Goal: Task Accomplishment & Management: Manage account settings

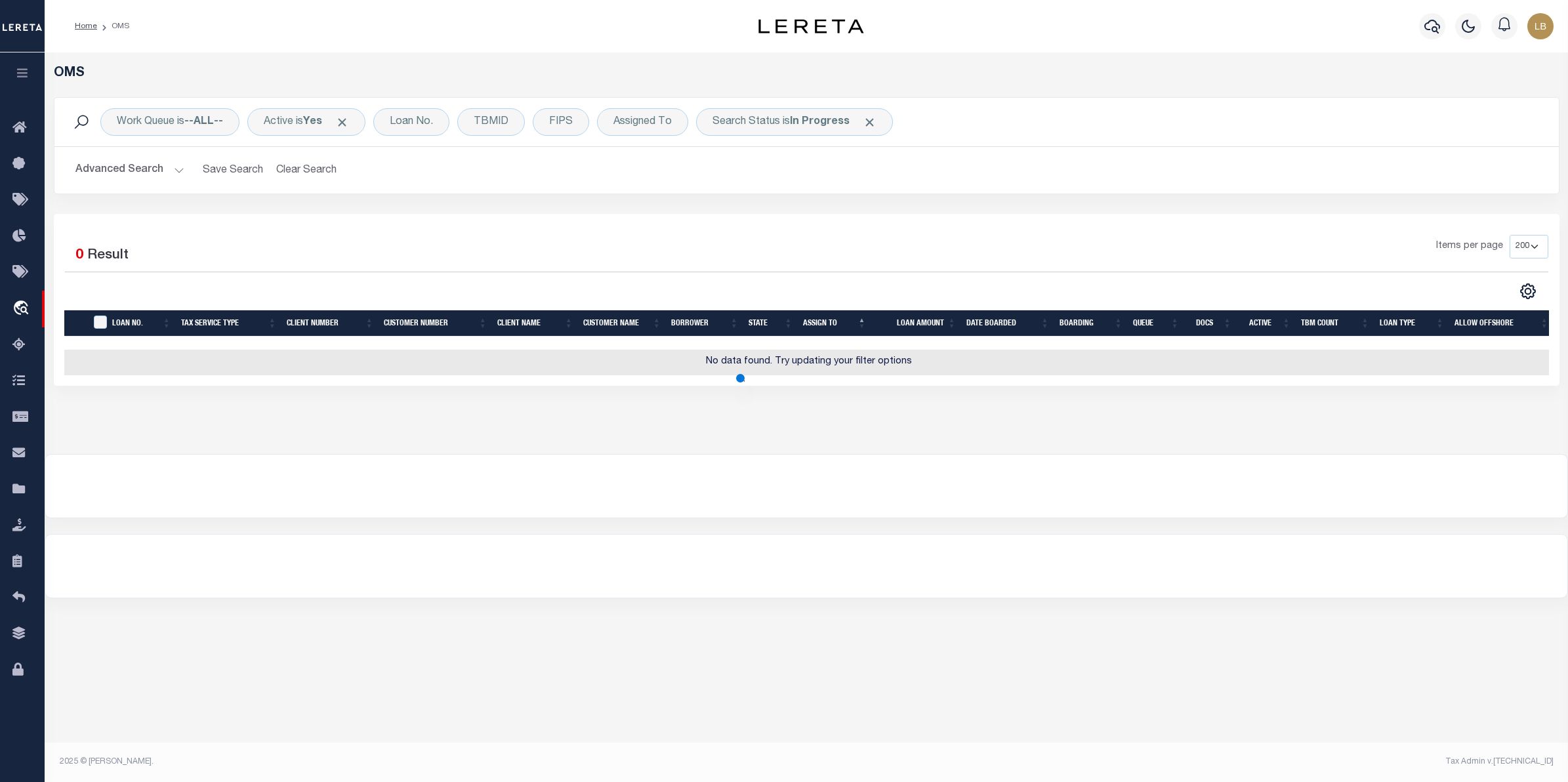
select select "200"
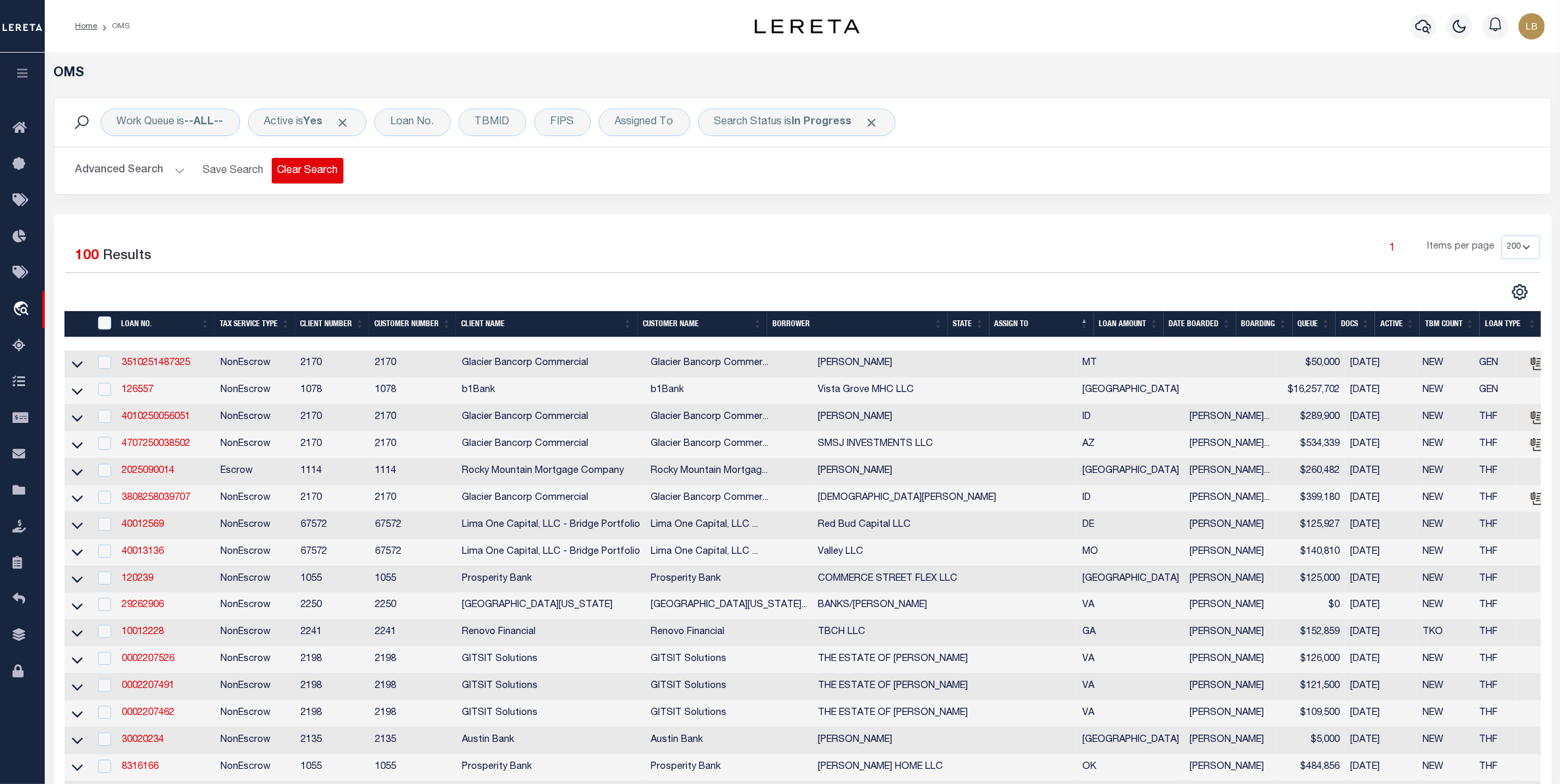
click at [317, 172] on button "Clear Search" at bounding box center [308, 170] width 72 height 26
click at [441, 124] on div "Loan No." at bounding box center [412, 122] width 77 height 27
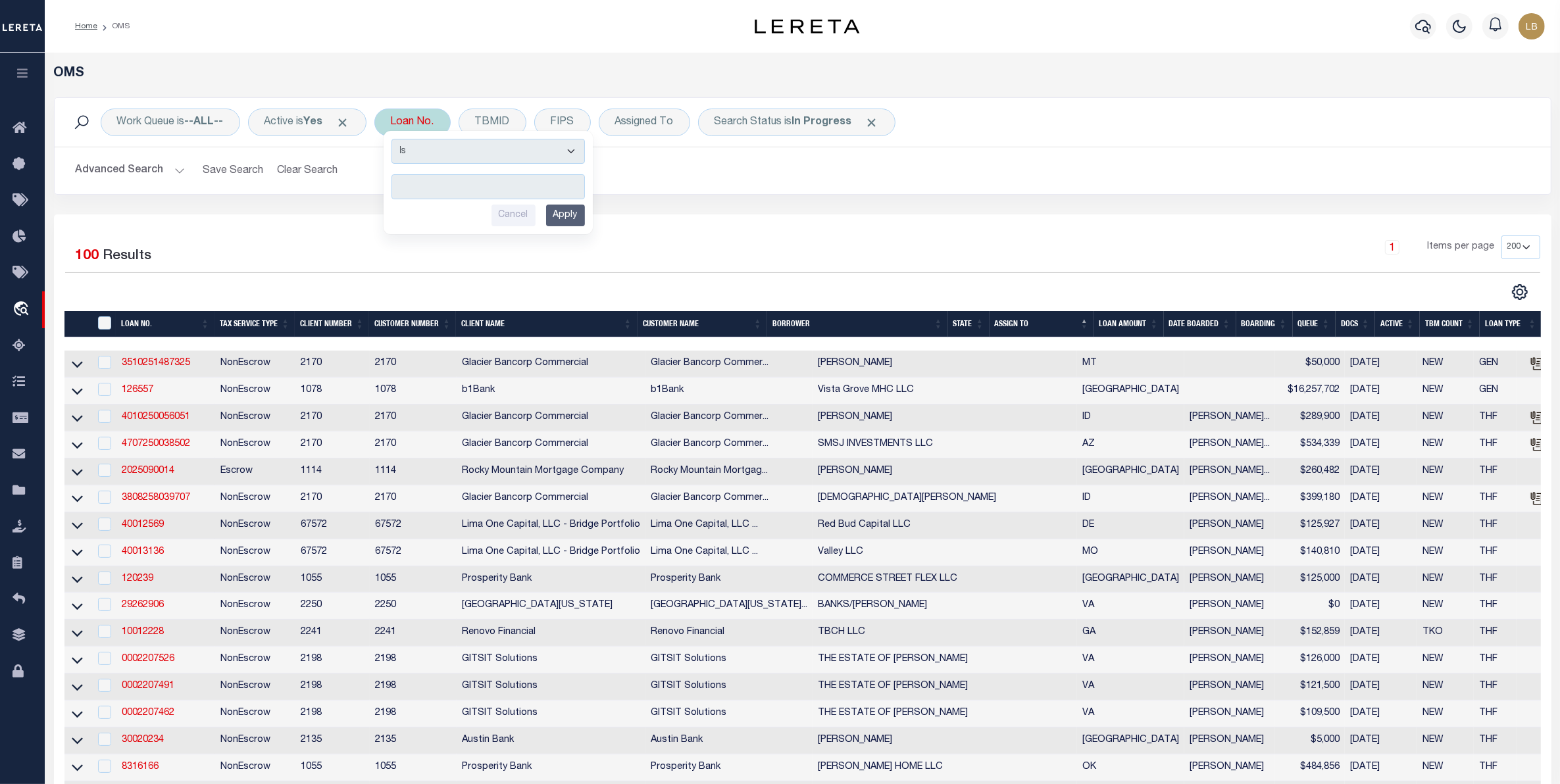
click at [435, 182] on input "text" at bounding box center [488, 187] width 194 height 25
type input "202013480"
click at [584, 213] on input "Apply" at bounding box center [565, 215] width 39 height 22
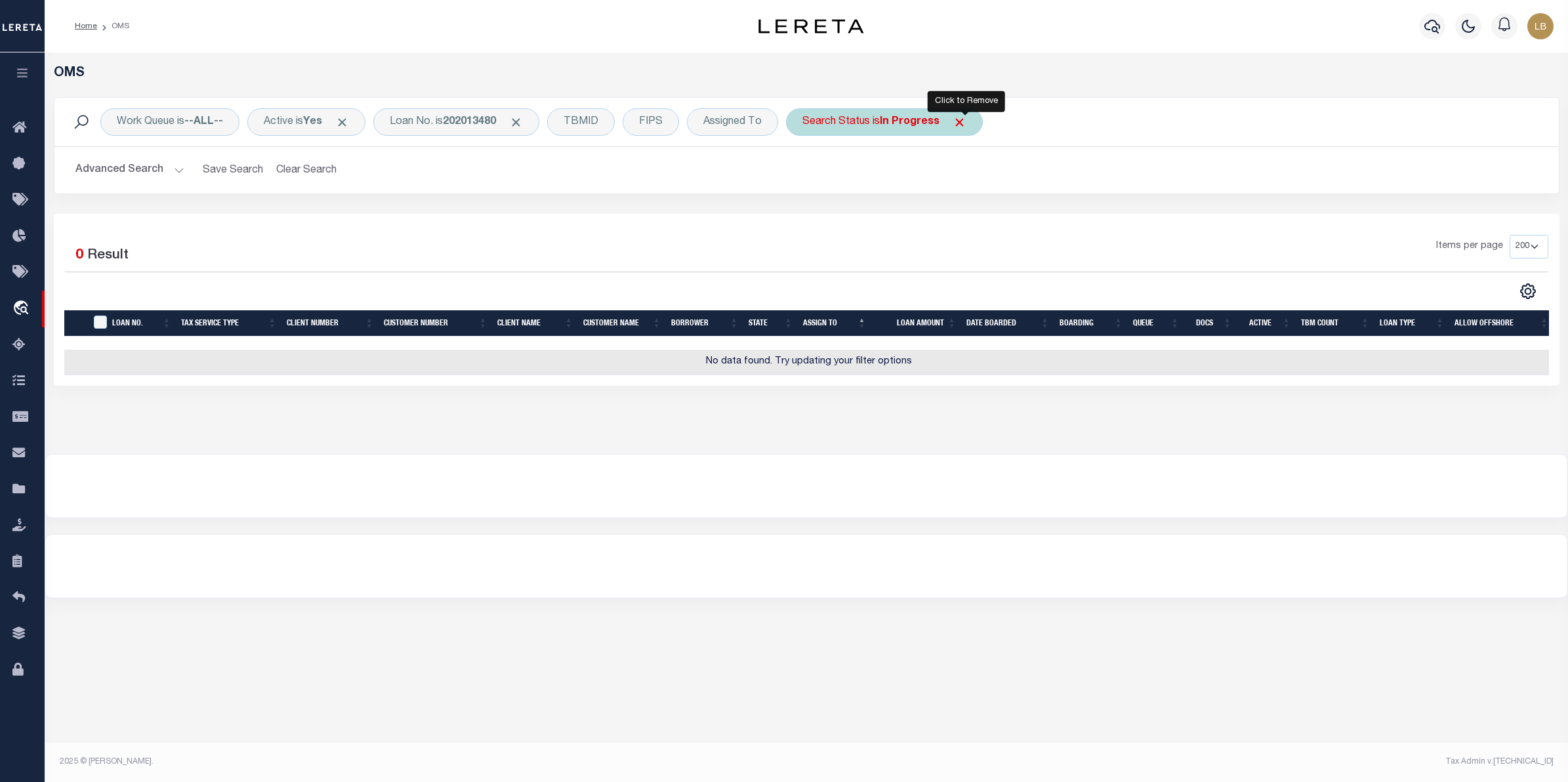
click at [967, 122] on span "Click to Remove" at bounding box center [959, 122] width 14 height 14
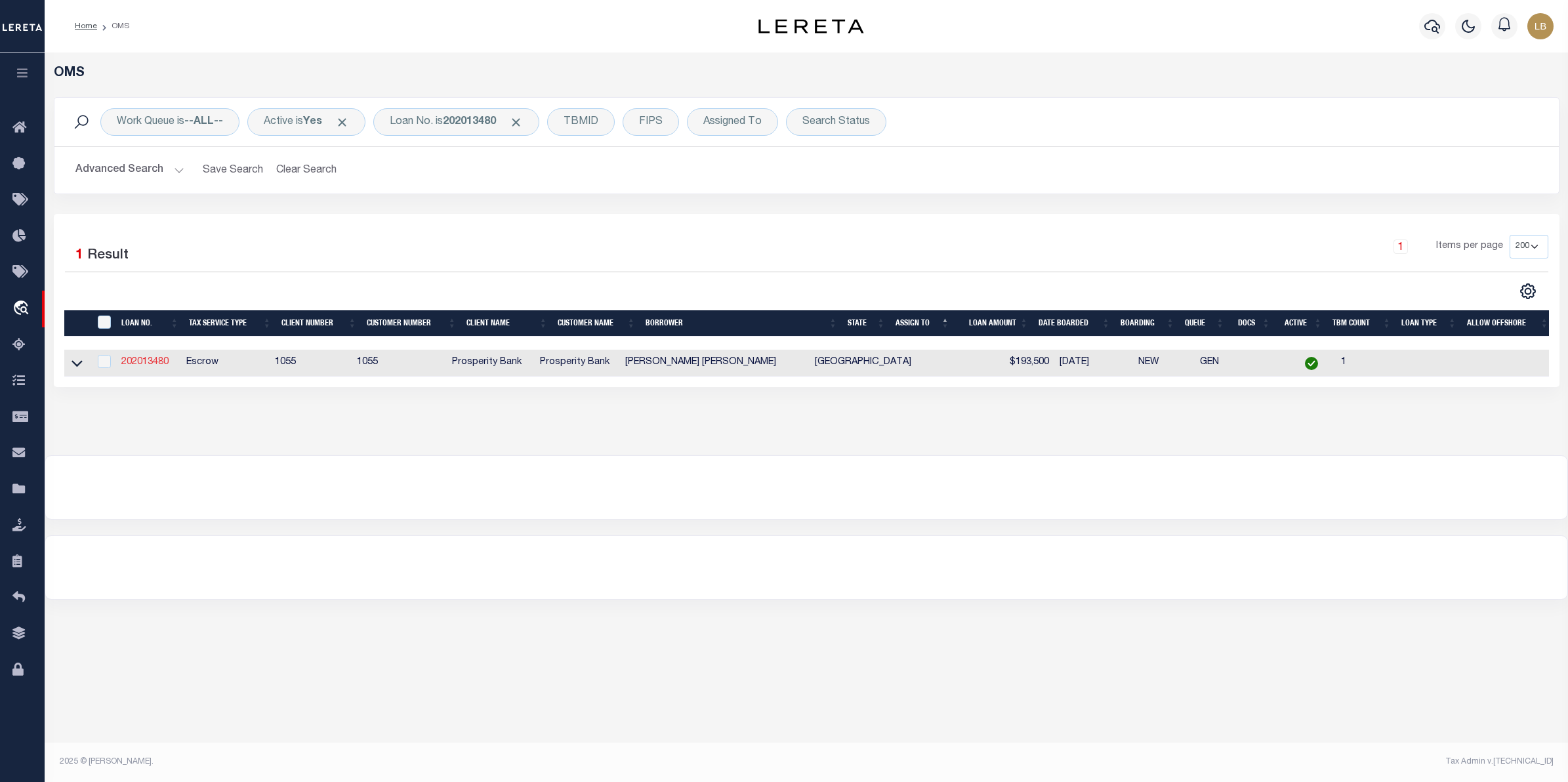
click at [142, 359] on link "202013480" at bounding box center [145, 363] width 47 height 9
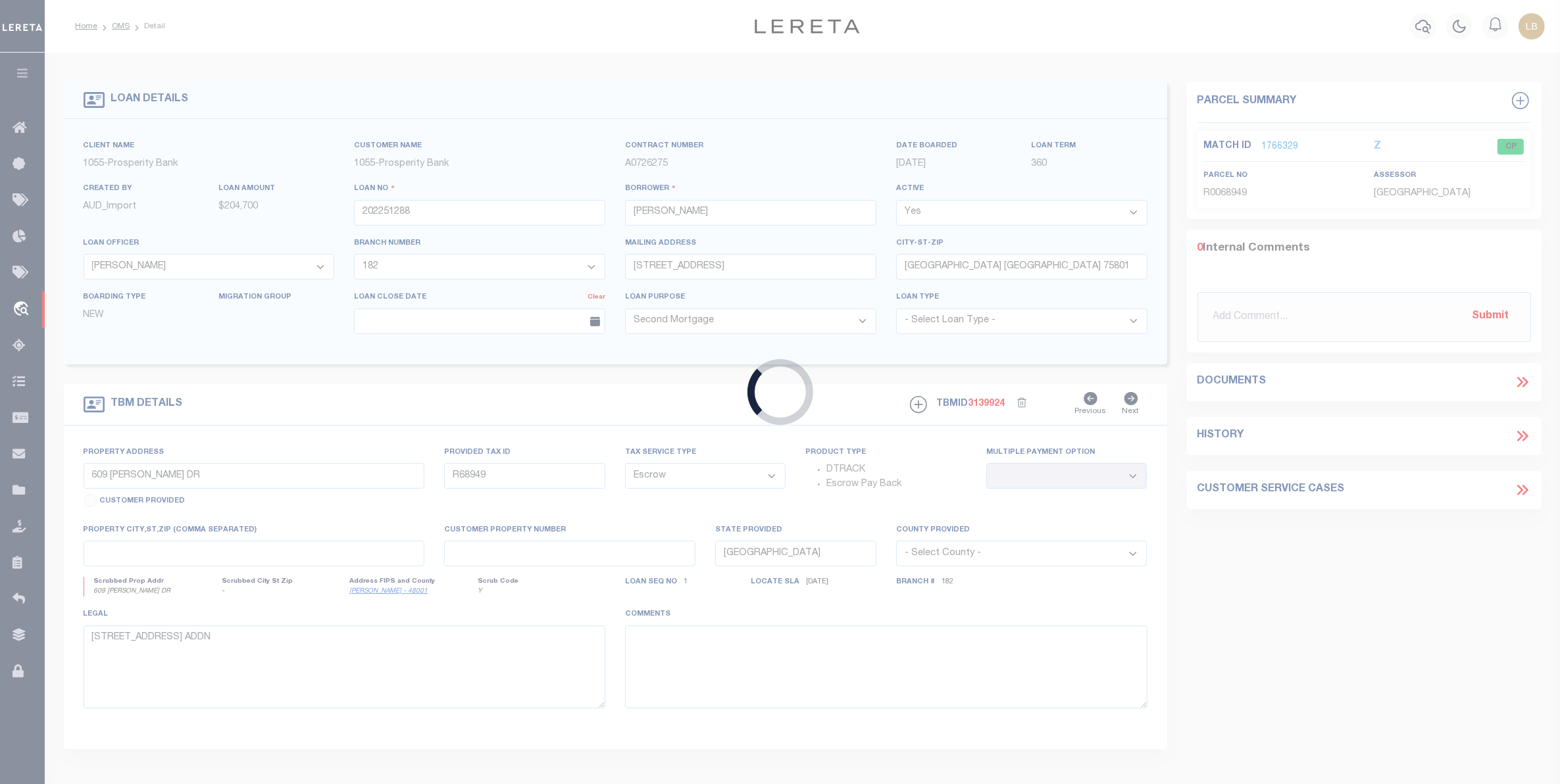
type input "202013480"
type input "JENNIFFER TATIANA LEIVA MENDOZ"
select select "10448"
select select "3815"
type input "2302 LANCASTER DRIVE"
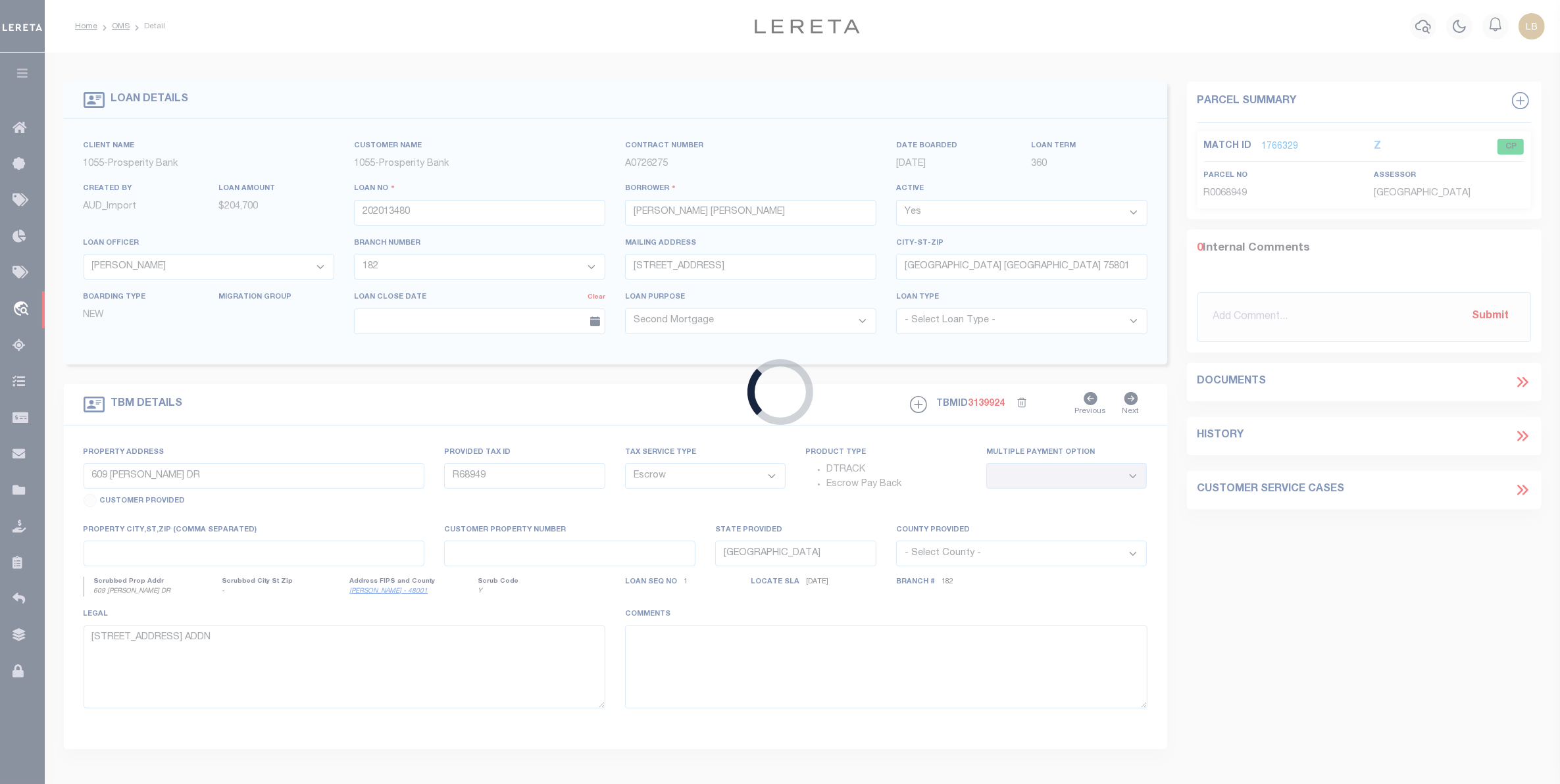
type input "GRAND PRAIRIE TX 75052"
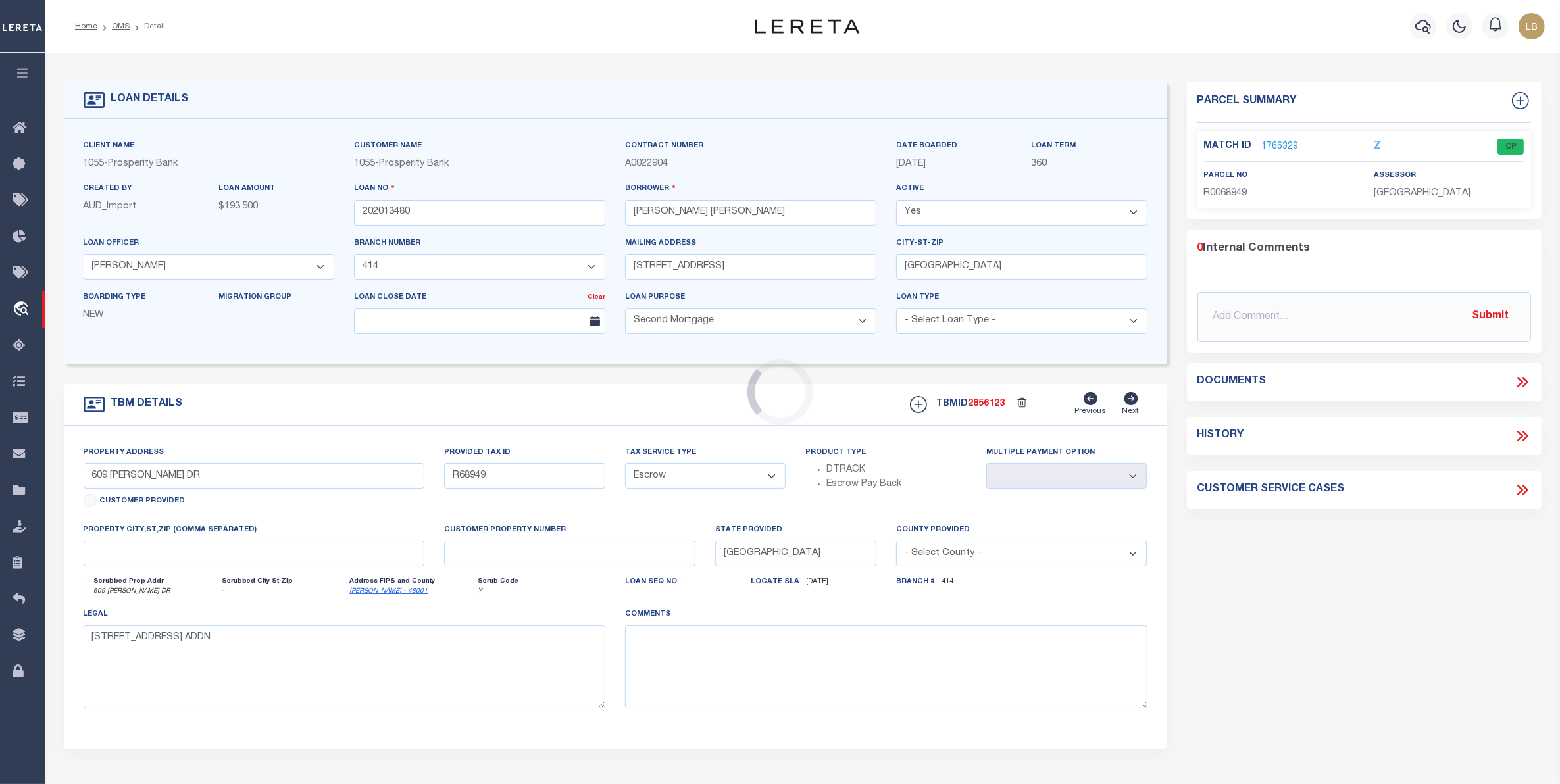
select select "10448"
select select "3815"
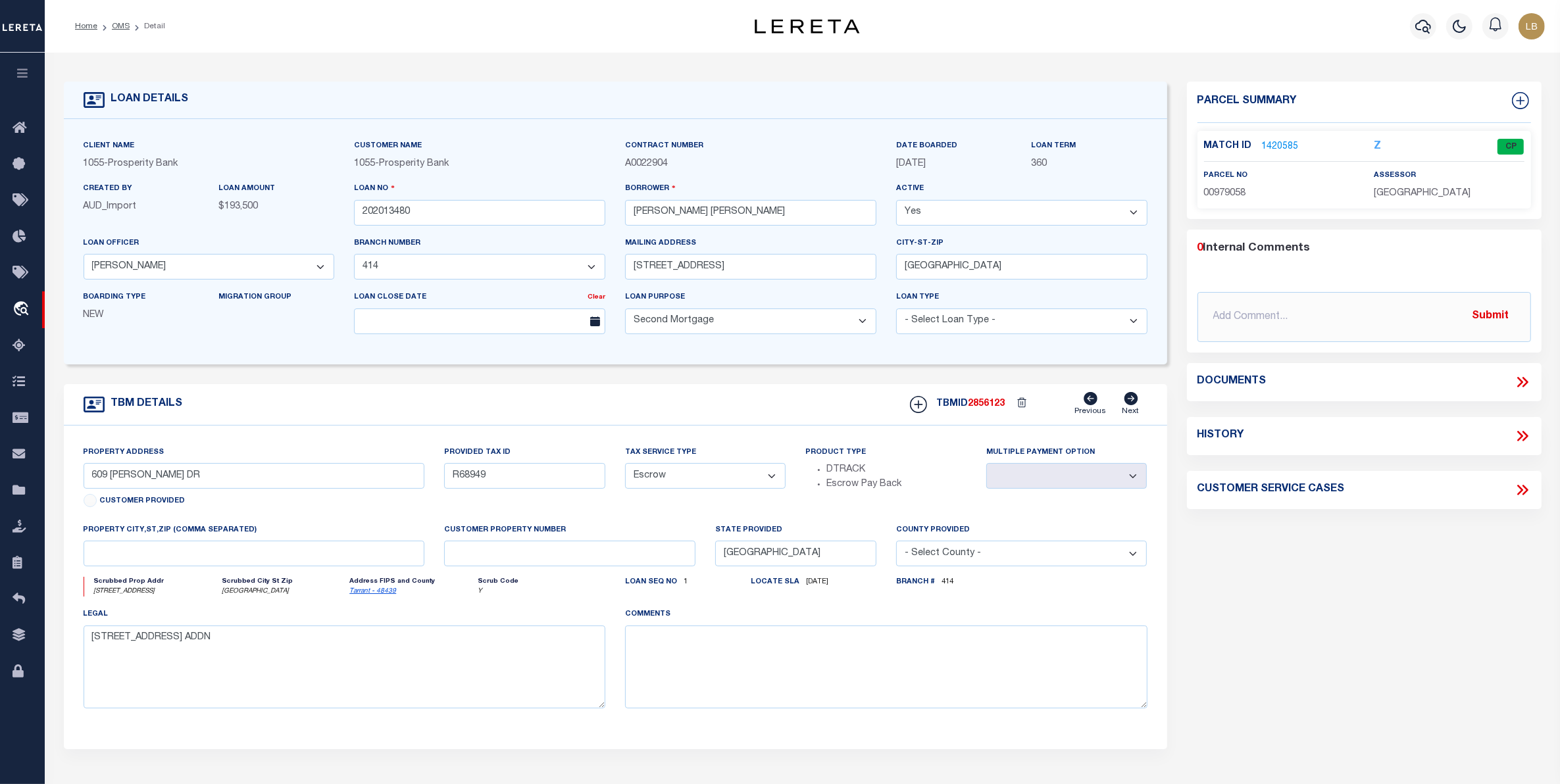
type input "2302 LANCASTER DRIVE"
type input "979058"
select select
type input "GRAND PRAIRIE TX 75052"
type input "1"
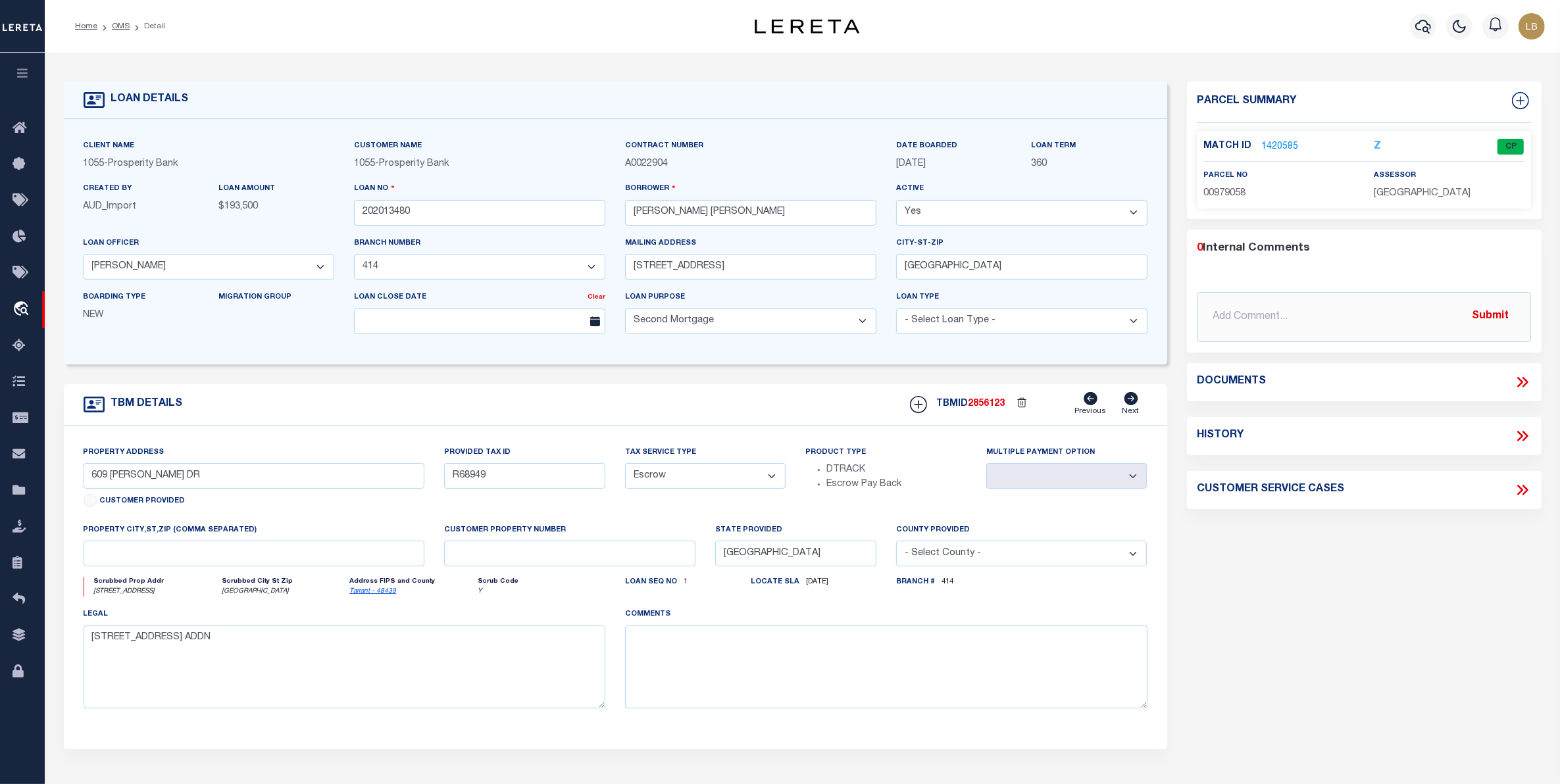
select select
type textarea "2302 LANCASTER DR GRAND PRAIRIE TX 75052 LOT 22 BLOCK D FIRST INCREMENT FORUM T…"
click at [1282, 145] on link "1420585" at bounding box center [1280, 146] width 37 height 14
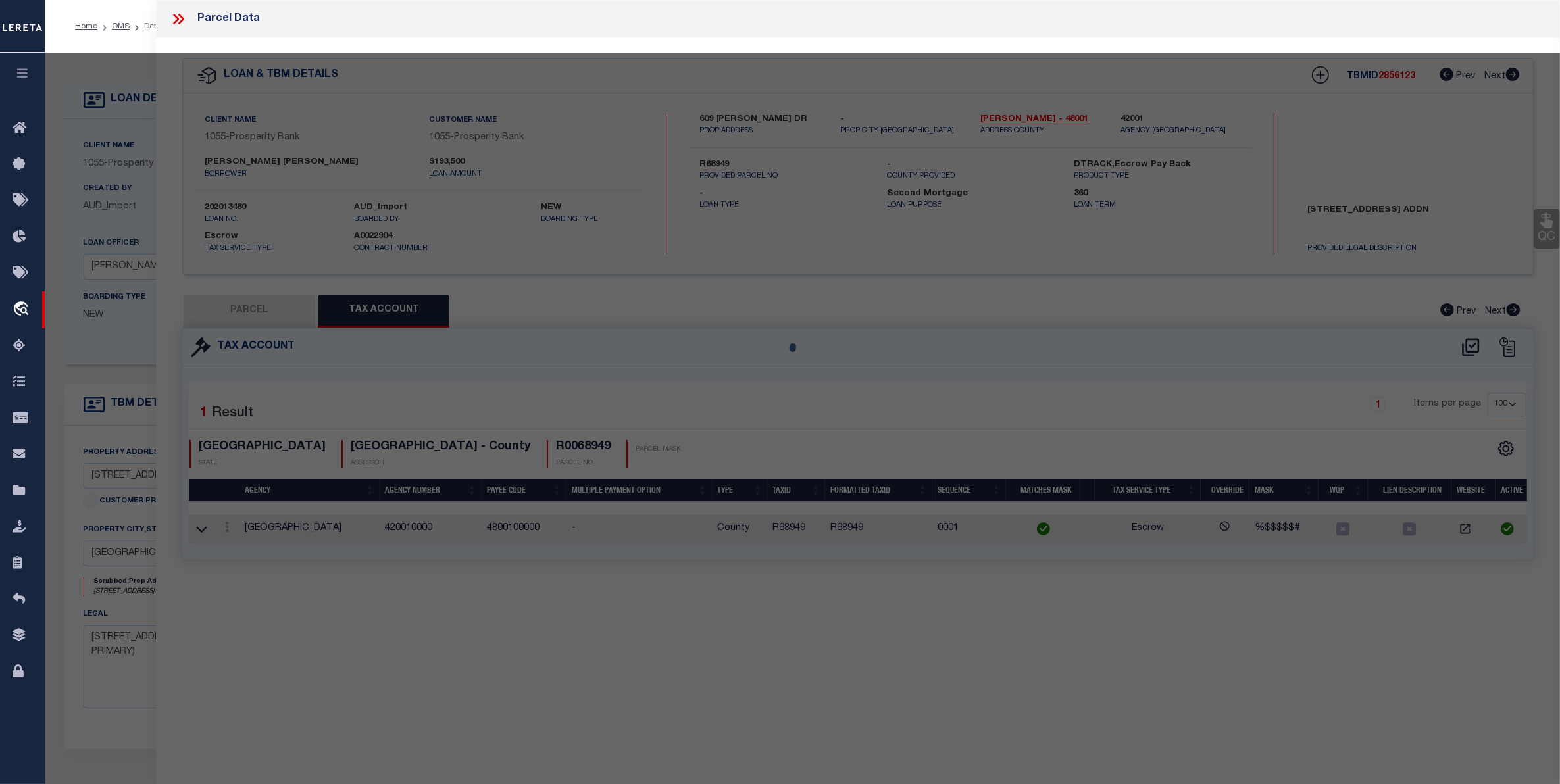
select select "AS"
checkbox input "false"
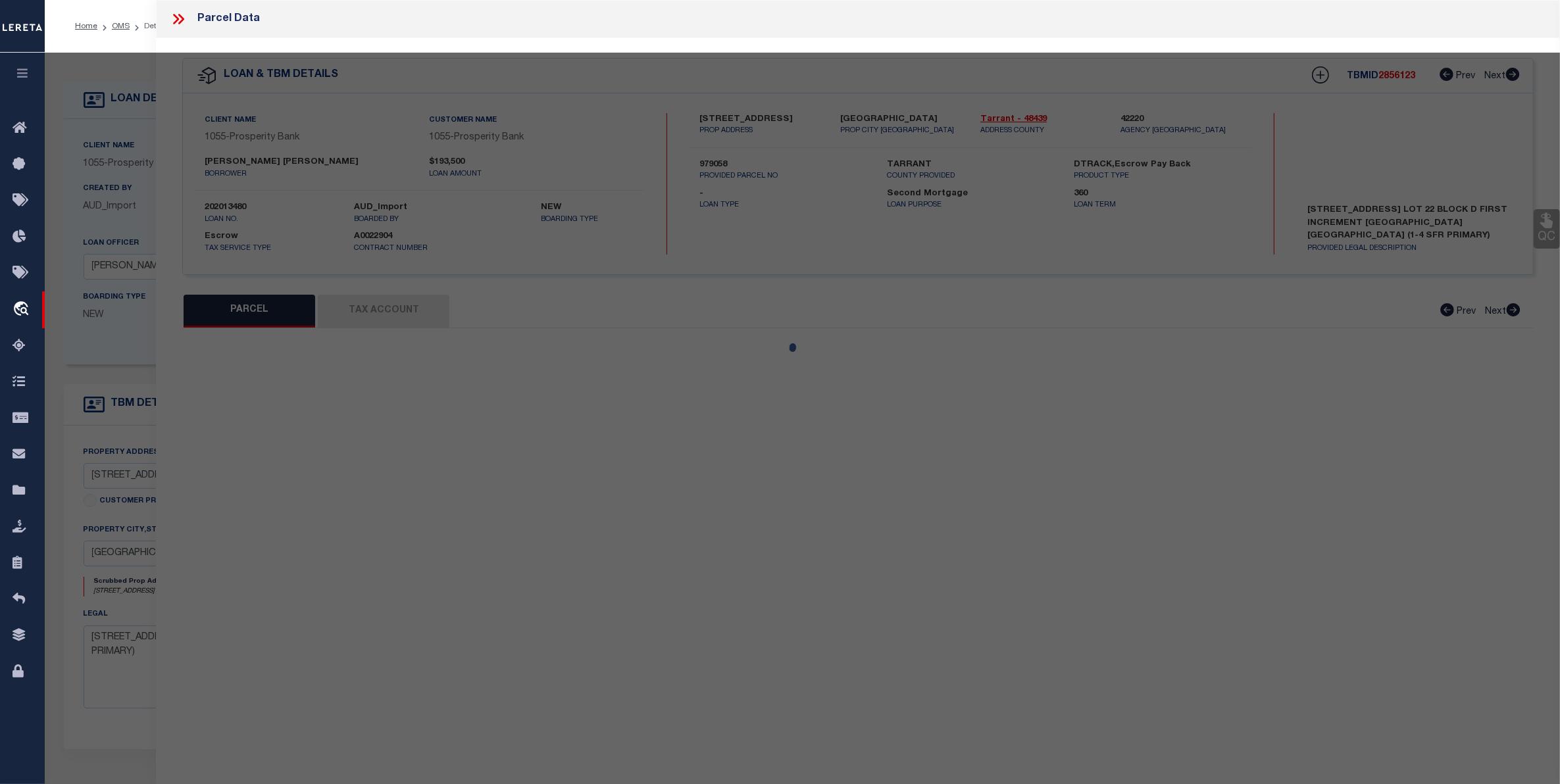
select select "CP"
type input "RILEY TROY"
type input "2302 LANCASTER DR"
checkbox input "false"
type input "GRAND PRAIRIE TX 75052"
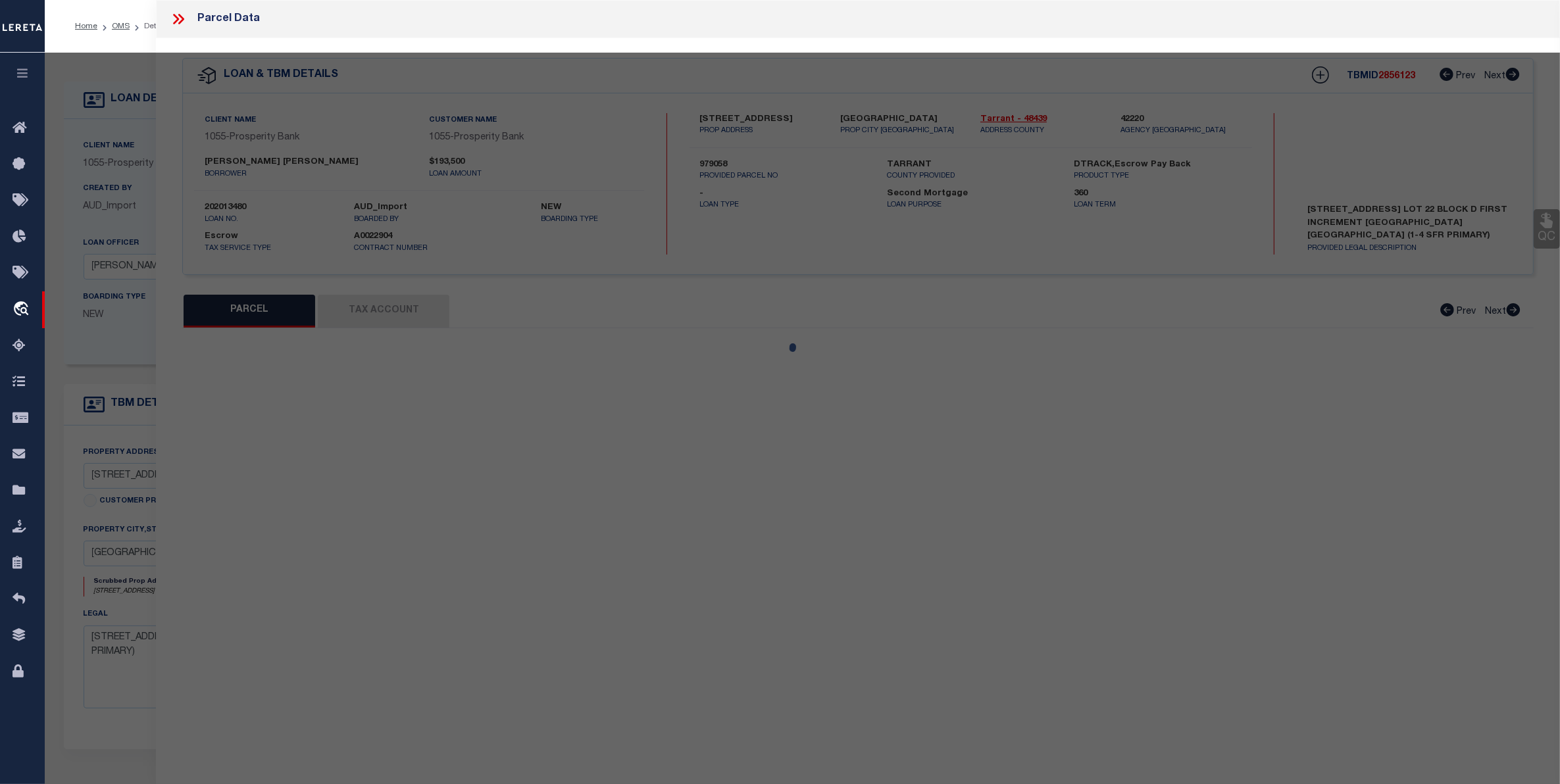
type textarea "FORUM TERRACE ADDITION Block D Lot 22"
type textarea "Tax ID Special Project"
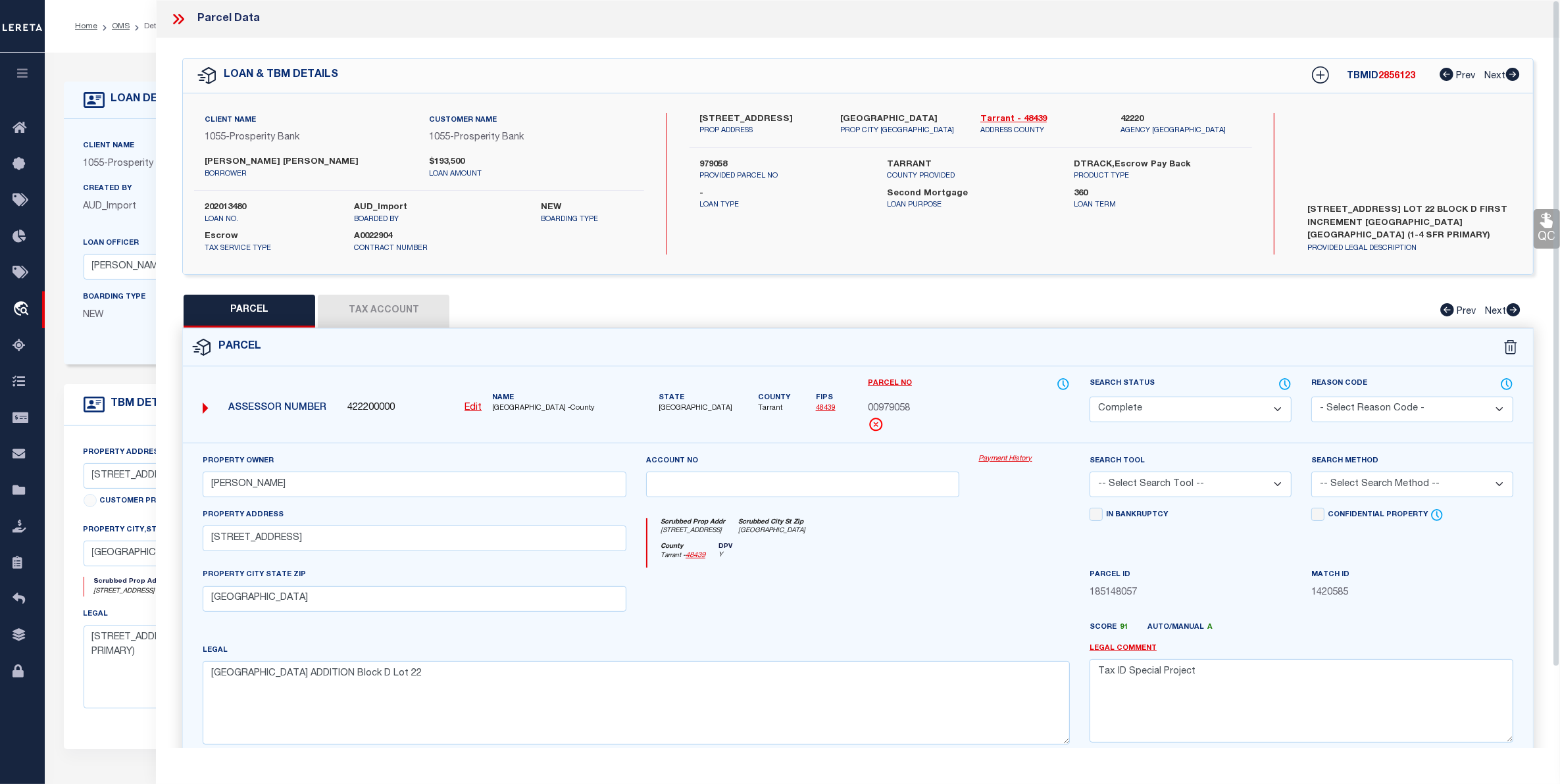
click at [378, 311] on button "Tax Account" at bounding box center [383, 311] width 131 height 33
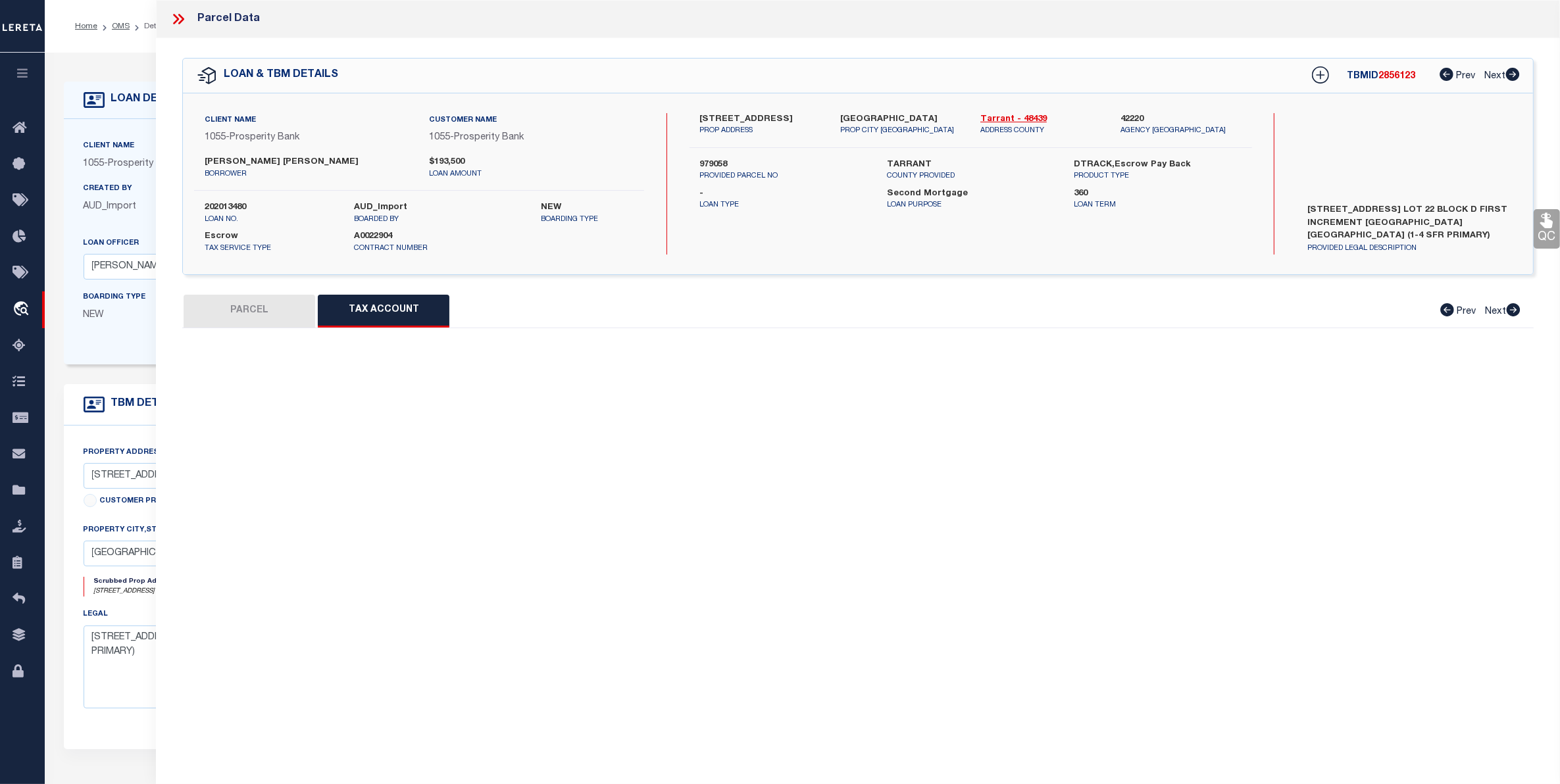
select select "100"
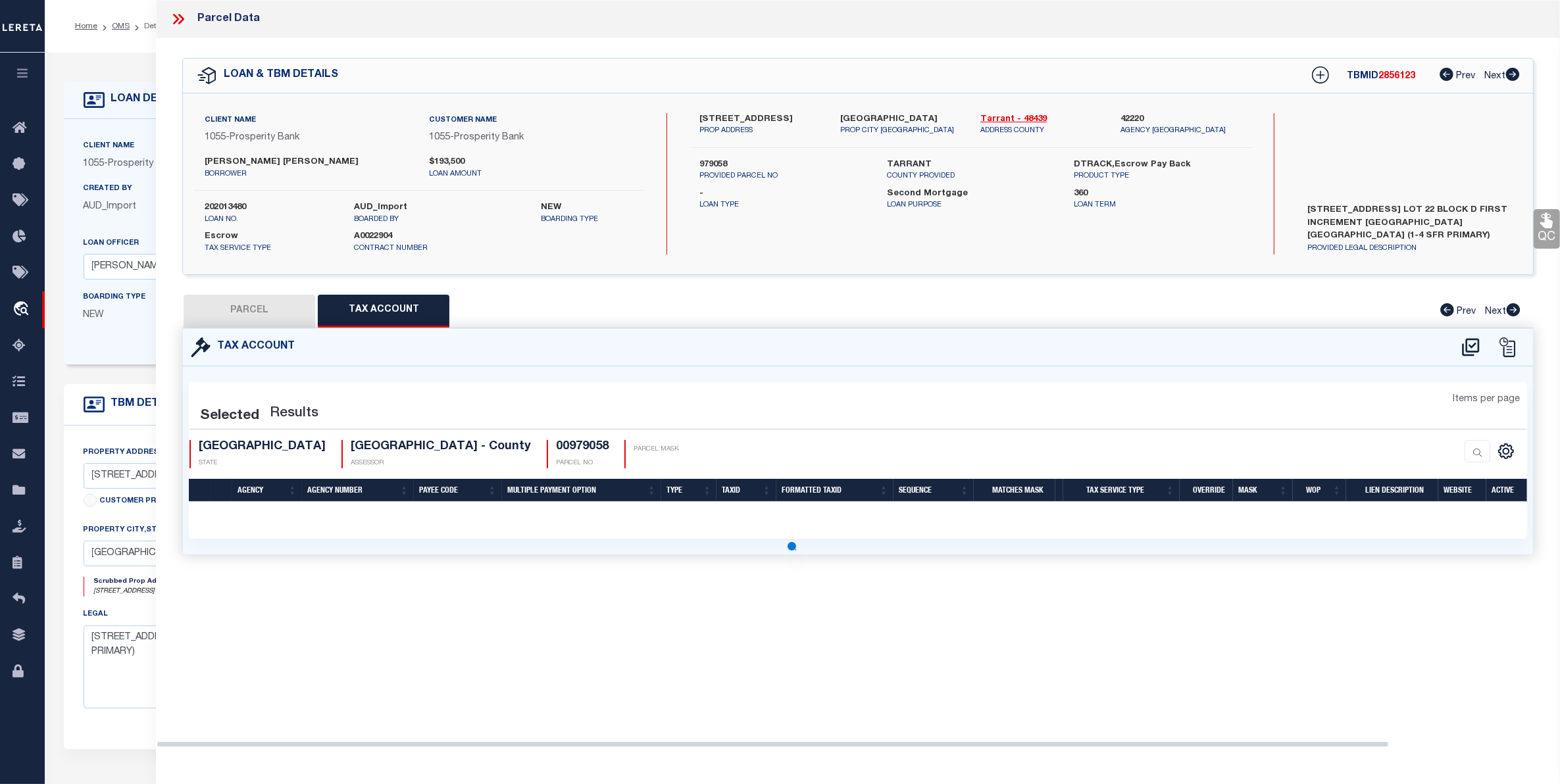
select select "100"
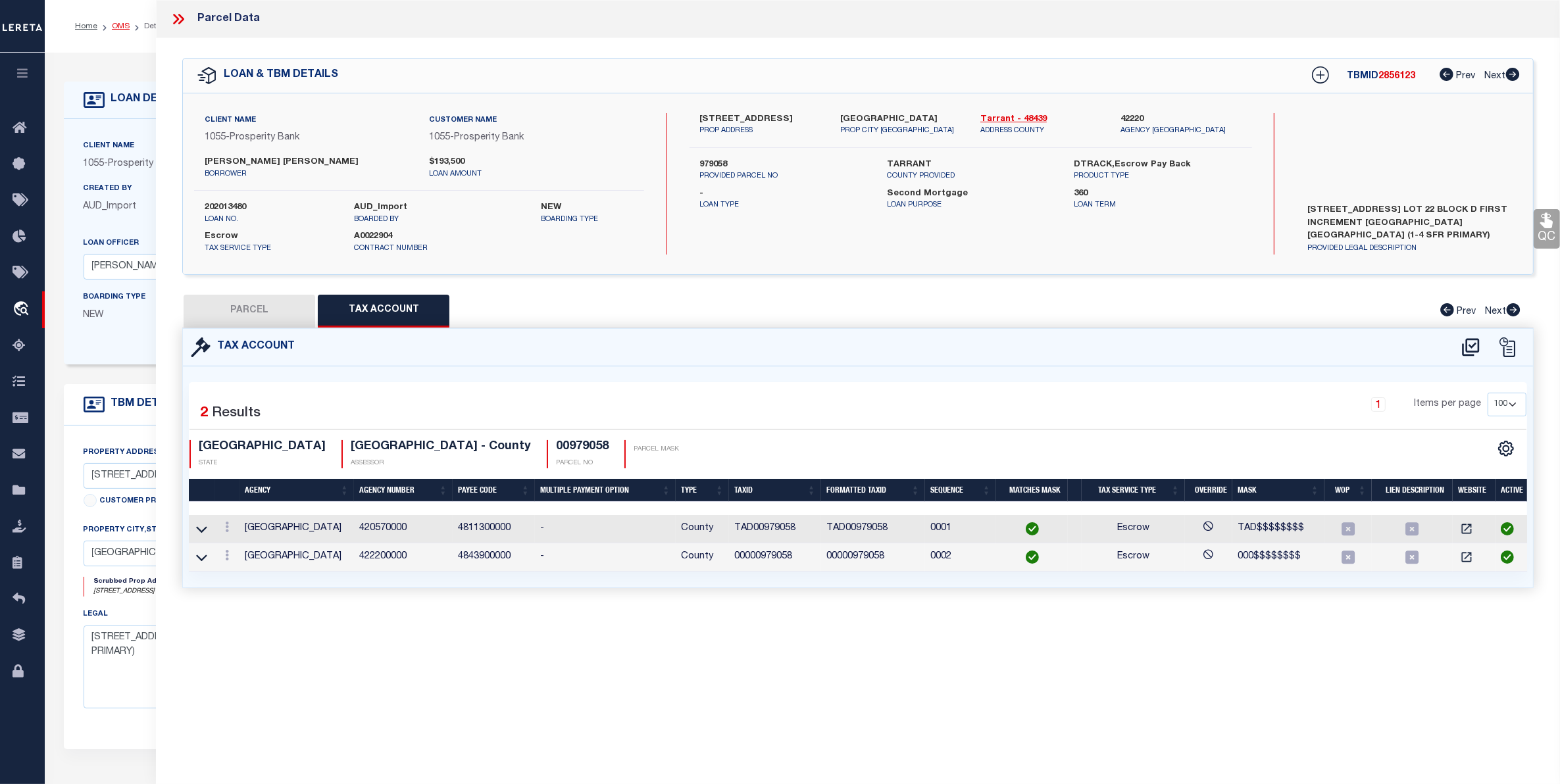
click at [125, 23] on link "OMS" at bounding box center [120, 26] width 18 height 8
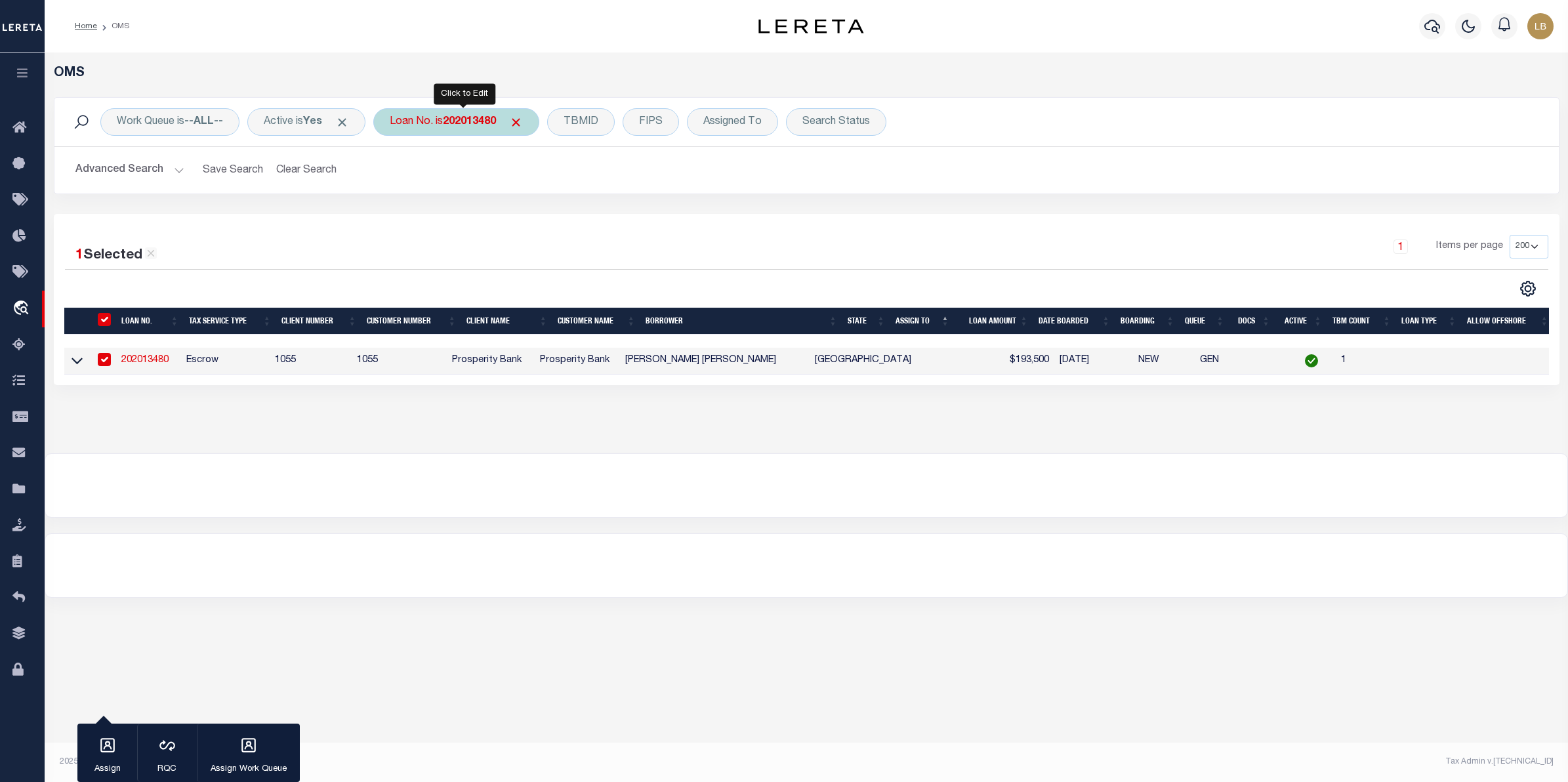
click at [477, 126] on b "202013480" at bounding box center [469, 122] width 53 height 10
type input "202017273"
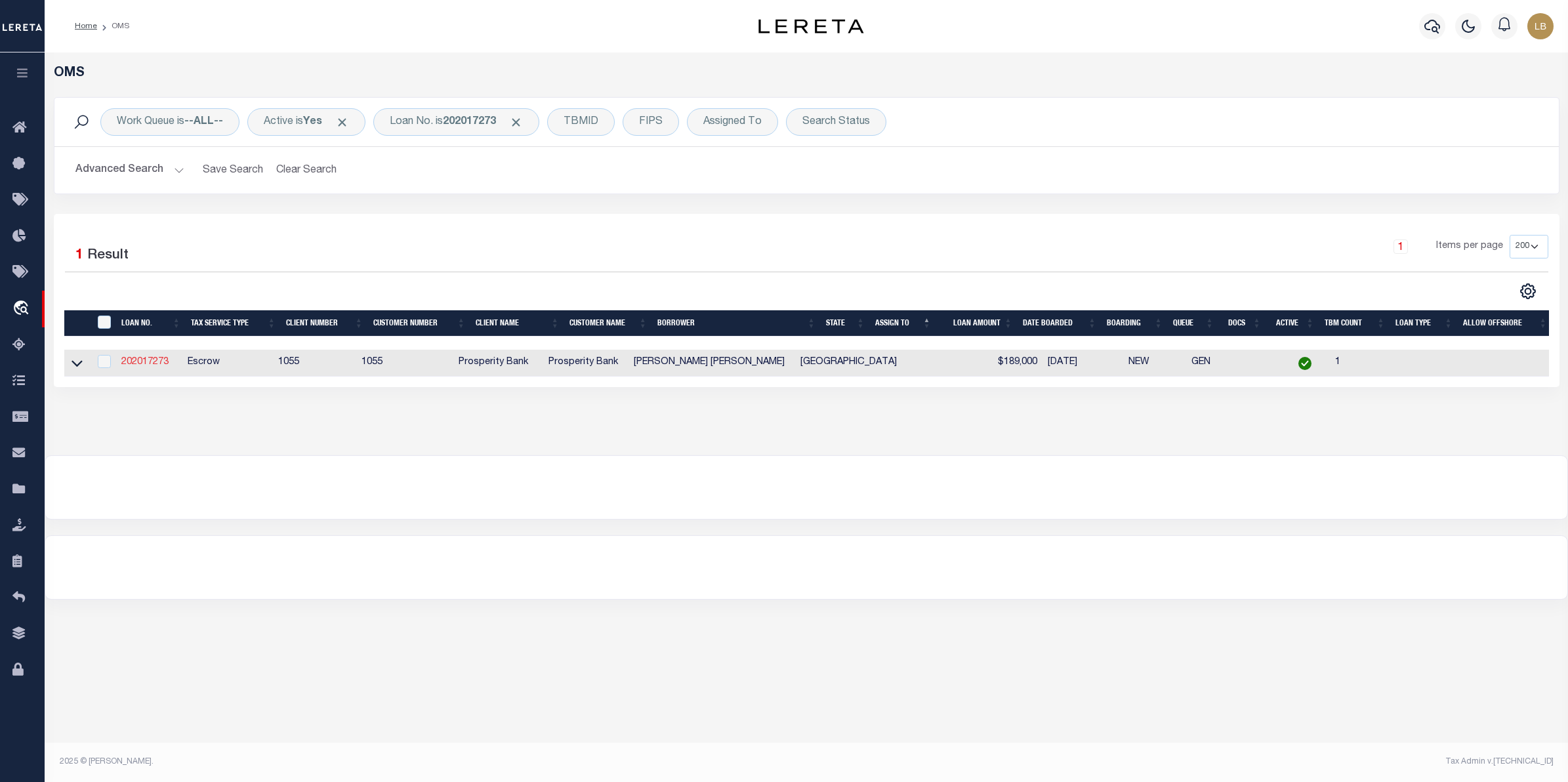
click at [138, 365] on link "202017273" at bounding box center [145, 363] width 47 height 9
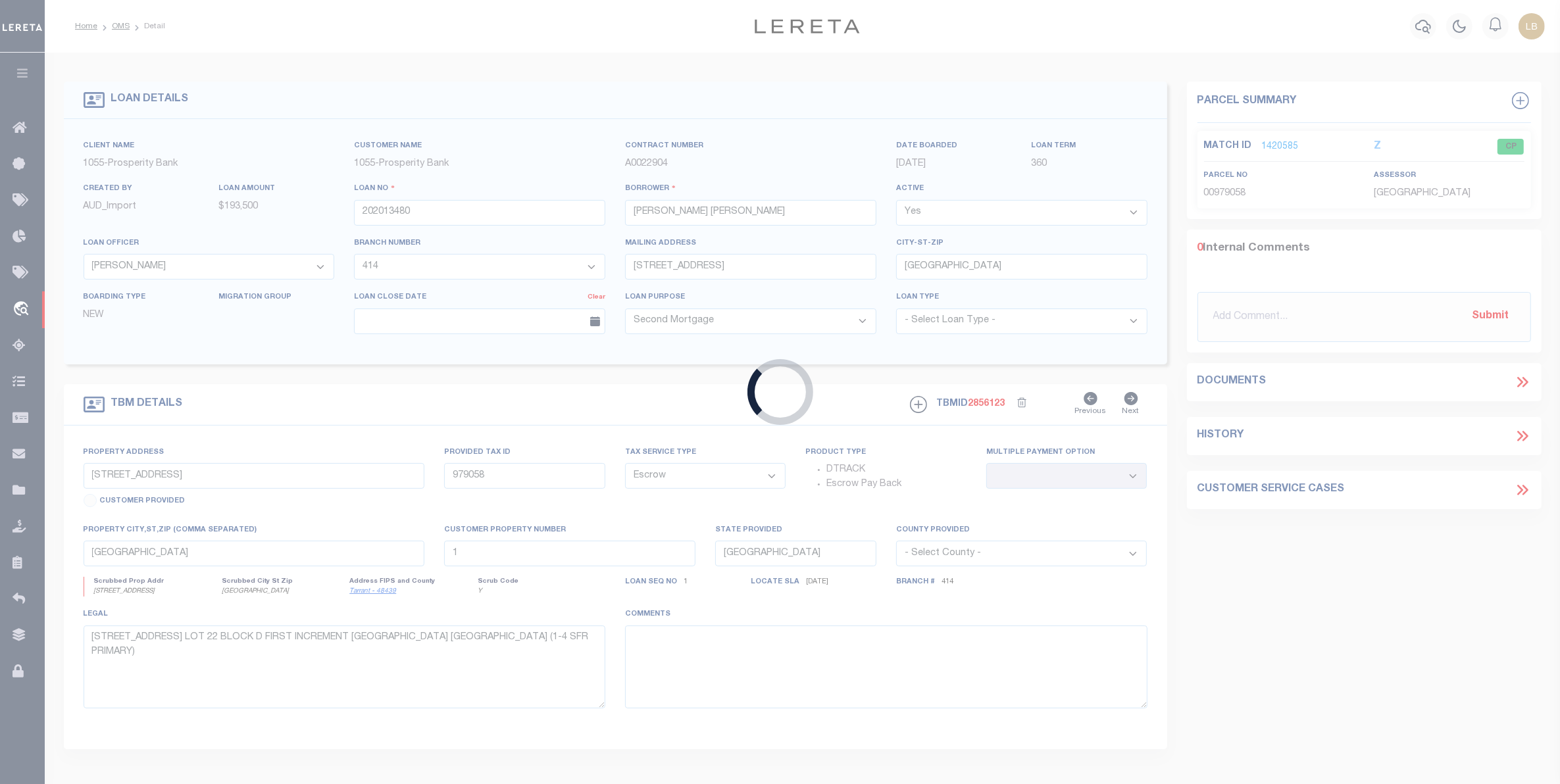
type input "202017273"
type input "JORGE L SALAISAS DE LUNA"
type input "3652 RIALTO WAY"
type input "981265"
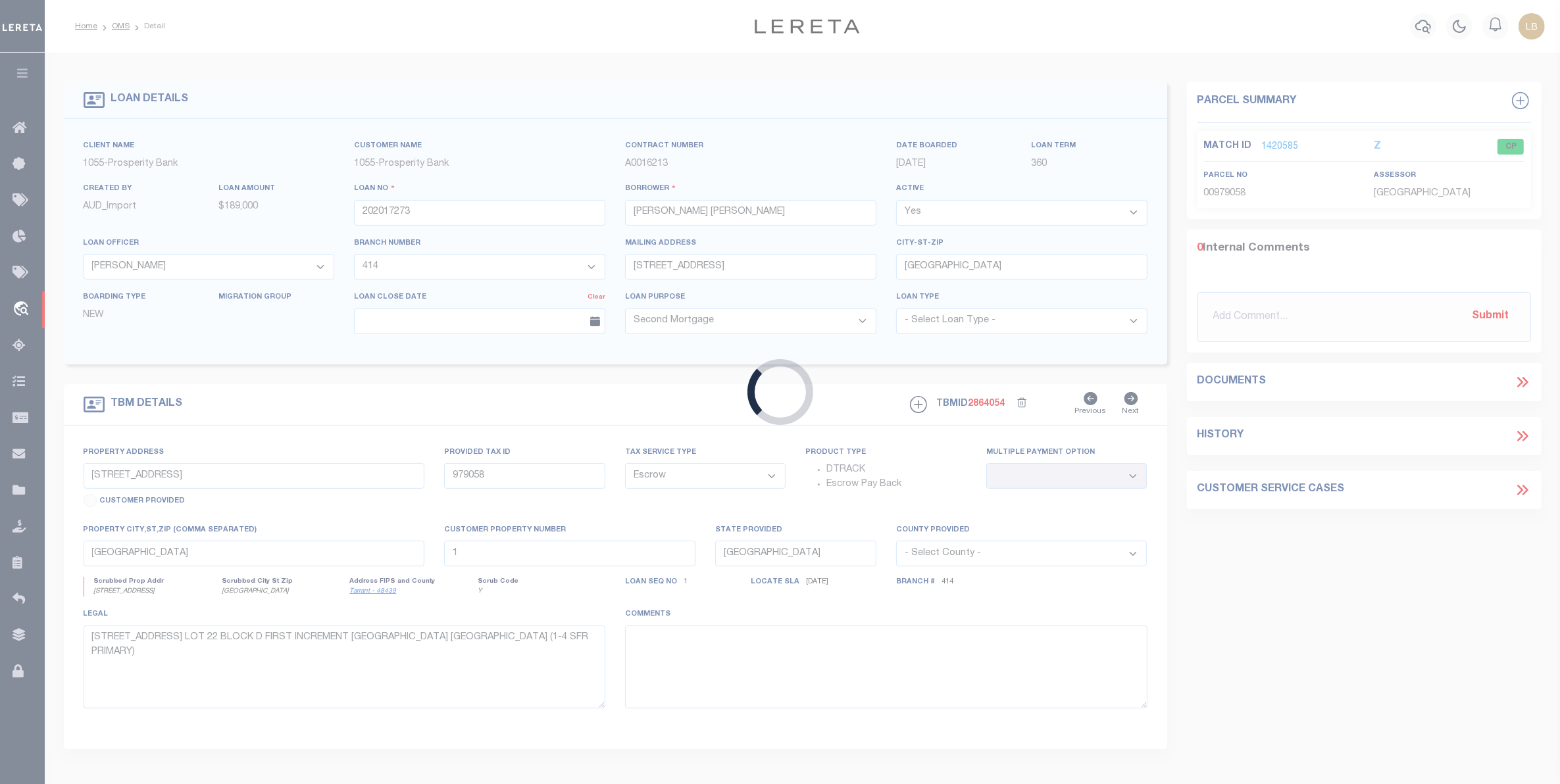
select select
type textarea "3652 RIALTO WAY GRAND PRAIRIE TX 75052 LOT 19 BLK 4 FORUM VILLAGE SOUTHWEST TAR…"
select select "10448"
select select "3815"
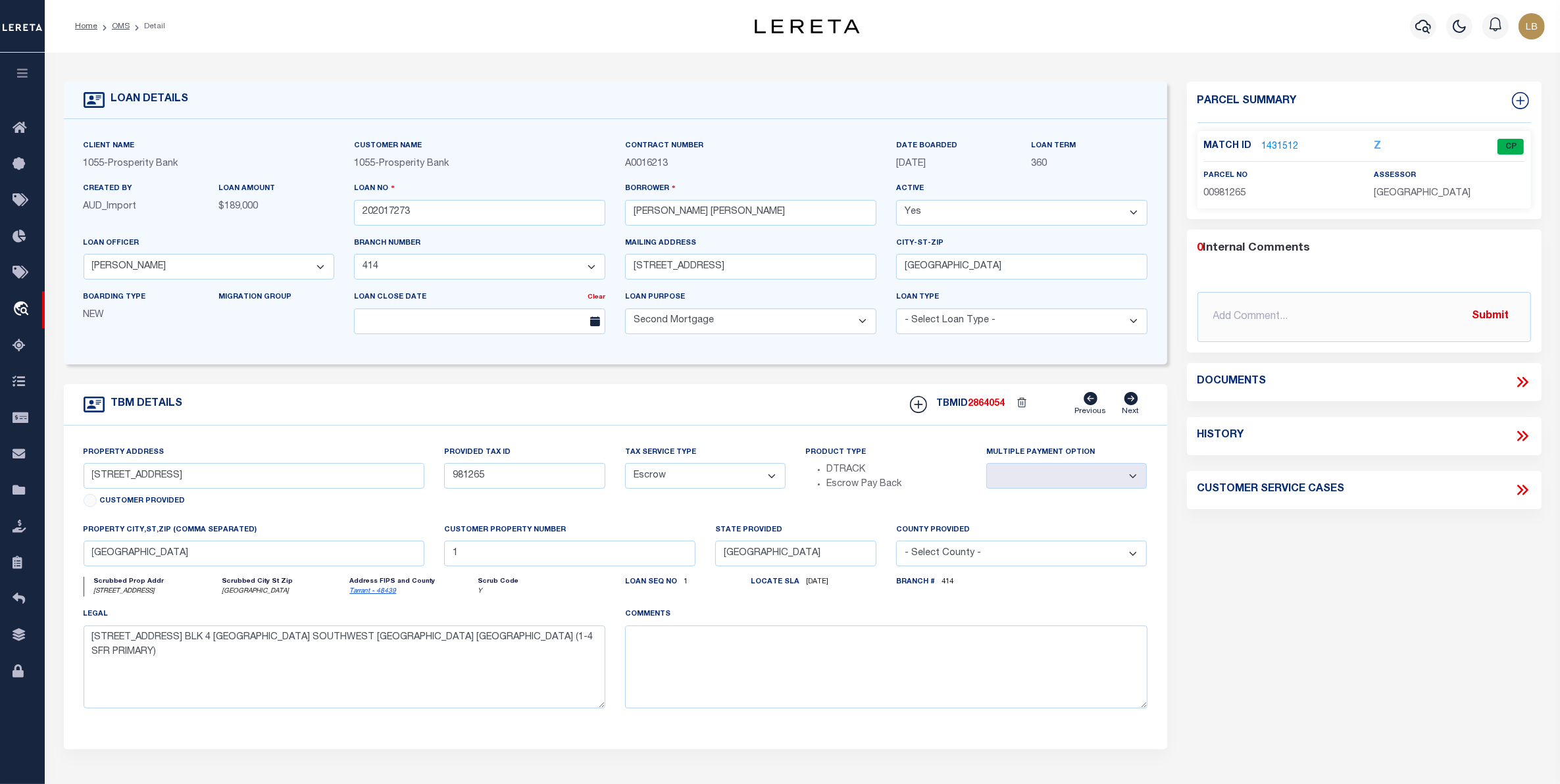
click at [1274, 143] on link "1431512" at bounding box center [1280, 146] width 37 height 14
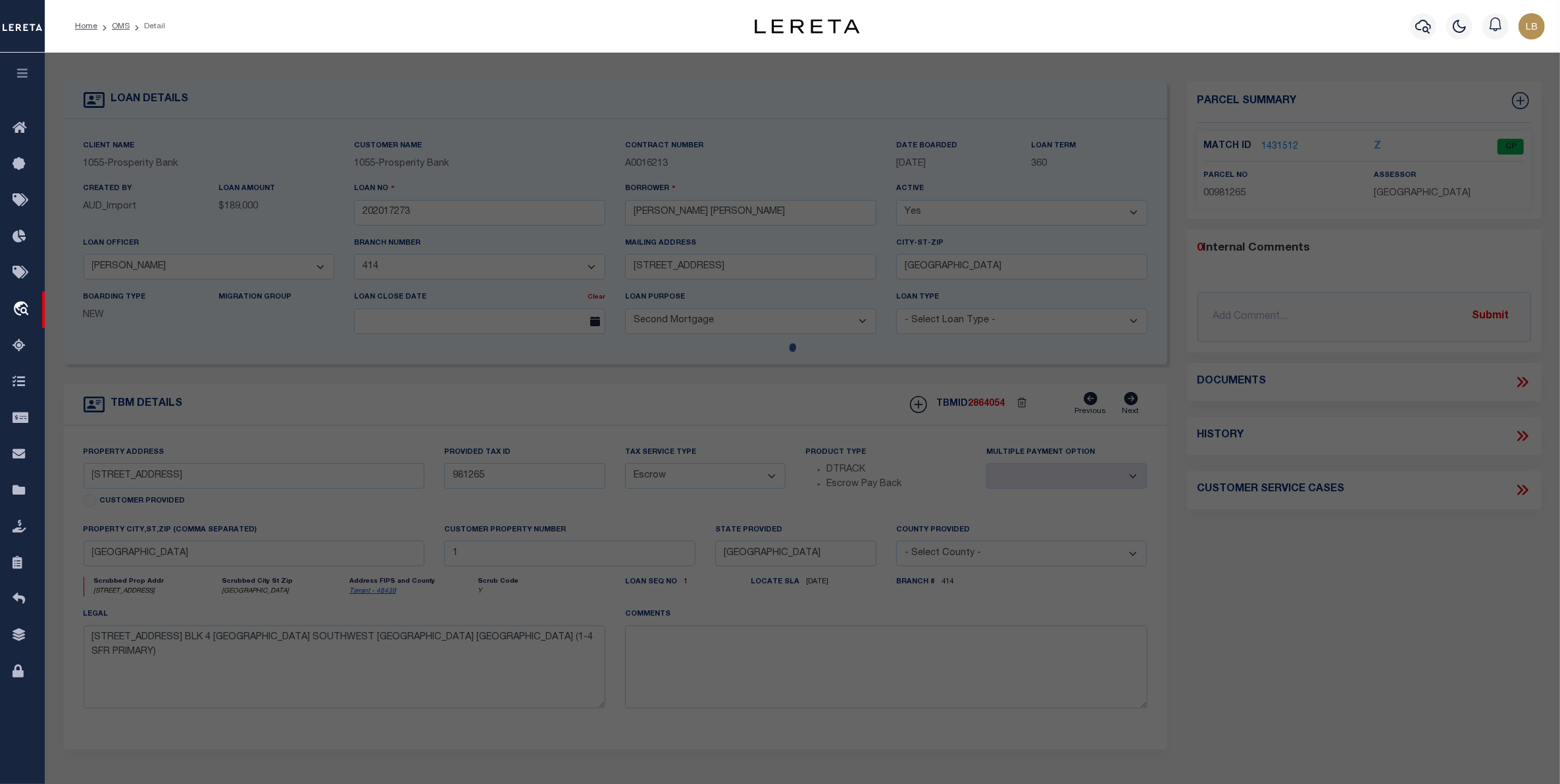
select select "AS"
checkbox input "false"
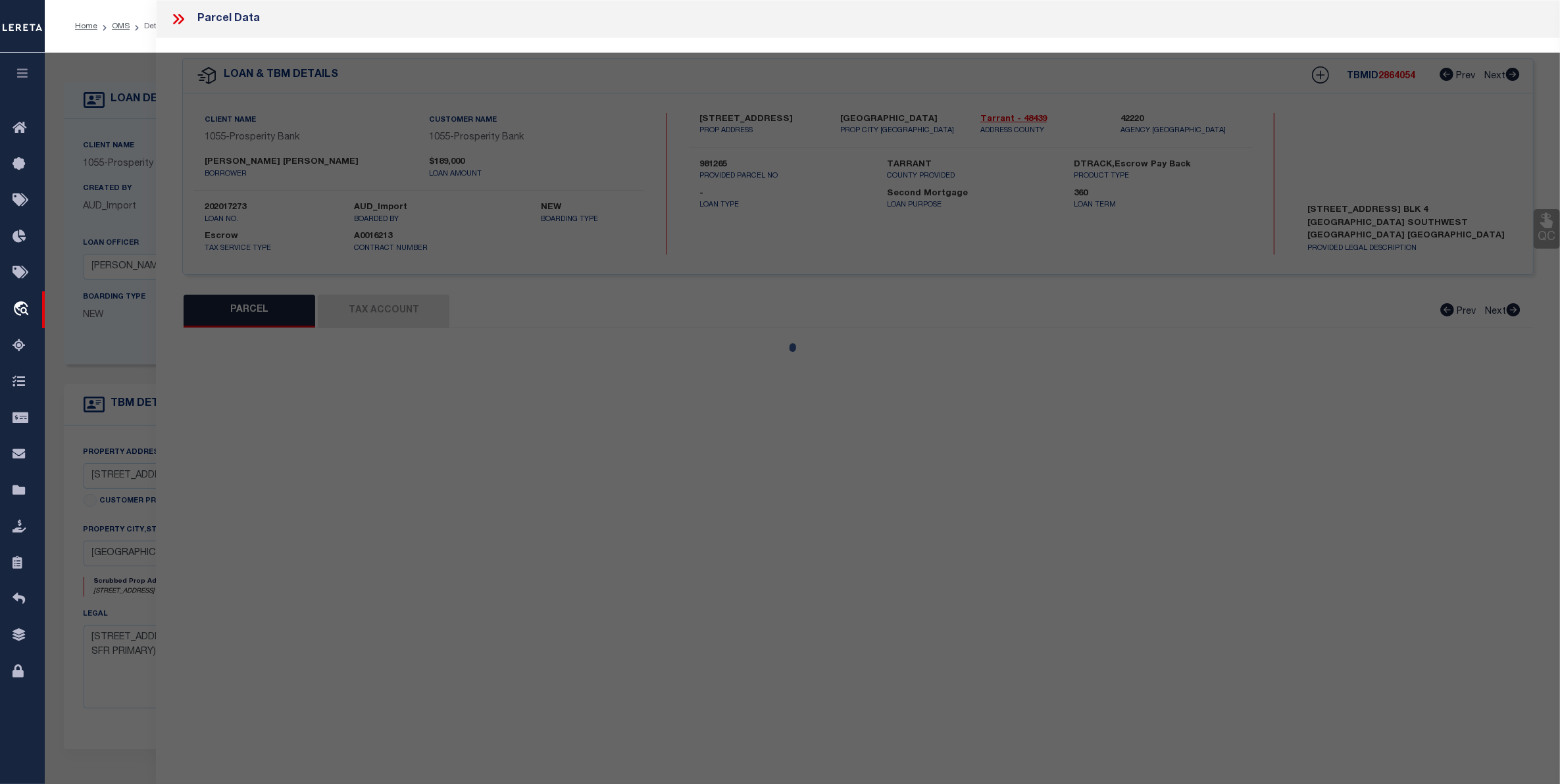
select select "CP"
type input "MIRANDA DEBBY ANN"
type input "3652 RIALTO WAY"
type input "GRAND PRAIRIE TX 75052"
type textarea "FORUM VILLAGE S W ADDITION Block 4 Lot 19"
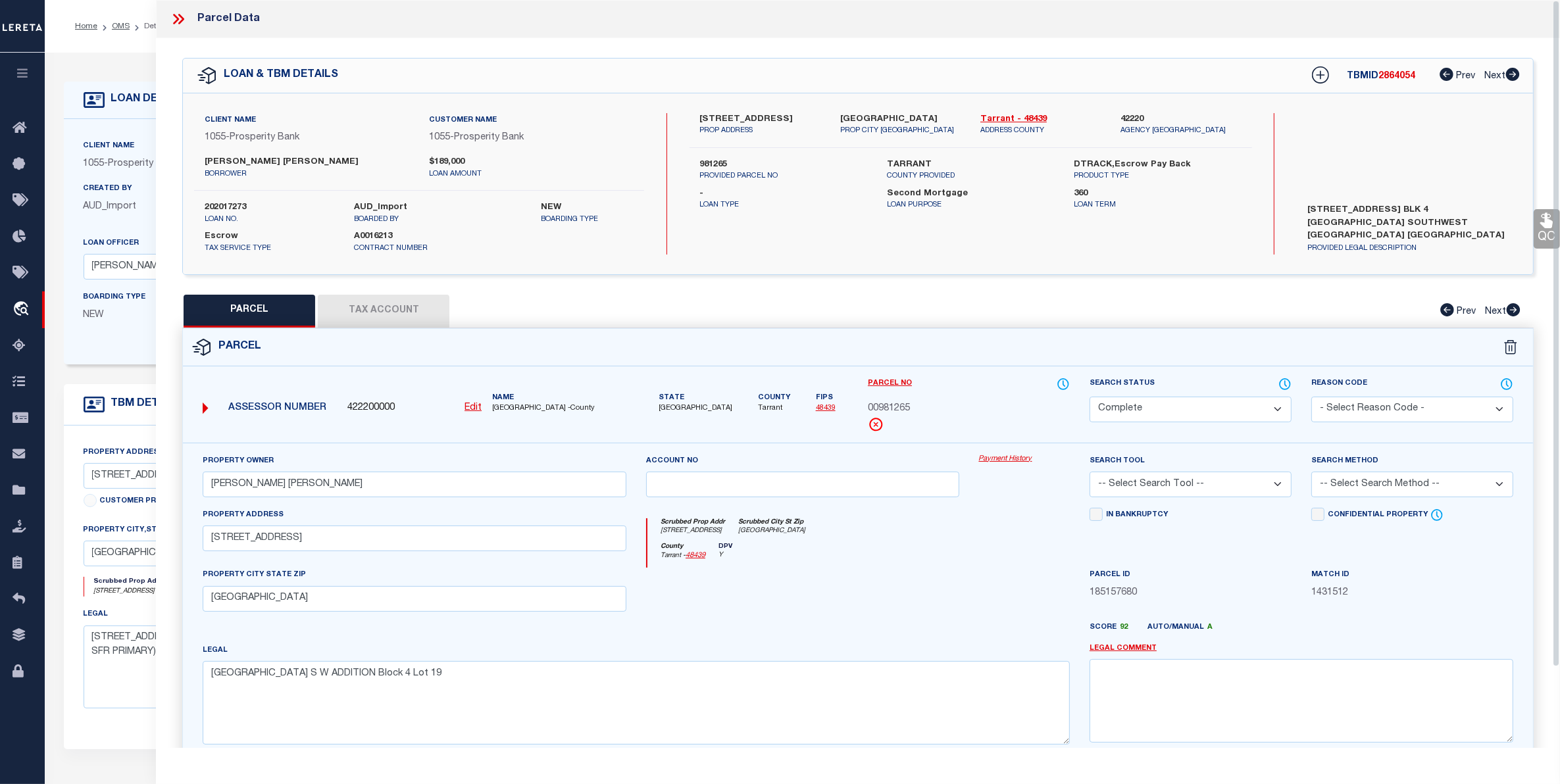
click at [359, 307] on button "Tax Account" at bounding box center [383, 311] width 131 height 33
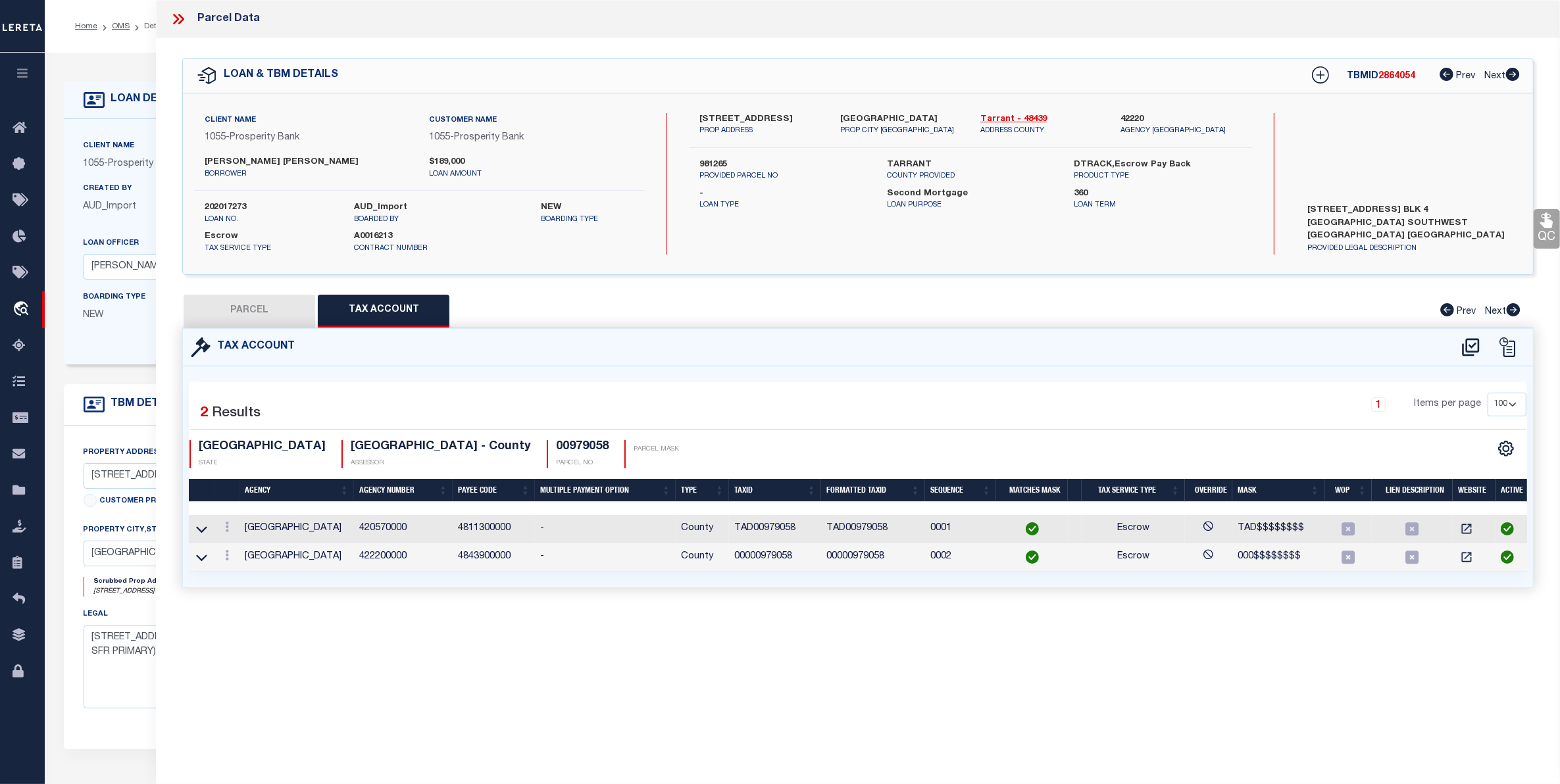
select select "100"
click at [250, 311] on button "PARCEL" at bounding box center [249, 311] width 131 height 33
select select "AS"
checkbox input "false"
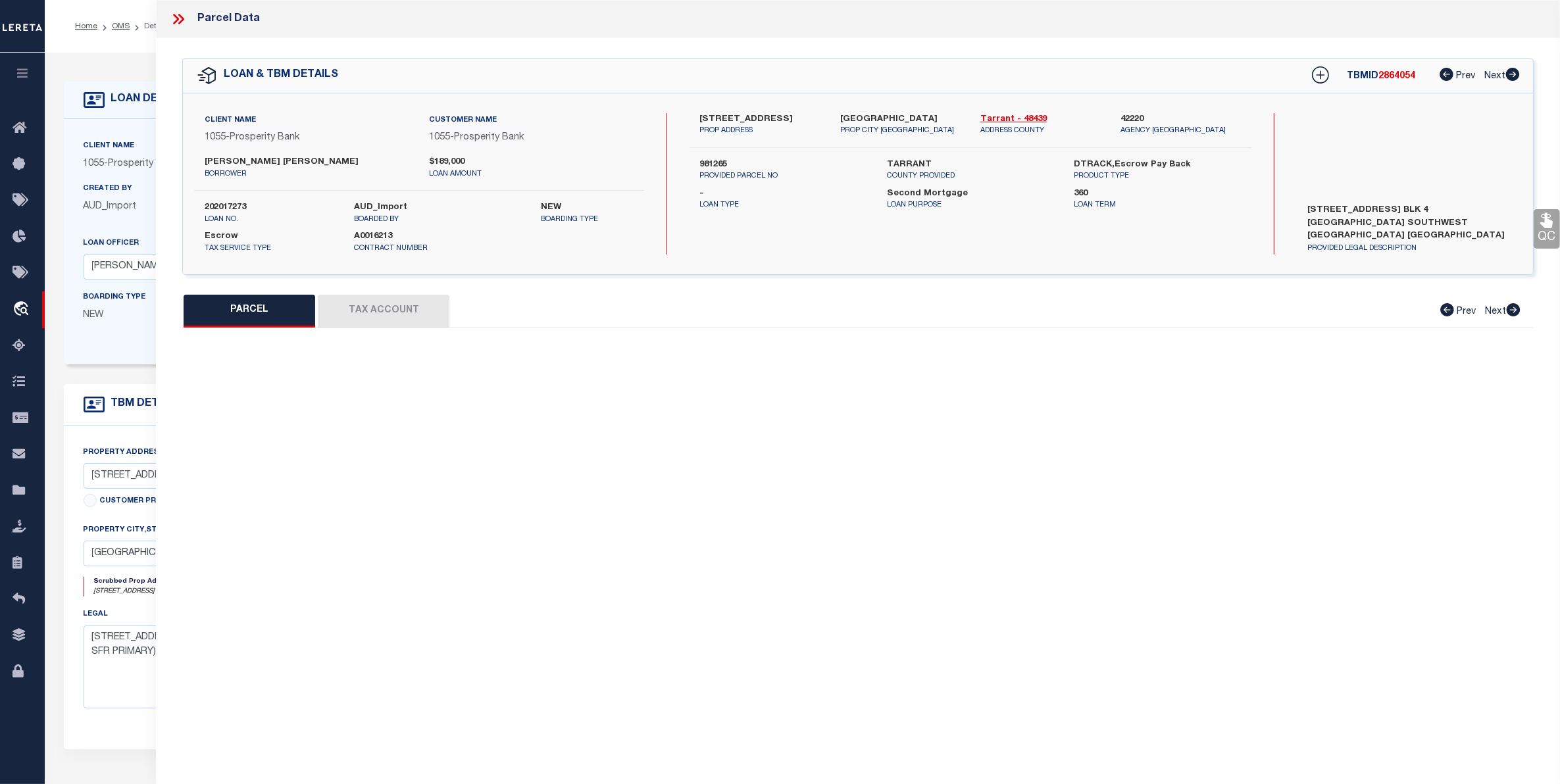
select select "CP"
type input "MIRANDA DEBBY ANN"
type input "3652 RIALTO WAY"
type input "GRAND PRAIRIE TX 75052"
type textarea "FORUM VILLAGE S W ADDITION Block 4 Lot 19"
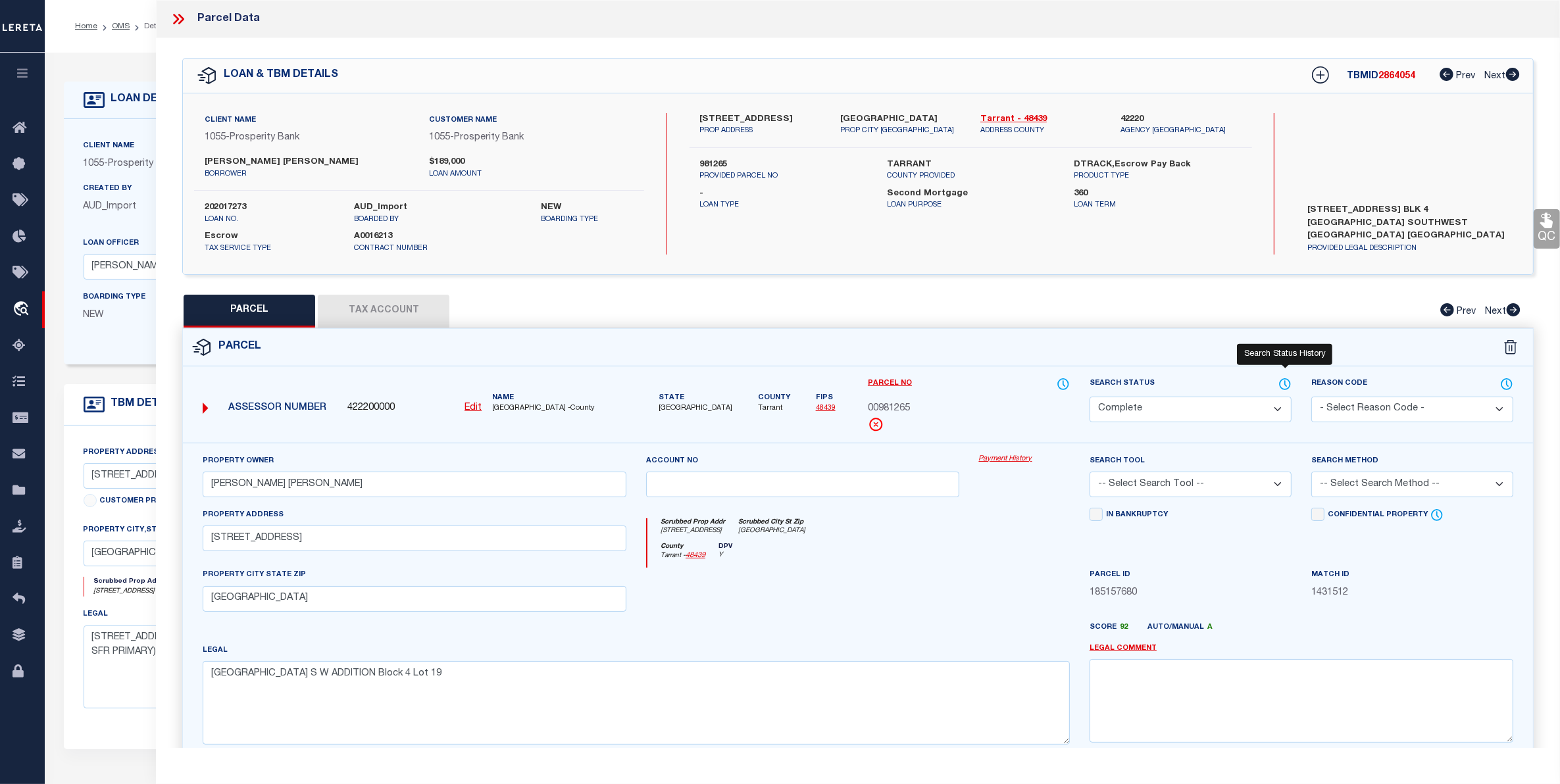
click at [1284, 383] on icon at bounding box center [1285, 383] width 13 height 14
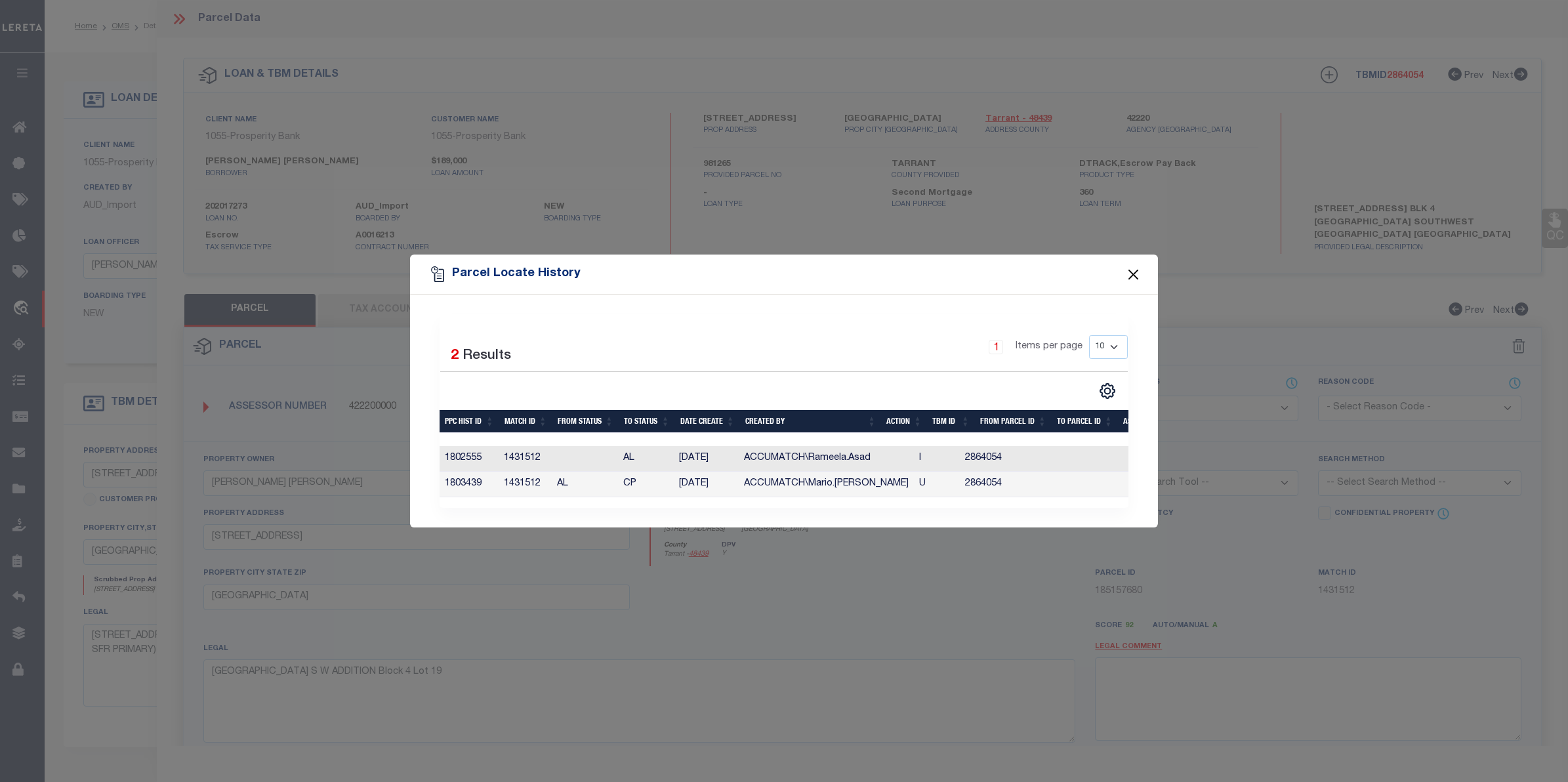
click at [1132, 267] on button "Close" at bounding box center [1134, 274] width 17 height 17
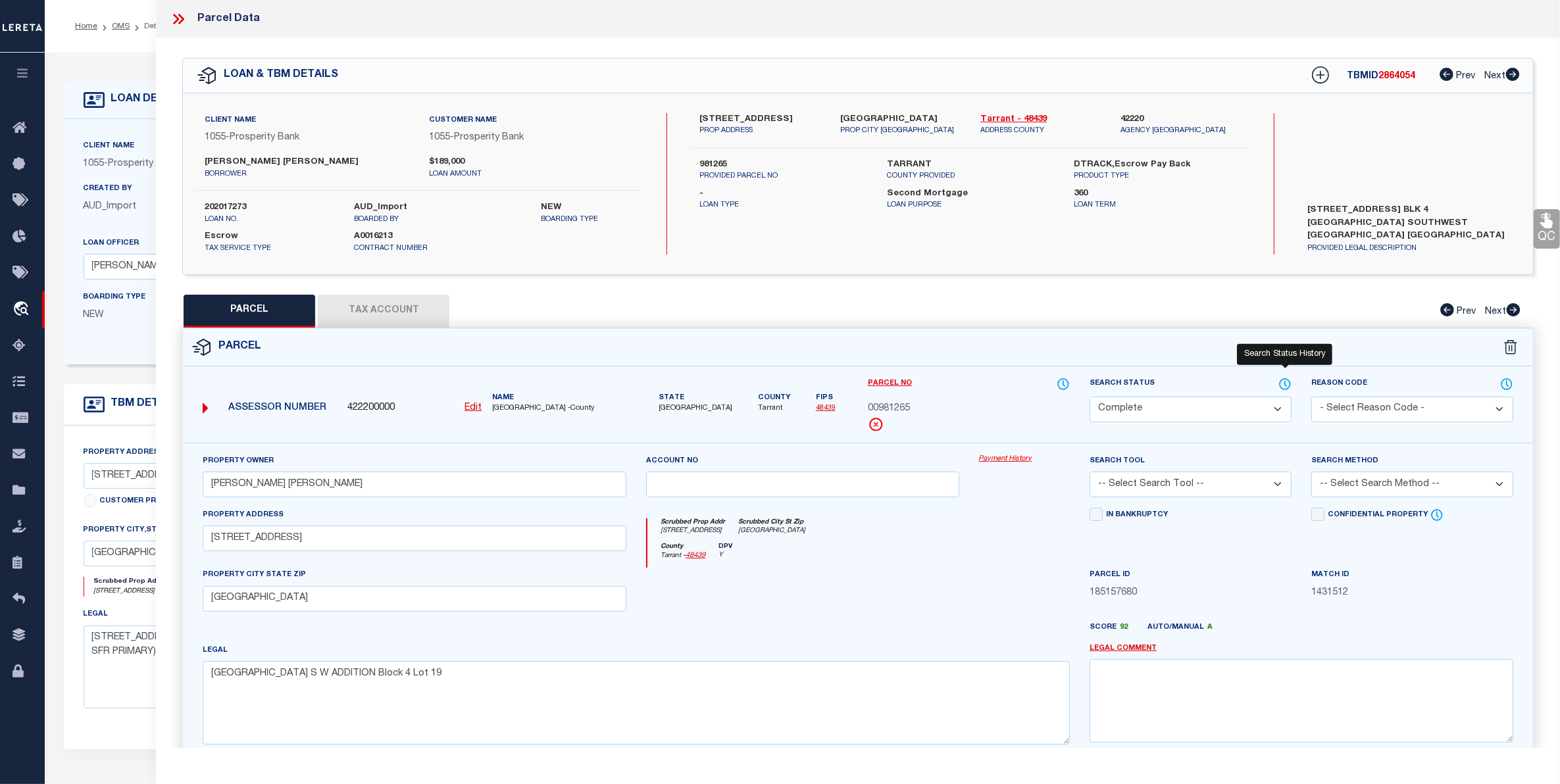
click at [1283, 380] on icon at bounding box center [1285, 383] width 13 height 14
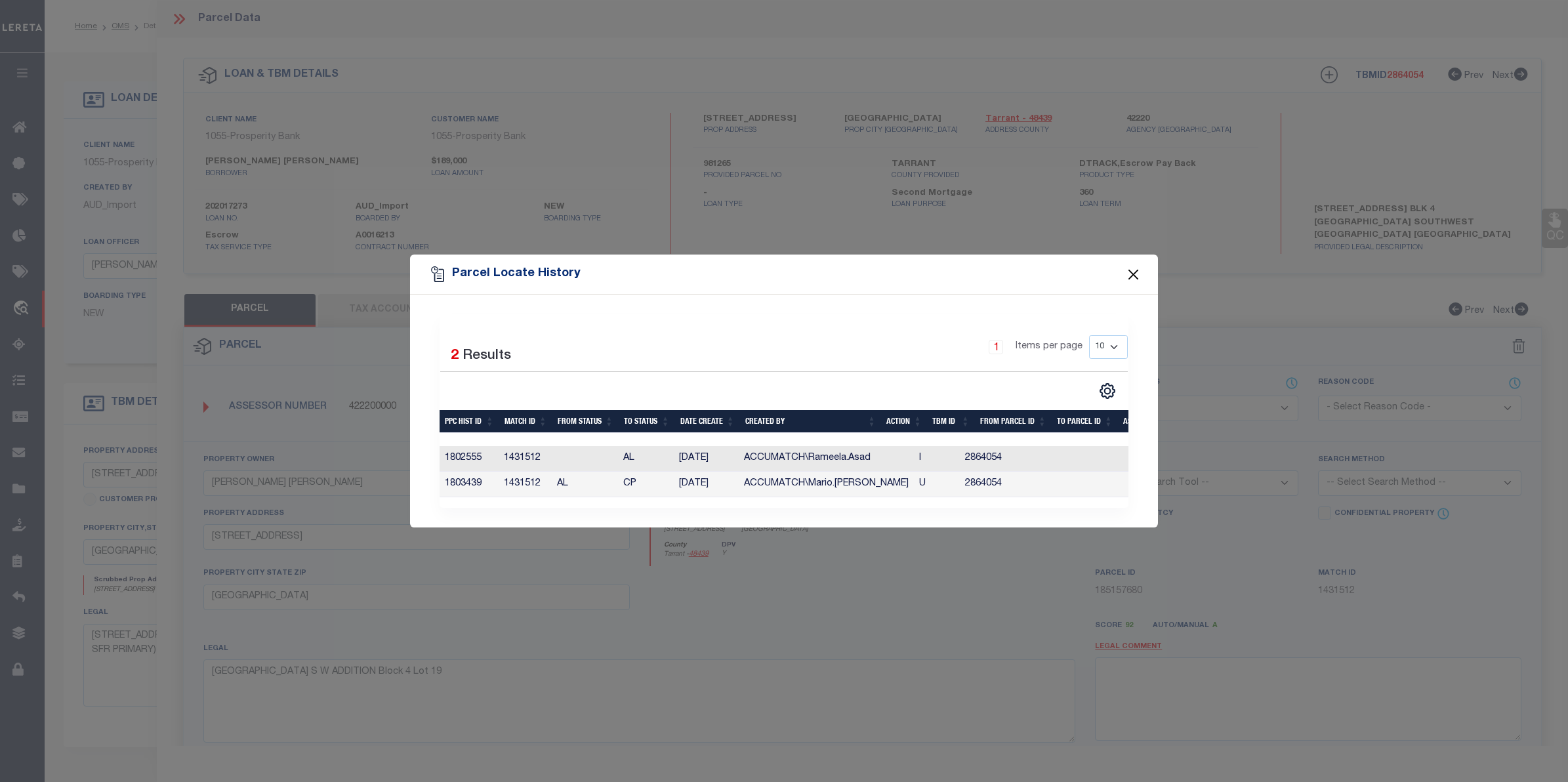
click at [1135, 271] on button "Close" at bounding box center [1134, 274] width 17 height 17
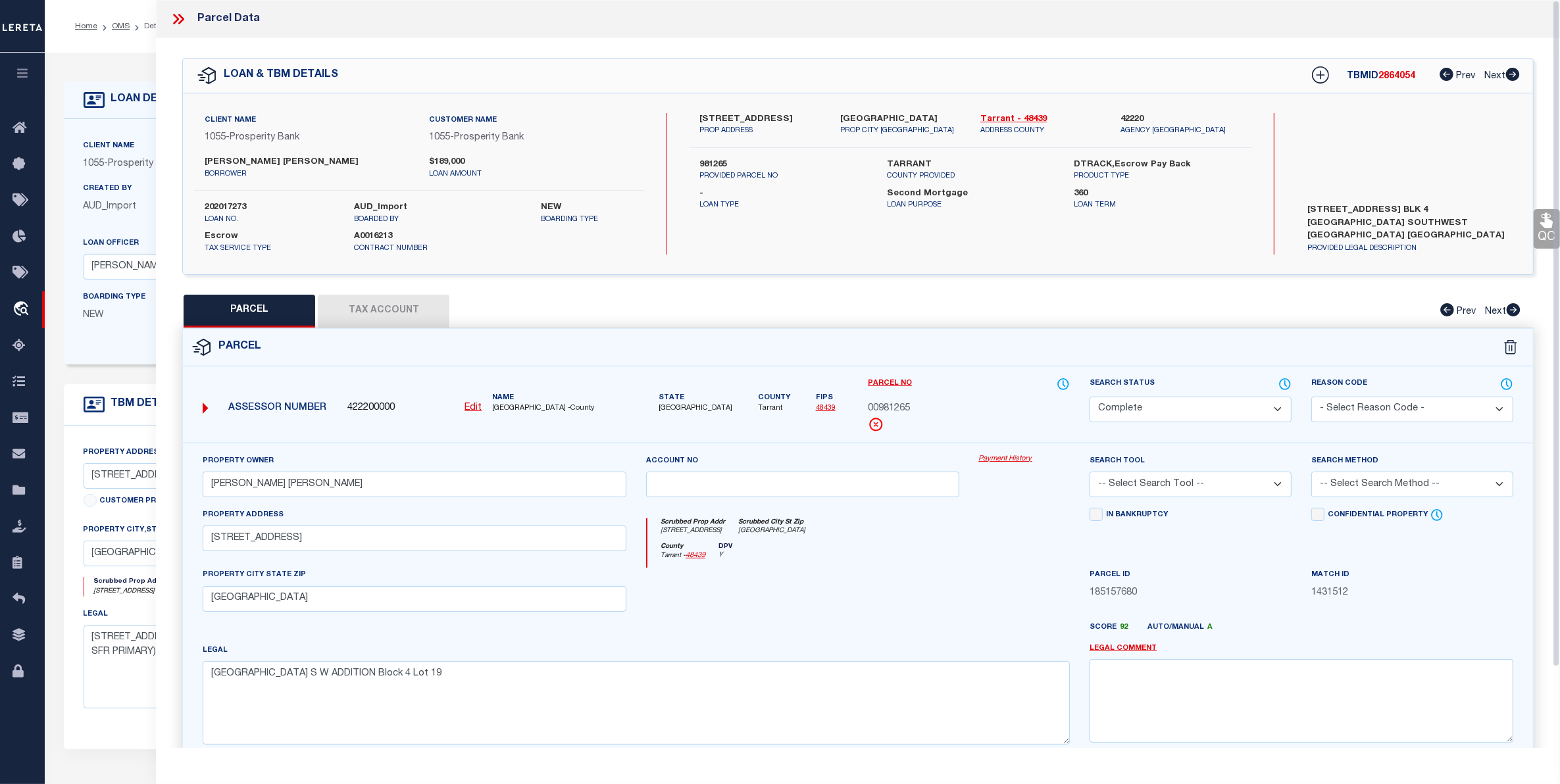
click at [177, 13] on icon at bounding box center [179, 19] width 17 height 17
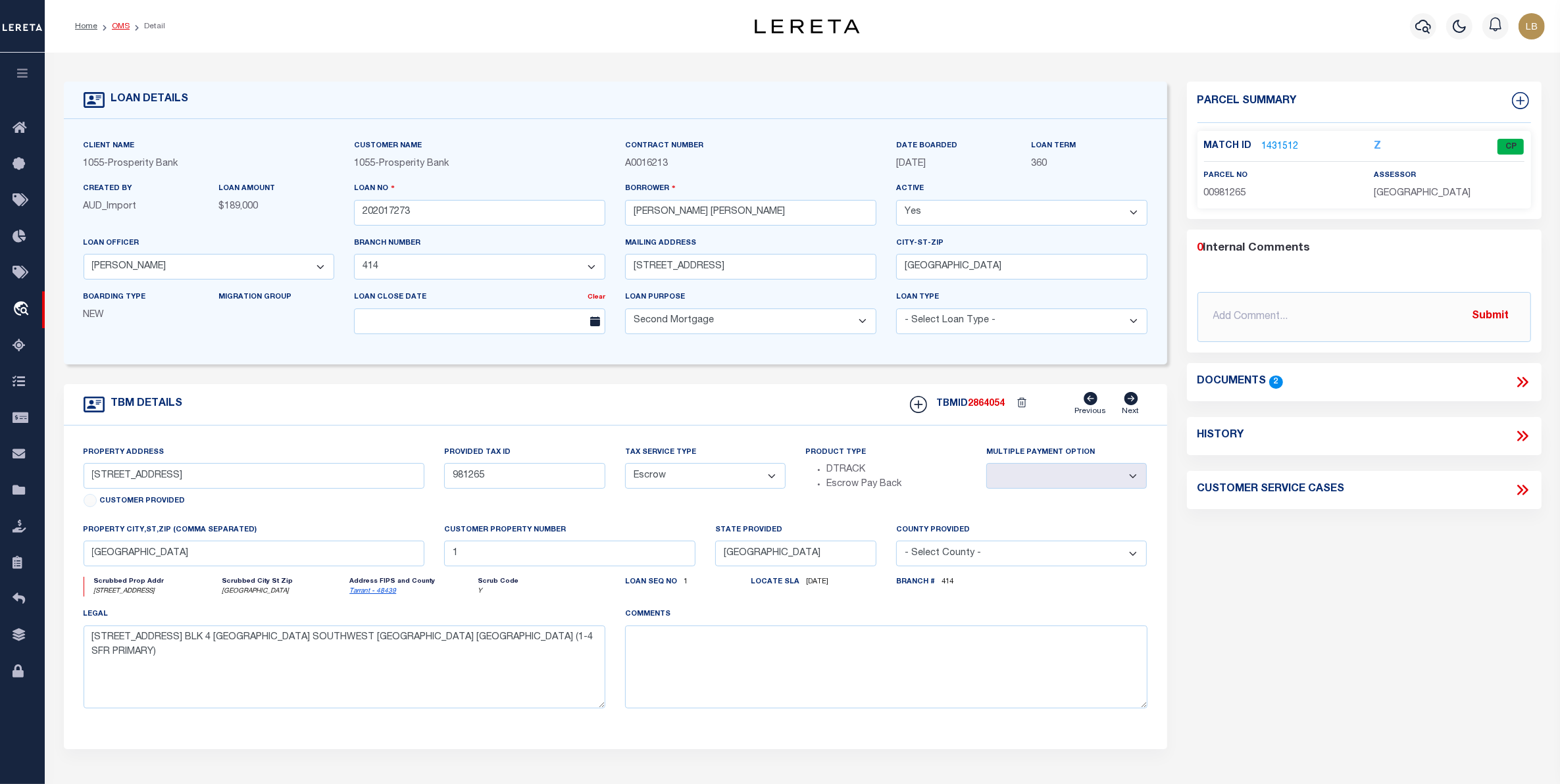
click at [119, 26] on link "OMS" at bounding box center [120, 26] width 18 height 8
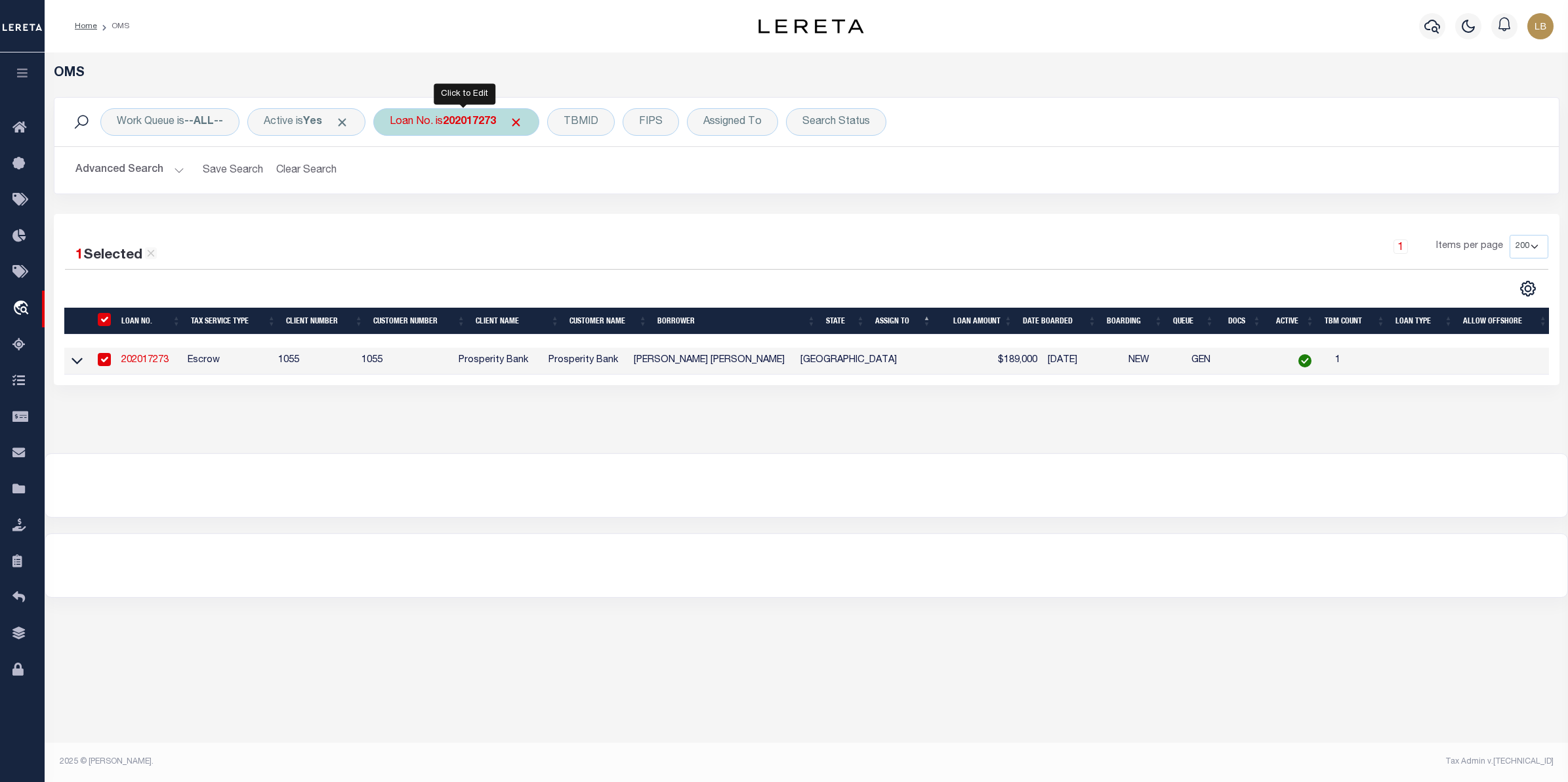
click at [475, 122] on b "202017273" at bounding box center [469, 122] width 53 height 10
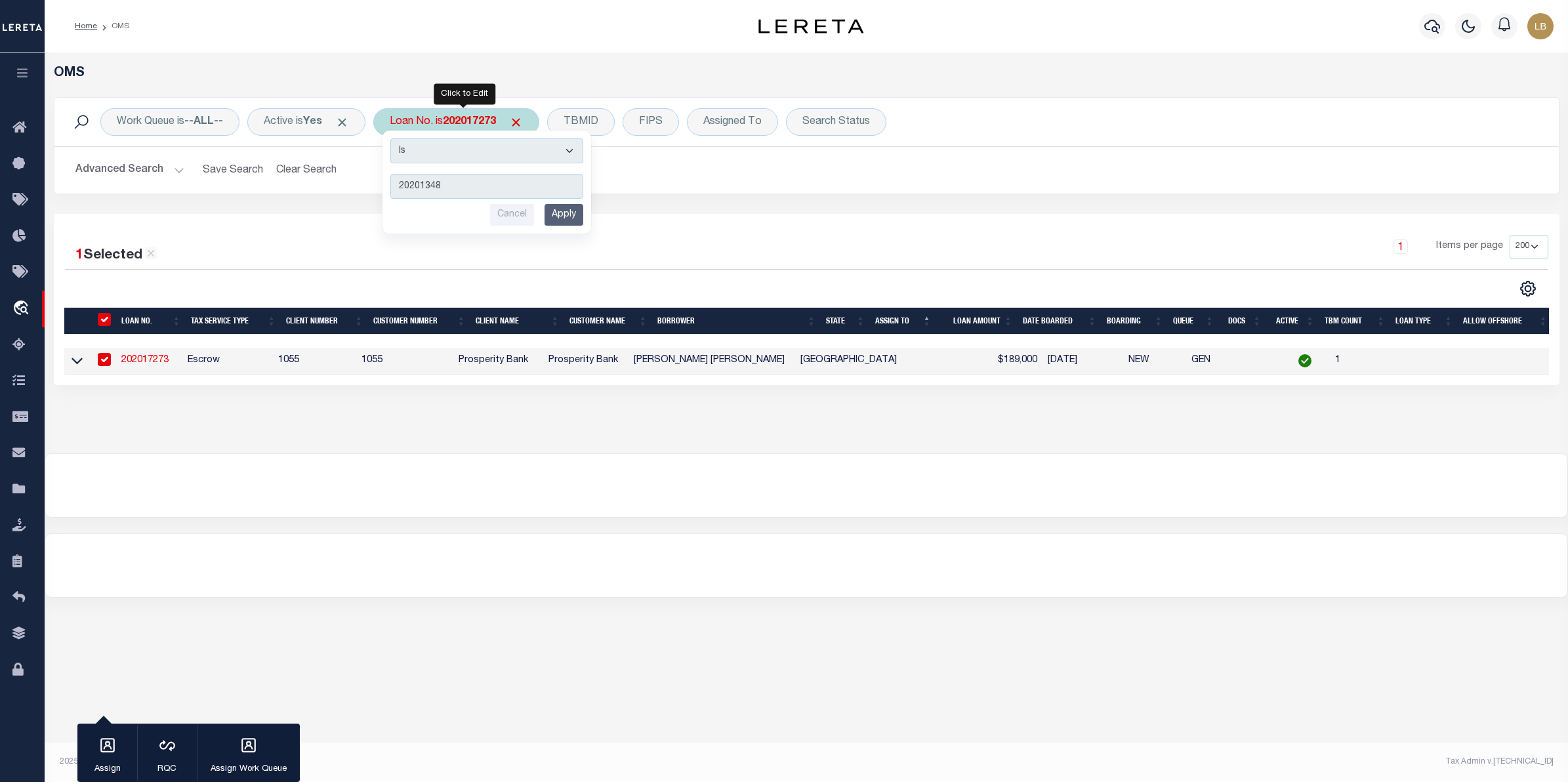
type input "202013480"
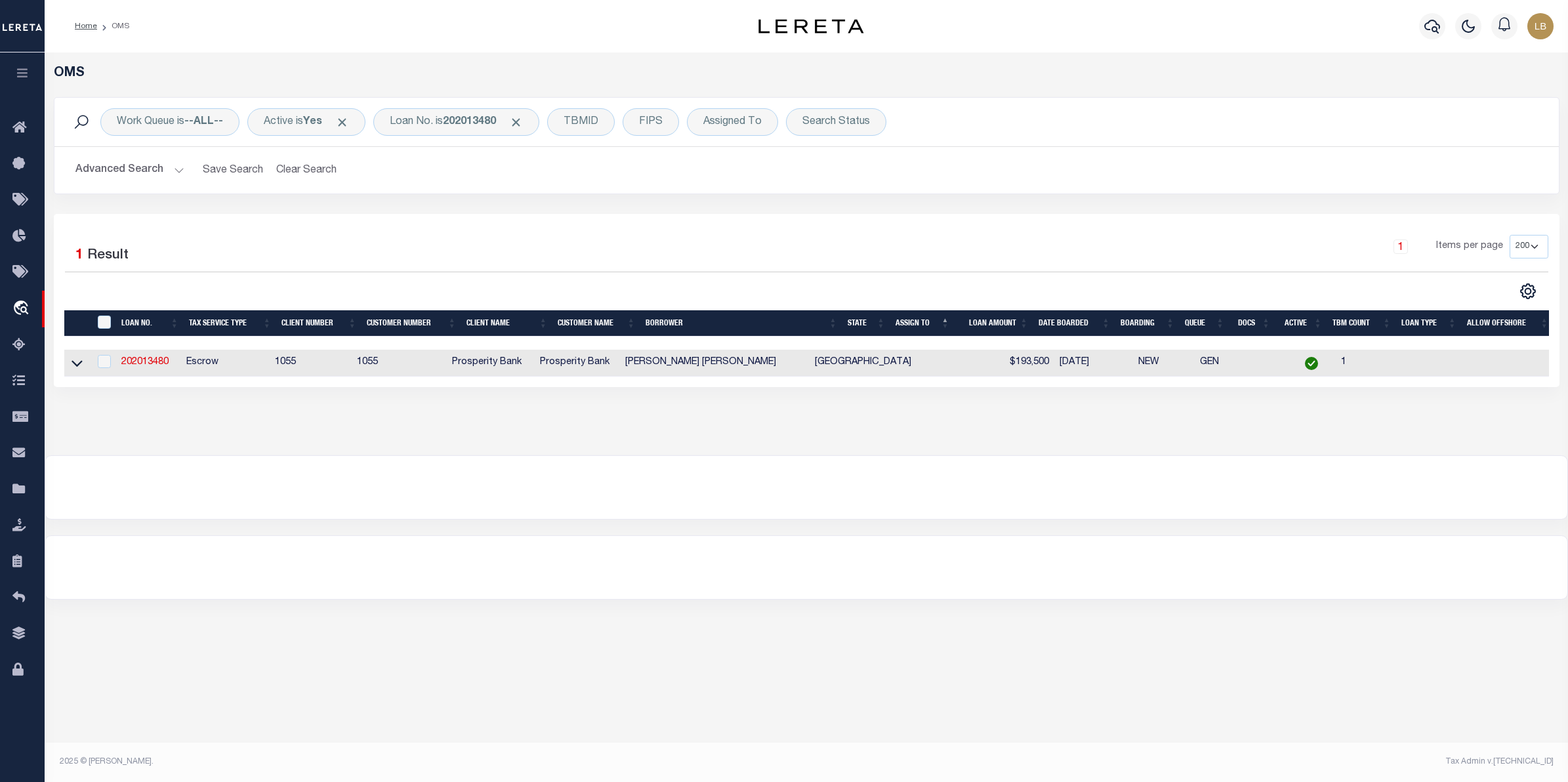
click at [143, 358] on td "202013480" at bounding box center [148, 363] width 64 height 27
checkbox input "true"
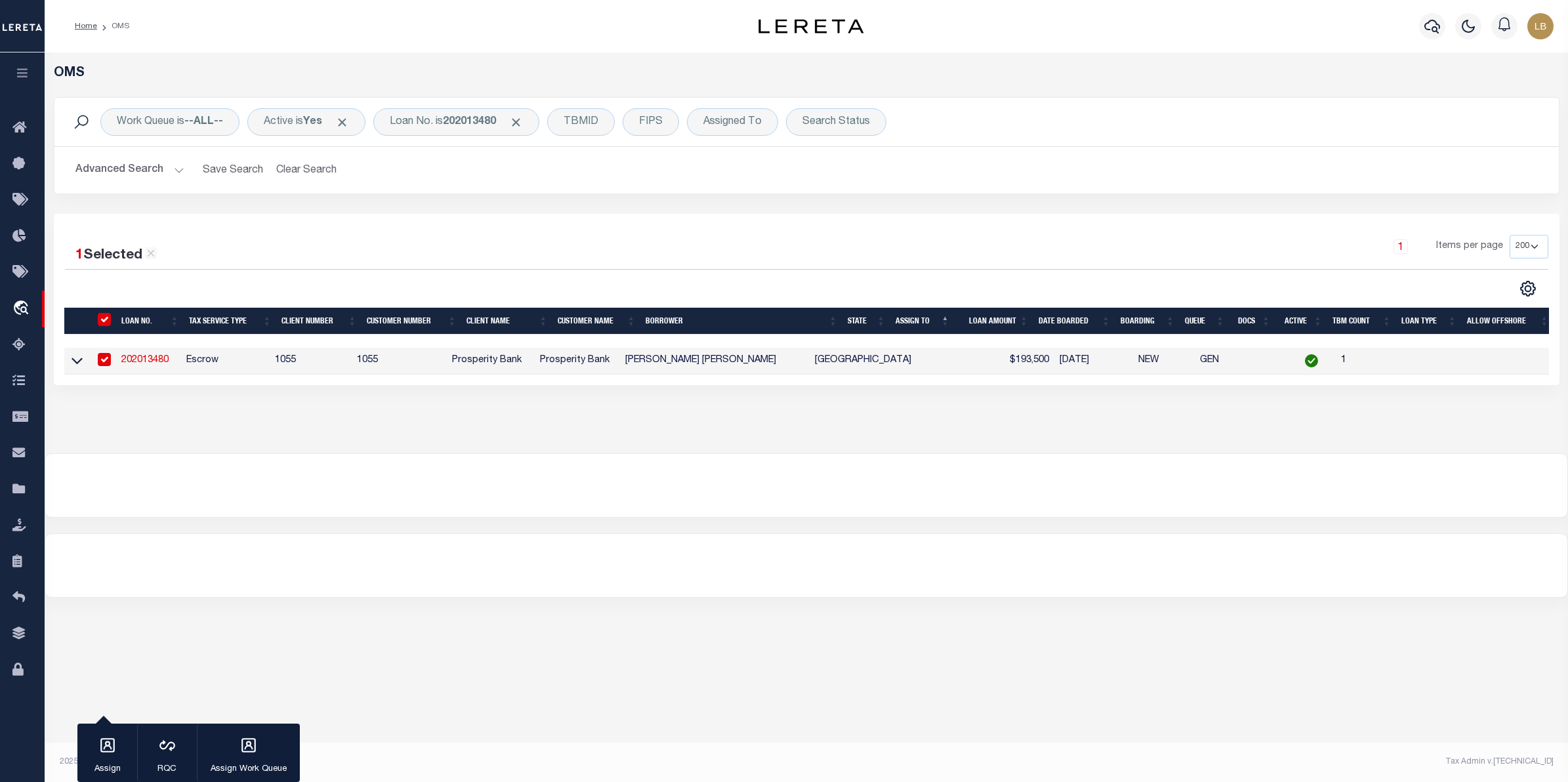
click at [138, 359] on link "202013480" at bounding box center [145, 360] width 47 height 9
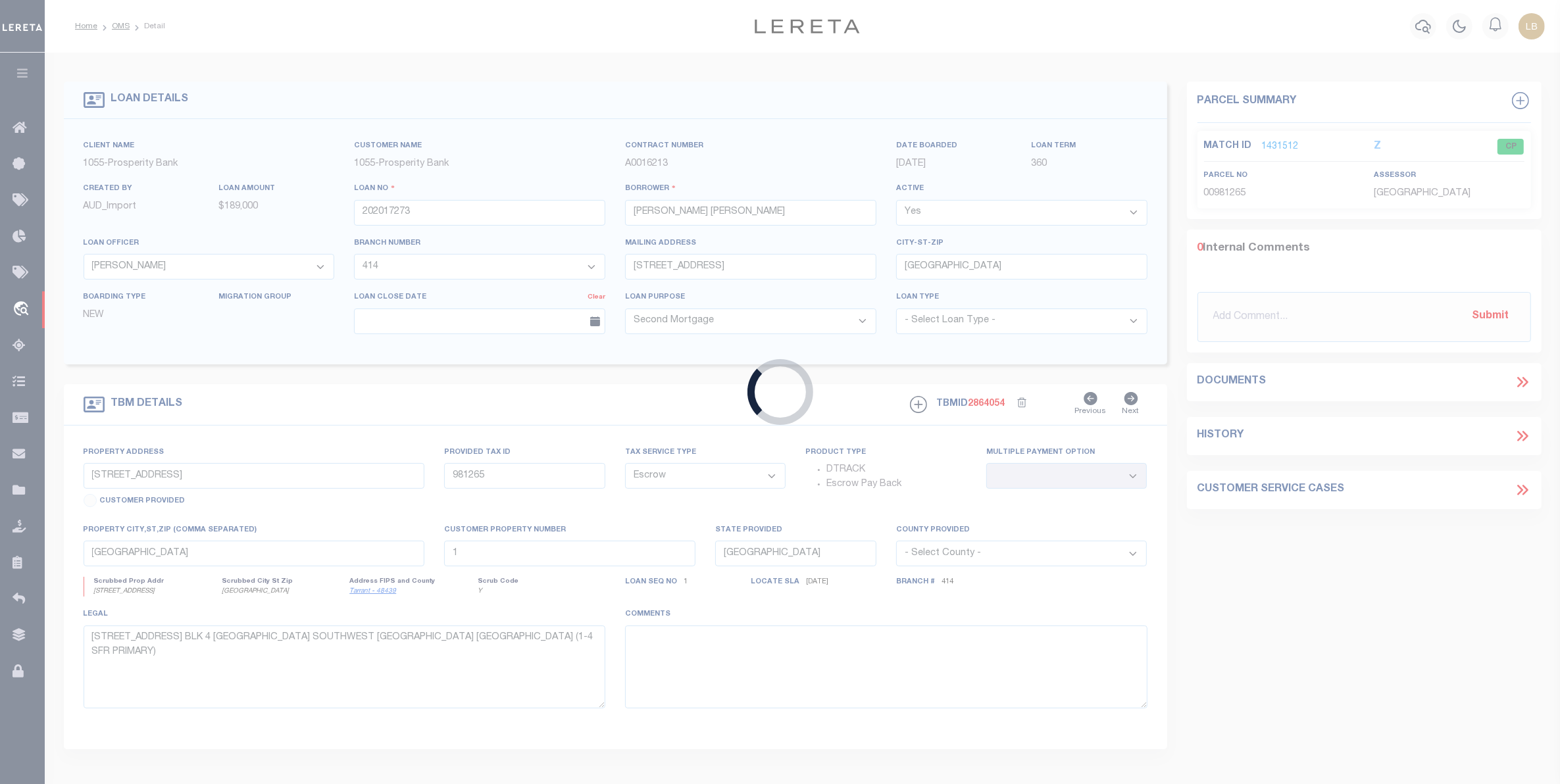
type input "202013480"
type input "JENNIFFER TATIANA LEIVA MENDOZ"
type input "2302 LANCASTER DRIVE"
type input "979058"
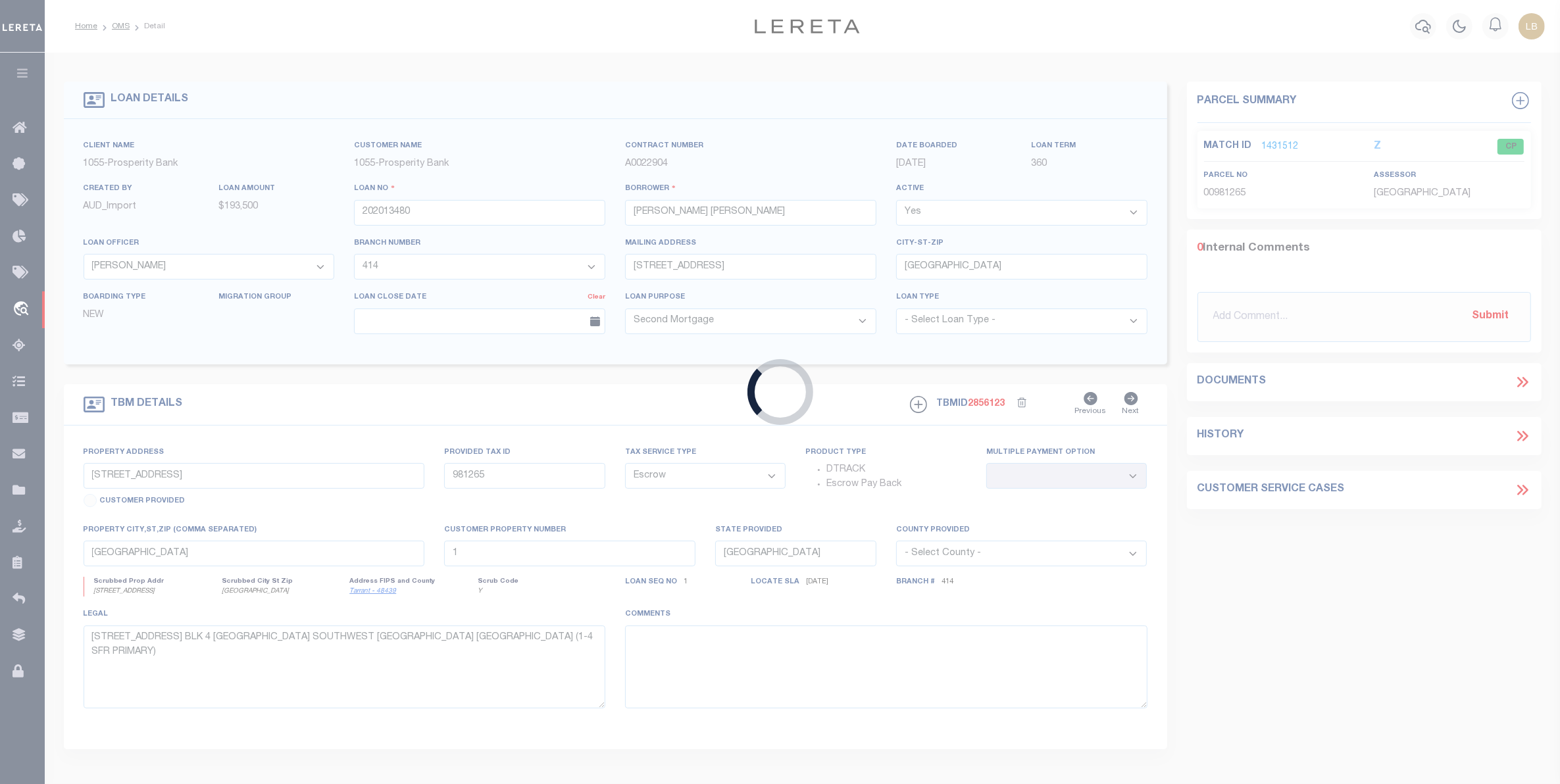
select select
type textarea "2302 LANCASTER DR GRAND PRAIRIE TX 75052 LOT 22 BLOCK D FIRST INCREMENT FORUM T…"
select select "10448"
select select "3815"
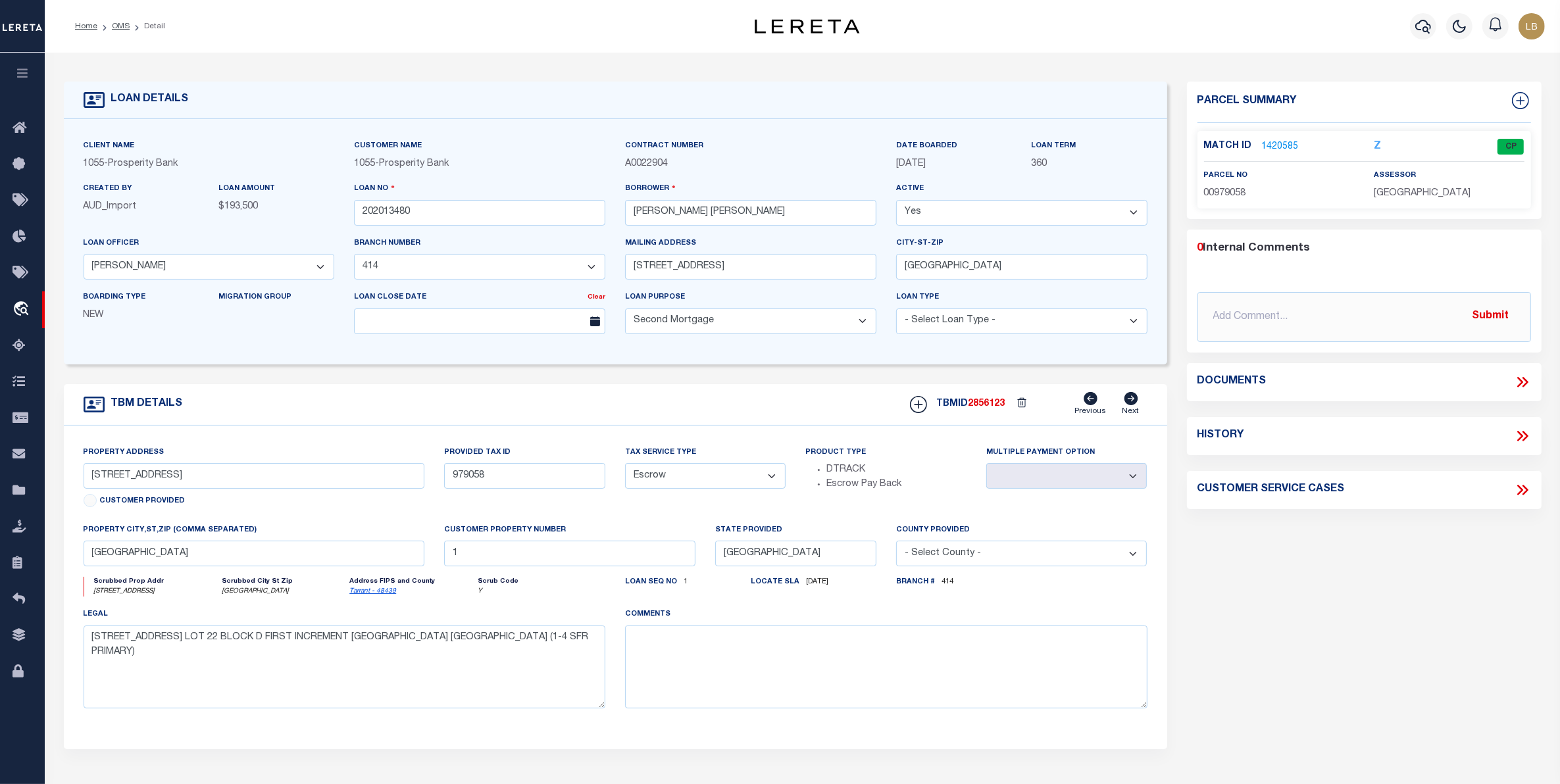
click at [1272, 143] on link "1420585" at bounding box center [1280, 146] width 37 height 14
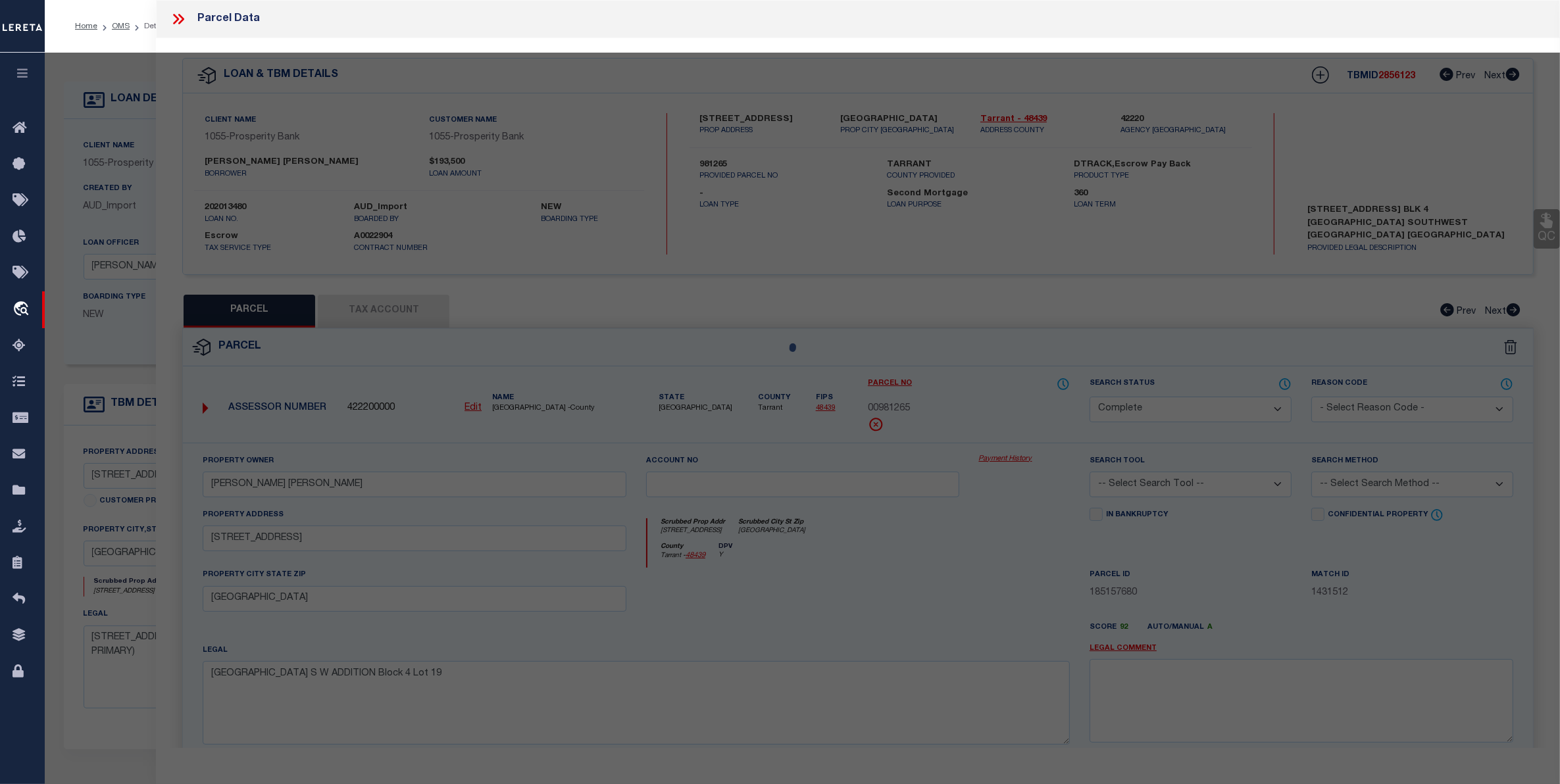
select select "AS"
checkbox input "false"
select select "CP"
type input "RILEY TROY"
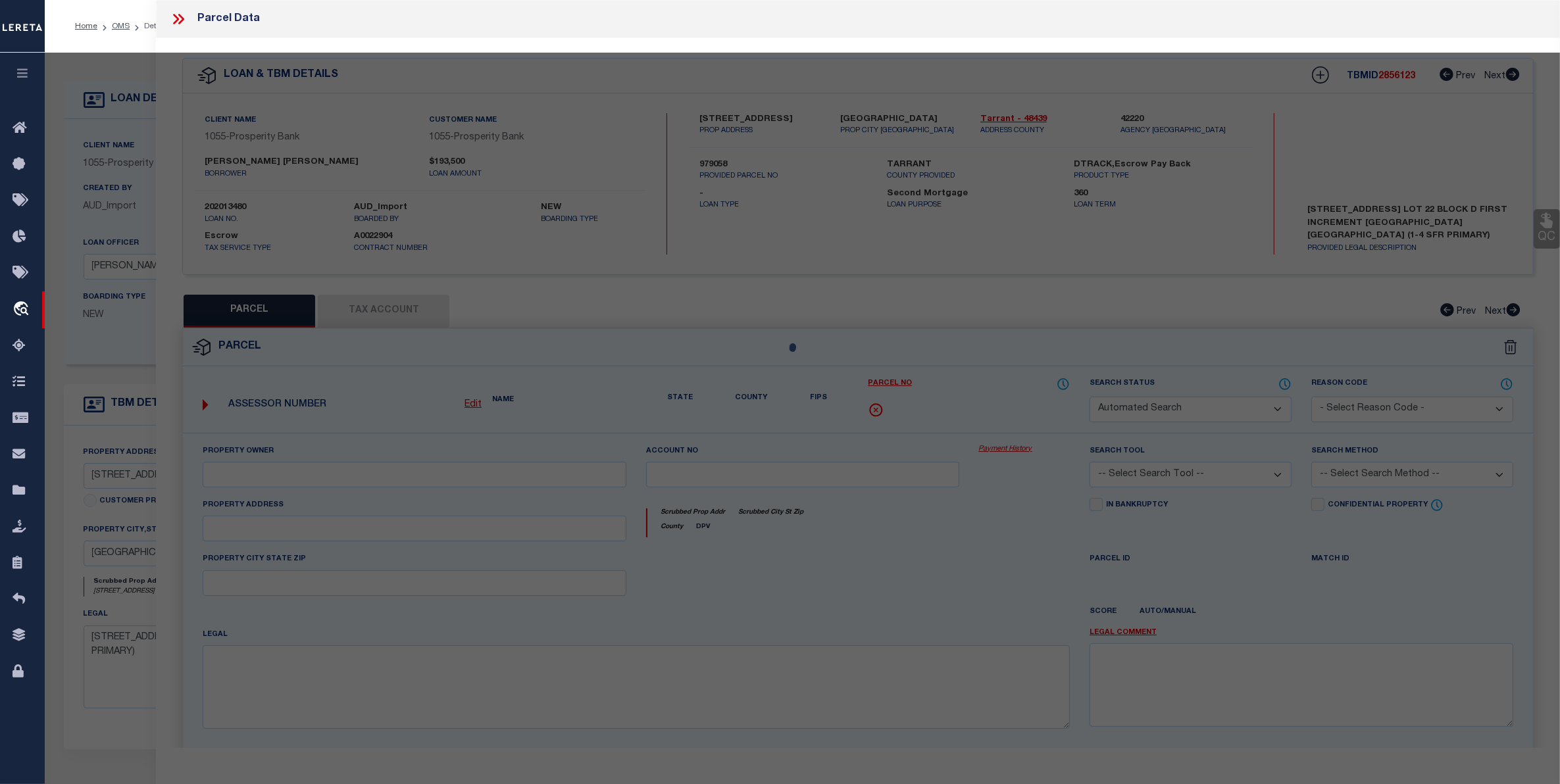
type input "2302 LANCASTER DR"
checkbox input "false"
type input "GRAND PRAIRIE TX 75052"
type textarea "FORUM TERRACE ADDITION Block D Lot 22"
type textarea "Tax ID Special Project"
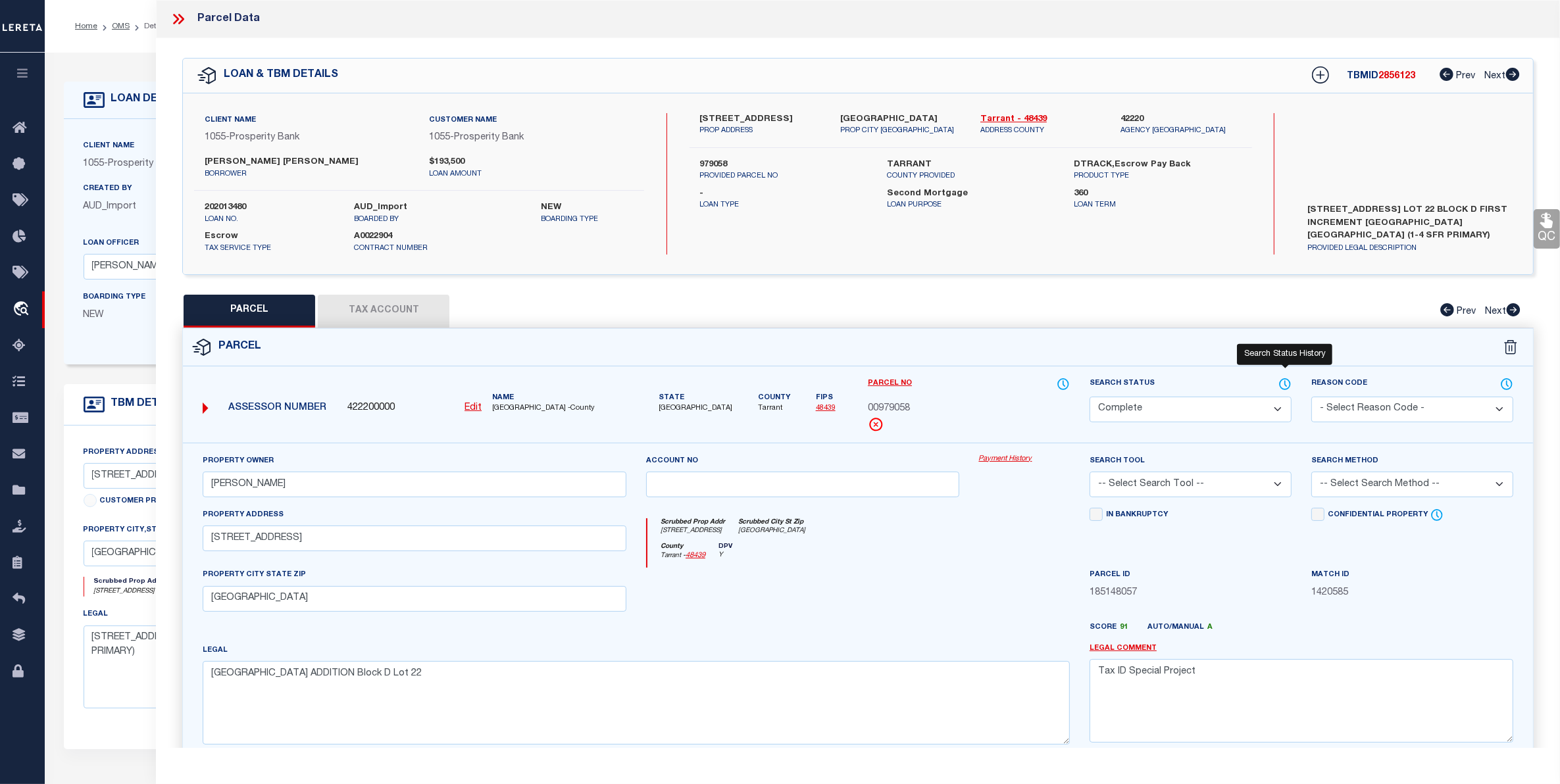
click at [1288, 384] on icon at bounding box center [1285, 383] width 13 height 14
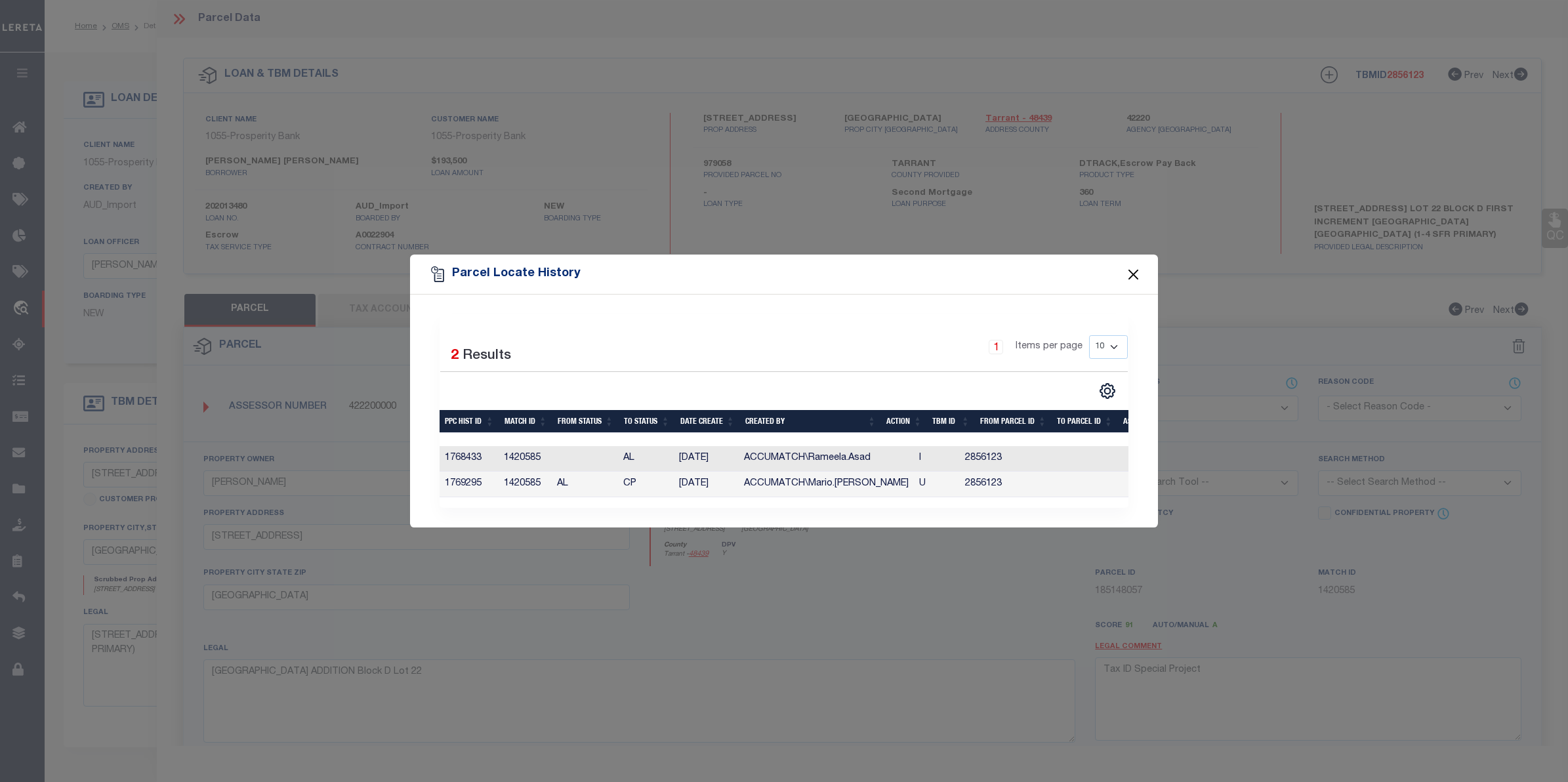
click at [1134, 266] on button "Close" at bounding box center [1134, 274] width 17 height 17
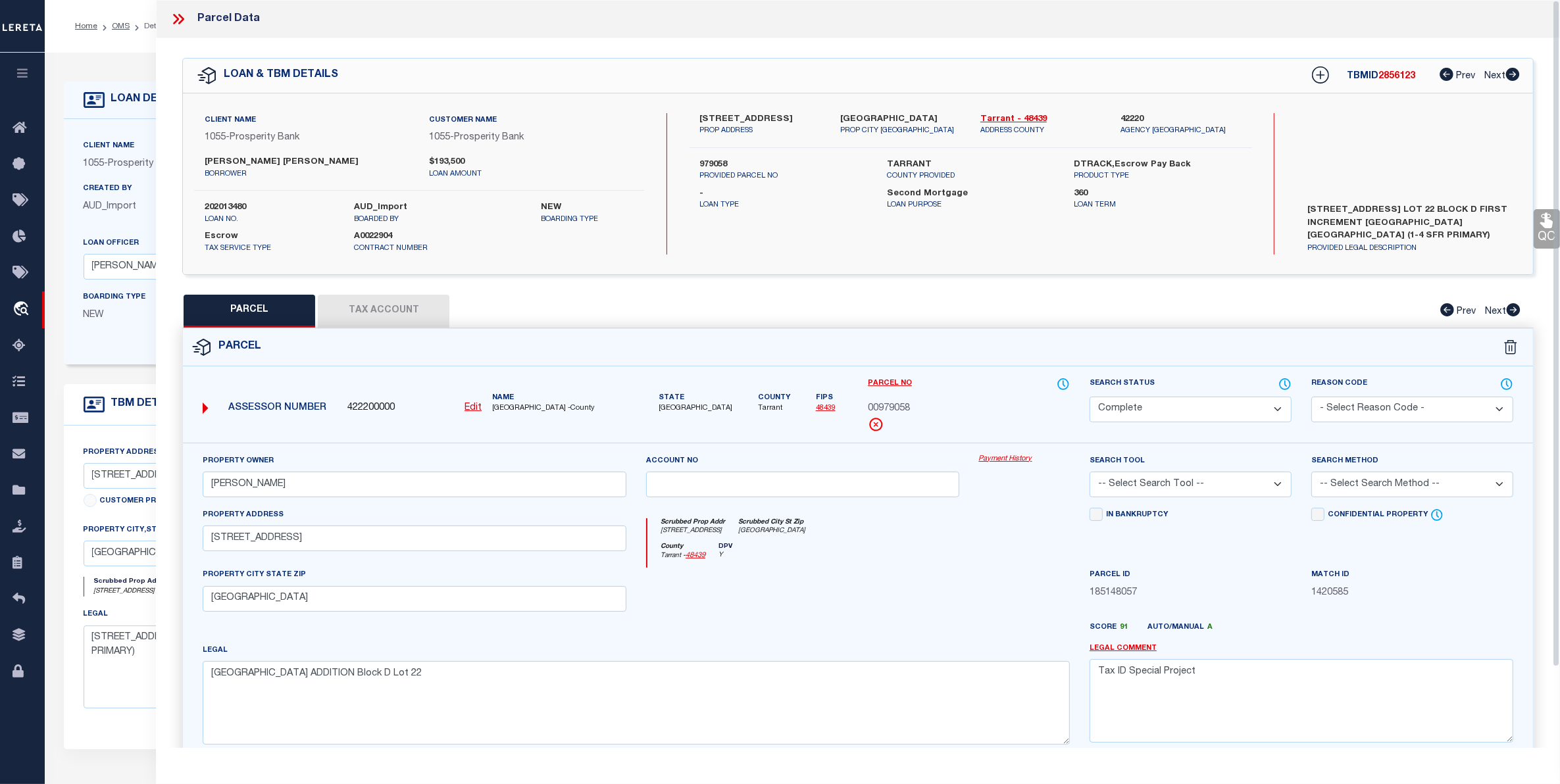
click at [374, 303] on button "Tax Account" at bounding box center [383, 311] width 131 height 33
select select "100"
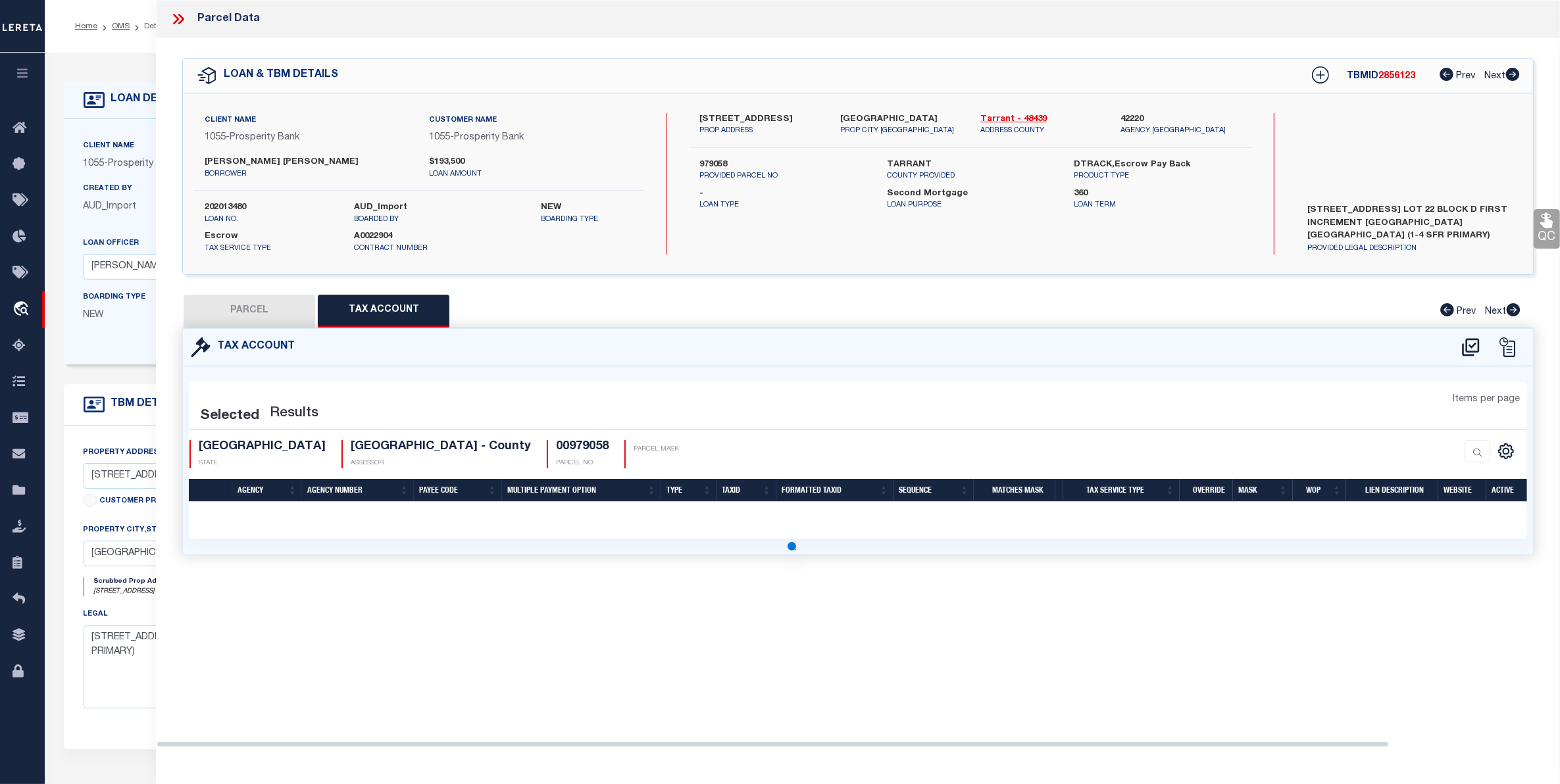
select select "100"
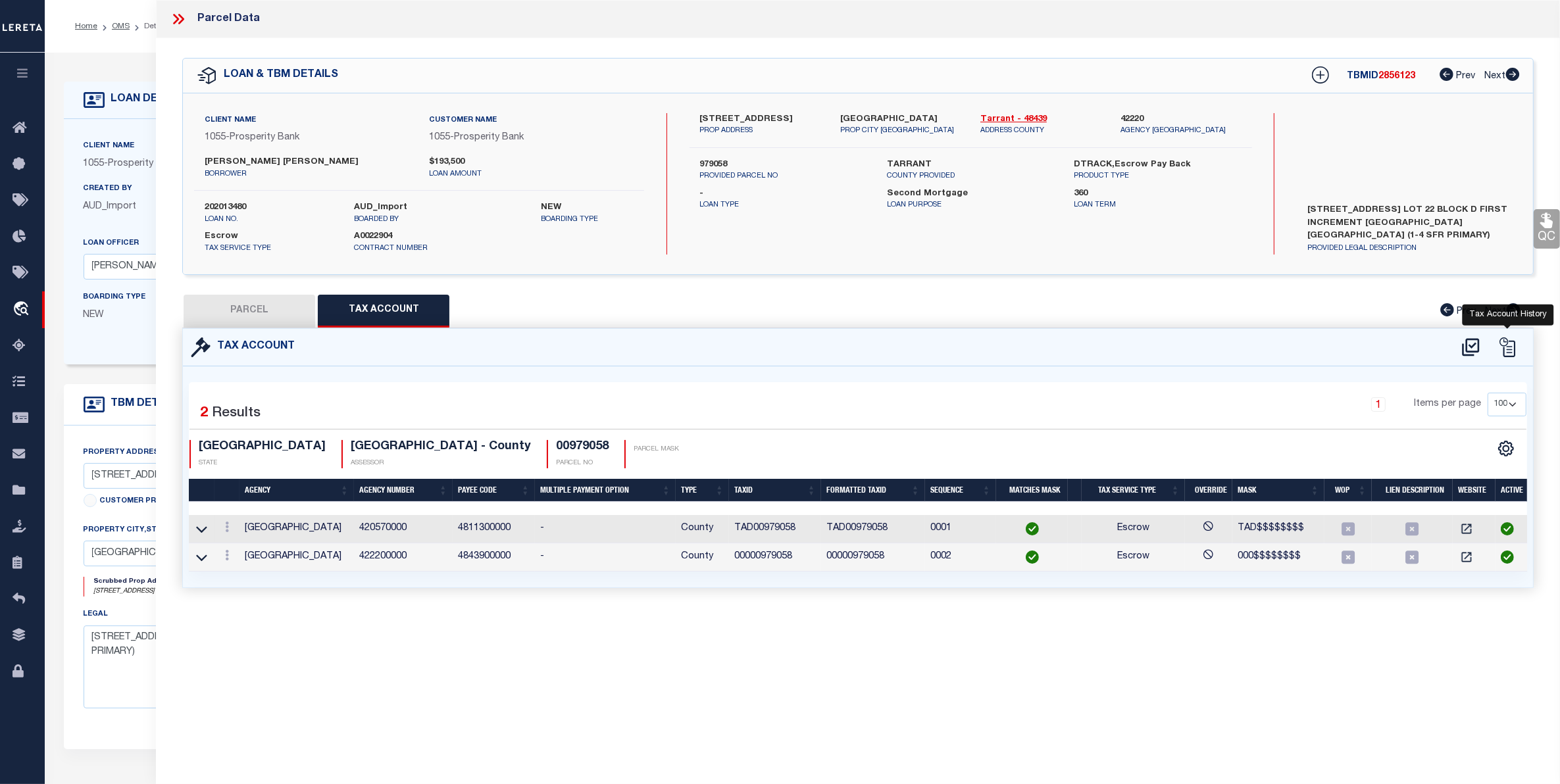
click at [1508, 349] on icon at bounding box center [1507, 347] width 20 height 20
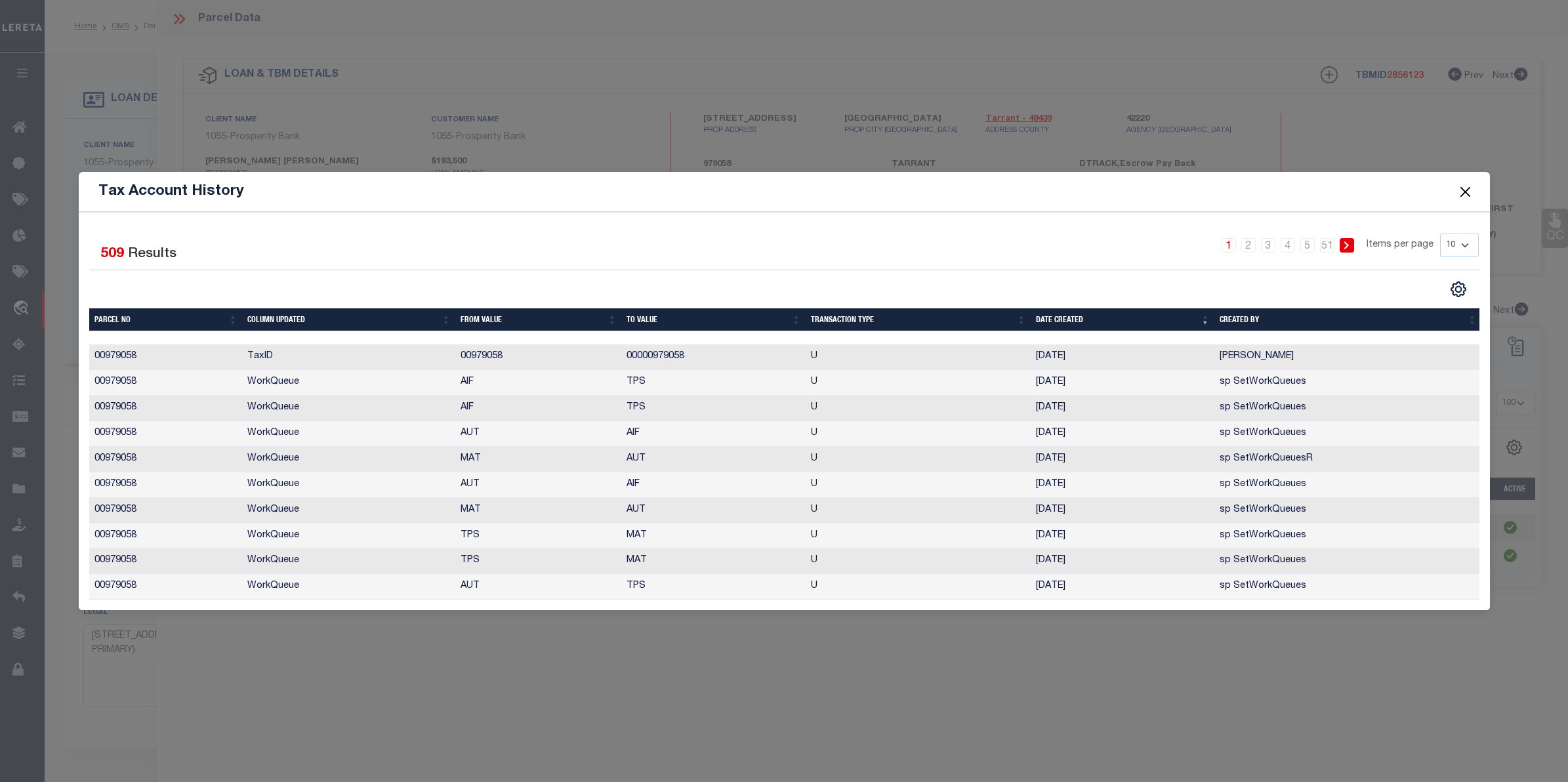
click at [1468, 187] on button "Close" at bounding box center [1465, 191] width 17 height 17
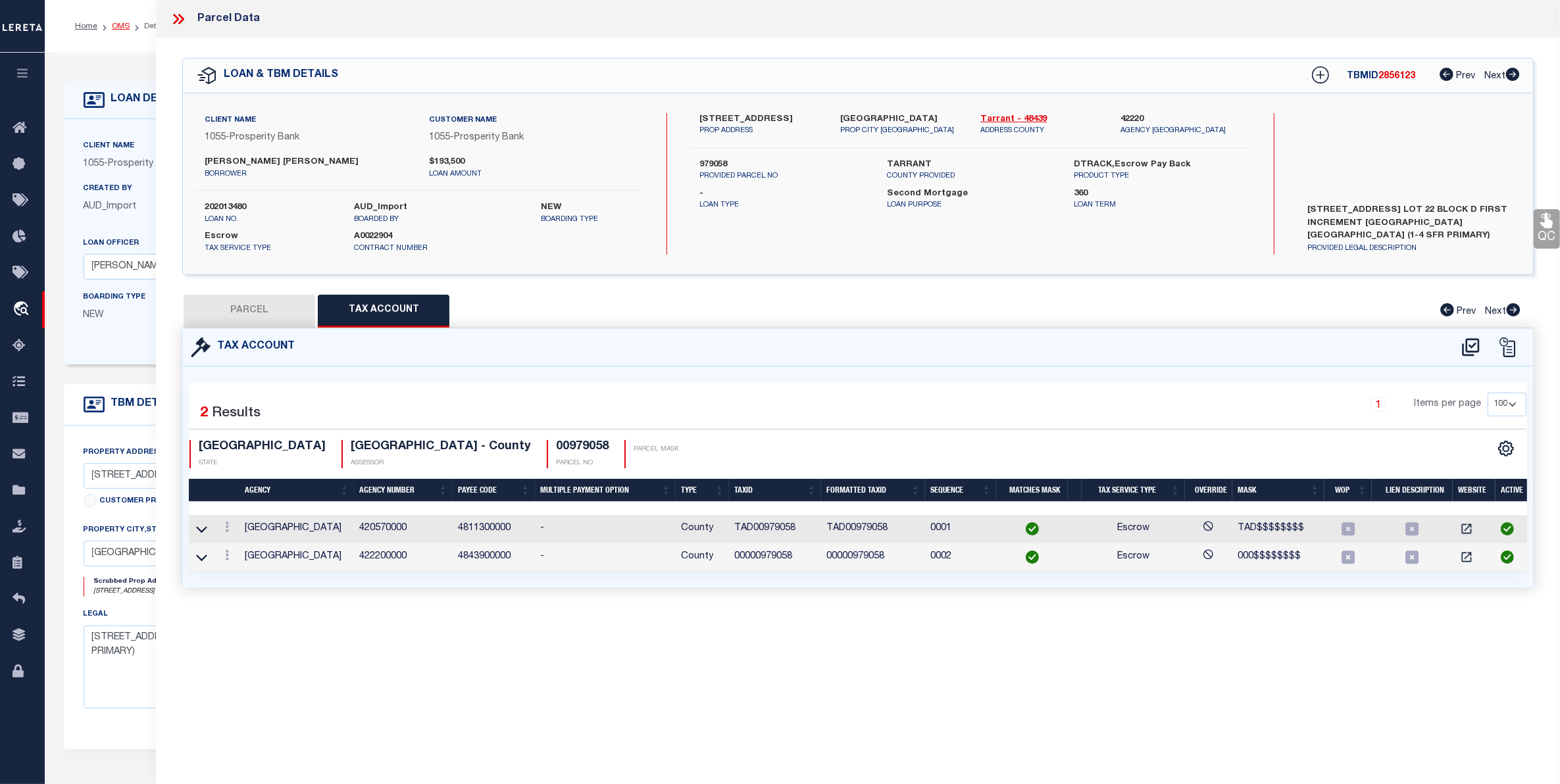
click at [120, 28] on link "OMS" at bounding box center [120, 26] width 18 height 8
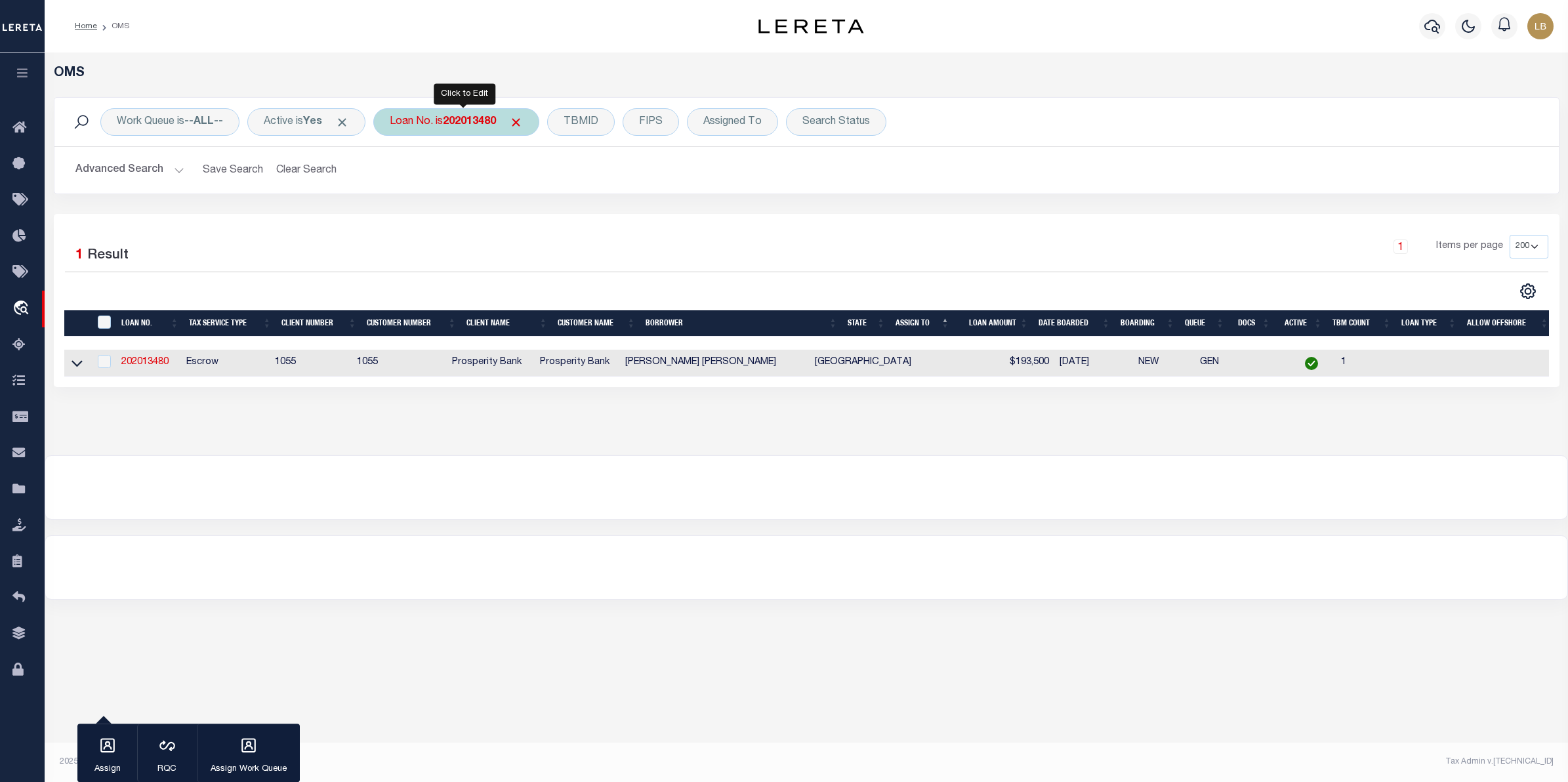
click at [483, 112] on div "Loan No. is 202013480" at bounding box center [456, 122] width 166 height 27
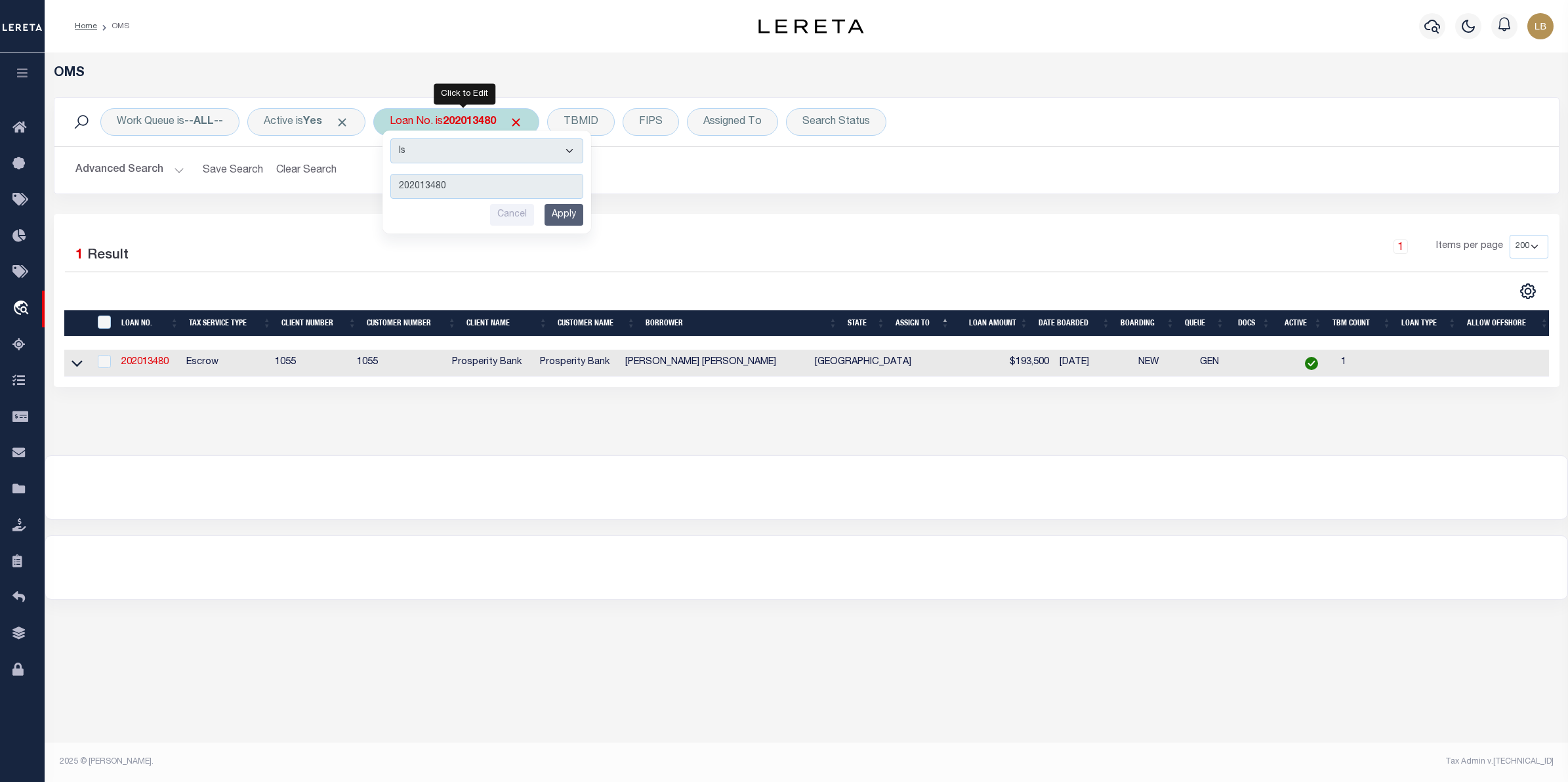
click at [556, 211] on input "Apply" at bounding box center [564, 215] width 39 height 22
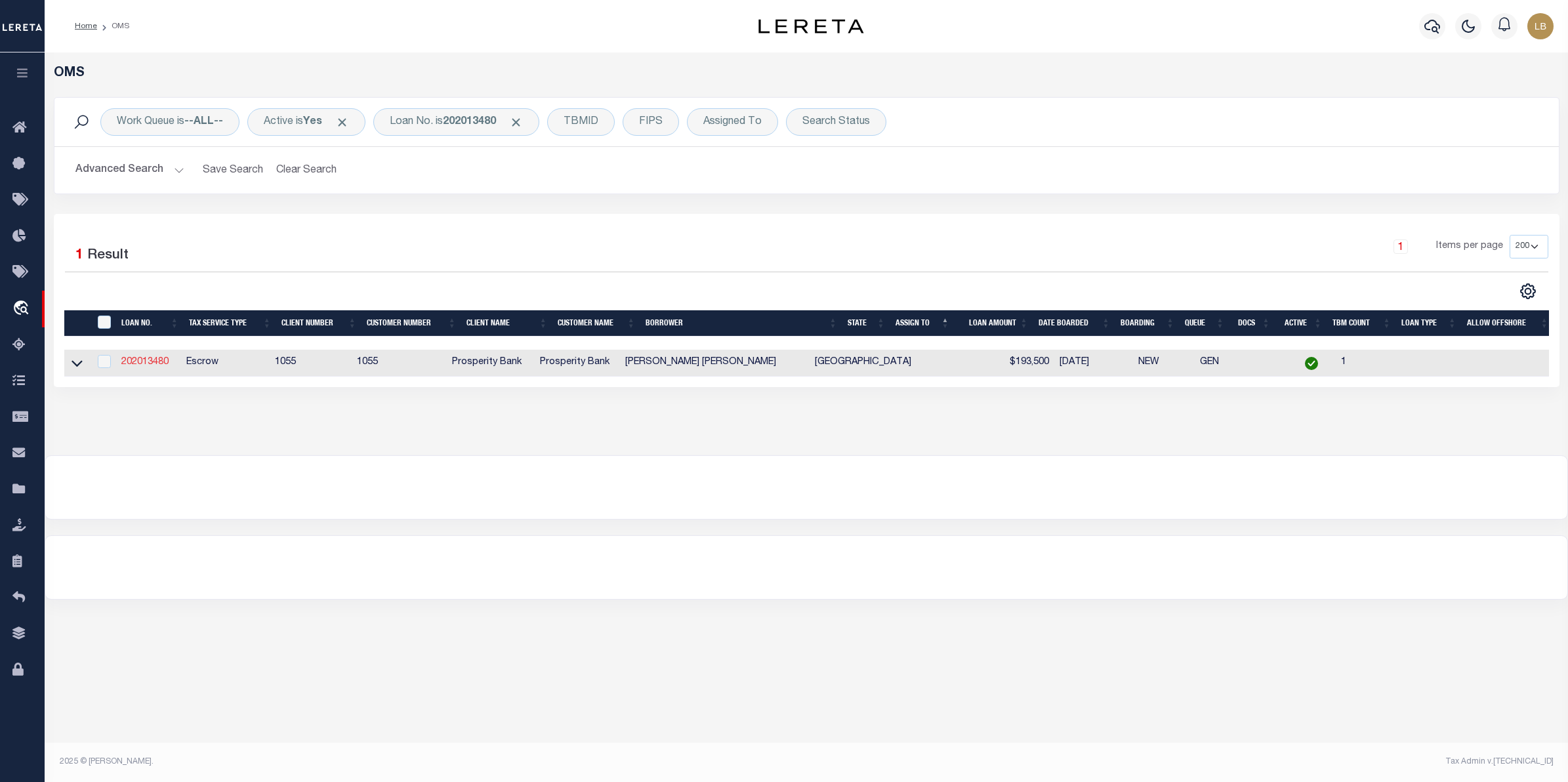
click at [135, 365] on link "202013480" at bounding box center [145, 363] width 47 height 9
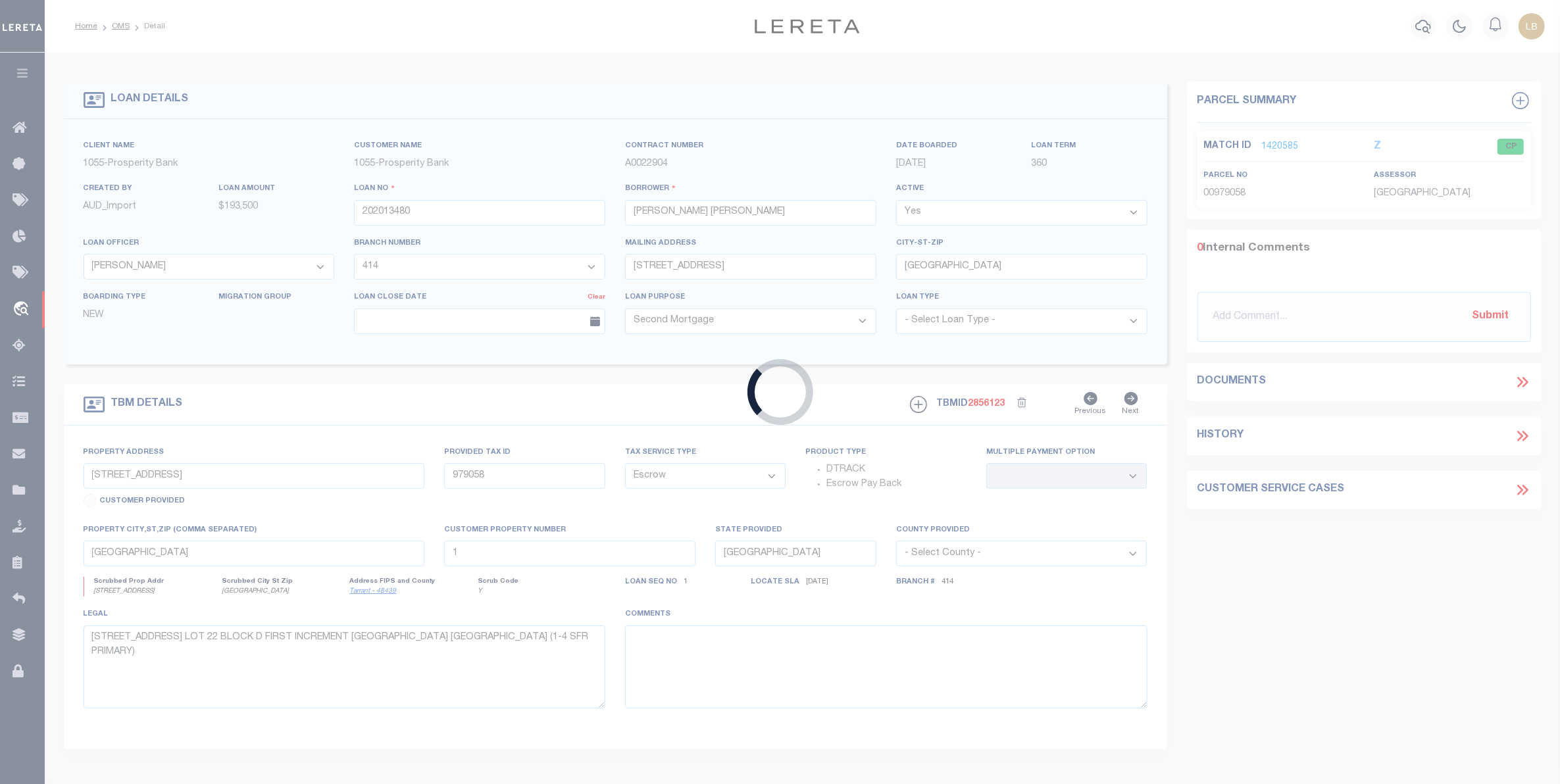
select select "10448"
select select "3815"
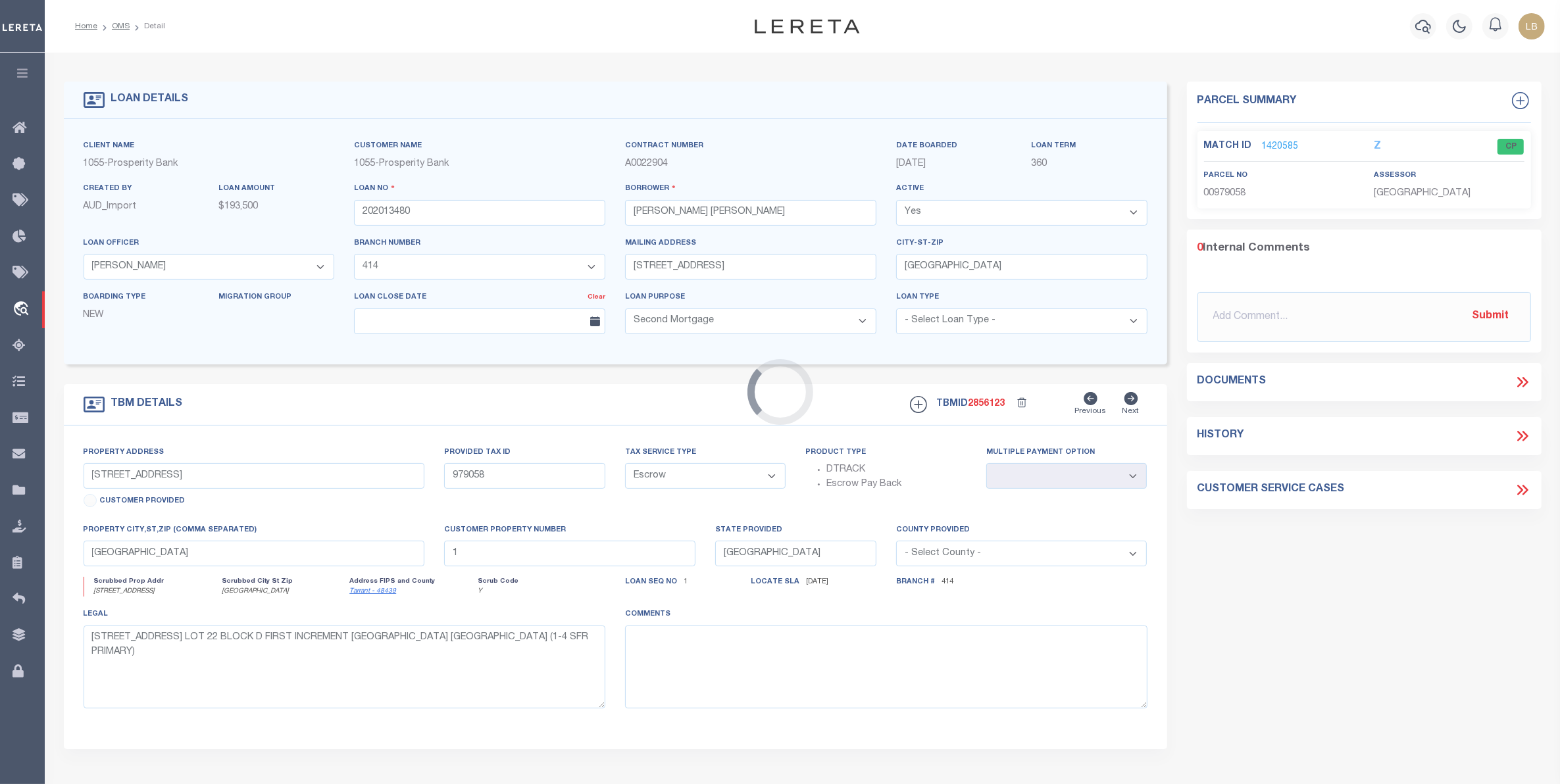
select select
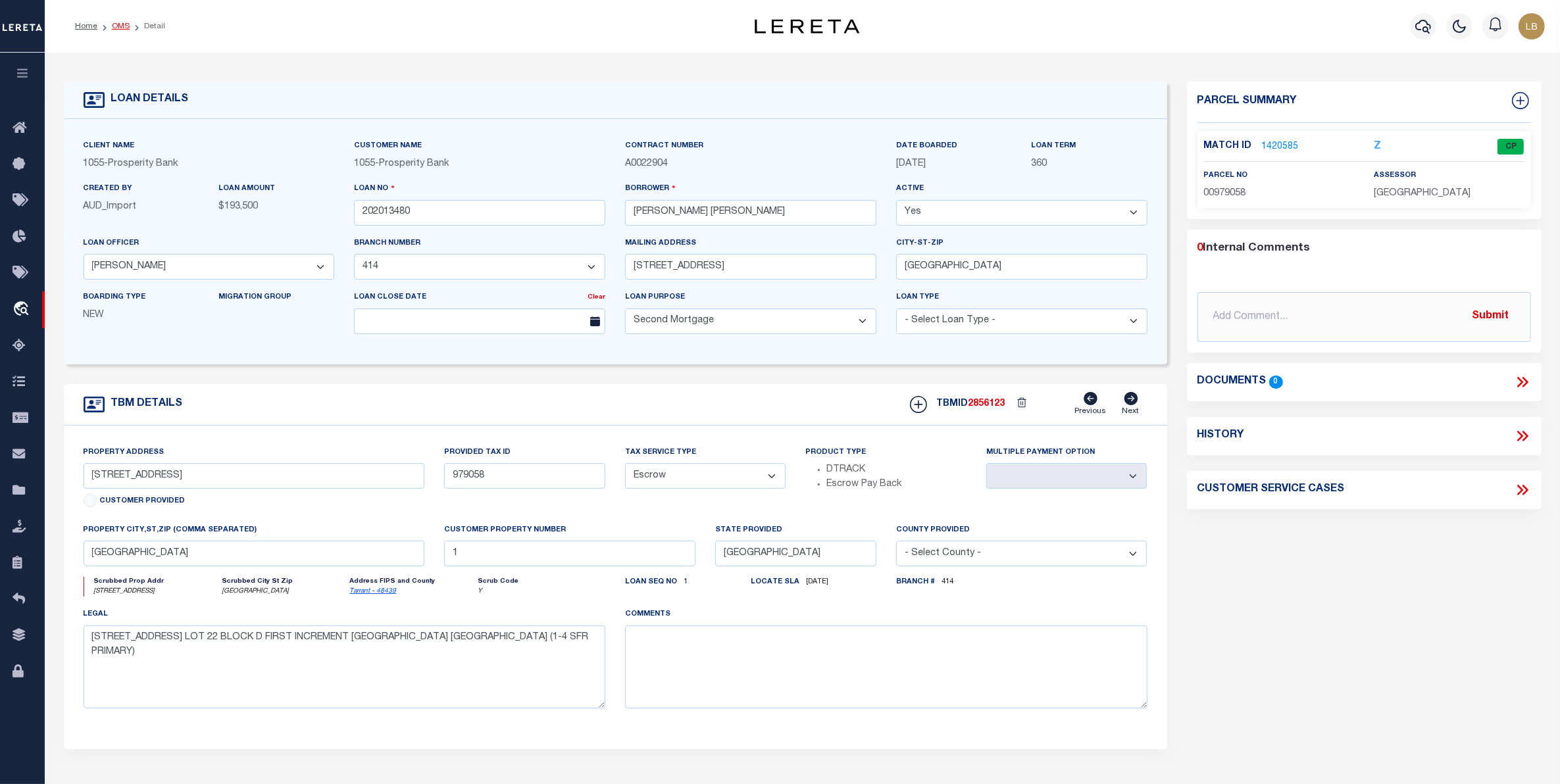
click at [120, 25] on link "OMS" at bounding box center [120, 26] width 18 height 8
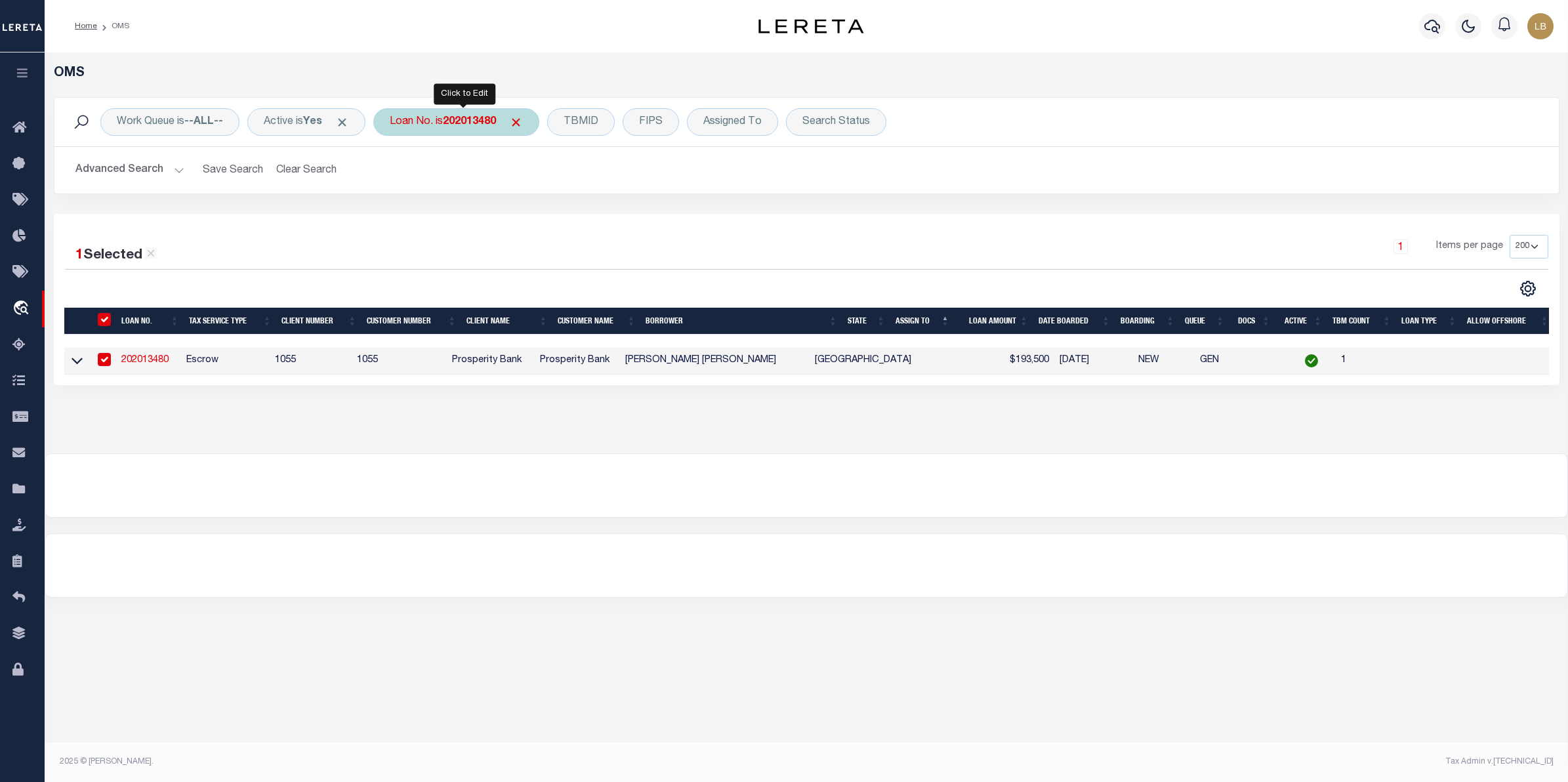
click at [480, 113] on div "Loan No. is 202013480" at bounding box center [456, 122] width 166 height 27
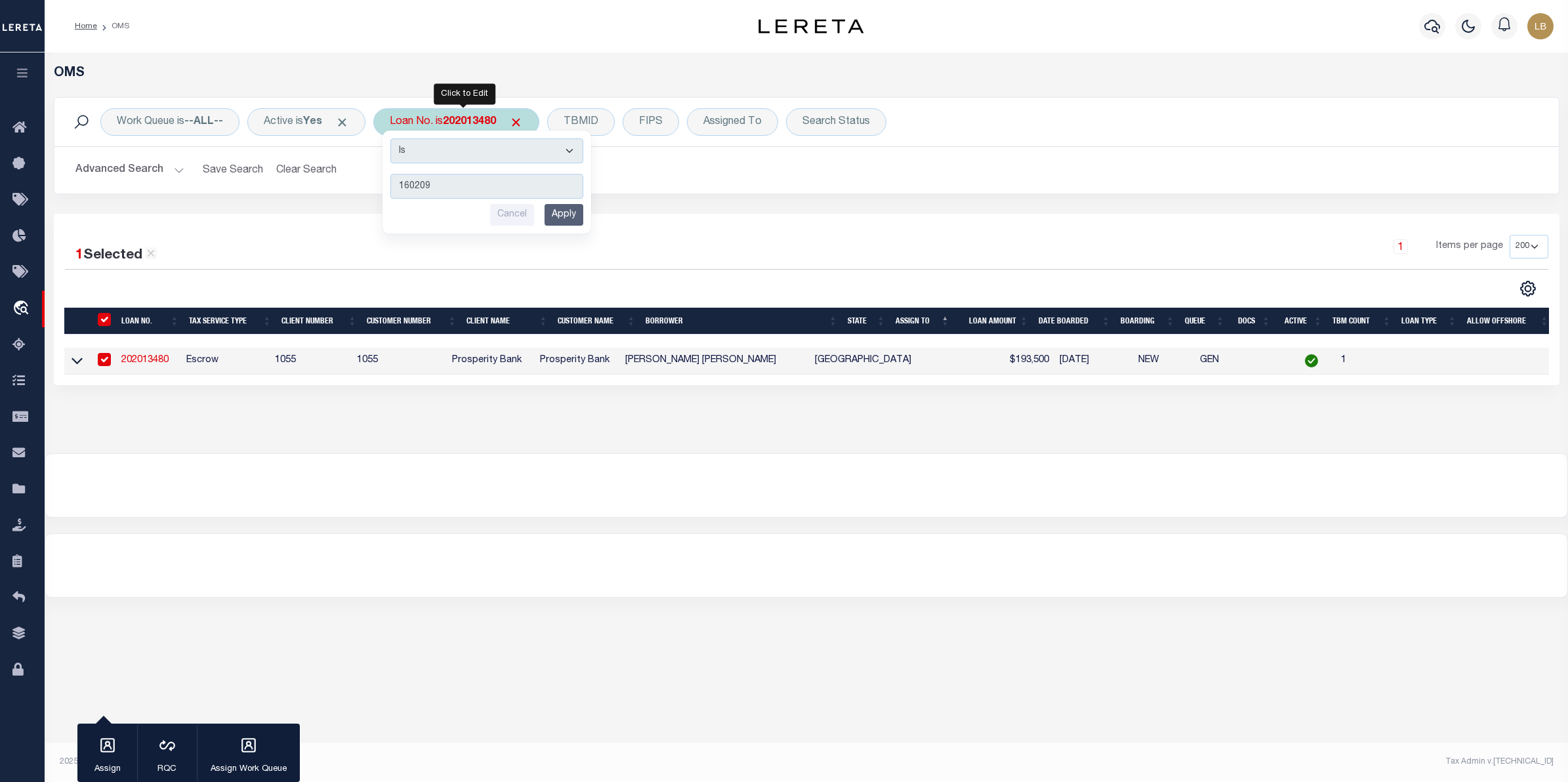
type input "1602094"
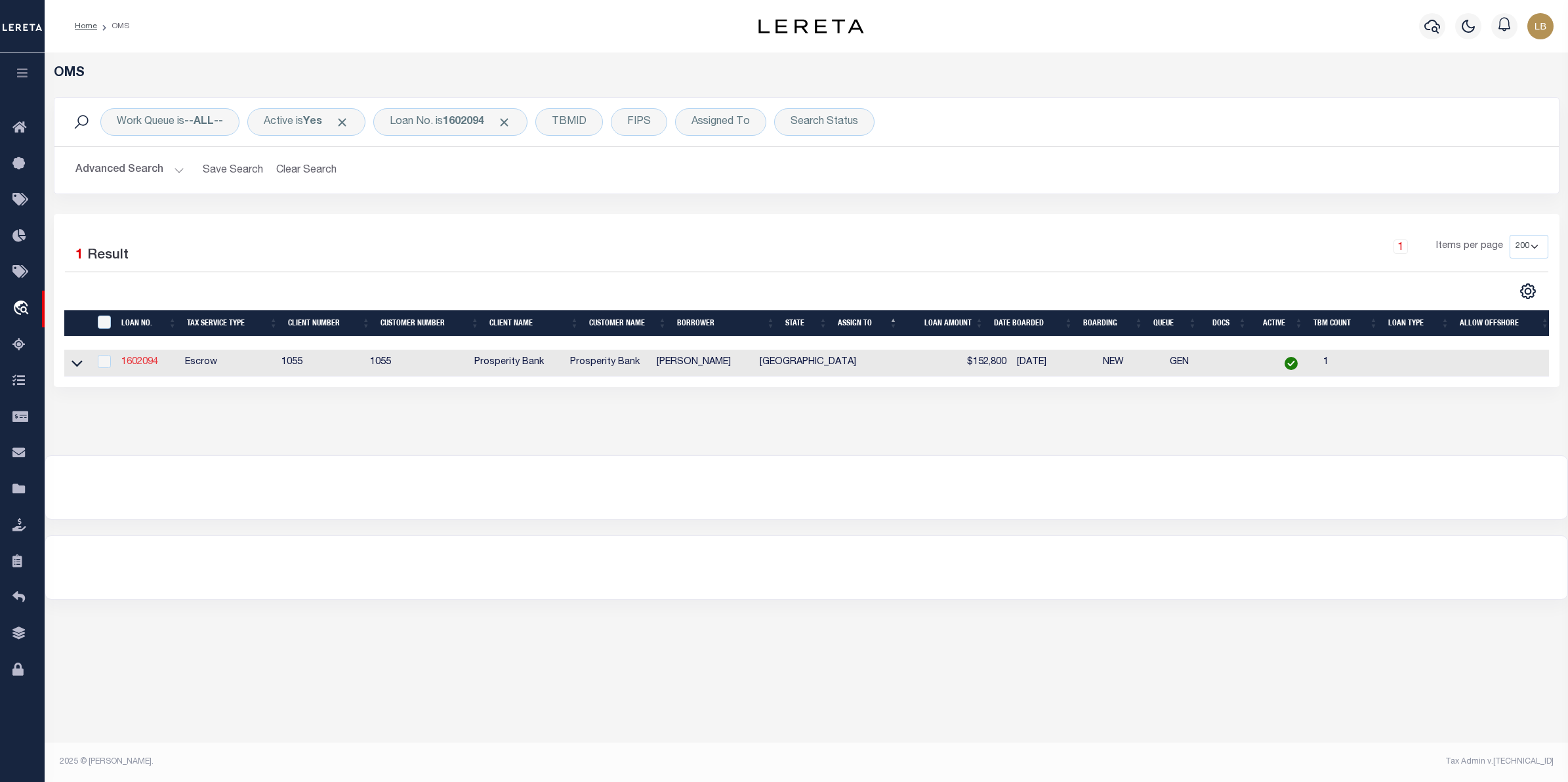
click at [135, 363] on link "1602094" at bounding box center [139, 363] width 37 height 9
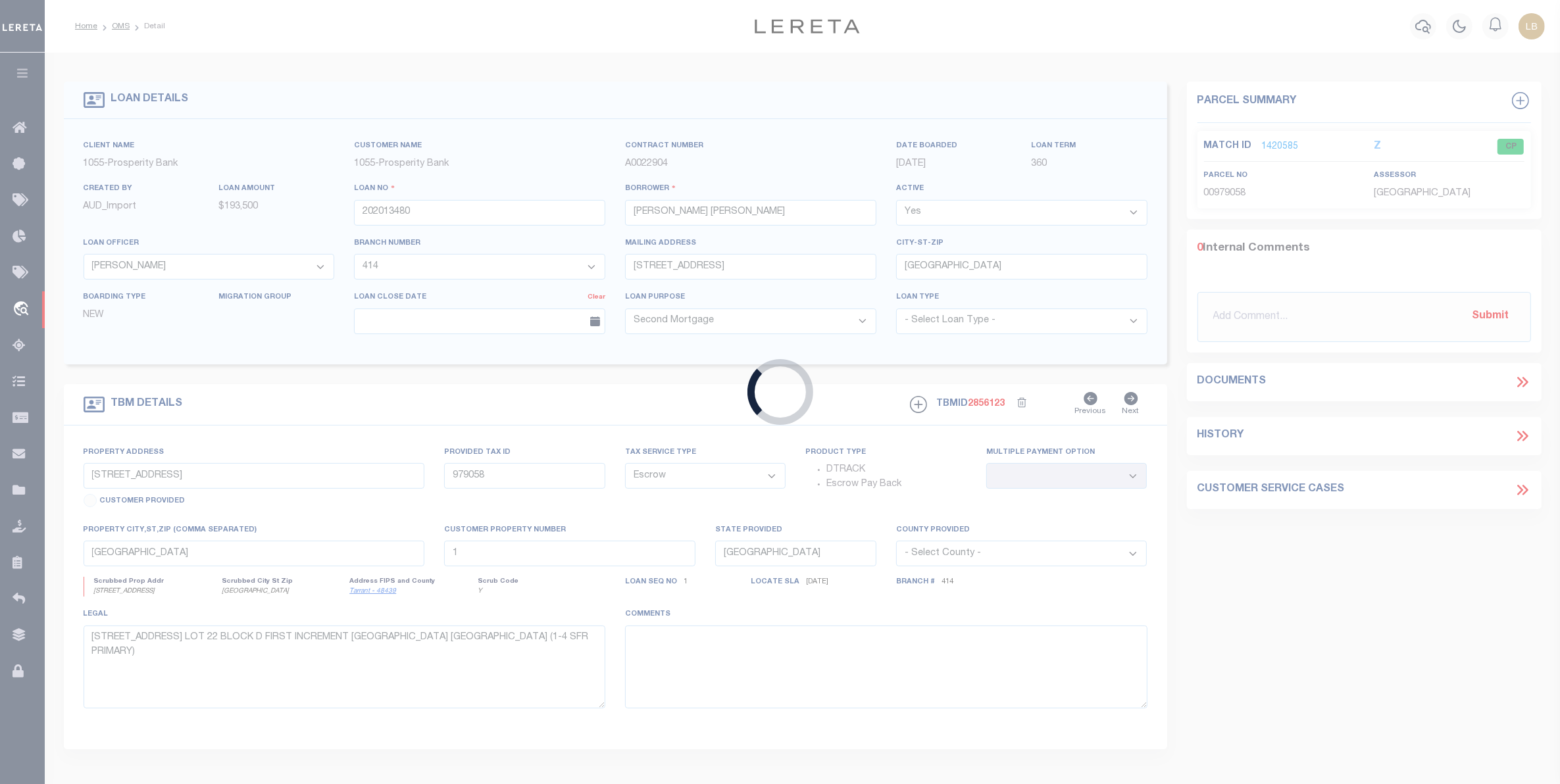
type input "1602094"
type input "PAULA ALVAREZ"
select select
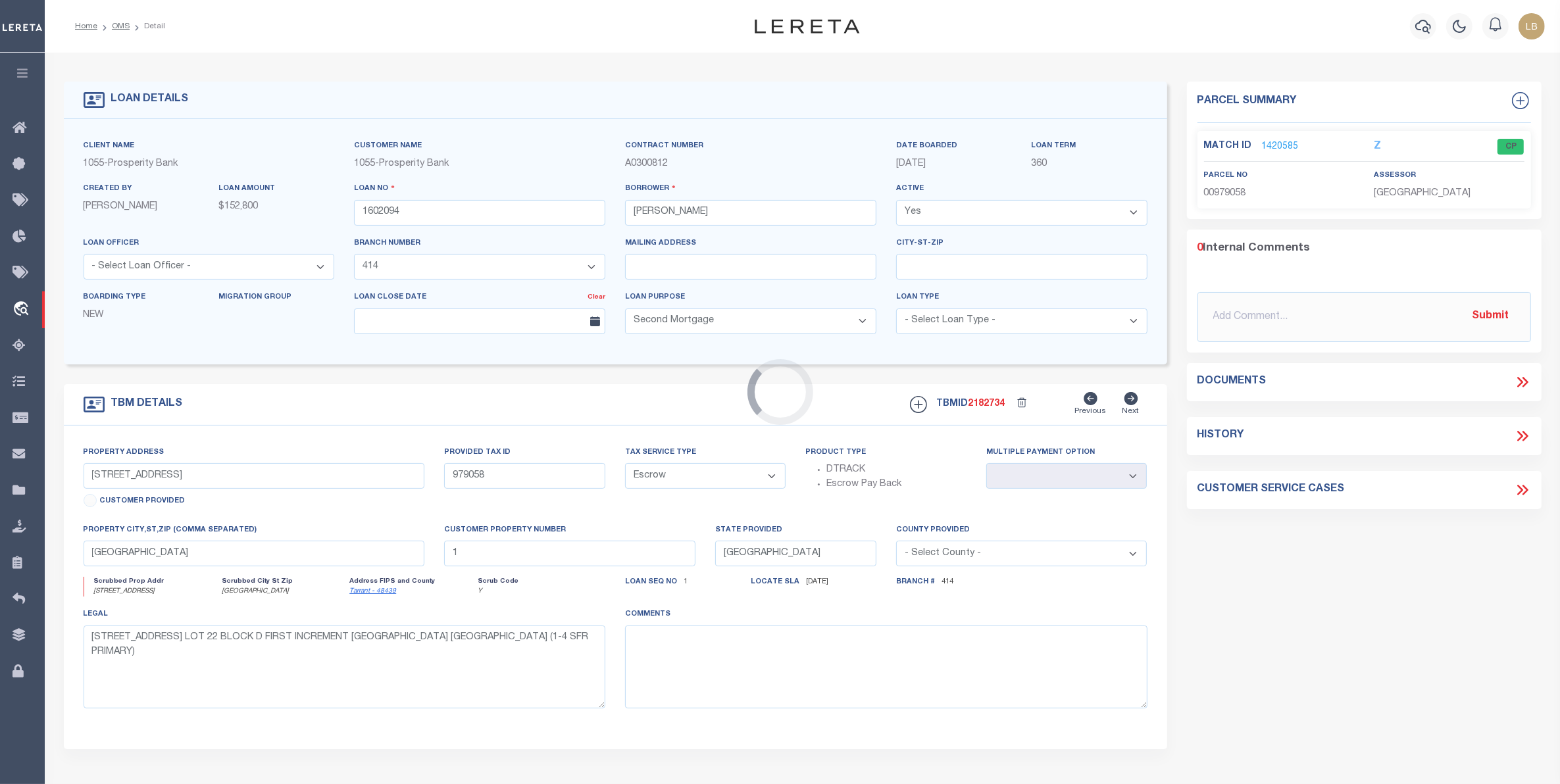
select select "3815"
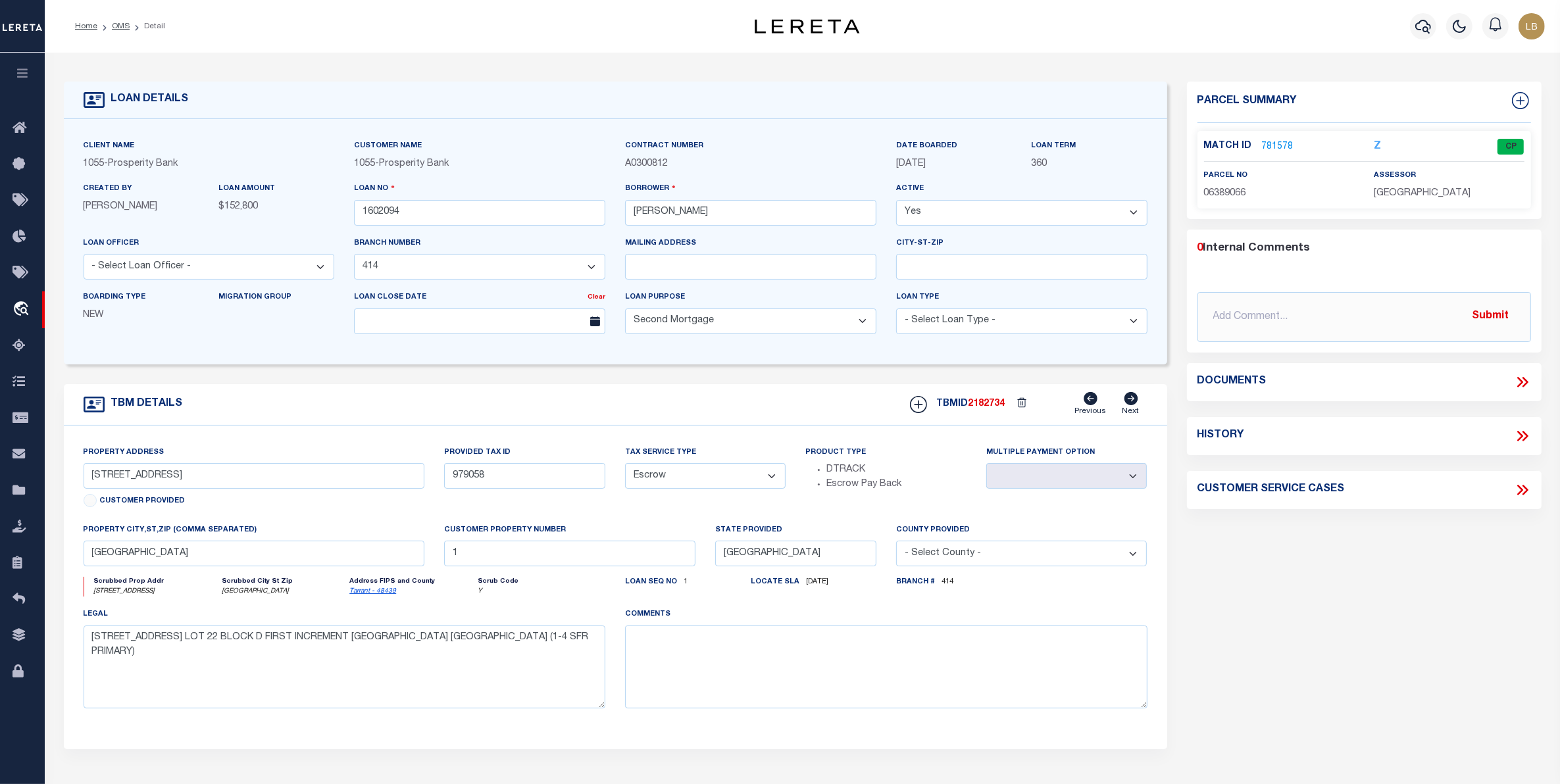
type input "4521 MARBLEARCH DRIVE"
select select
type textarea "LOT 18 BLOCK B PHASE IX INCREMENT A SHEFFIELD VILLAGE CITY OF GRAND PRAIRIE TAR…"
click at [1281, 140] on link "781578" at bounding box center [1277, 146] width 31 height 14
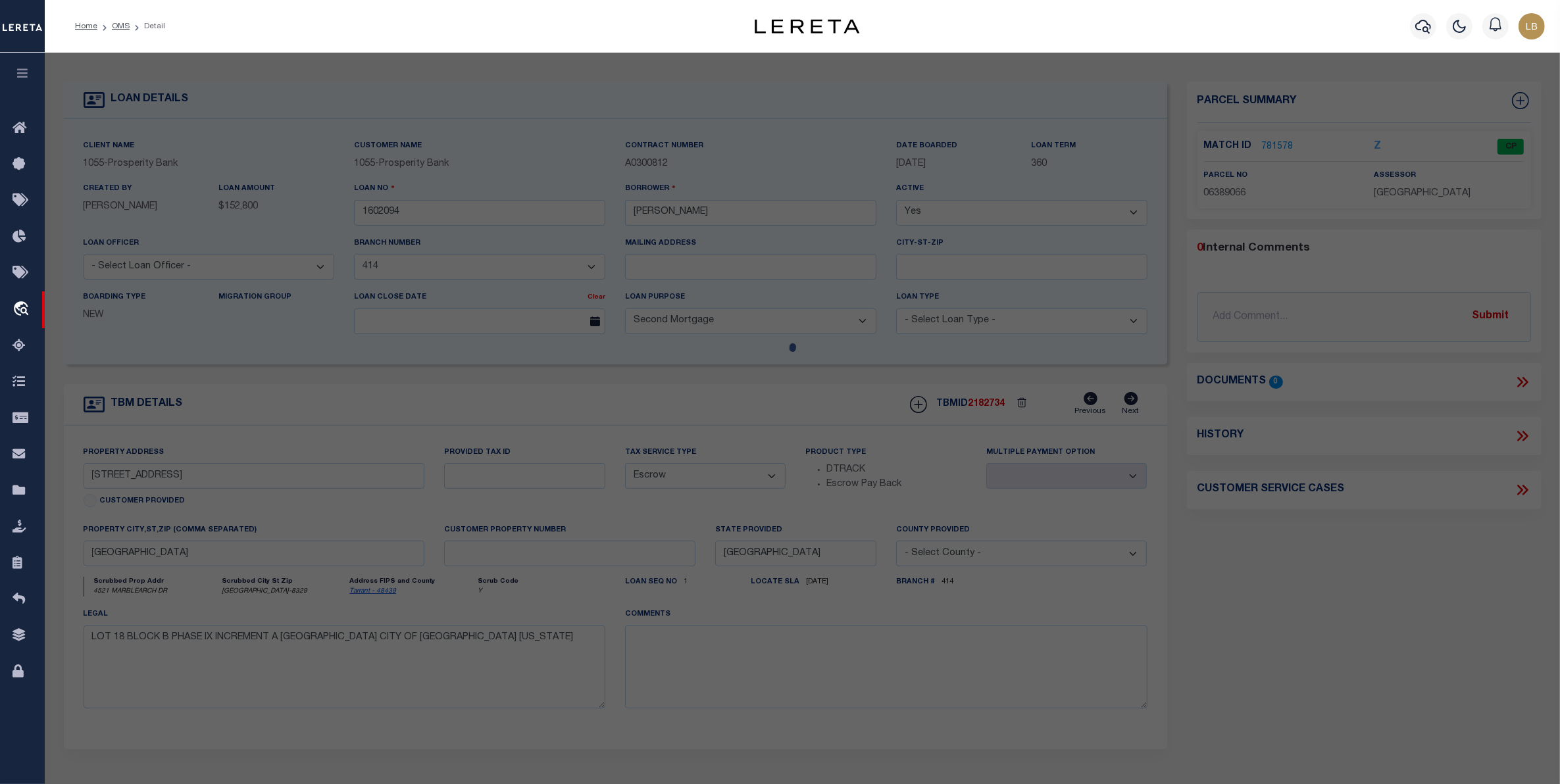
select select "AS"
checkbox input "false"
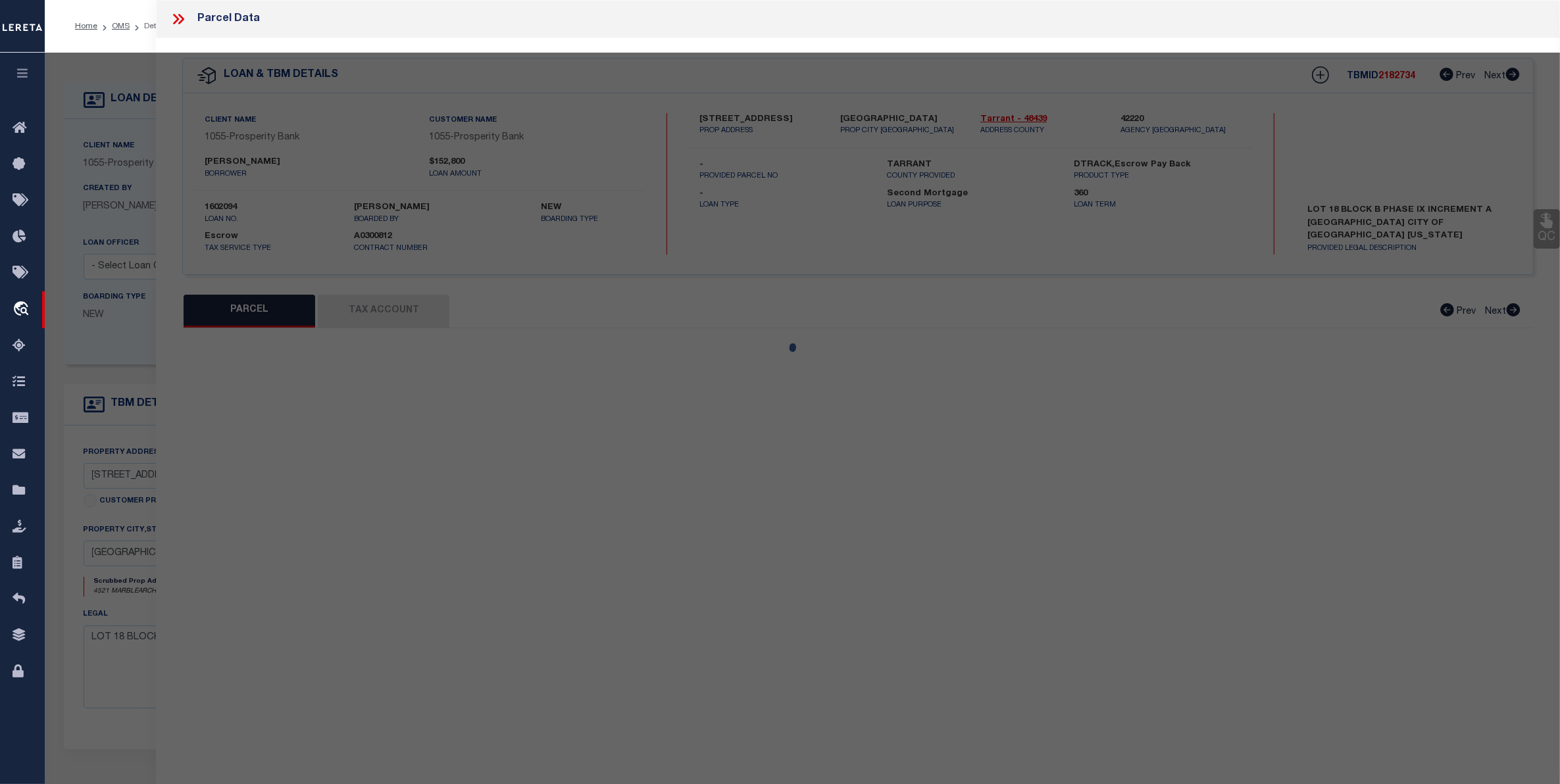
select select "CP"
type input "CORRY DARRELL A"
type input "38234M---B---18"
type input "4521 MARBLEARCH DR"
type input "GRAND PRAIRIE TX"
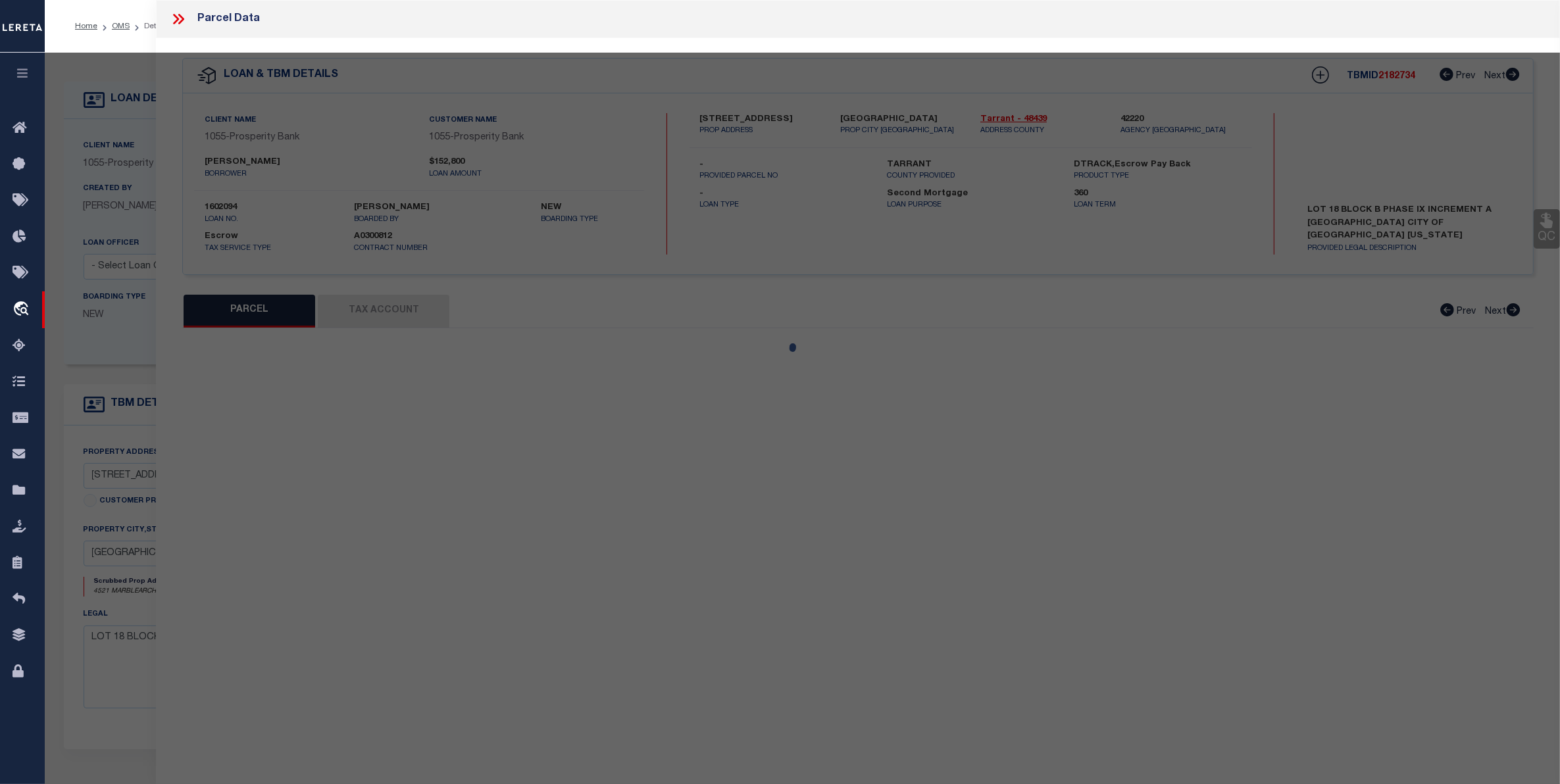
type textarea "SHEFFIELD VILLAGE PHASE 9 BLOCK B LOT 18"
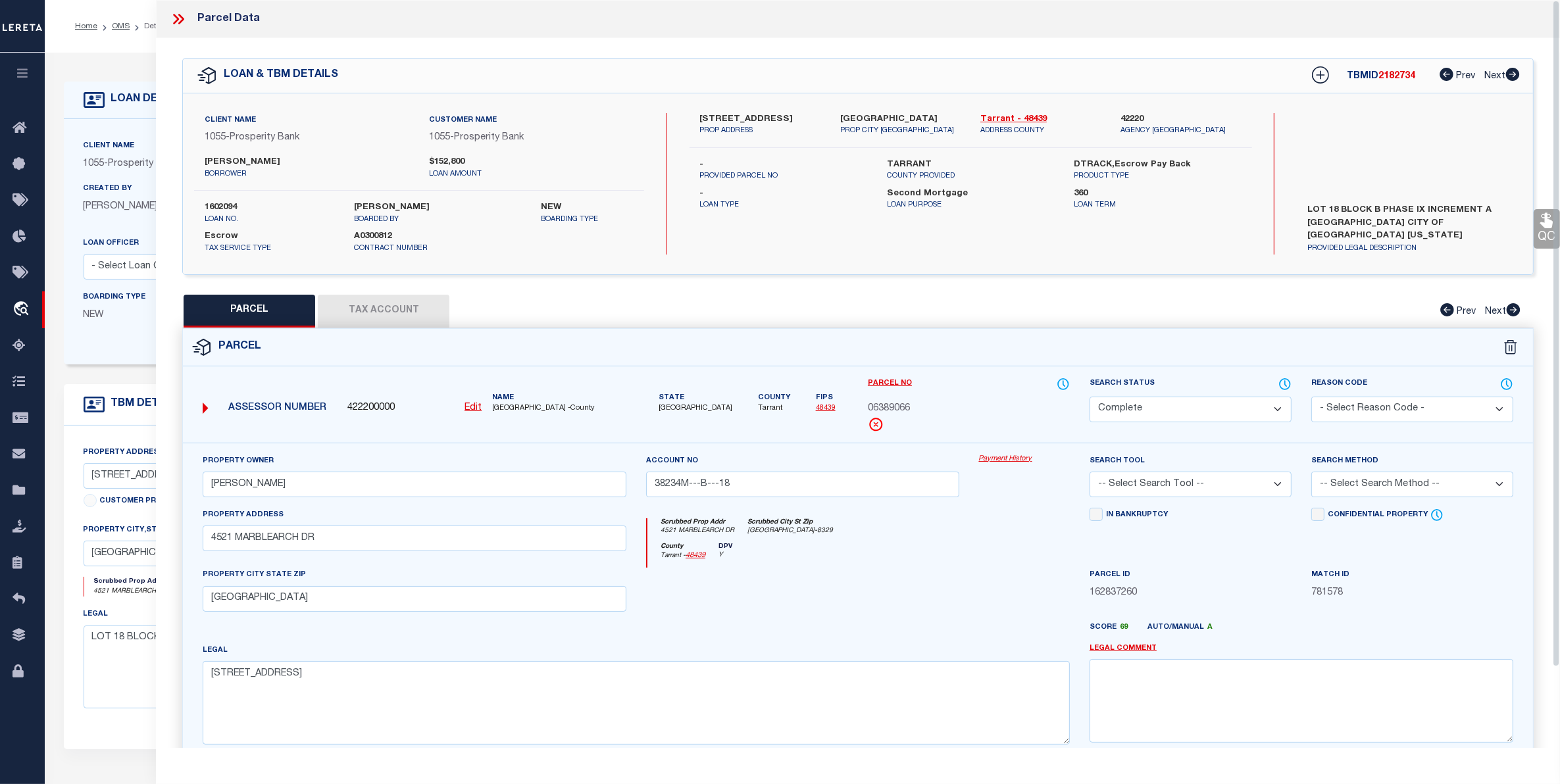
click at [389, 304] on button "Tax Account" at bounding box center [383, 311] width 131 height 33
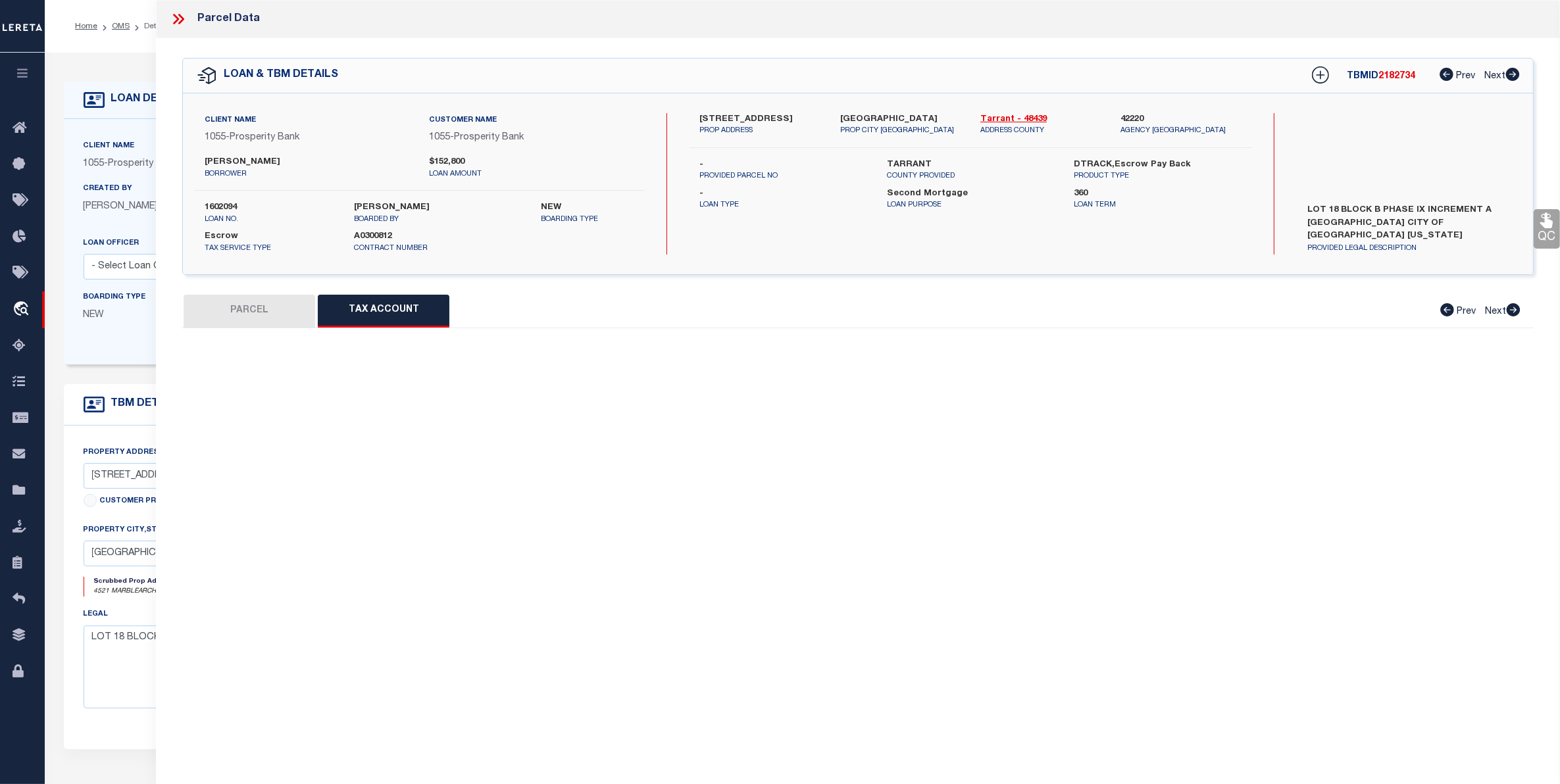
select select "100"
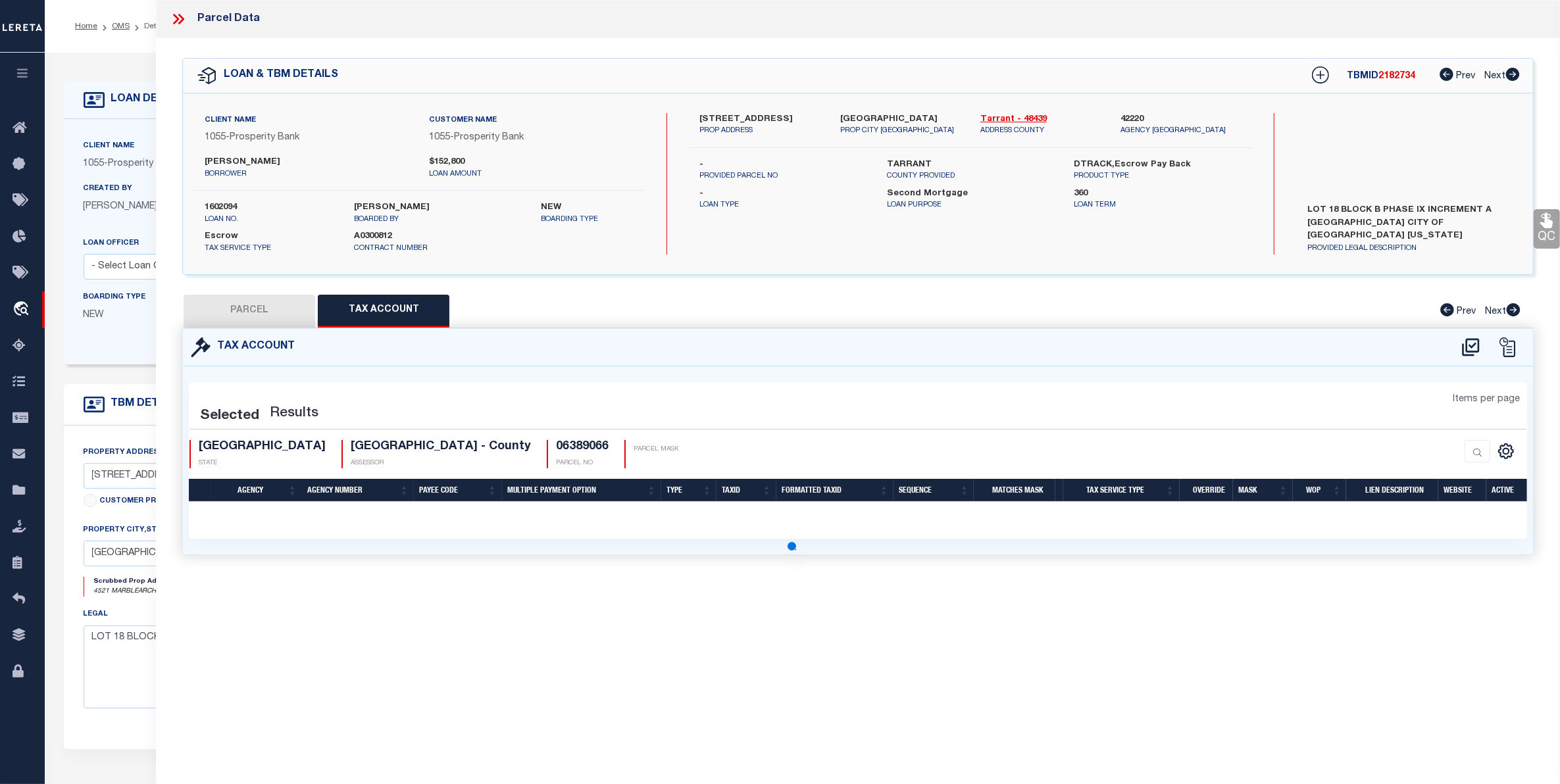
select select "100"
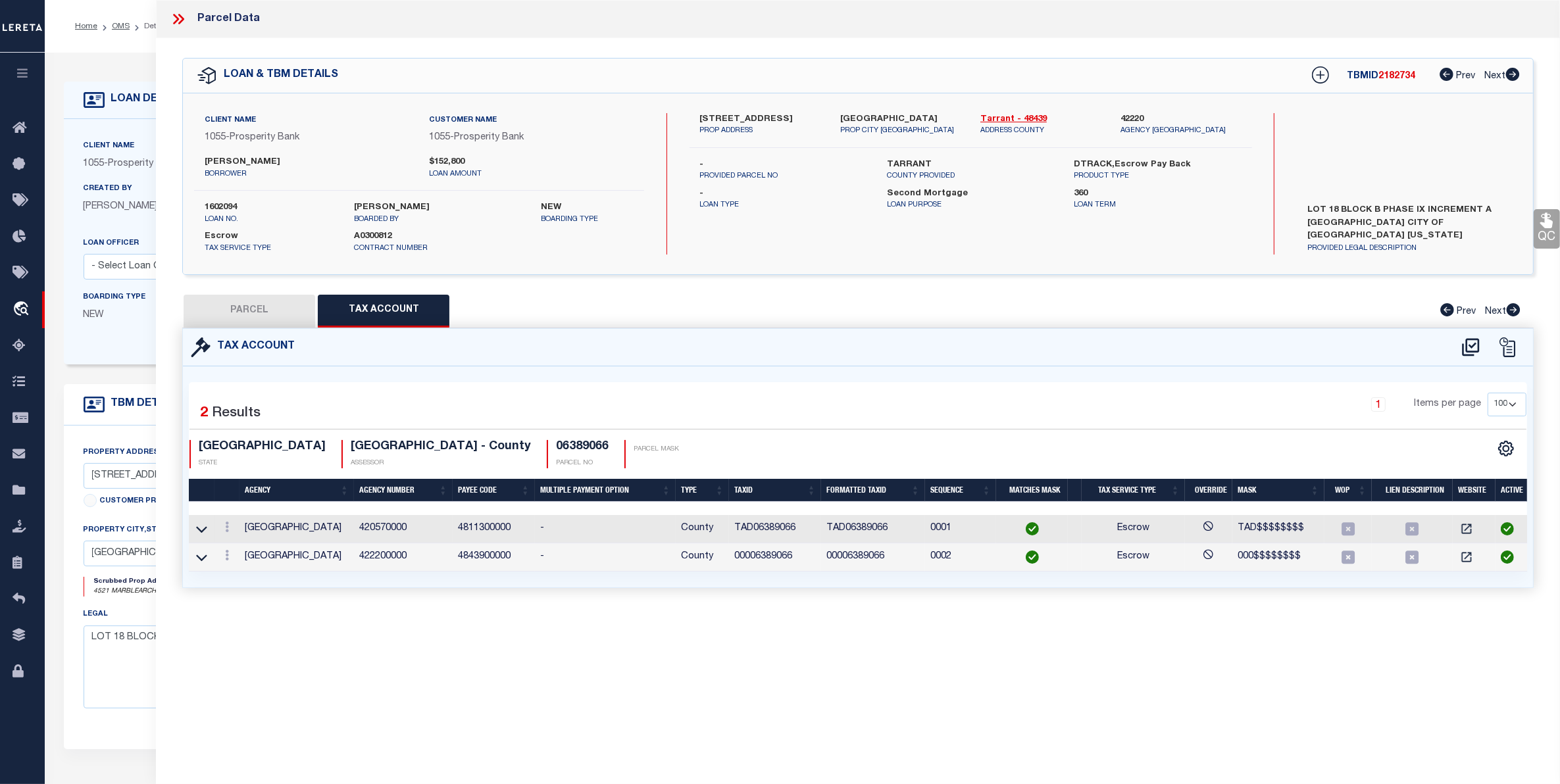
drag, startPoint x: 179, startPoint y: 15, endPoint x: 158, endPoint y: 20, distance: 21.6
click at [179, 15] on icon at bounding box center [179, 19] width 17 height 17
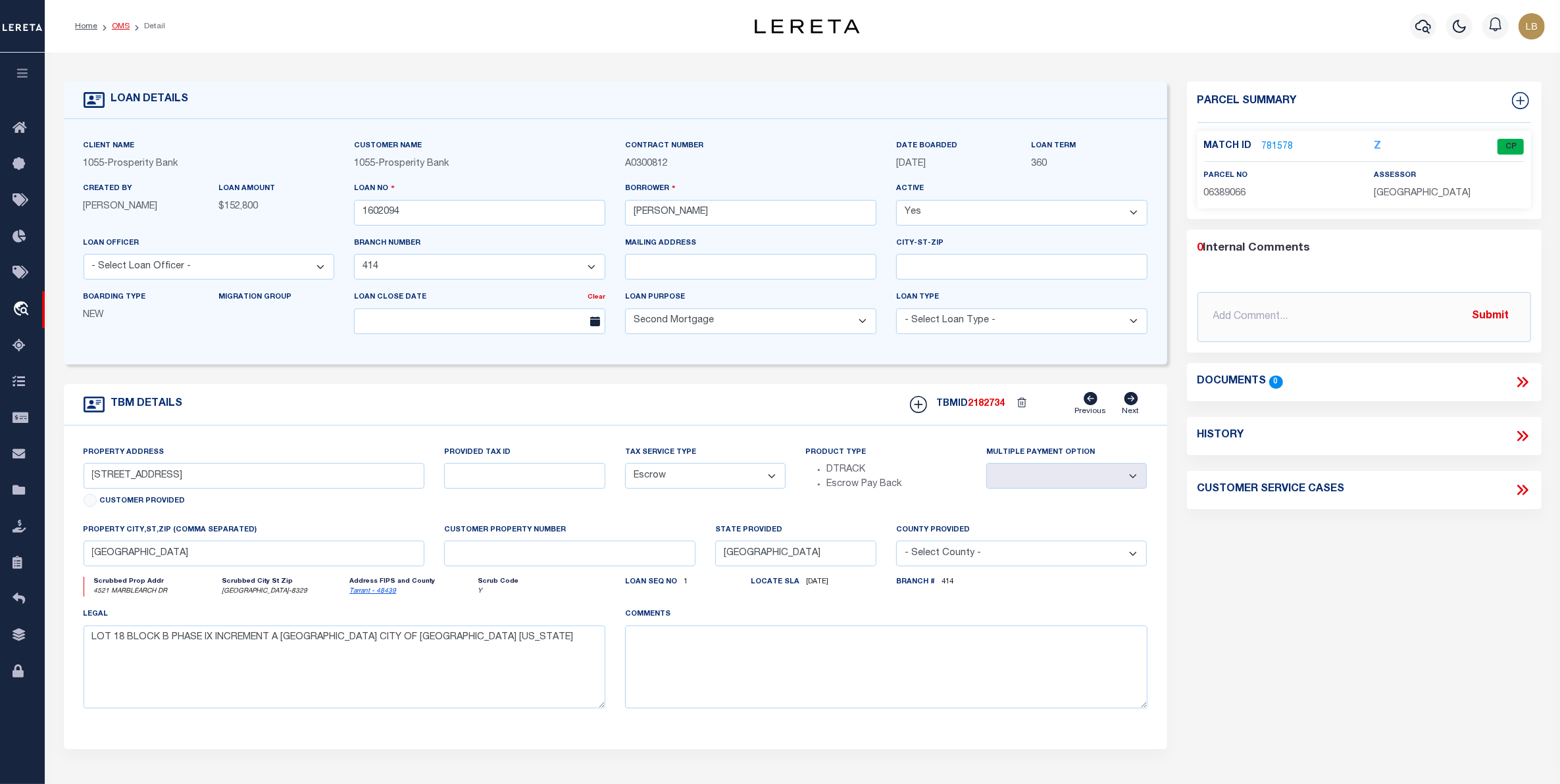
click at [115, 28] on link "OMS" at bounding box center [120, 26] width 18 height 8
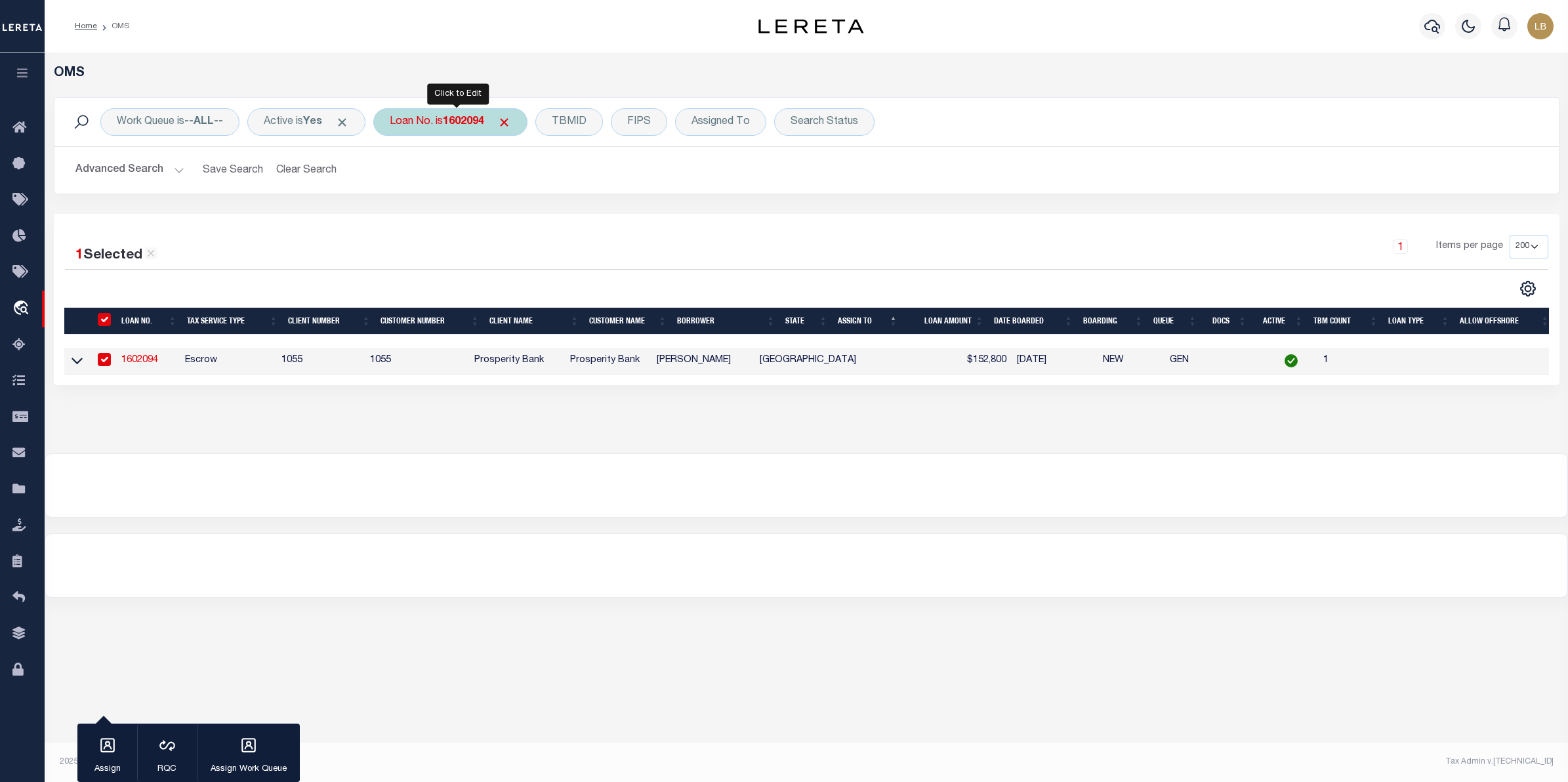
click at [460, 129] on div "Loan No. is 1602094" at bounding box center [450, 122] width 155 height 27
type input "400000571"
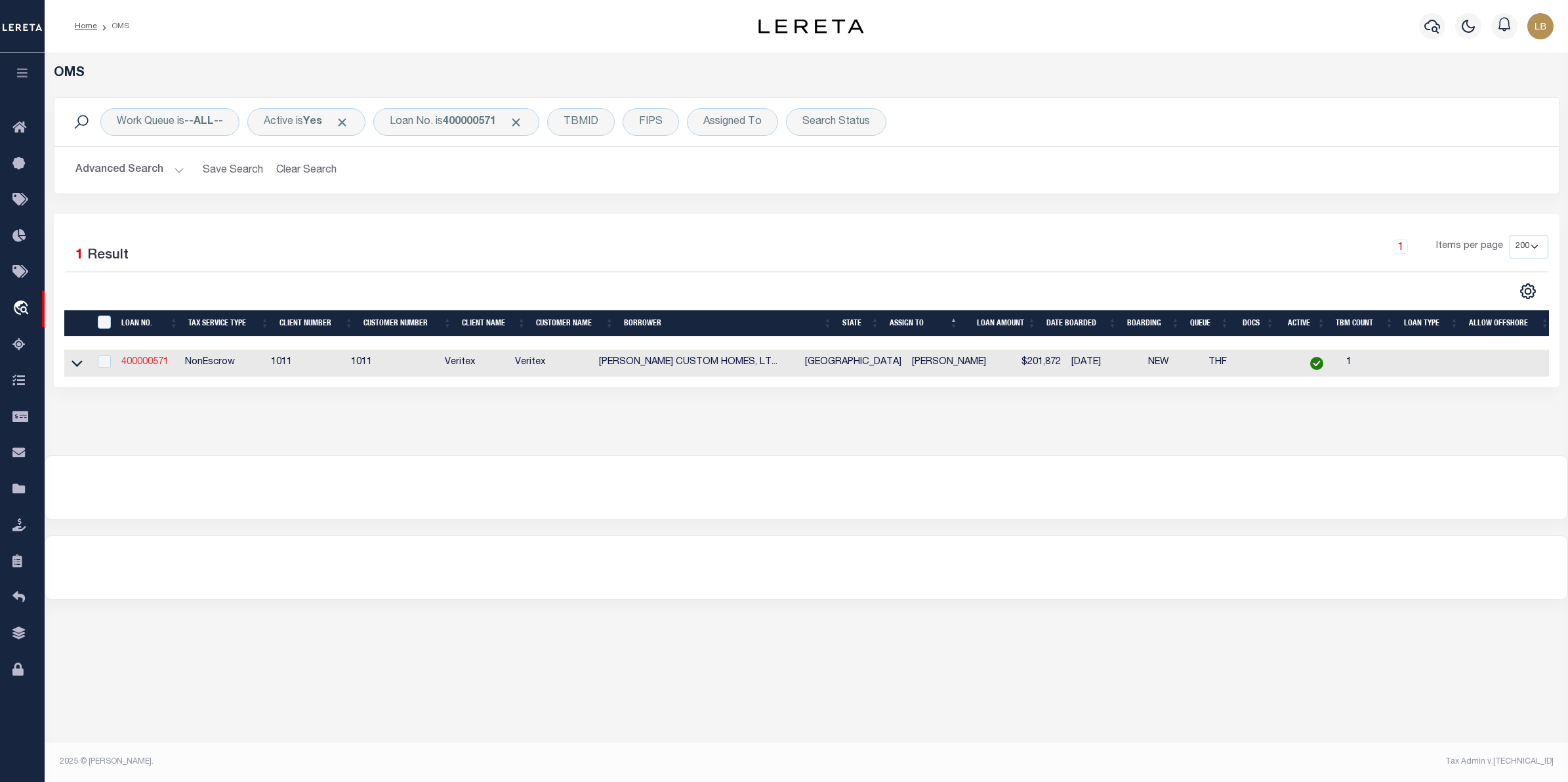
click at [146, 359] on link "400000571" at bounding box center [145, 363] width 47 height 9
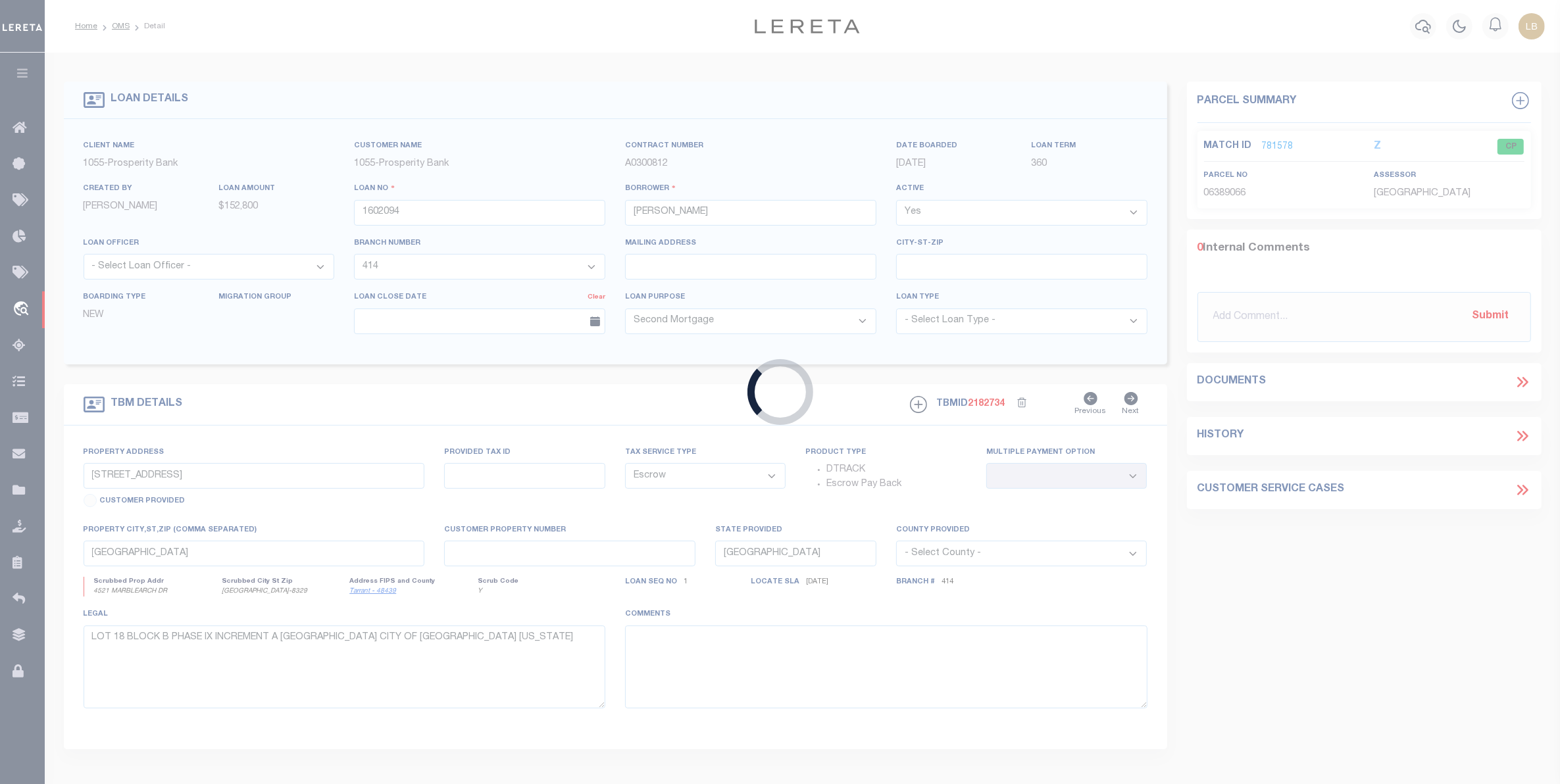
type input "400000571"
type input "STEVE HAWKINS CUSTOM HOMES, LTD"
select select
select select "NonEscrow"
select select "2348"
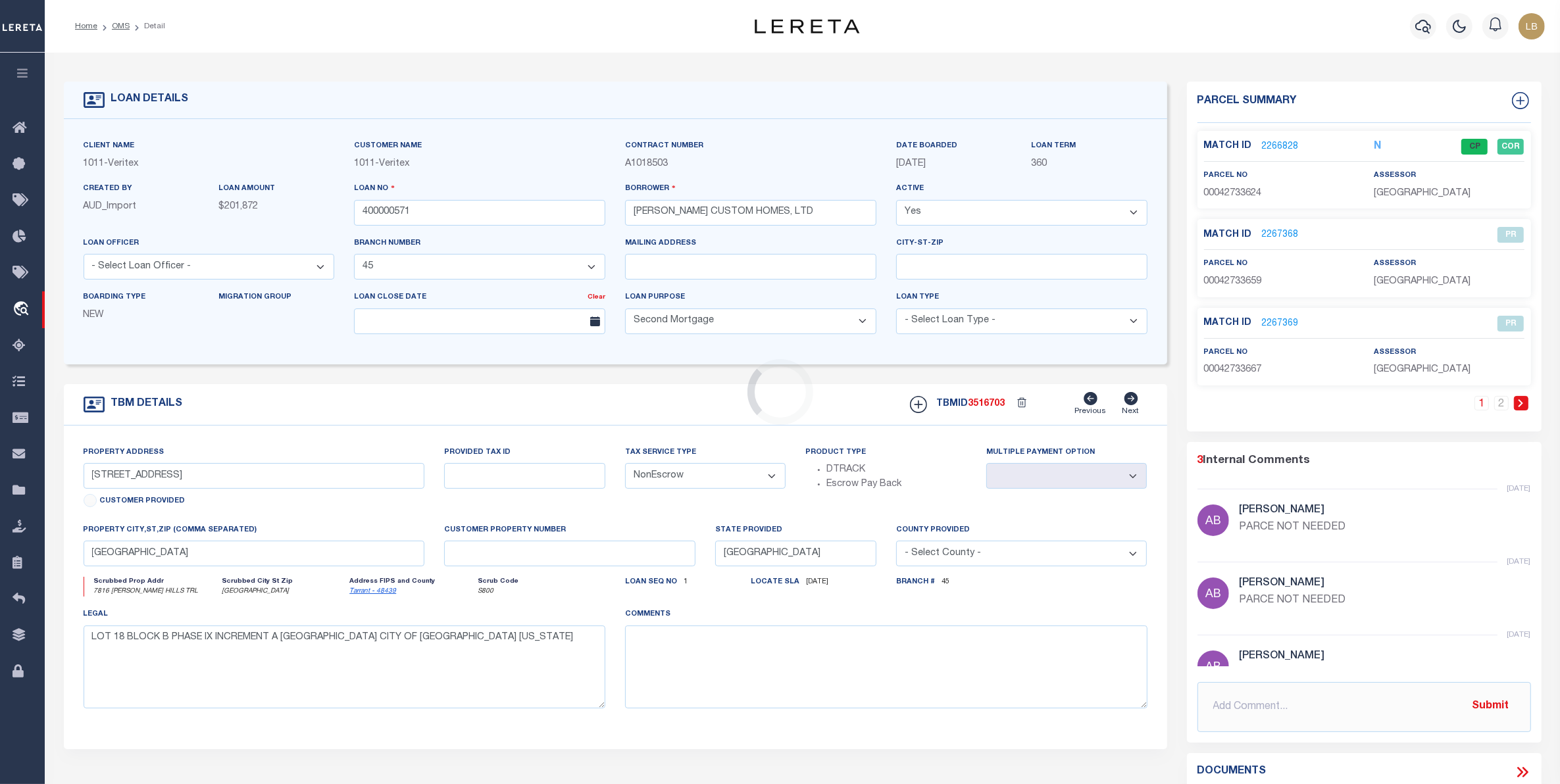
type input "7816 VERN HILLS TRAIL,"
select select
type input "FORT WORTH, TX 76126"
select select
type textarea "LOT 18, BLK 3, SUBV: BARBER TRACT, TARRANT CO"
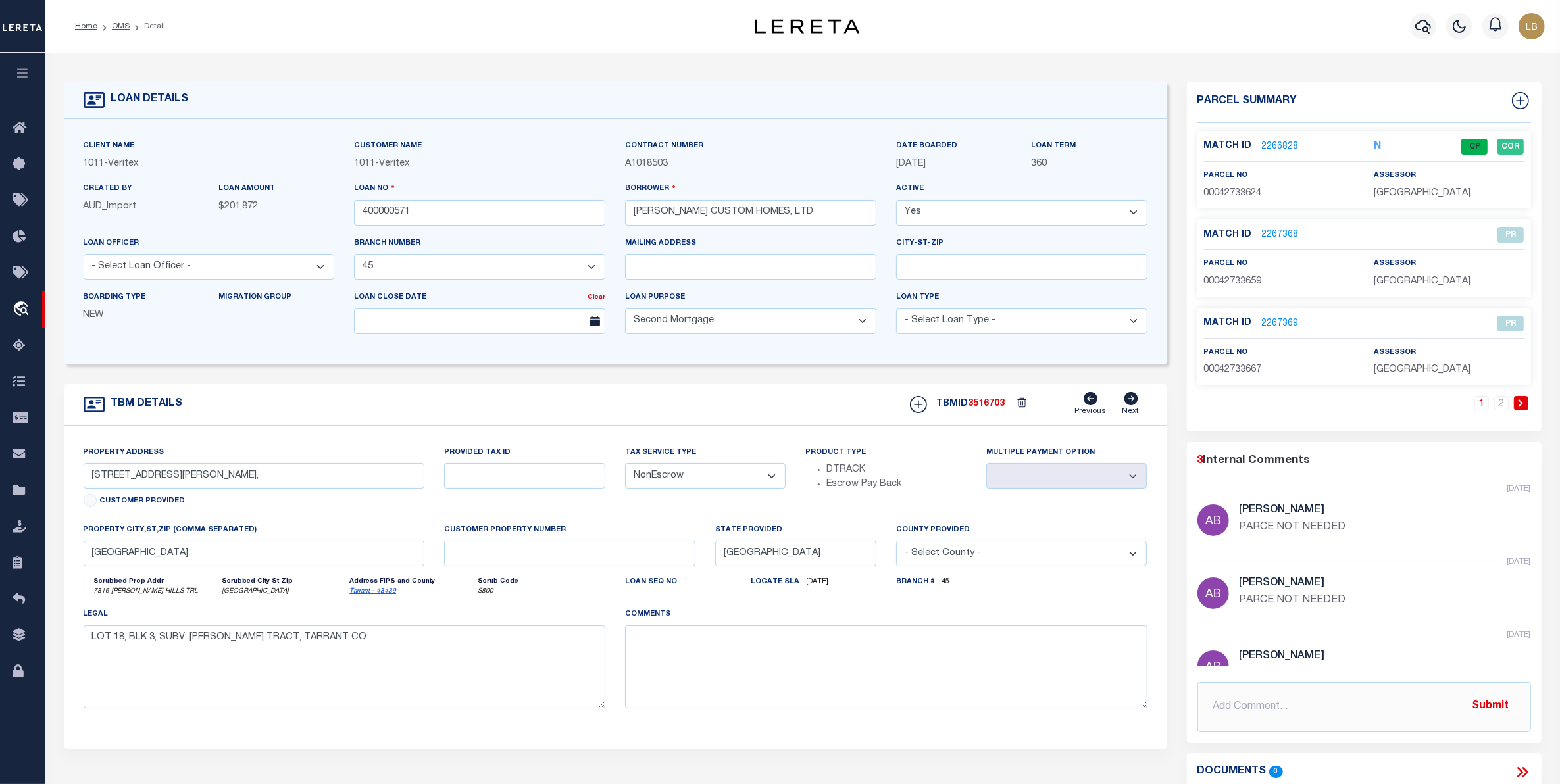
click at [1280, 148] on link "2266828" at bounding box center [1280, 146] width 37 height 14
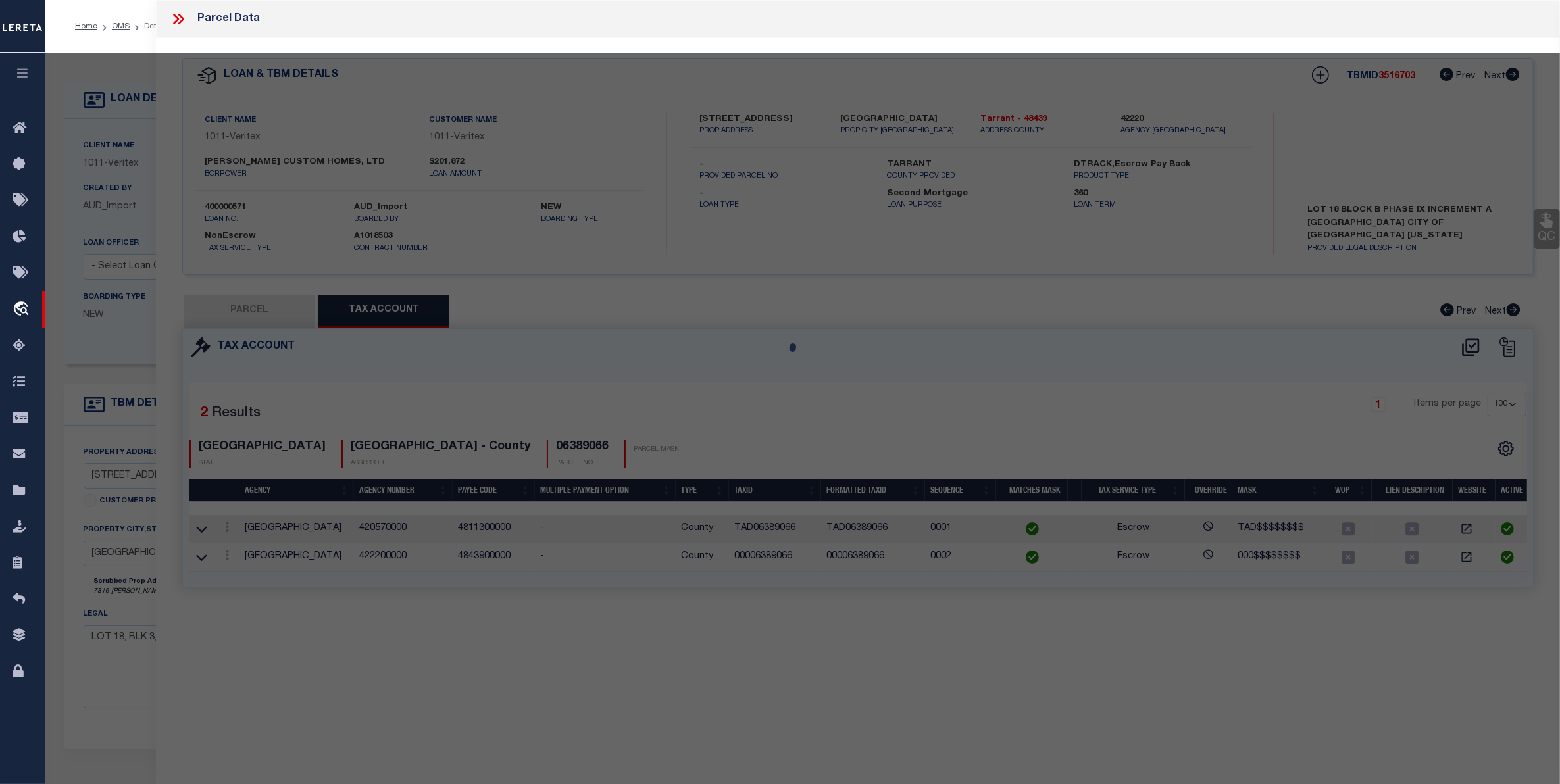
select select "AS"
checkbox input "false"
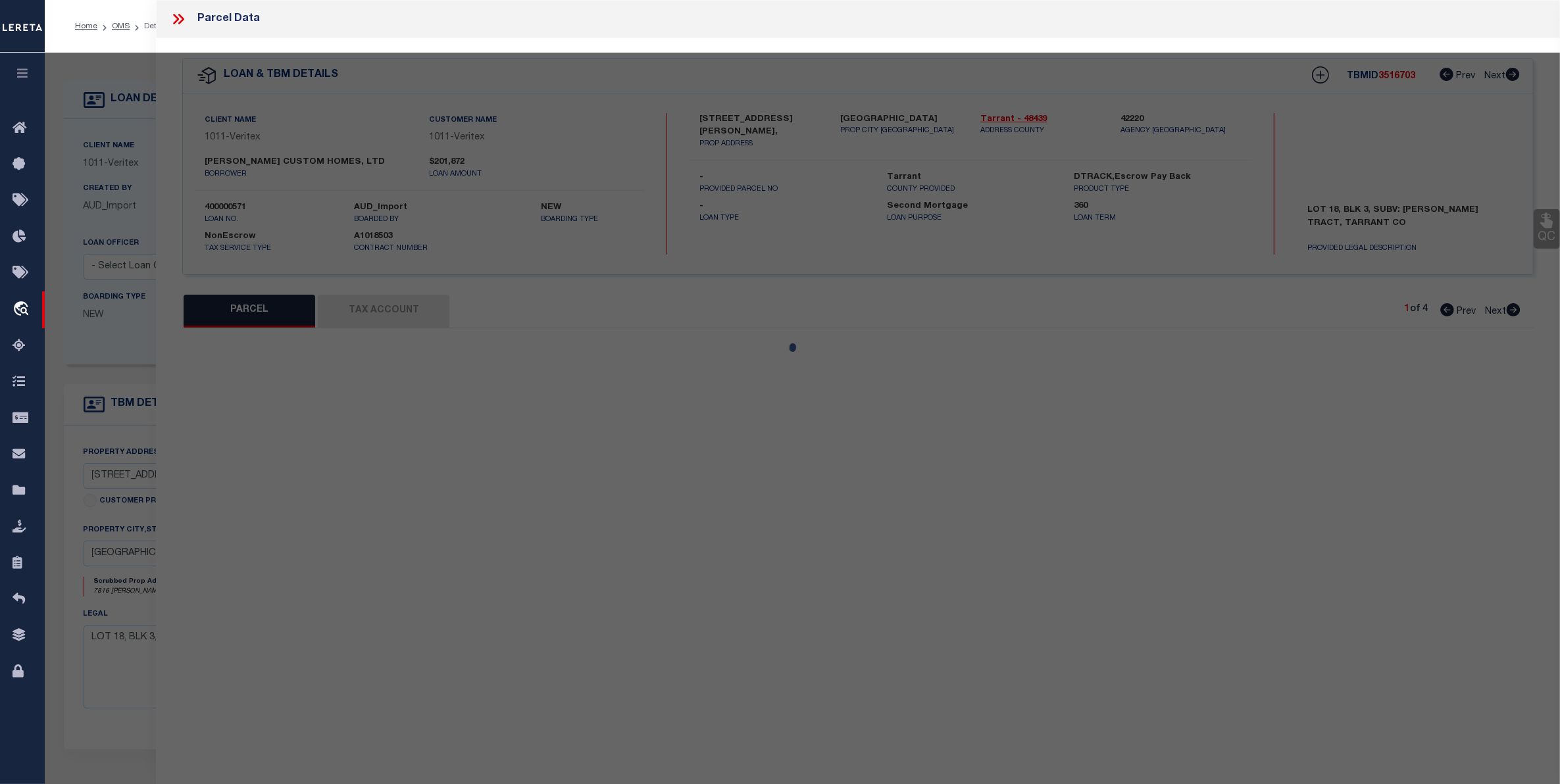
select select "CP"
type input "SJ ROSEMARY DEVELOPMENT"
select select "AGW"
select select "LEG"
type input "7816 VERN HILLS TRL"
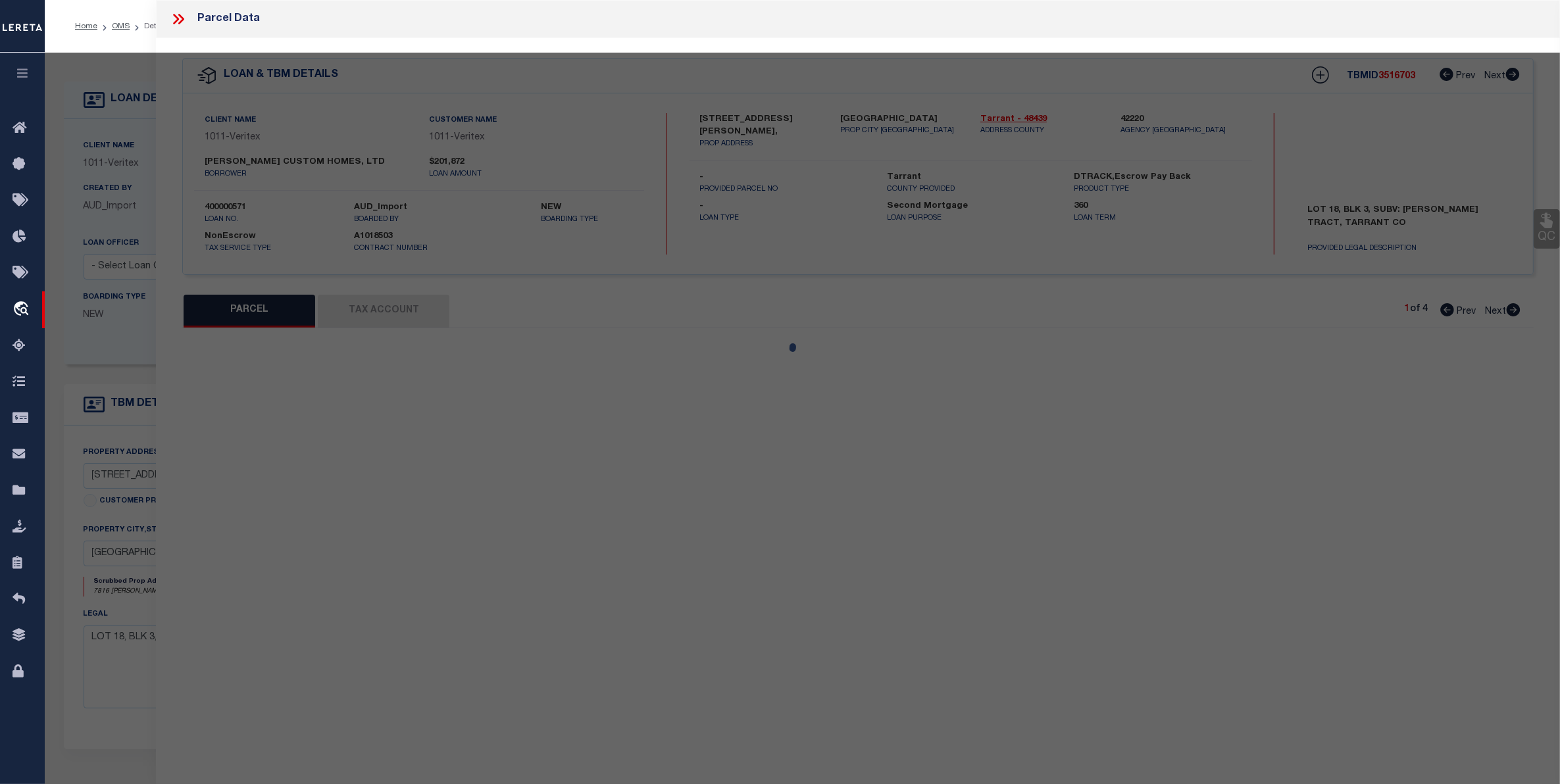
type input "FORT WORTH, TX 76126"
type textarea "BARBER TRACT BLOCK 3 LOT 18"
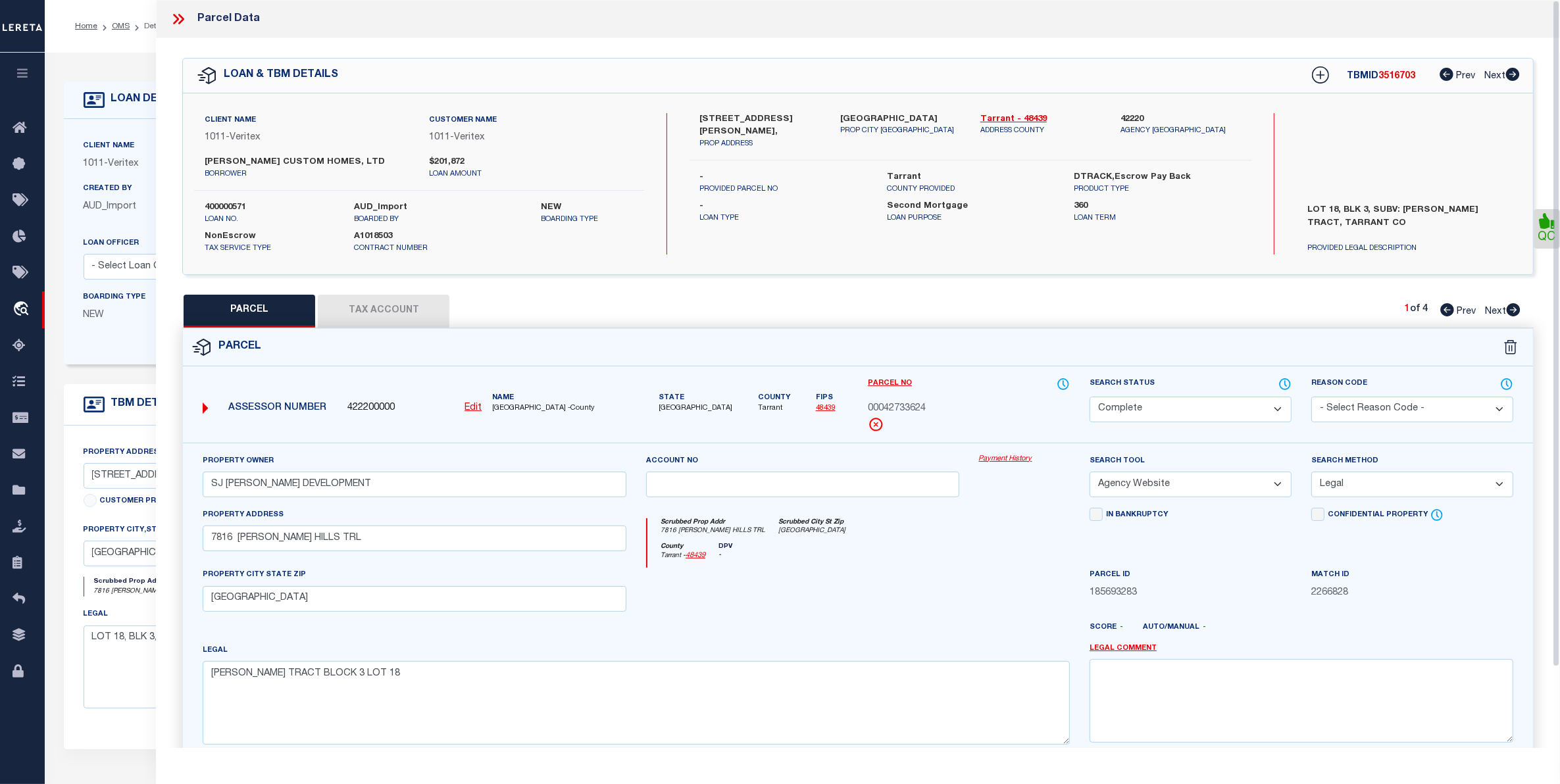
click at [367, 309] on button "Tax Account" at bounding box center [383, 311] width 131 height 33
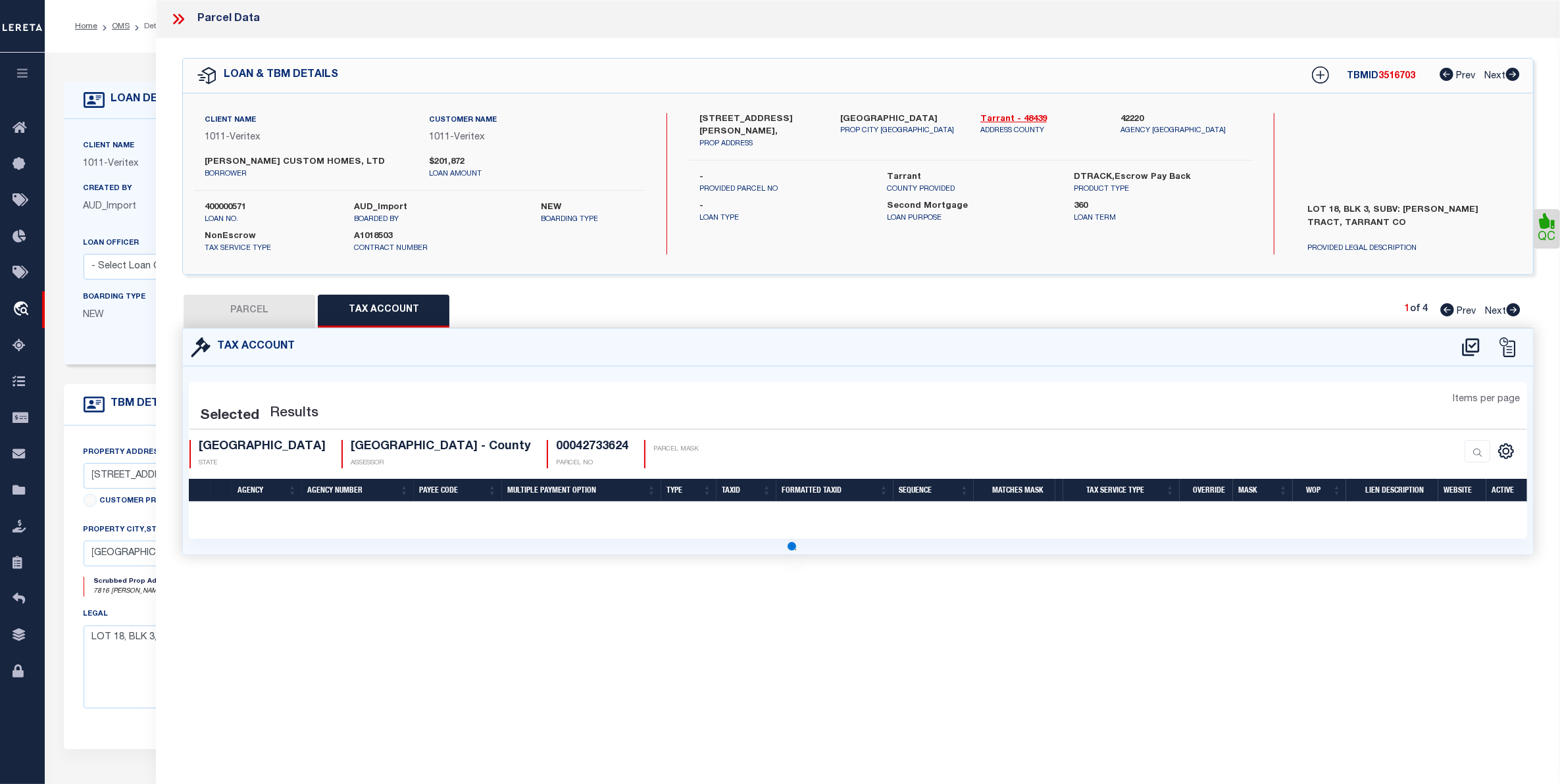
select select "100"
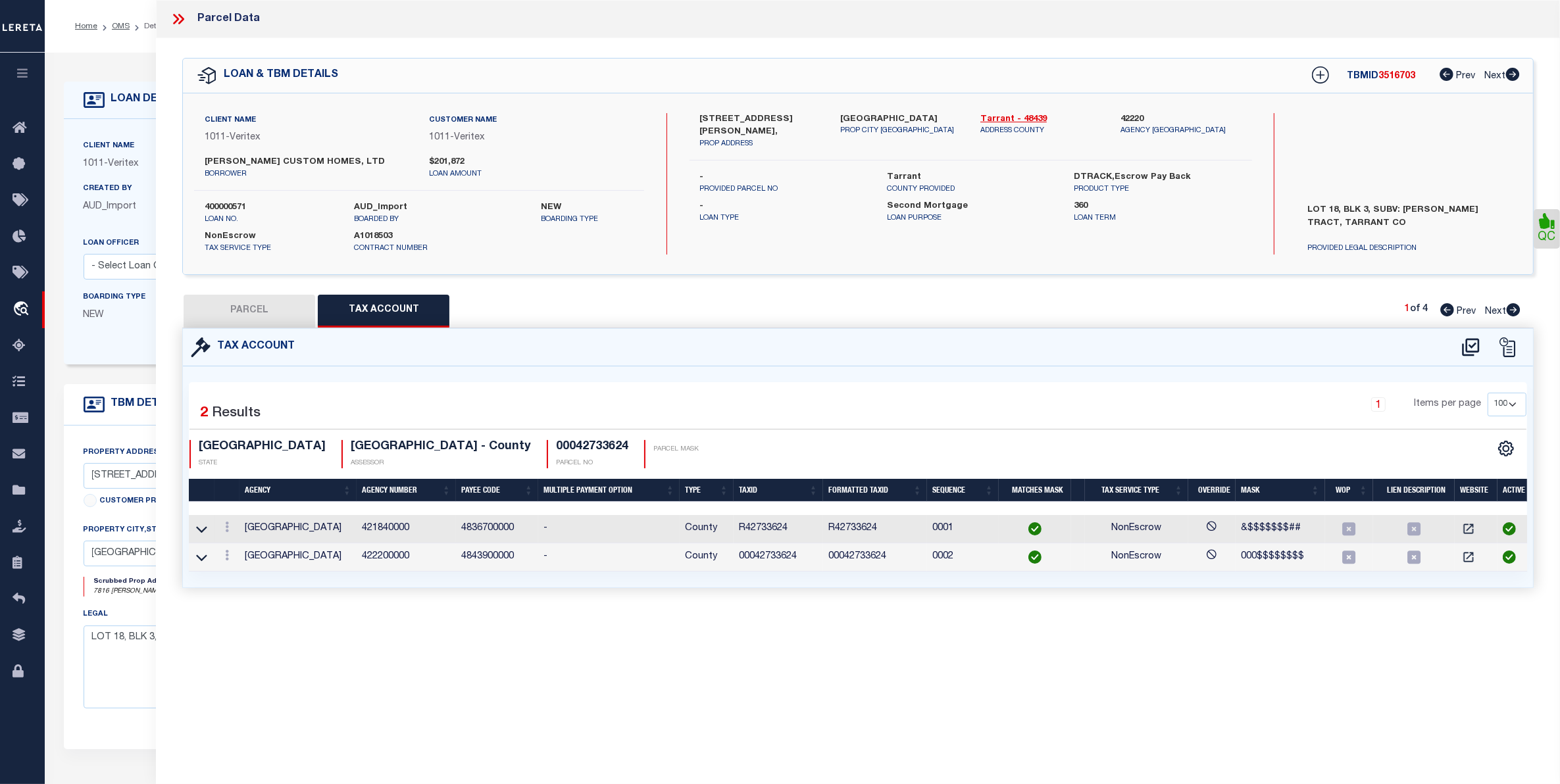
click at [246, 309] on button "PARCEL" at bounding box center [249, 311] width 131 height 33
select select "AS"
select select
checkbox input "false"
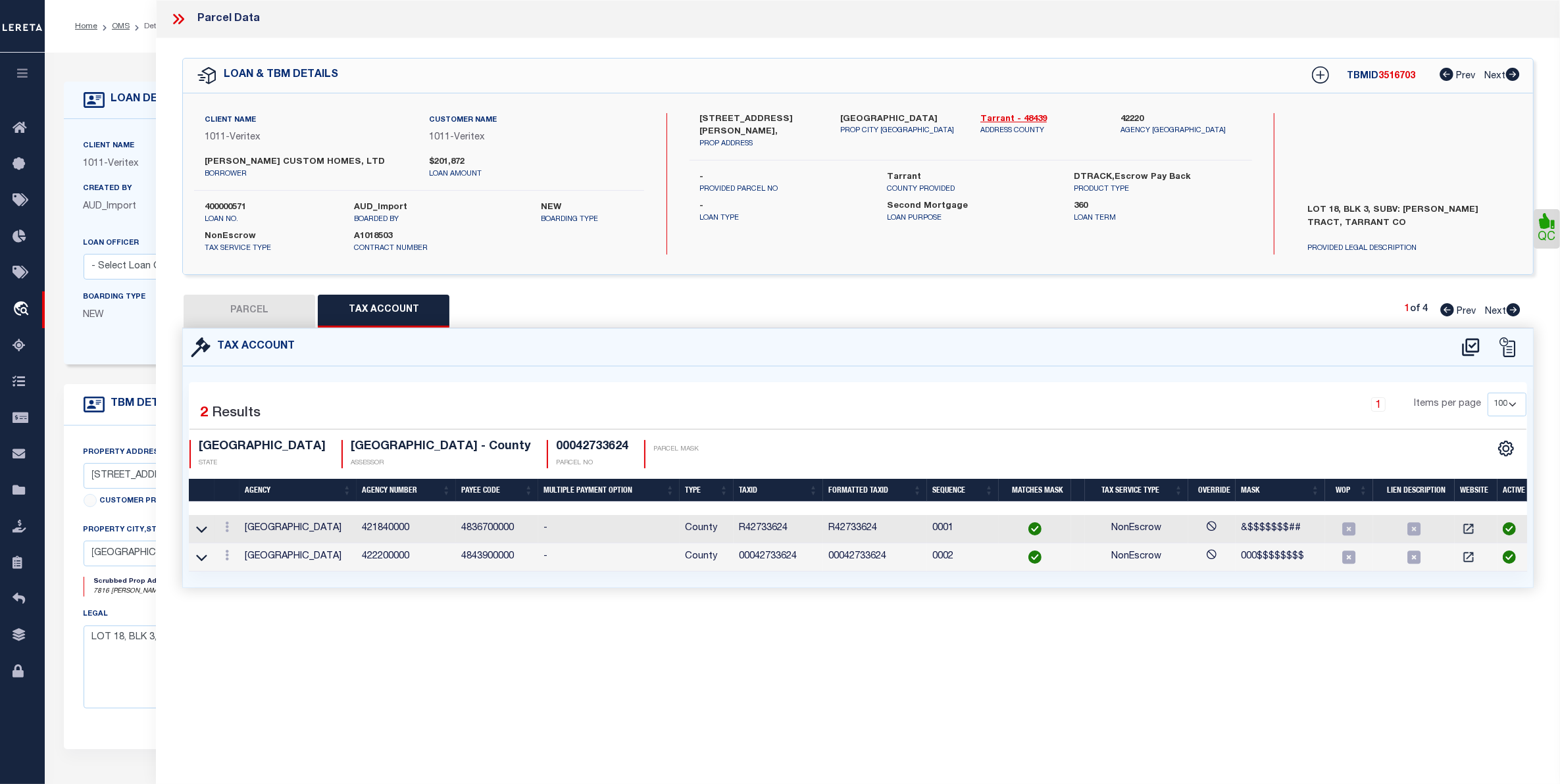
checkbox input "false"
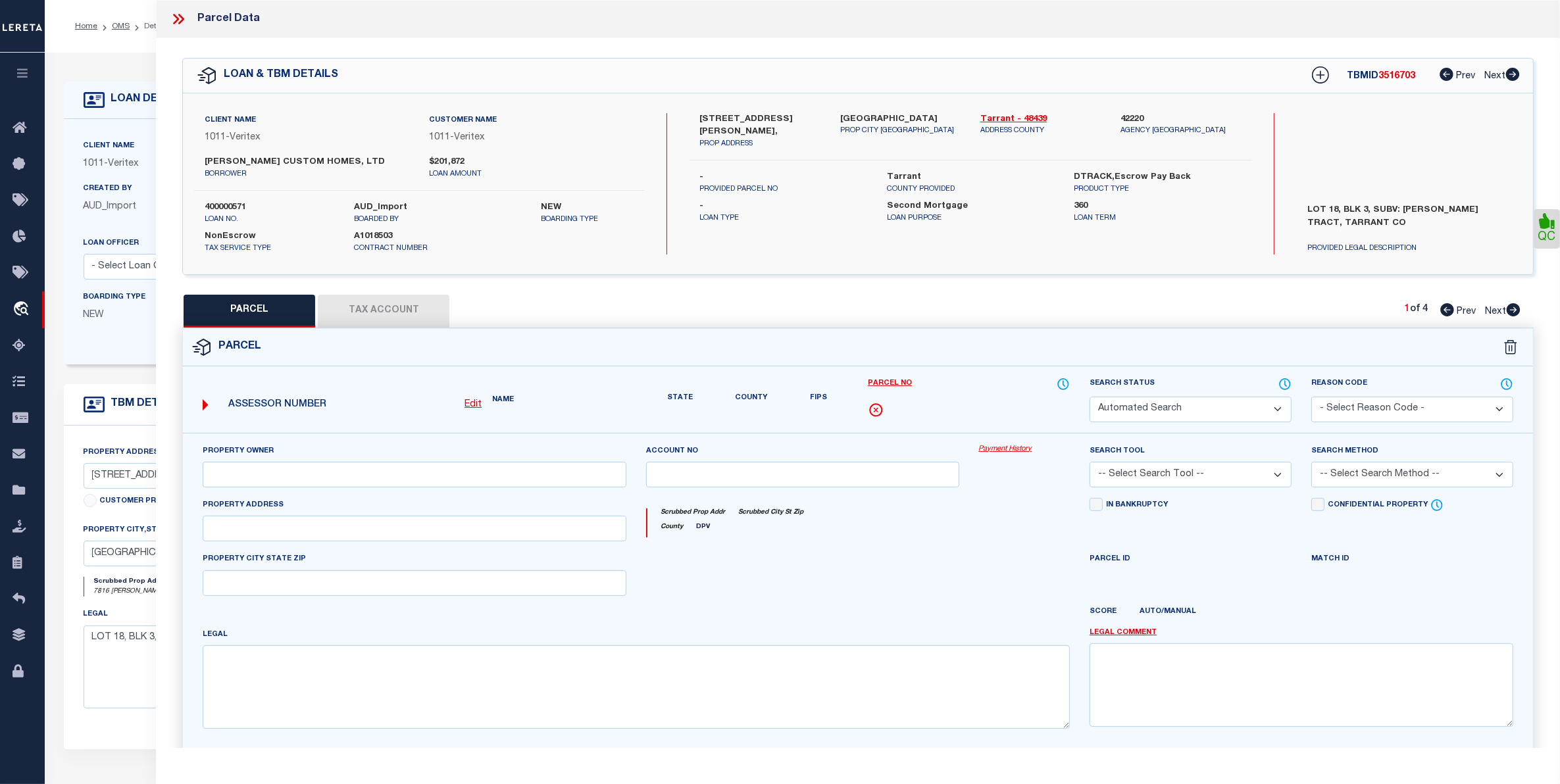
select select "CP"
type input "SJ ROSEMARY DEVELOPMENT"
select select "AGW"
select select "LEG"
type input "7816 VERN HILLS TRL"
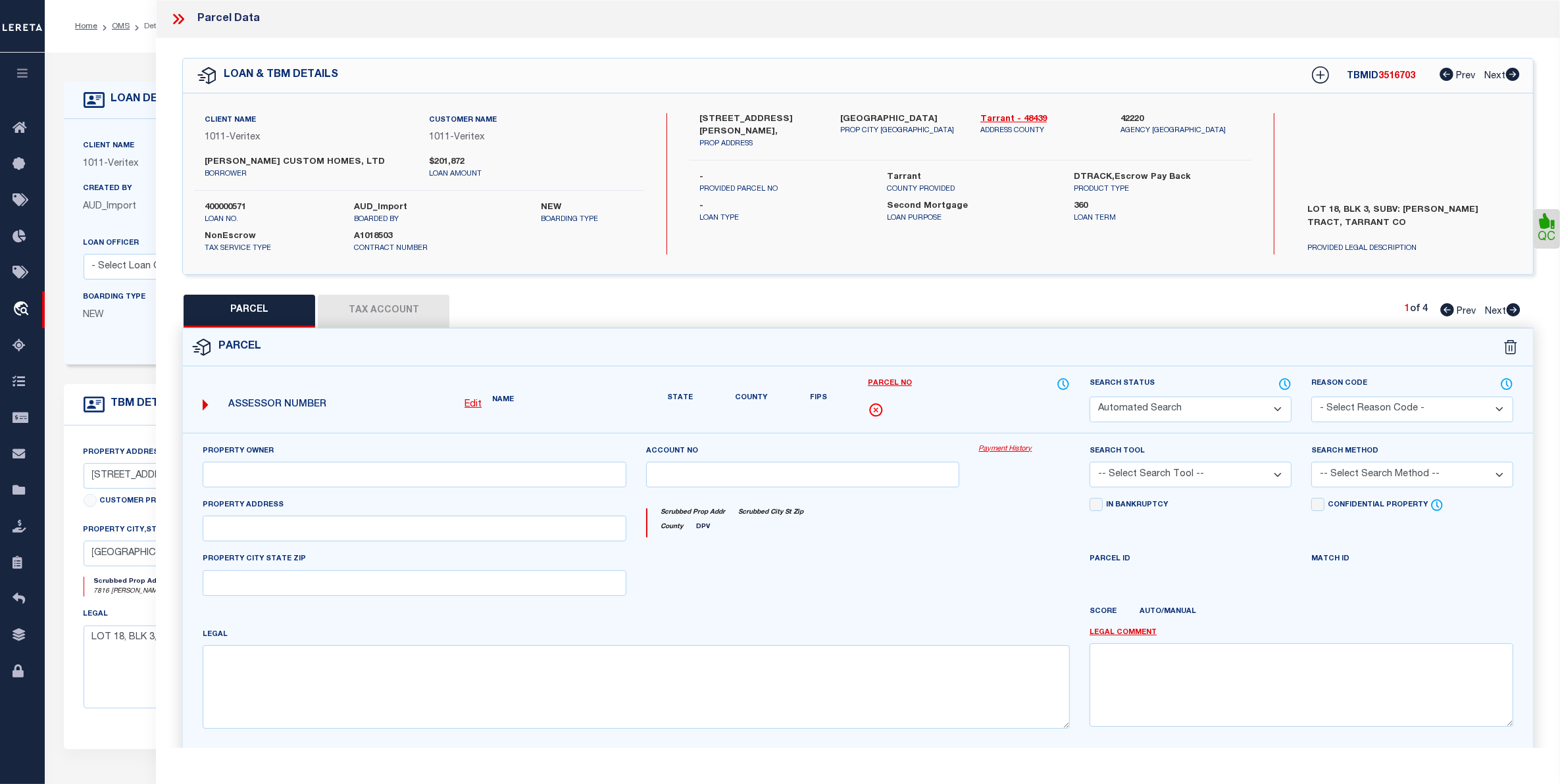
type input "FORT WORTH, TX 76126"
type textarea "BARBER TRACT BLOCK 3 LOT 18"
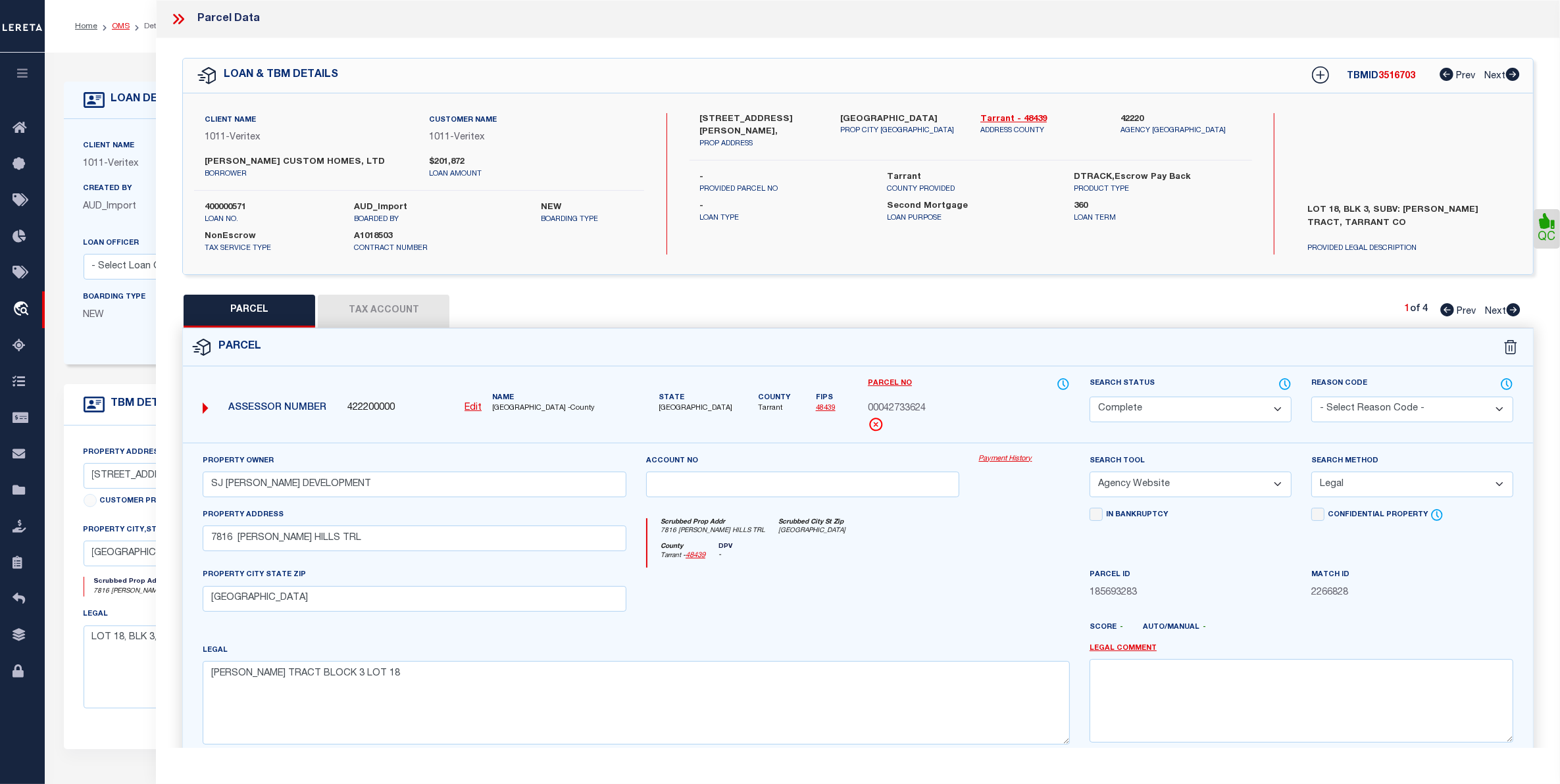
click at [118, 29] on link "OMS" at bounding box center [120, 26] width 18 height 8
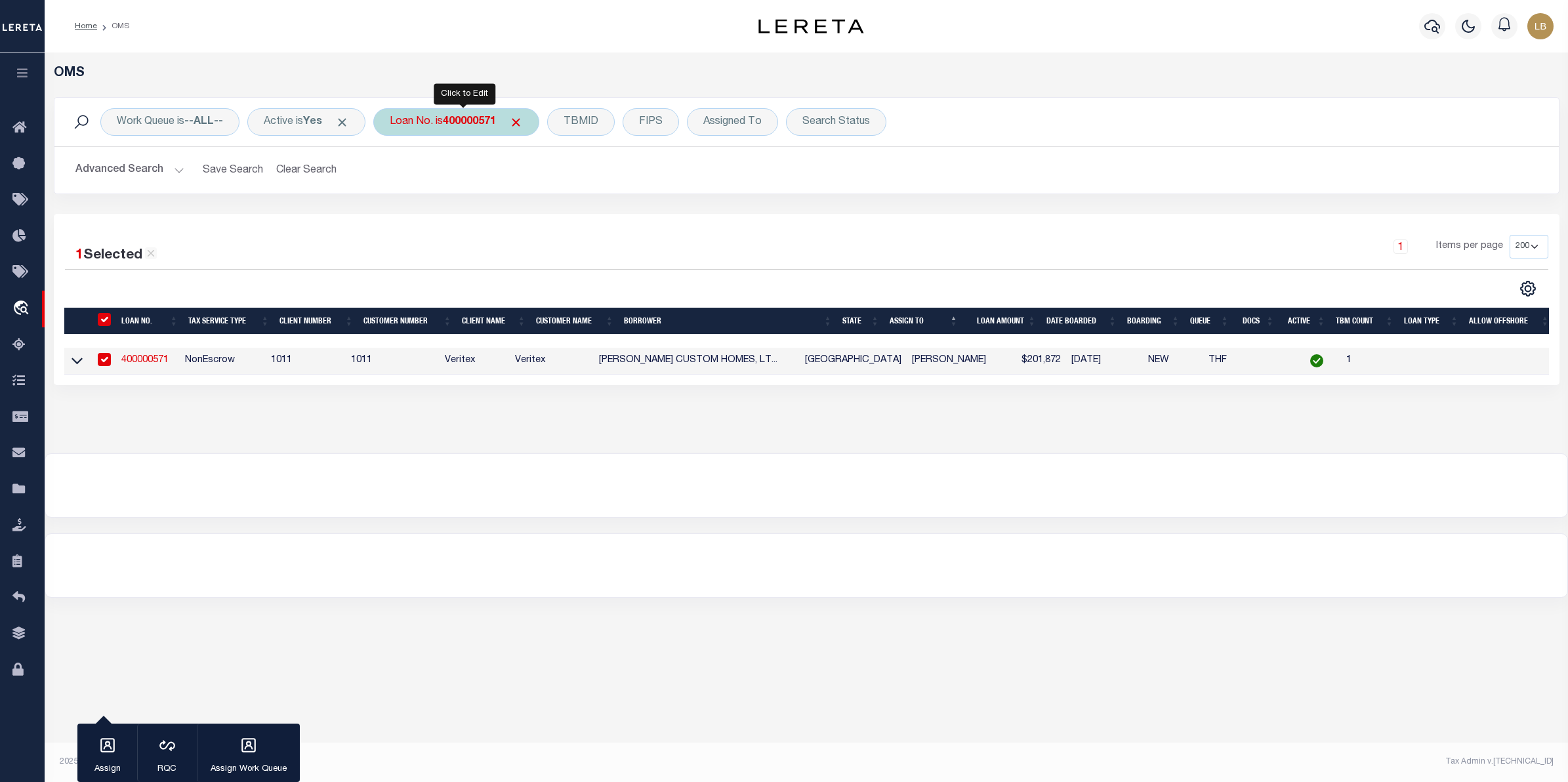
click at [475, 123] on b "400000571" at bounding box center [469, 122] width 53 height 10
type input "2500279928"
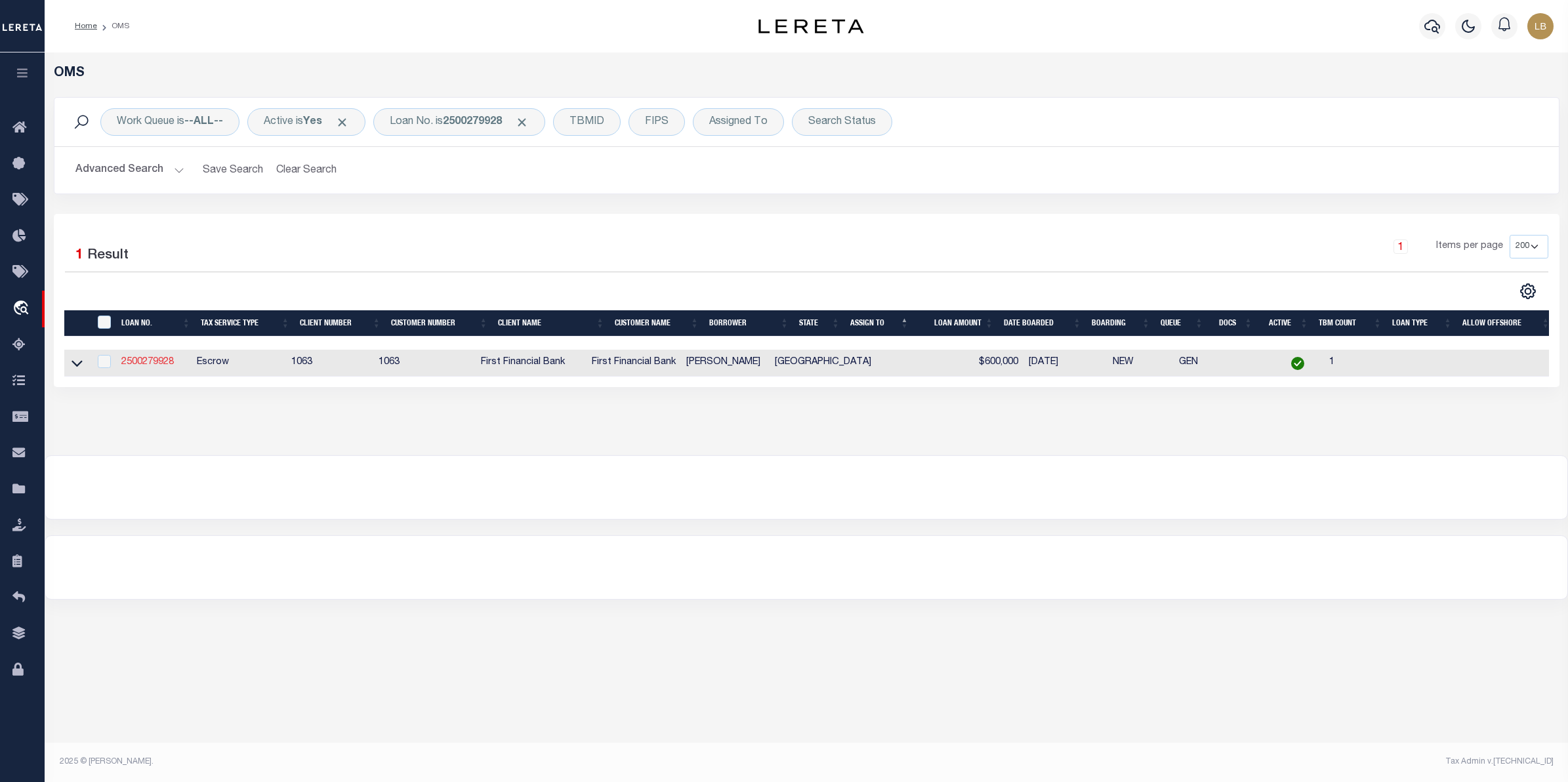
click at [133, 362] on link "2500279928" at bounding box center [148, 363] width 53 height 9
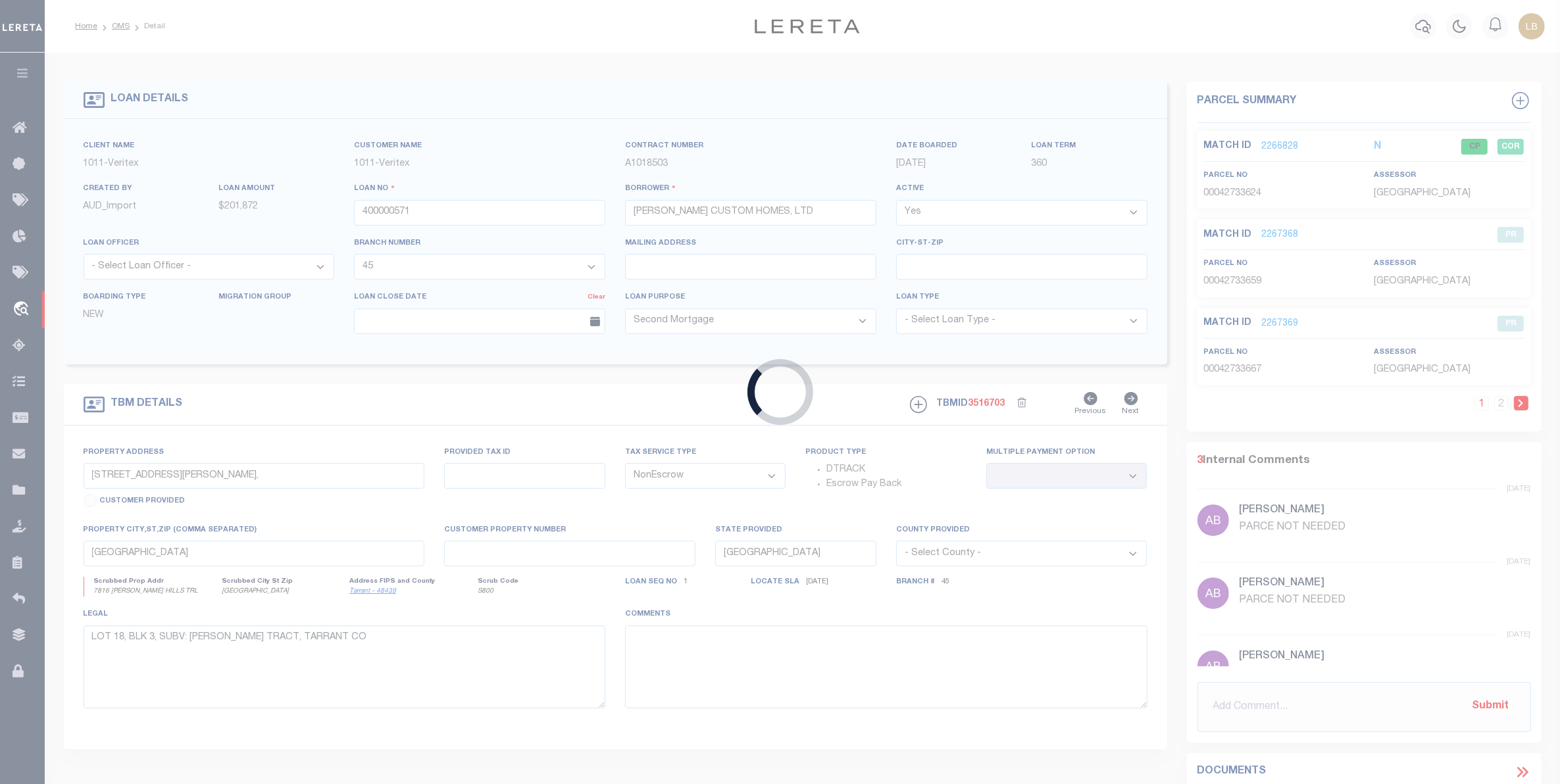
type input "2500279928"
type input "Jason A White"
select select
select select "Escrow"
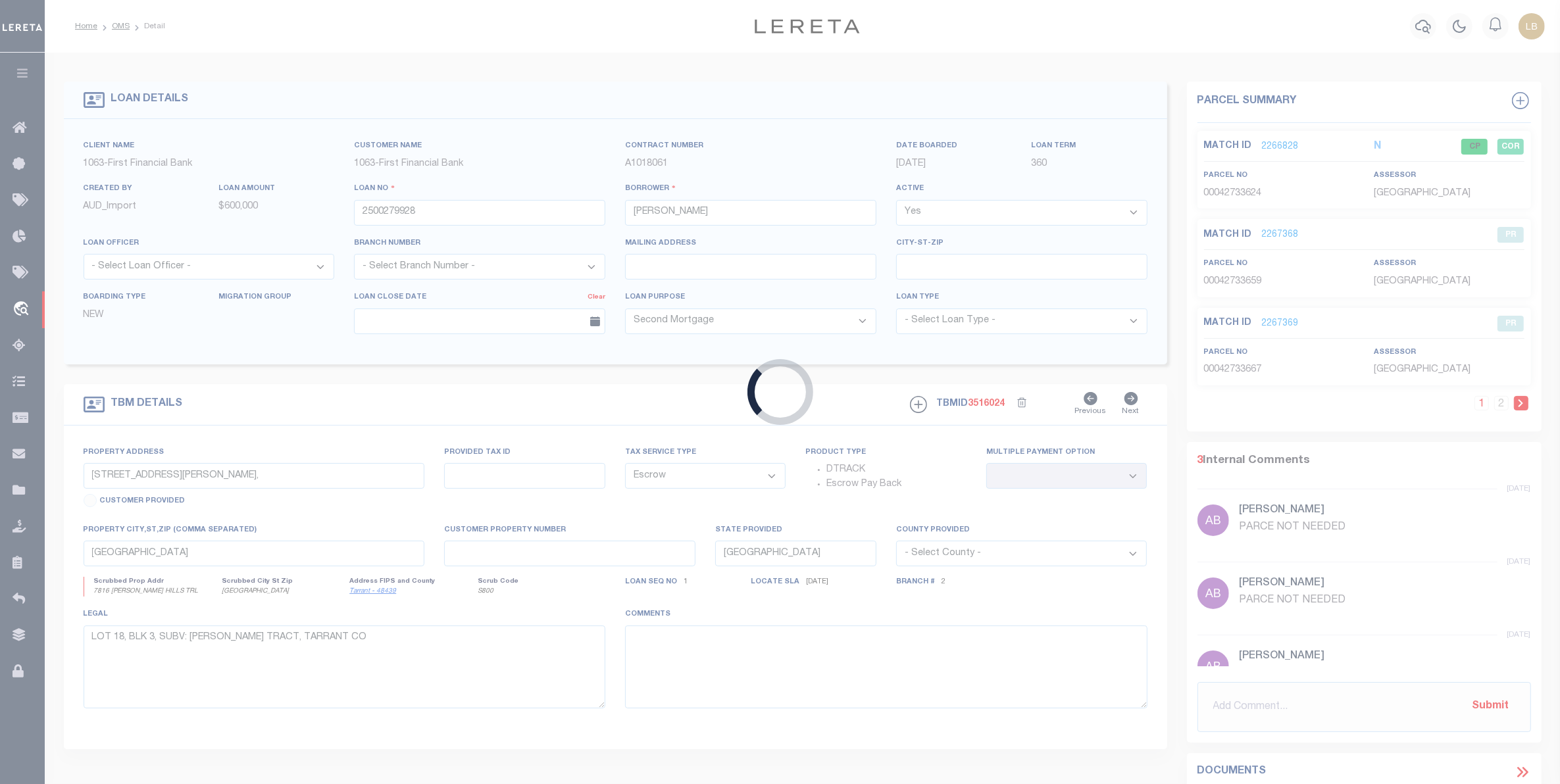
type input "12541 VILLA MILANO DR"
select select
type input "FORT WORTH TX 761266141"
type textarea "Should be TPS per customer's file. MLC"
select select "879"
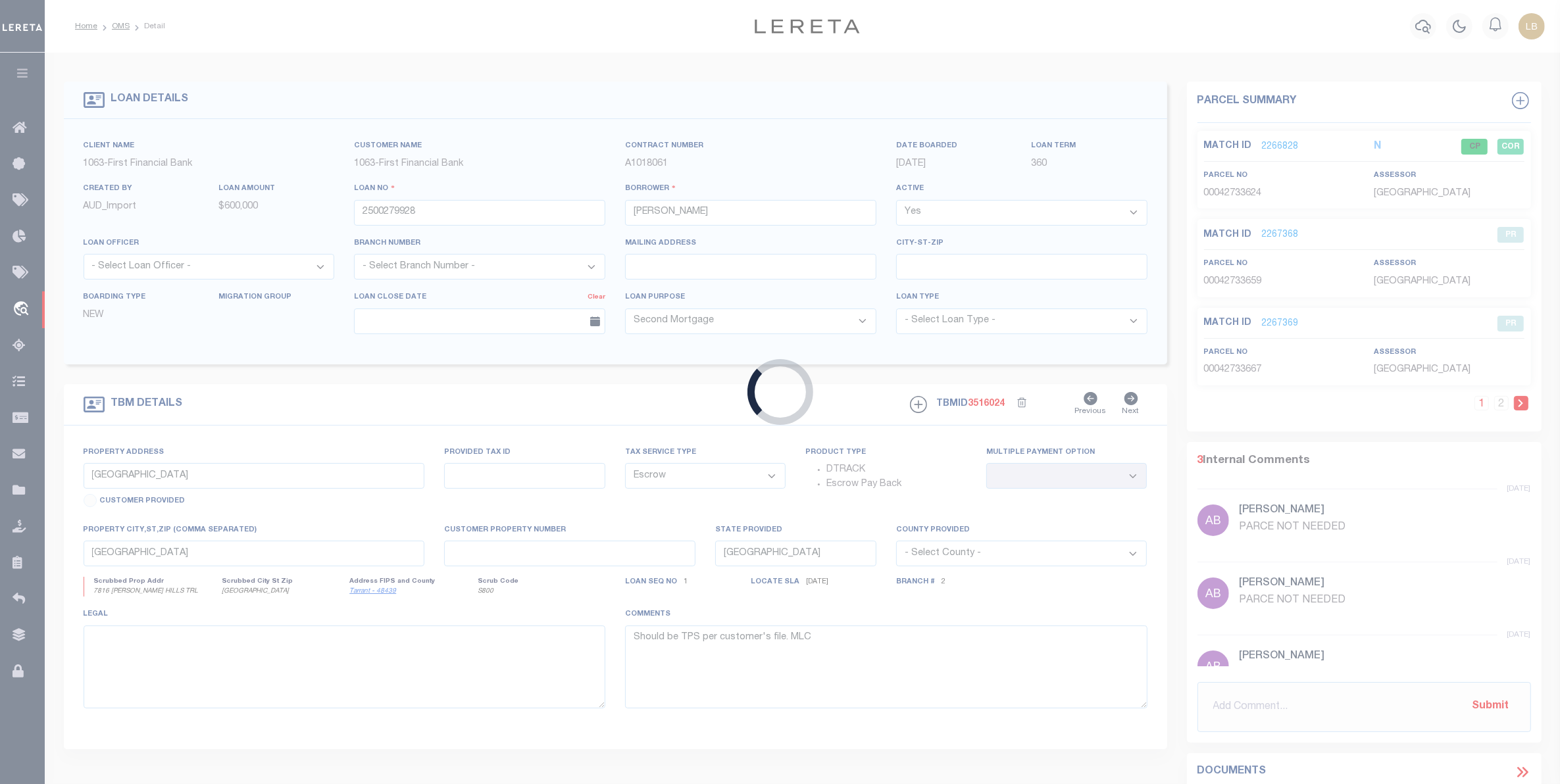
select select "490"
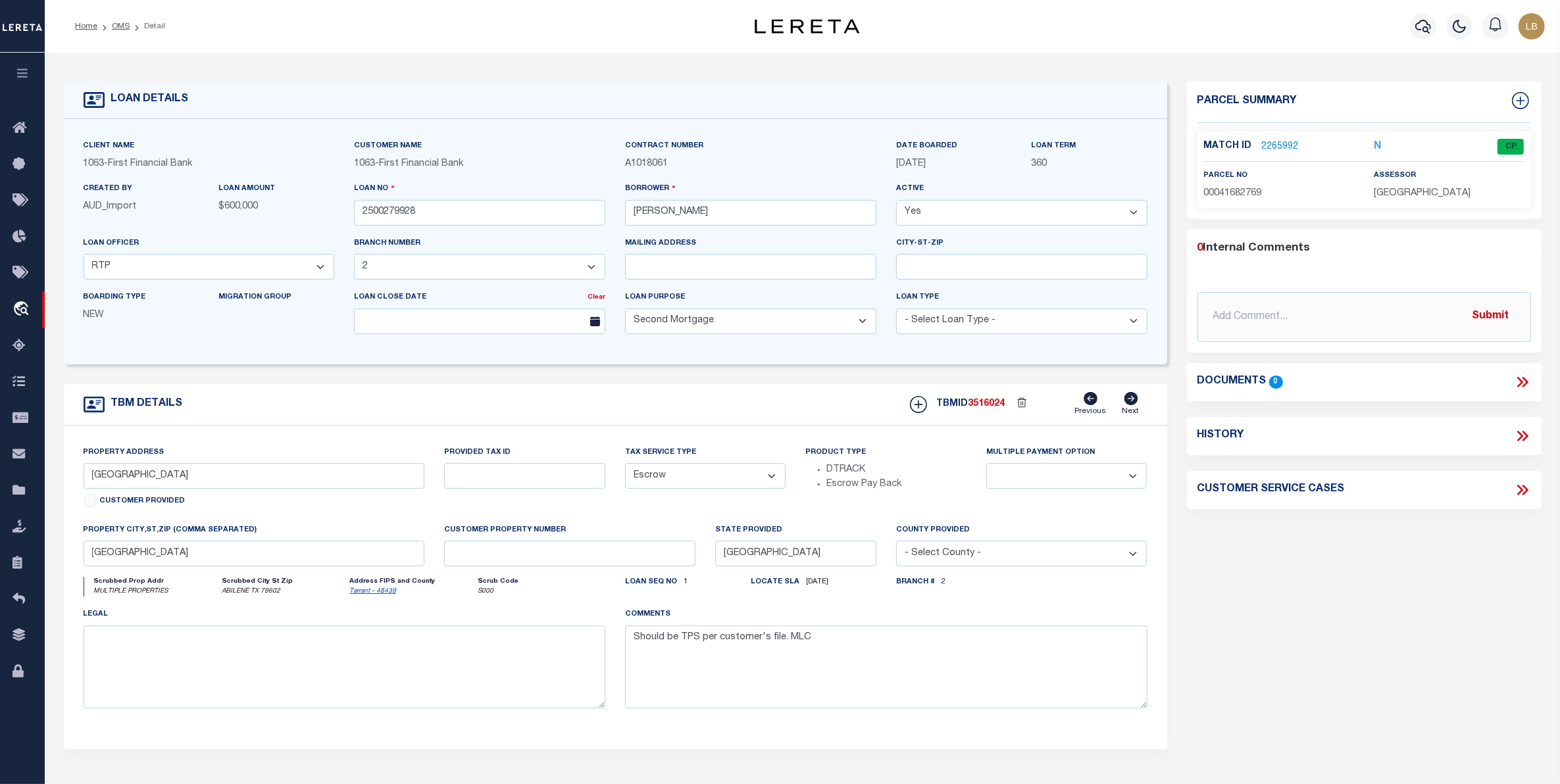
click at [1275, 143] on link "2265992" at bounding box center [1280, 146] width 37 height 14
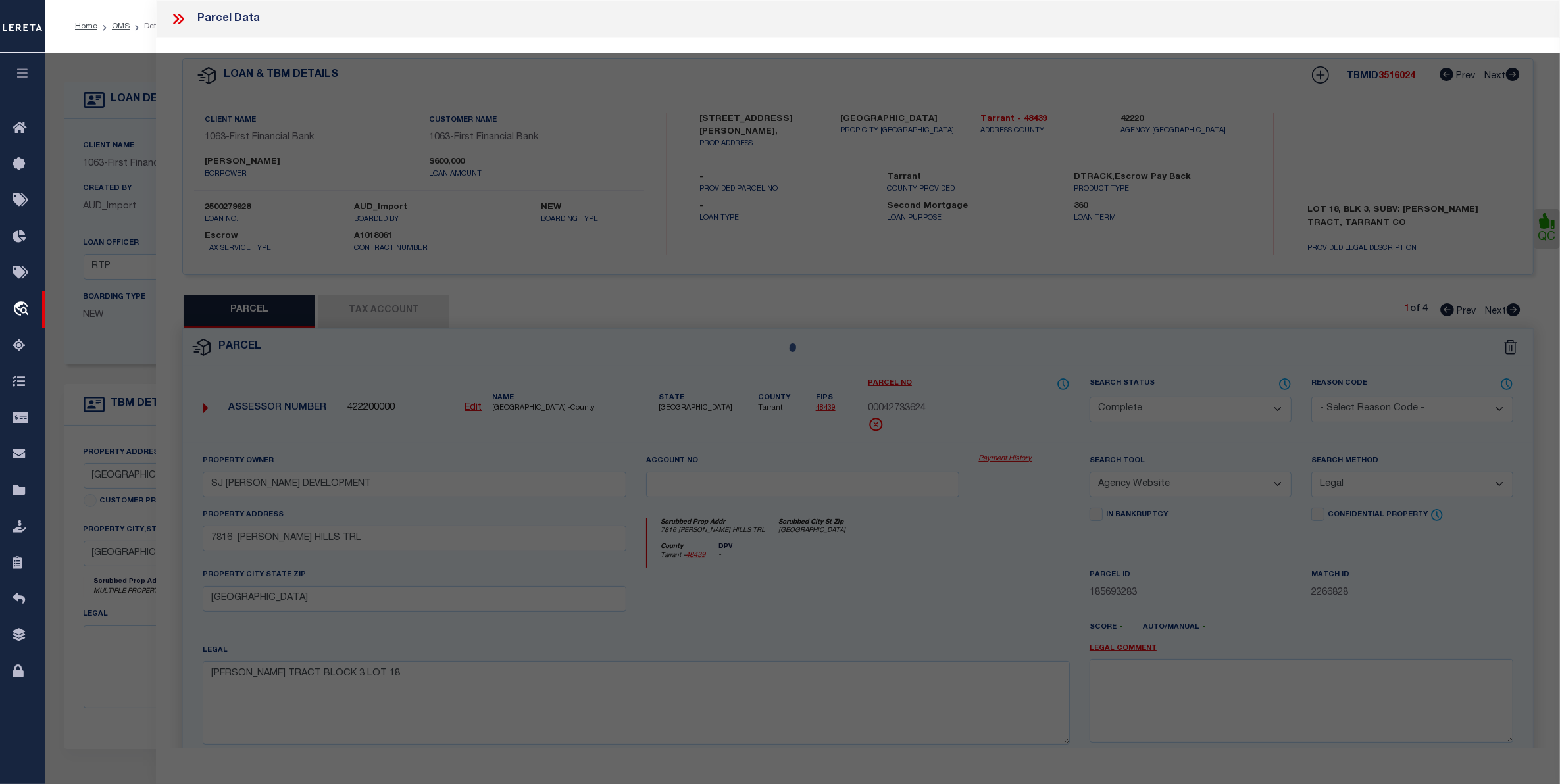
select select "AS"
select select
checkbox input "false"
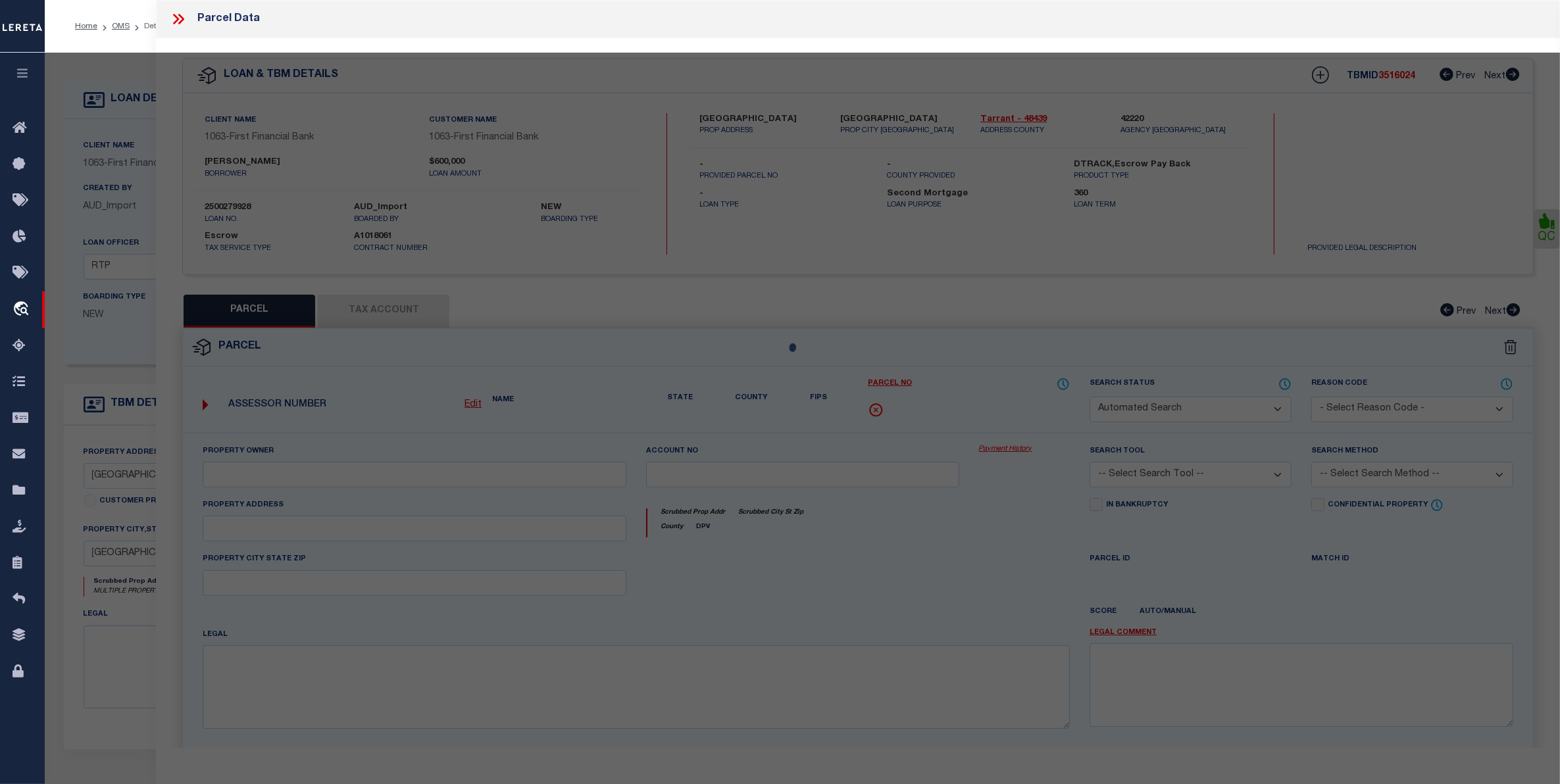
select select "CP"
type input "WHITE,JASON A"
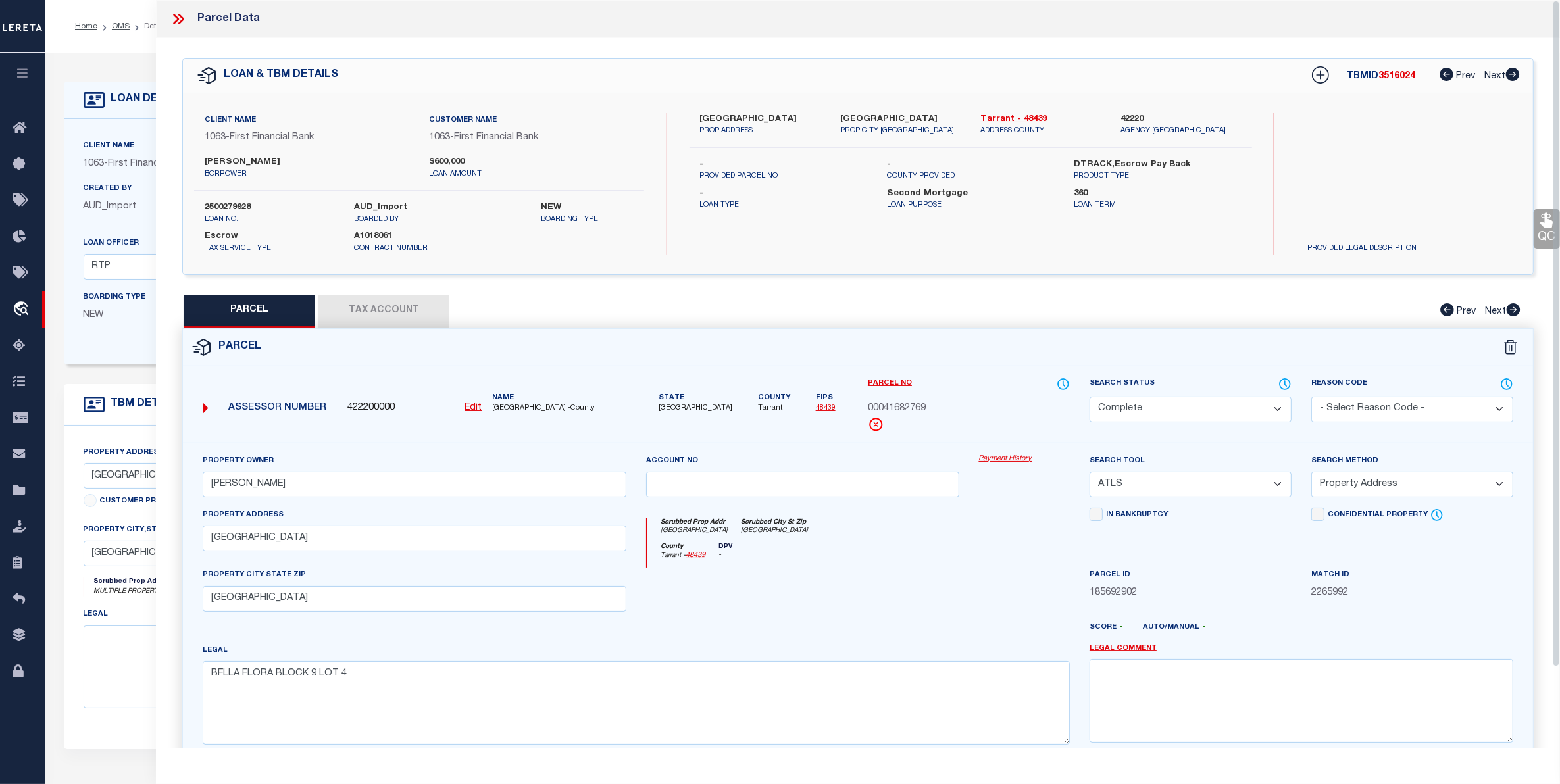
click at [175, 18] on icon at bounding box center [179, 19] width 17 height 17
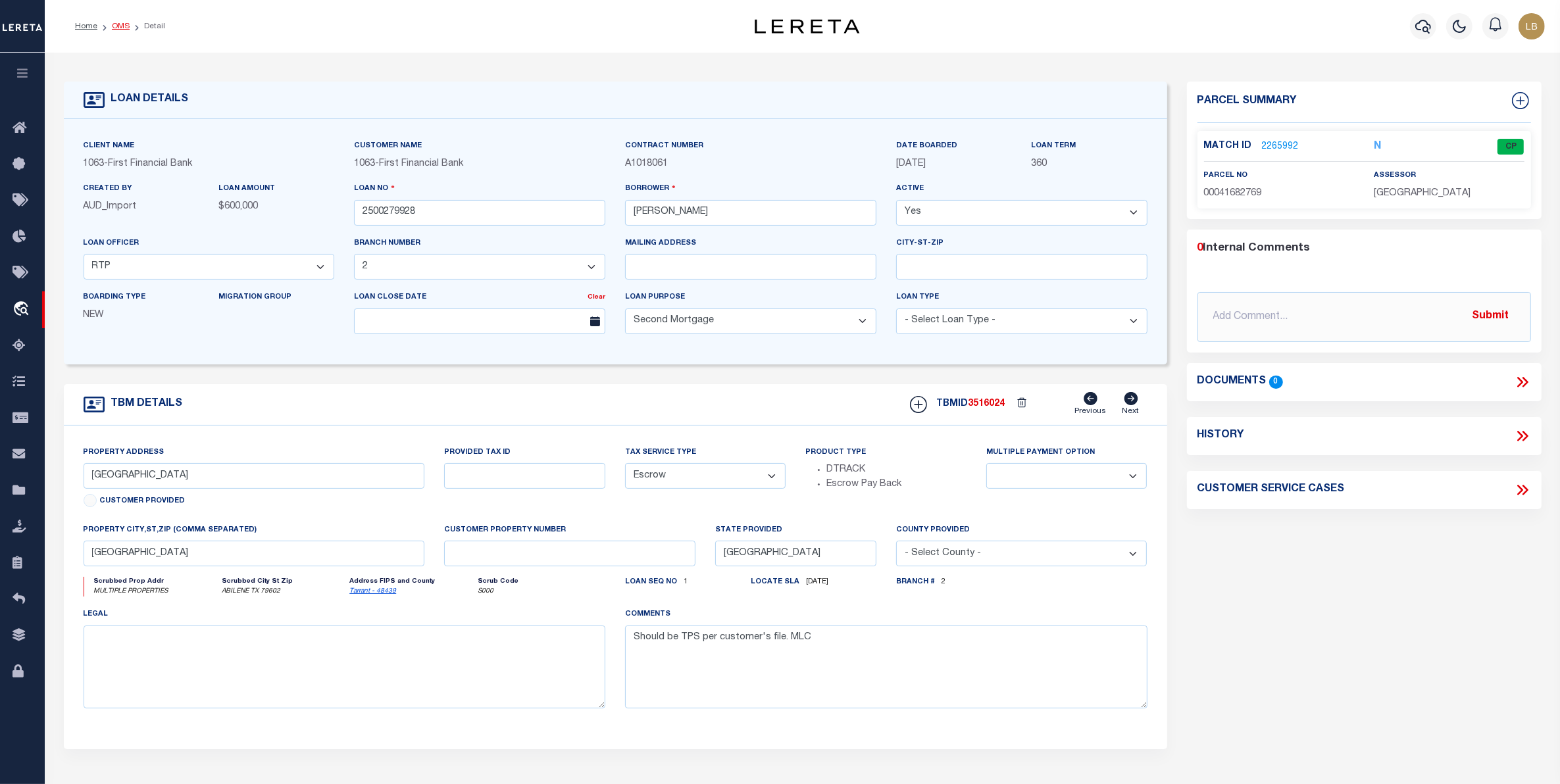
click at [118, 27] on link "OMS" at bounding box center [120, 26] width 18 height 8
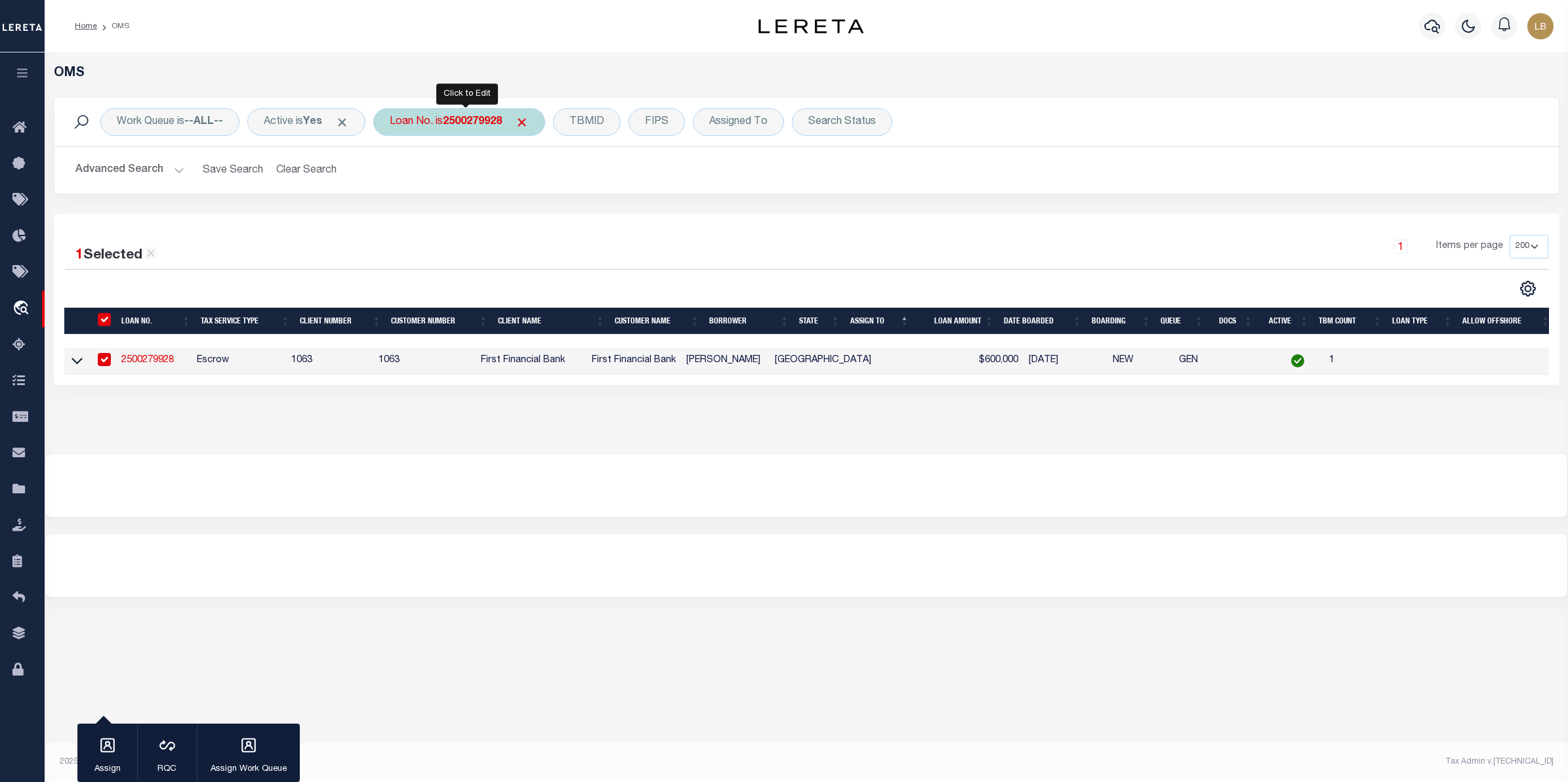
click at [460, 122] on b "2500279928" at bounding box center [472, 122] width 59 height 10
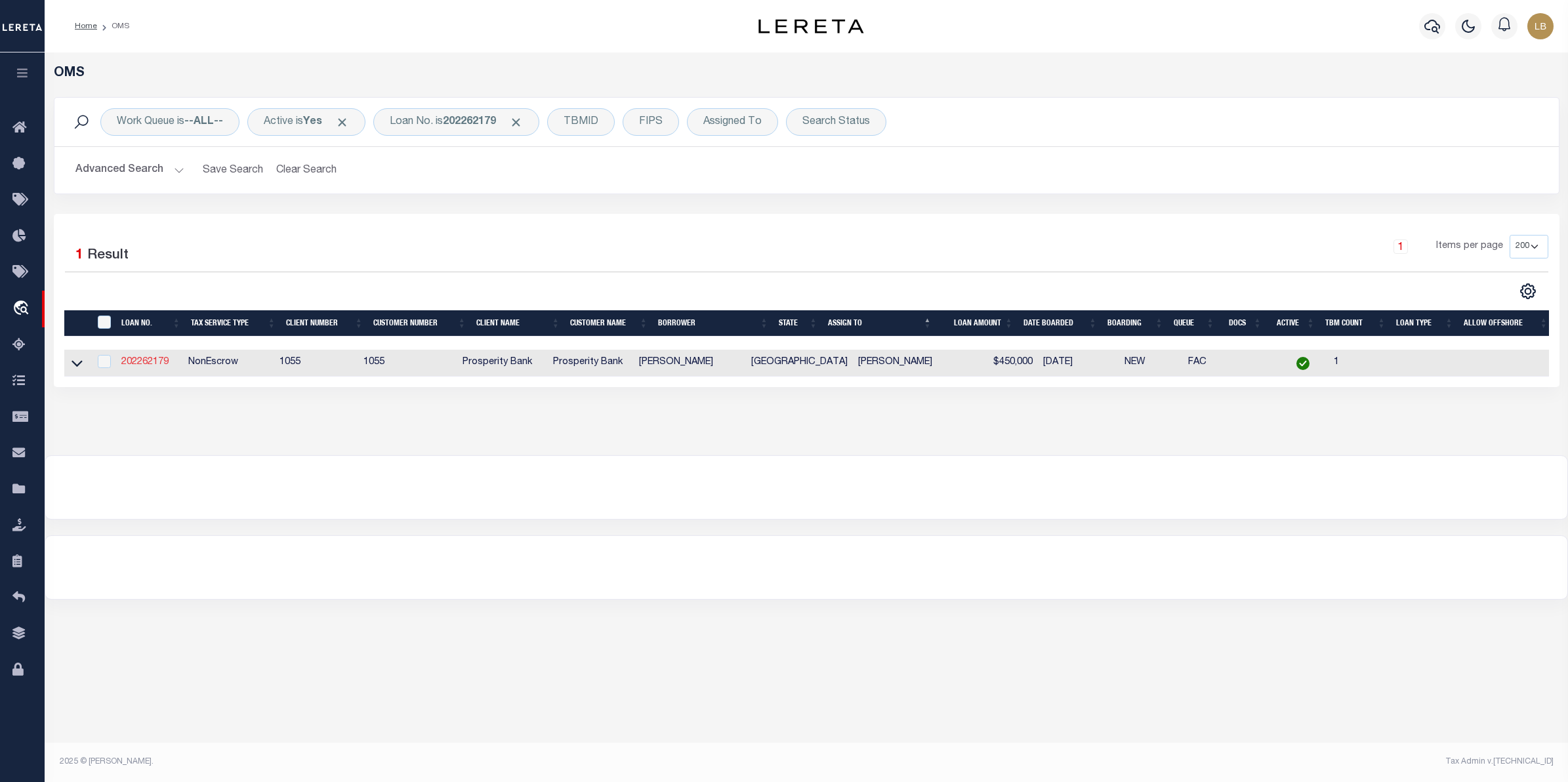
click at [141, 361] on link "202262179" at bounding box center [145, 363] width 47 height 9
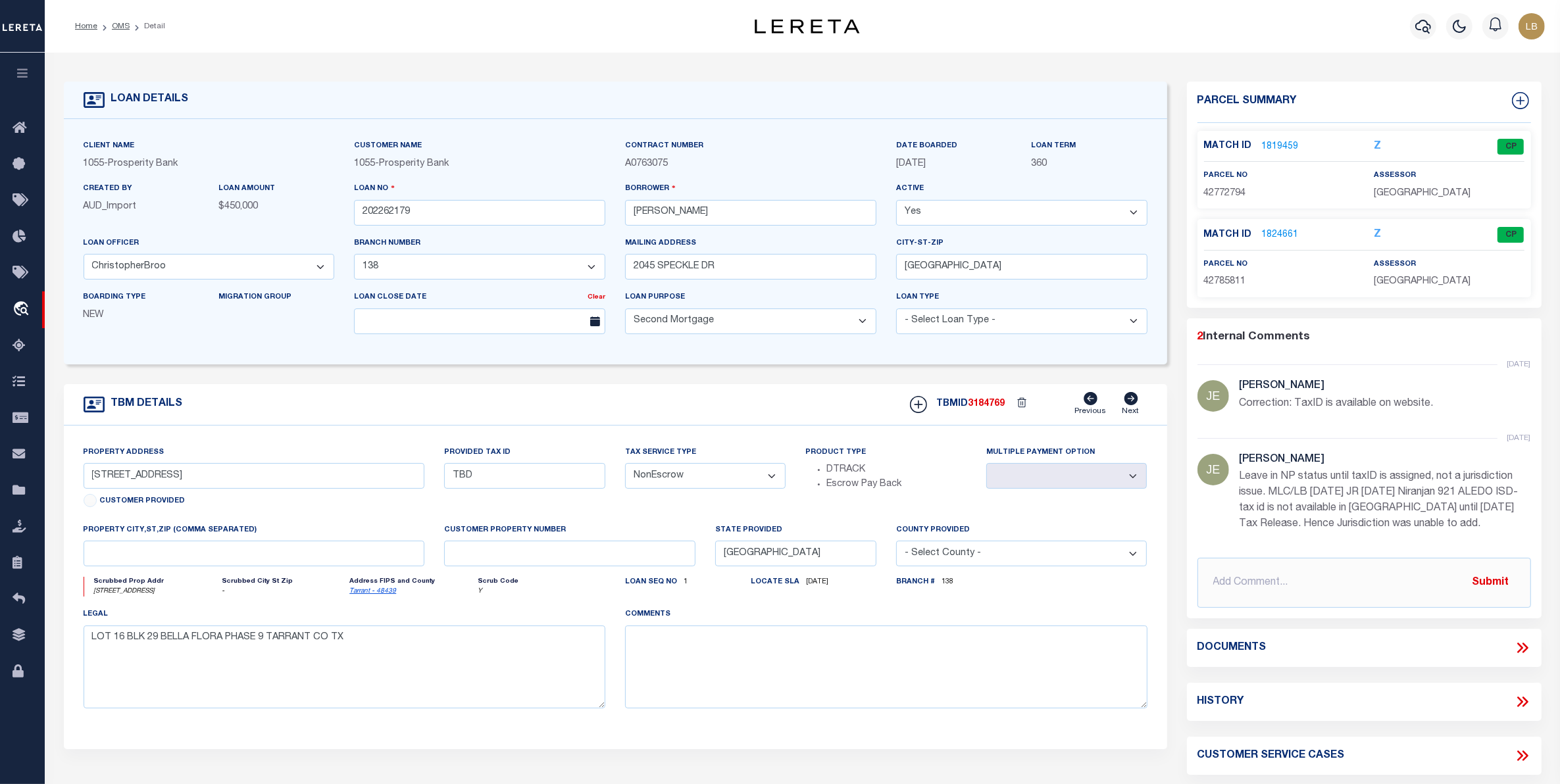
click at [1291, 140] on link "1819459" at bounding box center [1280, 146] width 37 height 14
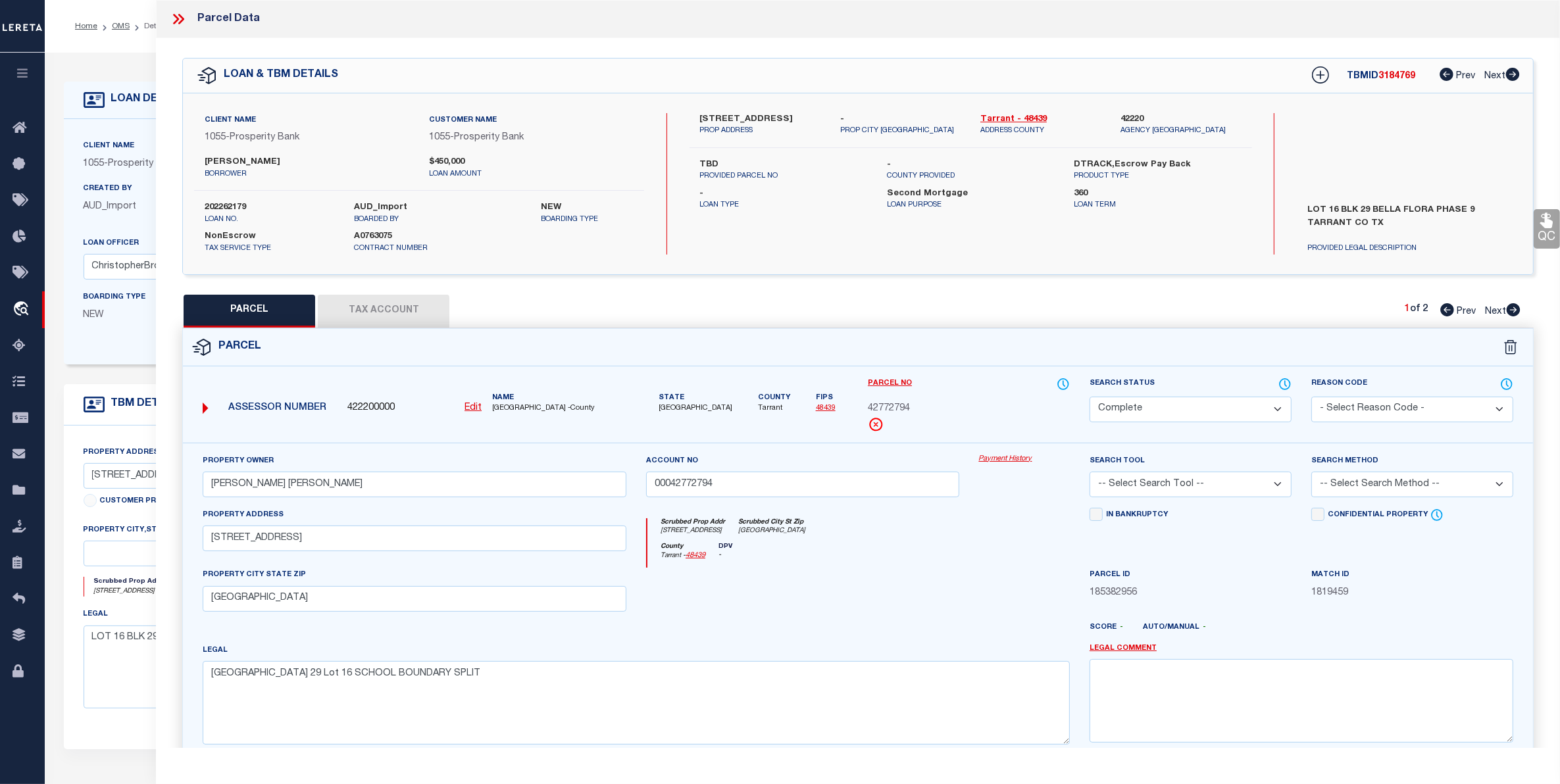
click at [371, 310] on button "Tax Account" at bounding box center [383, 311] width 131 height 33
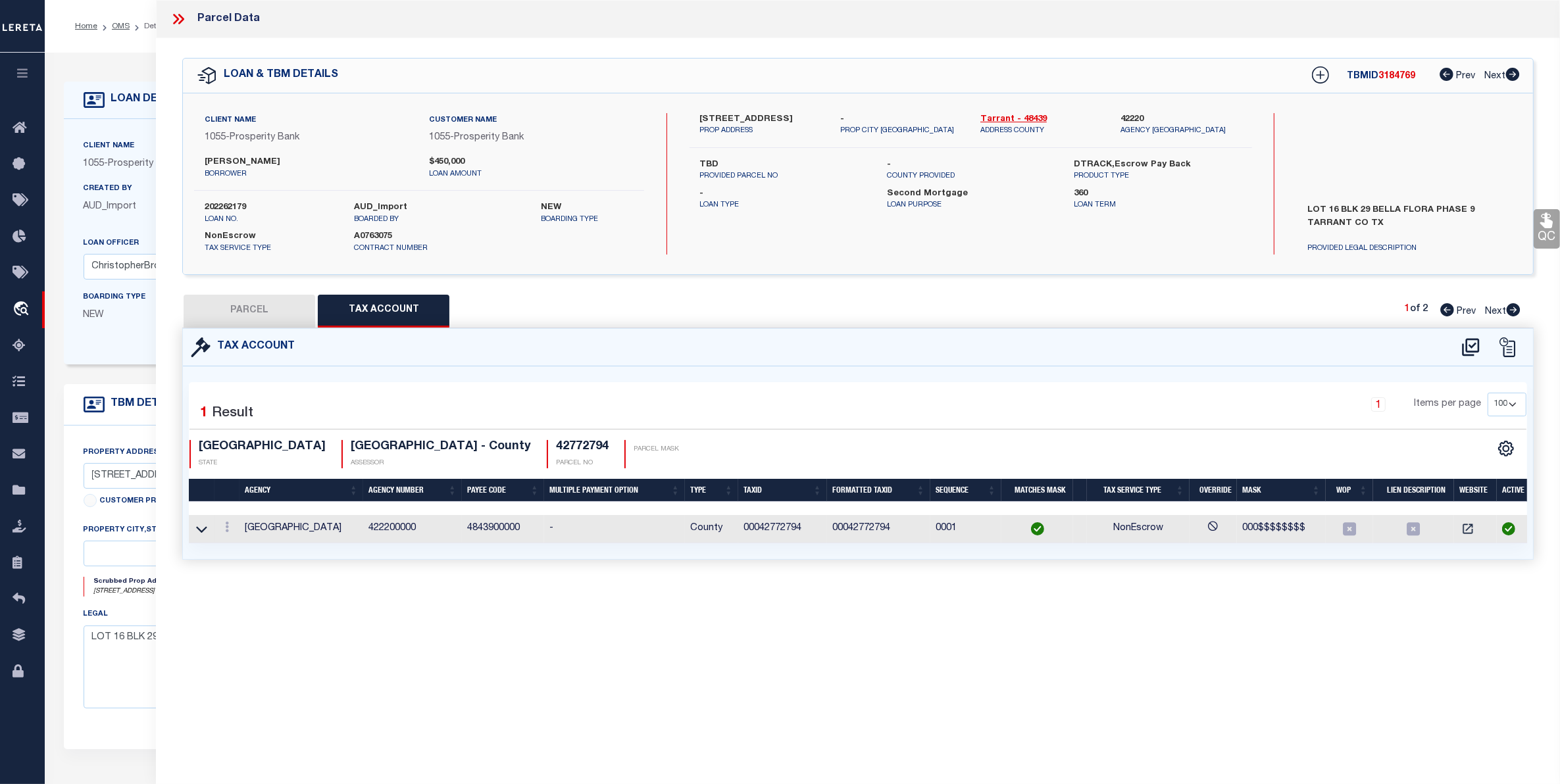
click at [257, 313] on button "PARCEL" at bounding box center [249, 311] width 131 height 33
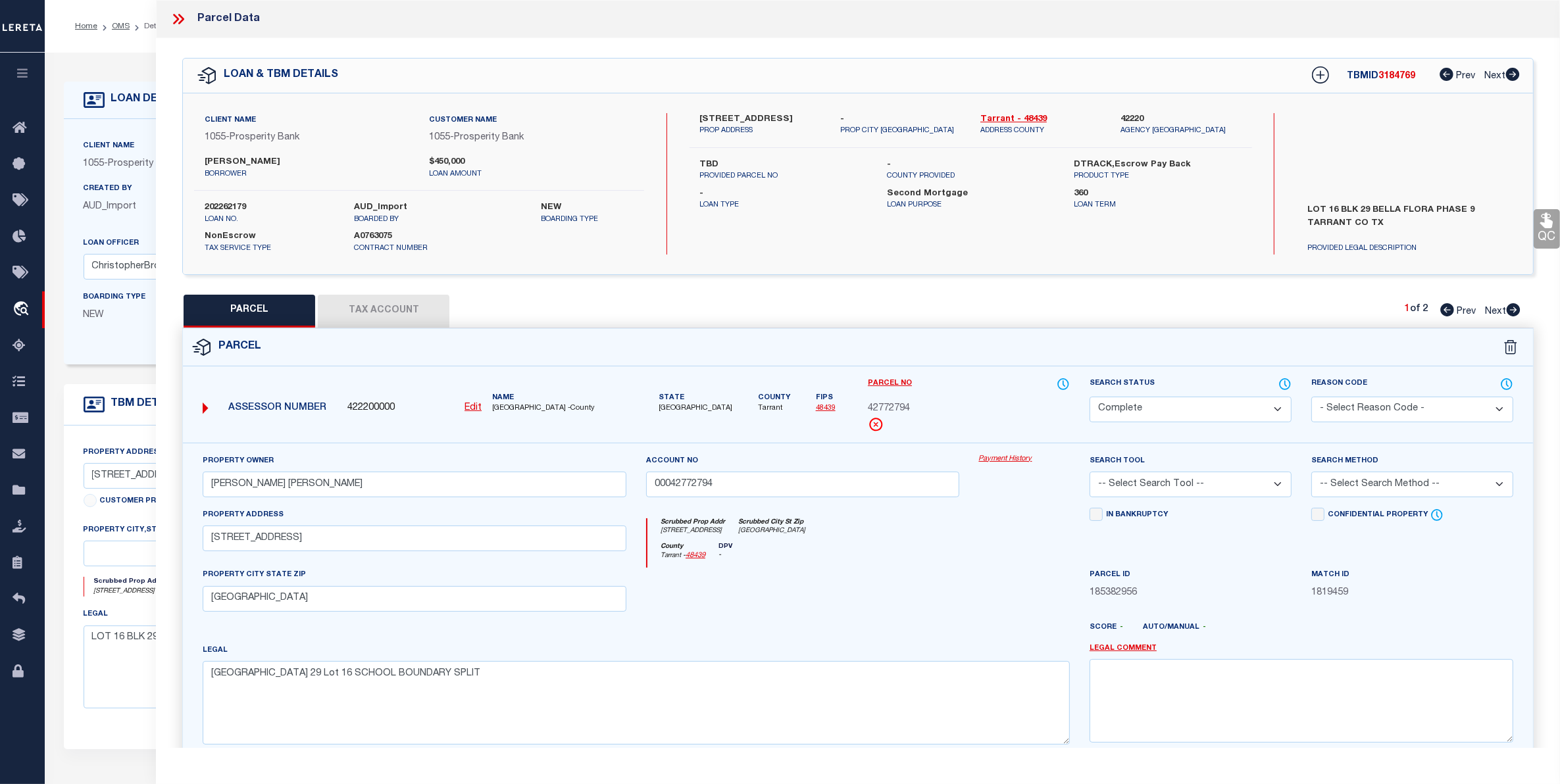
click at [135, 51] on div "Home OMS Detail Profile Sign out" at bounding box center [802, 26] width 1516 height 53
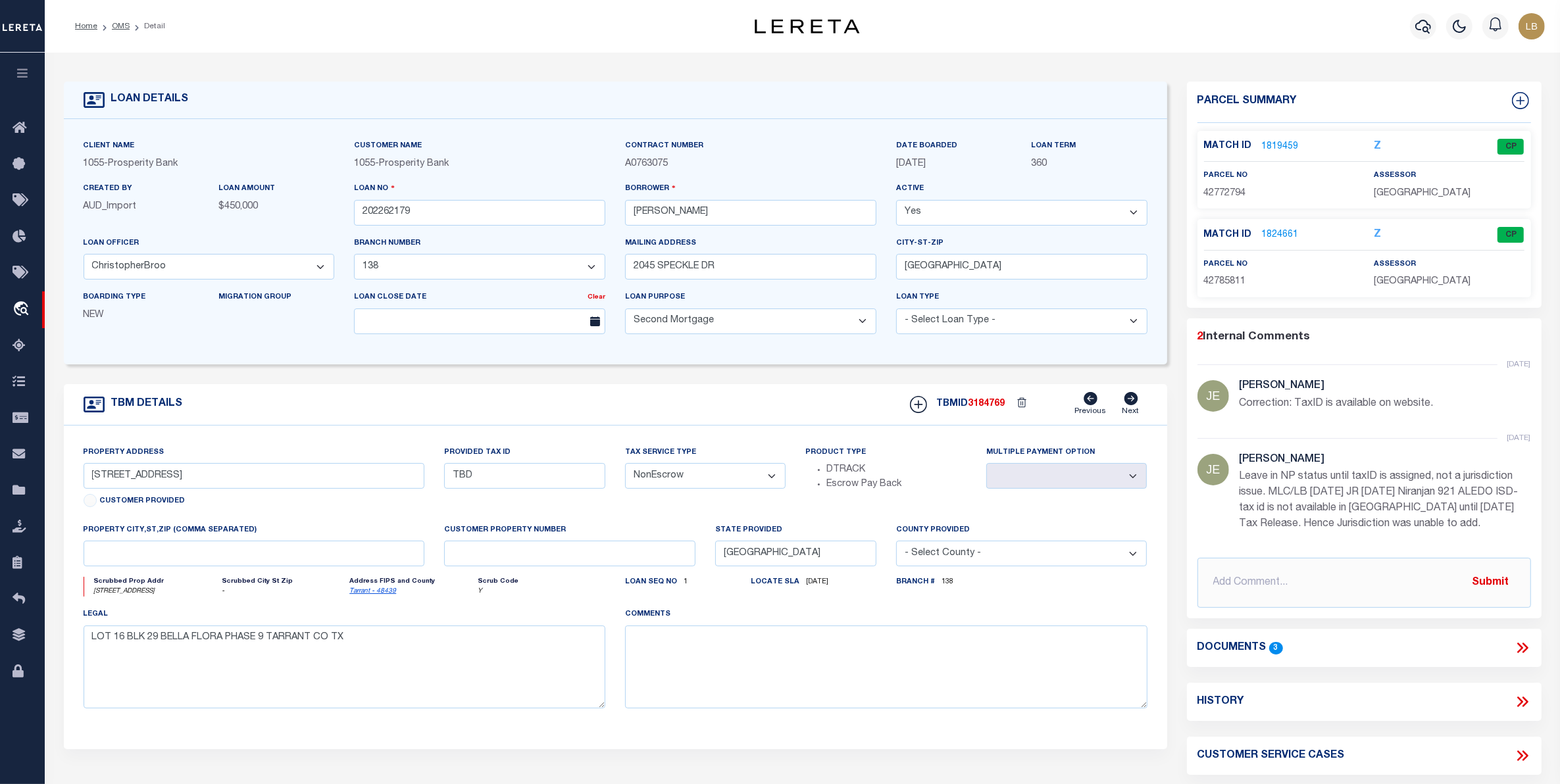
click at [1280, 140] on link "1819459" at bounding box center [1280, 146] width 37 height 14
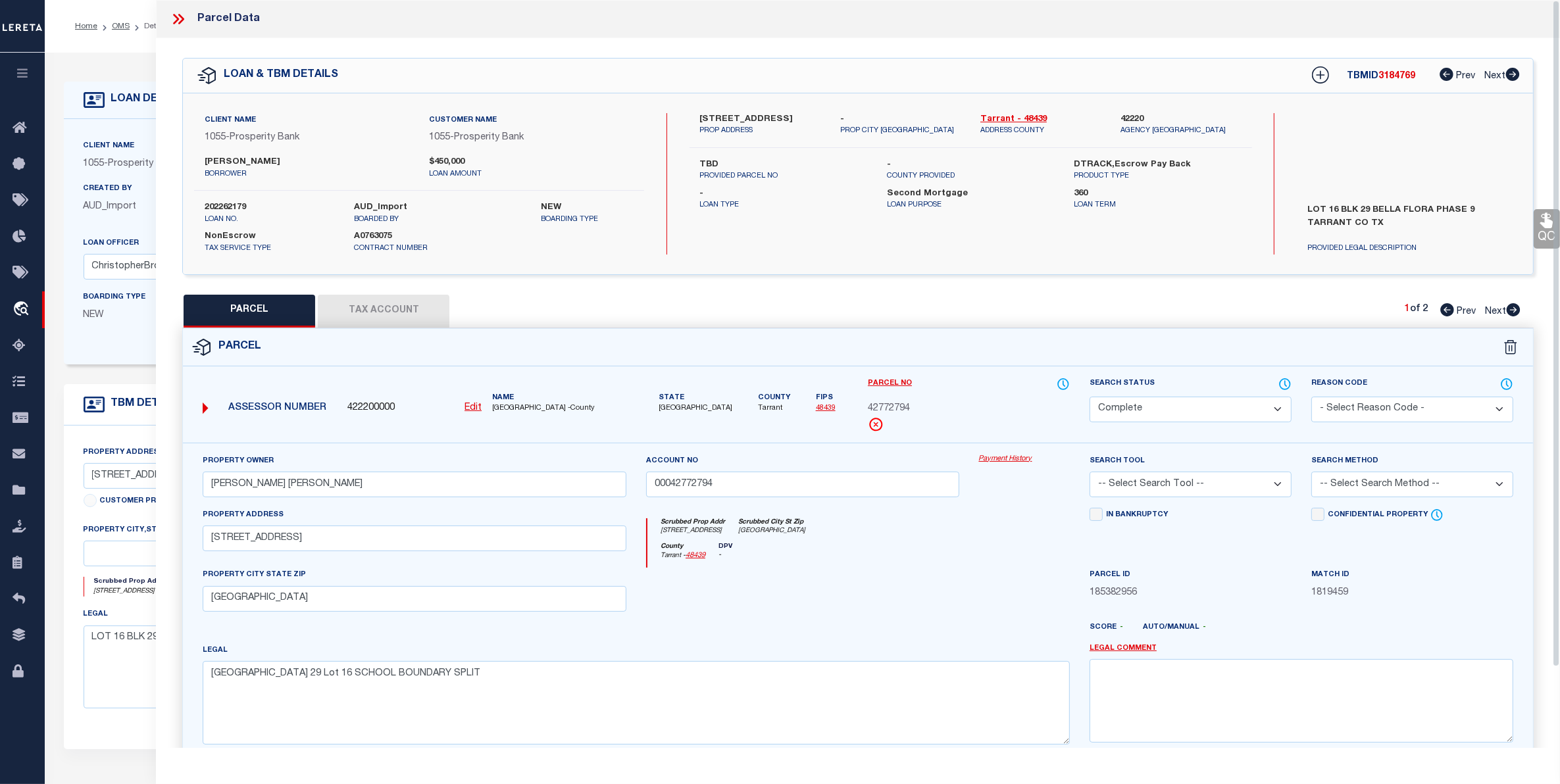
click at [386, 308] on button "Tax Account" at bounding box center [383, 311] width 131 height 33
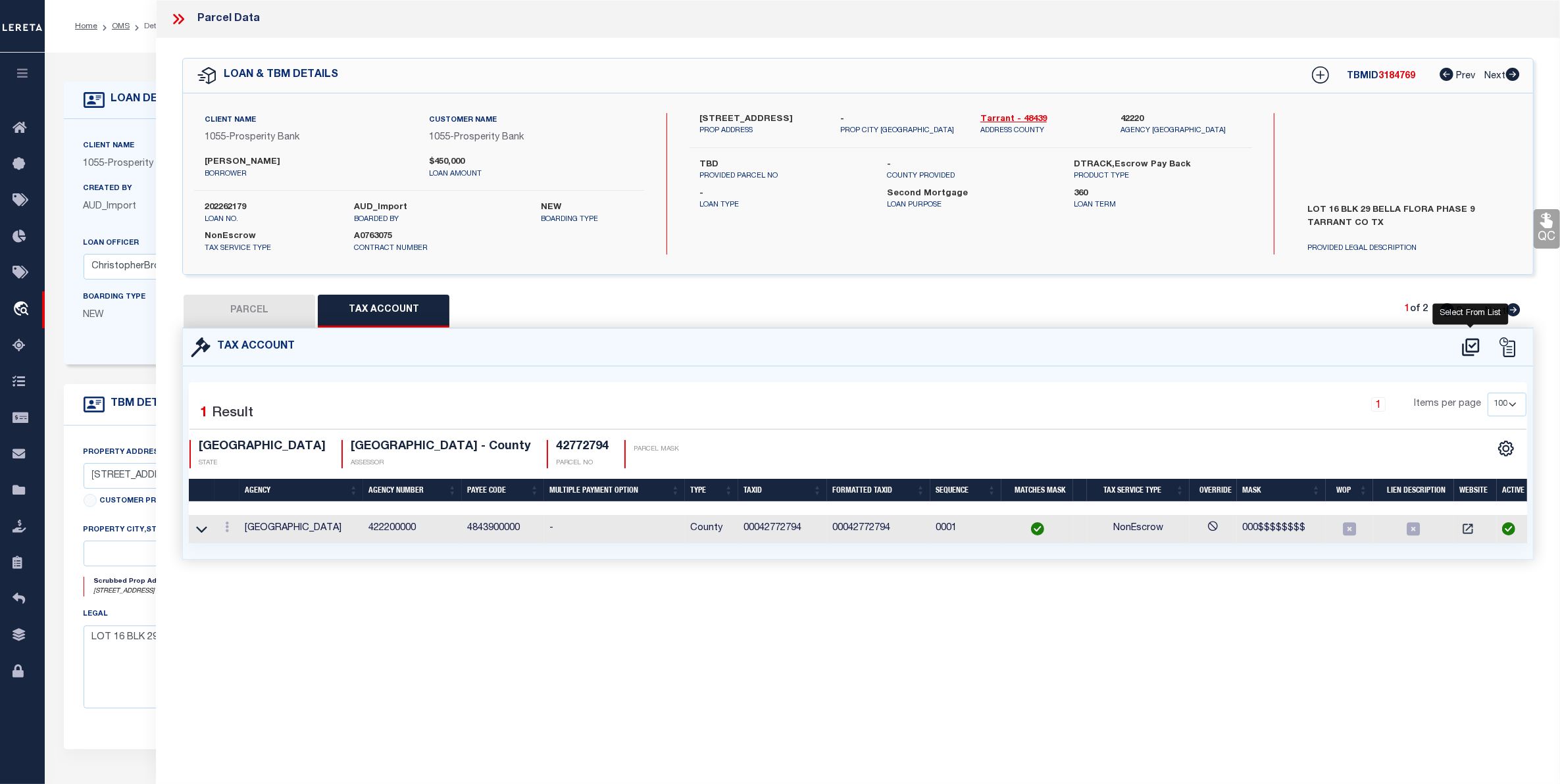
click at [1477, 342] on icon at bounding box center [1470, 348] width 22 height 21
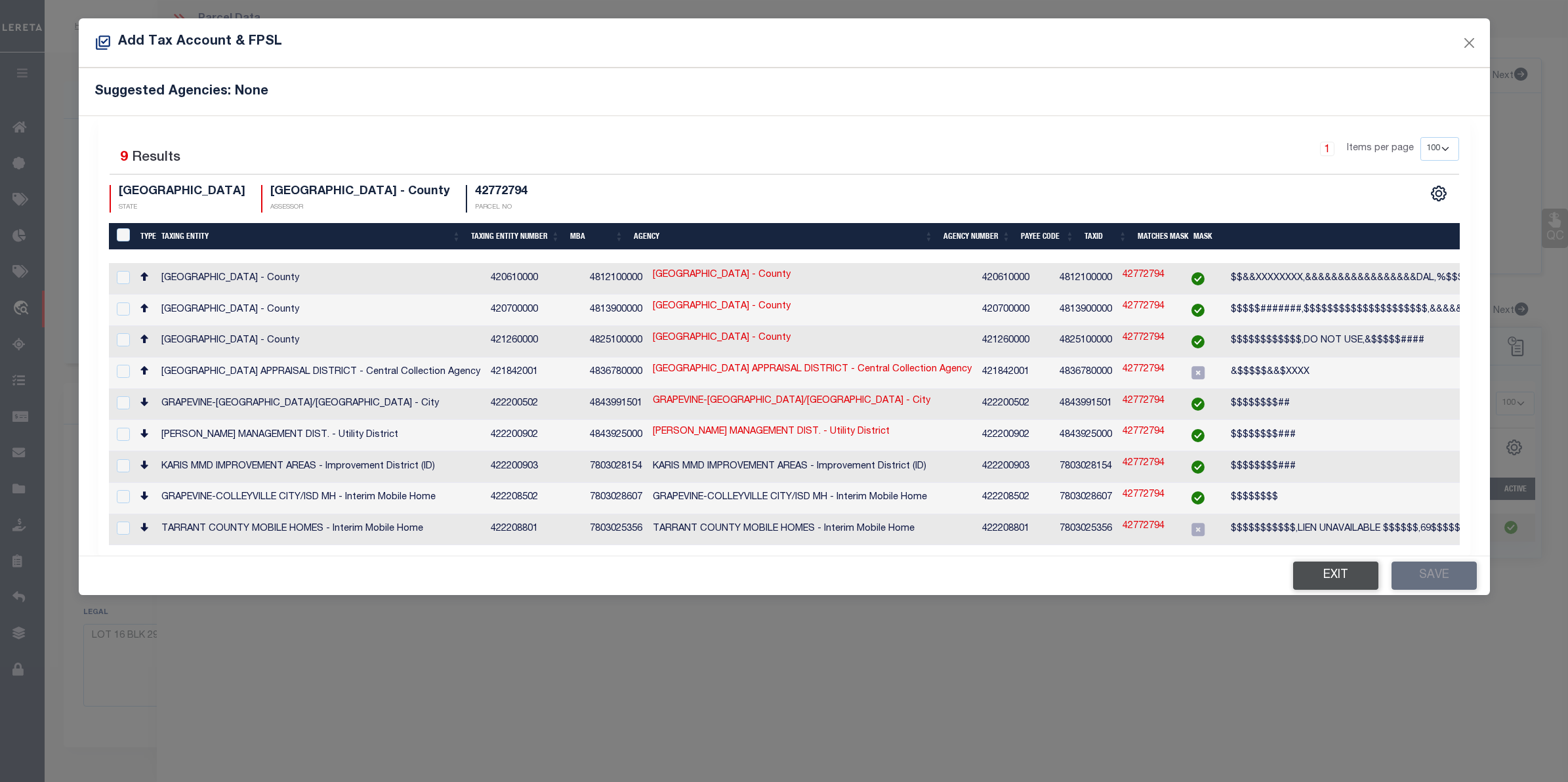
click at [1342, 562] on button "Exit" at bounding box center [1336, 576] width 86 height 28
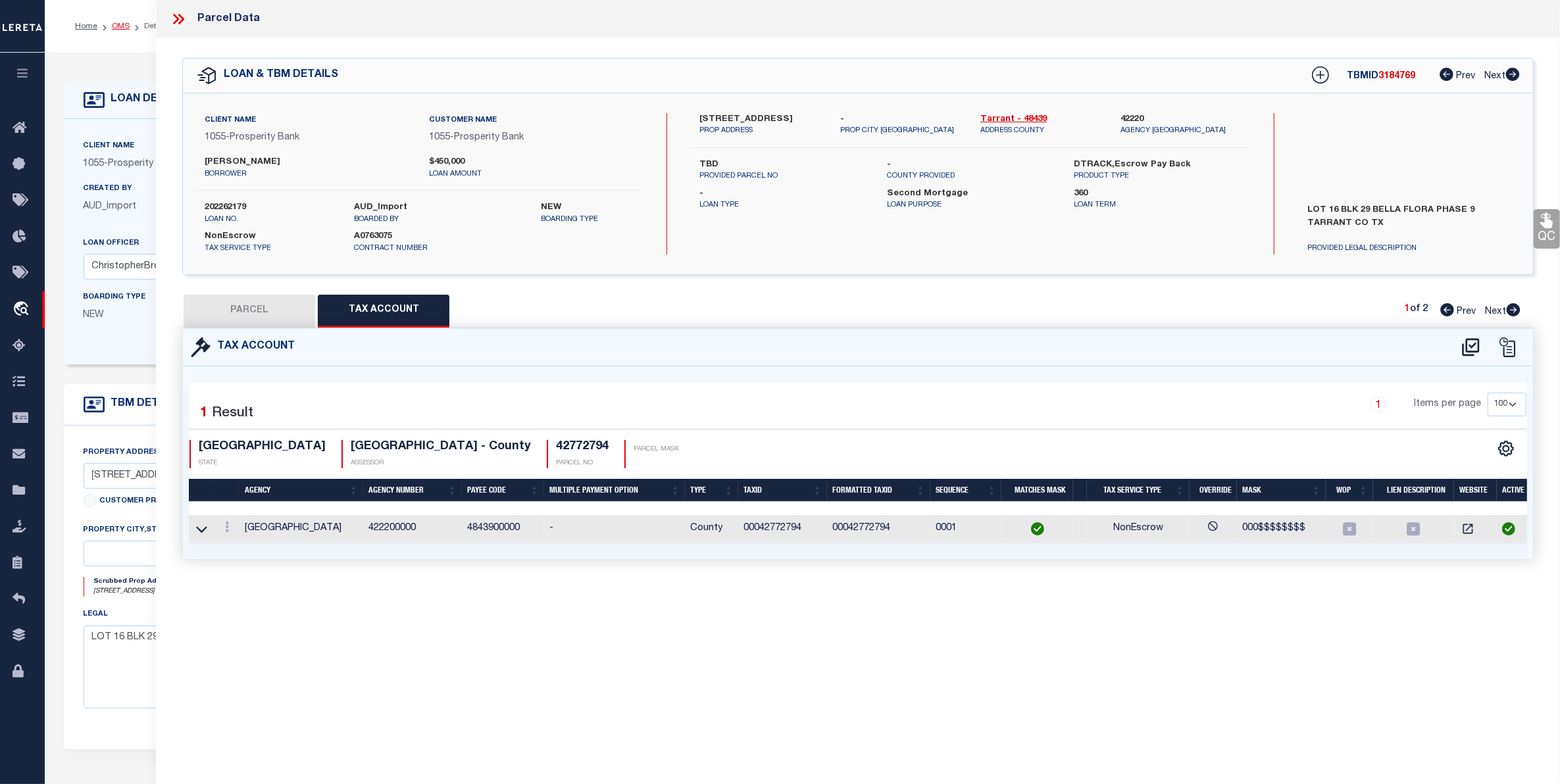
click at [122, 26] on link "OMS" at bounding box center [120, 26] width 18 height 8
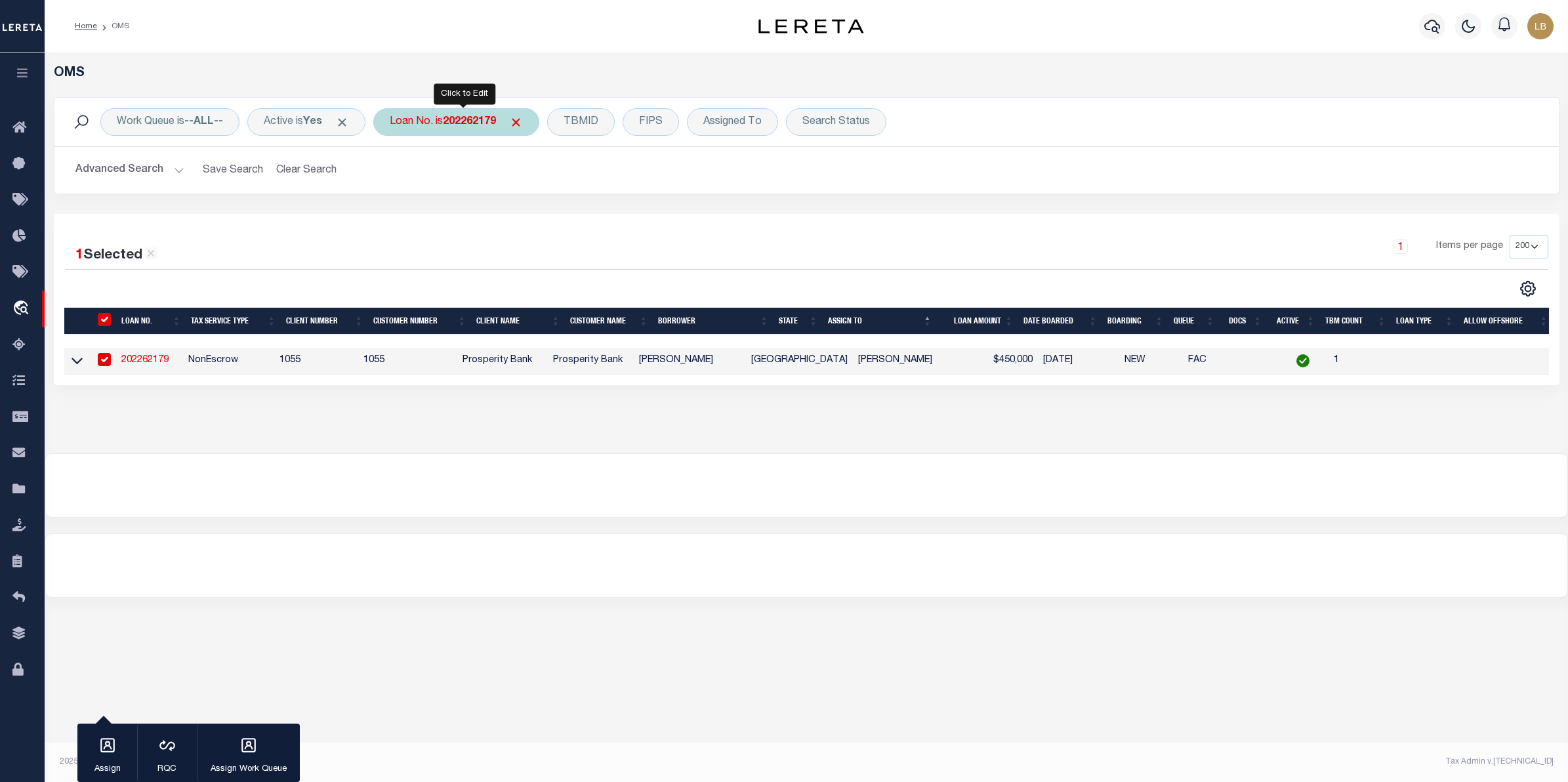
click at [474, 122] on b "202262179" at bounding box center [469, 122] width 53 height 10
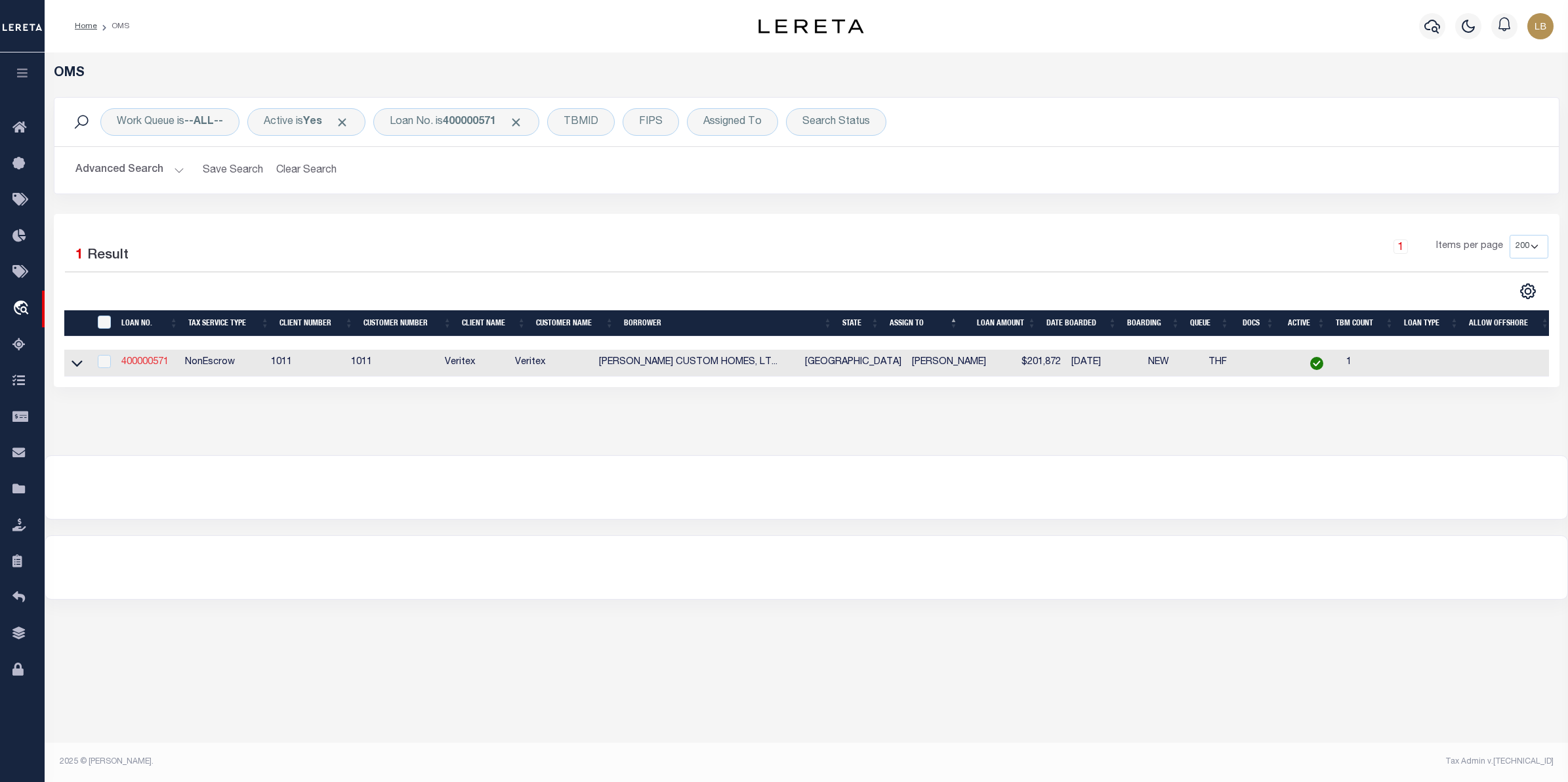
click at [142, 367] on link "400000571" at bounding box center [145, 363] width 47 height 9
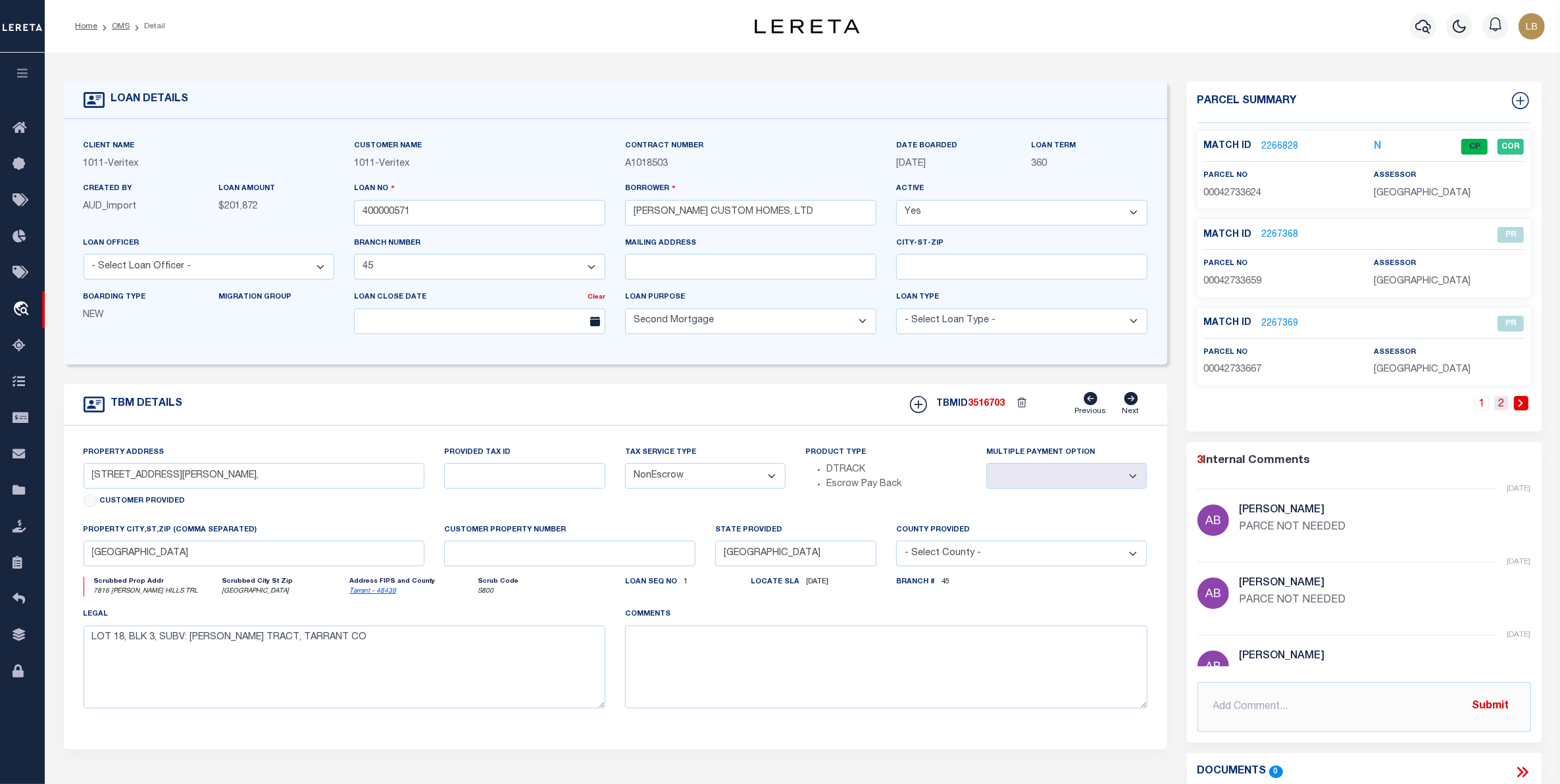
click at [1501, 402] on link "2" at bounding box center [1501, 402] width 14 height 14
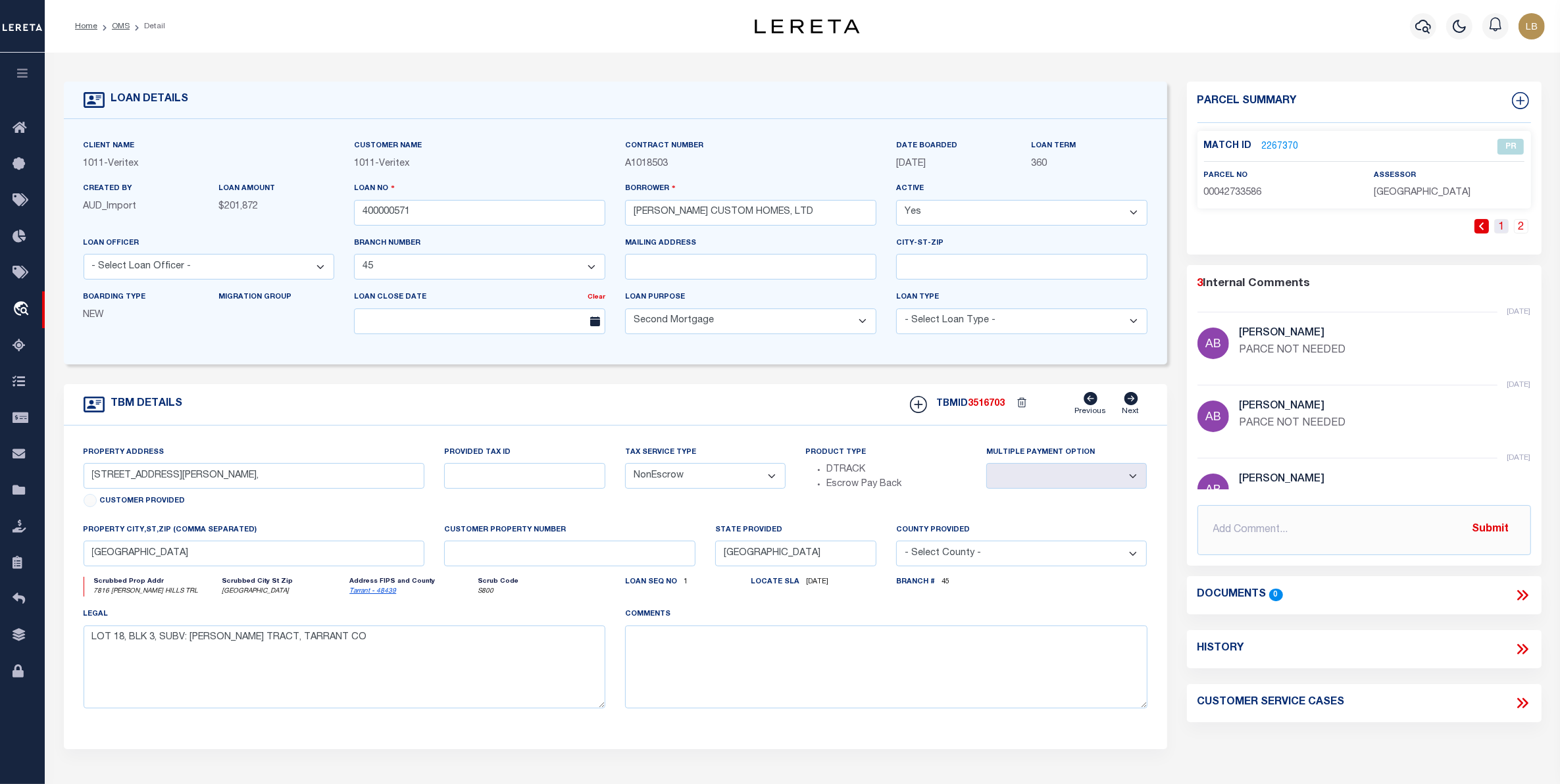
click at [1501, 224] on link "1" at bounding box center [1501, 226] width 14 height 14
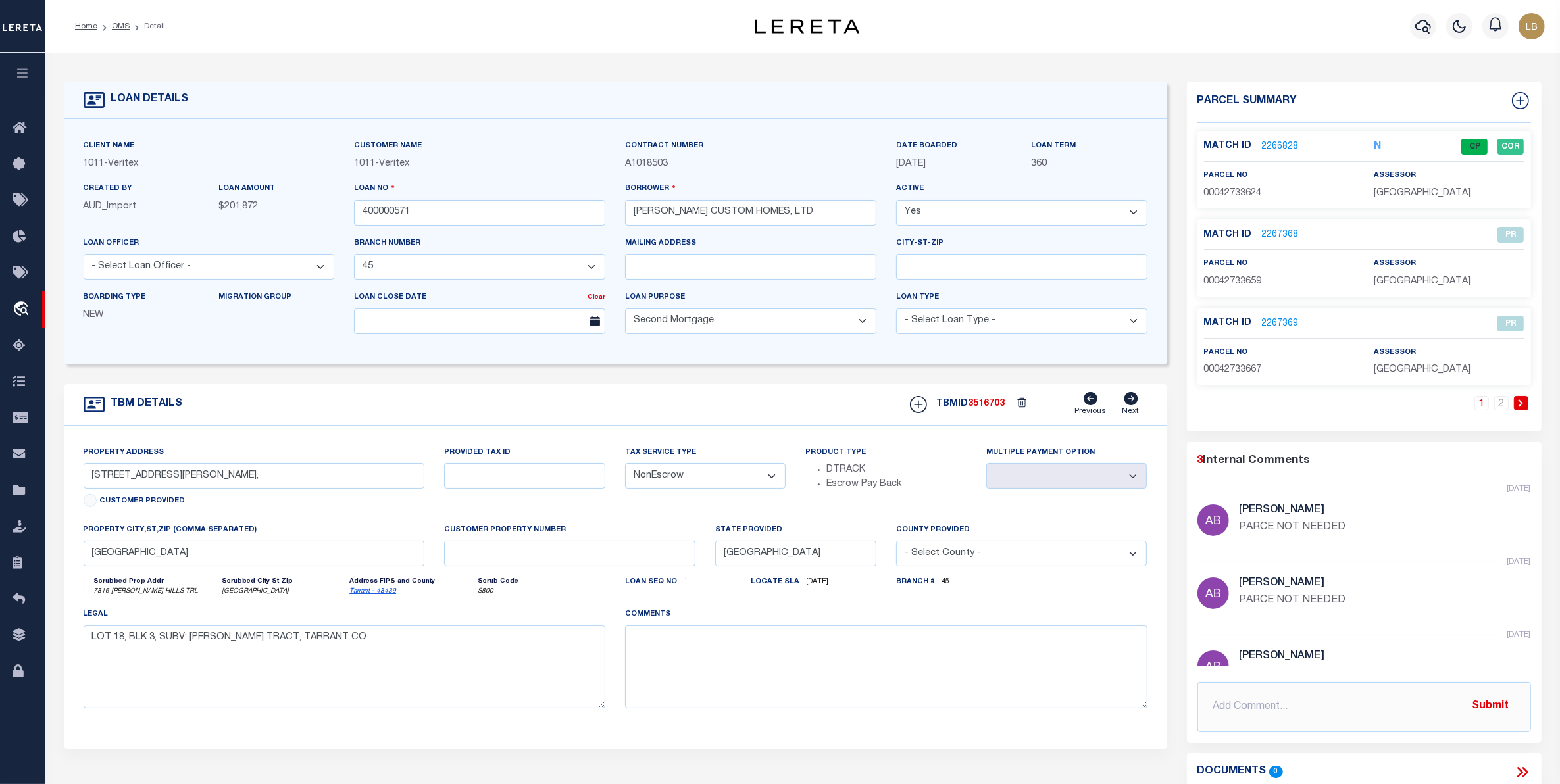
click at [1276, 140] on link "2266828" at bounding box center [1280, 146] width 37 height 14
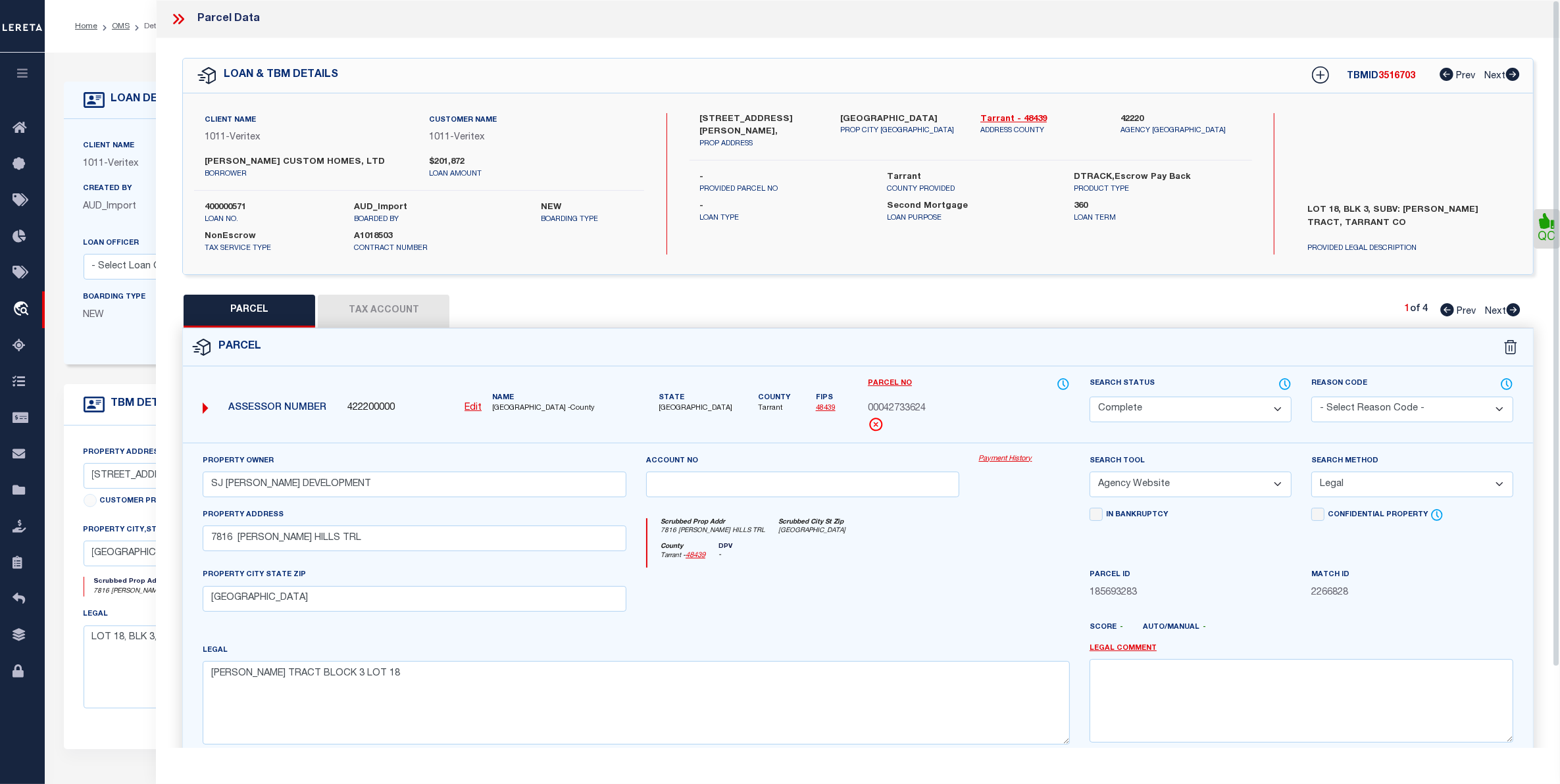
click at [403, 304] on button "Tax Account" at bounding box center [383, 311] width 131 height 33
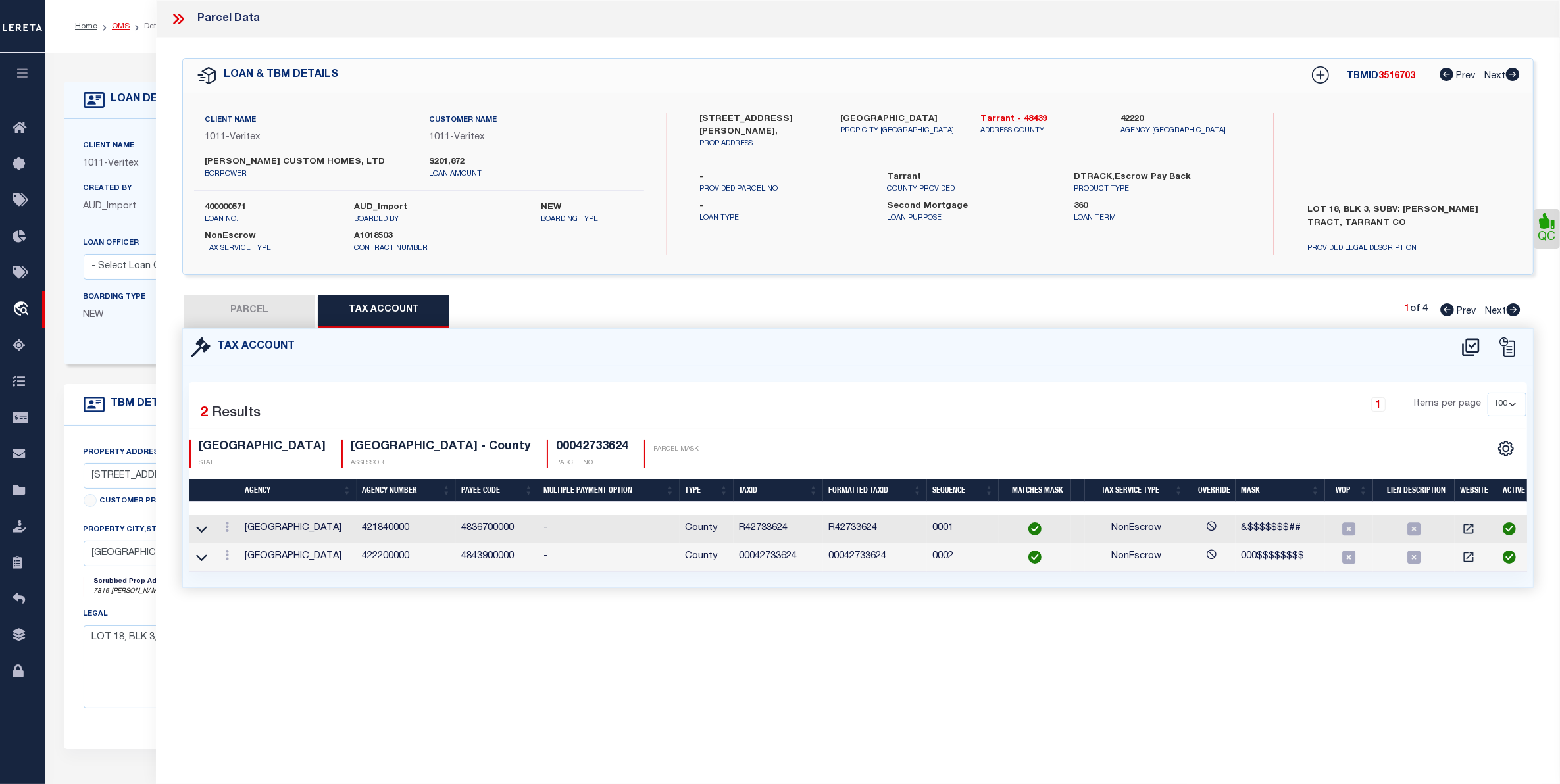
click at [113, 26] on link "OMS" at bounding box center [120, 26] width 18 height 8
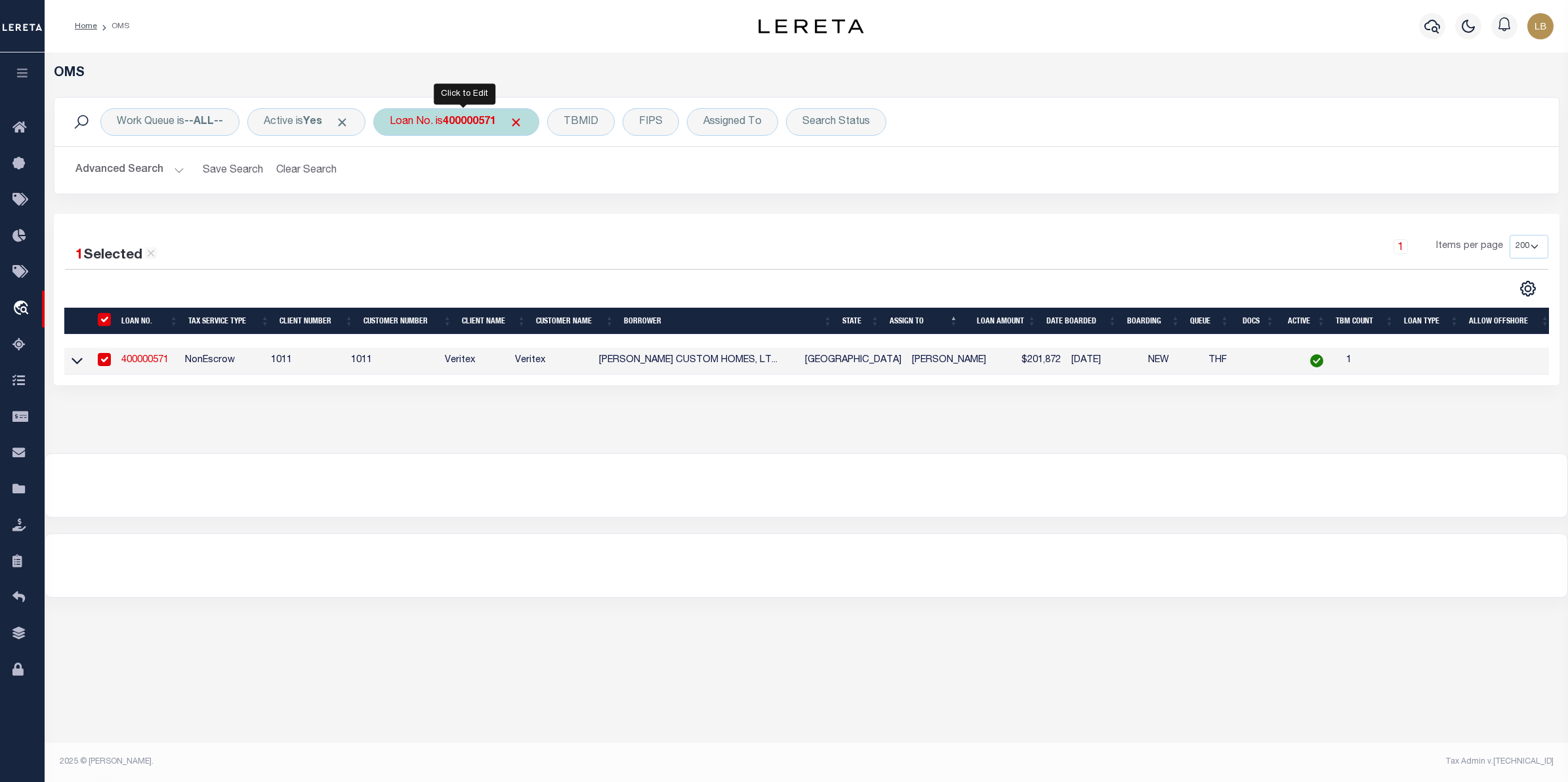
click at [464, 120] on b "400000571" at bounding box center [469, 122] width 53 height 10
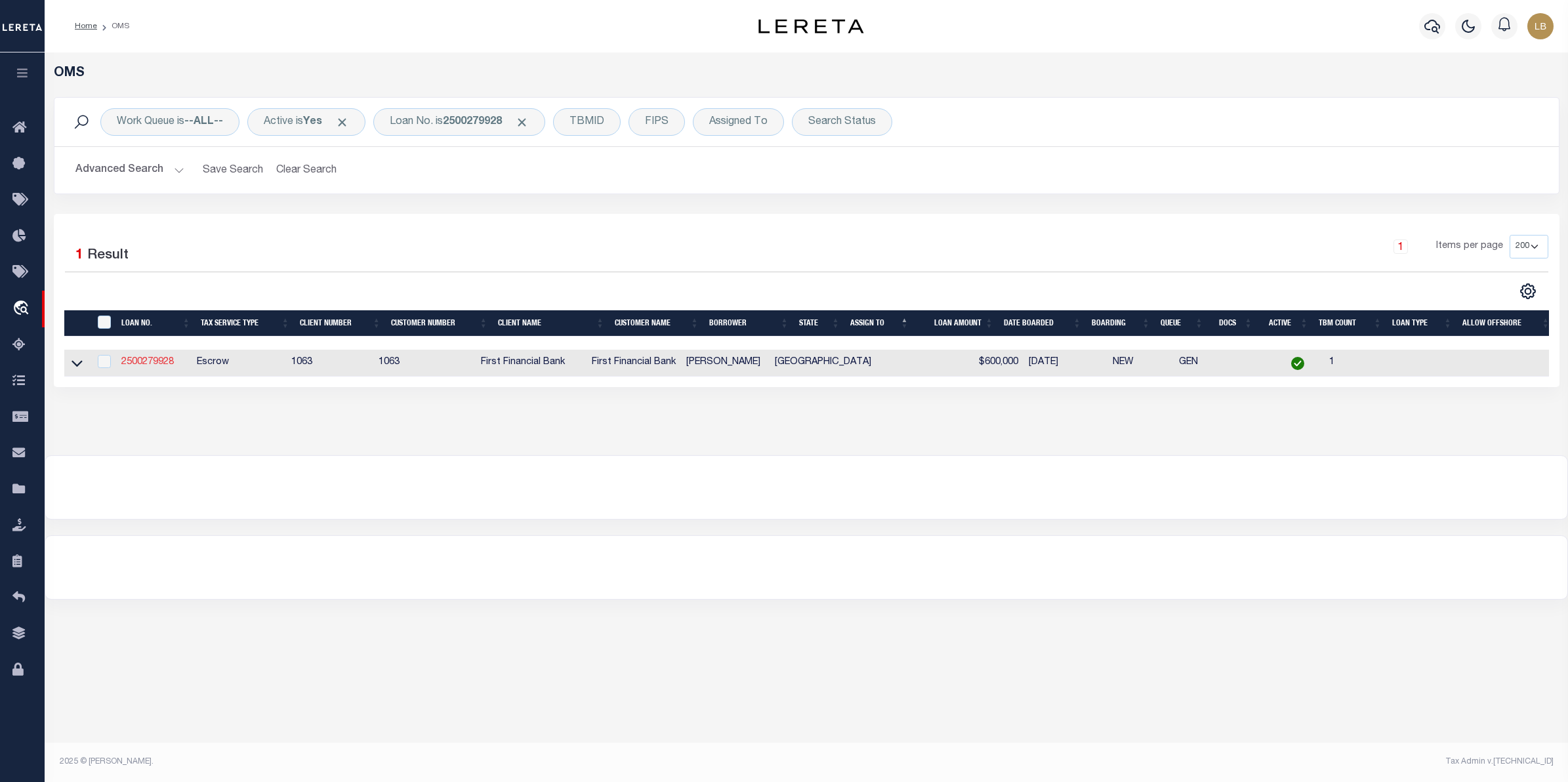
click at [151, 367] on link "2500279928" at bounding box center [148, 363] width 53 height 9
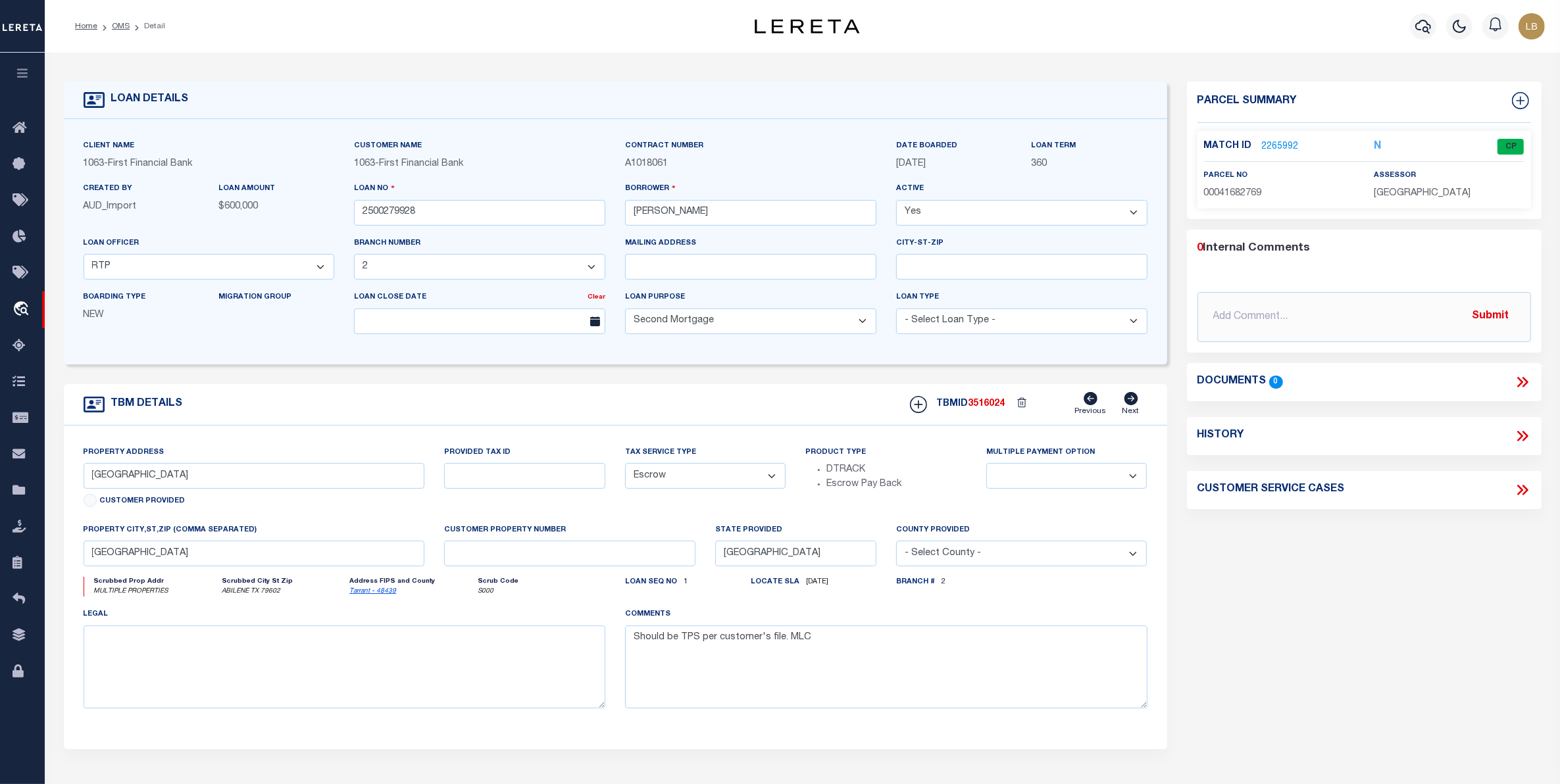
click at [1272, 148] on link "2265992" at bounding box center [1280, 146] width 37 height 14
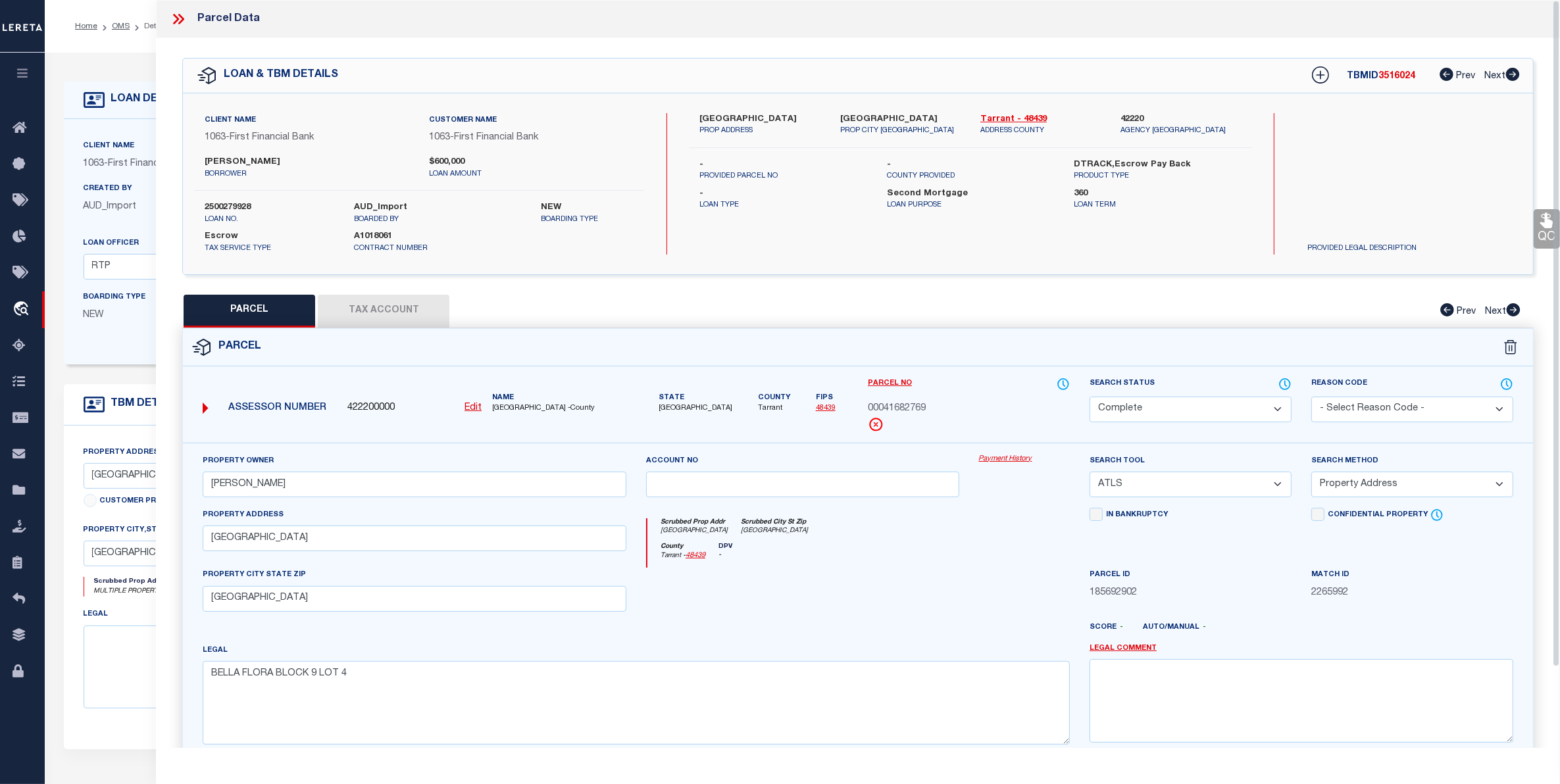
click at [383, 304] on button "Tax Account" at bounding box center [383, 311] width 131 height 33
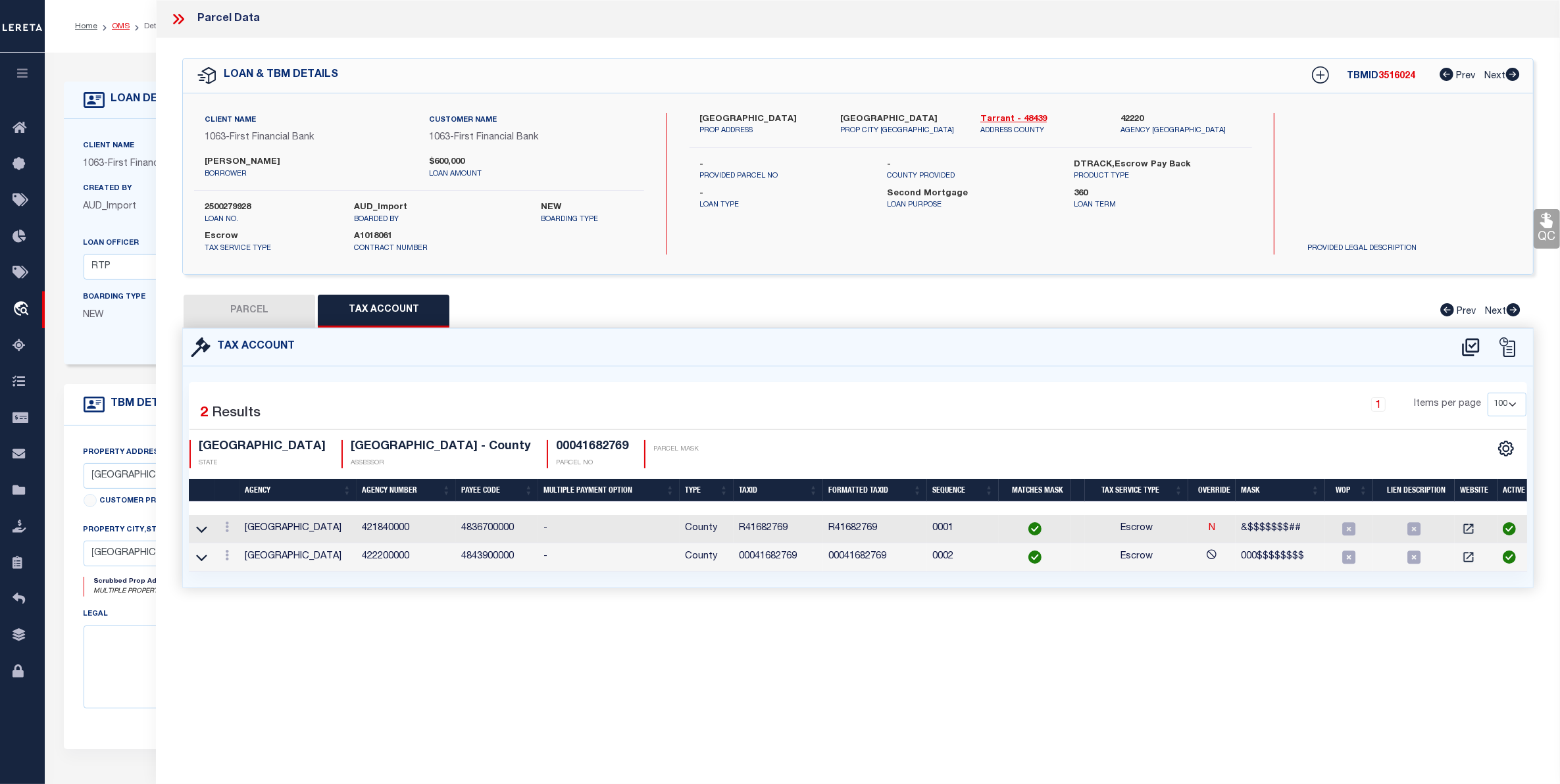
click at [116, 28] on link "OMS" at bounding box center [120, 26] width 18 height 8
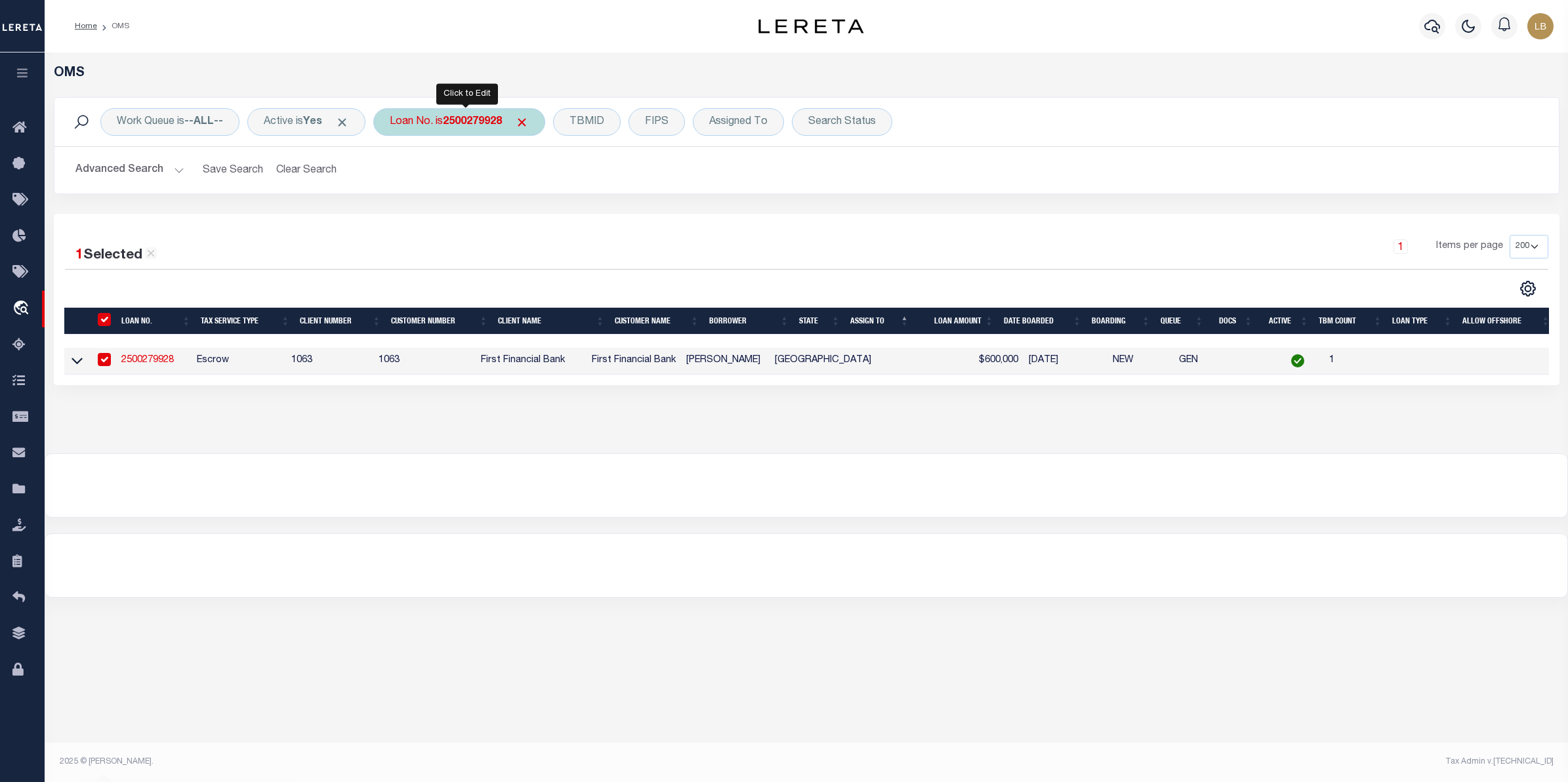
click at [492, 115] on div "Loan No. is 2500279928" at bounding box center [459, 122] width 172 height 27
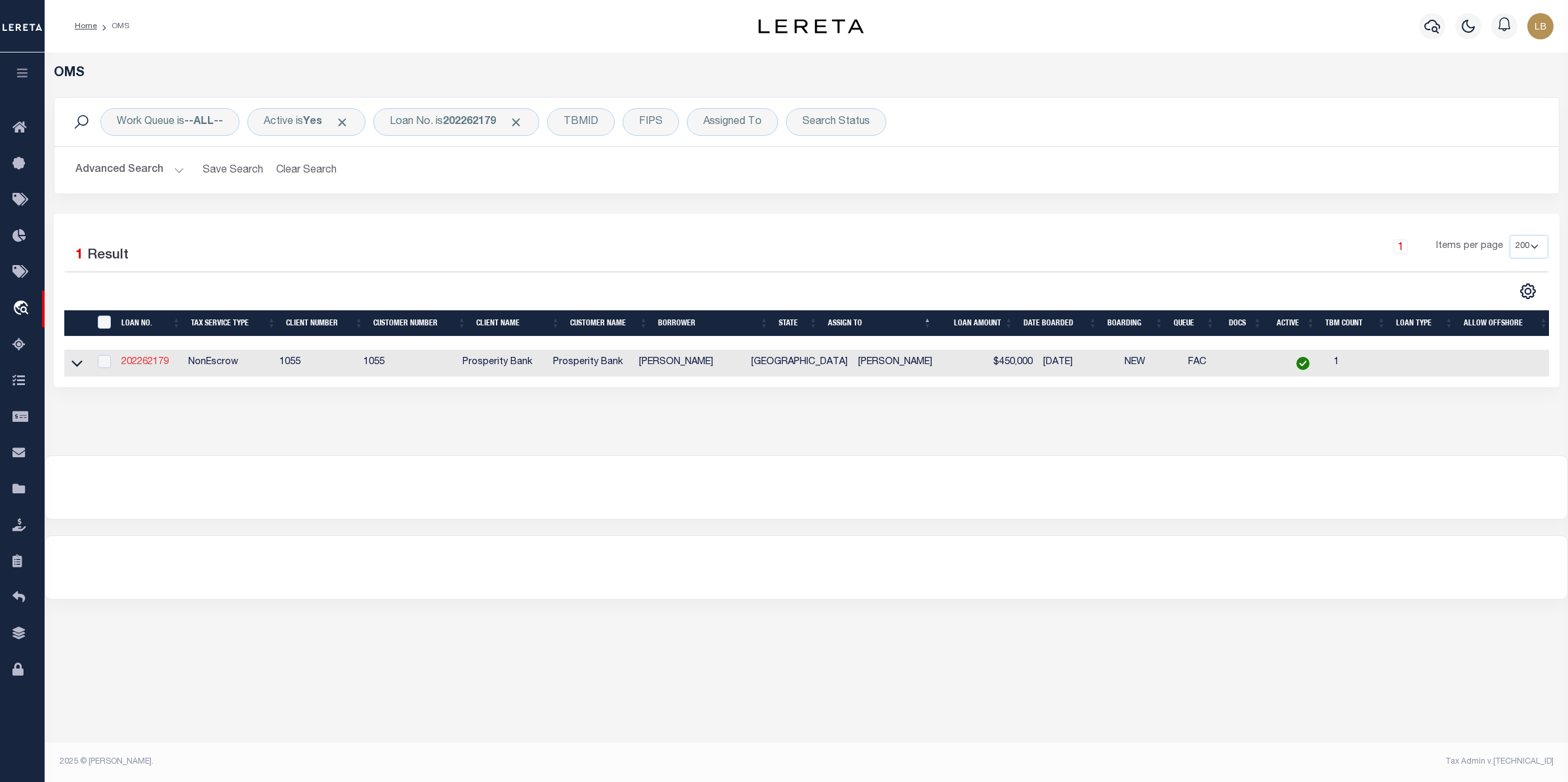
click at [141, 363] on link "202262179" at bounding box center [145, 363] width 47 height 9
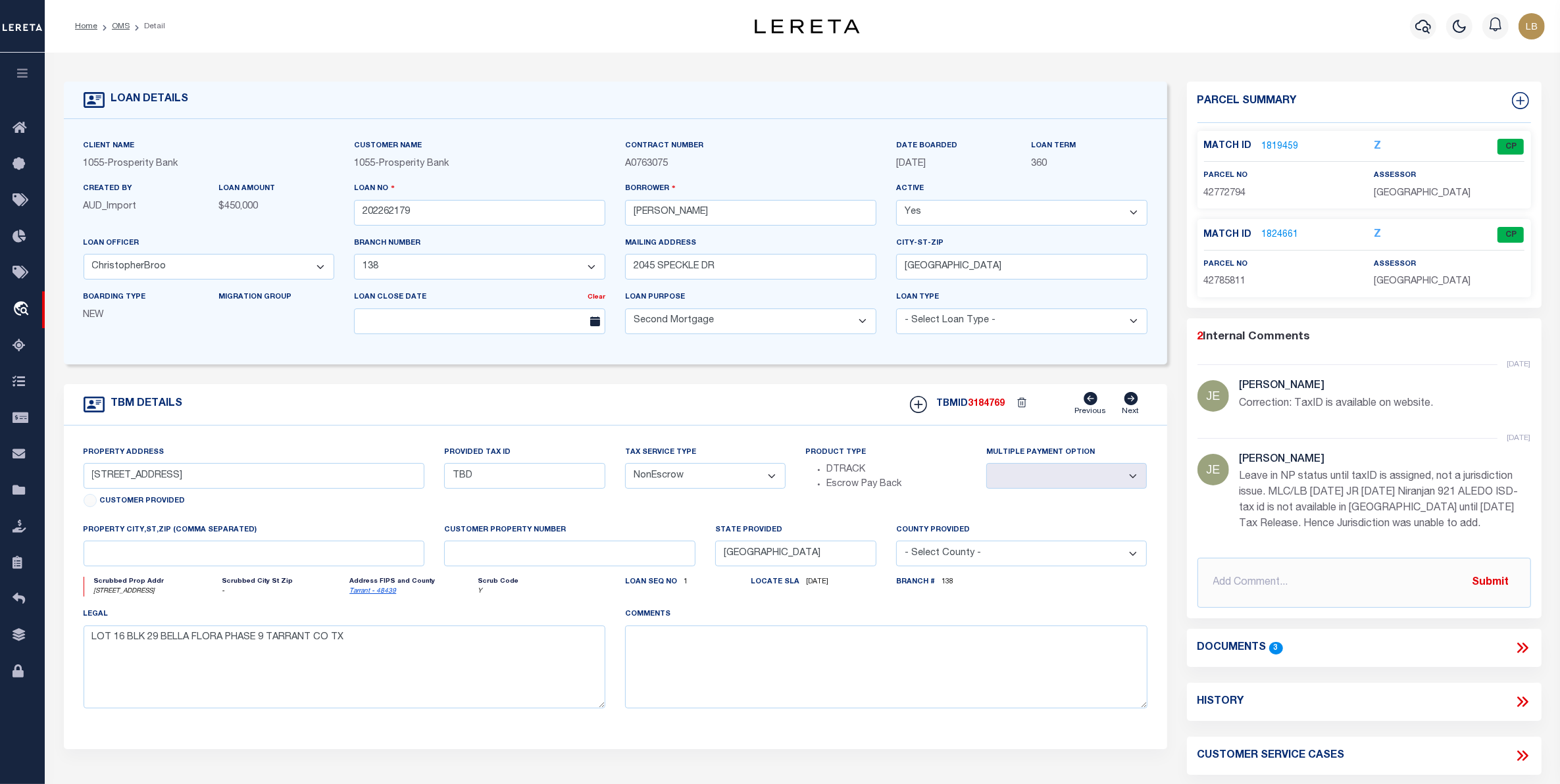
click at [1274, 148] on link "1819459" at bounding box center [1280, 146] width 37 height 14
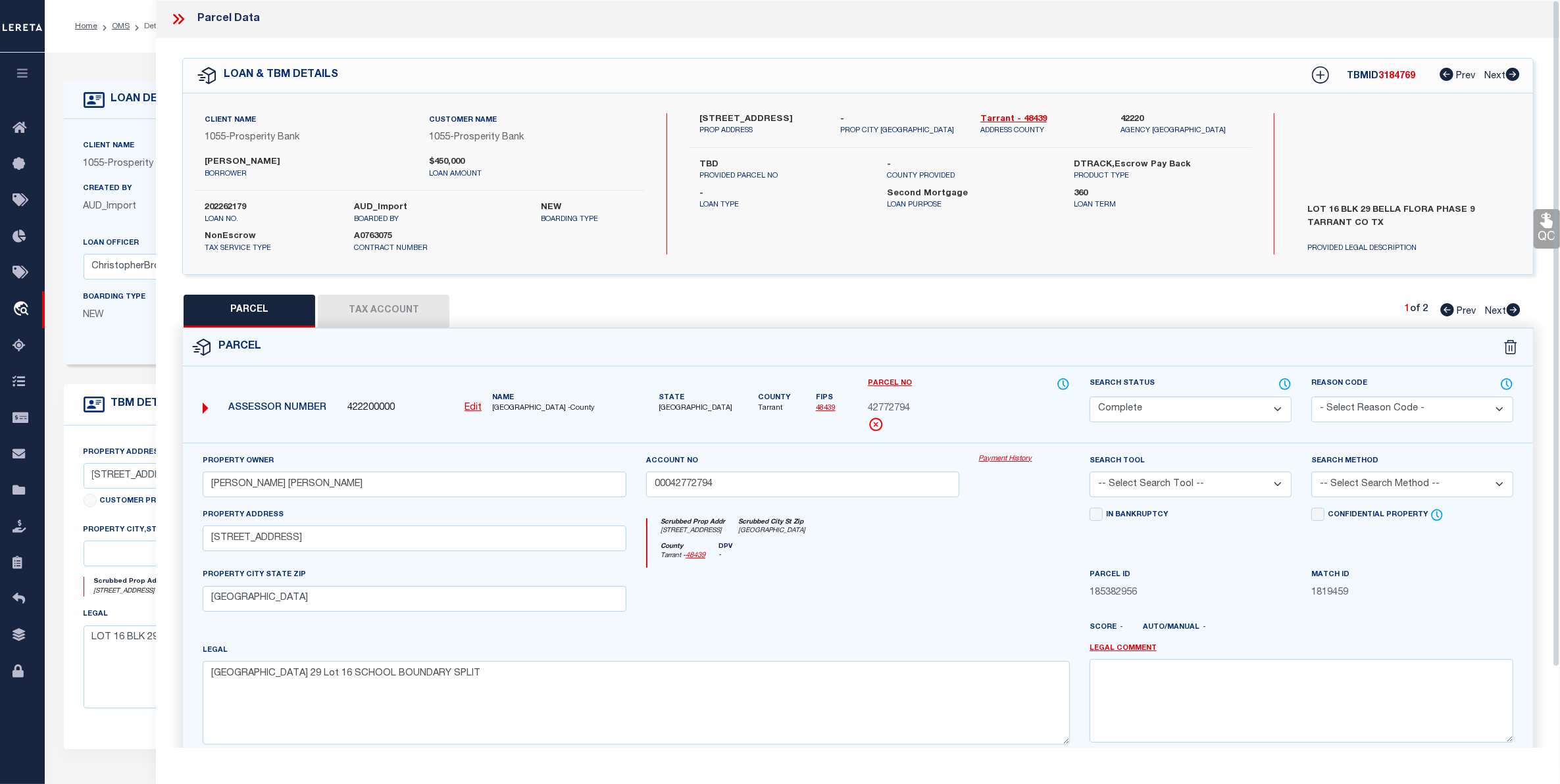
click at [371, 308] on button "Tax Account" at bounding box center [383, 311] width 131 height 33
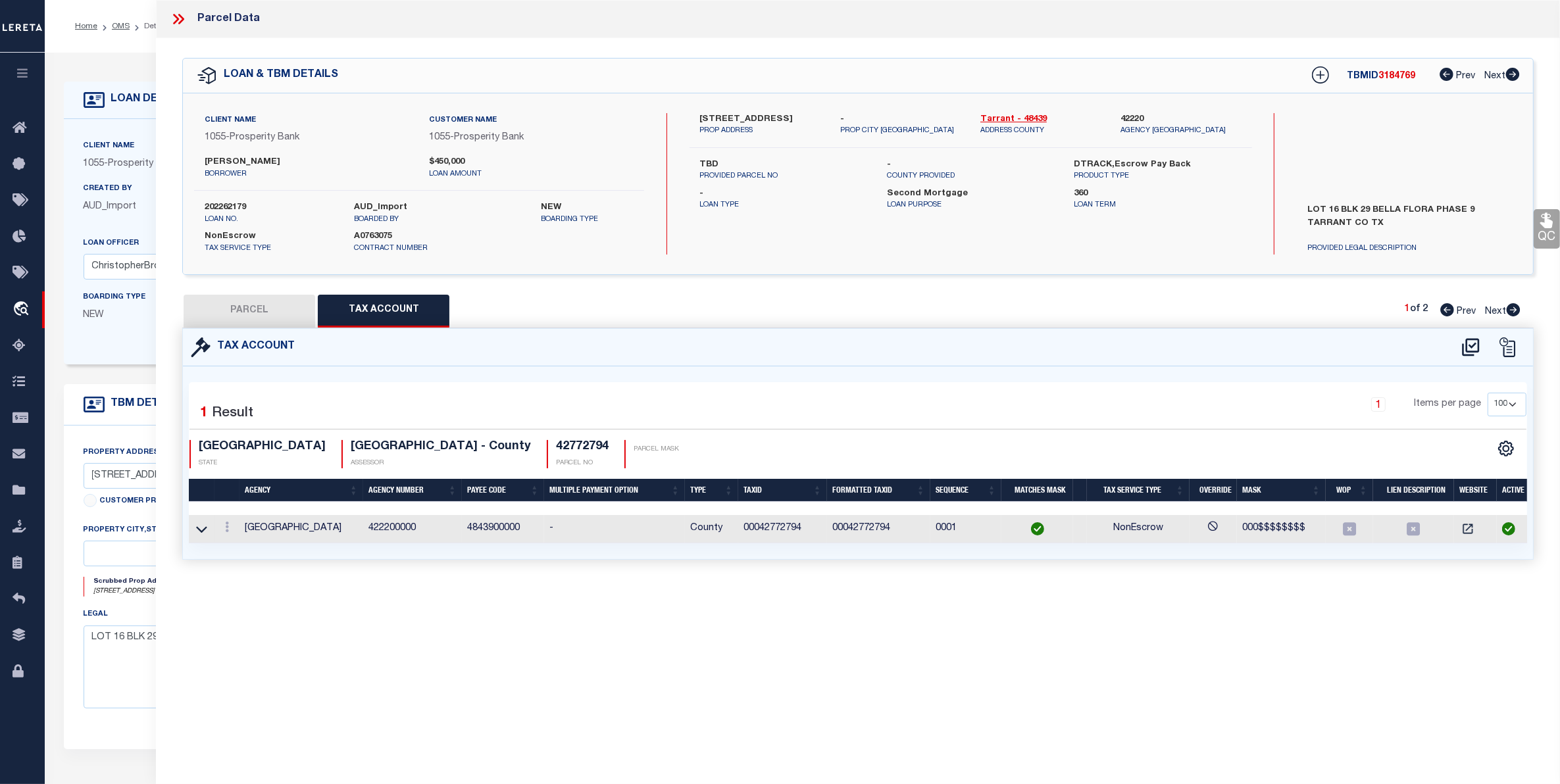
click at [241, 308] on button "PARCEL" at bounding box center [249, 311] width 131 height 33
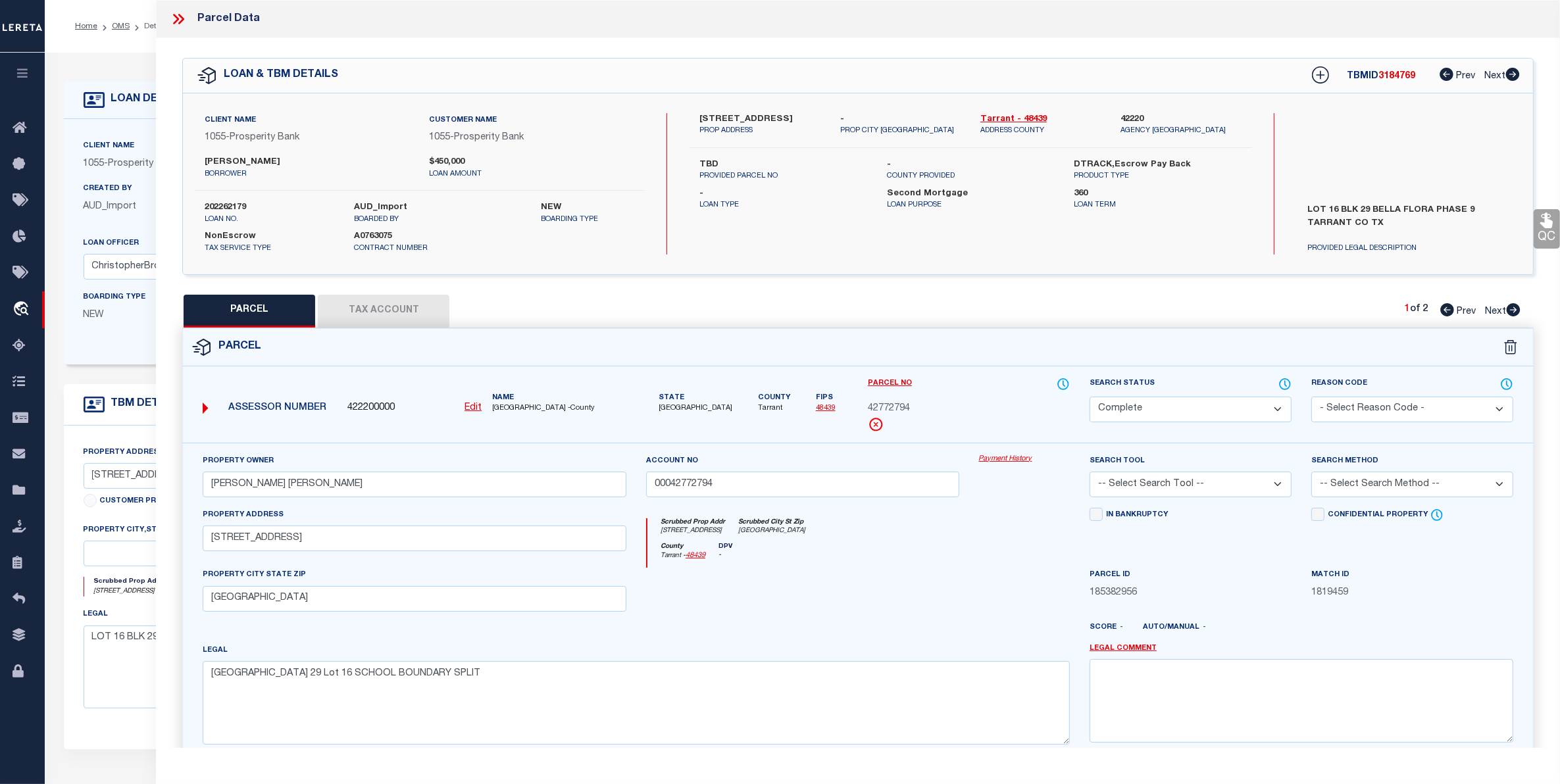
click at [1498, 311] on span "Next" at bounding box center [1496, 312] width 21 height 9
click at [400, 317] on button "Tax Account" at bounding box center [383, 311] width 131 height 33
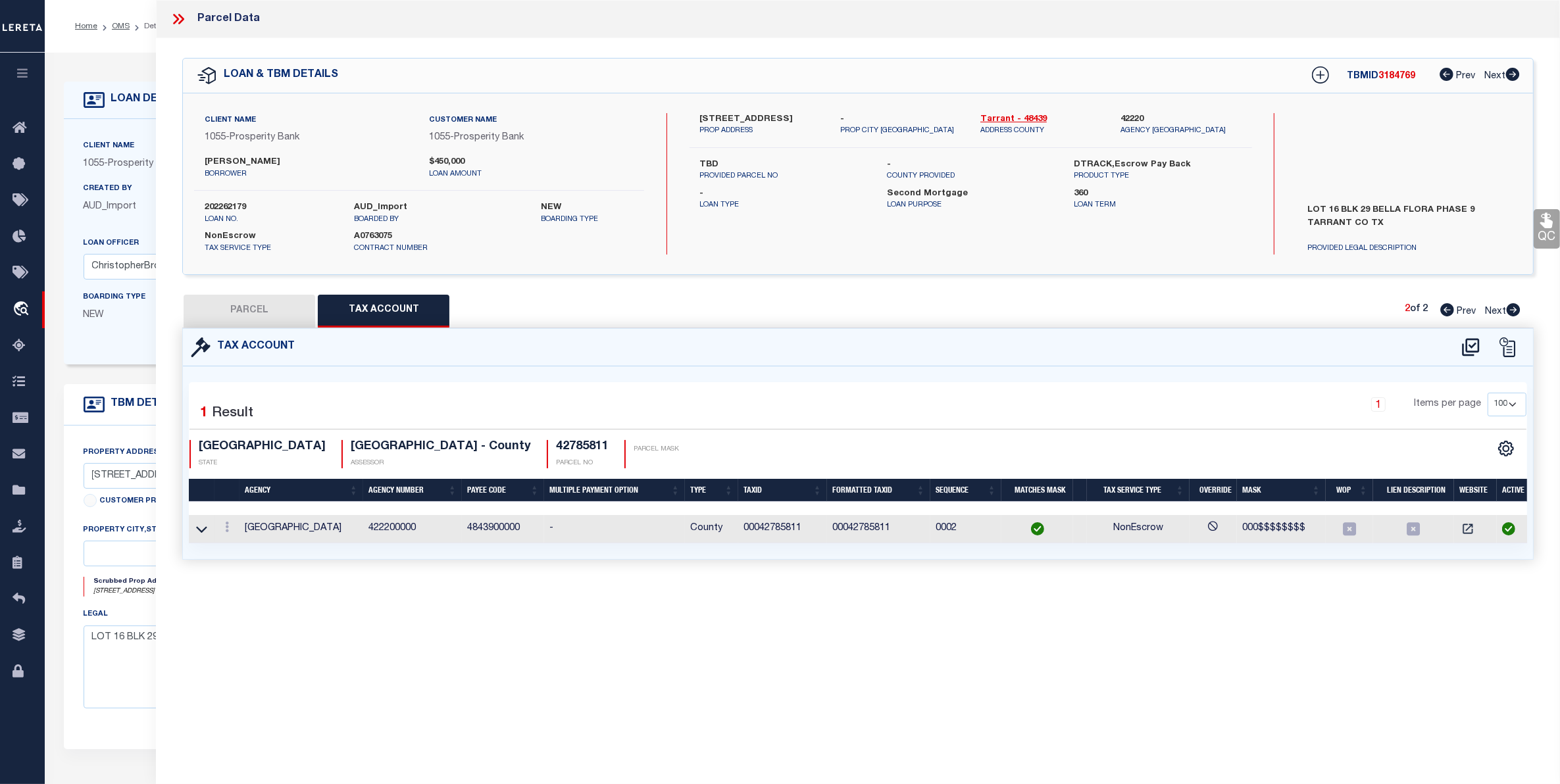
click at [259, 301] on button "PARCEL" at bounding box center [249, 311] width 131 height 33
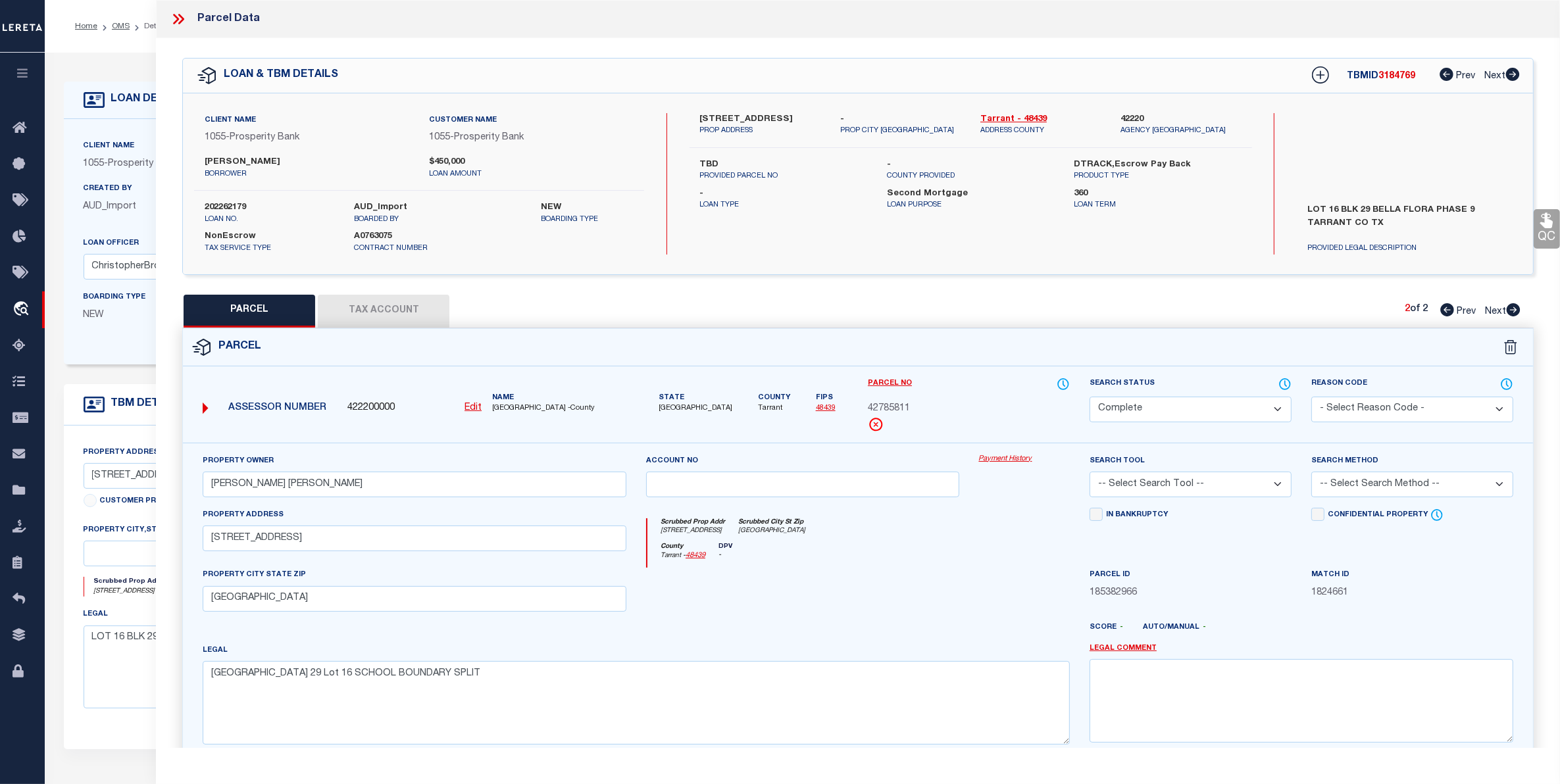
click at [1463, 311] on span "Prev" at bounding box center [1466, 312] width 19 height 9
click at [376, 300] on button "Tax Account" at bounding box center [383, 311] width 131 height 33
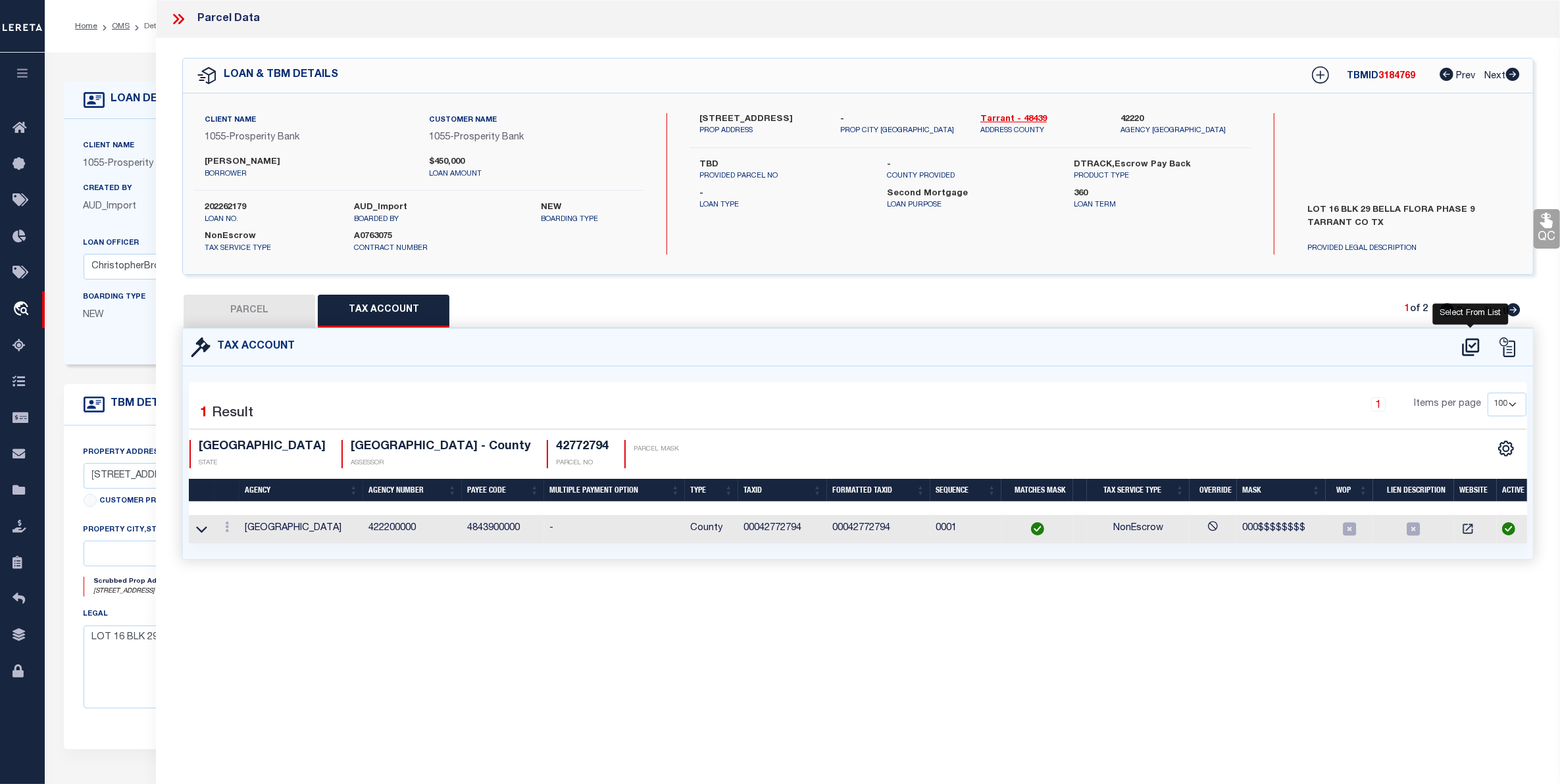
click at [1471, 346] on icon at bounding box center [1470, 347] width 17 height 18
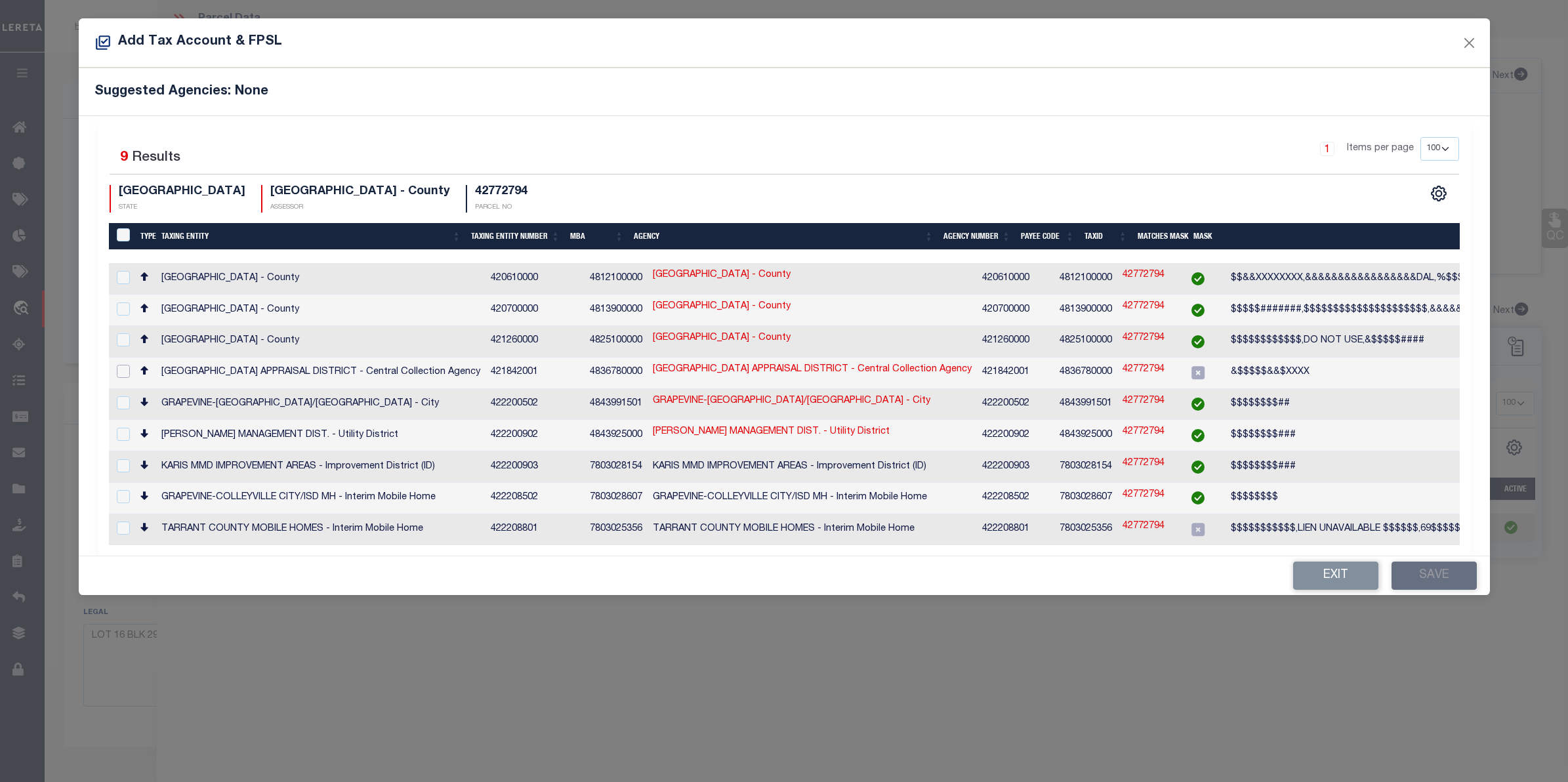
click at [120, 368] on input "checkbox" at bounding box center [123, 371] width 13 height 13
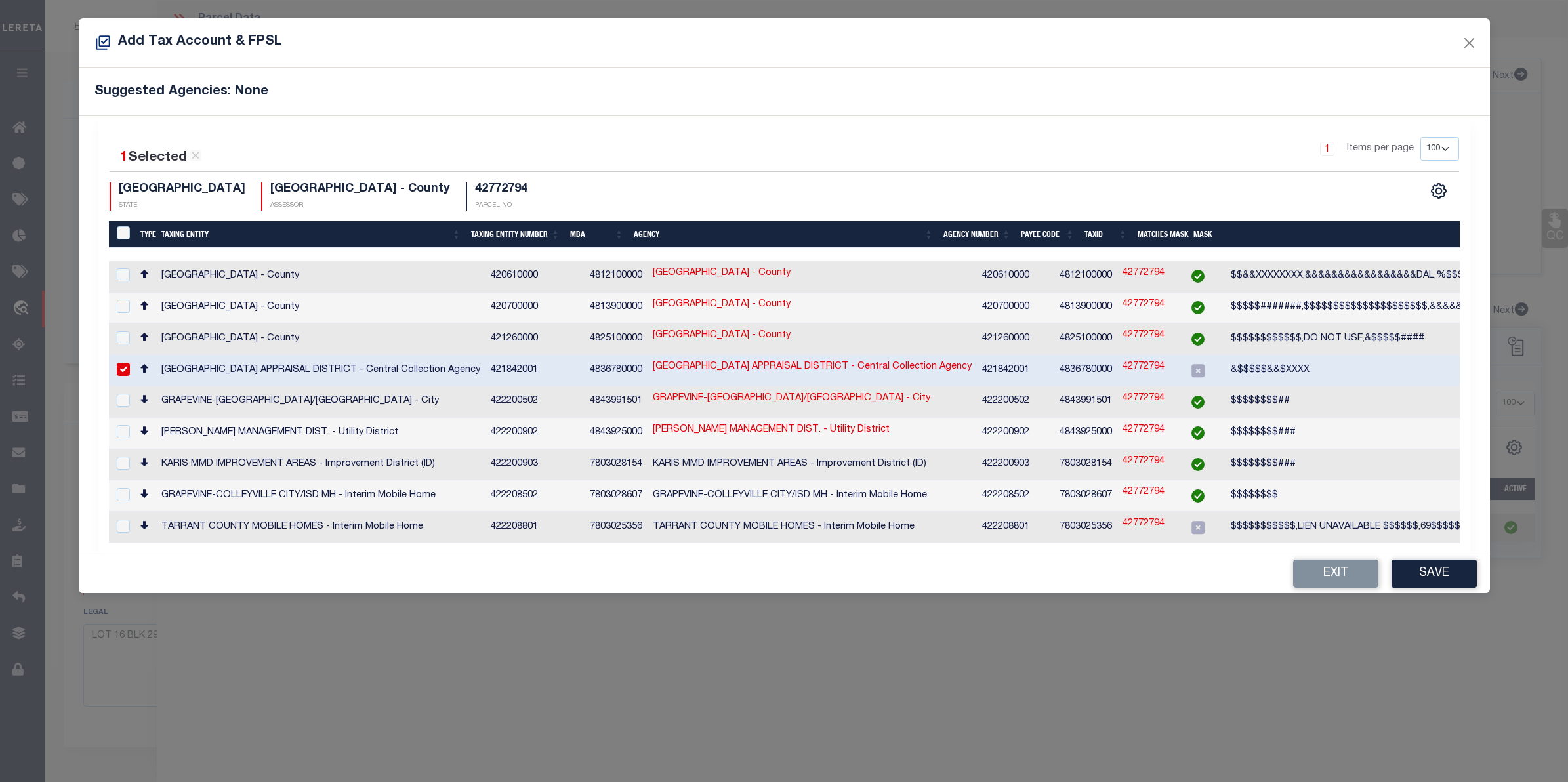
click at [1123, 363] on link "42772794" at bounding box center [1144, 367] width 42 height 14
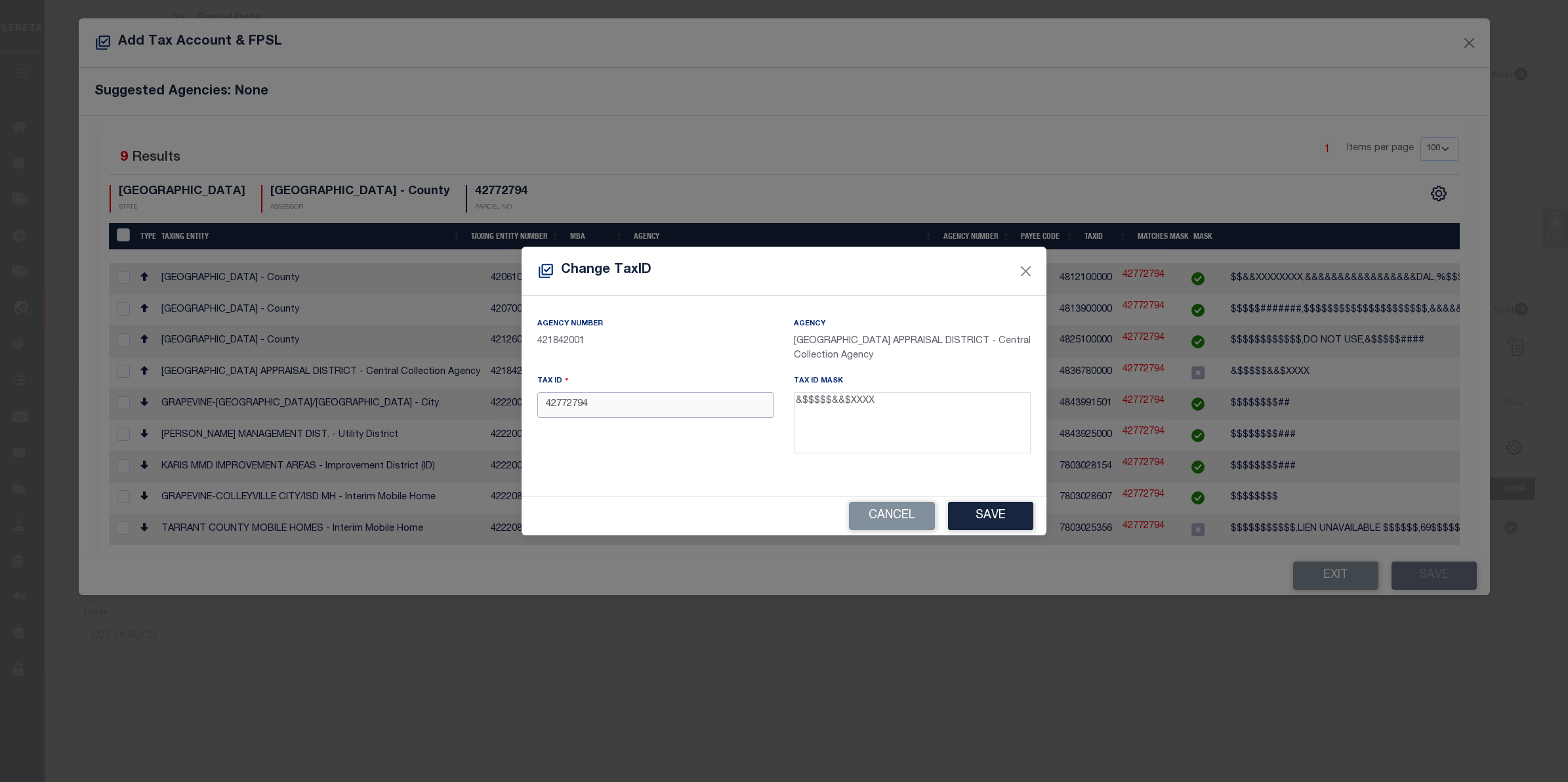
click at [546, 407] on input "42772794" at bounding box center [655, 404] width 237 height 25
click at [975, 510] on button "Save" at bounding box center [990, 516] width 86 height 28
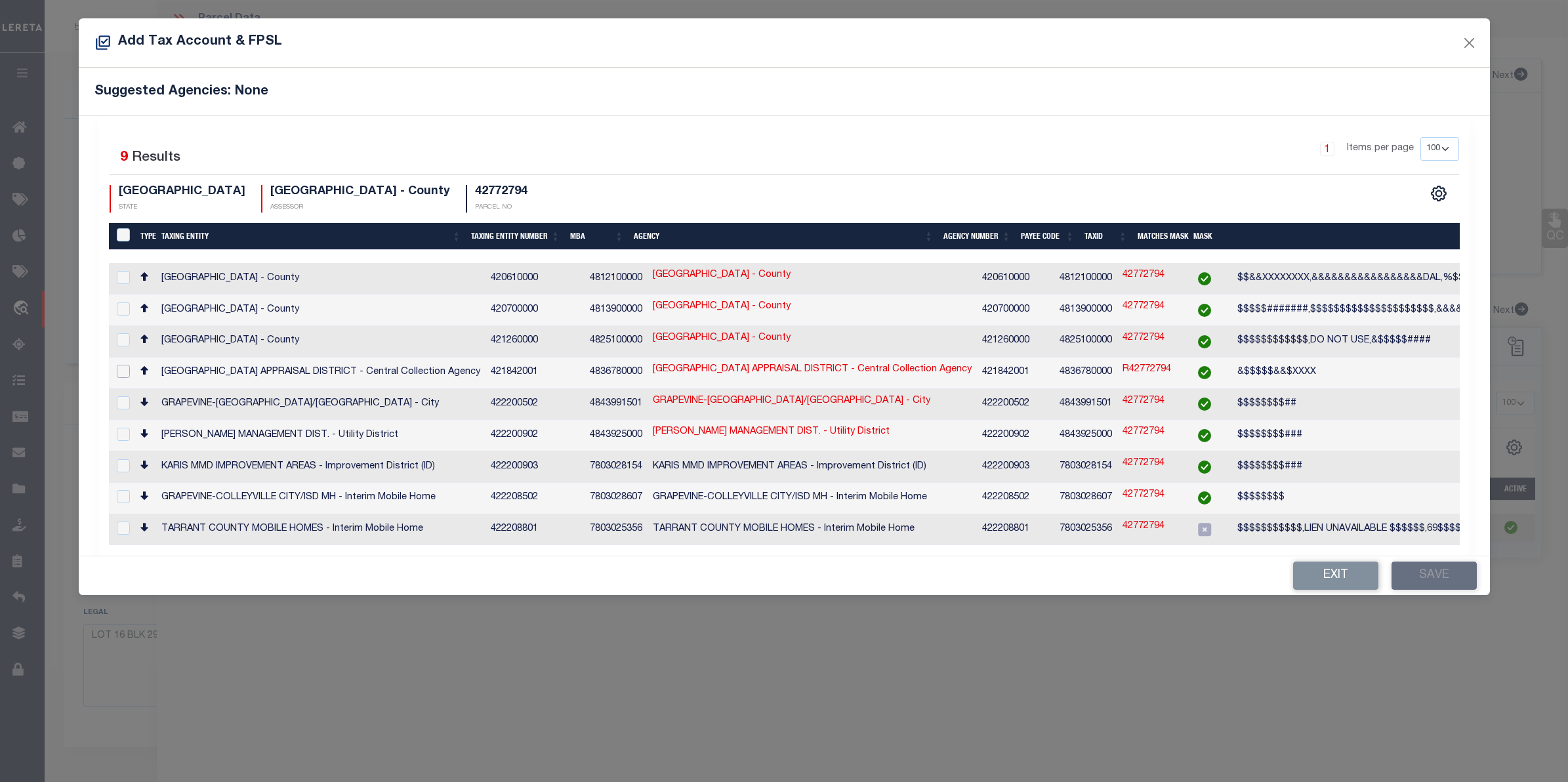
click at [128, 368] on input "checkbox" at bounding box center [123, 371] width 13 height 13
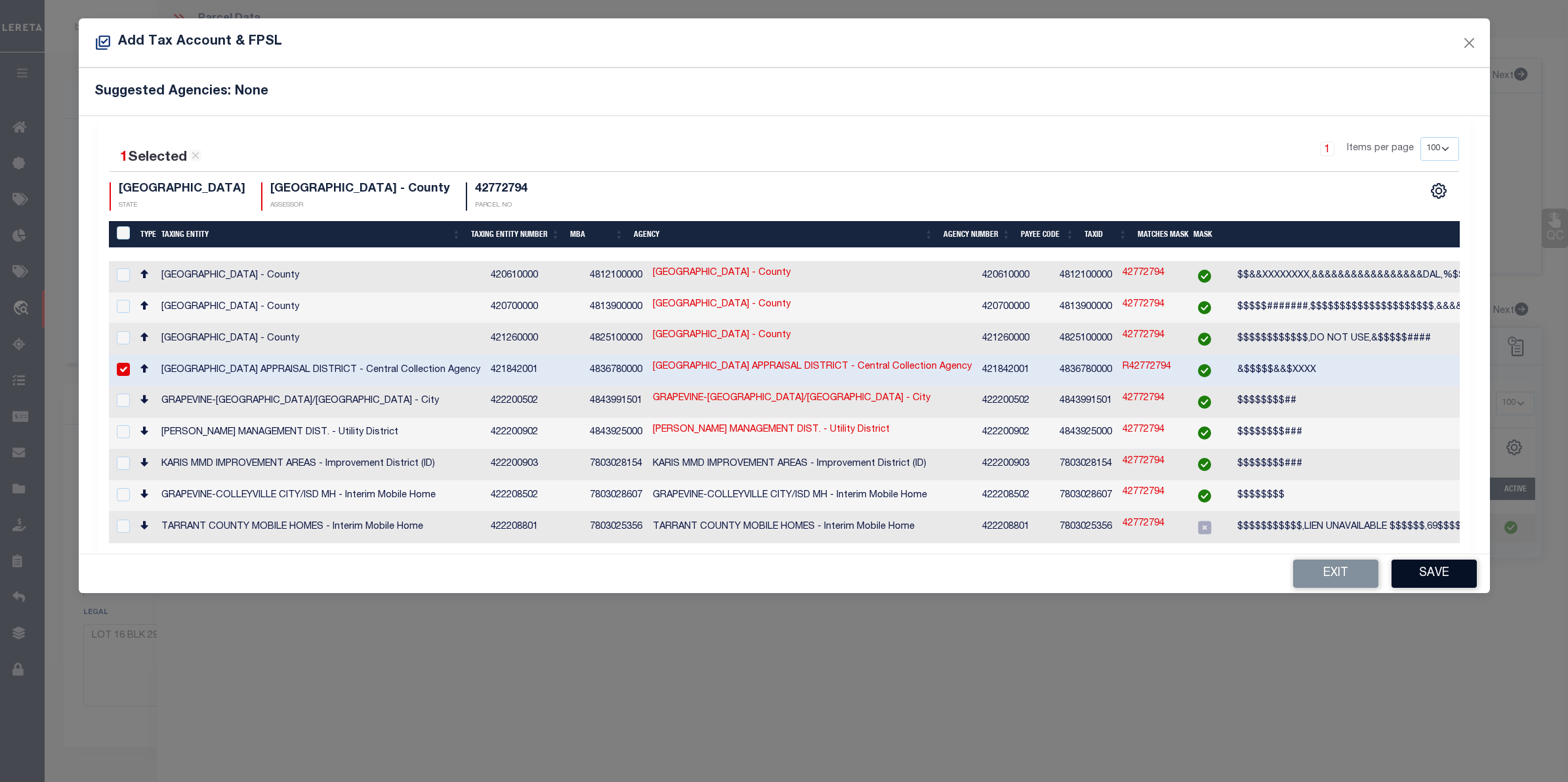
click at [1445, 560] on button "Save" at bounding box center [1434, 574] width 86 height 28
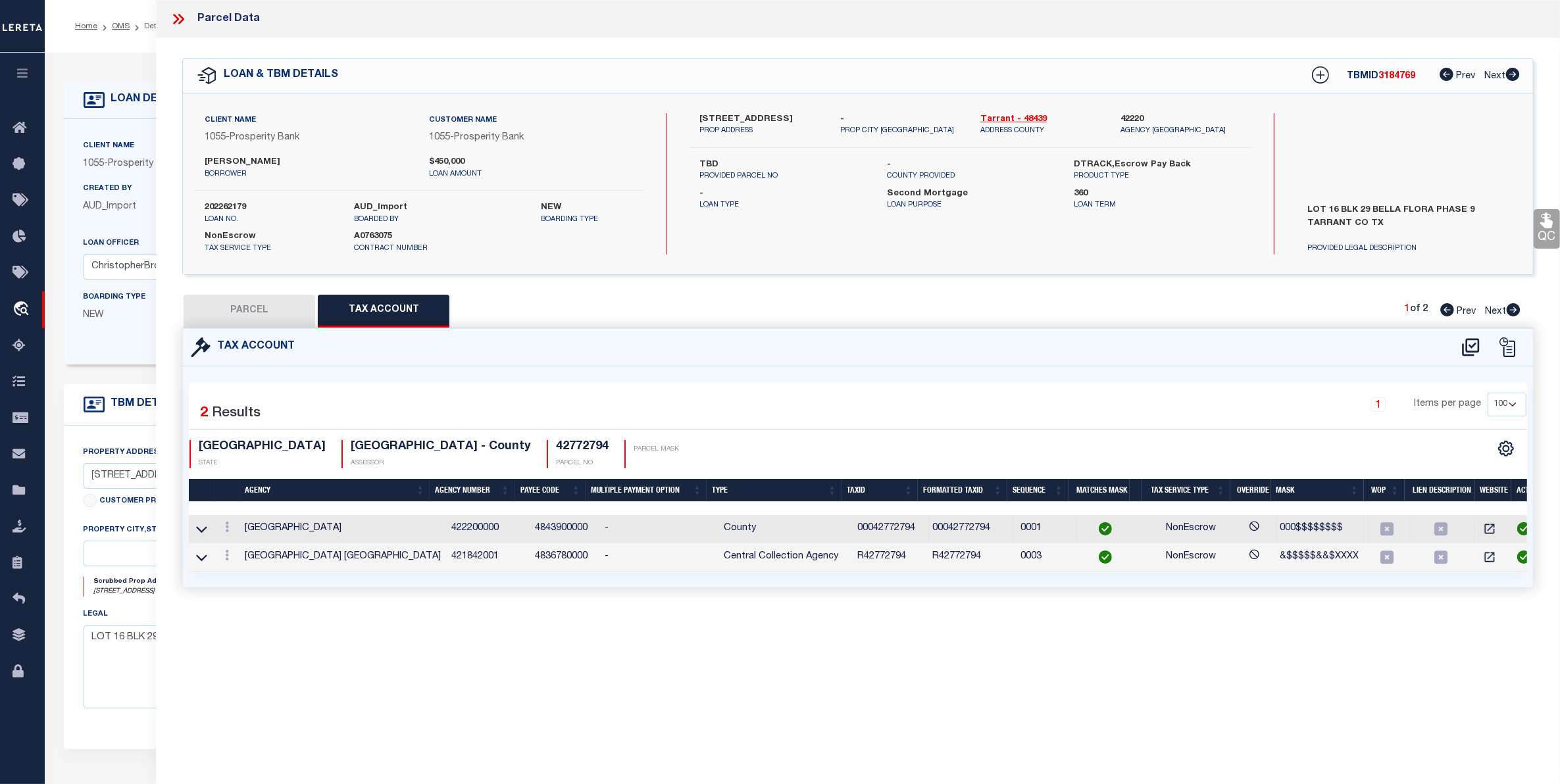
click at [241, 298] on button "PARCEL" at bounding box center [249, 311] width 131 height 33
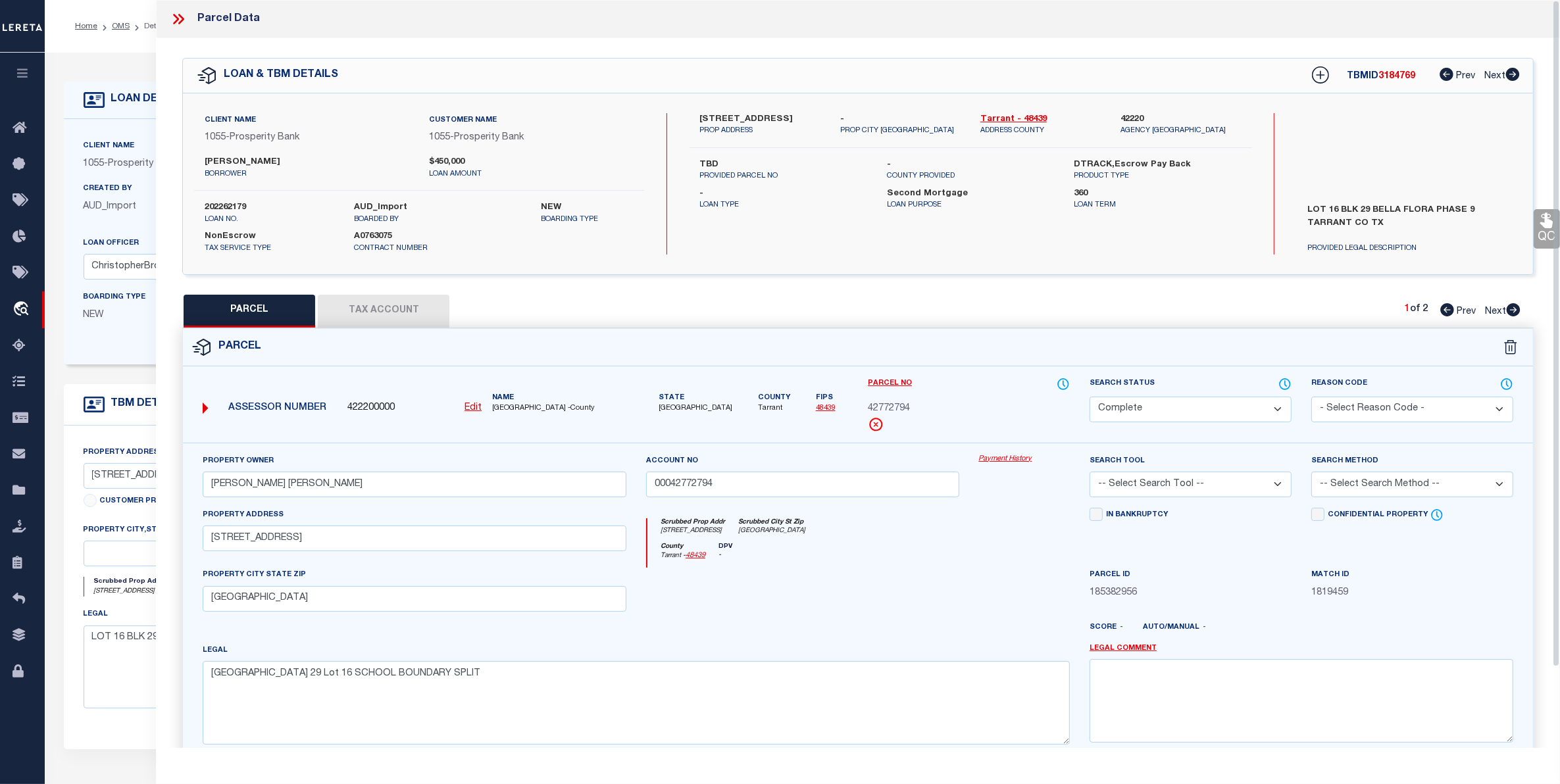
click at [110, 21] on li "OMS" at bounding box center [113, 26] width 32 height 12
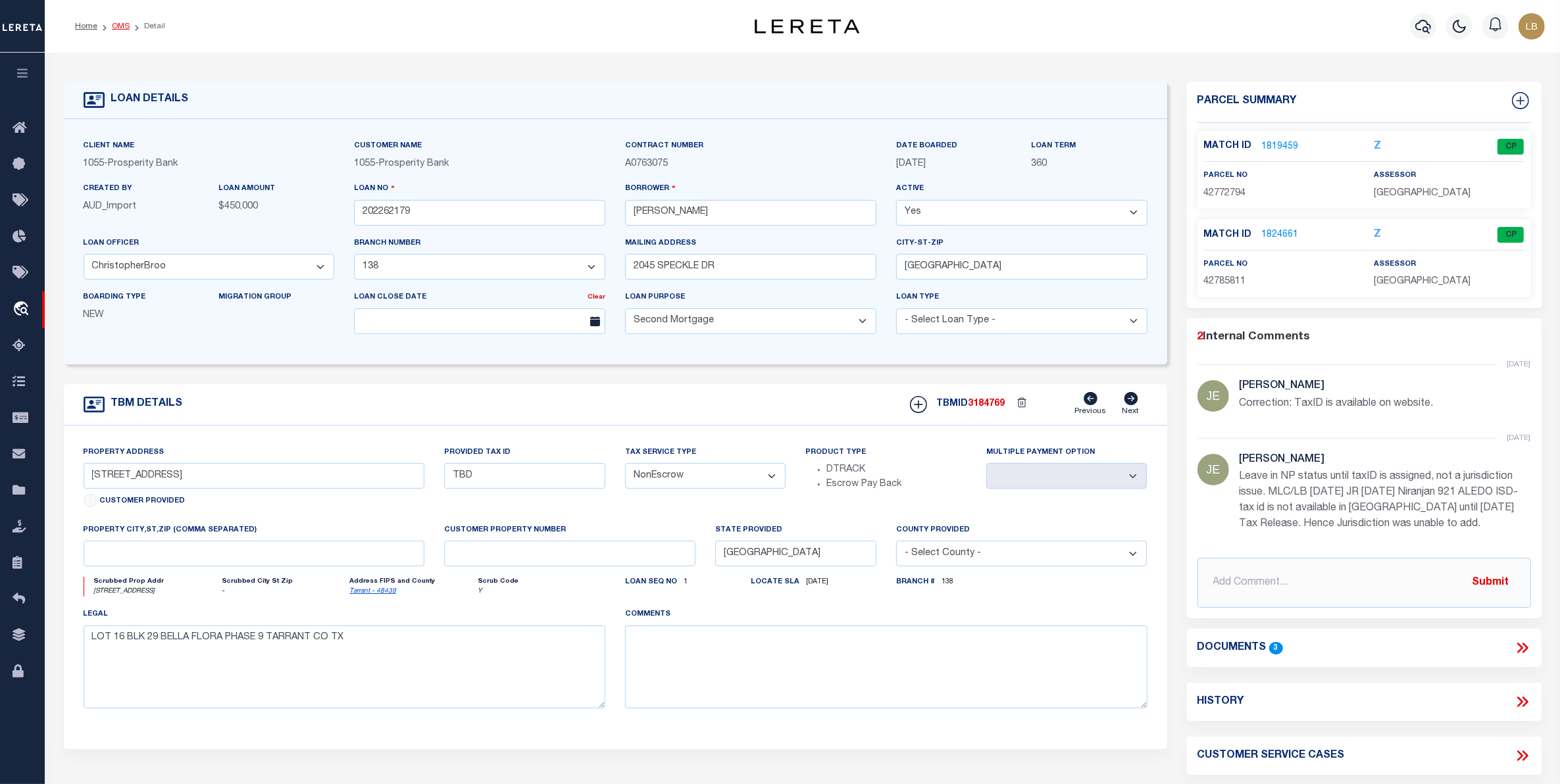
click at [117, 24] on link "OMS" at bounding box center [120, 26] width 18 height 8
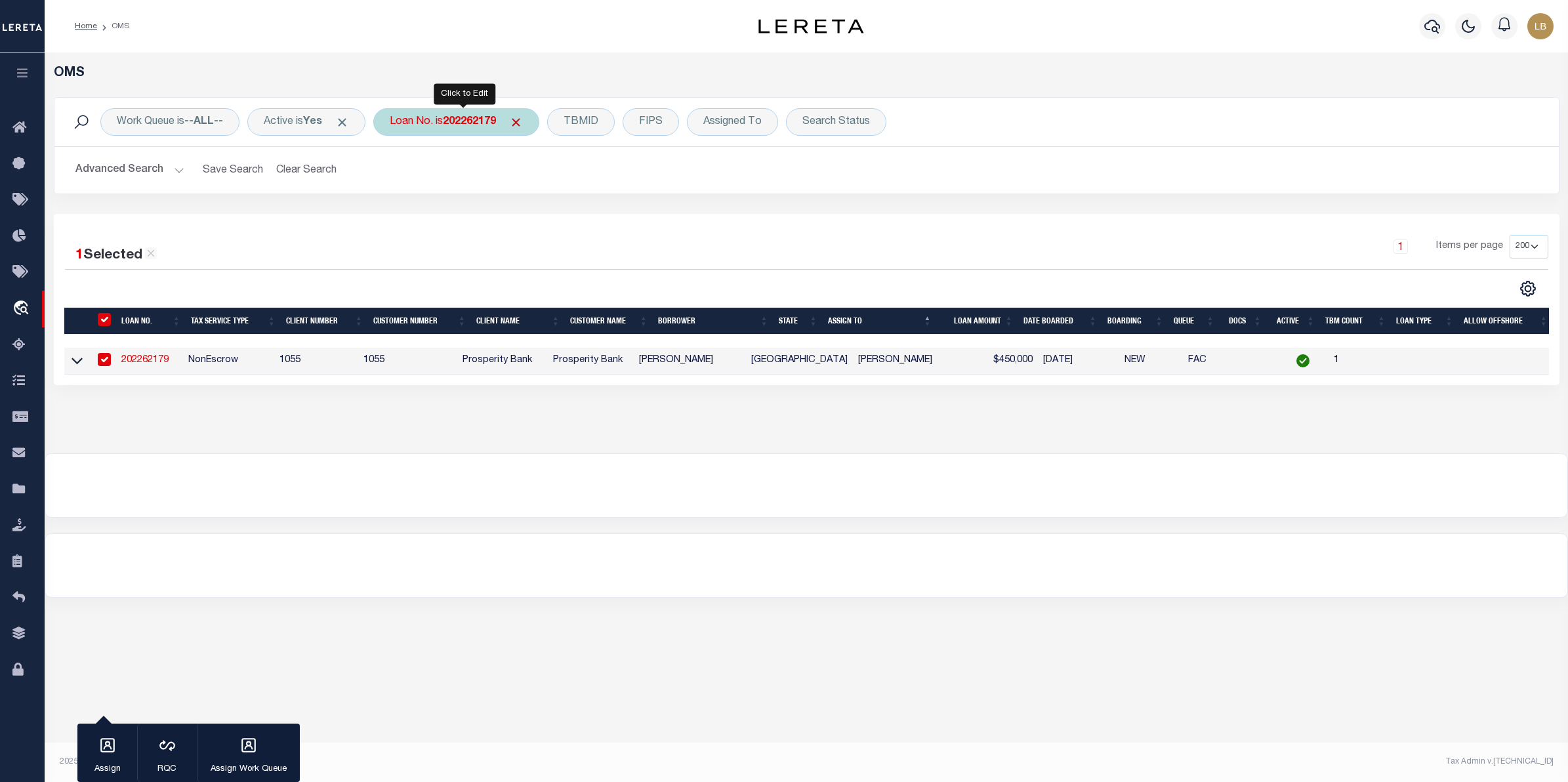
click at [453, 122] on b "202262179" at bounding box center [469, 122] width 53 height 10
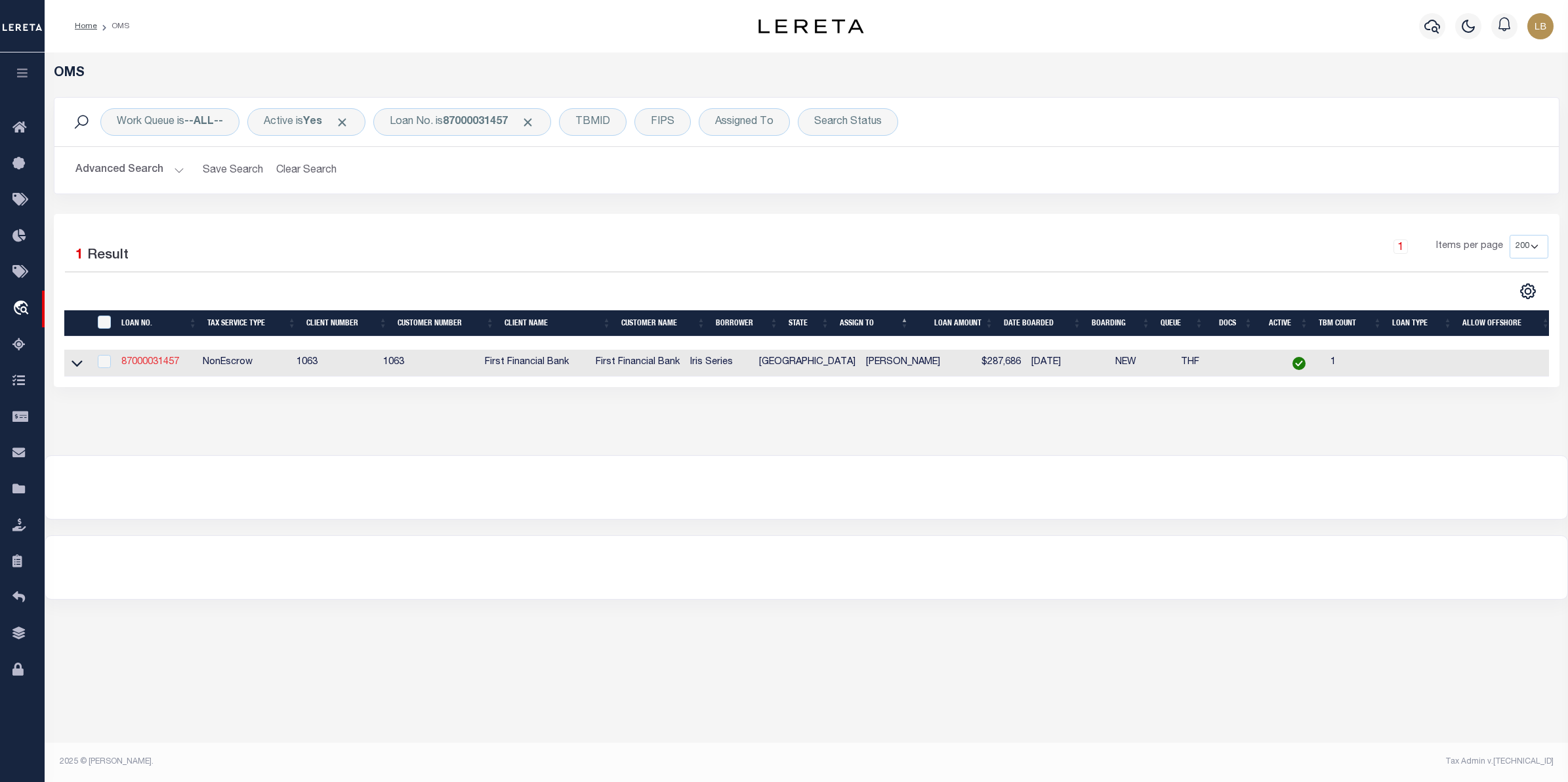
click at [168, 362] on link "87000031457" at bounding box center [150, 363] width 57 height 9
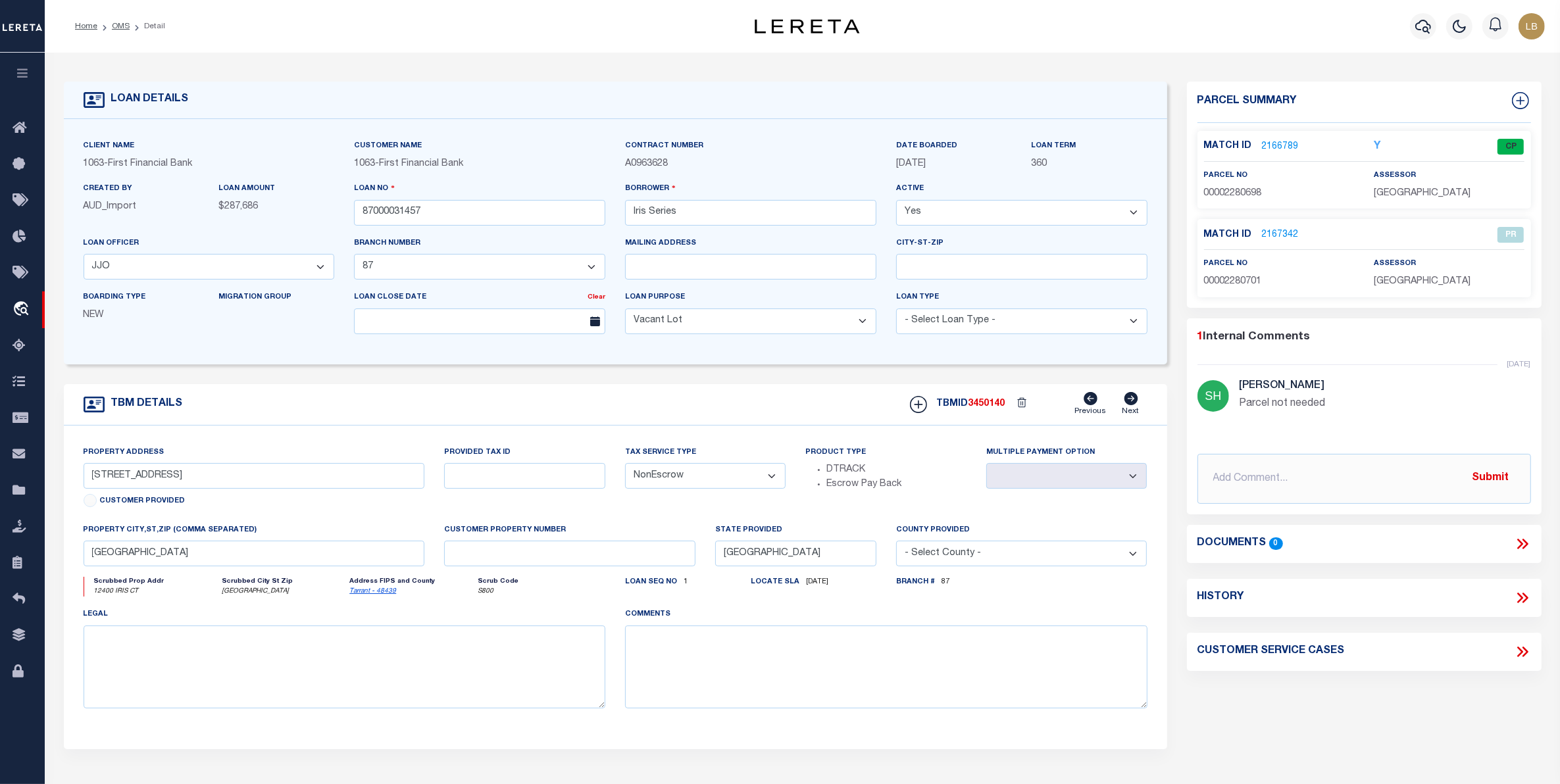
click at [1277, 142] on link "2166789" at bounding box center [1280, 146] width 37 height 14
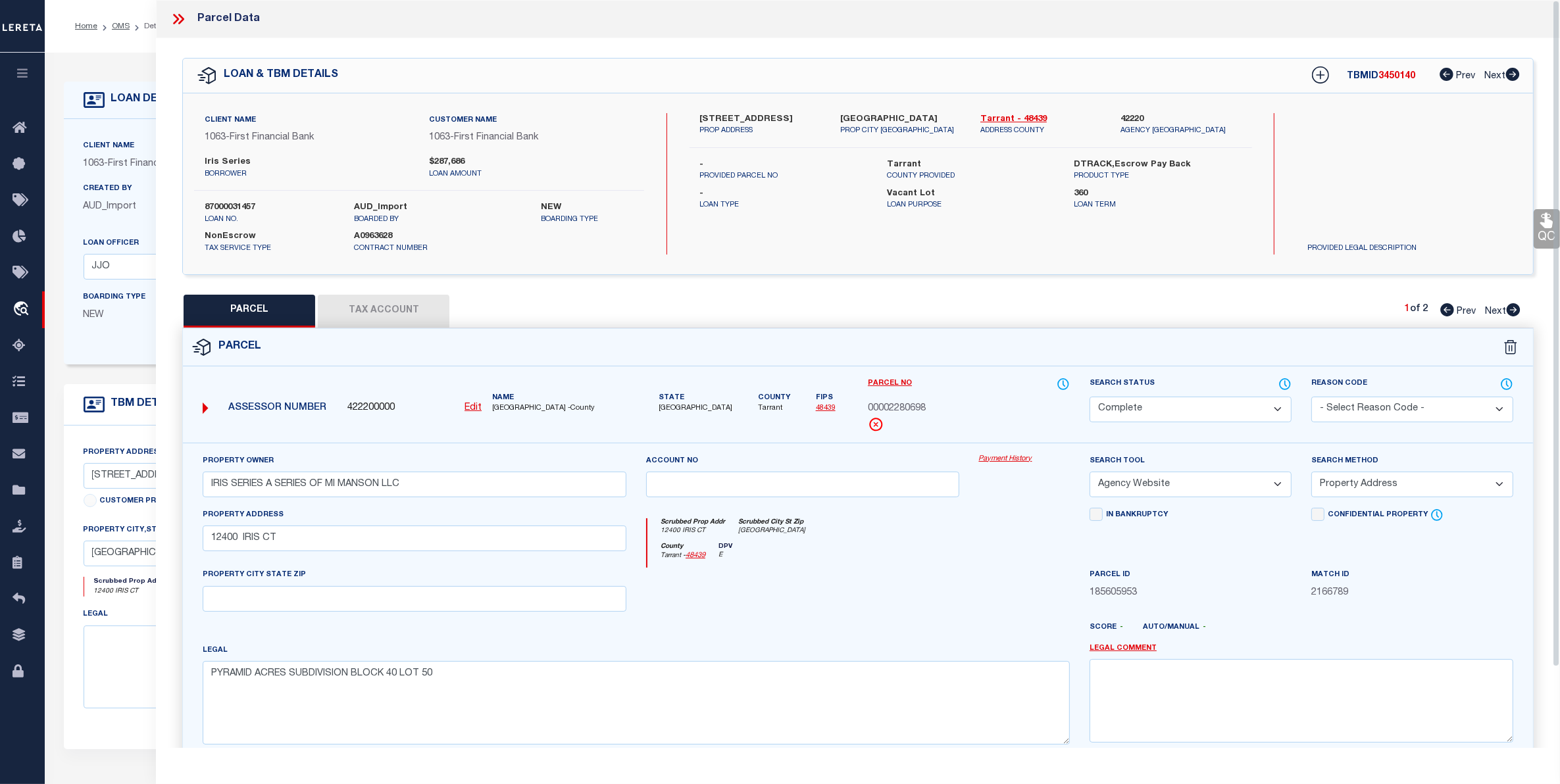
click at [393, 302] on button "Tax Account" at bounding box center [383, 311] width 131 height 33
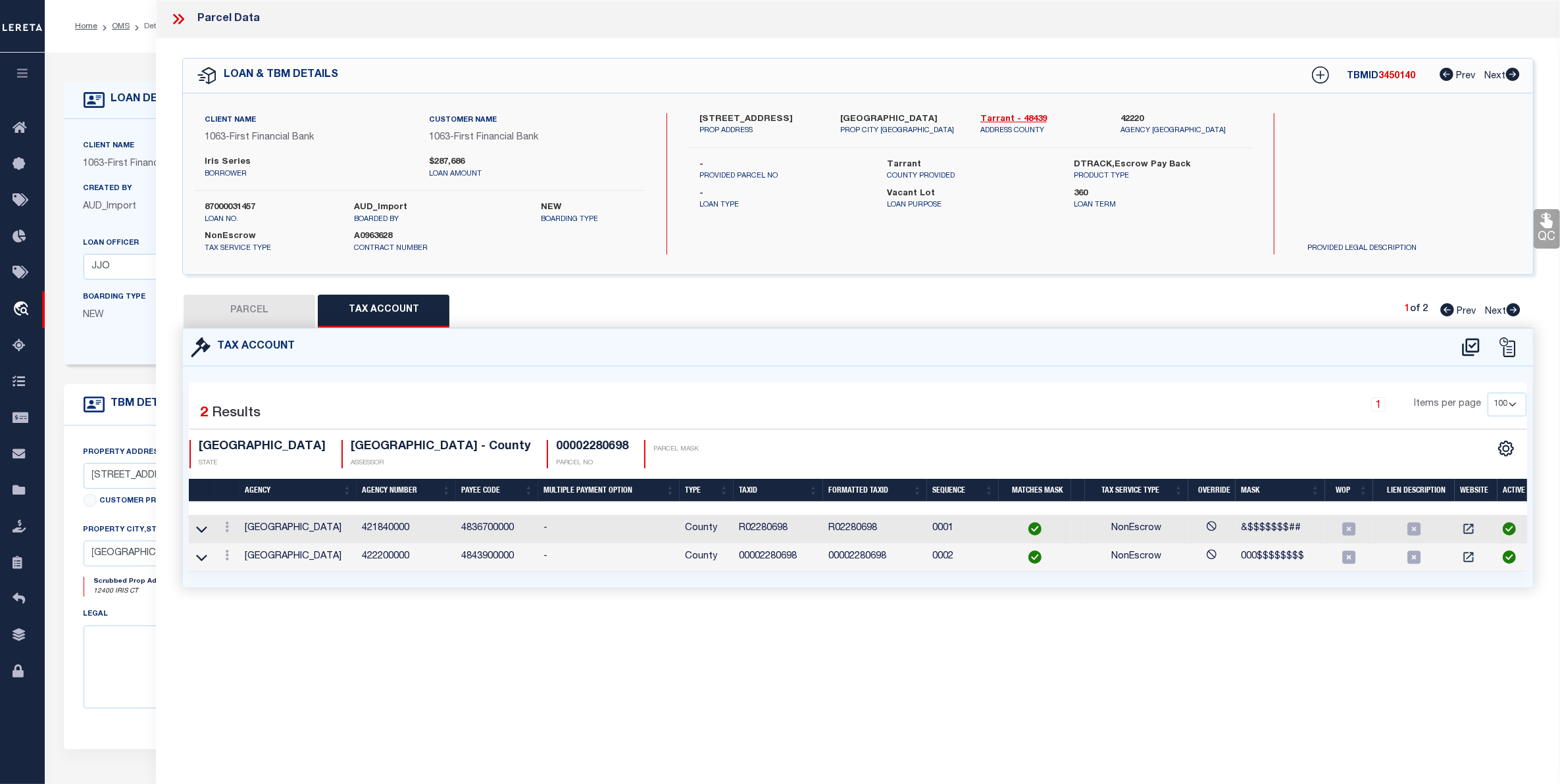
click at [140, 33] on ol "Home OMS Detail" at bounding box center [120, 26] width 111 height 27
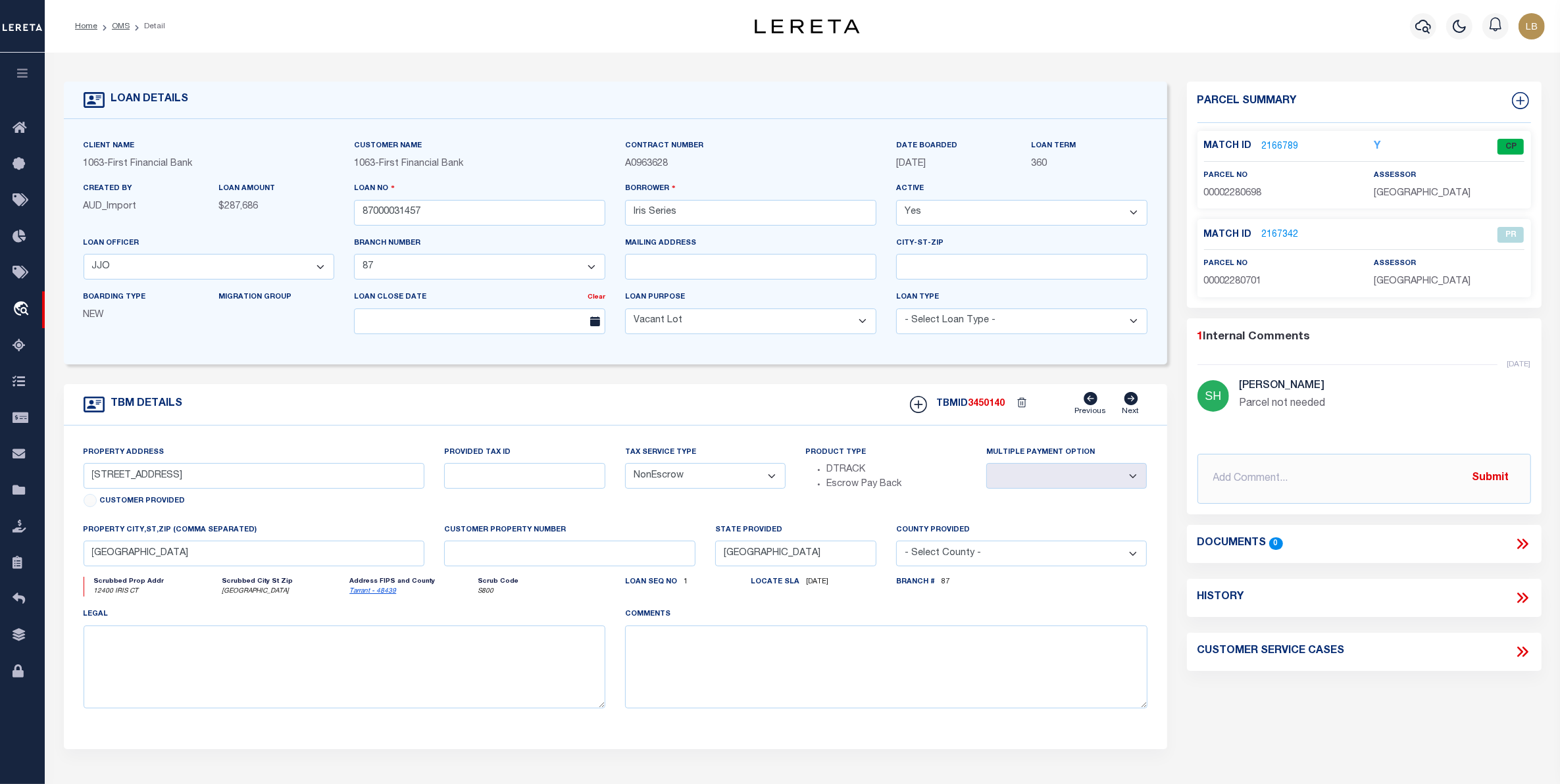
drag, startPoint x: 117, startPoint y: 23, endPoint x: 197, endPoint y: 60, distance: 88.1
click at [117, 23] on link "OMS" at bounding box center [120, 26] width 18 height 8
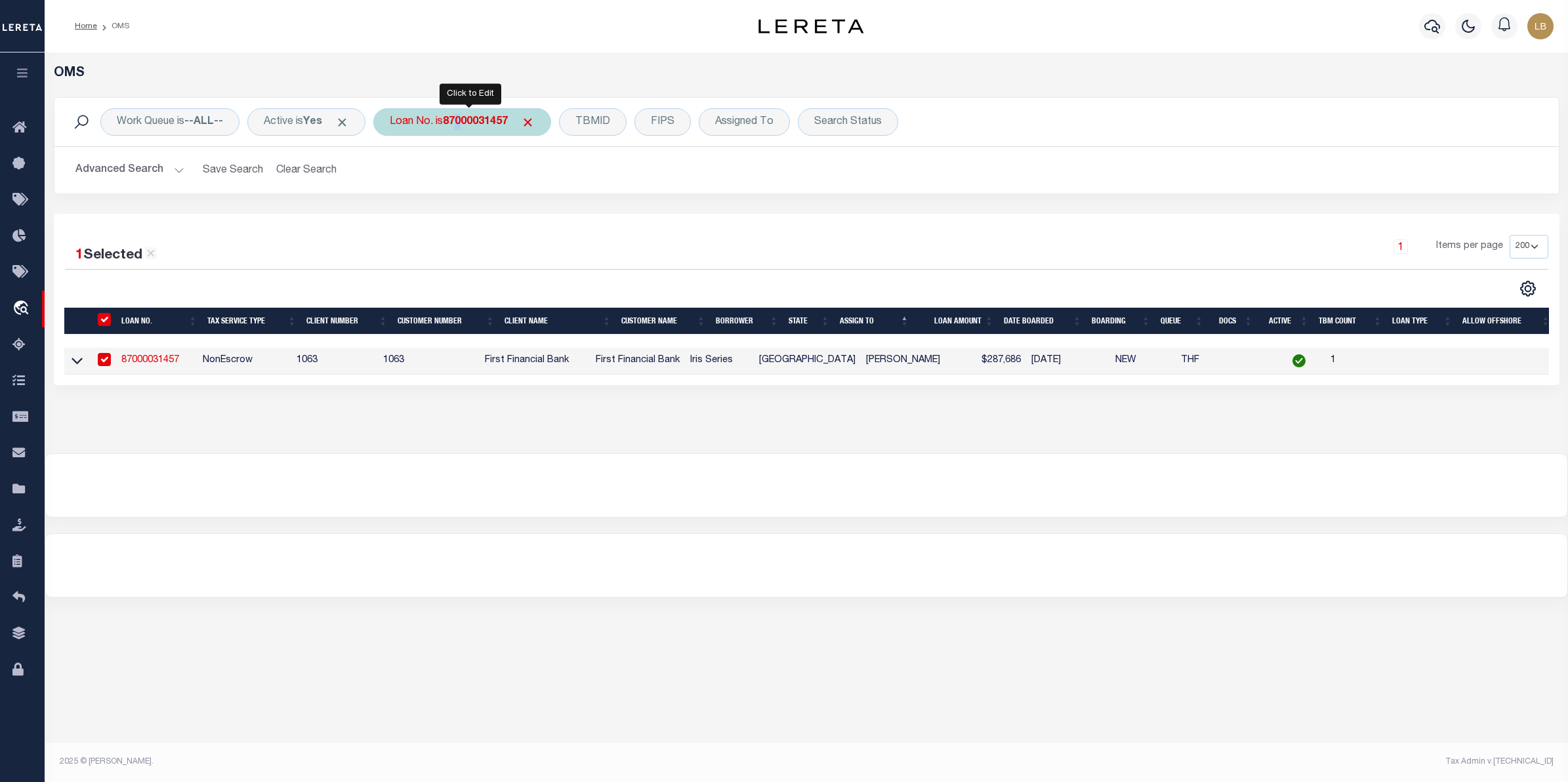
click at [469, 118] on b "87000031457" at bounding box center [475, 122] width 65 height 10
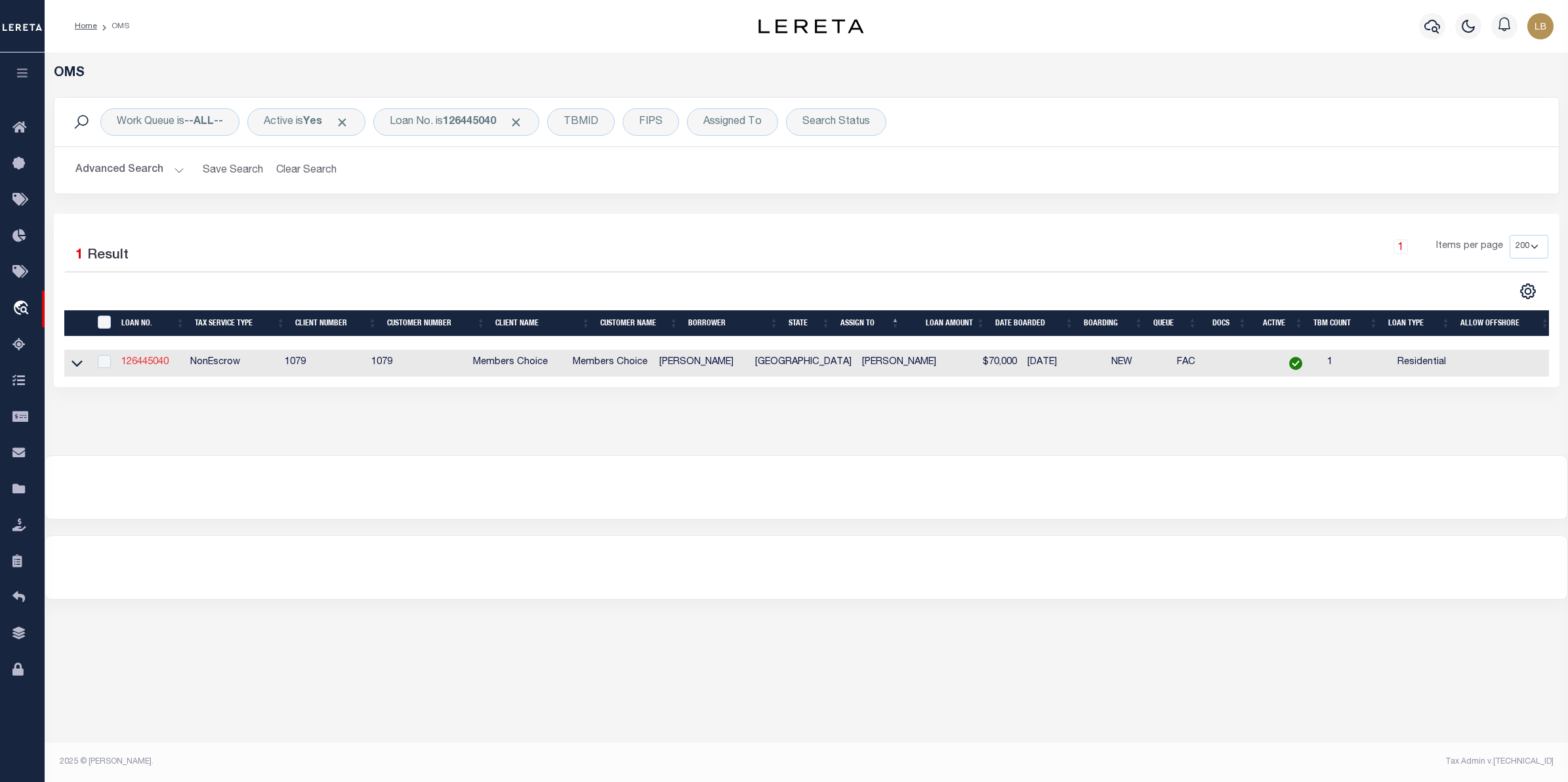
click at [151, 362] on link "126445040" at bounding box center [145, 363] width 47 height 9
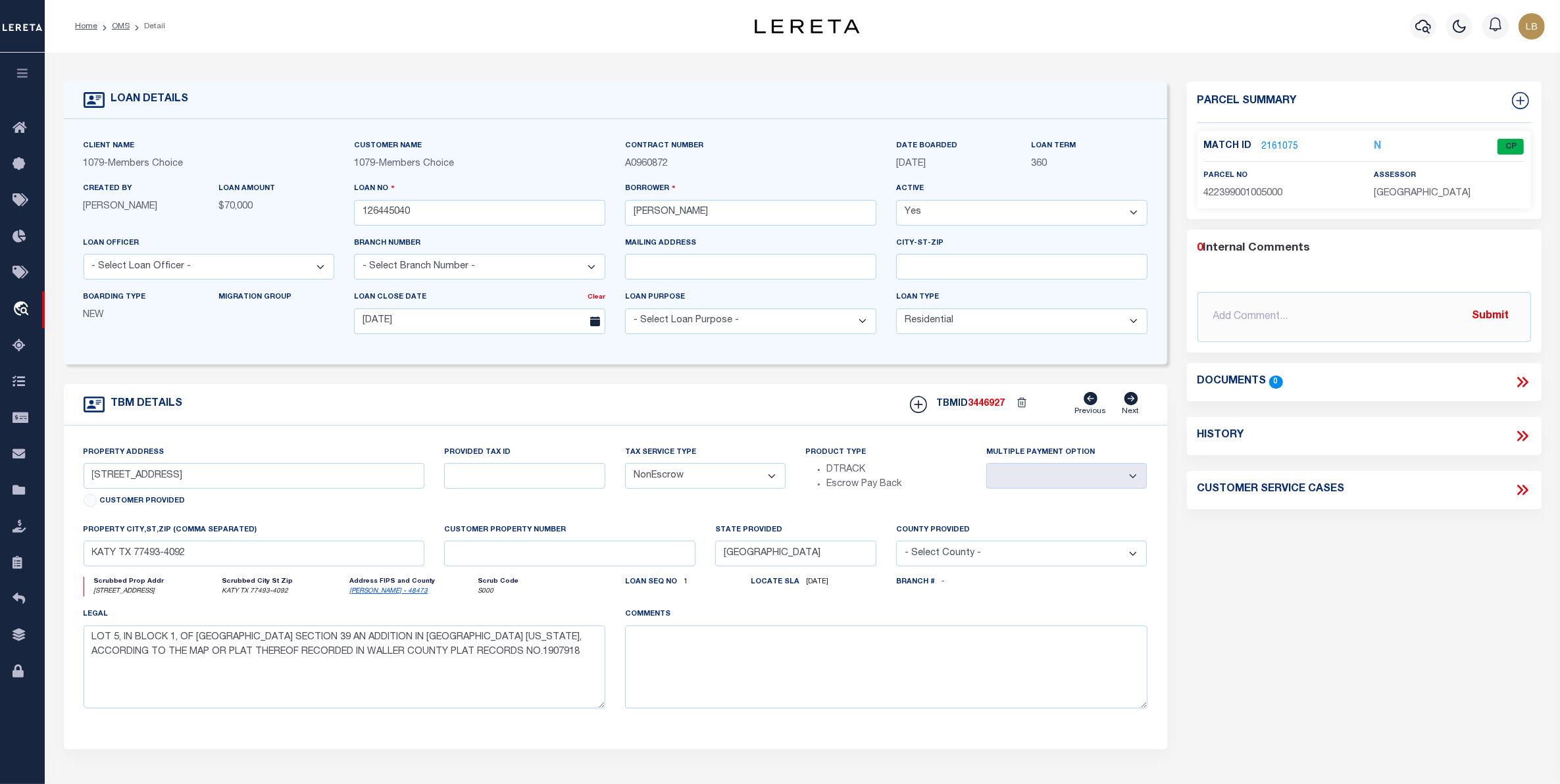
click at [1274, 146] on link "2161075" at bounding box center [1280, 146] width 37 height 14
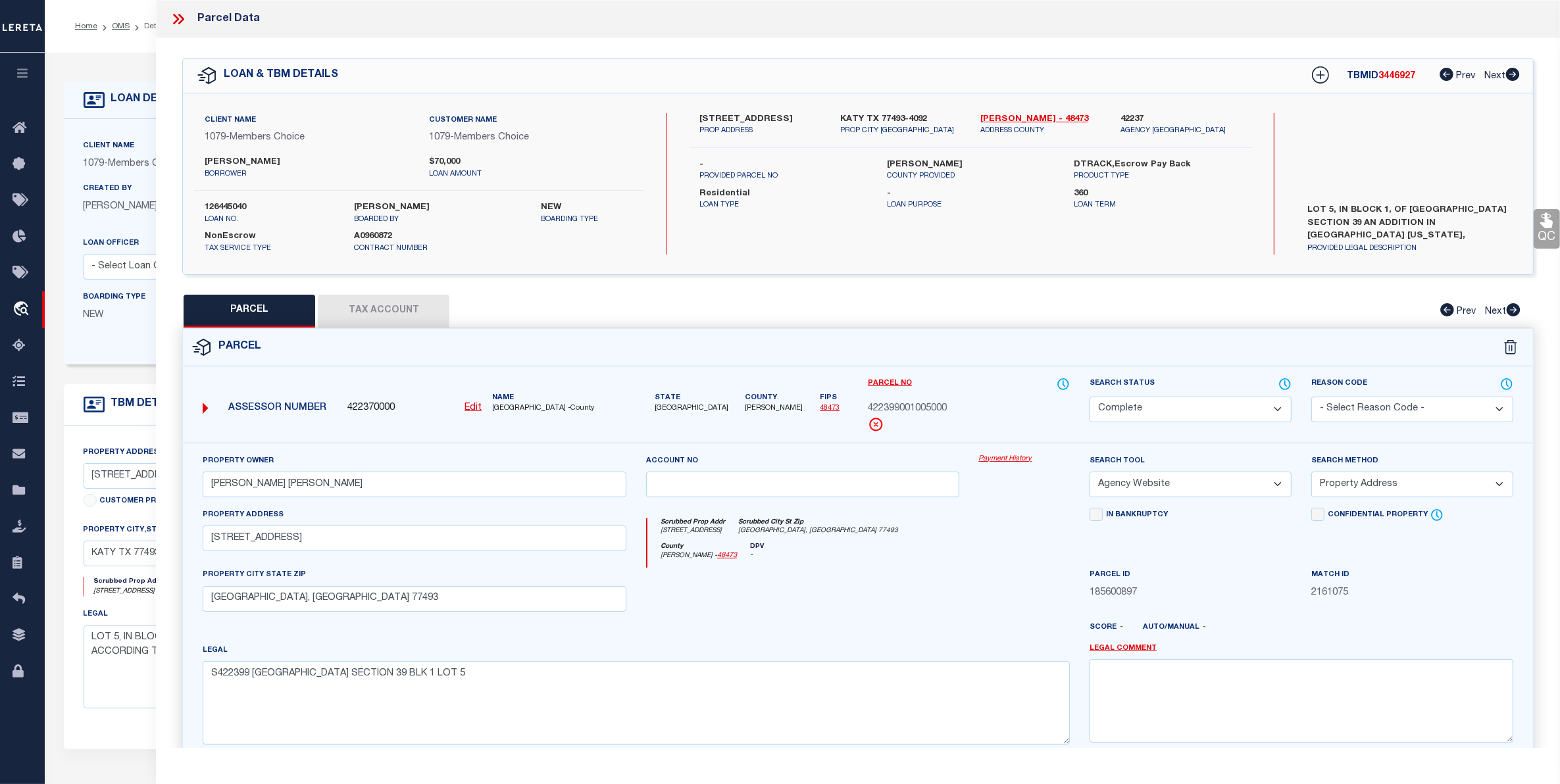
click at [376, 309] on button "Tax Account" at bounding box center [383, 311] width 131 height 33
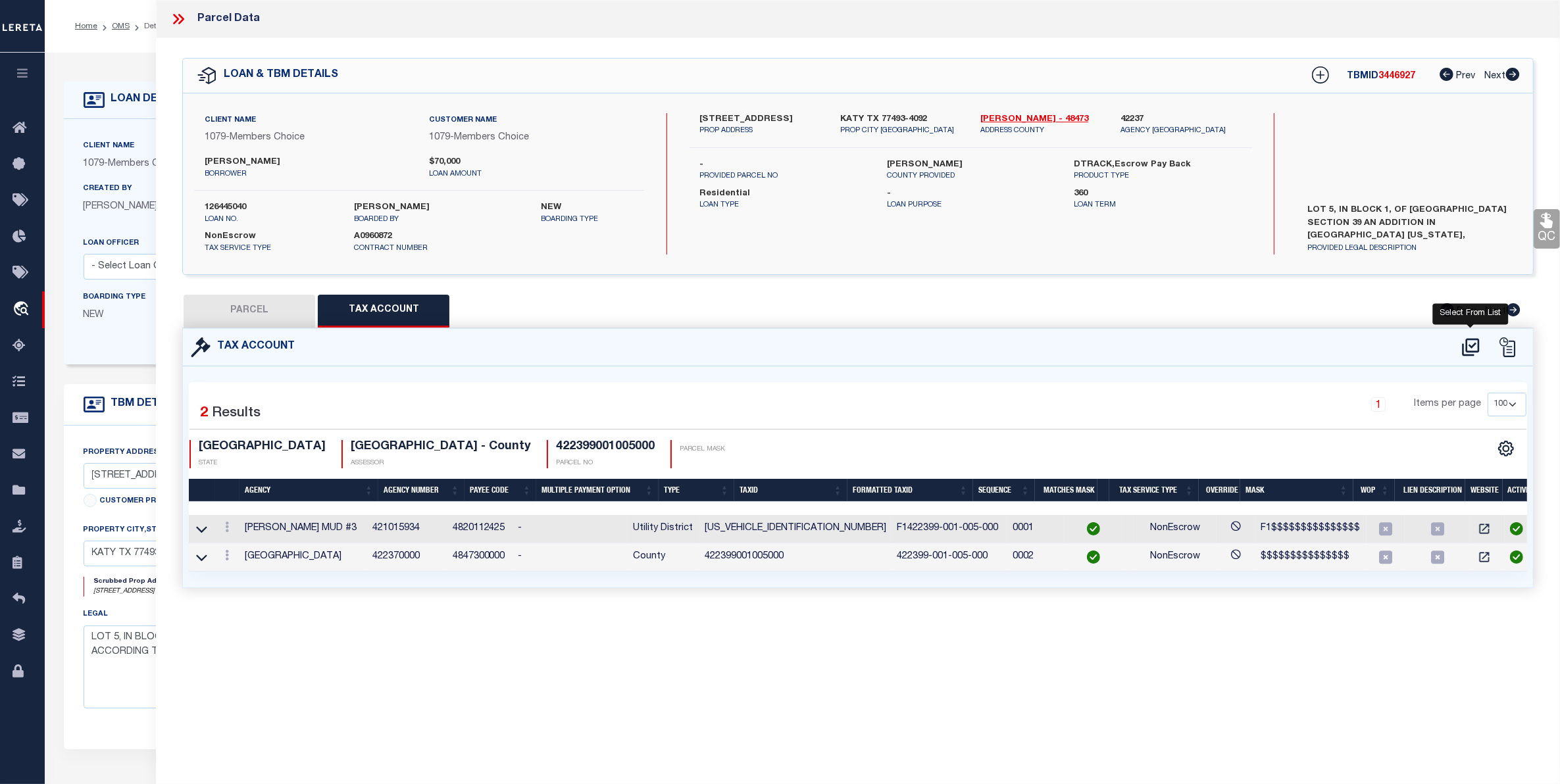
click at [1471, 346] on icon at bounding box center [1470, 347] width 17 height 18
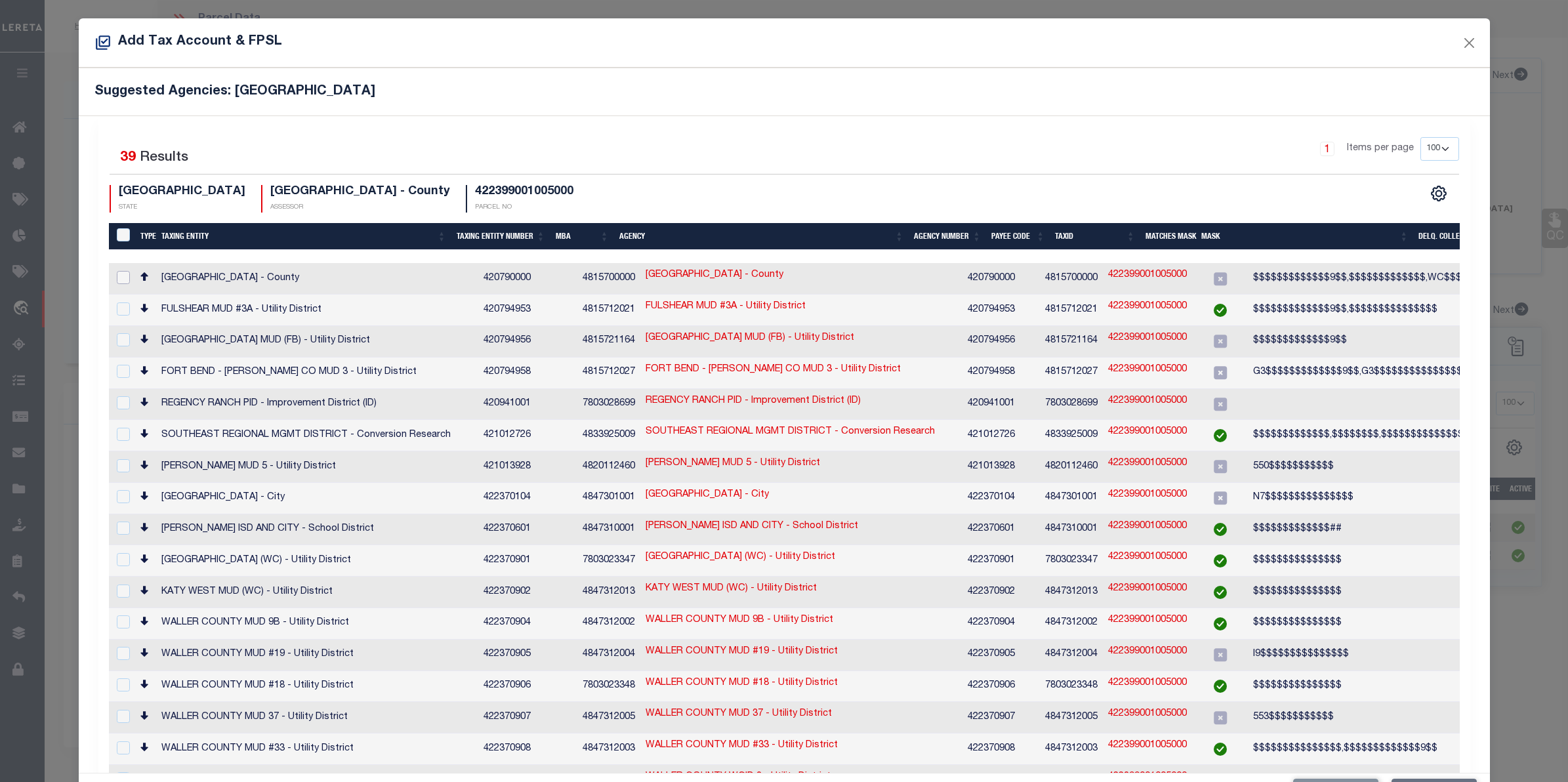
click at [122, 275] on input "checkbox" at bounding box center [123, 278] width 13 height 13
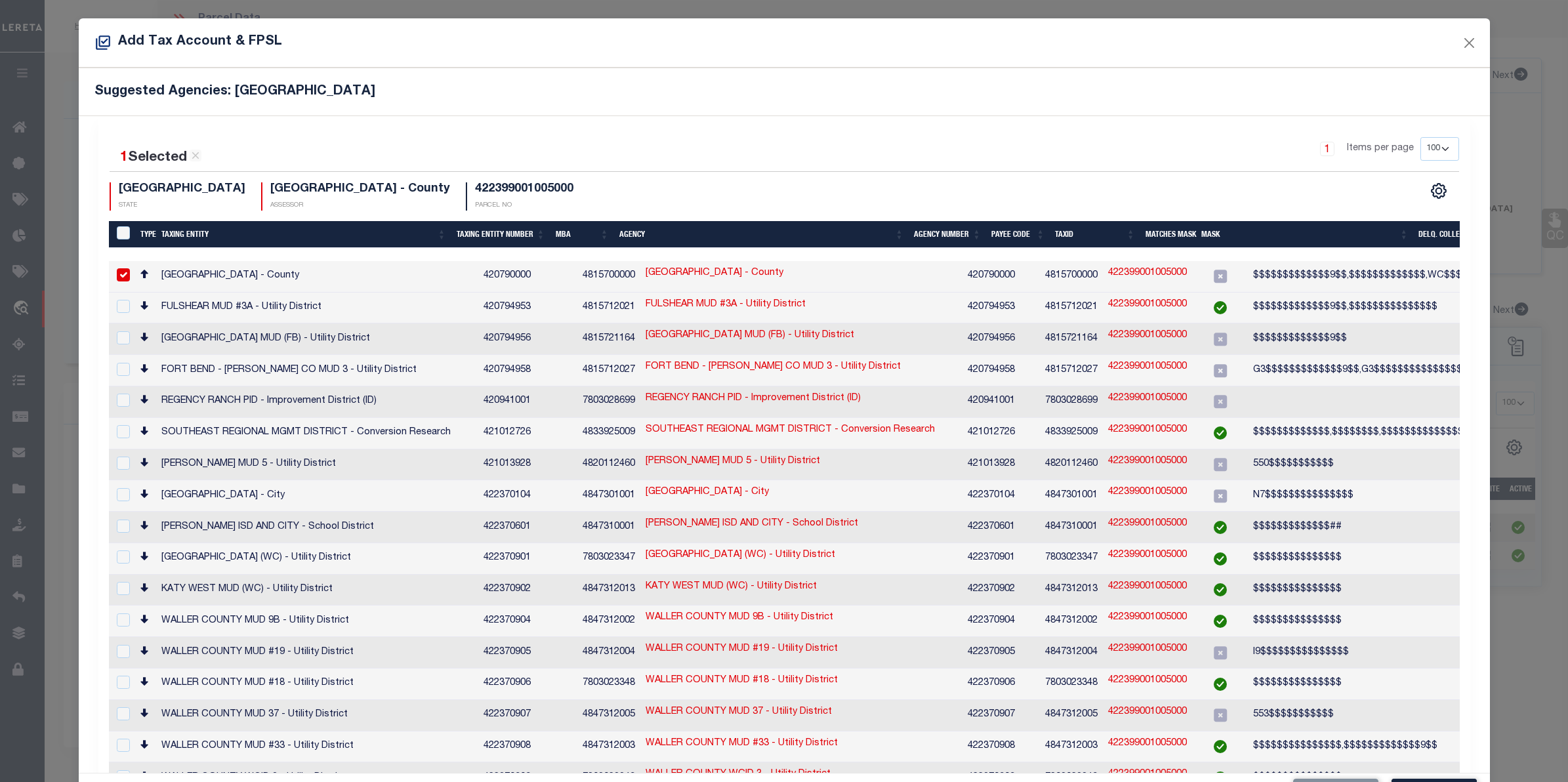
click at [122, 275] on input "checkbox" at bounding box center [123, 275] width 13 height 13
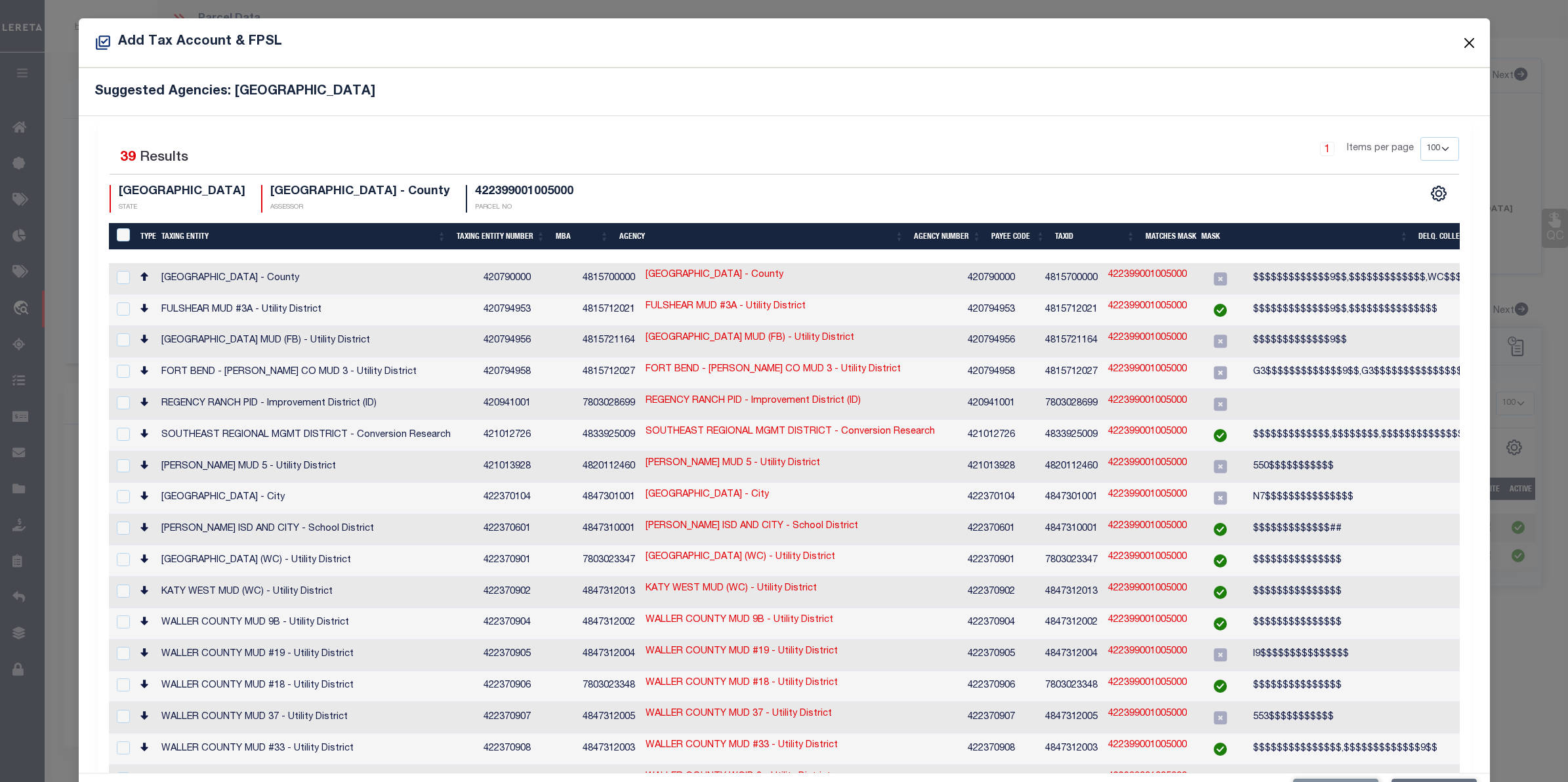
click at [1461, 42] on button "Close" at bounding box center [1469, 42] width 17 height 17
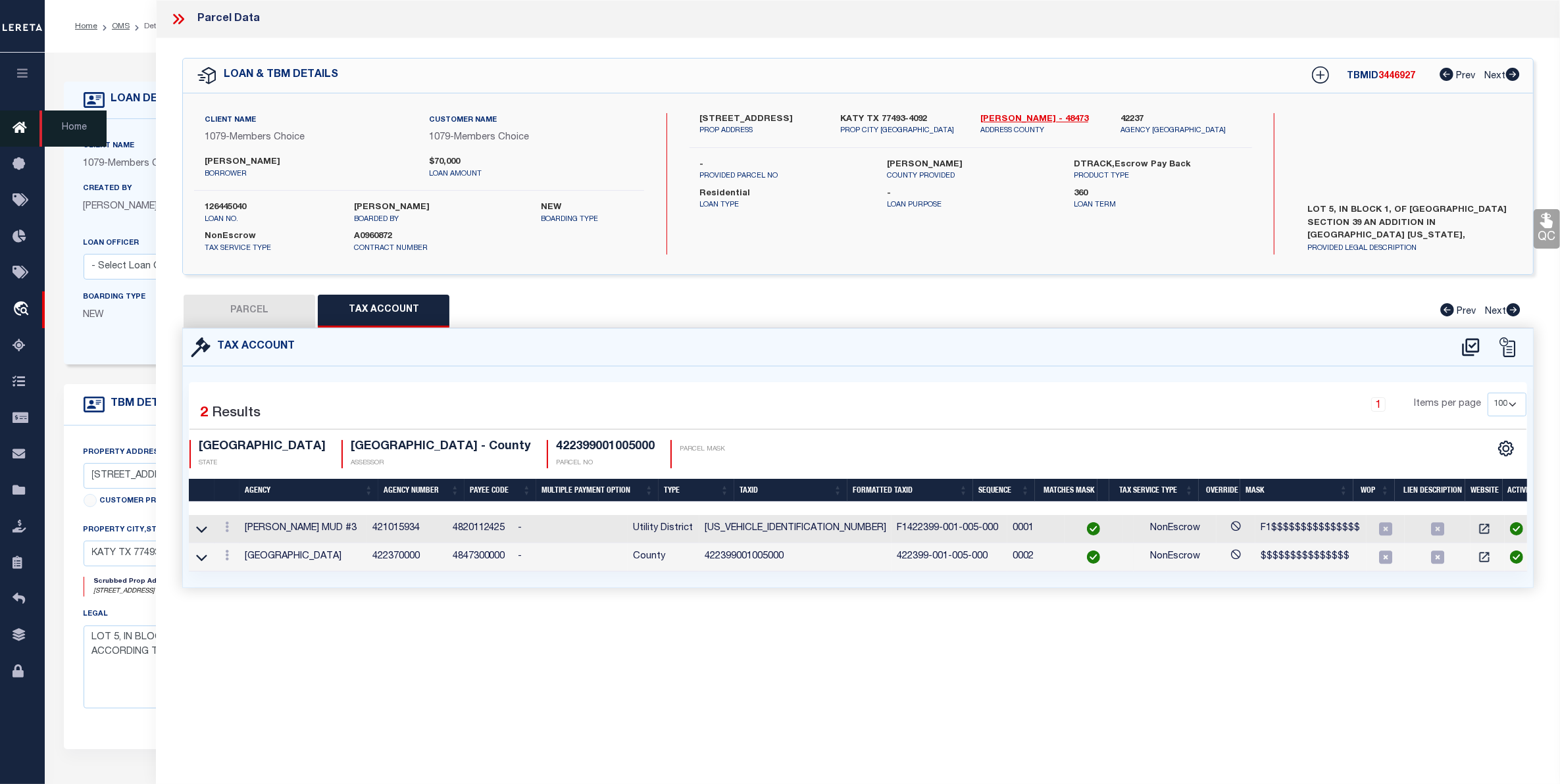
click at [25, 128] on icon at bounding box center [23, 128] width 21 height 16
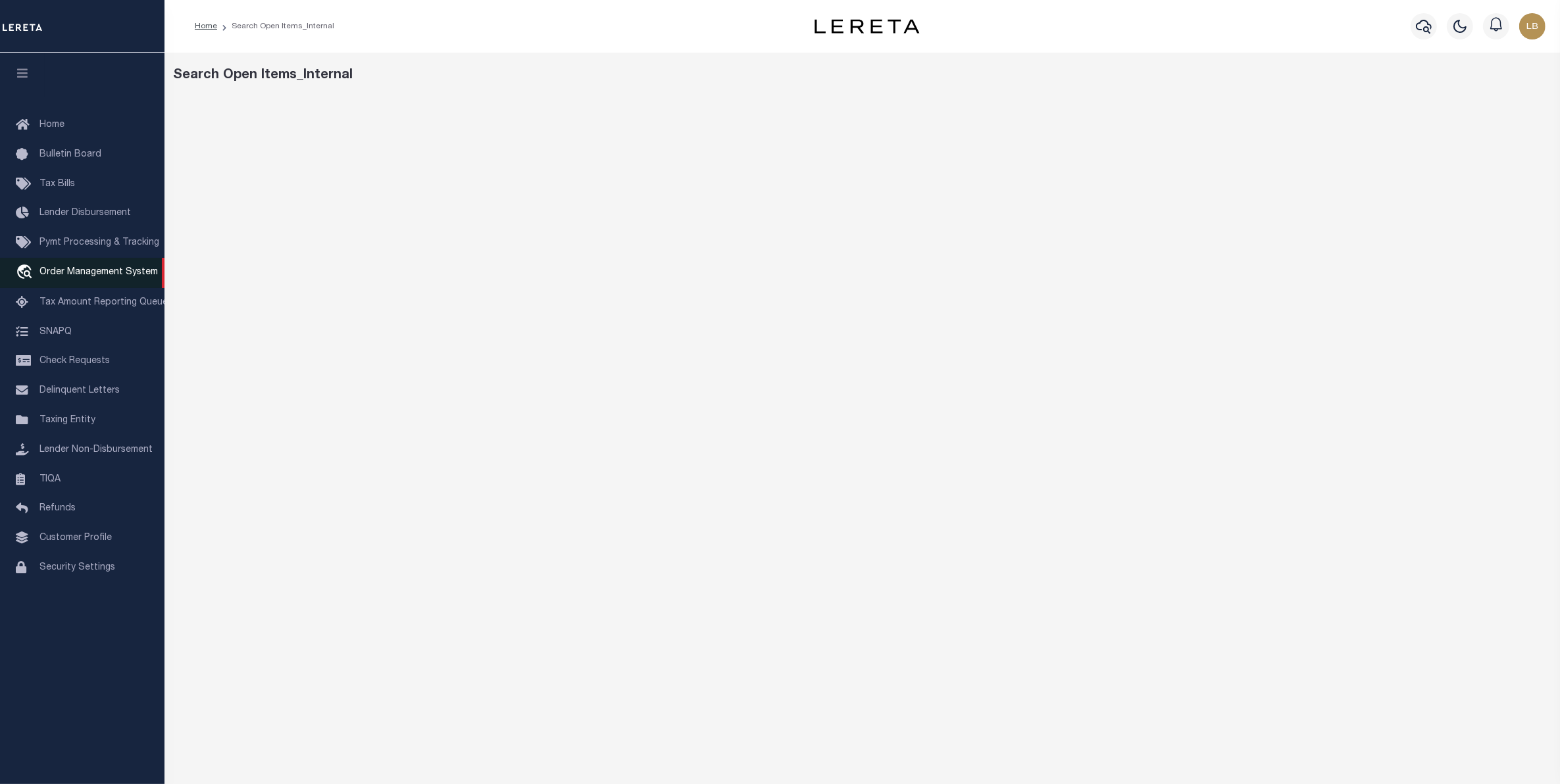
click at [84, 277] on span "Order Management System" at bounding box center [98, 272] width 118 height 9
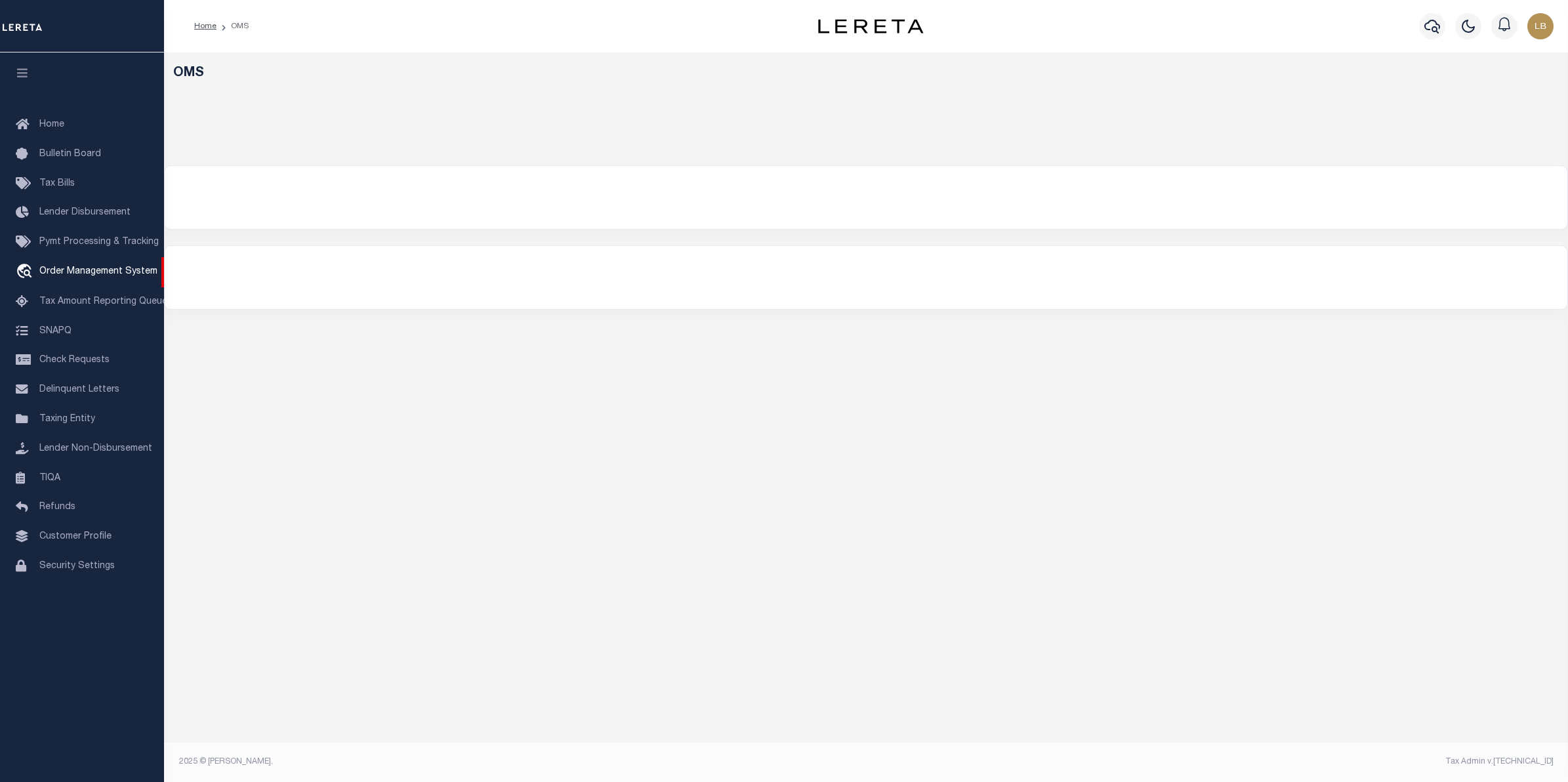
select select "200"
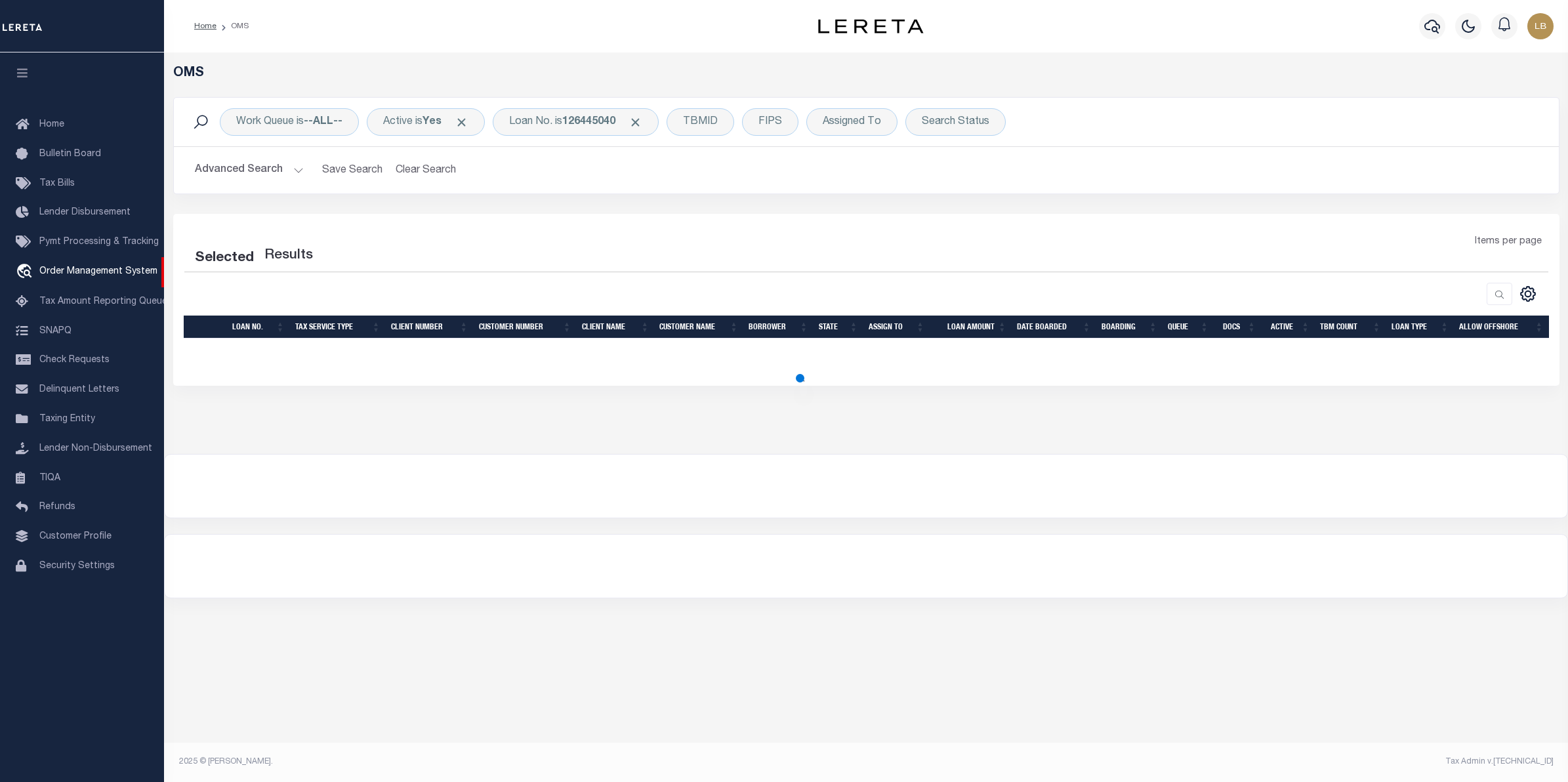
select select "200"
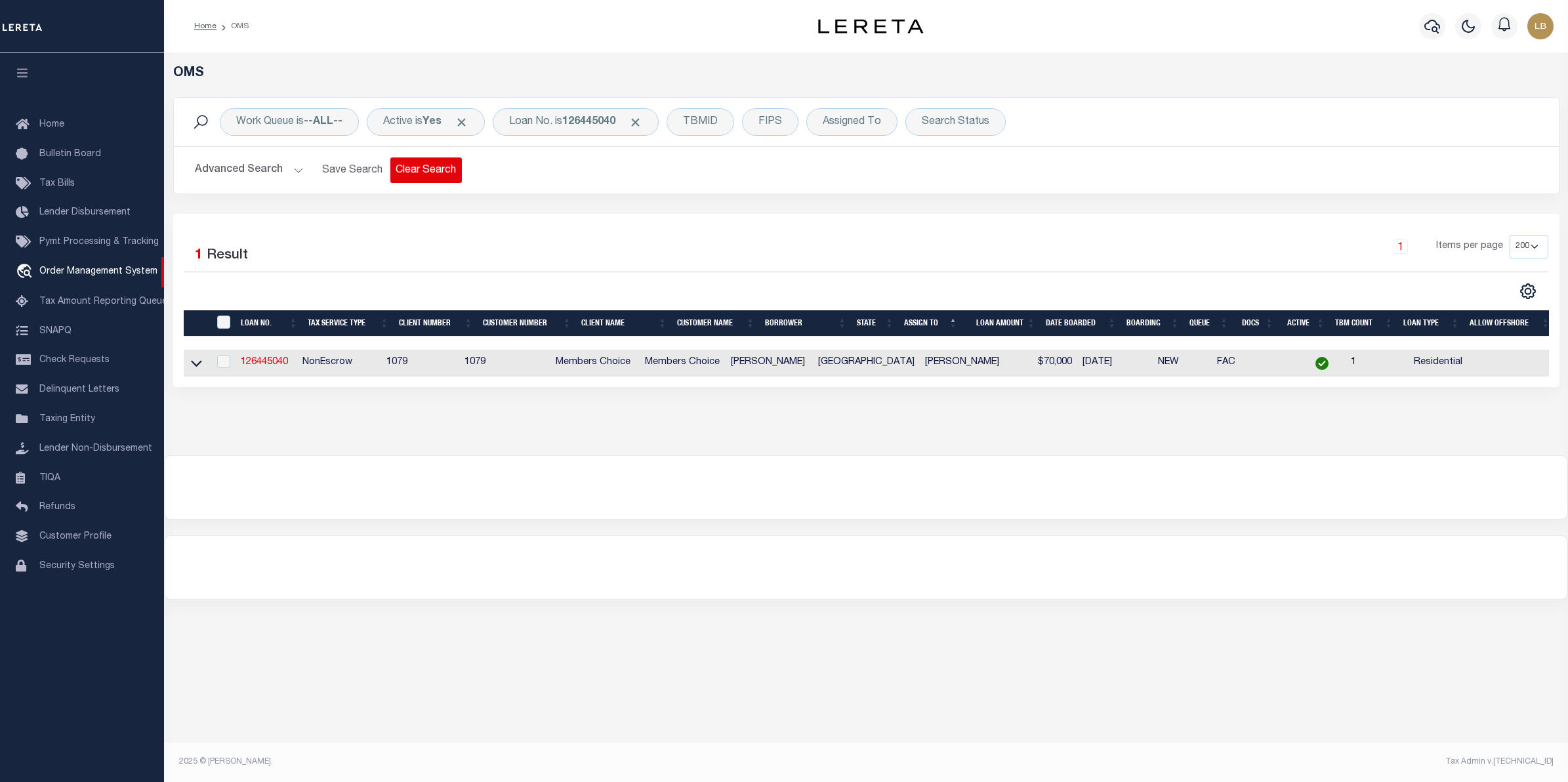
click at [405, 174] on button "Clear Search" at bounding box center [426, 170] width 72 height 25
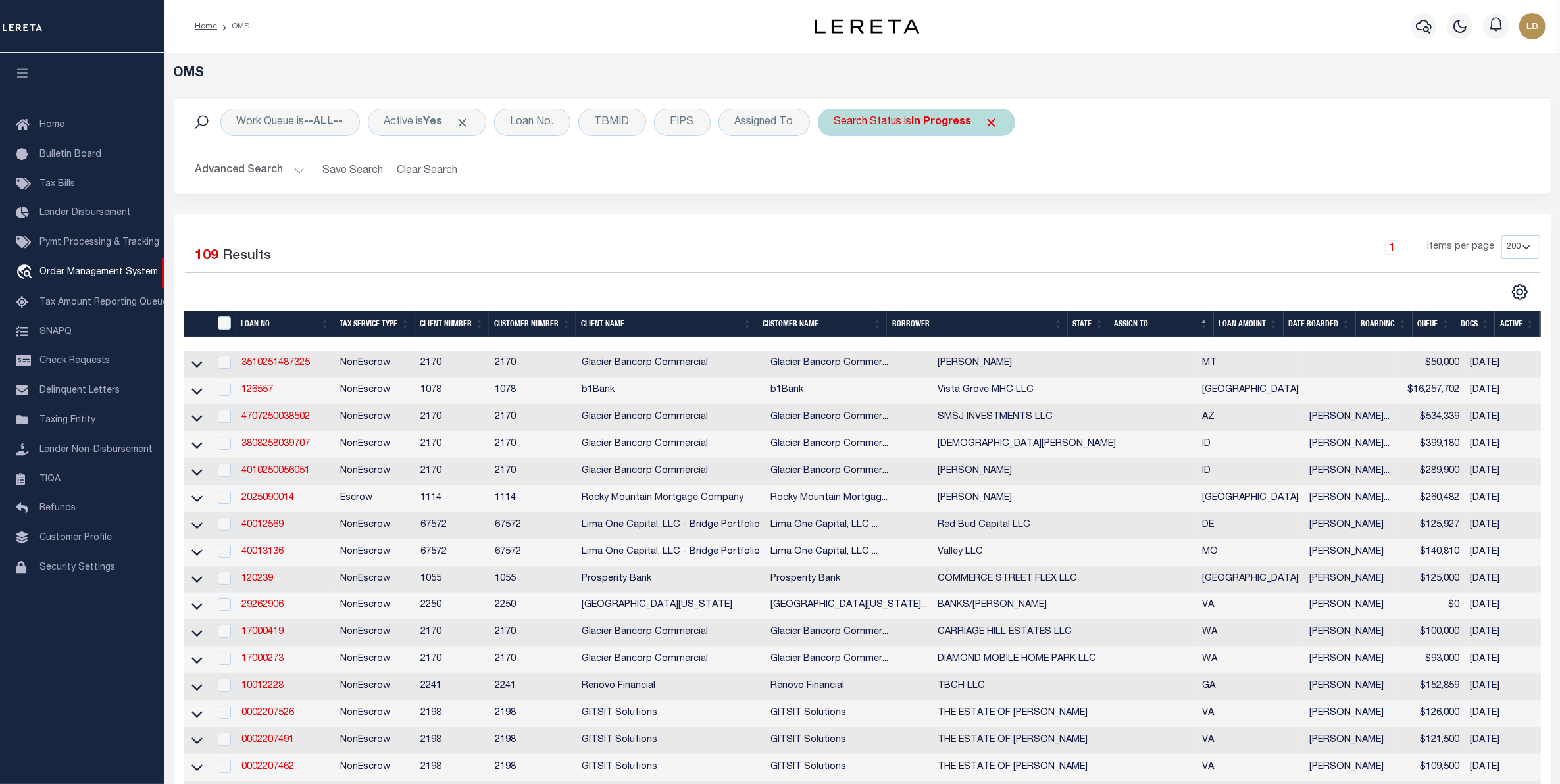
click at [925, 120] on b "In Progress" at bounding box center [941, 122] width 60 height 10
click at [890, 186] on select "Automated Search Bad Parcel Complete Duplicate Parcel High Dollar Reporting In …" at bounding box center [932, 187] width 194 height 25
select select "ND"
click at [838, 175] on select "Automated Search Bad Parcel Complete Duplicate Parcel High Dollar Reporting In …" at bounding box center [932, 187] width 194 height 25
click at [1018, 214] on input "Apply" at bounding box center [1008, 215] width 39 height 22
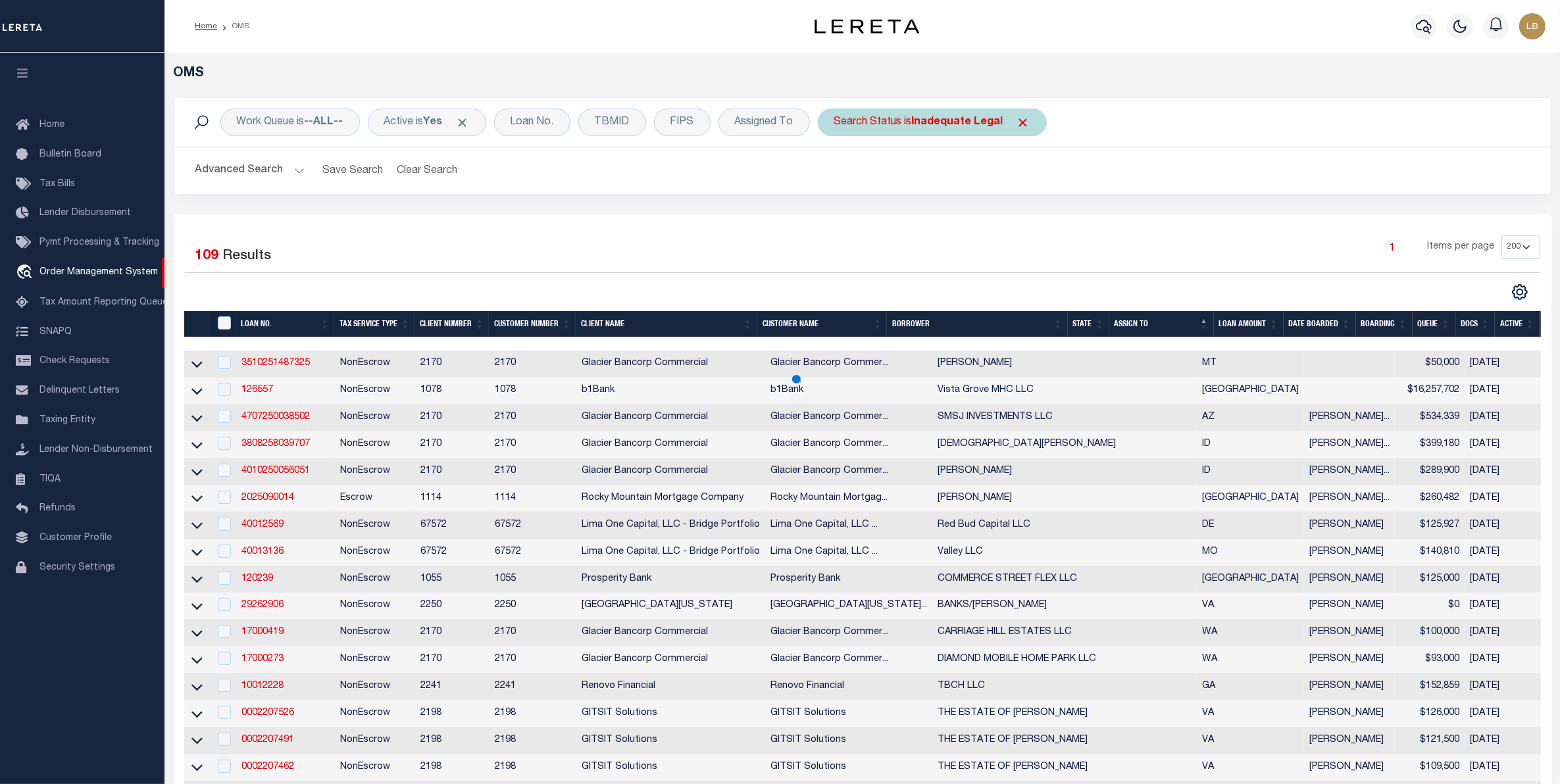
click at [959, 131] on div "Search Status is Inadequate Legal" at bounding box center [933, 122] width 229 height 27
click at [899, 179] on select "Automated Search Bad Parcel Complete Duplicate Parcel High Dollar Reporting In …" at bounding box center [932, 187] width 194 height 25
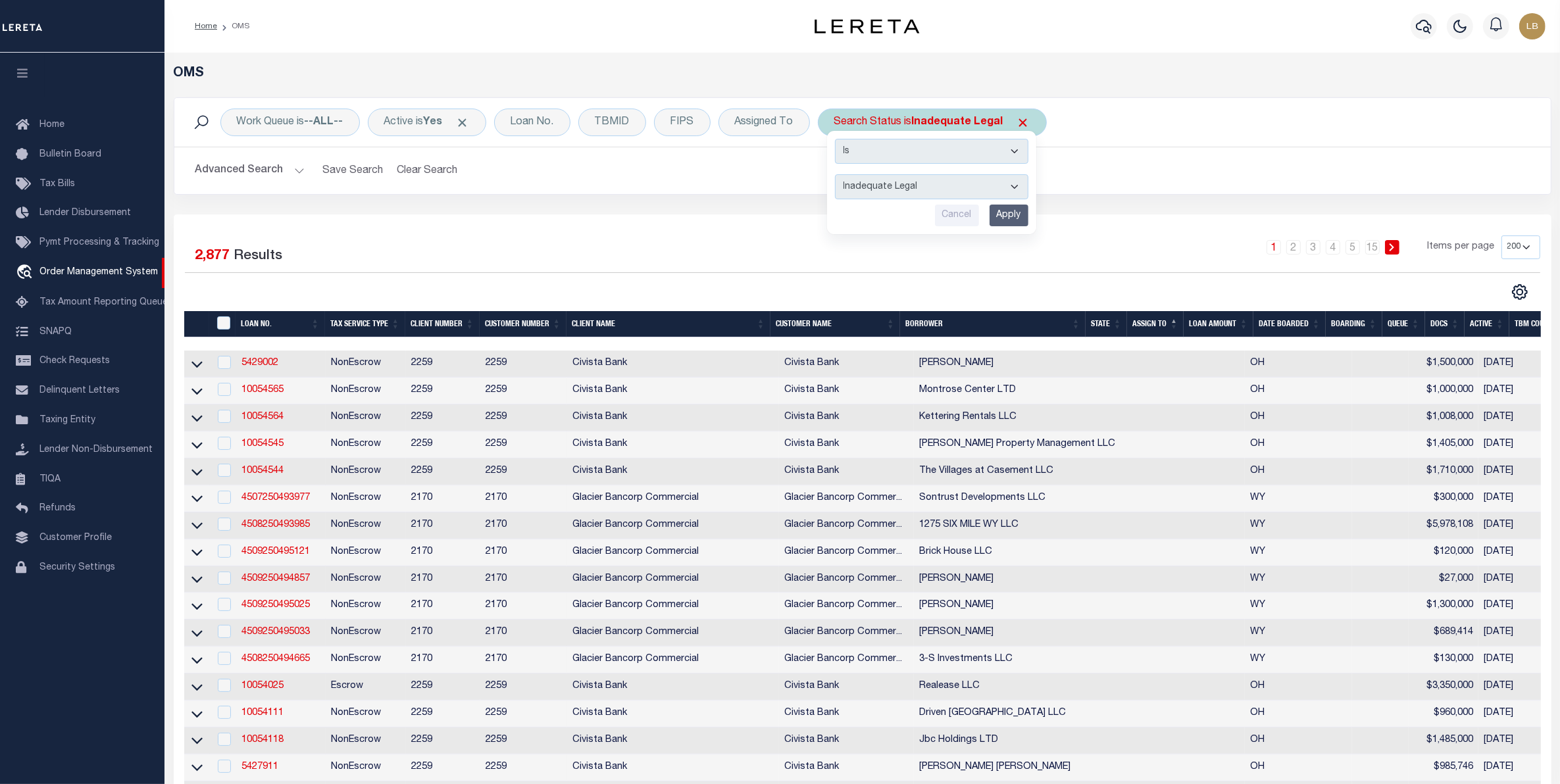
select select "RD"
click at [838, 175] on select "Automated Search Bad Parcel Complete Duplicate Parcel High Dollar Reporting In …" at bounding box center [932, 187] width 194 height 25
click at [1007, 215] on input "Apply" at bounding box center [1008, 215] width 39 height 22
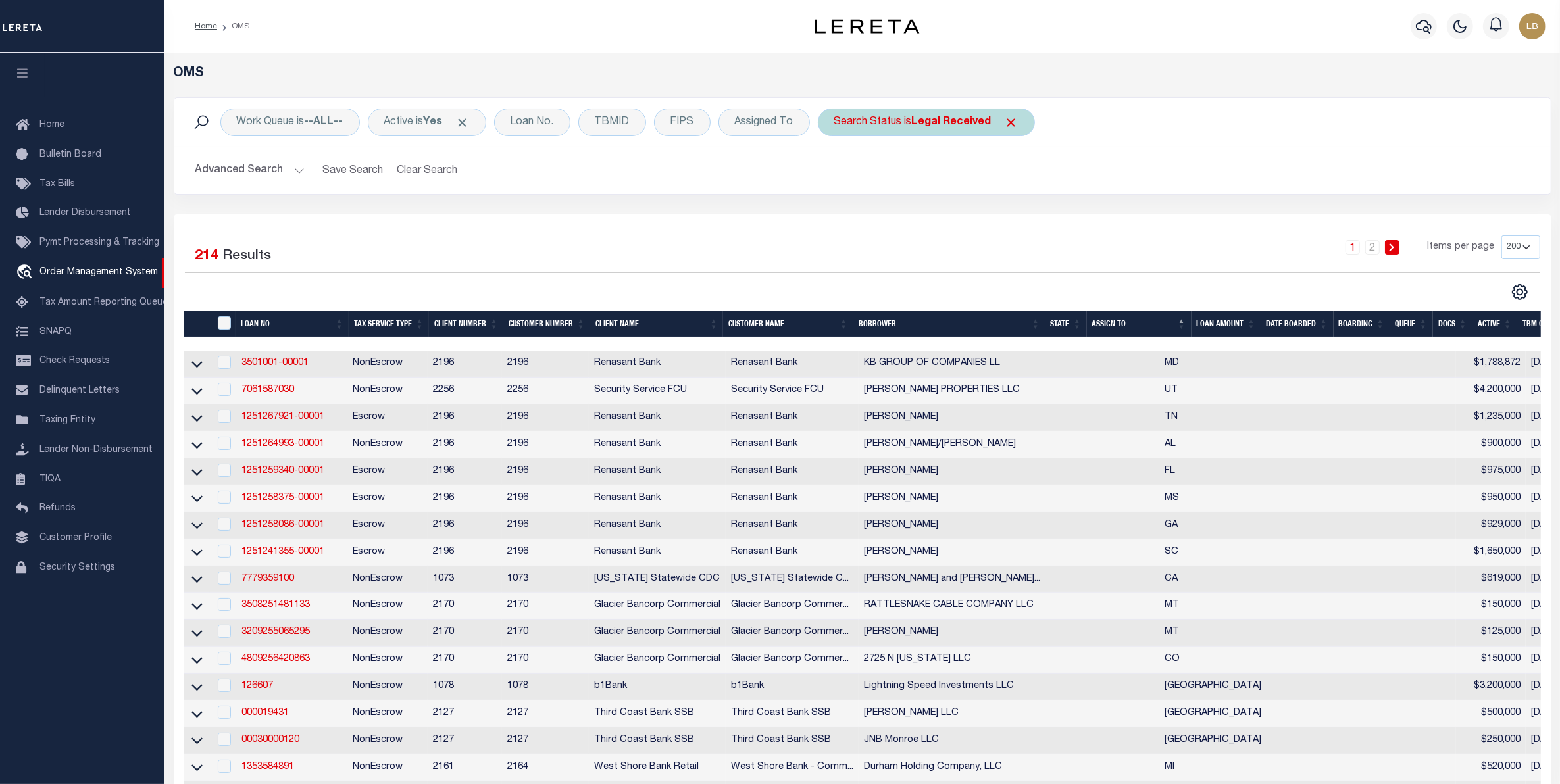
click at [959, 119] on b "Legal Received" at bounding box center [951, 122] width 79 height 10
click at [863, 181] on select "Automated Search Bad Parcel Complete Duplicate Parcel High Dollar Reporting In …" at bounding box center [932, 187] width 194 height 25
select select "QC"
click at [838, 175] on select "Automated Search Bad Parcel Complete Duplicate Parcel High Dollar Reporting In …" at bounding box center [932, 187] width 194 height 25
click at [1008, 221] on input "Apply" at bounding box center [1008, 215] width 39 height 22
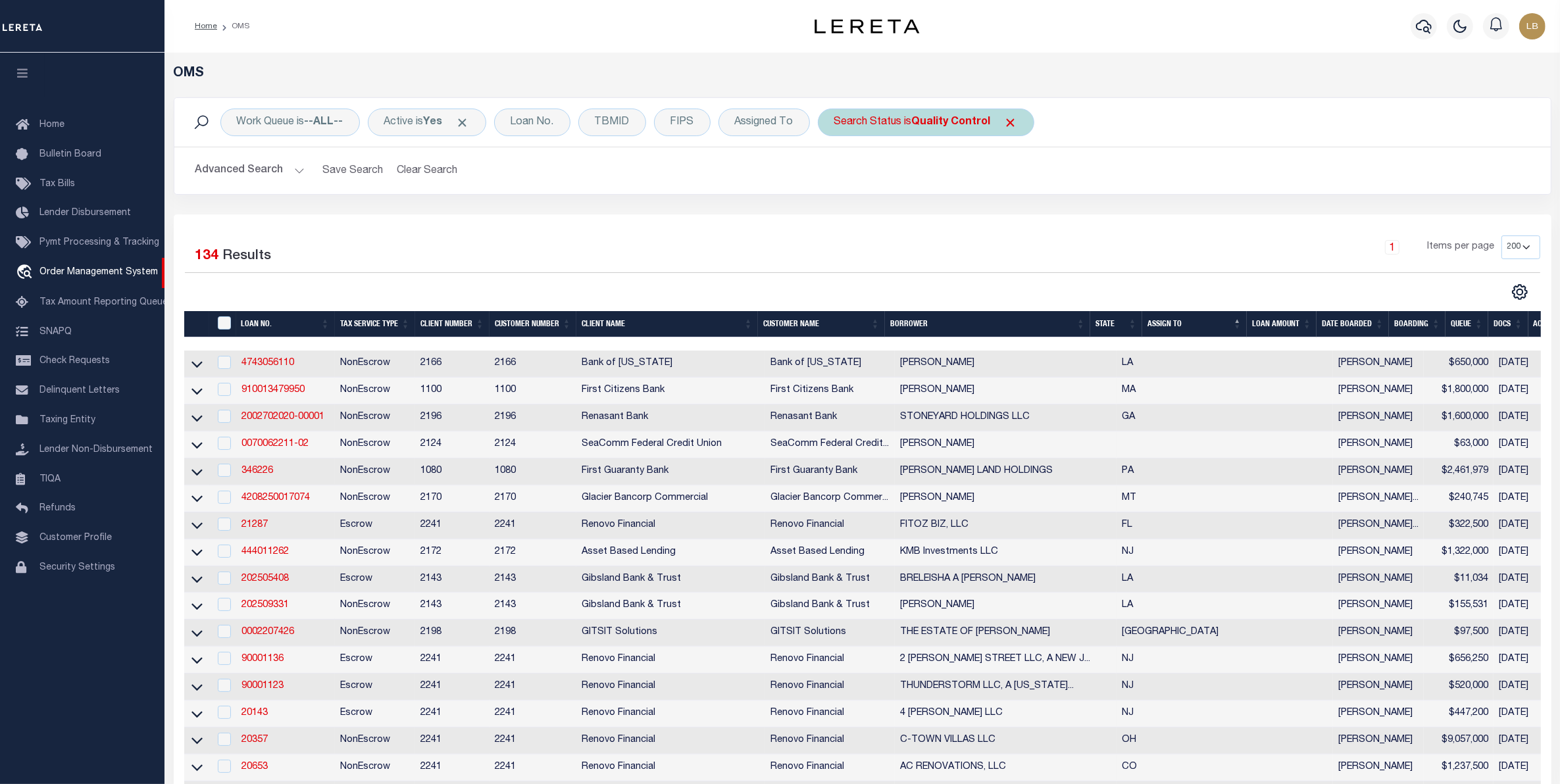
click at [968, 119] on b "Quality Control" at bounding box center [951, 122] width 79 height 10
click at [877, 186] on select "Automated Search Bad Parcel Complete Duplicate Parcel High Dollar Reporting In …" at bounding box center [932, 187] width 194 height 25
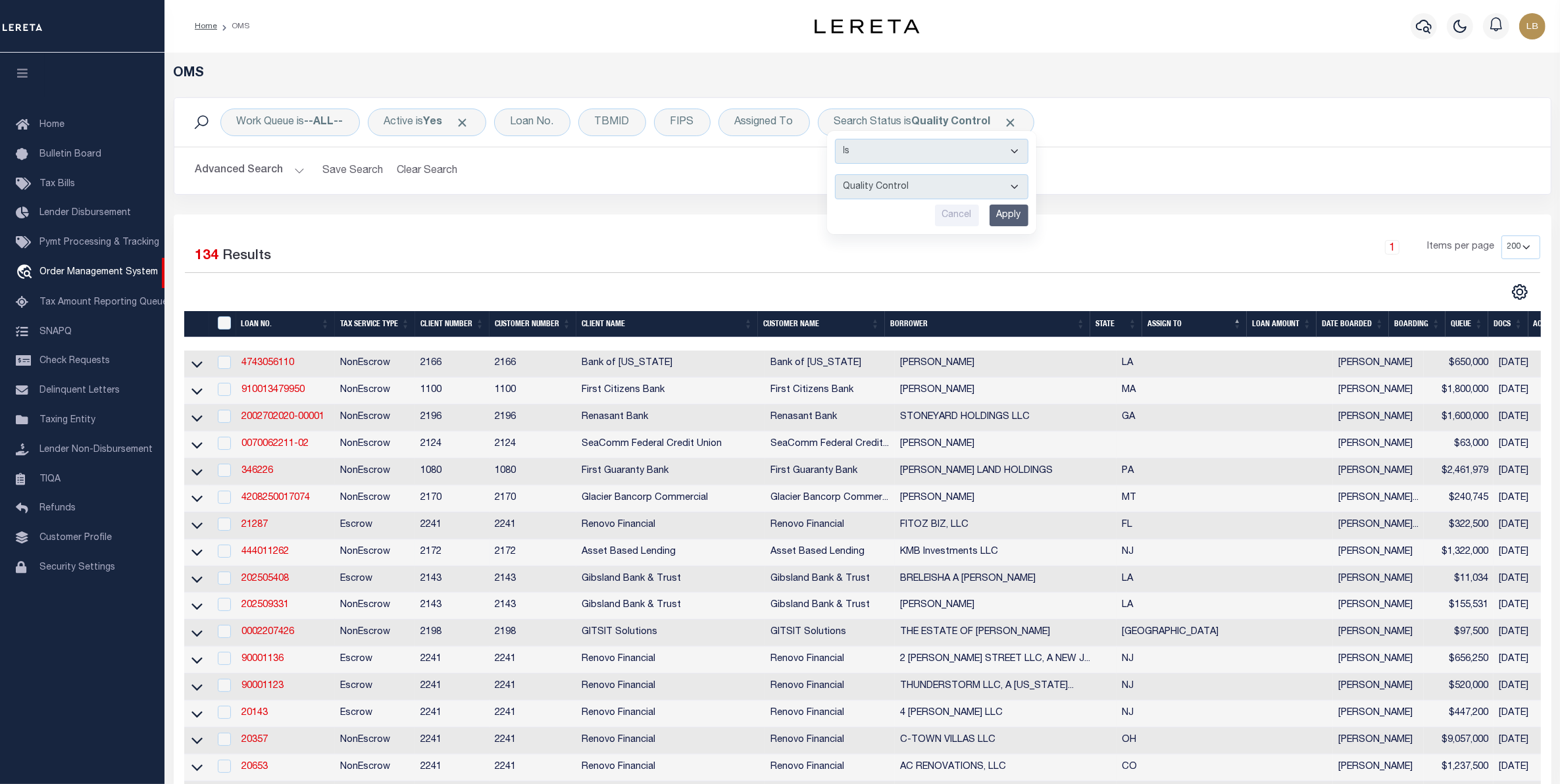
select select "PH"
click at [838, 175] on select "Automated Search Bad Parcel Complete Duplicate Parcel High Dollar Reporting In …" at bounding box center [932, 187] width 194 height 25
click at [1022, 209] on input "Apply" at bounding box center [1008, 215] width 39 height 22
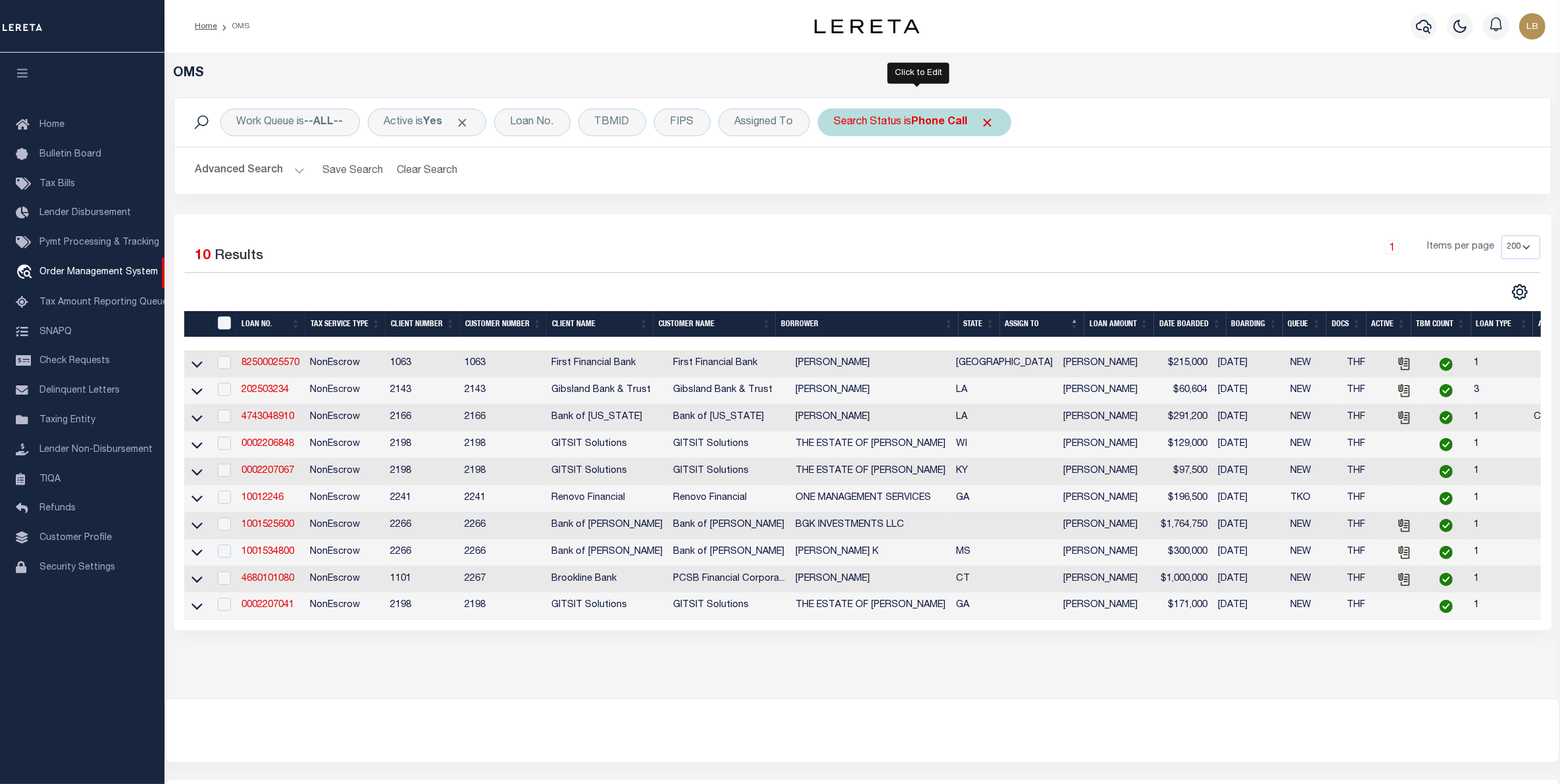
click at [936, 124] on b "Phone Call" at bounding box center [939, 122] width 56 height 10
click at [875, 190] on select "Automated Search Bad Parcel Complete Duplicate Parcel High Dollar Reporting In …" at bounding box center [932, 187] width 194 height 25
select select "OH"
click at [838, 175] on select "Automated Search Bad Parcel Complete Duplicate Parcel High Dollar Reporting In …" at bounding box center [932, 187] width 194 height 25
click at [1008, 212] on input "Apply" at bounding box center [1008, 215] width 39 height 22
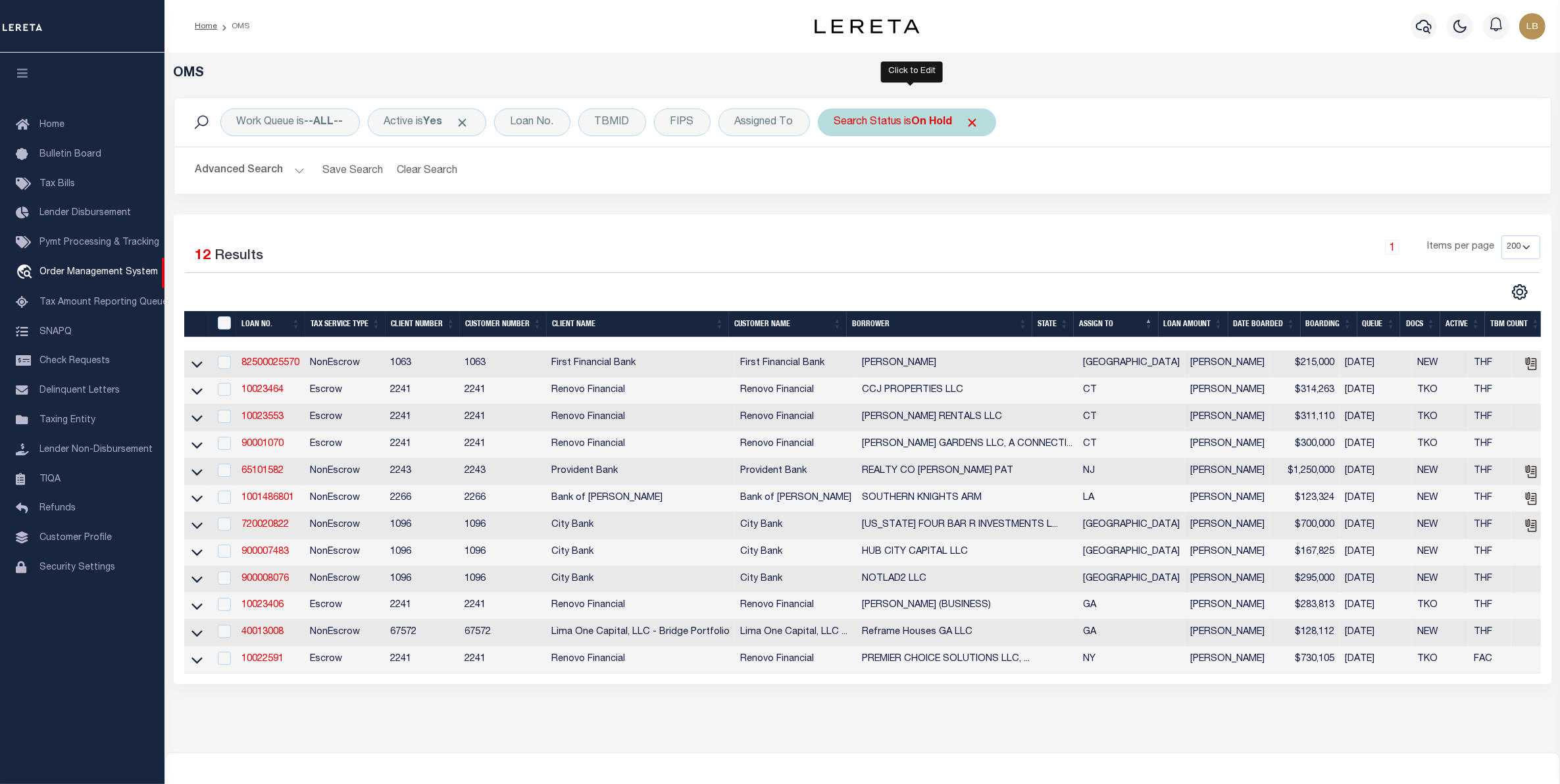
click at [942, 117] on b "On Hold" at bounding box center [932, 122] width 41 height 10
click at [882, 186] on select "Automated Search Bad Parcel Complete Duplicate Parcel High Dollar Reporting In …" at bounding box center [932, 187] width 194 height 25
select select "PH"
click at [838, 175] on select "Automated Search Bad Parcel Complete Duplicate Parcel High Dollar Reporting In …" at bounding box center [932, 187] width 194 height 25
click at [1021, 214] on input "Apply" at bounding box center [1008, 215] width 39 height 22
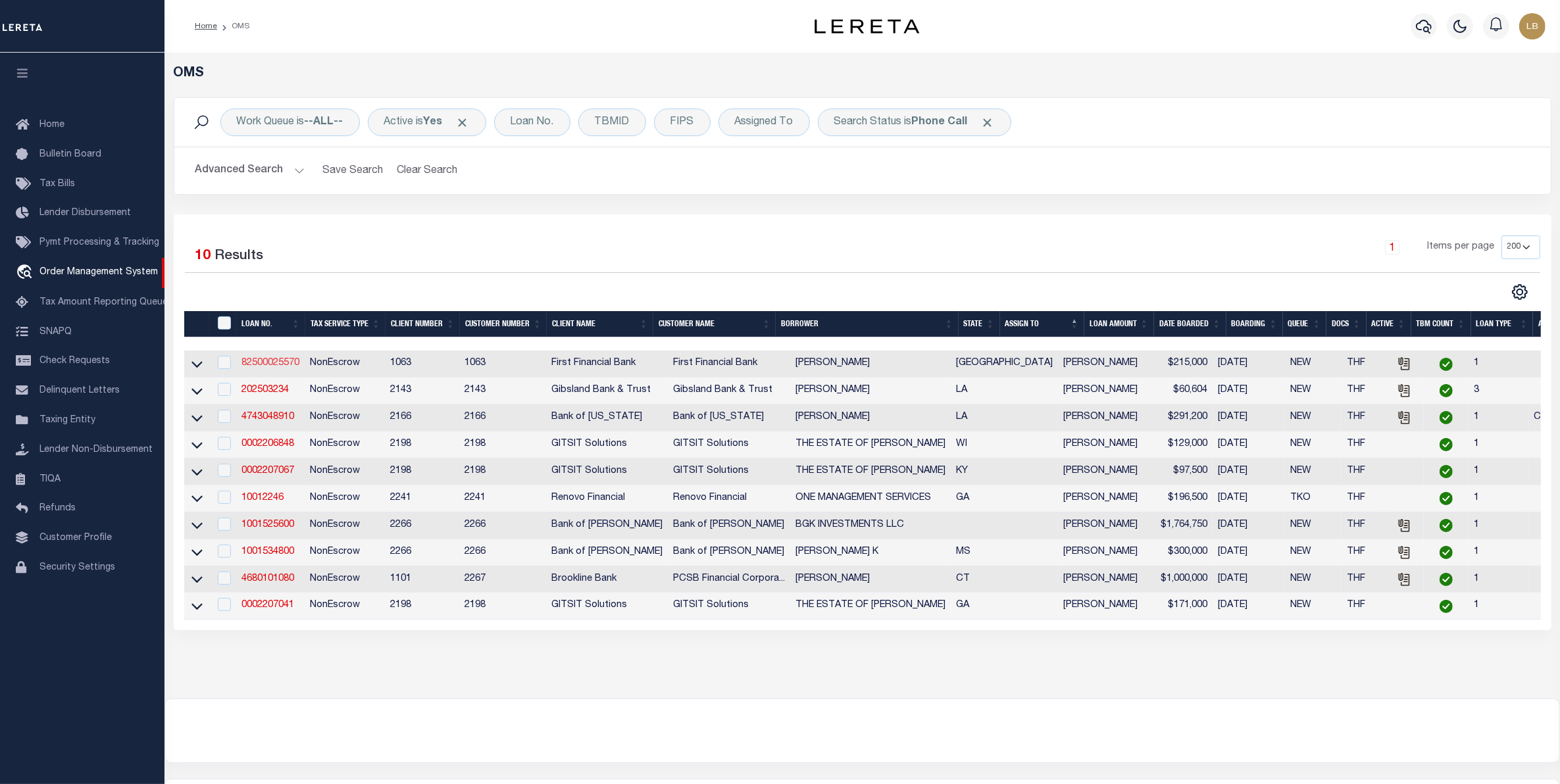
click at [253, 363] on link "82500025570" at bounding box center [270, 364] width 58 height 9
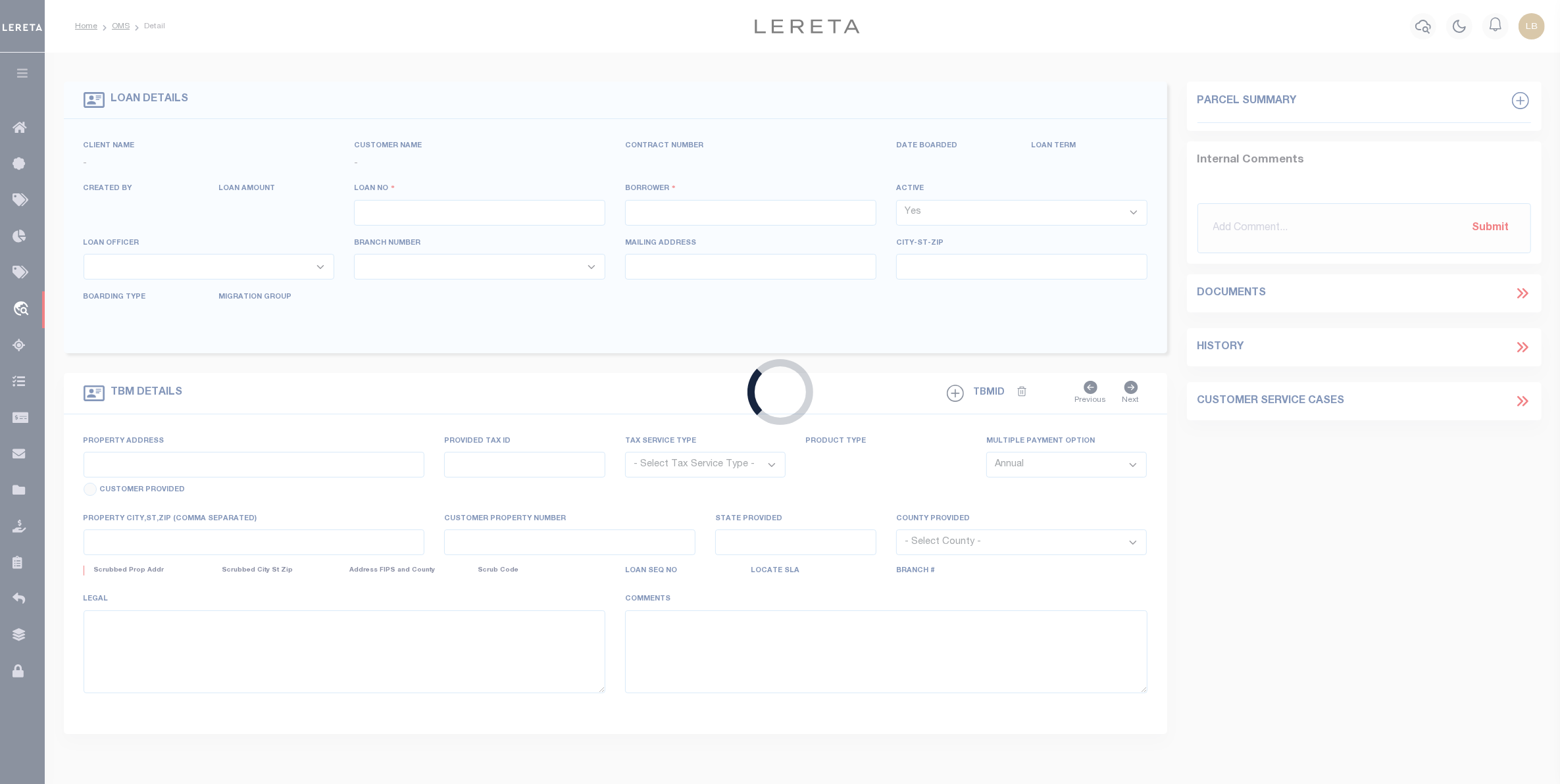
type input "82500025570"
type input "Jennifer L Bolling"
select select
select select "100"
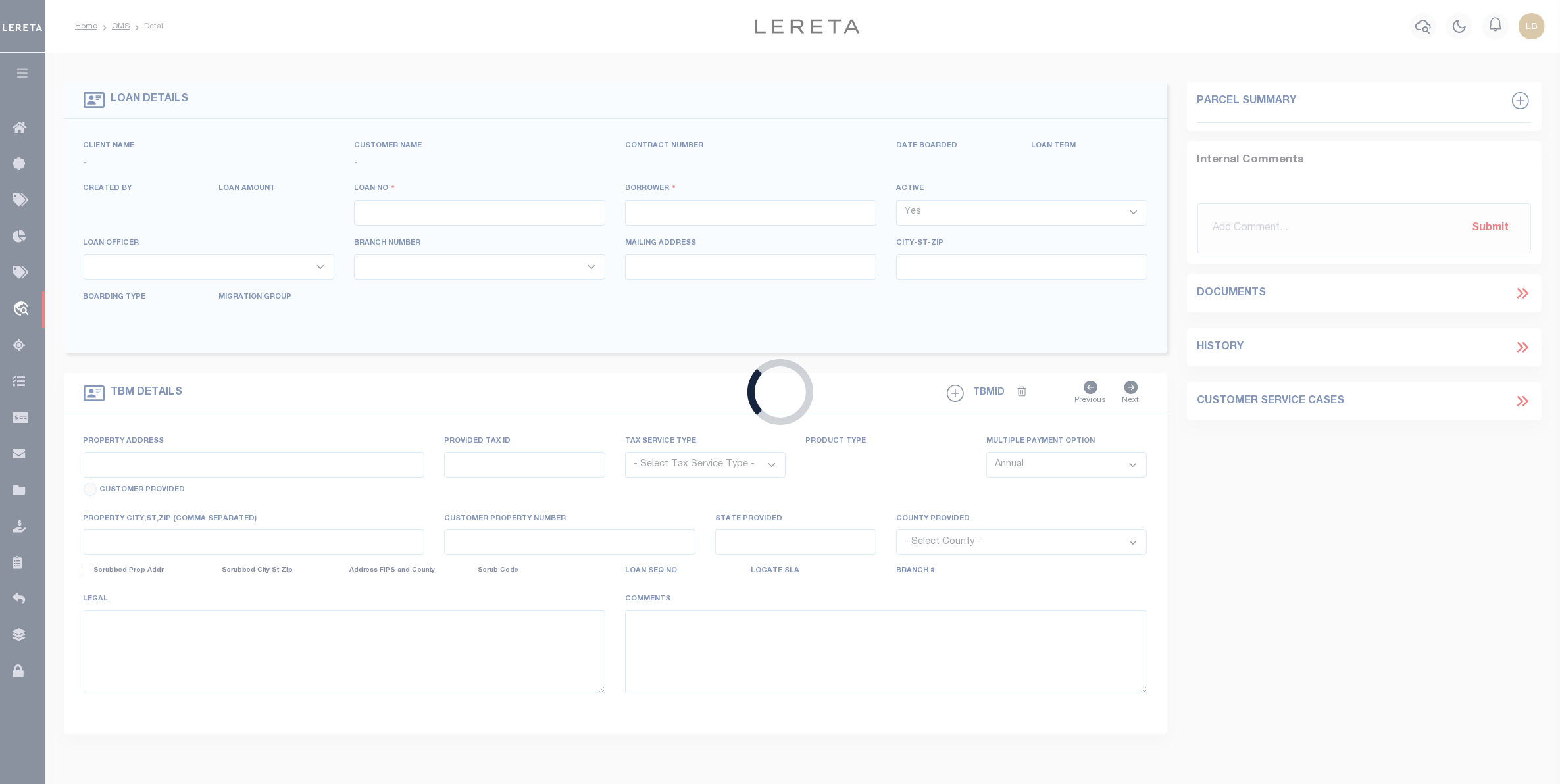
select select "NonEscrow"
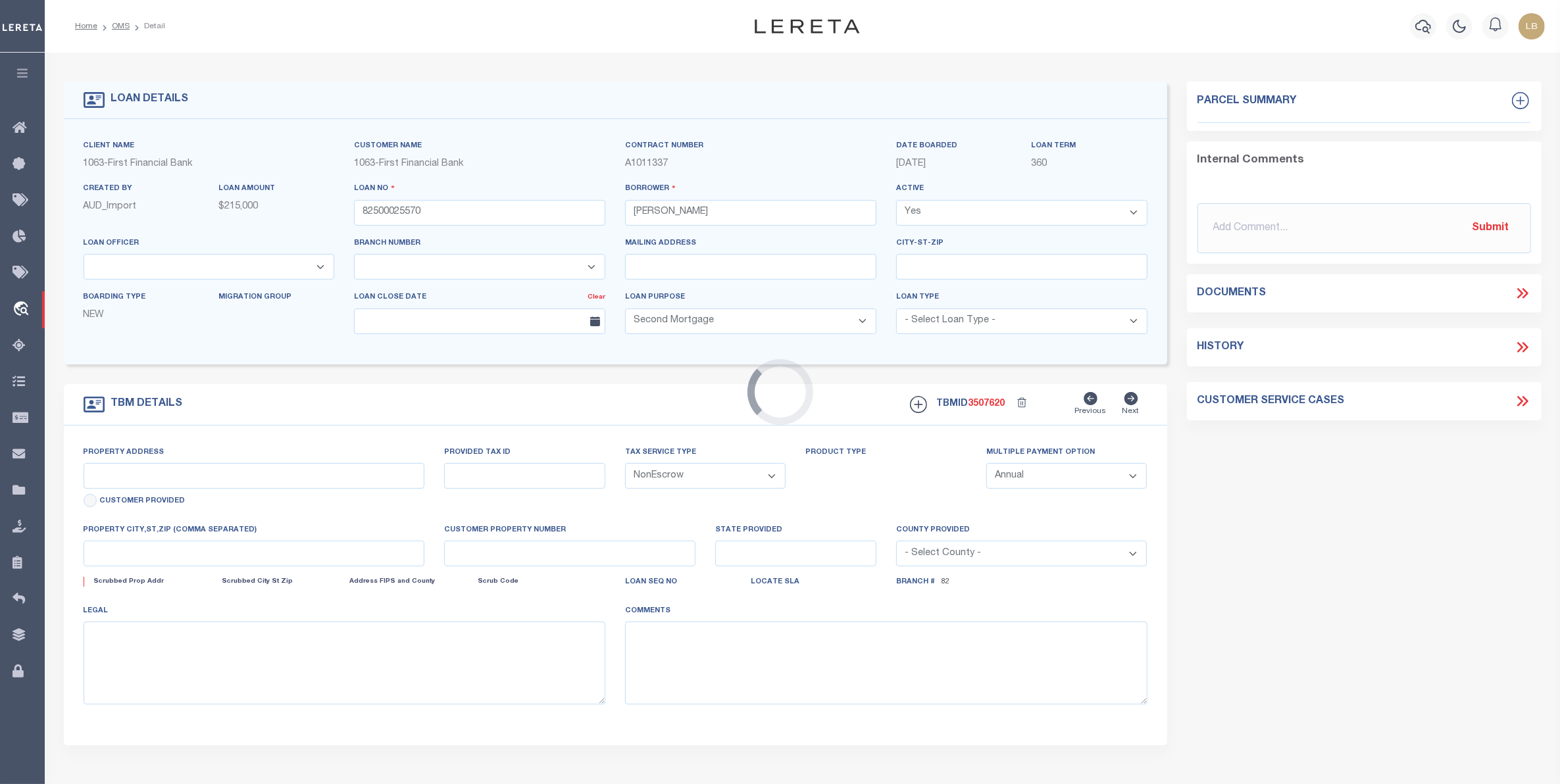
select select "92703"
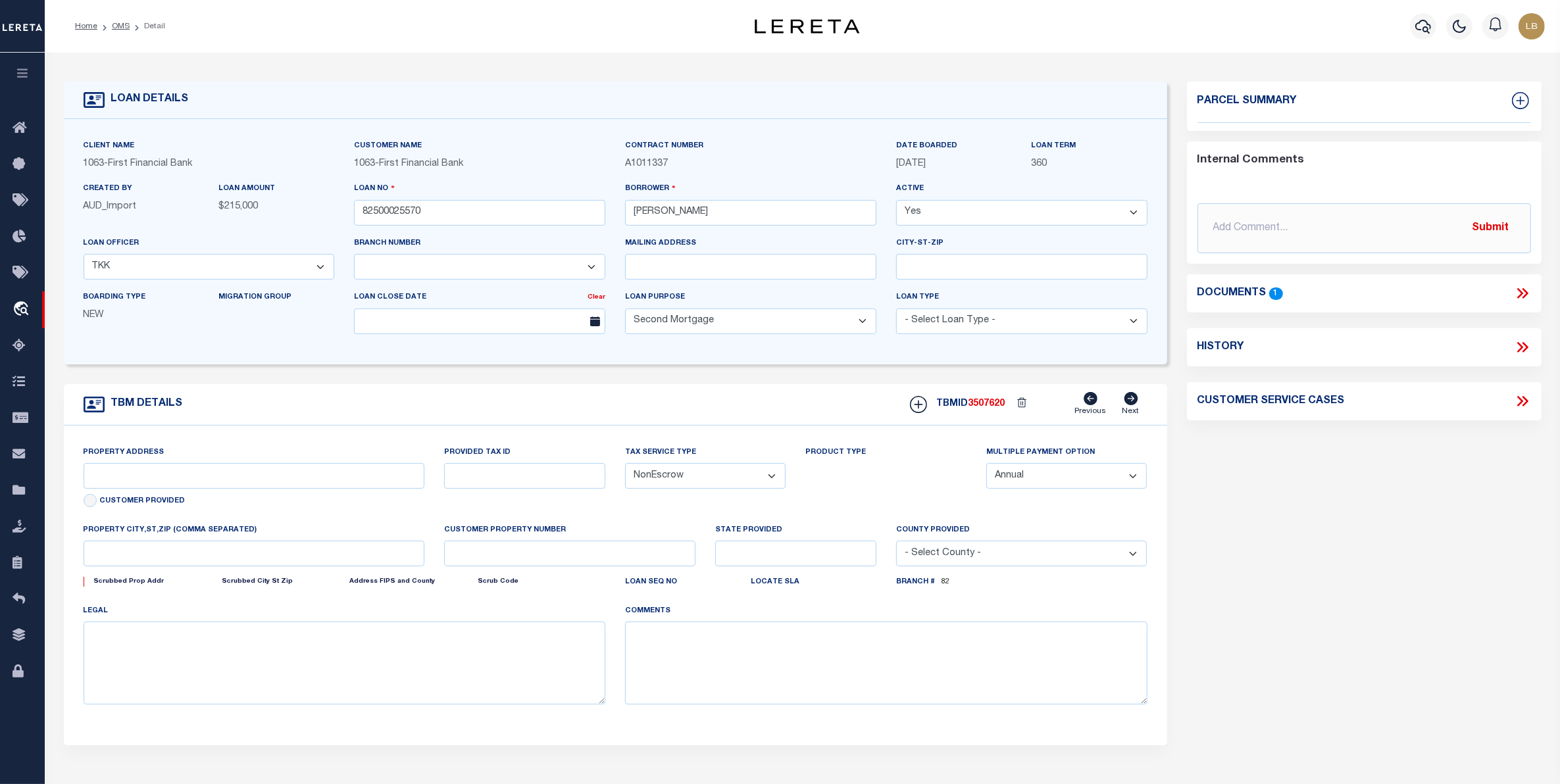
type input "135 ALAMO RD"
select select
type input "WEATHERFORD TX 760882404"
type input "[GEOGRAPHIC_DATA]"
select select
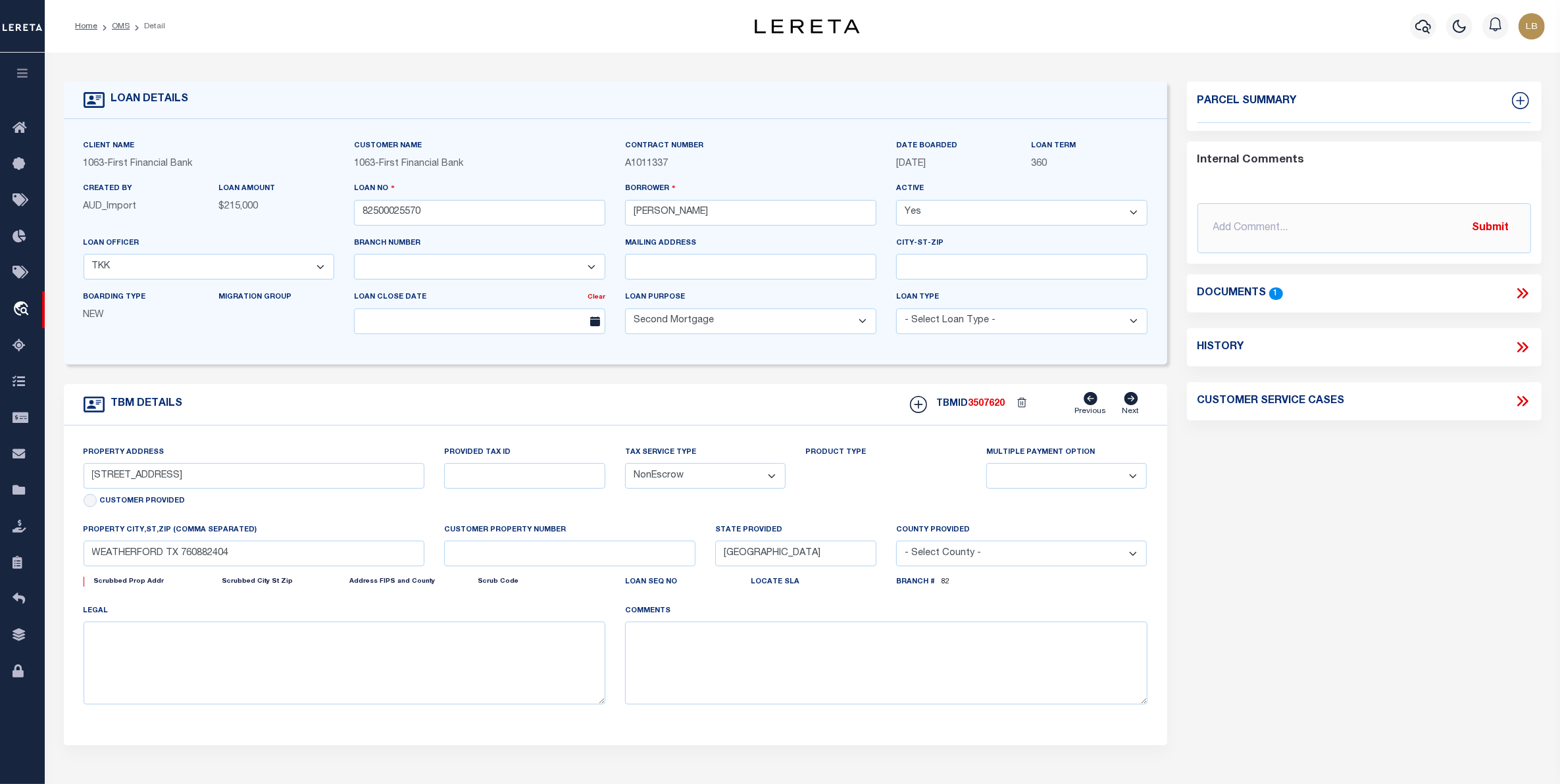
select select "530"
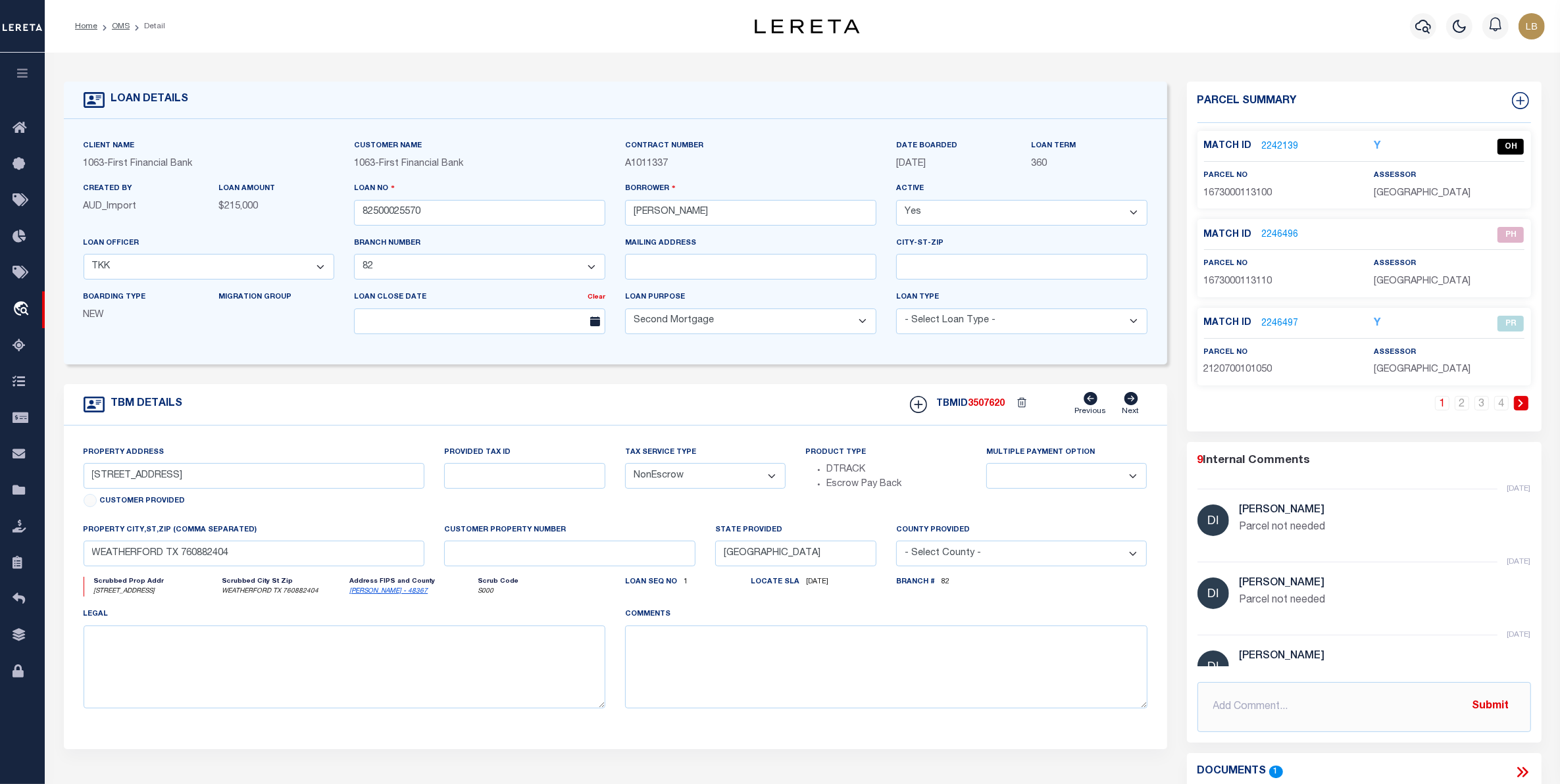
click at [1271, 233] on link "2246496" at bounding box center [1280, 235] width 37 height 14
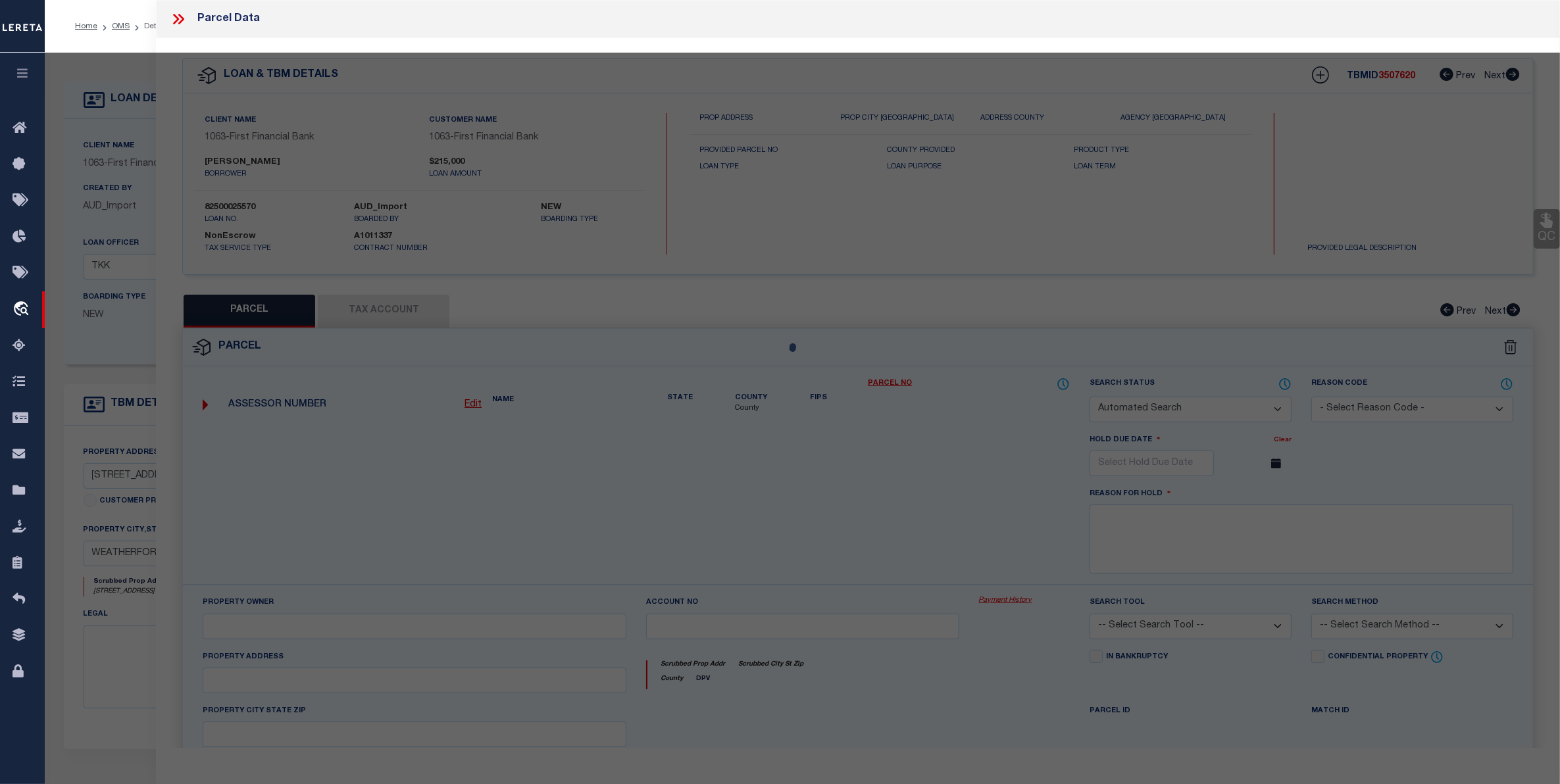
checkbox input "false"
select select "PH"
select select "099"
type input "JENNIFER,BOLLING & COLTEN,BRYAN"
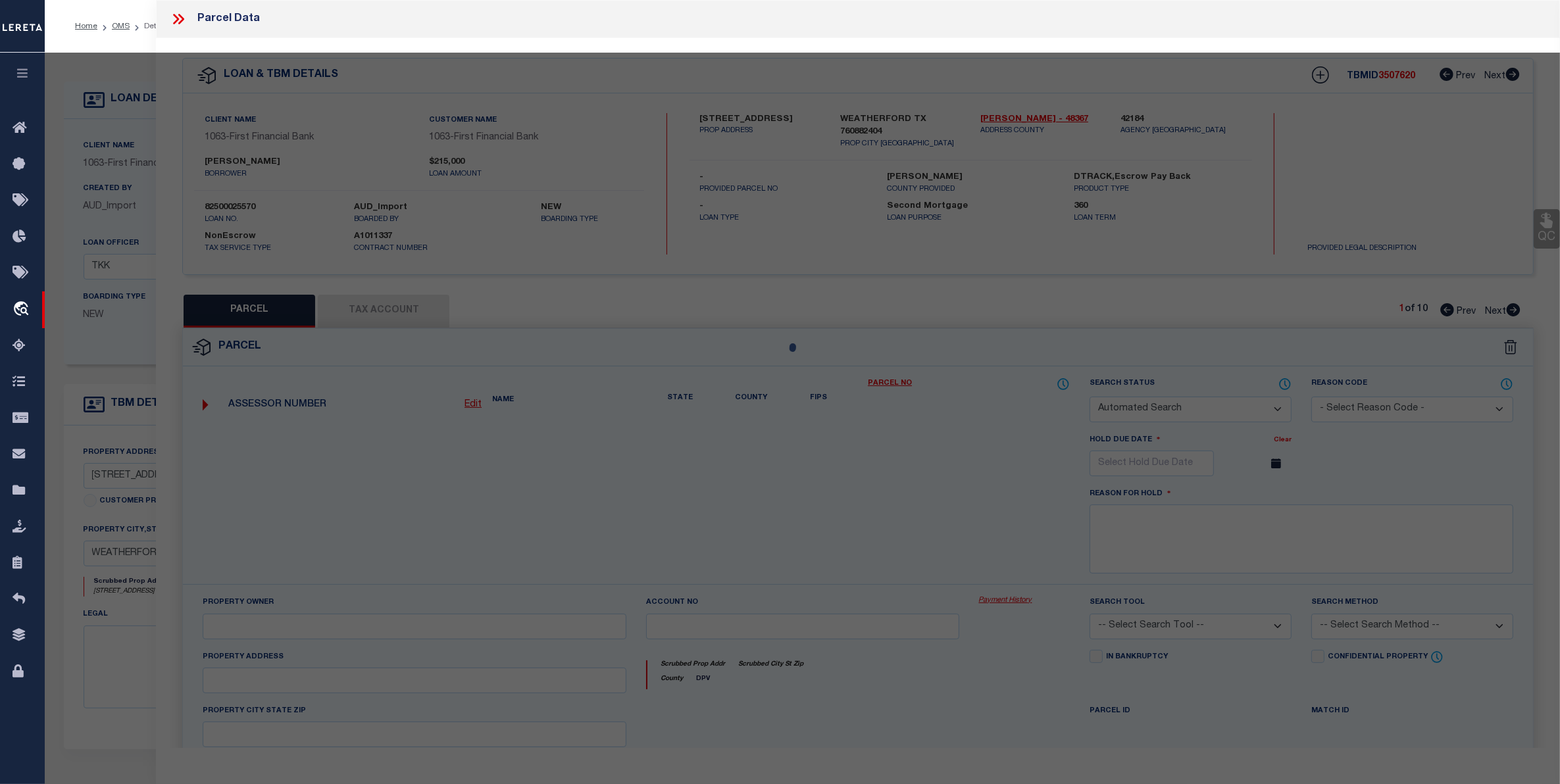
select select "ATL"
select select "ADD"
type input "135 ALAMO RD"
type input "WEATHERFORD, TX 76088"
type textarea "ACRES: 2.000 LOT: 131-B SUBD: RHODES RANCH ESTATES PH II P C E-791"
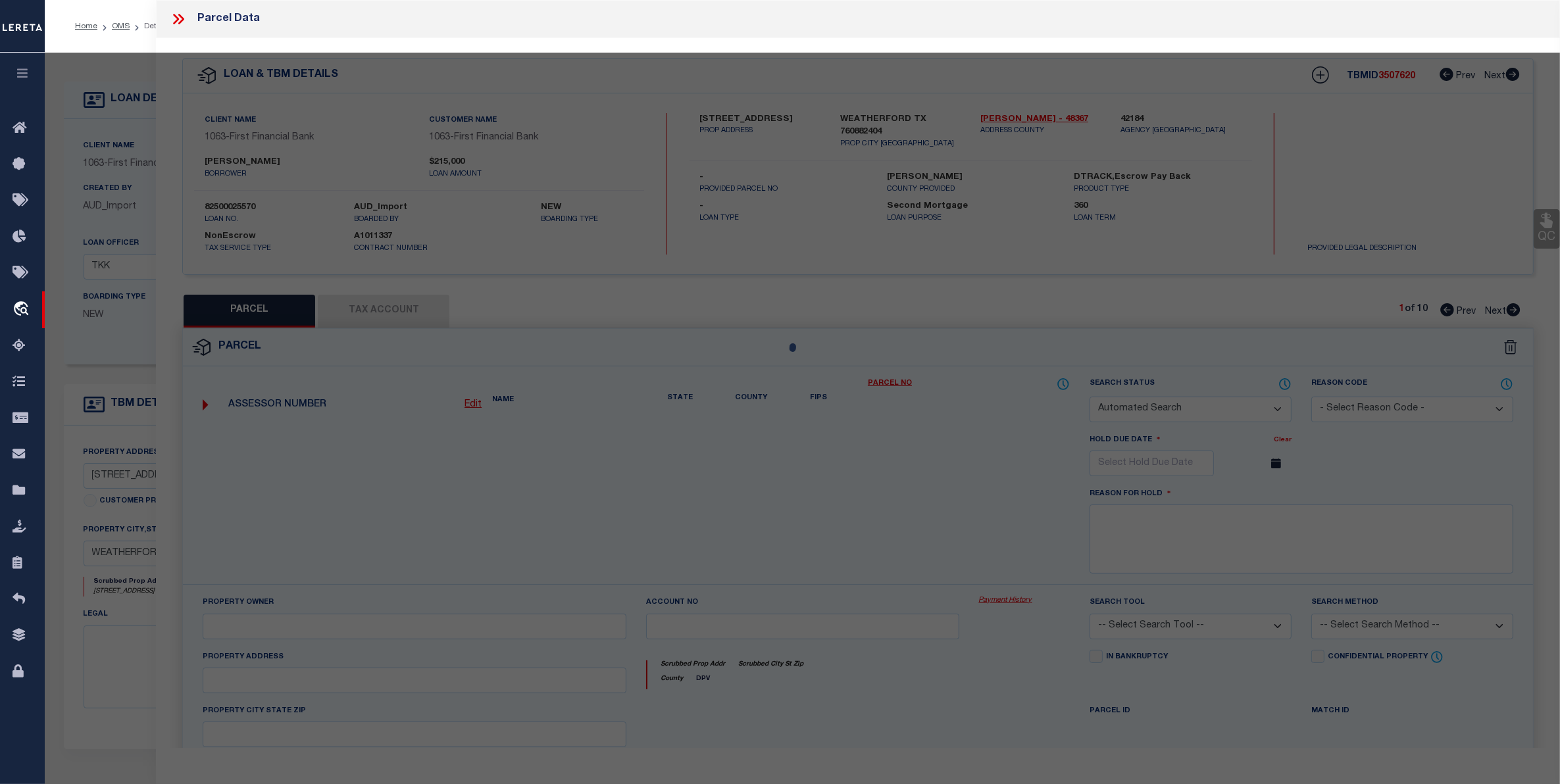
type textarea "Parcel not needed"
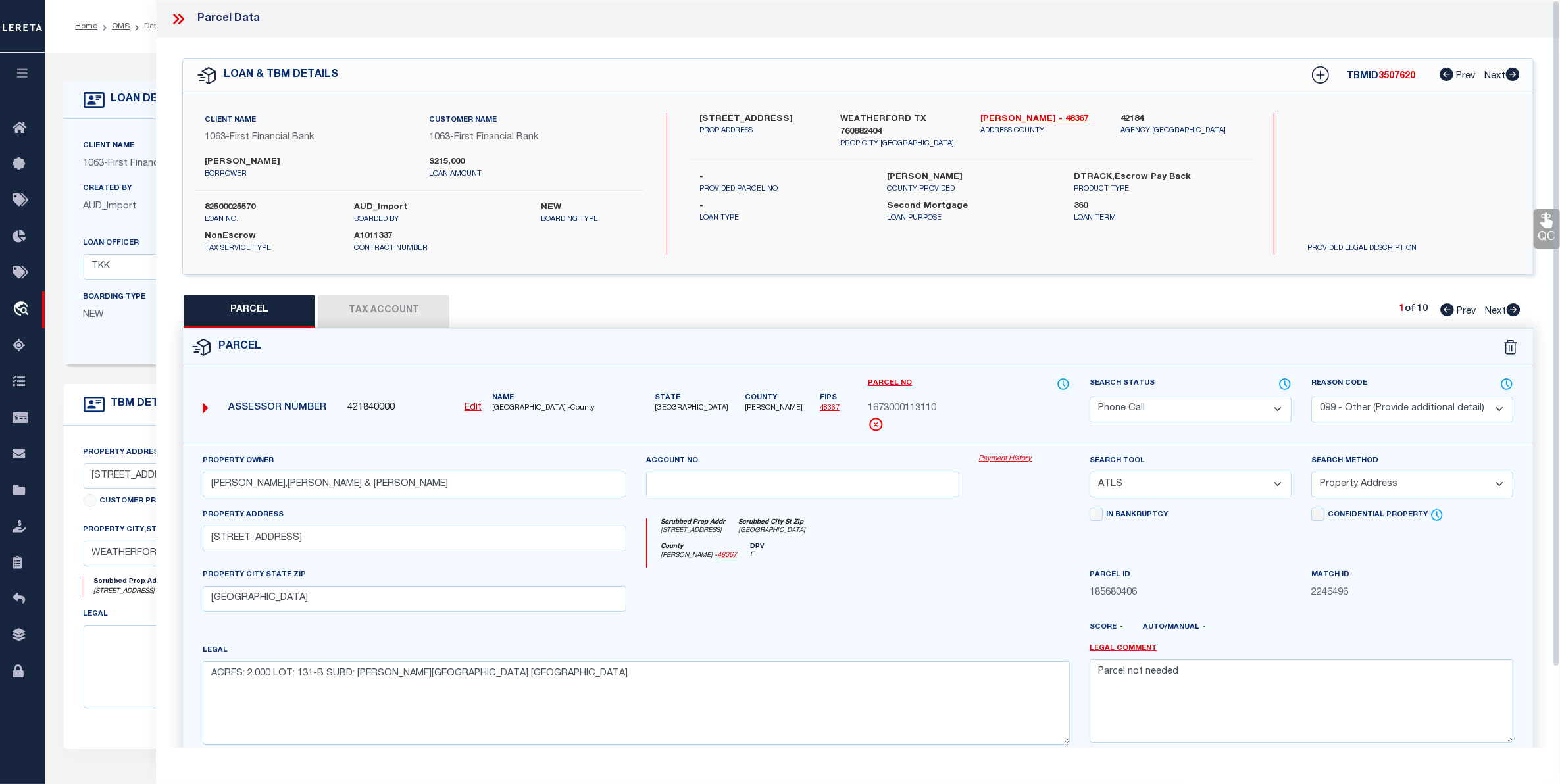
click at [180, 15] on icon at bounding box center [181, 19] width 6 height 10
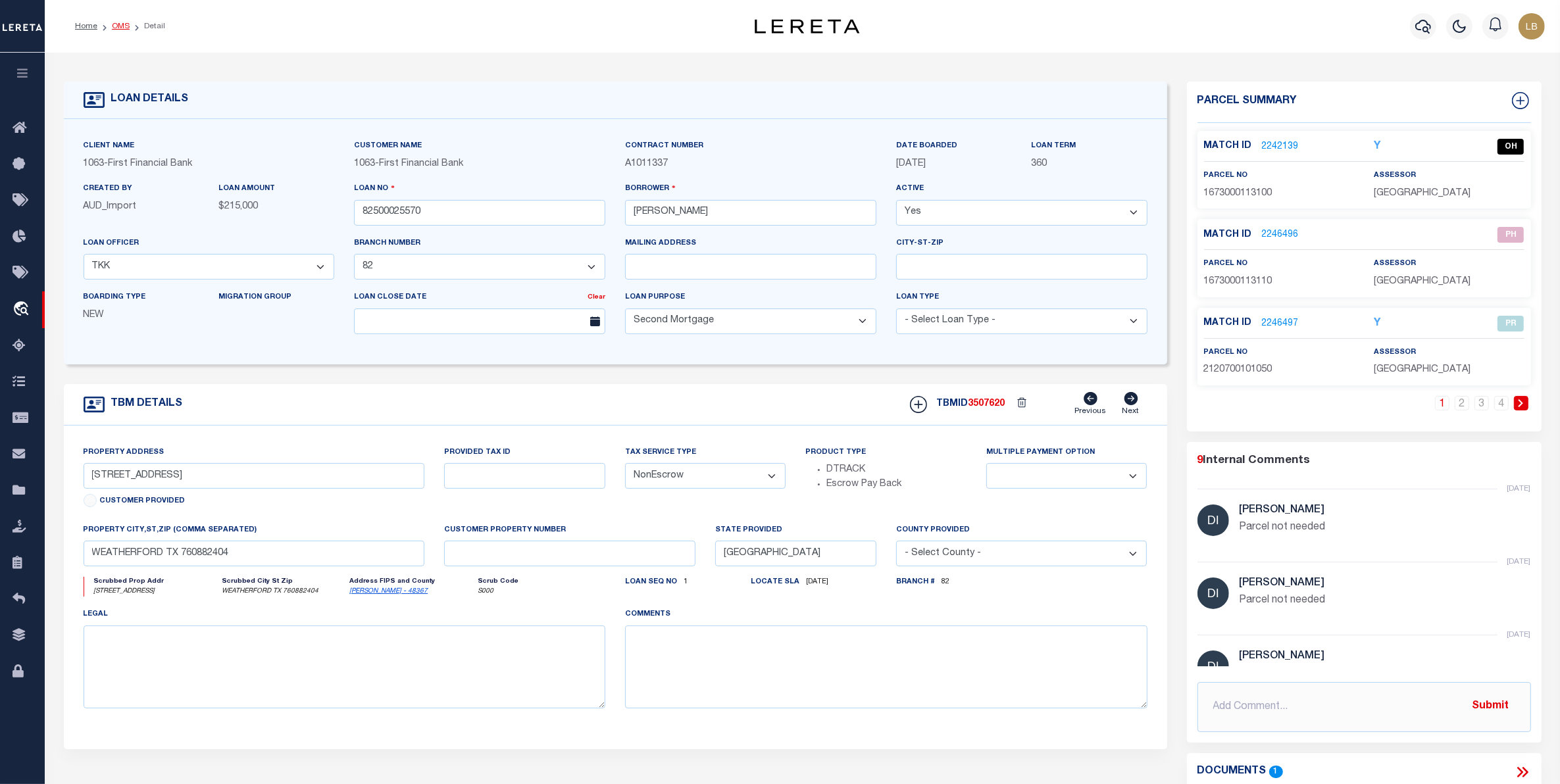
click at [120, 27] on link "OMS" at bounding box center [120, 26] width 18 height 8
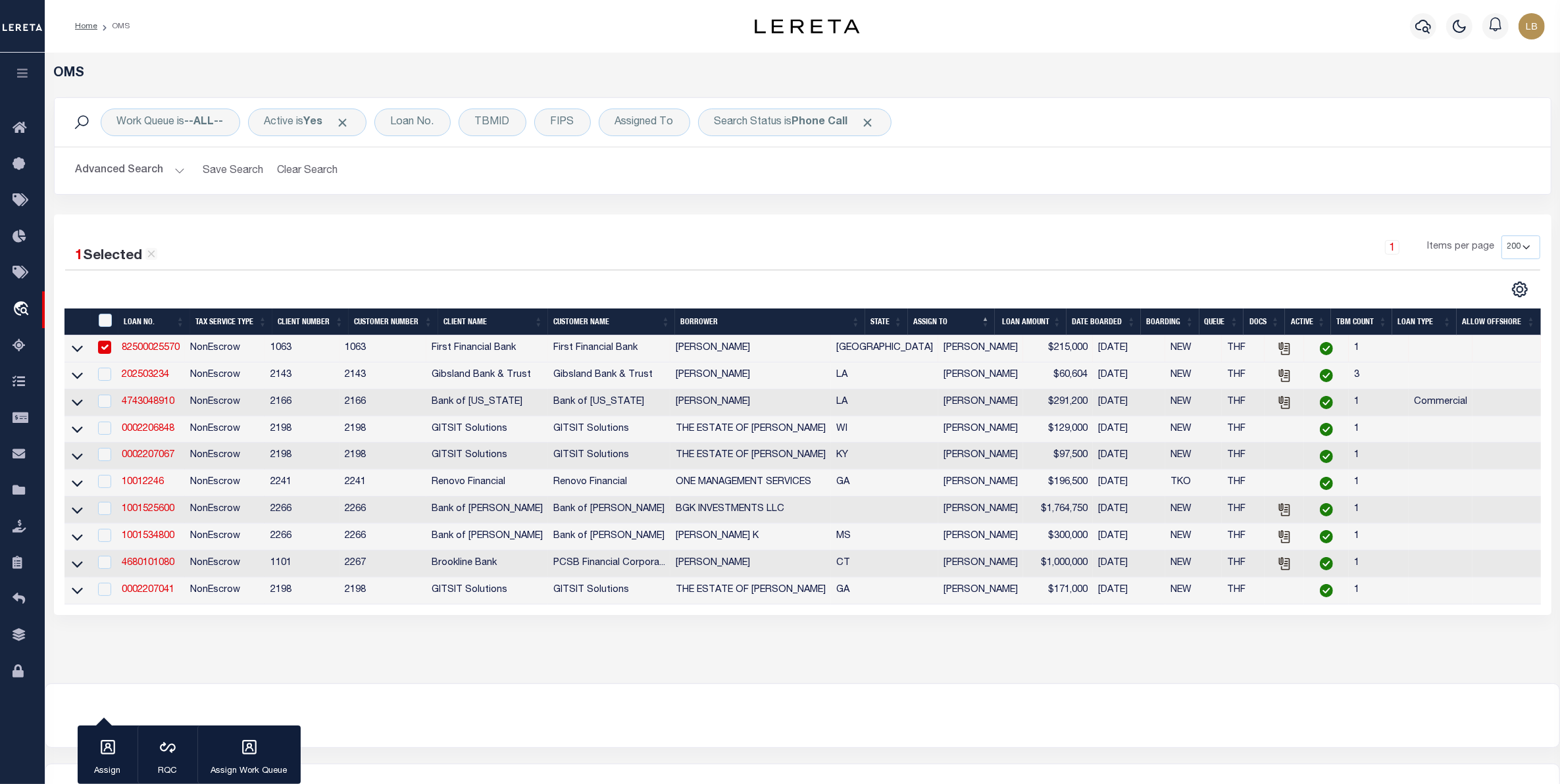
click at [103, 349] on input "checkbox" at bounding box center [105, 348] width 13 height 13
checkbox input "false"
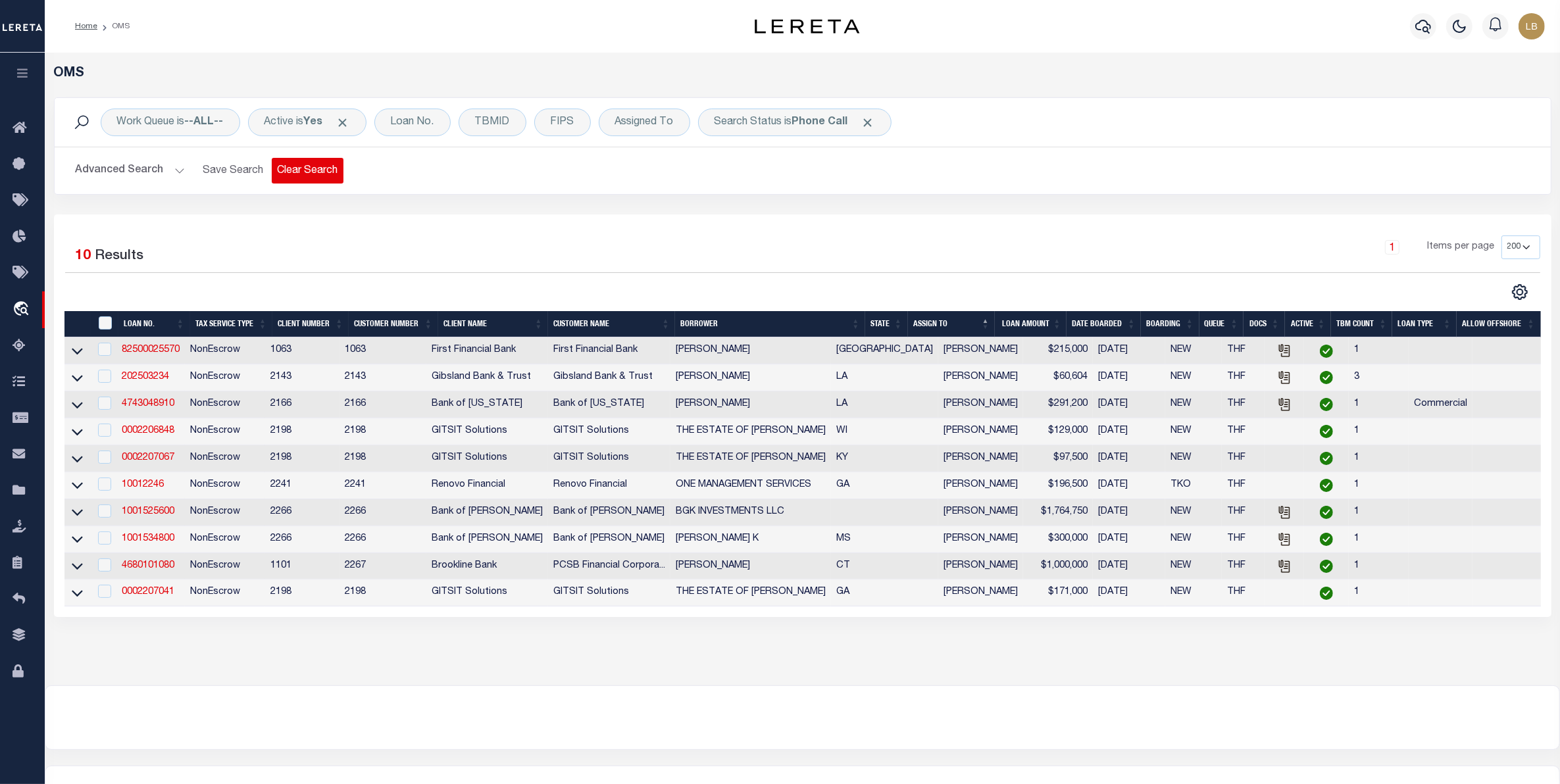
click at [310, 172] on button "Clear Search" at bounding box center [308, 170] width 72 height 26
click at [21, 125] on icon at bounding box center [23, 128] width 21 height 16
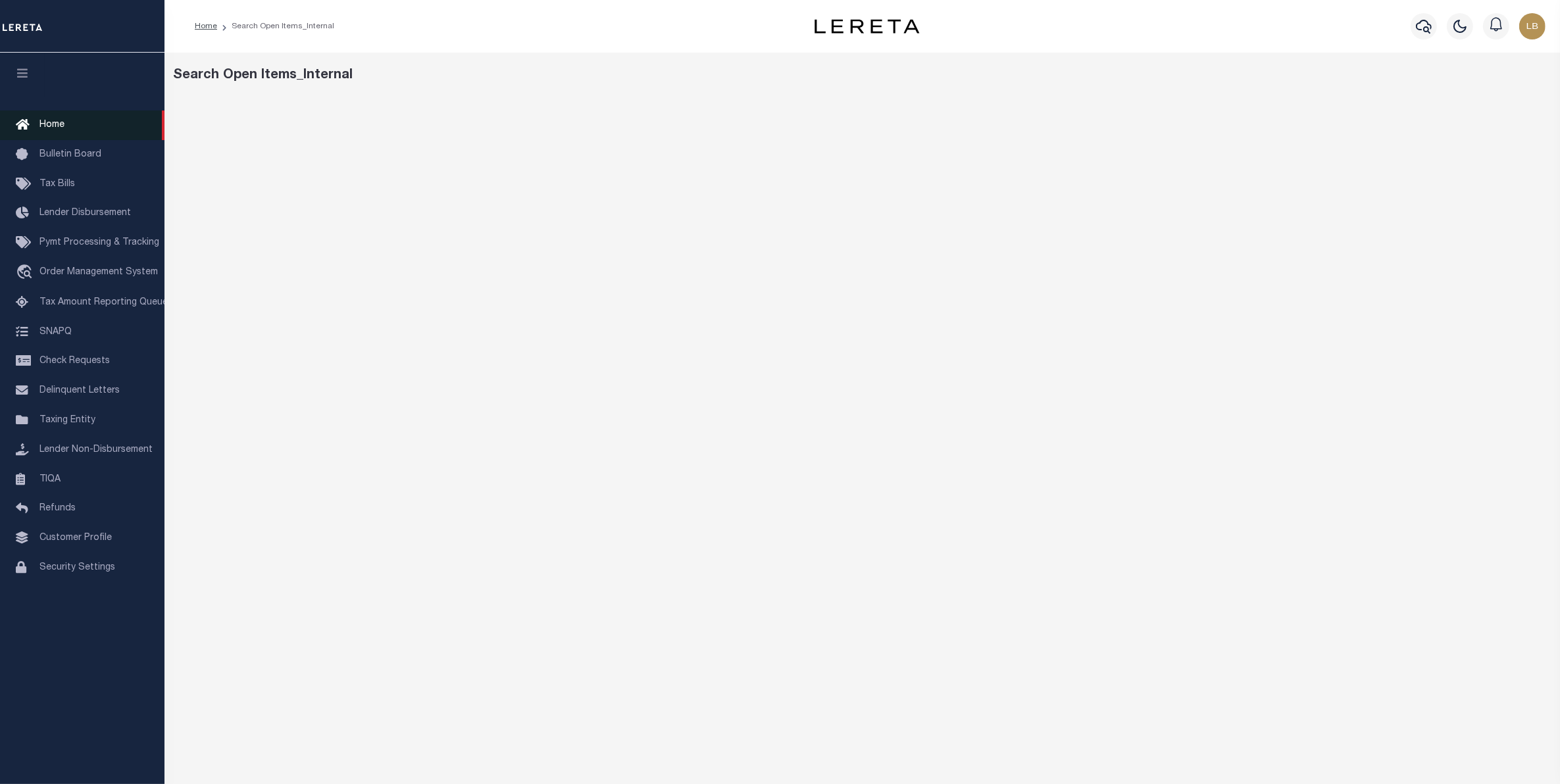
click at [60, 120] on span "Home" at bounding box center [52, 125] width 25 height 9
click at [53, 126] on span "Home" at bounding box center [52, 125] width 25 height 9
click at [60, 116] on link "Home" at bounding box center [82, 125] width 164 height 29
click at [60, 120] on span "Home" at bounding box center [52, 125] width 25 height 9
click at [44, 122] on span "Home" at bounding box center [52, 125] width 25 height 9
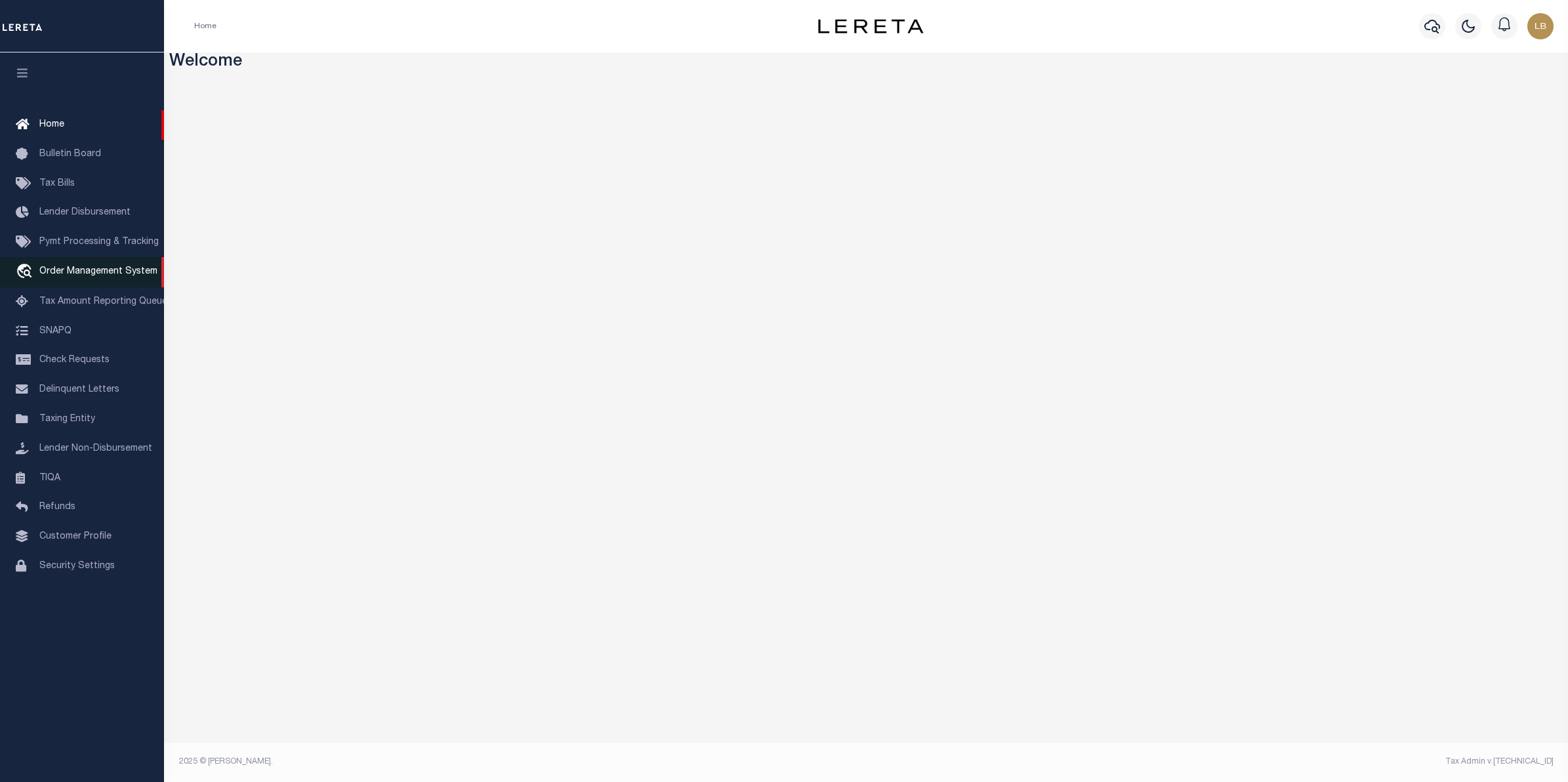
click at [75, 273] on span "Order Management System" at bounding box center [98, 271] width 118 height 9
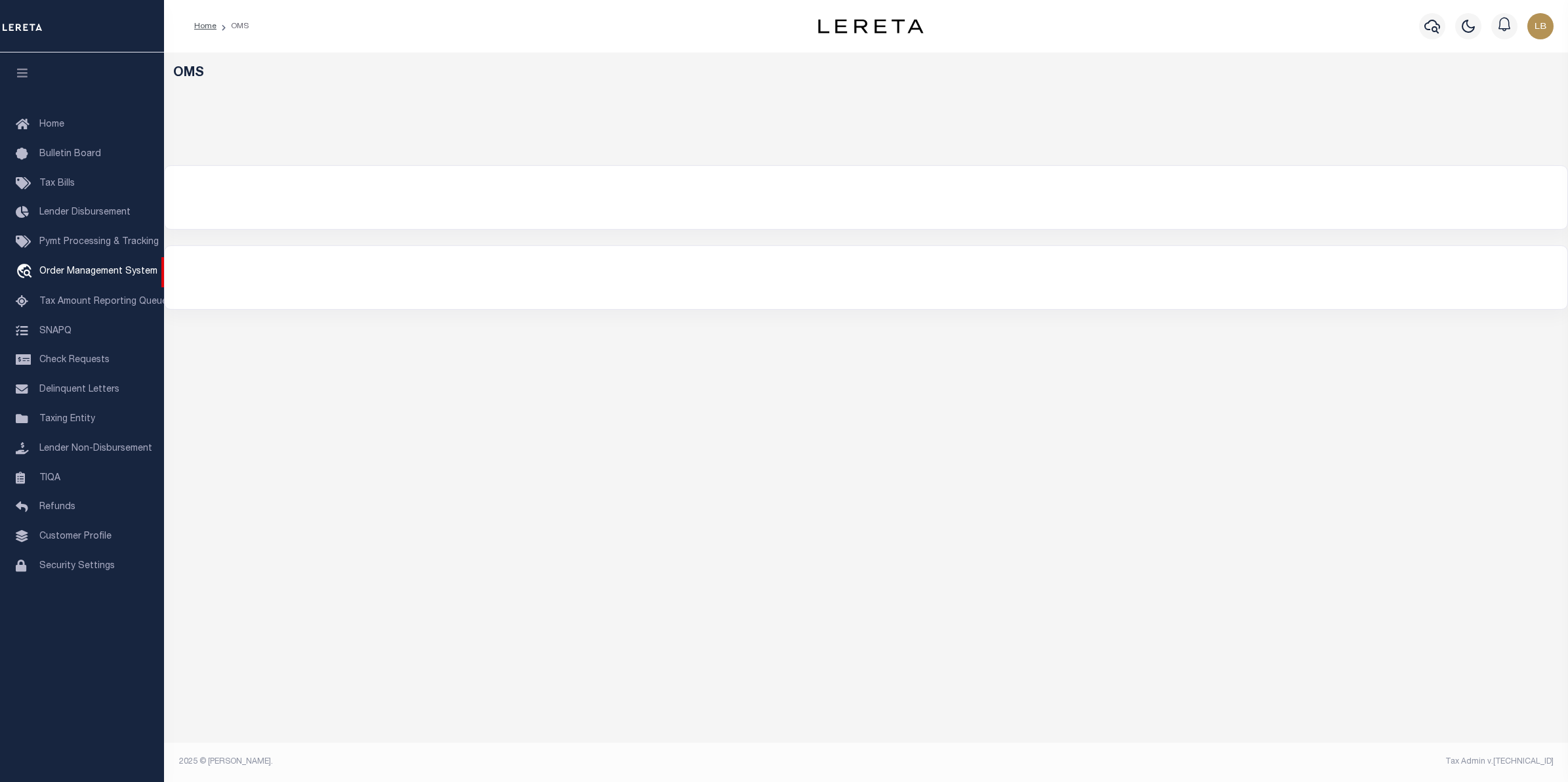
select select "200"
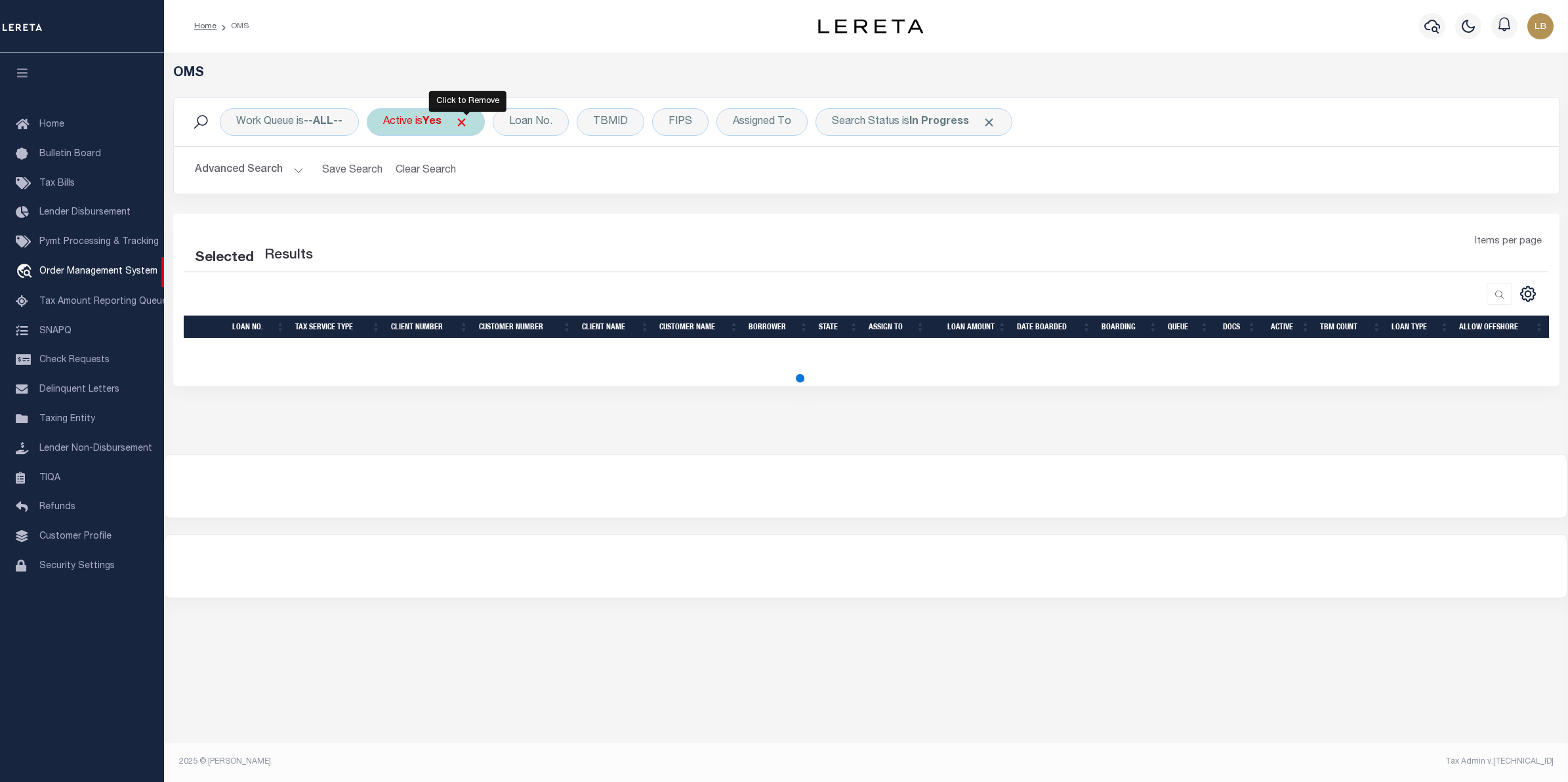
click at [467, 120] on span "Click to Remove" at bounding box center [462, 122] width 14 height 14
select select "200"
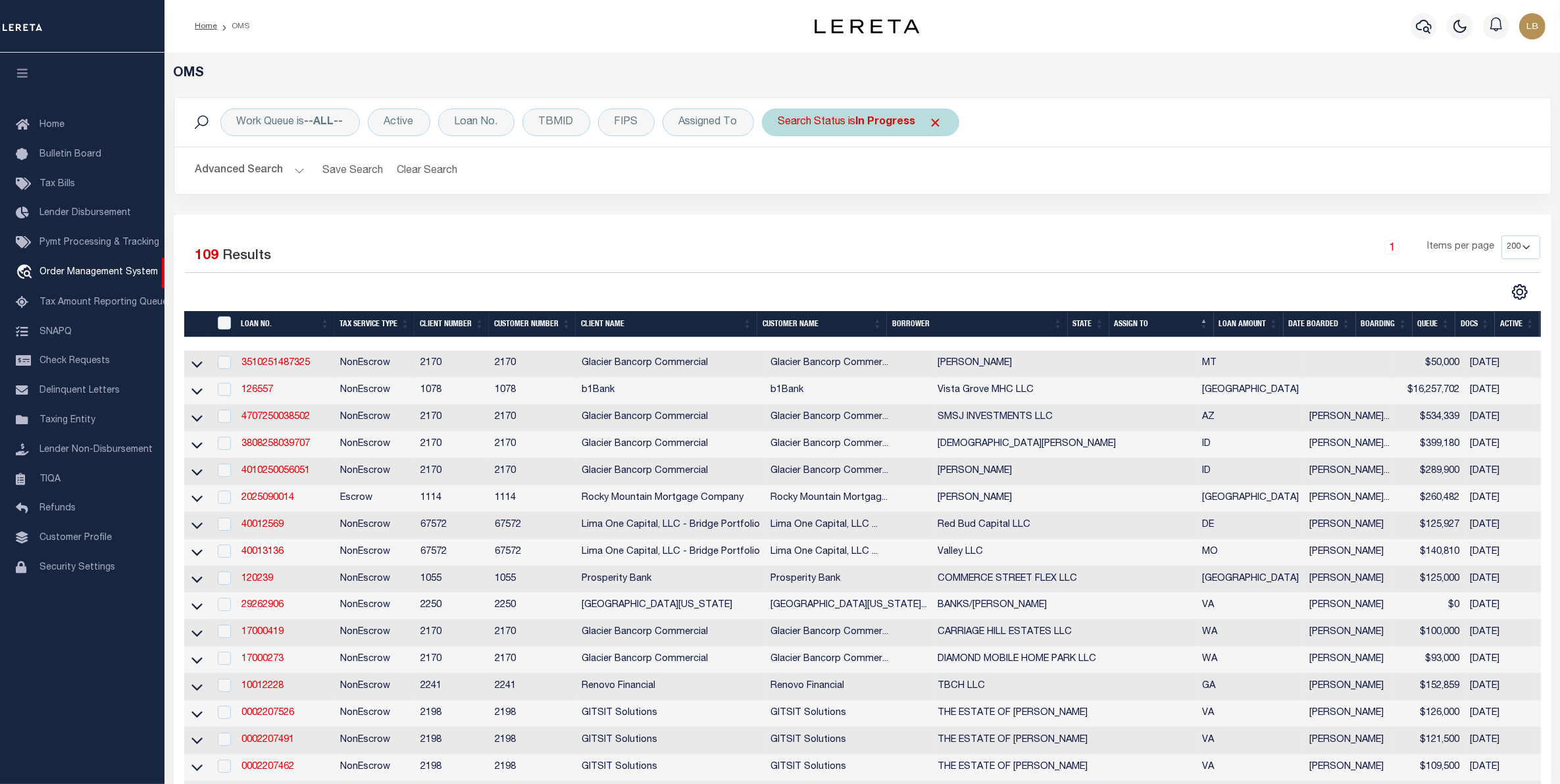
click at [935, 125] on span "Click to Remove" at bounding box center [935, 123] width 14 height 14
click at [245, 166] on button "Advanced Search" at bounding box center [250, 170] width 110 height 26
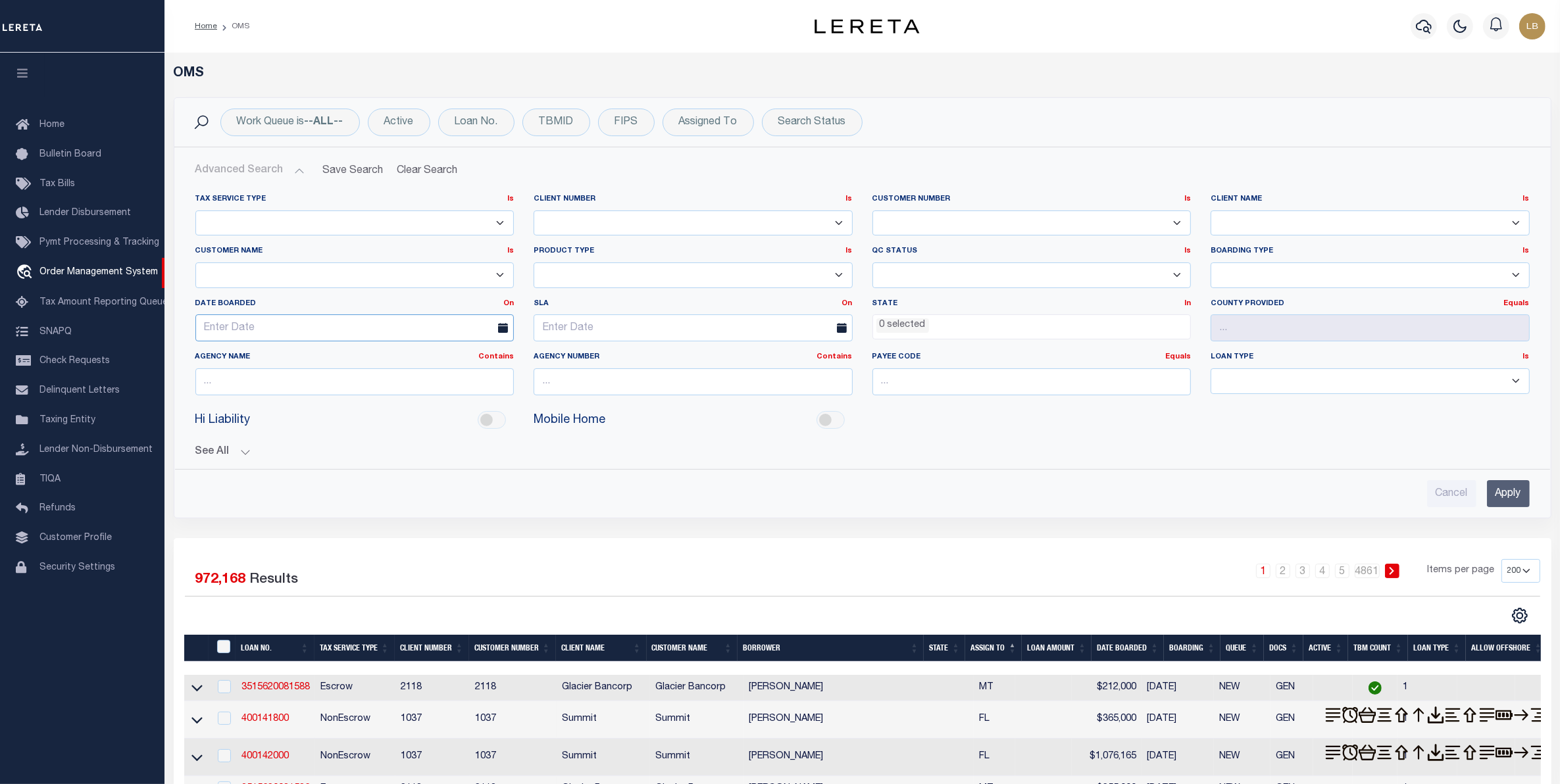
click at [303, 317] on input "text" at bounding box center [355, 328] width 319 height 27
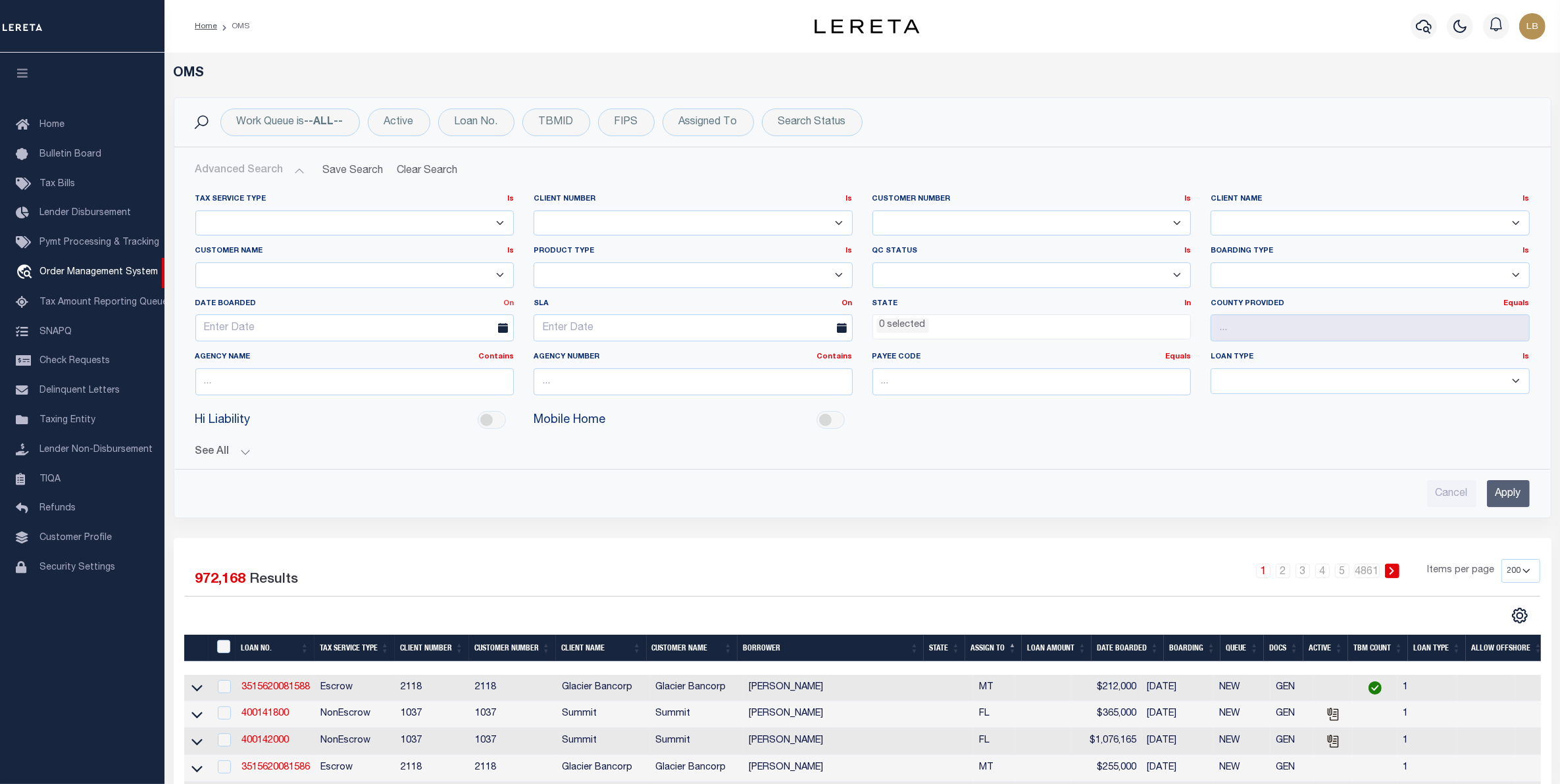
click at [513, 302] on link "On" at bounding box center [508, 304] width 10 height 8
click at [443, 381] on link "Between" at bounding box center [461, 376] width 104 height 19
click at [214, 332] on input "text" at bounding box center [270, 328] width 149 height 27
click at [382, 405] on span "4" at bounding box center [383, 403] width 26 height 26
type input "10-04-2025"
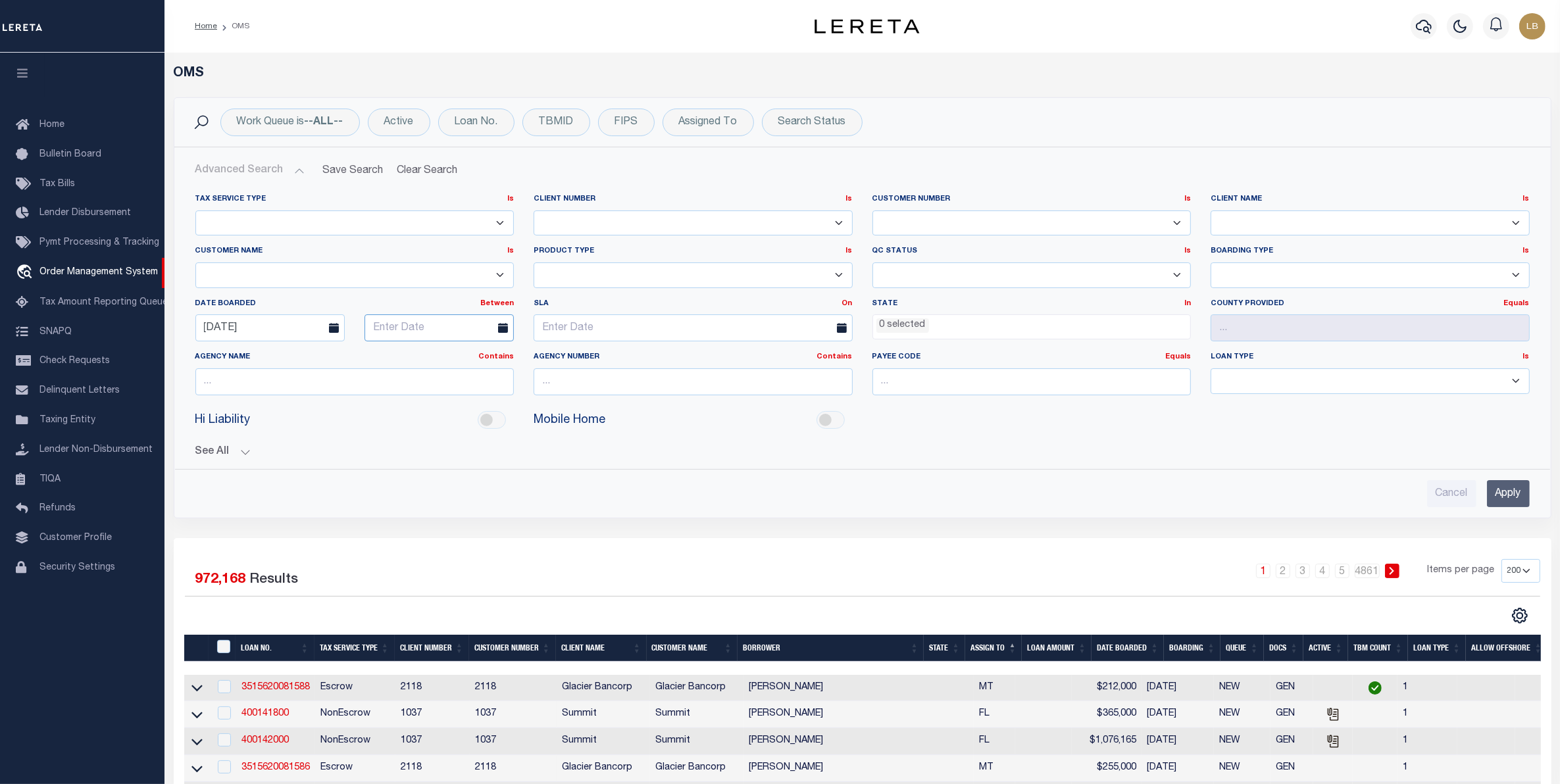
click at [399, 331] on input "text" at bounding box center [439, 328] width 149 height 27
click at [533, 424] on span "10" at bounding box center [523, 429] width 26 height 26
type input "10-10-2025"
click at [1518, 487] on input "Apply" at bounding box center [1508, 493] width 43 height 27
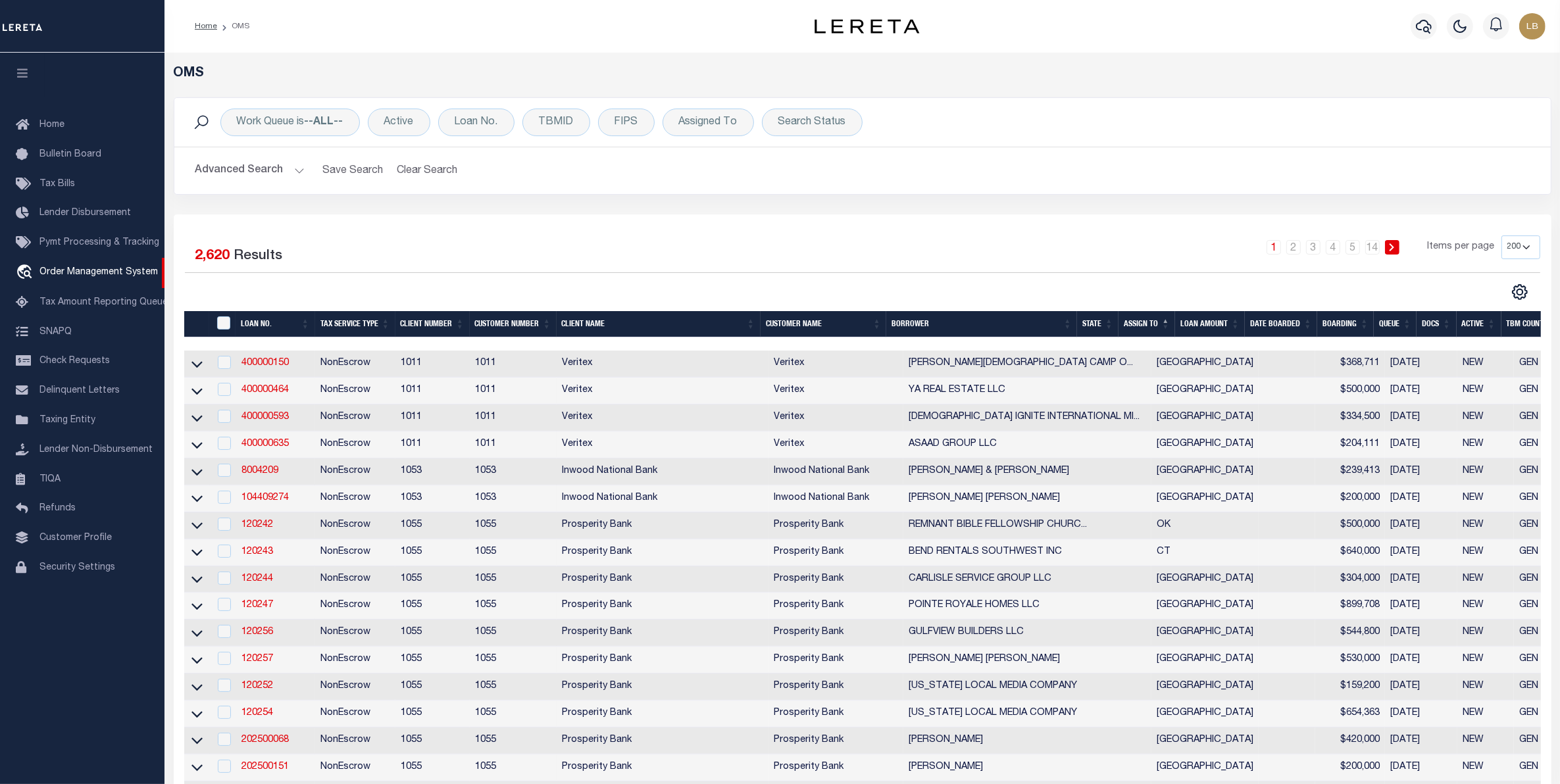
click at [258, 164] on button "Advanced Search" at bounding box center [250, 170] width 110 height 26
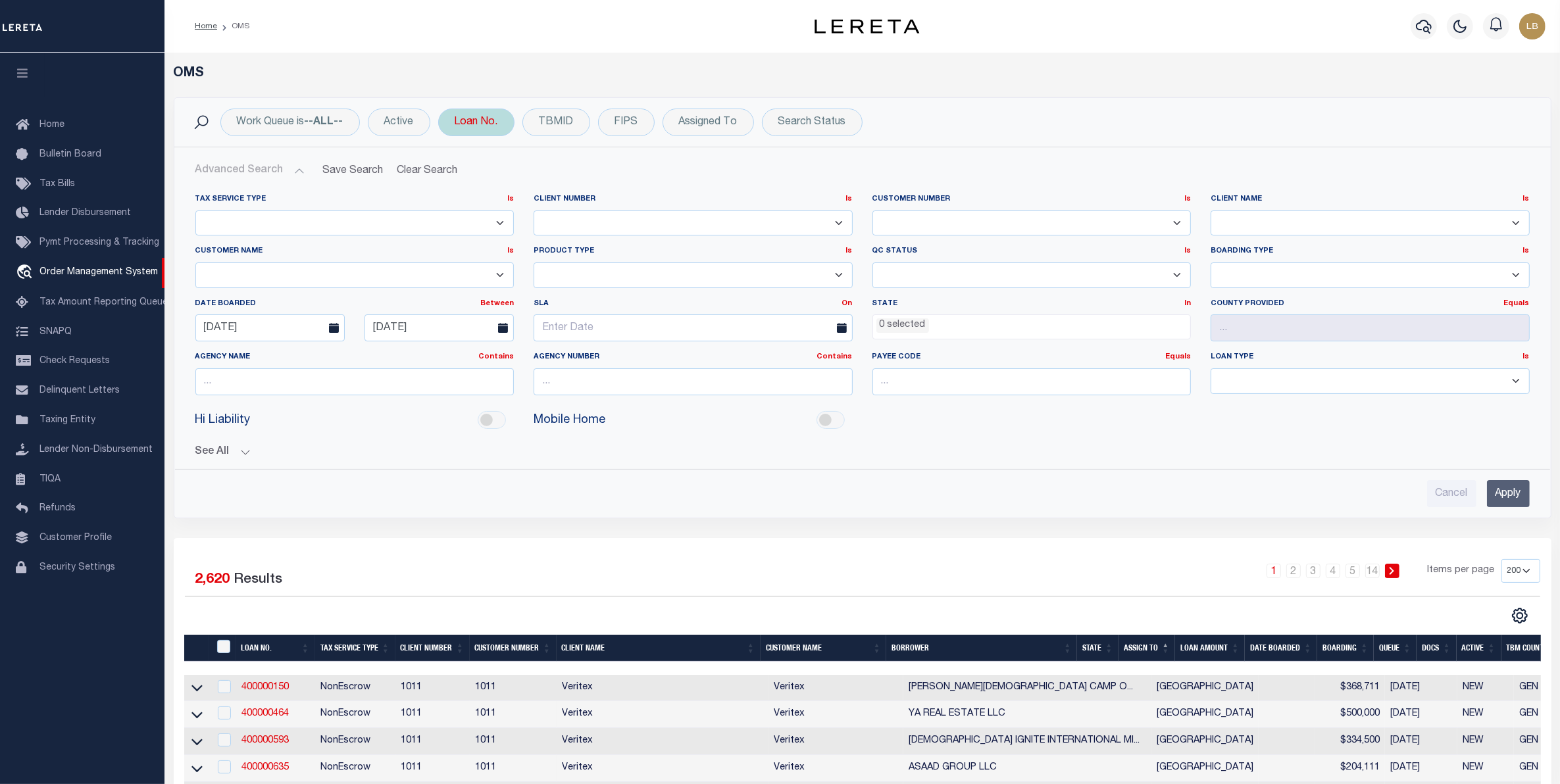
click at [475, 126] on div "Loan No." at bounding box center [476, 122] width 77 height 27
type input "109672"
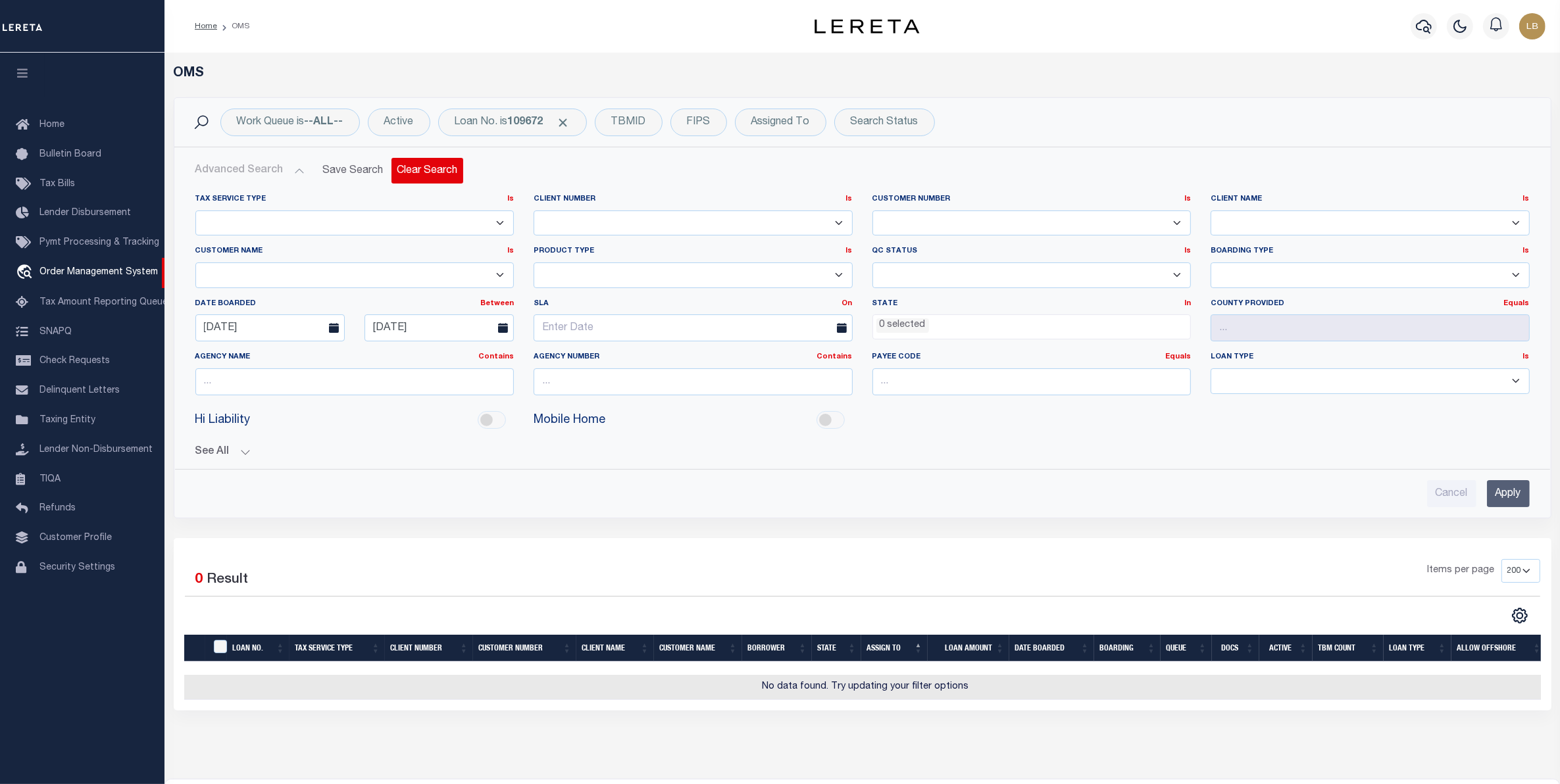
click at [428, 176] on button "Clear Search" at bounding box center [427, 170] width 72 height 26
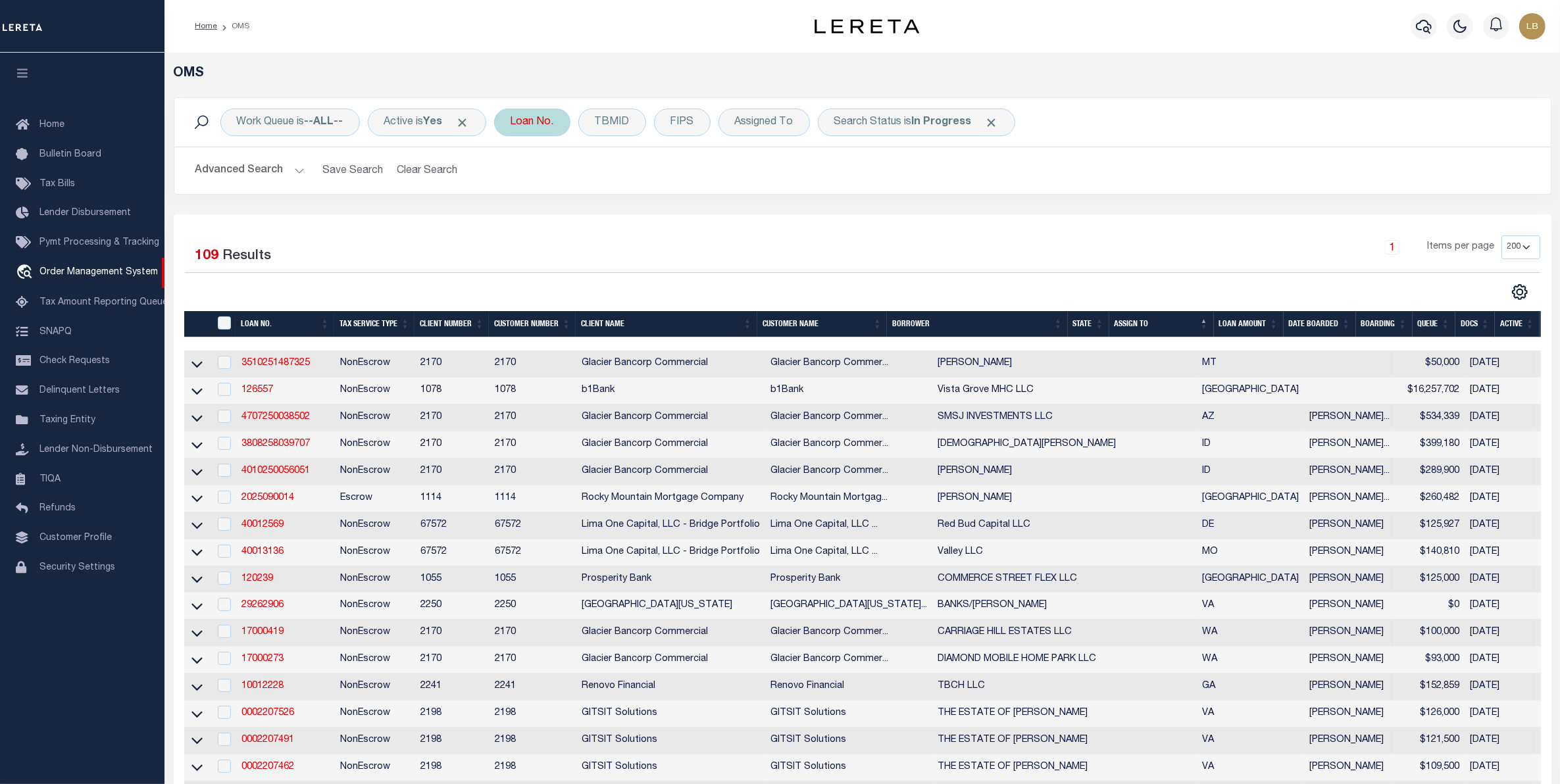
click at [535, 120] on div "Loan No." at bounding box center [532, 122] width 77 height 27
type input "109672"
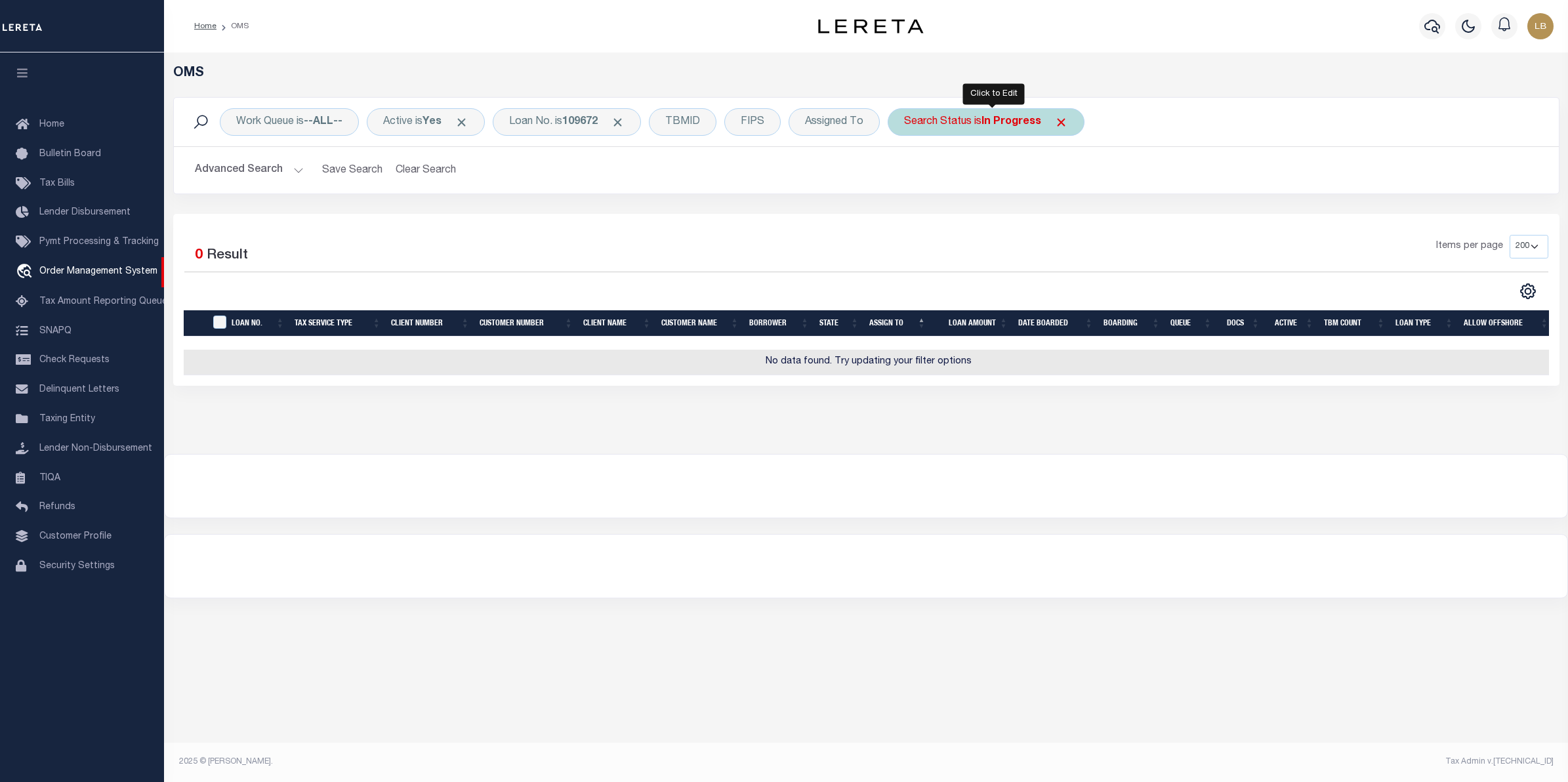
click at [1076, 119] on div "Search Status is In Progress" at bounding box center [986, 122] width 197 height 27
select select "IP"
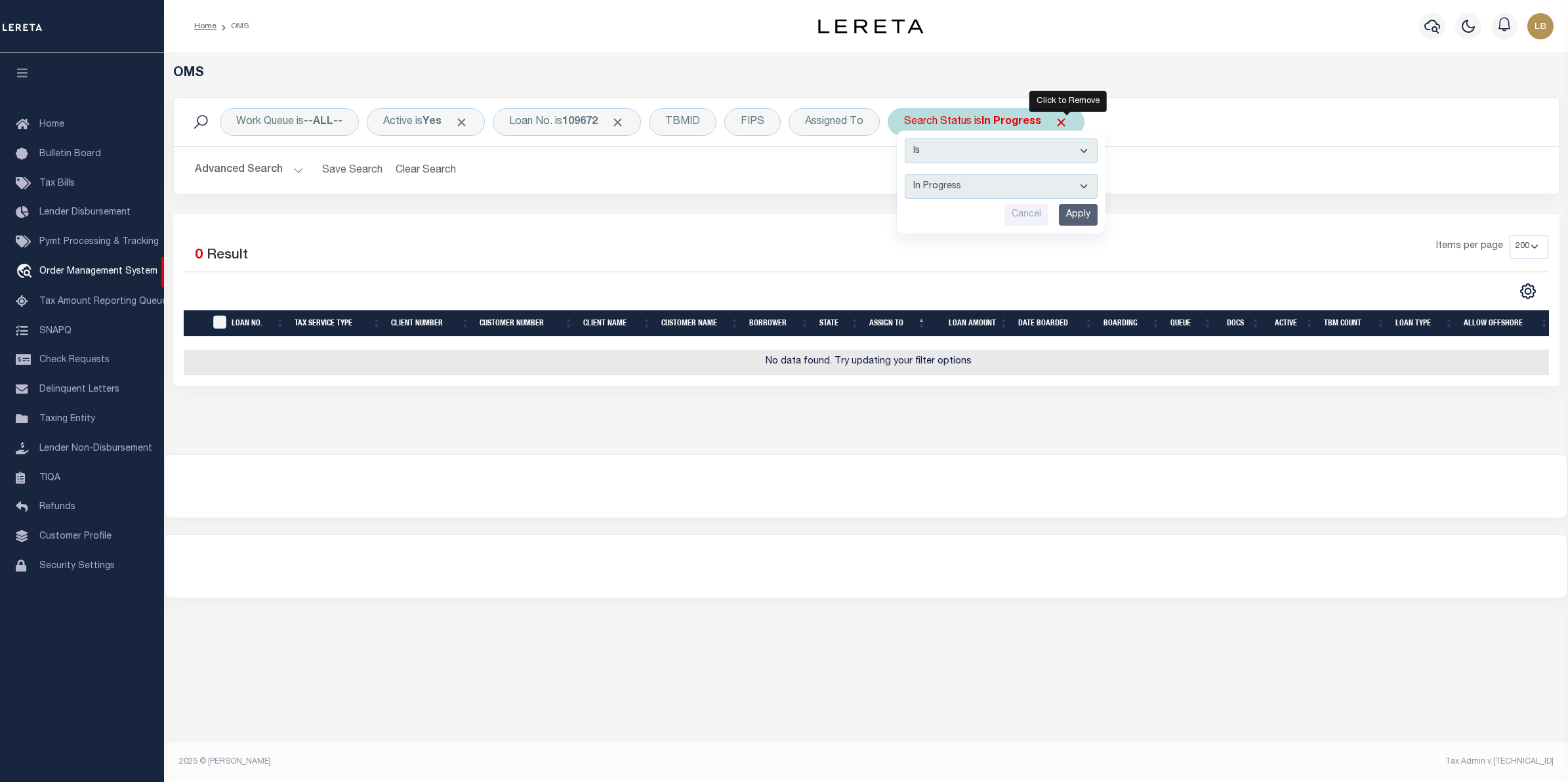
click at [1067, 120] on span "Click to Remove" at bounding box center [1061, 122] width 14 height 14
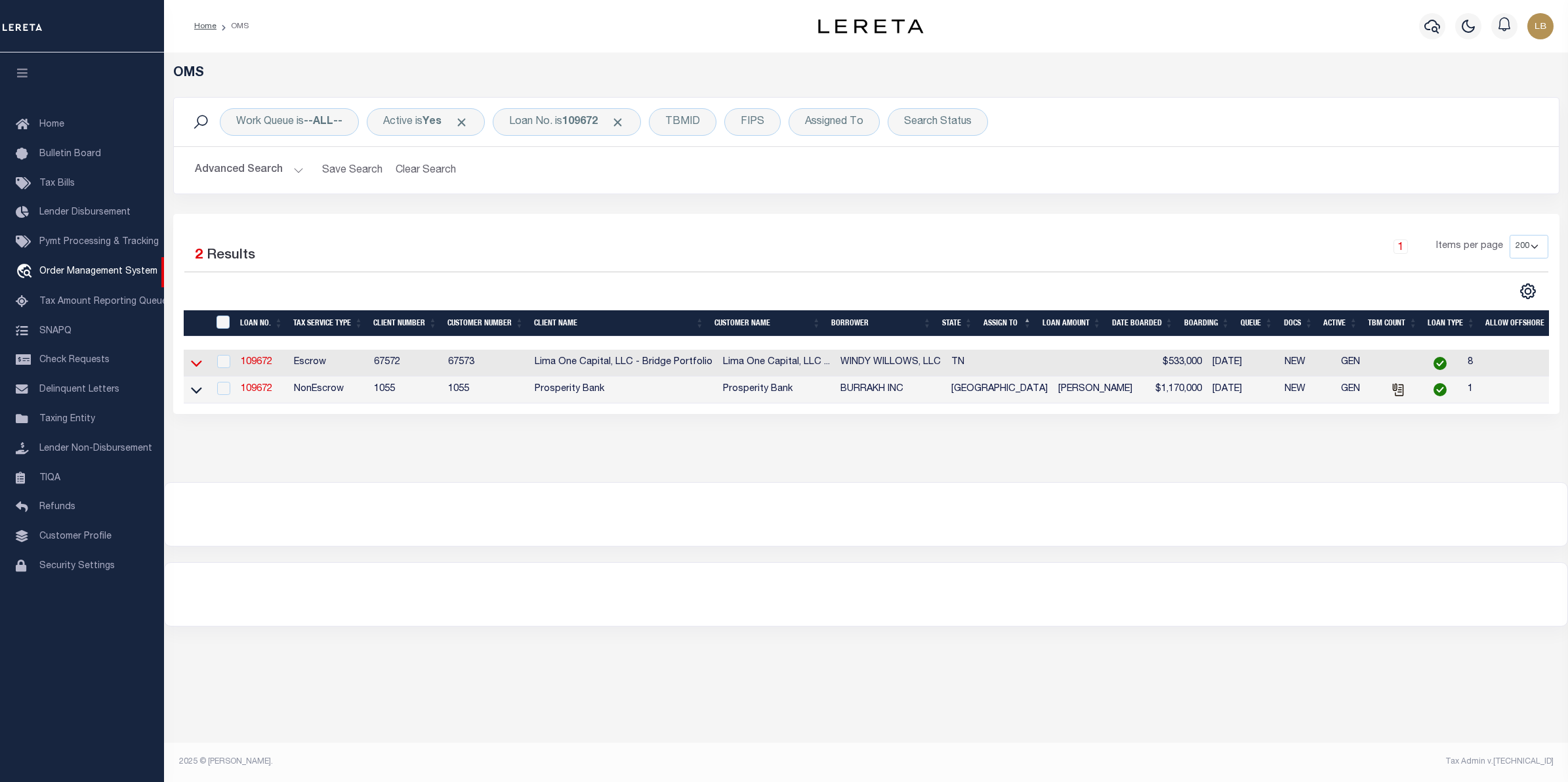
click at [193, 367] on icon at bounding box center [197, 364] width 11 height 7
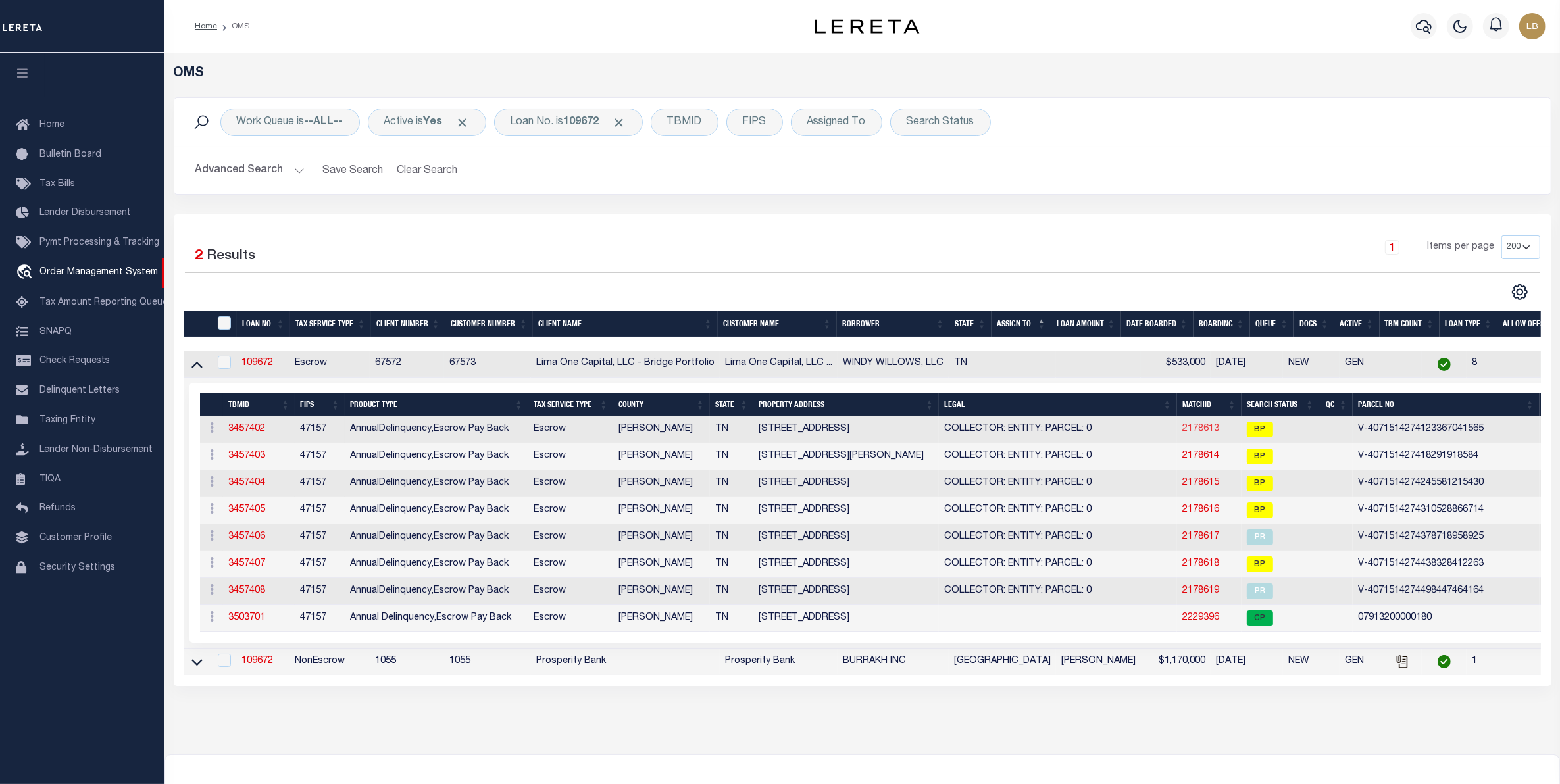
click at [1182, 434] on link "2178613" at bounding box center [1200, 429] width 37 height 9
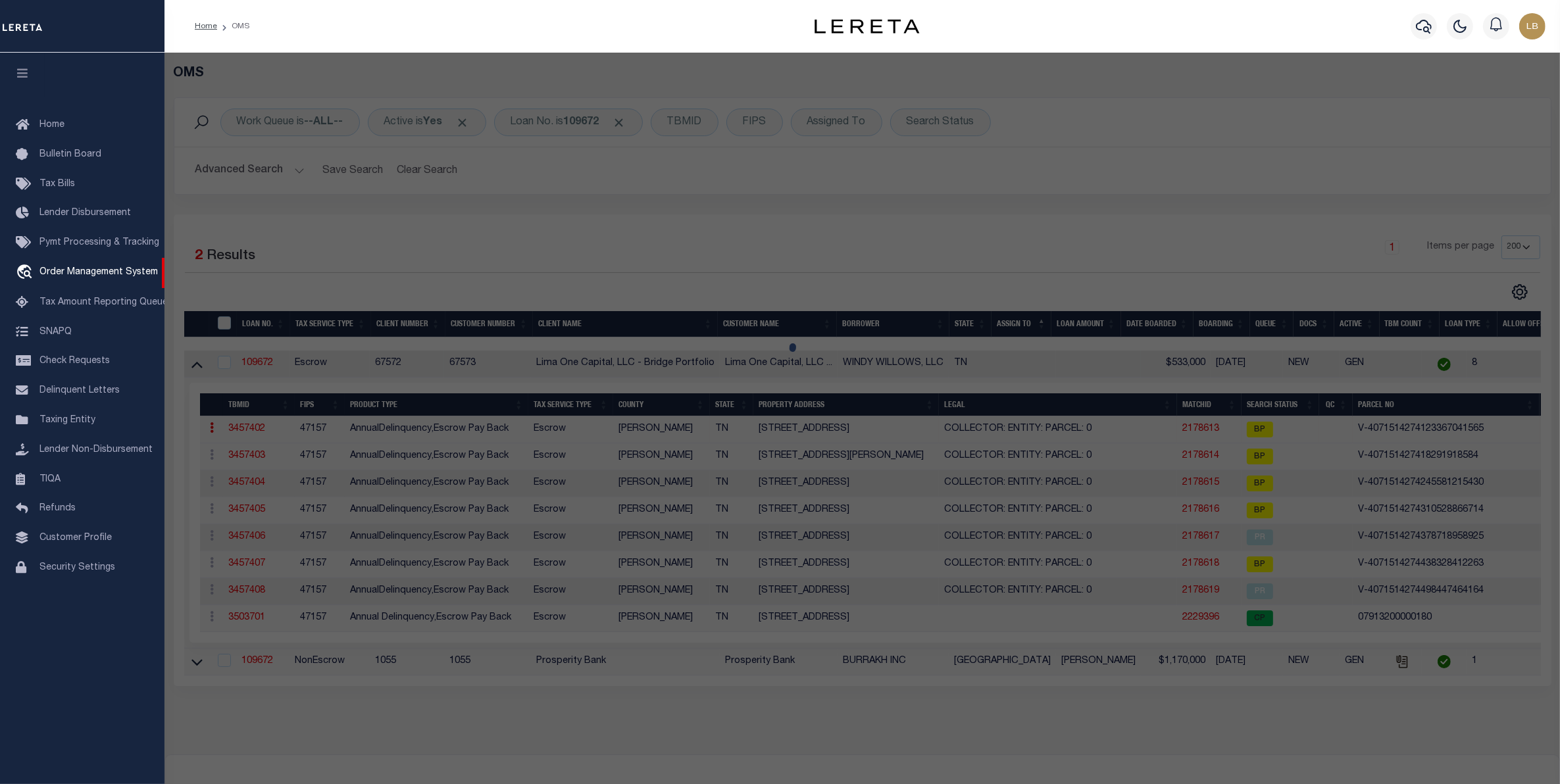
checkbox input "false"
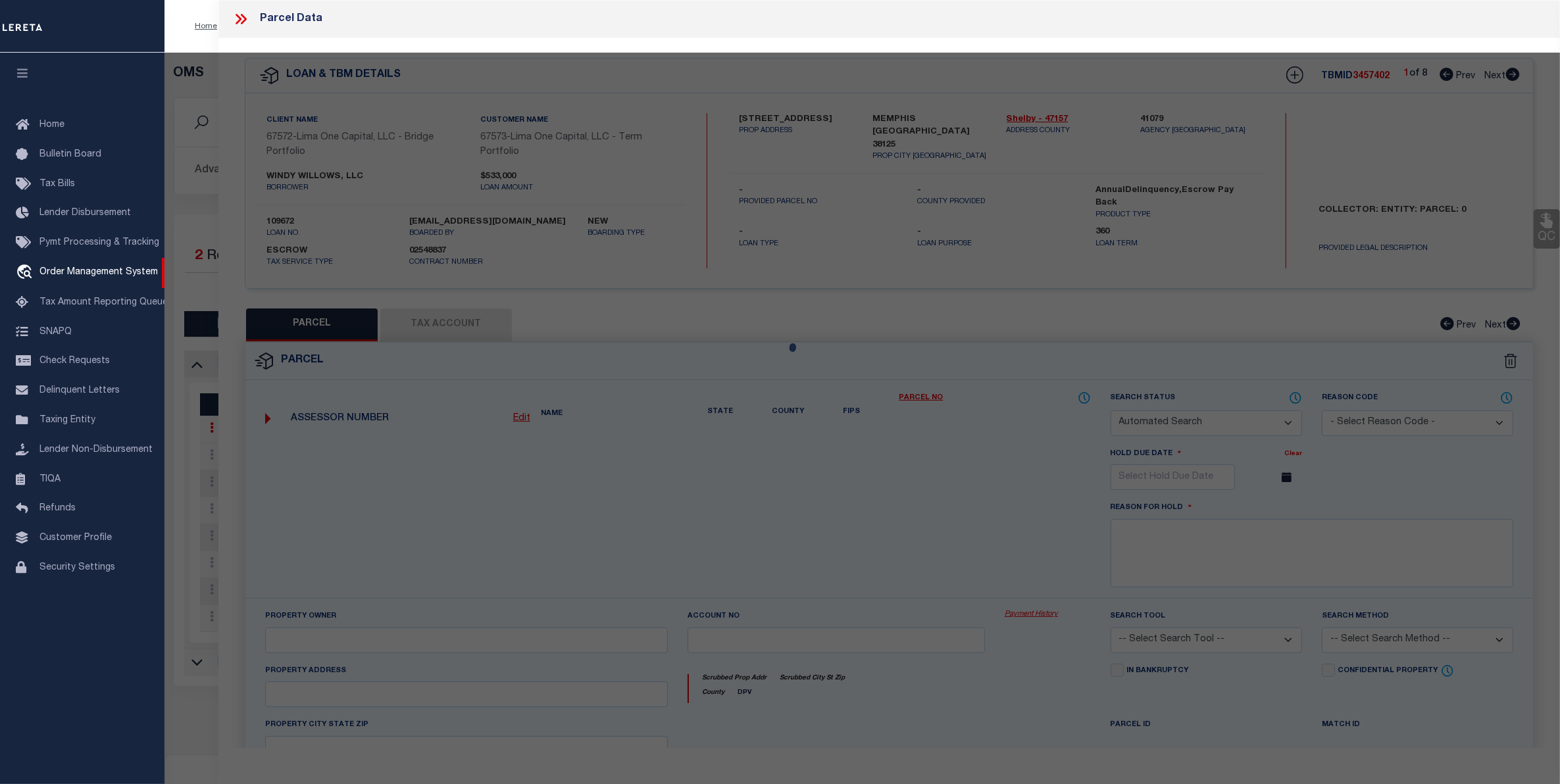
select select "BP"
select select "AGW"
select select
type input "[STREET_ADDRESS]"
checkbox input "false"
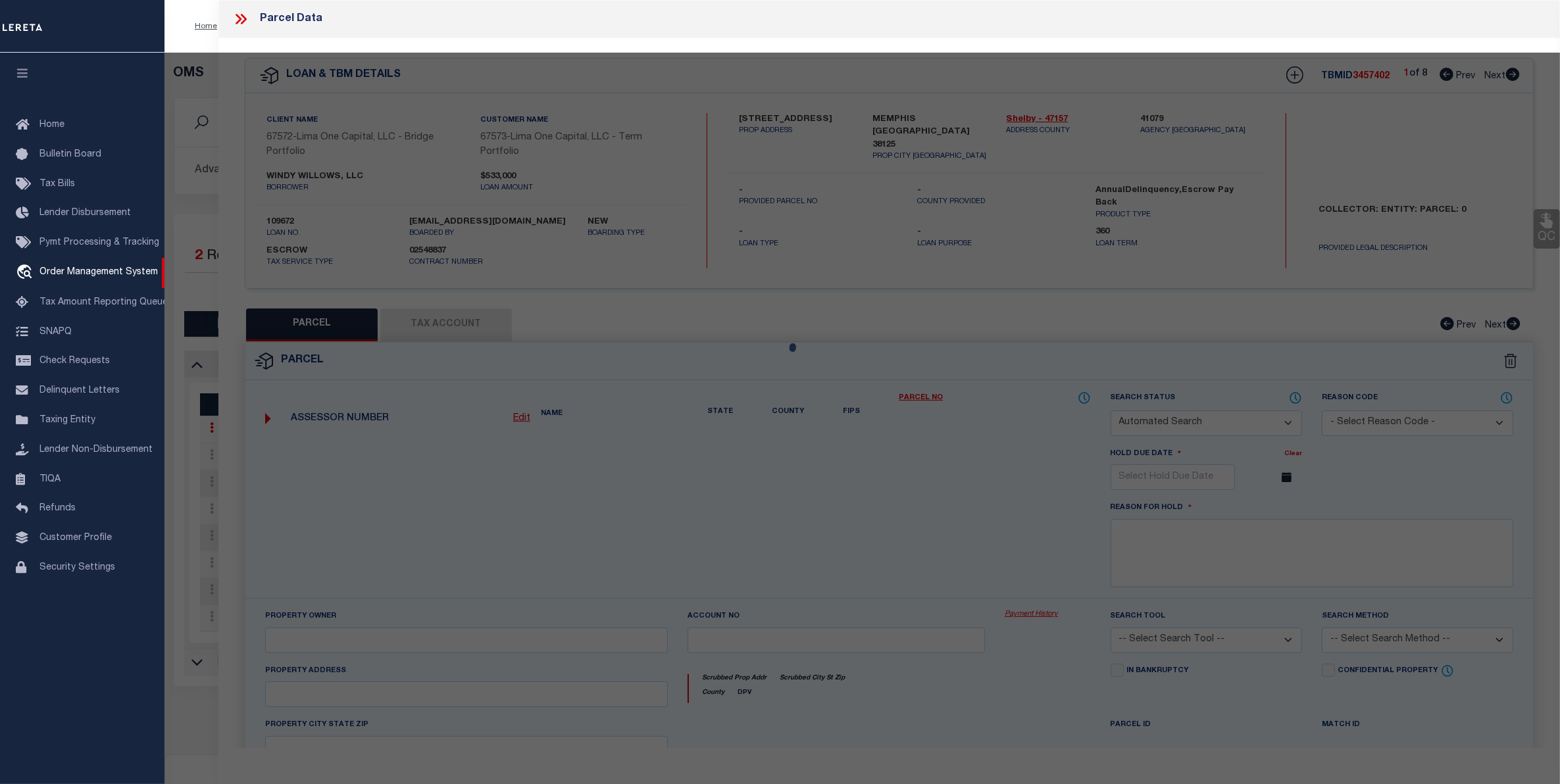
type input "MEMPHIS TN 38125"
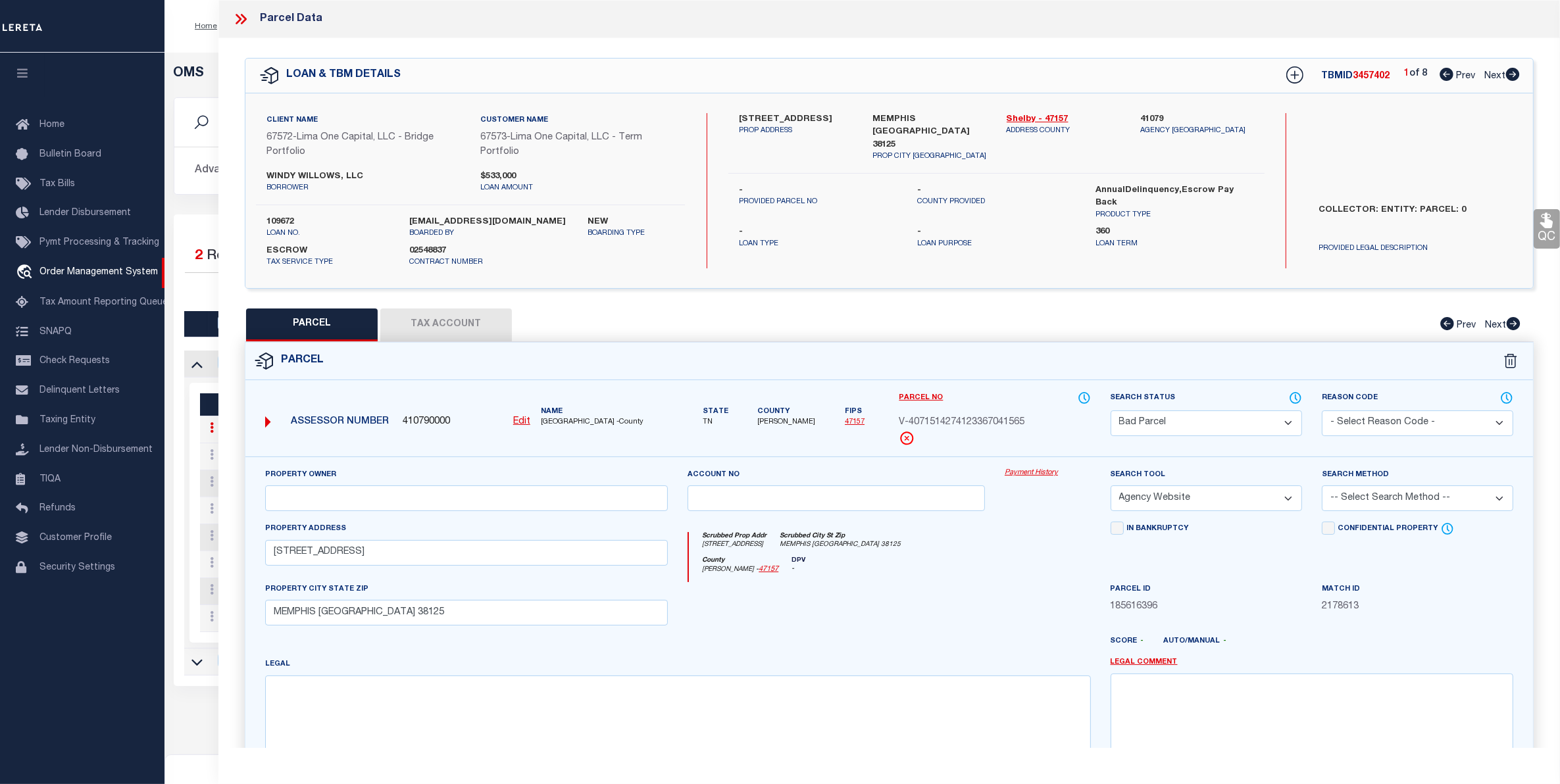
click at [445, 323] on button "Tax Account" at bounding box center [446, 325] width 131 height 33
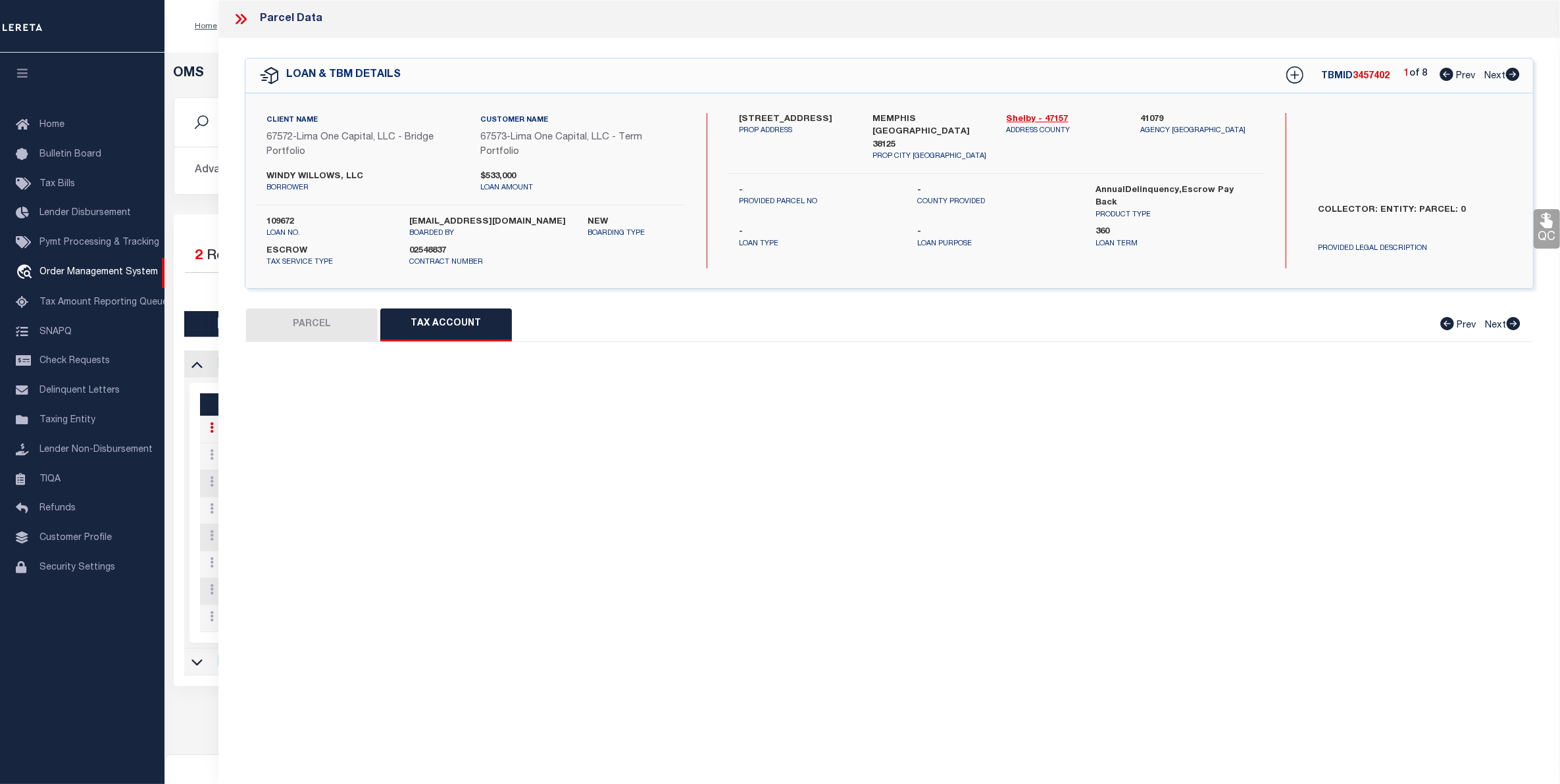
select select "100"
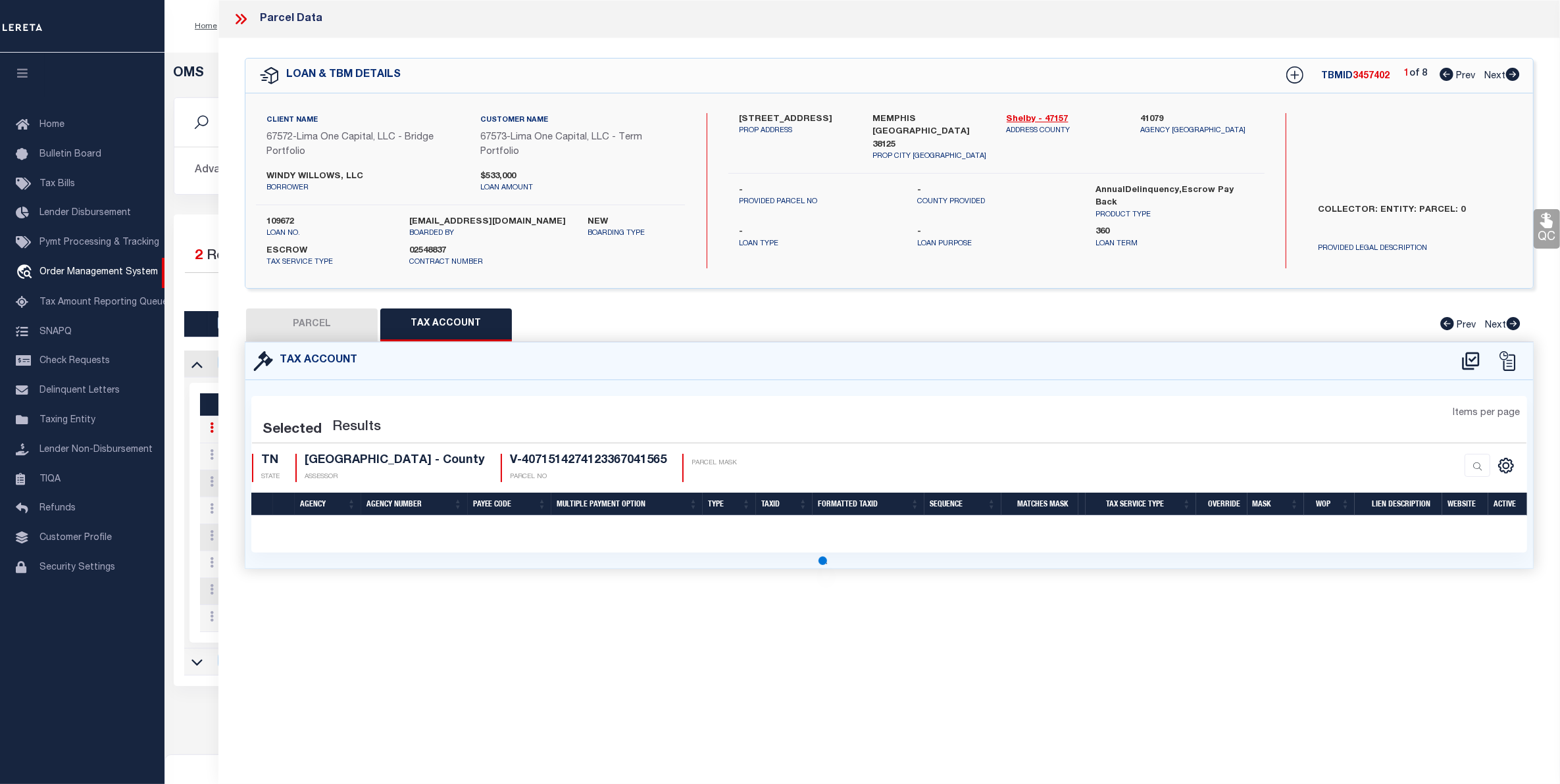
select select "100"
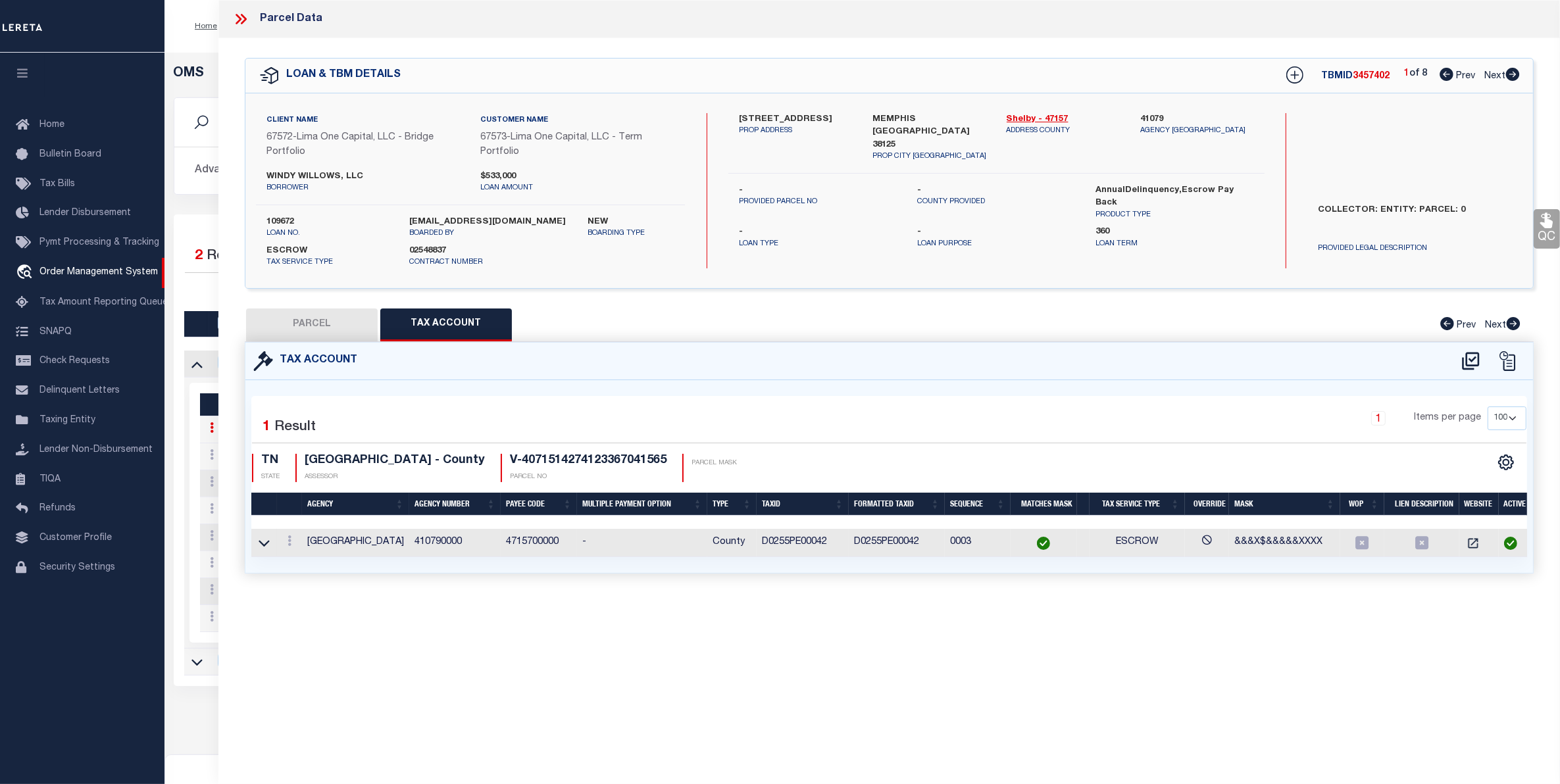
click at [307, 319] on button "PARCEL" at bounding box center [311, 325] width 131 height 33
select select "AS"
select select
checkbox input "false"
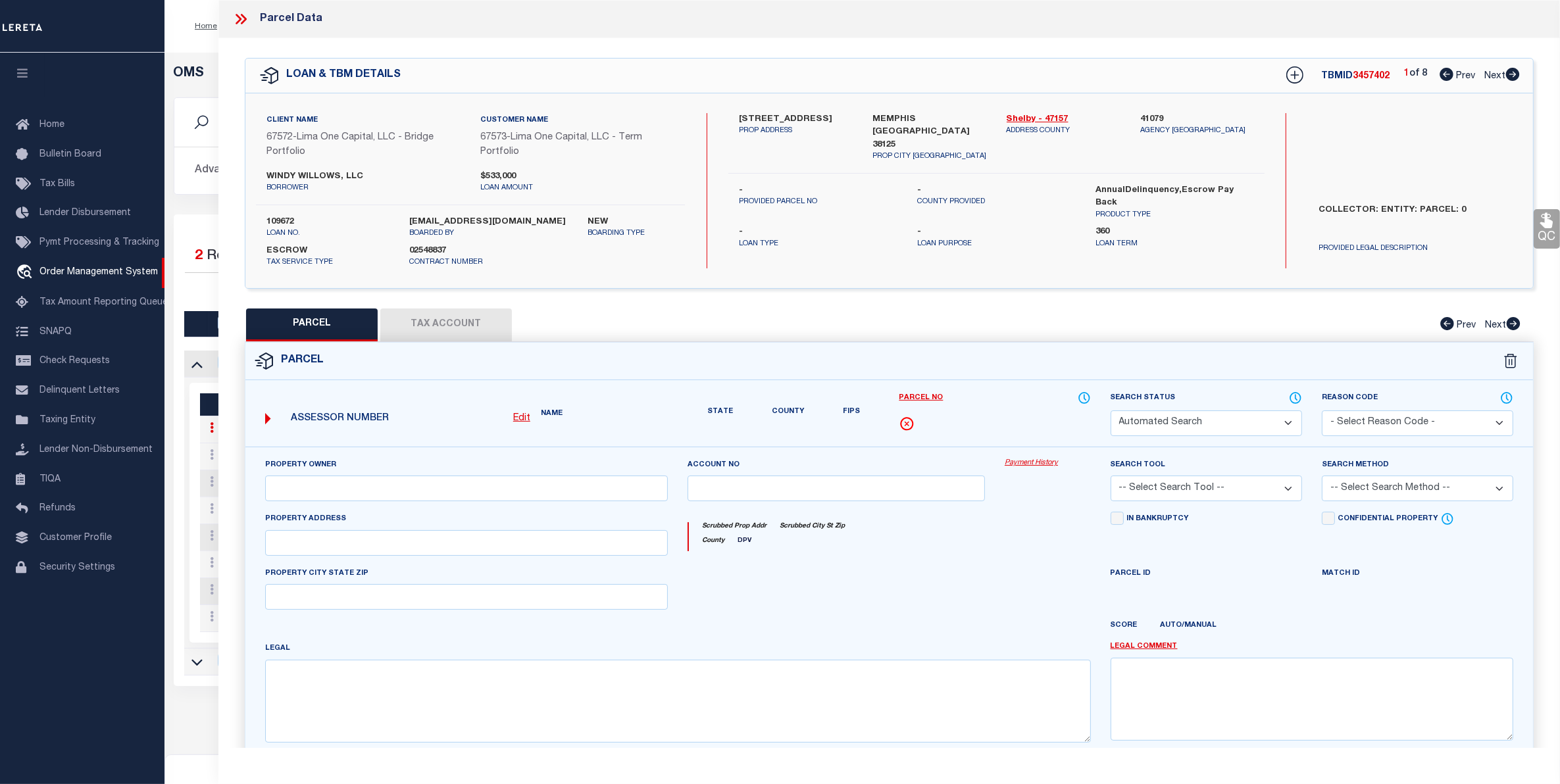
select select "BP"
select select "AGW"
select select
type input "[STREET_ADDRESS]"
checkbox input "false"
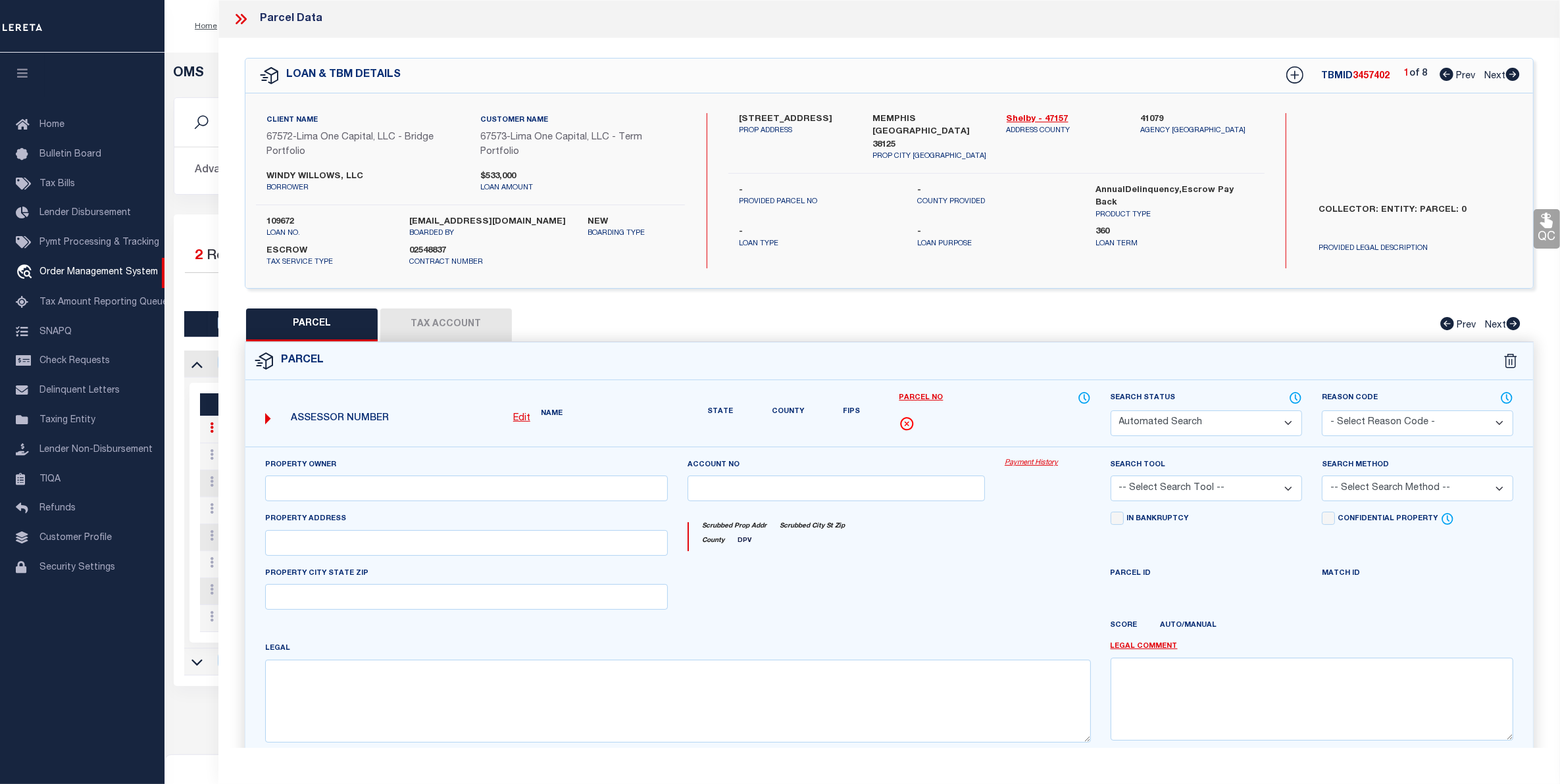
type input "MEMPHIS TN 38125"
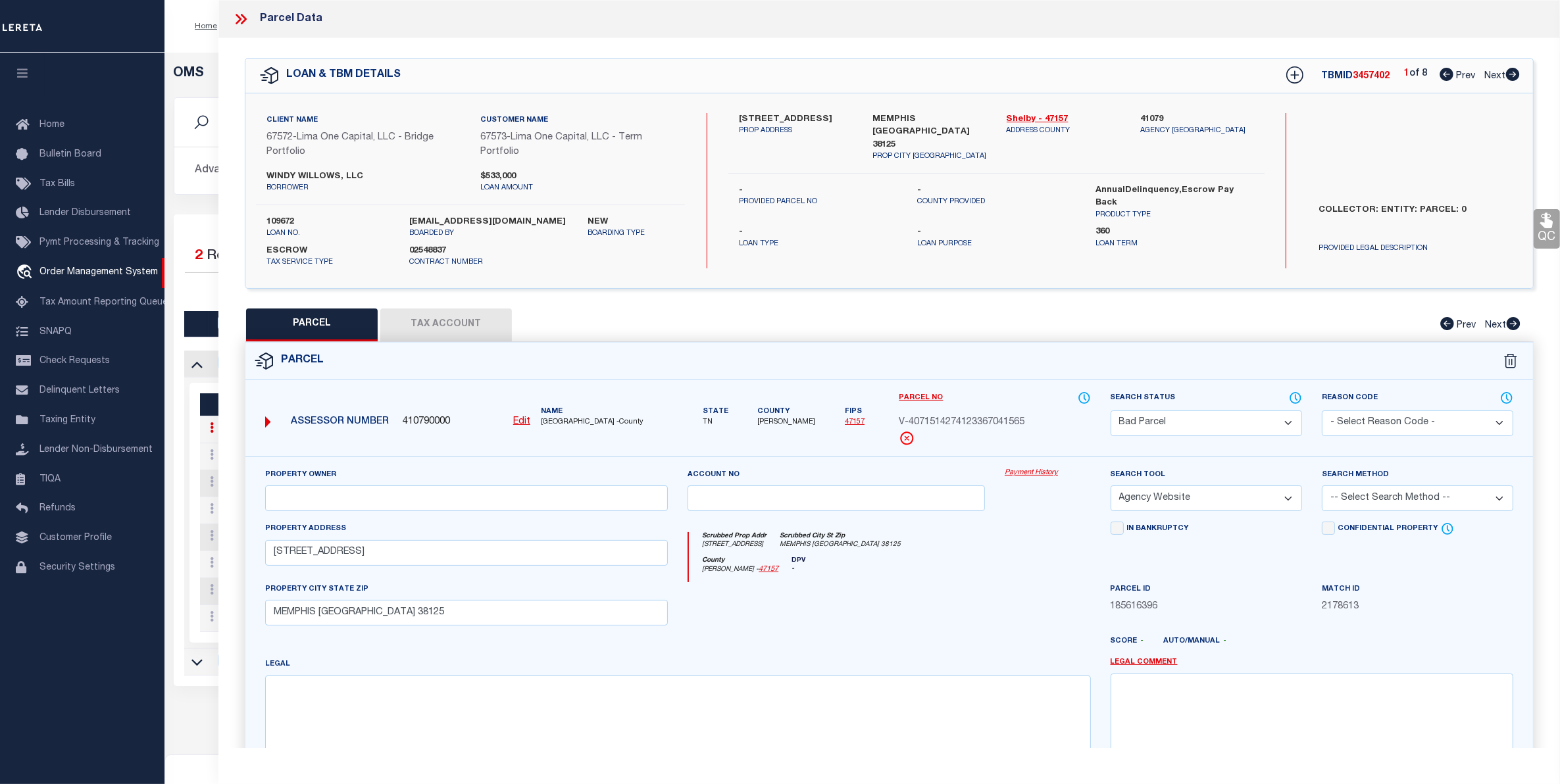
click at [441, 324] on button "Tax Account" at bounding box center [446, 325] width 131 height 33
select select "100"
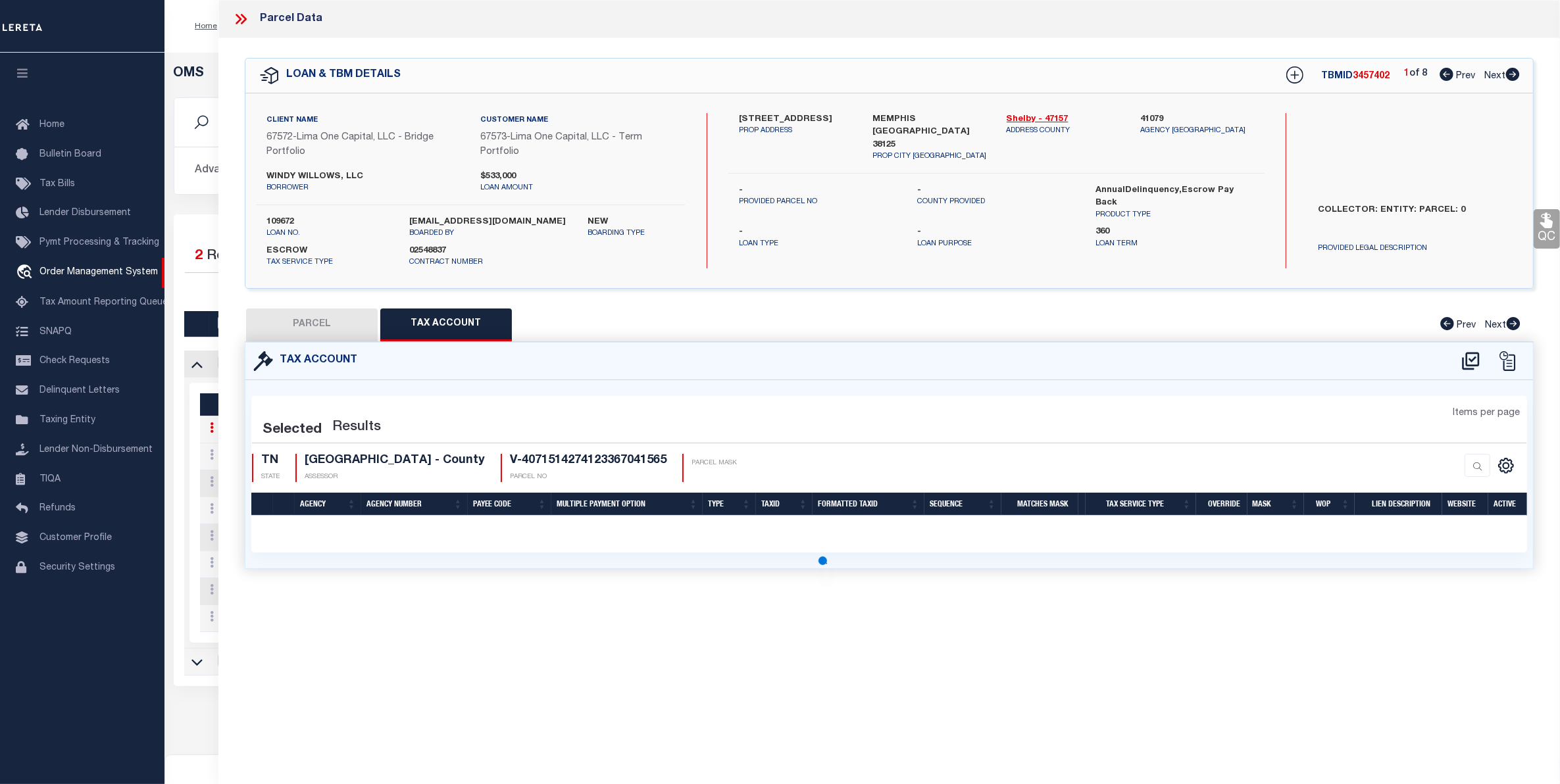
select select "100"
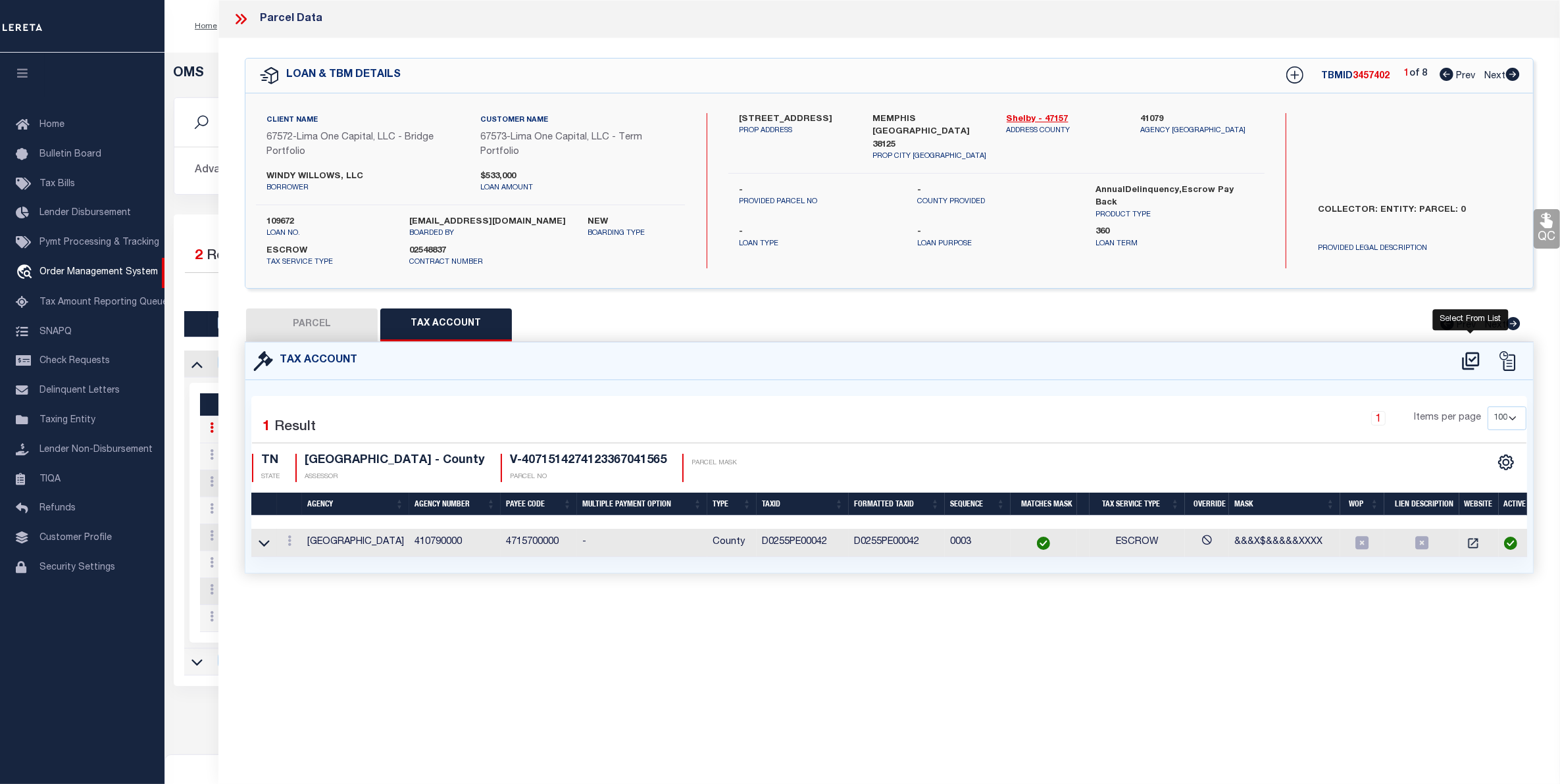
click at [1465, 363] on icon at bounding box center [1470, 361] width 22 height 21
select select "100"
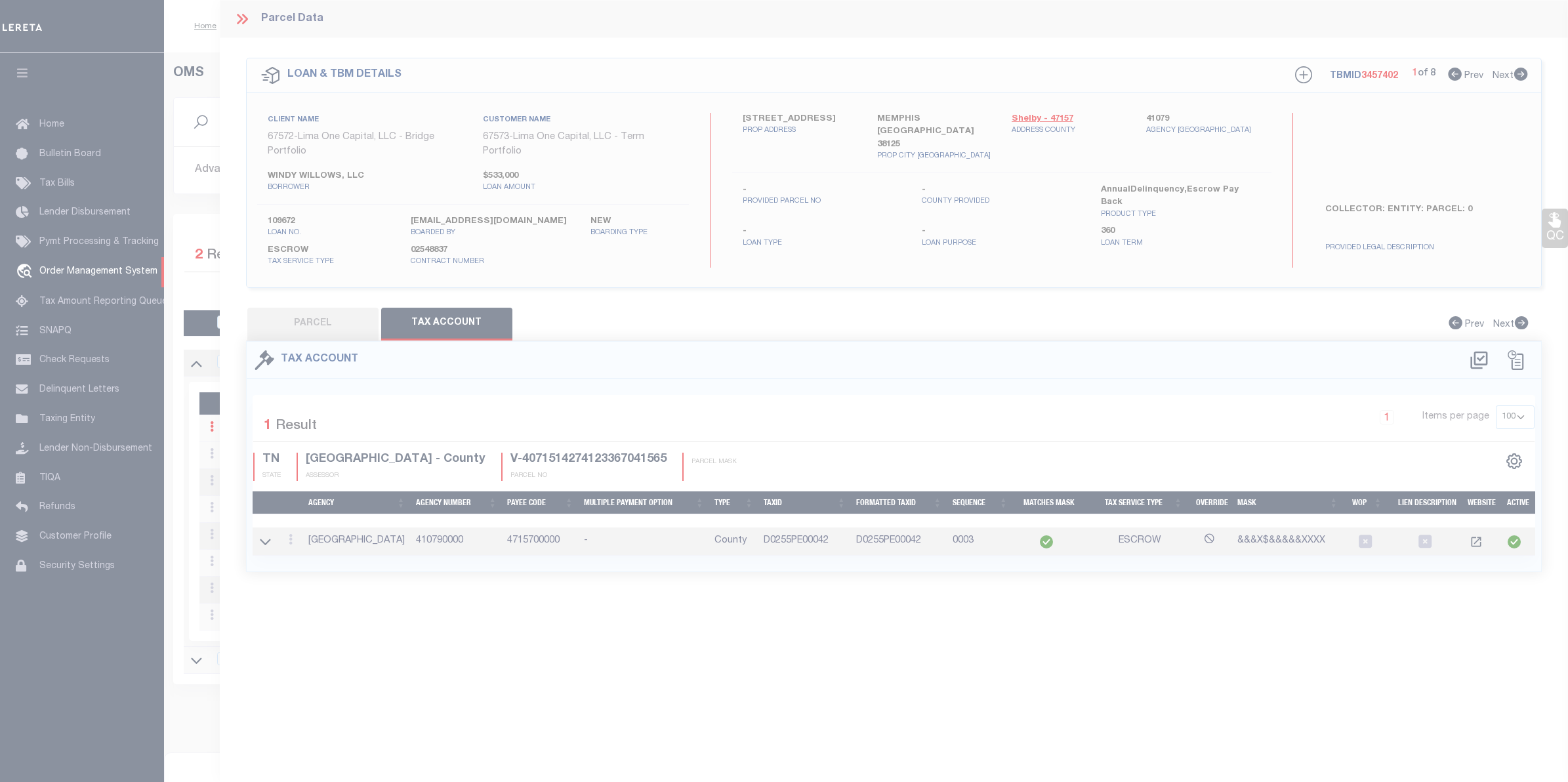
select select "100"
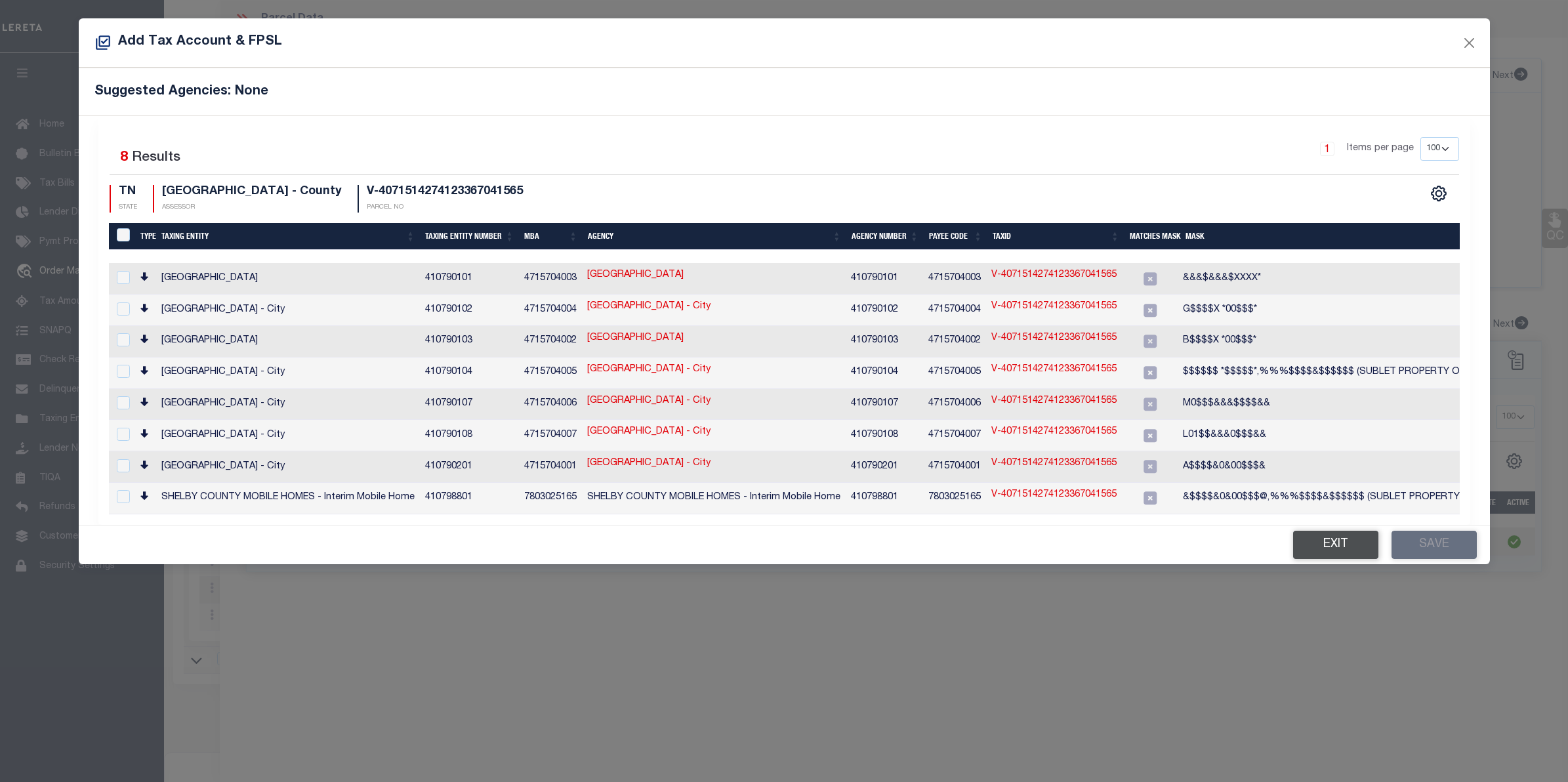
click at [1321, 533] on button "Exit" at bounding box center [1336, 545] width 86 height 28
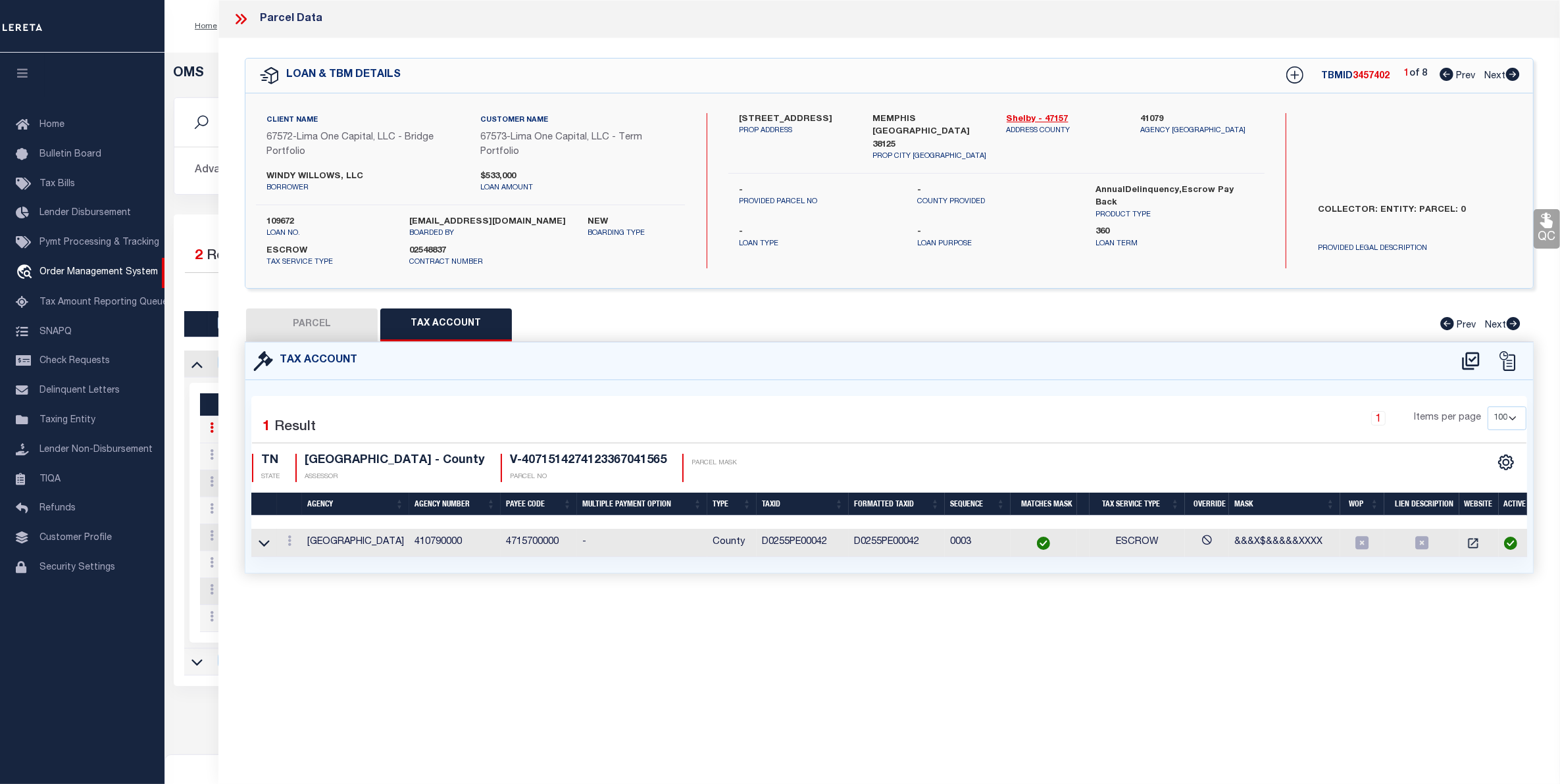
click at [310, 326] on button "PARCEL" at bounding box center [311, 325] width 131 height 33
select select "AS"
select select
checkbox input "false"
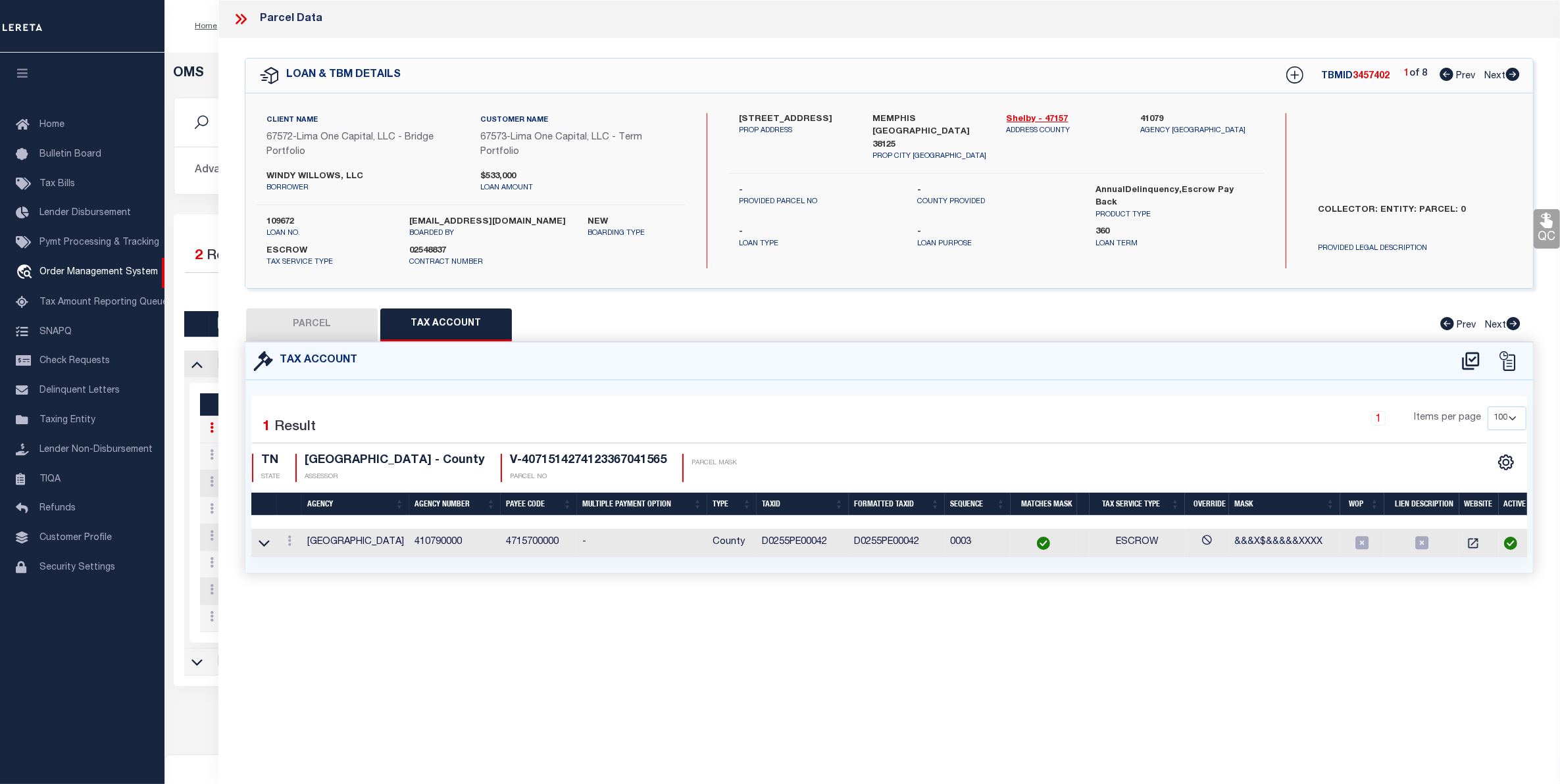
select select "BP"
select select "AGW"
select select
type input "[STREET_ADDRESS]"
checkbox input "false"
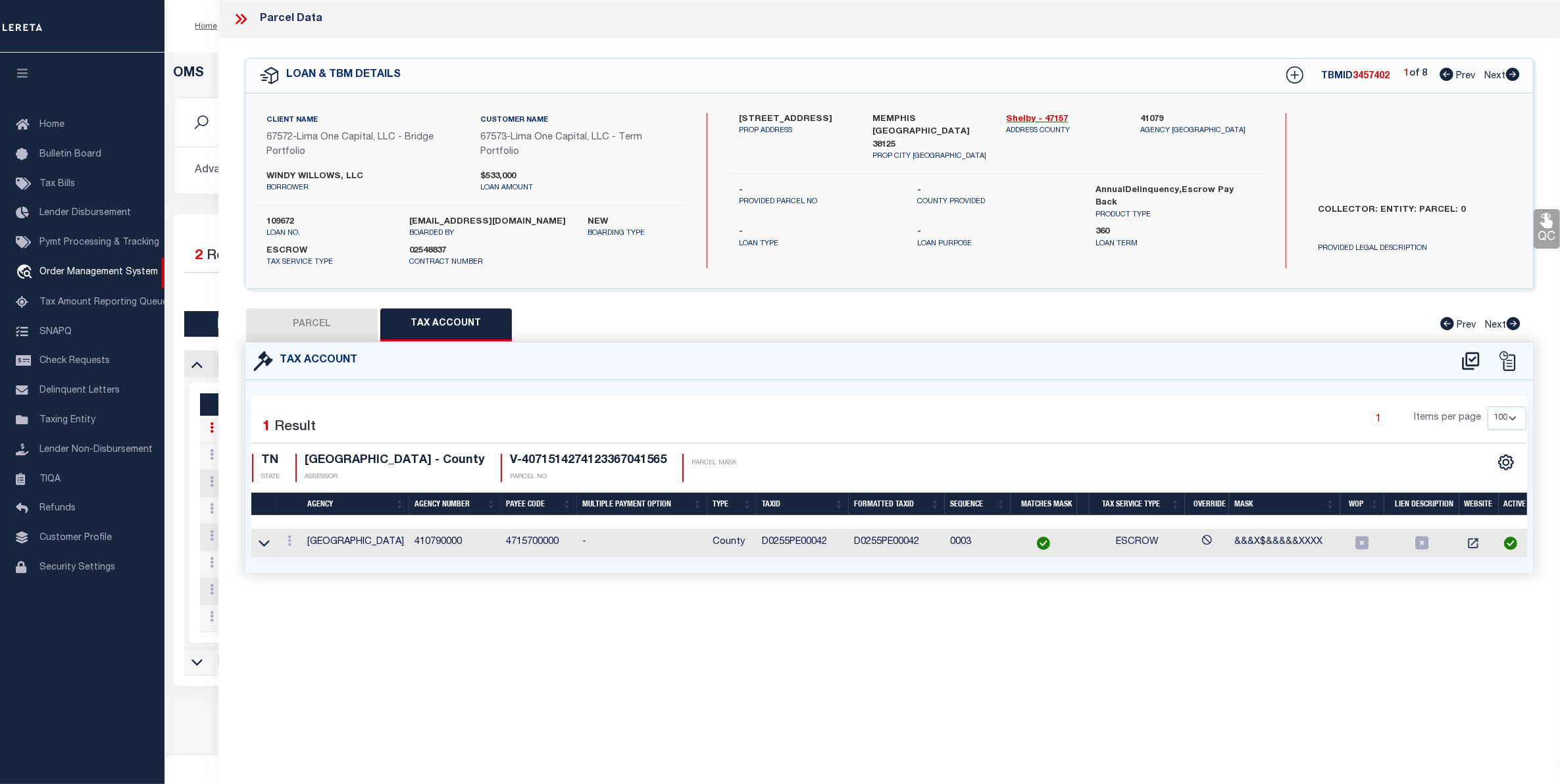
type input "MEMPHIS TN 38125"
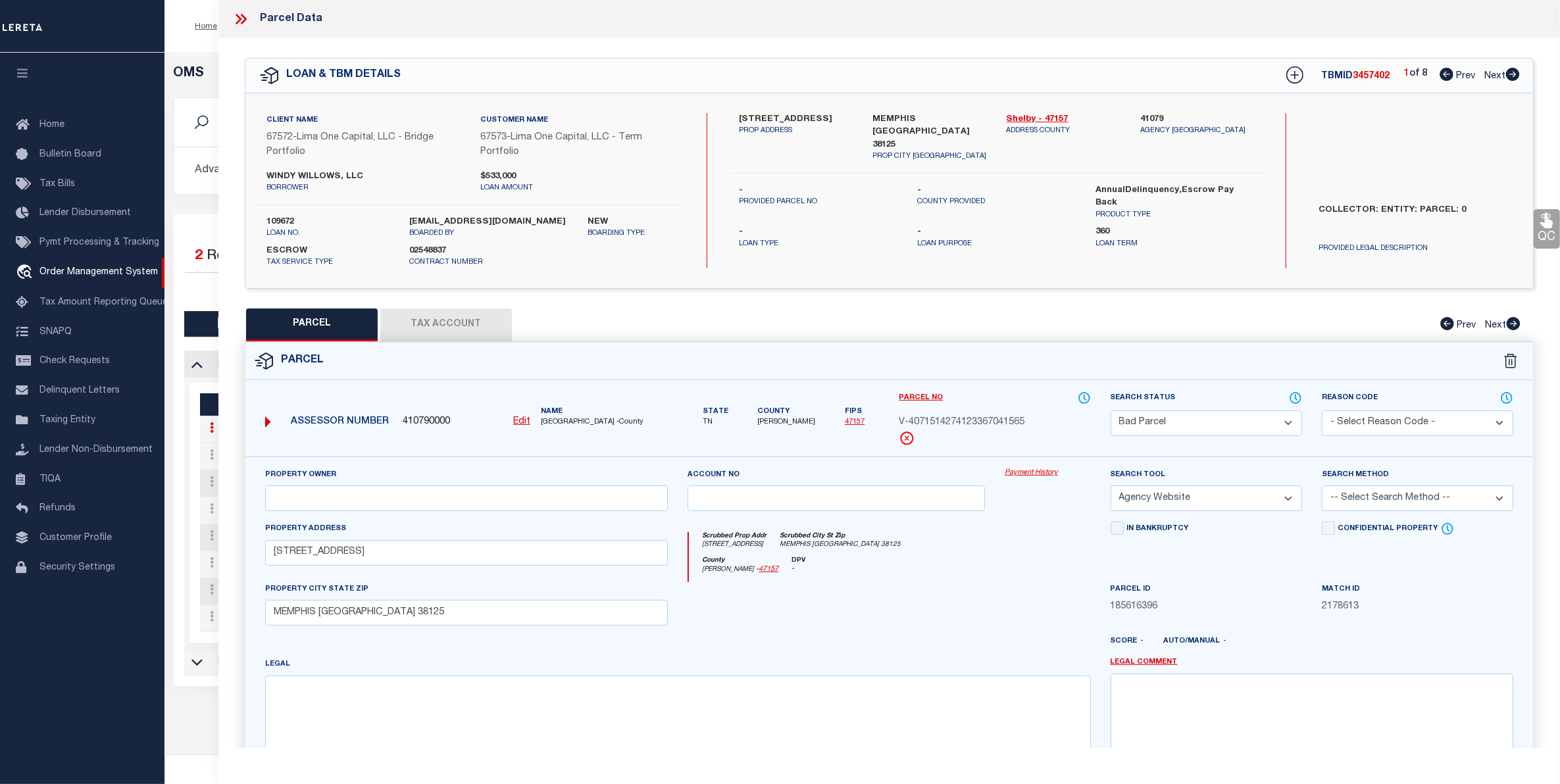
click at [1247, 424] on select "Automated Search Bad Parcel Complete Duplicate Parcel High Dollar Reporting In …" at bounding box center [1207, 423] width 192 height 26
click at [1111, 411] on select "Automated Search Bad Parcel Complete Duplicate Parcel High Dollar Reporting In …" at bounding box center [1207, 423] width 192 height 26
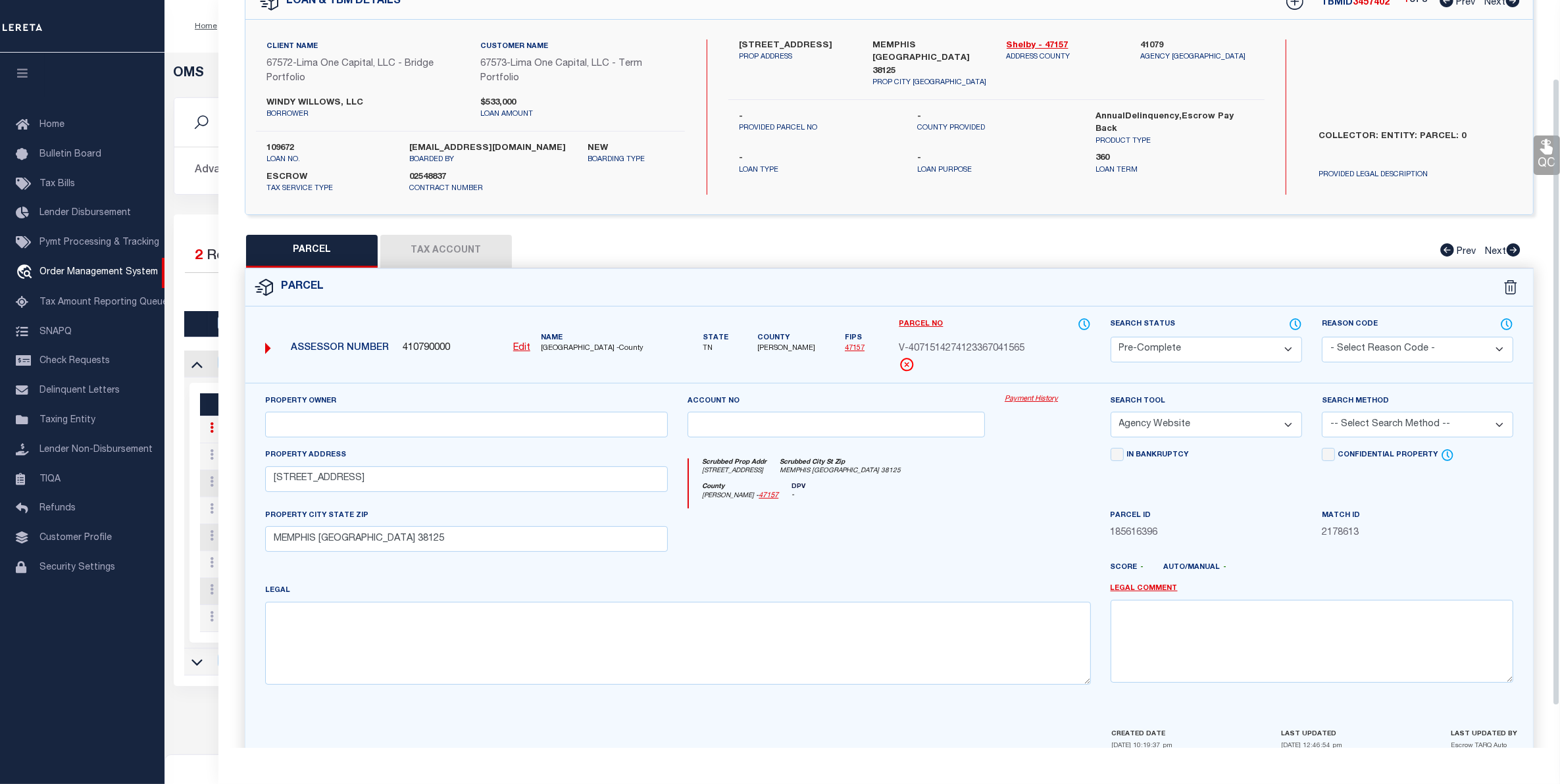
scroll to position [143, 0]
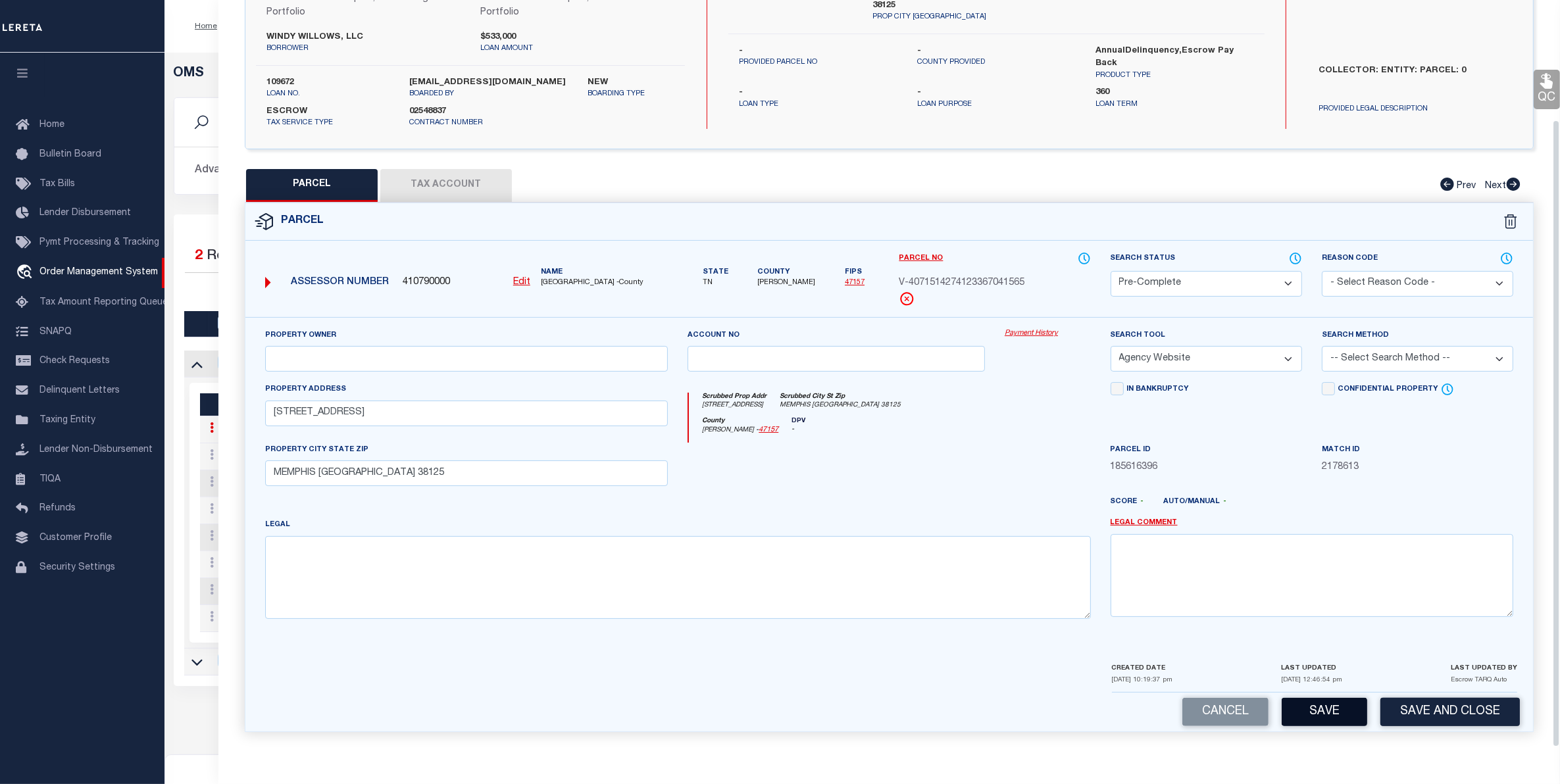
click at [1328, 706] on button "Save" at bounding box center [1325, 712] width 86 height 28
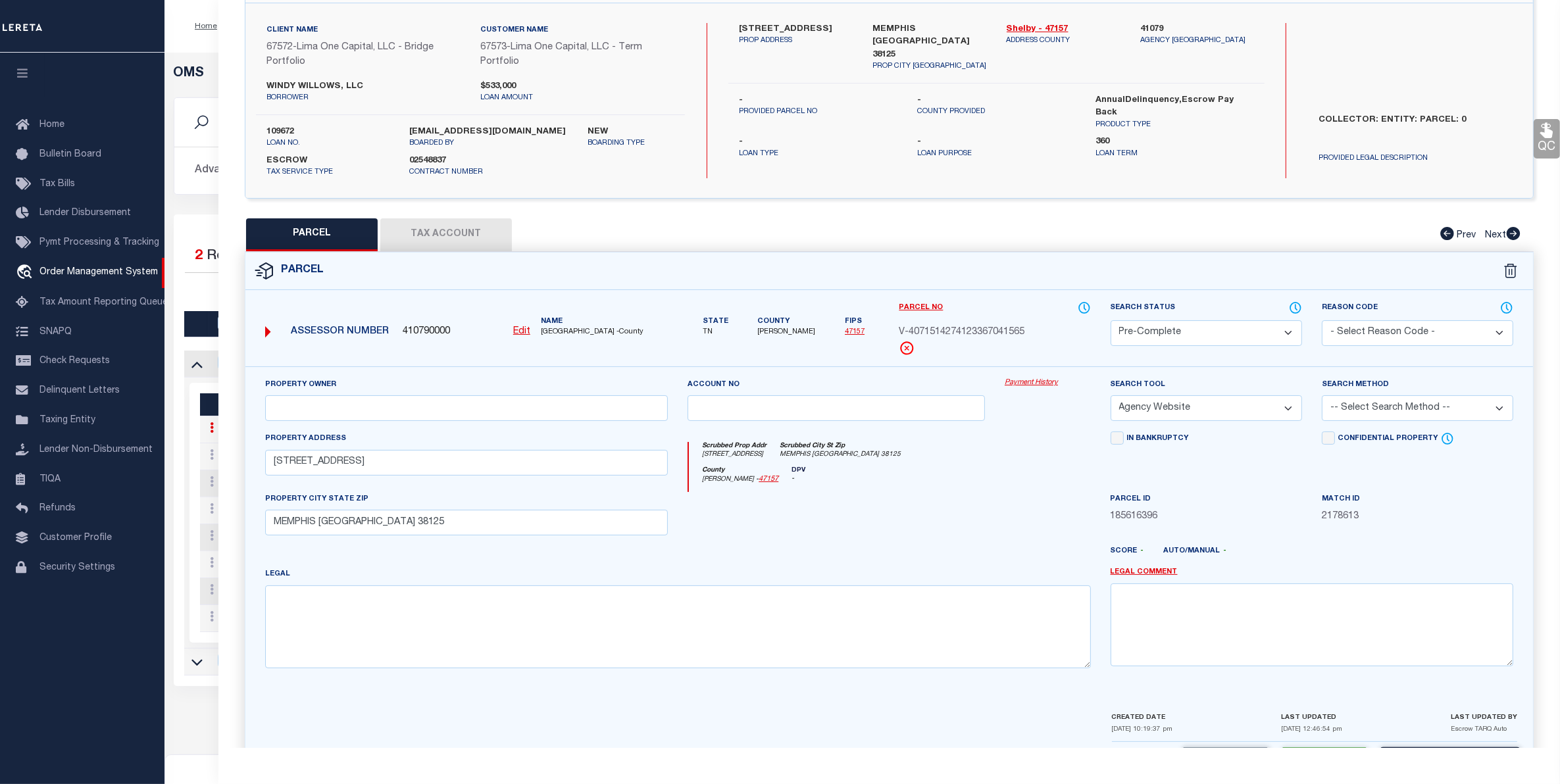
select select "AS"
select select
checkbox input "false"
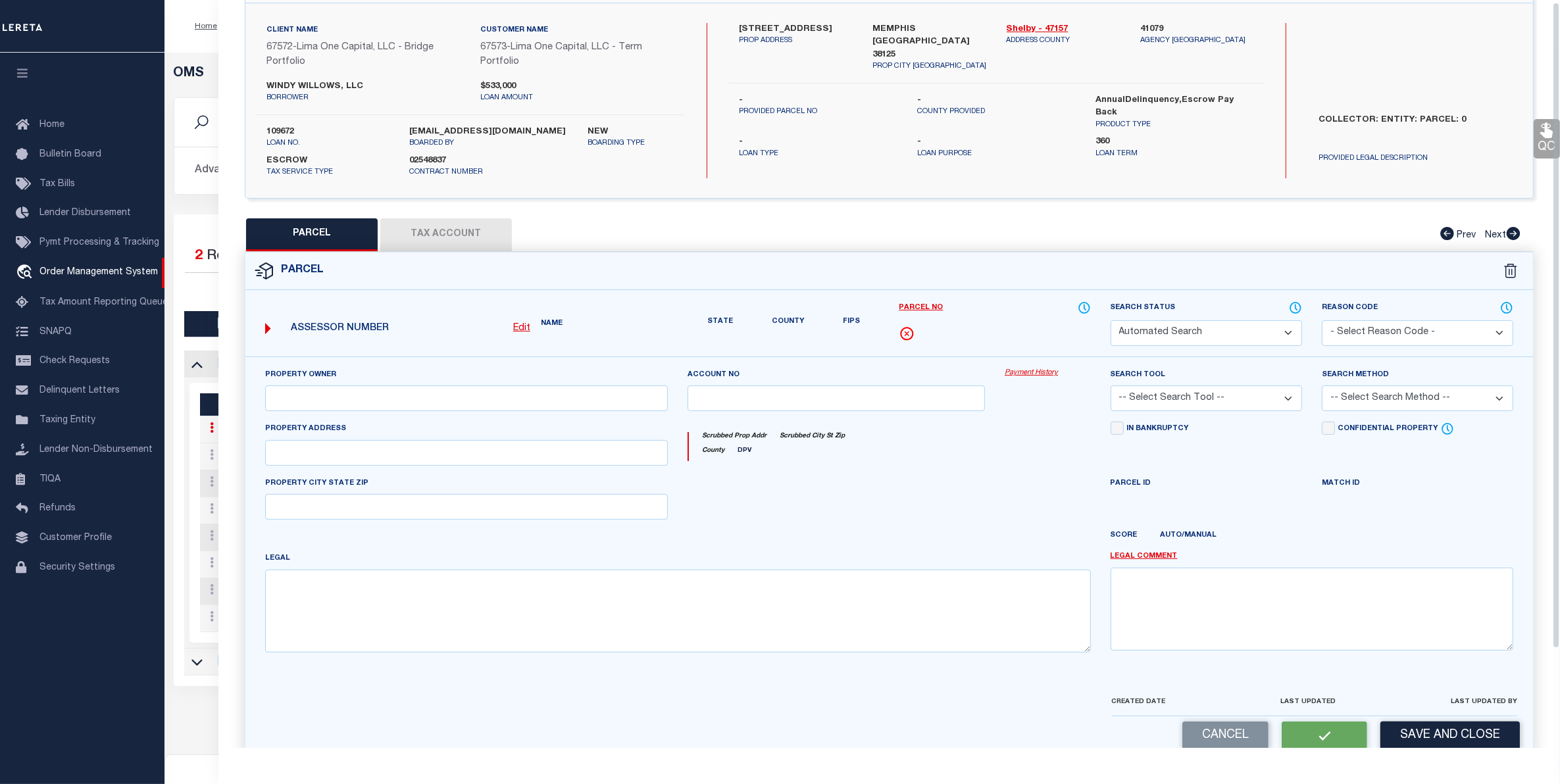
scroll to position [0, 0]
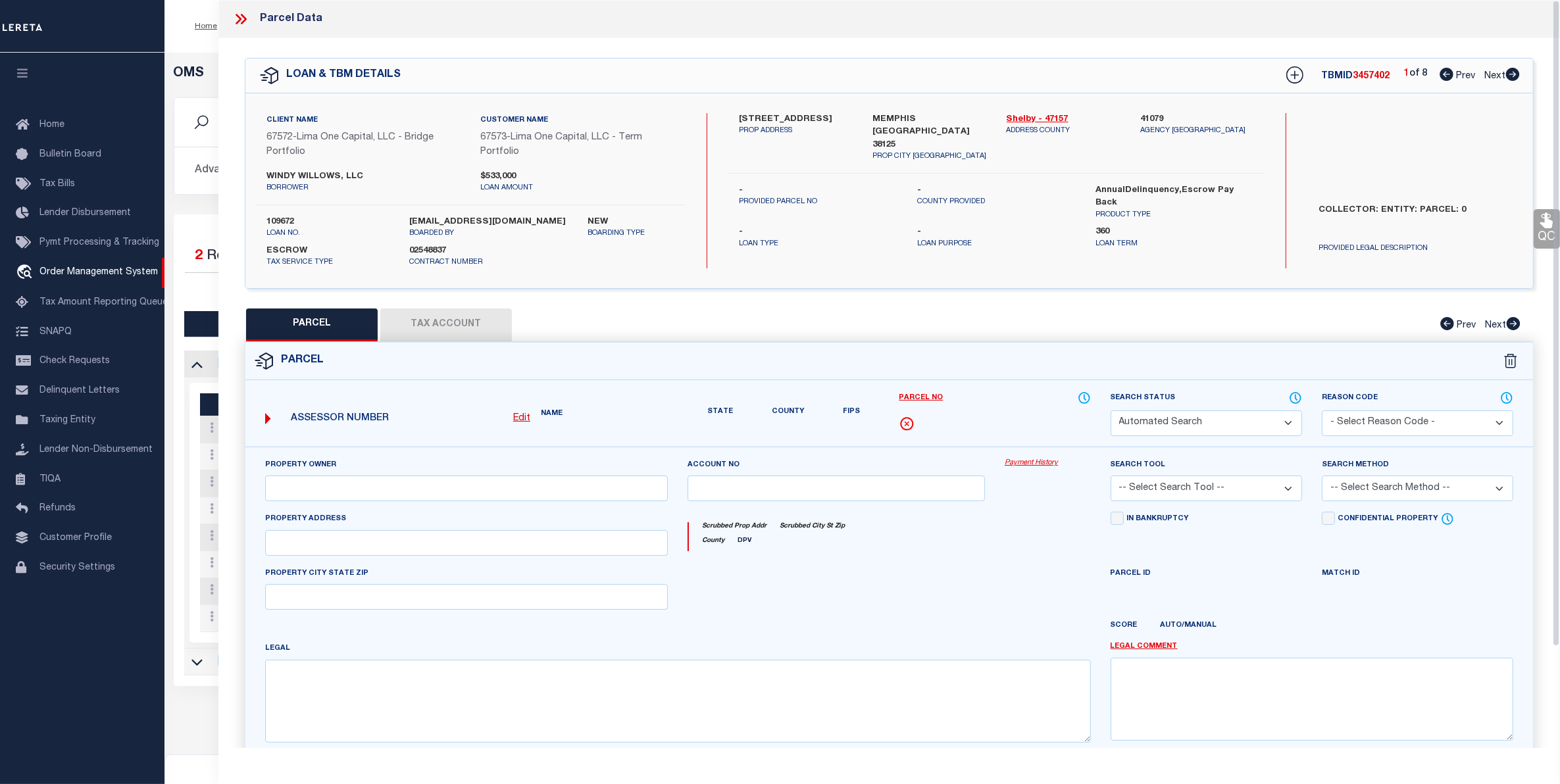
select select "PC"
select select "AGW"
select select
type input "[STREET_ADDRESS]"
type input "MEMPHIS TN 38125"
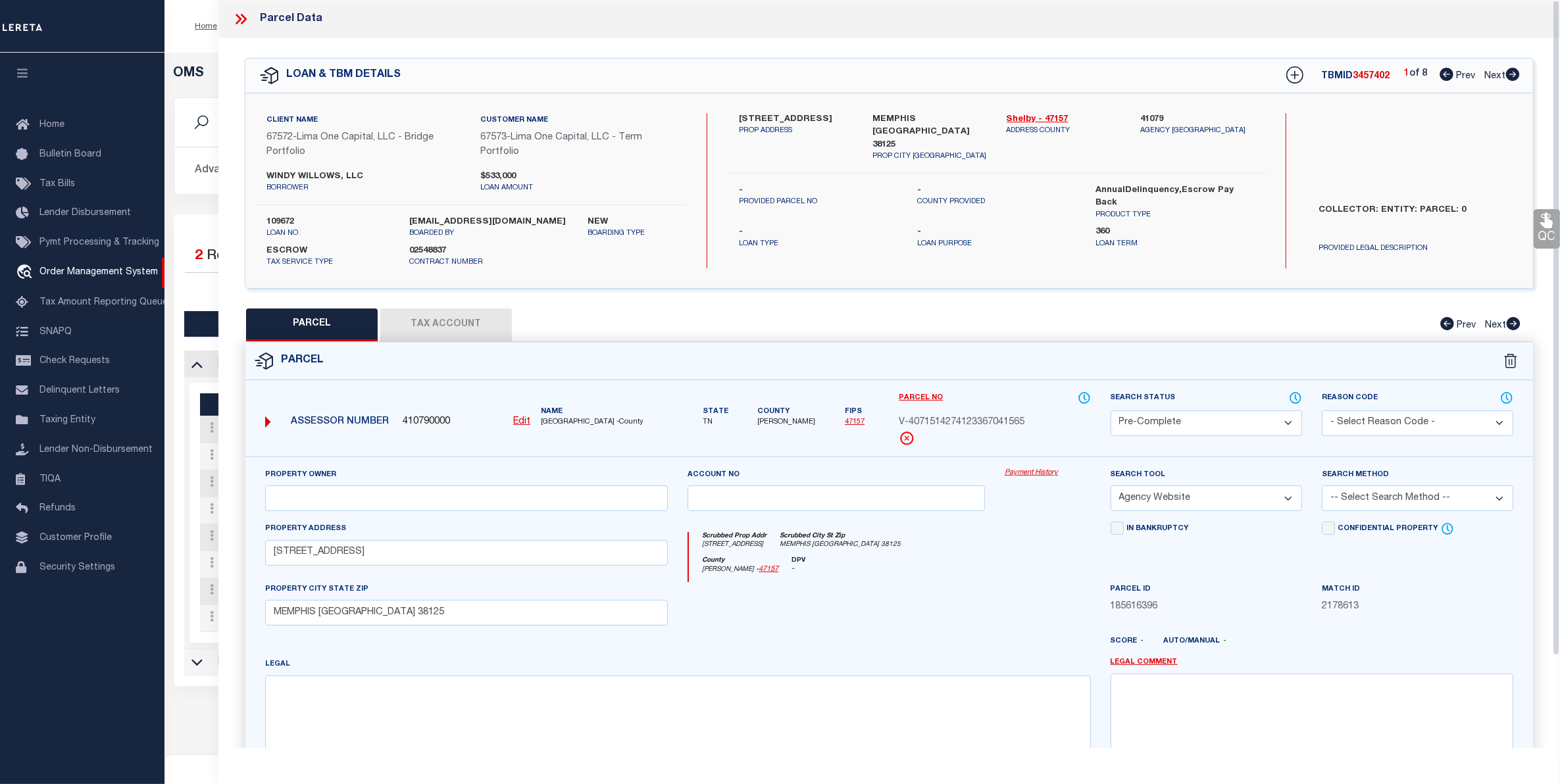
click at [1495, 77] on span "Next" at bounding box center [1495, 77] width 21 height 9
select select "AS"
select select
checkbox input "false"
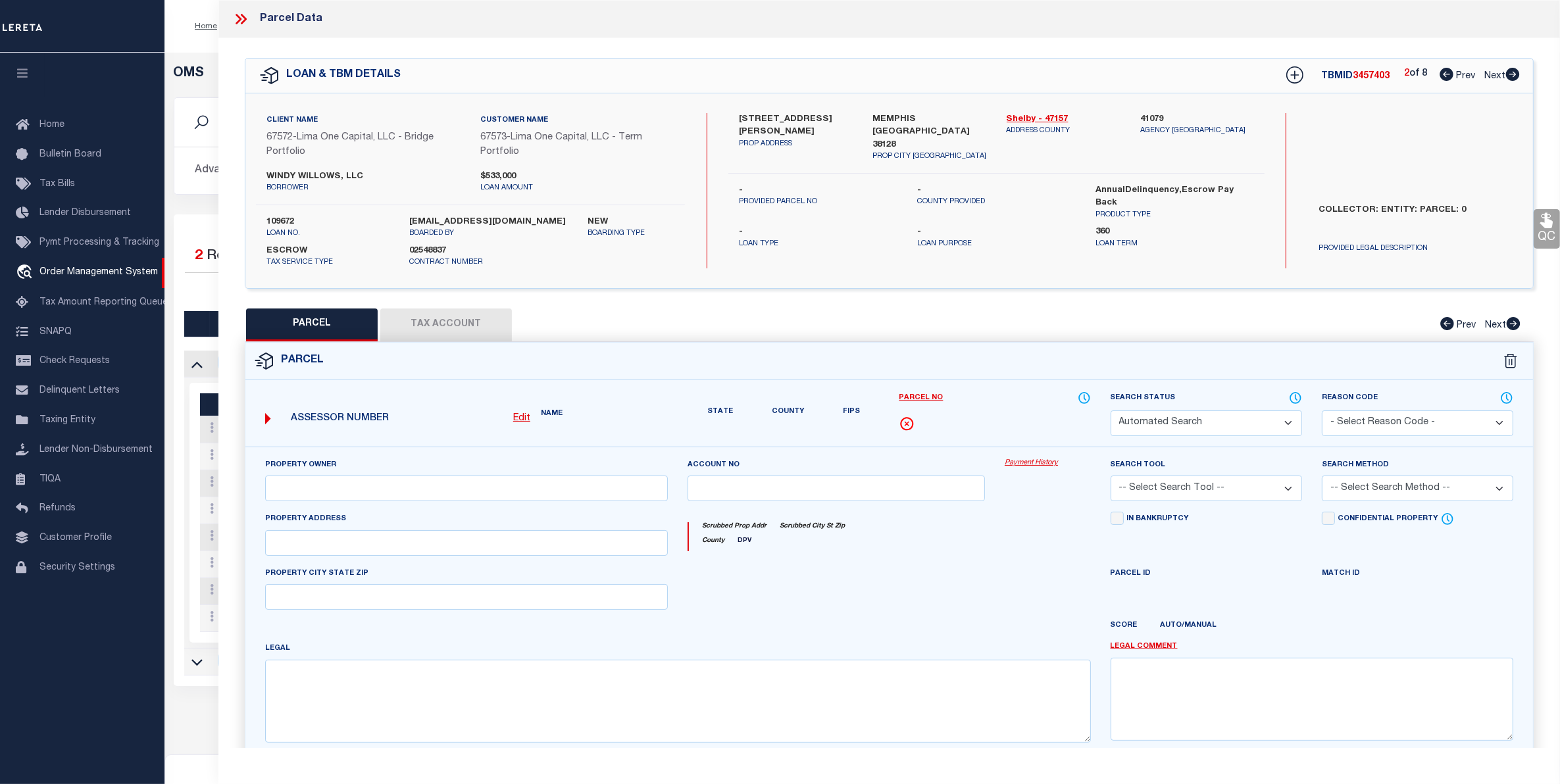
select select "BP"
select select "AGW"
select select
type input "[STREET_ADDRESS][PERSON_NAME]"
checkbox input "false"
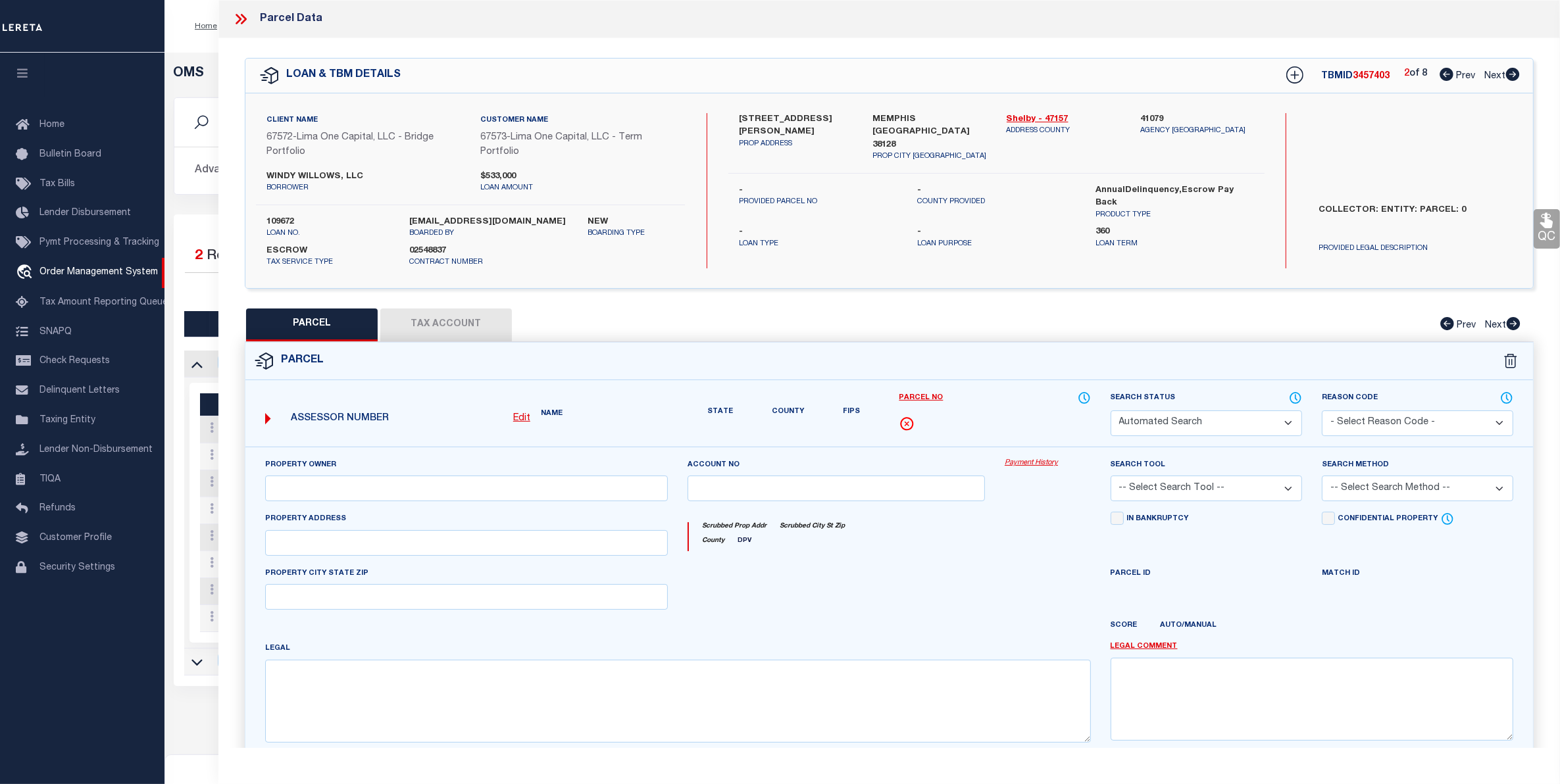
type input "MEMPHIS TN 38128"
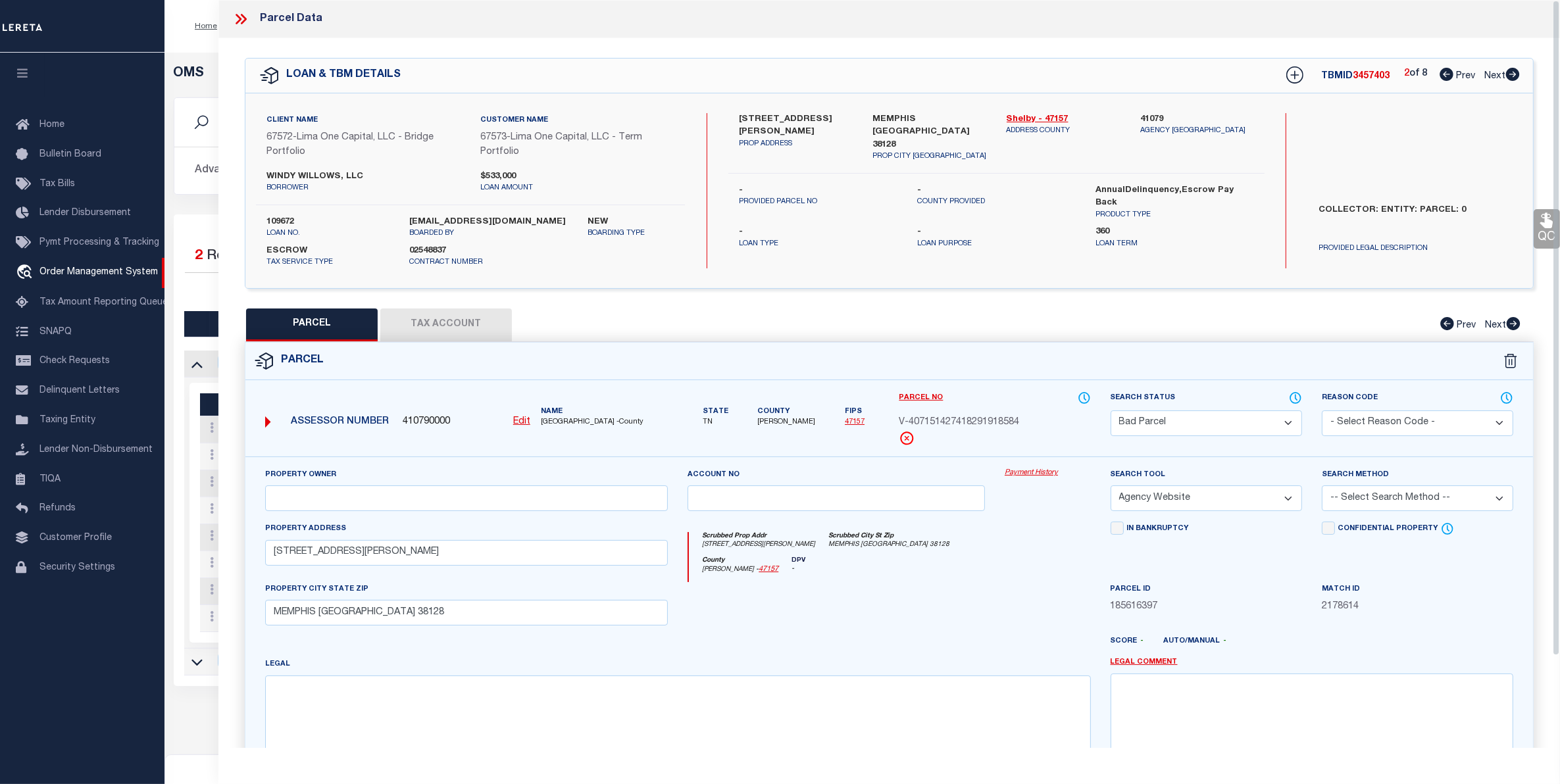
click at [437, 315] on button "Tax Account" at bounding box center [446, 325] width 131 height 33
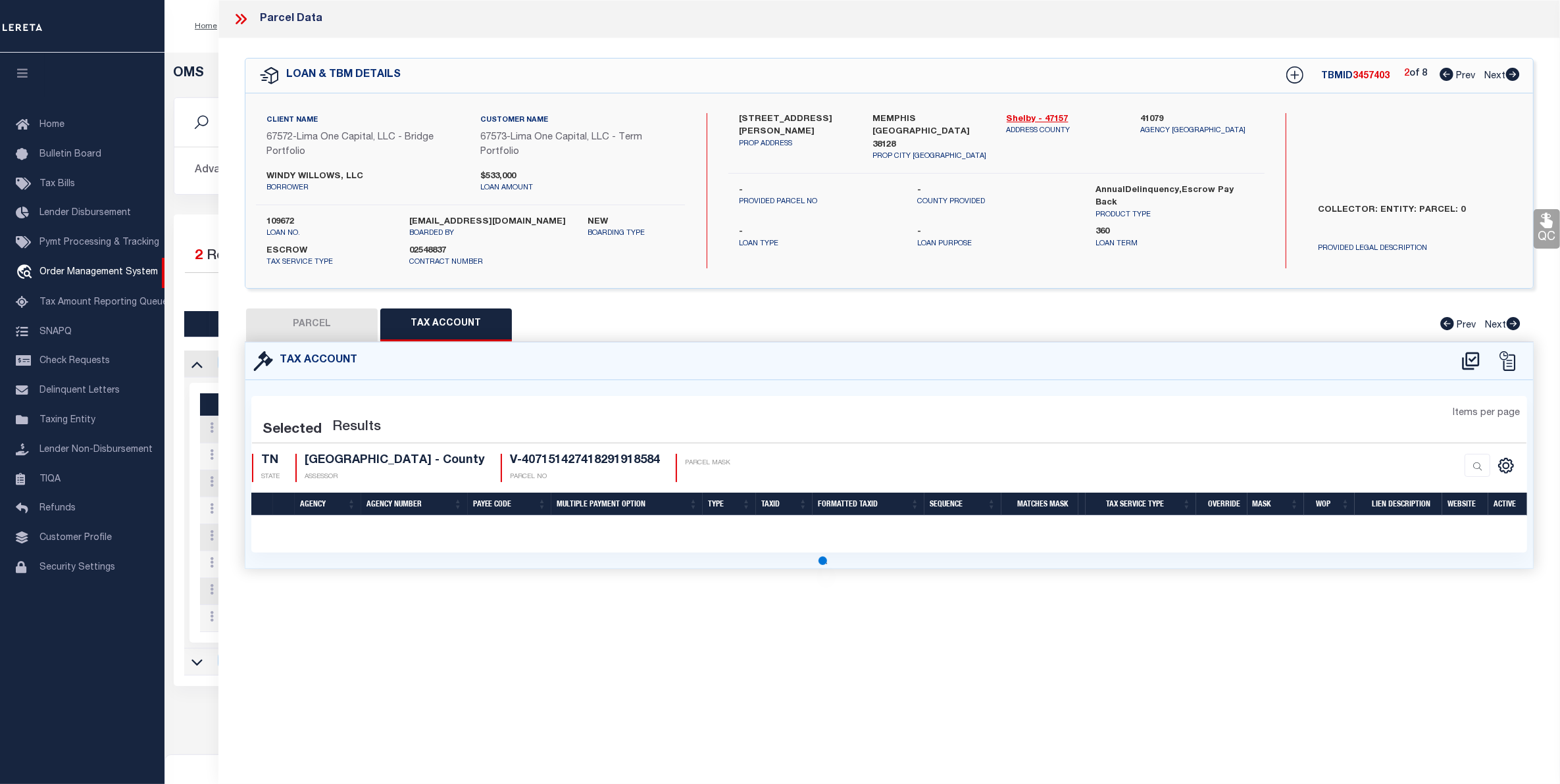
select select "100"
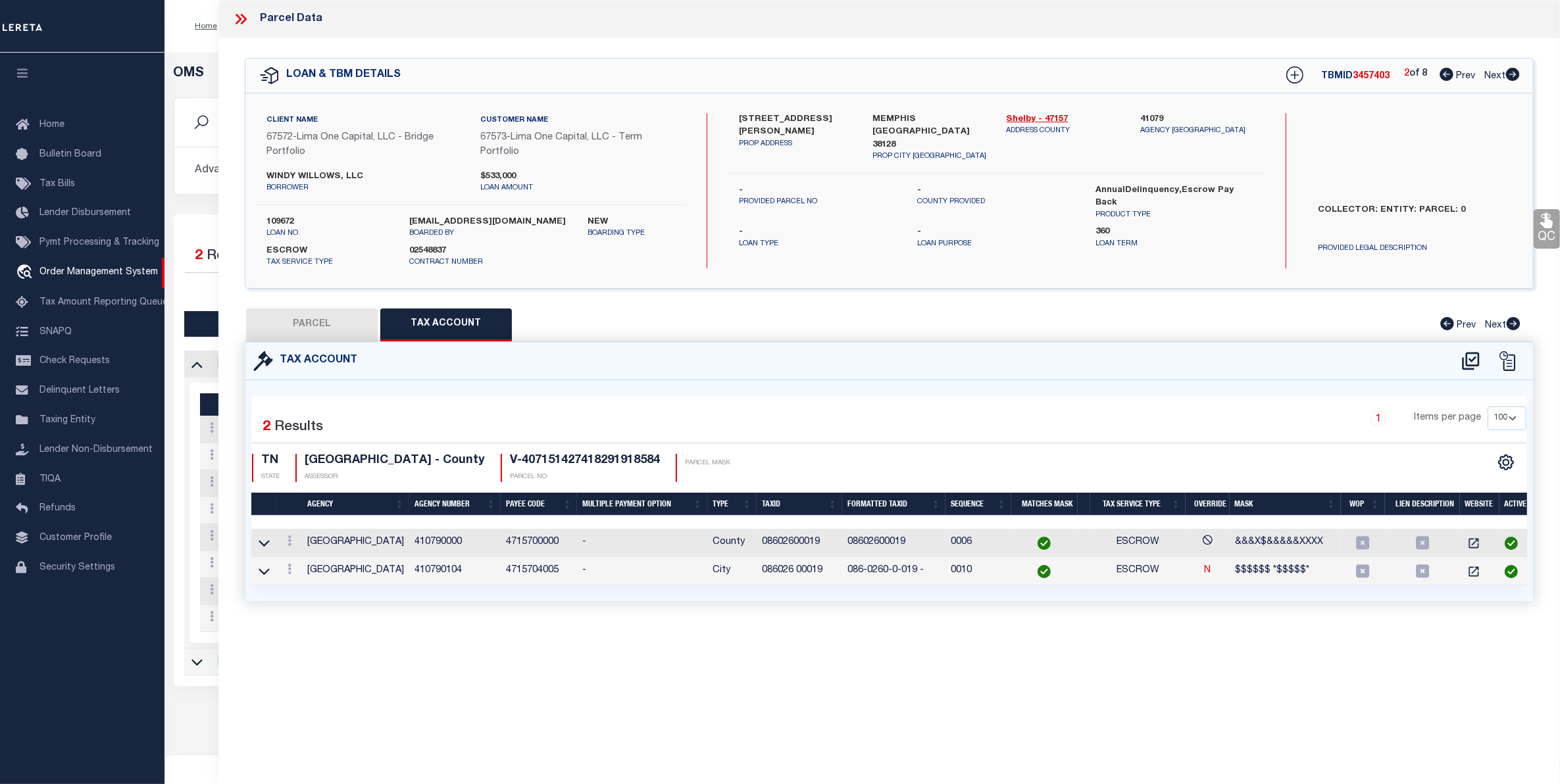
click at [311, 326] on button "PARCEL" at bounding box center [311, 325] width 131 height 33
select select "AS"
select select
checkbox input "false"
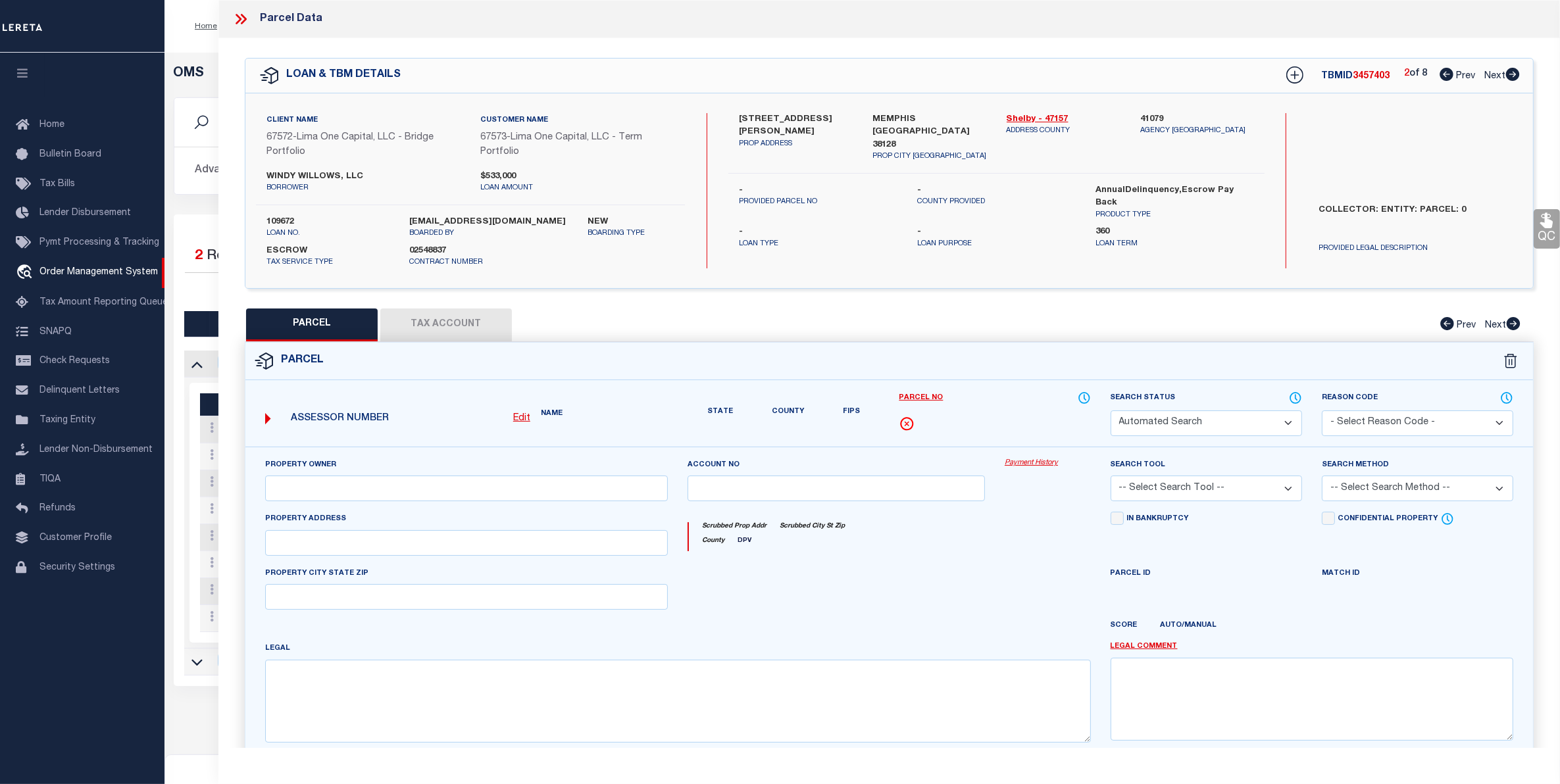
select select "BP"
select select "AGW"
select select
type input "[STREET_ADDRESS][PERSON_NAME]"
checkbox input "false"
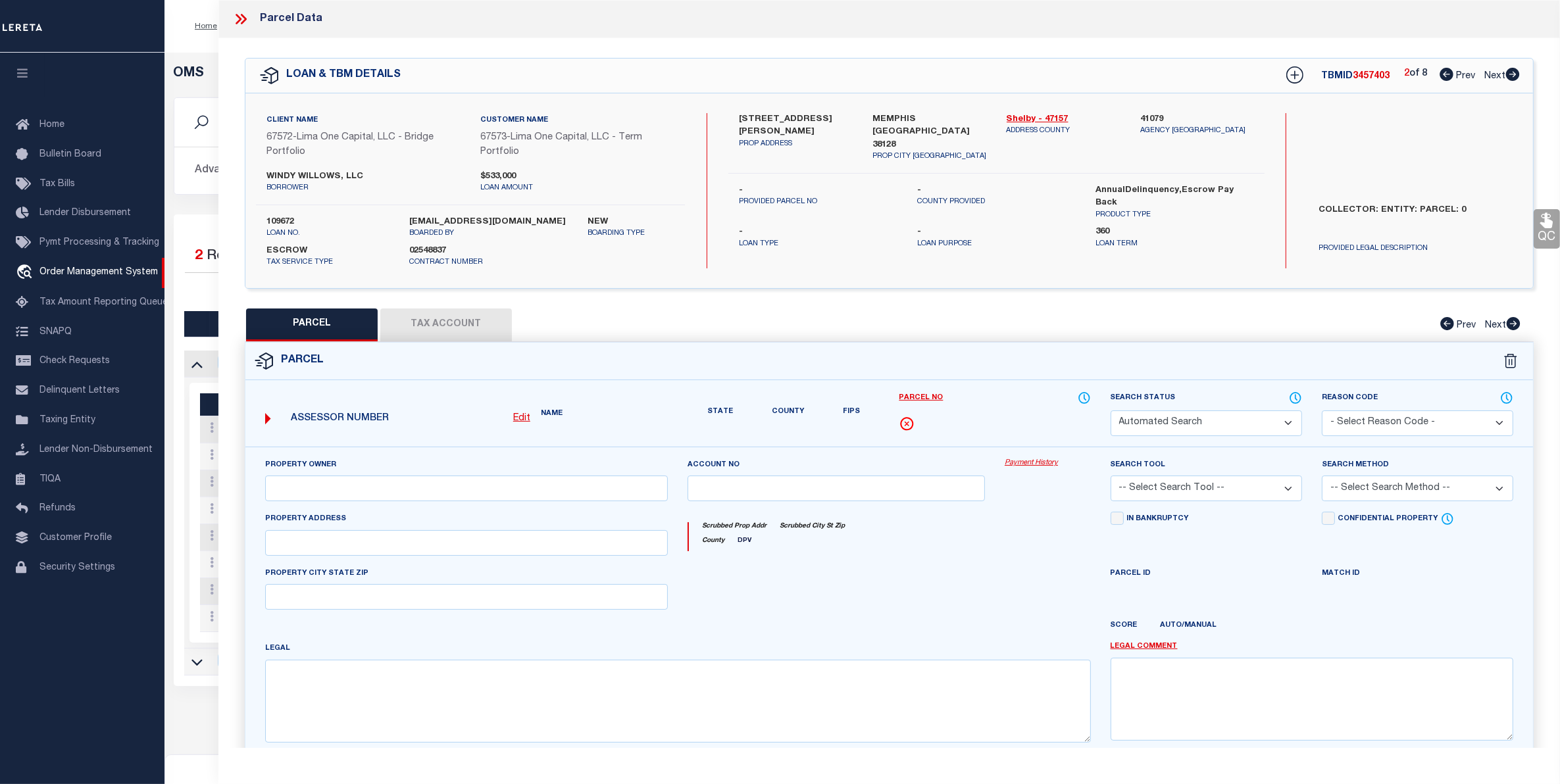
type input "MEMPHIS TN 38128"
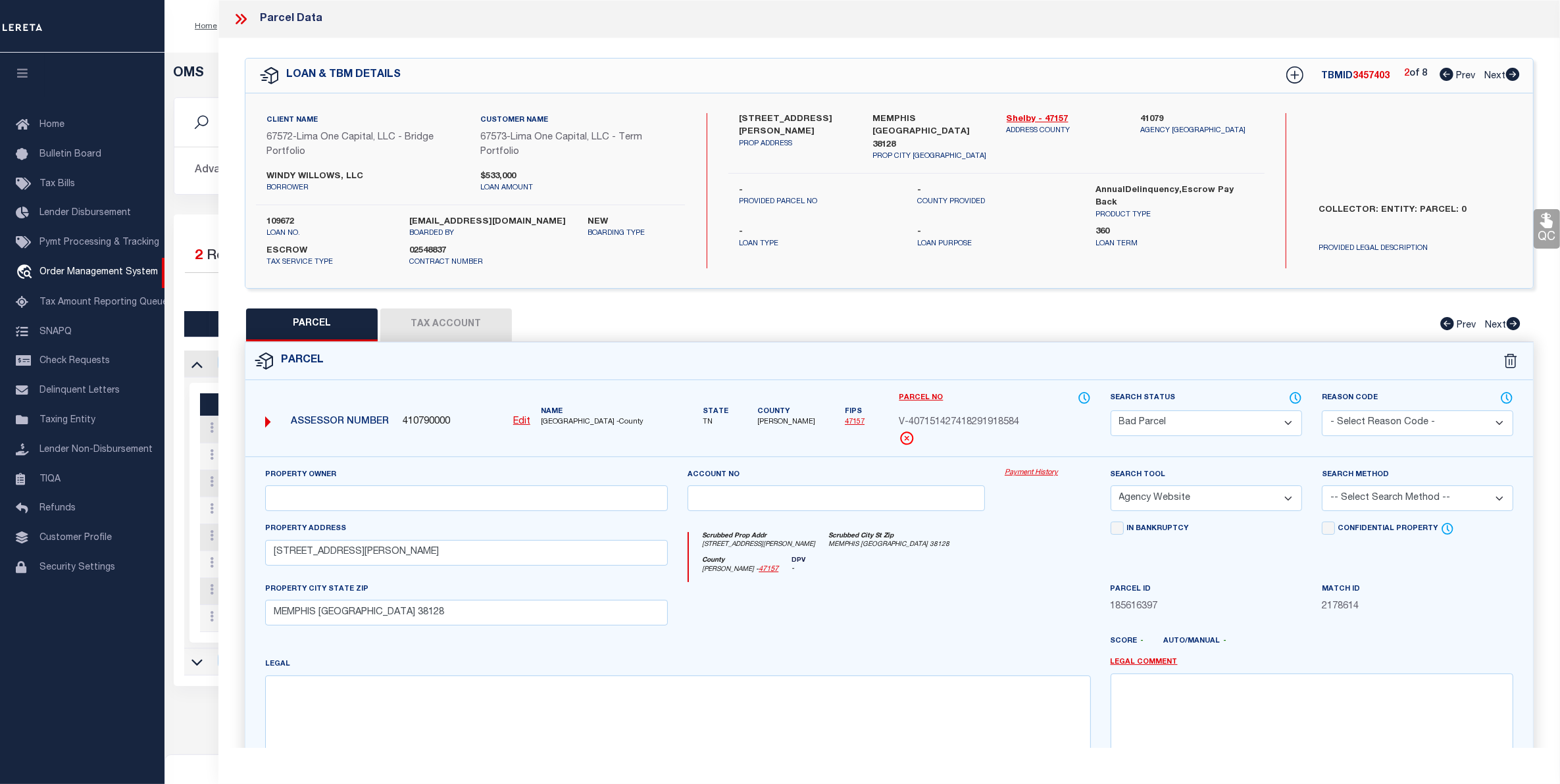
click at [1251, 421] on select "Automated Search Bad Parcel Complete Duplicate Parcel High Dollar Reporting In …" at bounding box center [1207, 423] width 192 height 26
click at [1111, 411] on select "Automated Search Bad Parcel Complete Duplicate Parcel High Dollar Reporting In …" at bounding box center [1207, 423] width 192 height 26
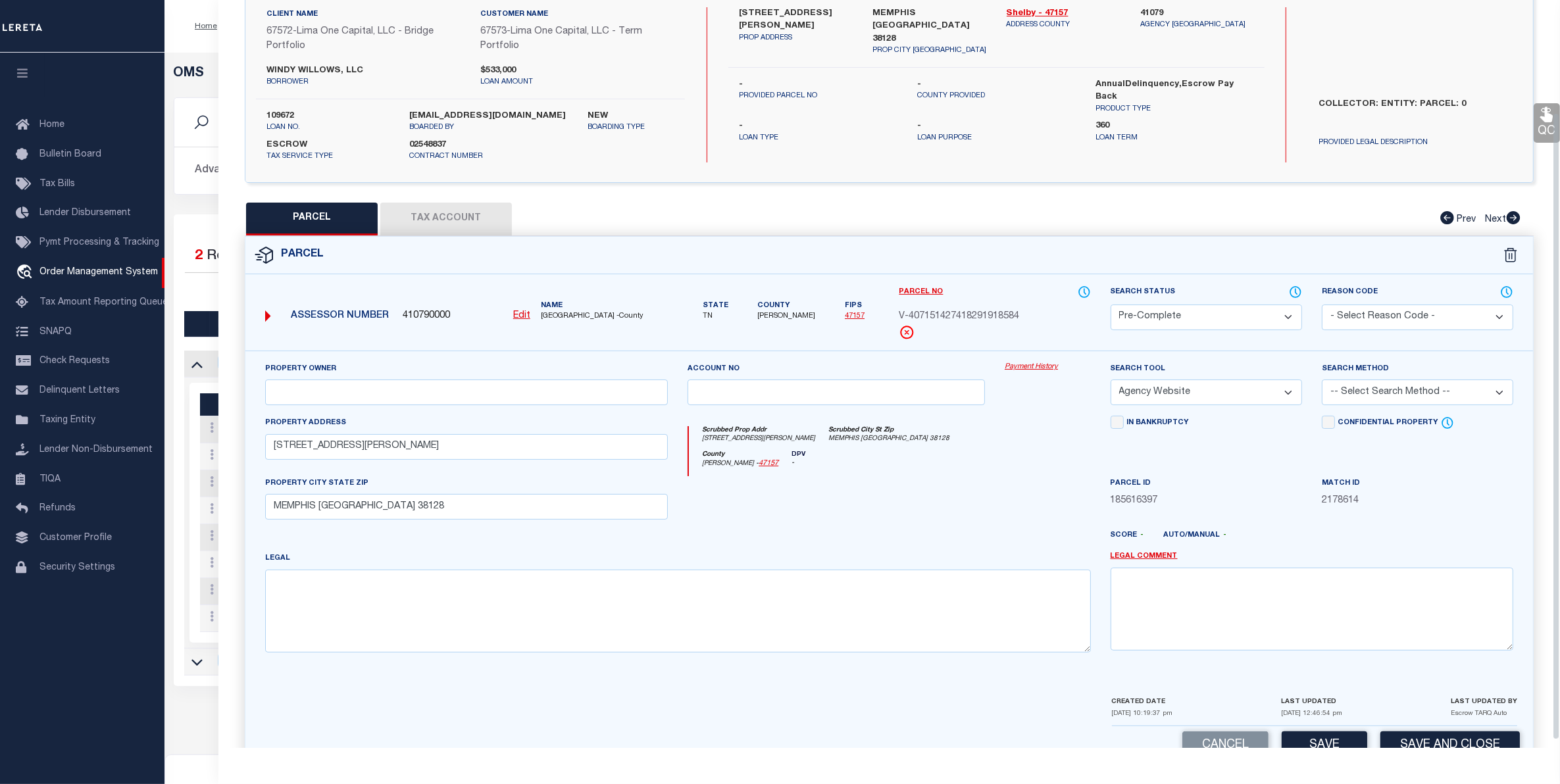
scroll to position [143, 0]
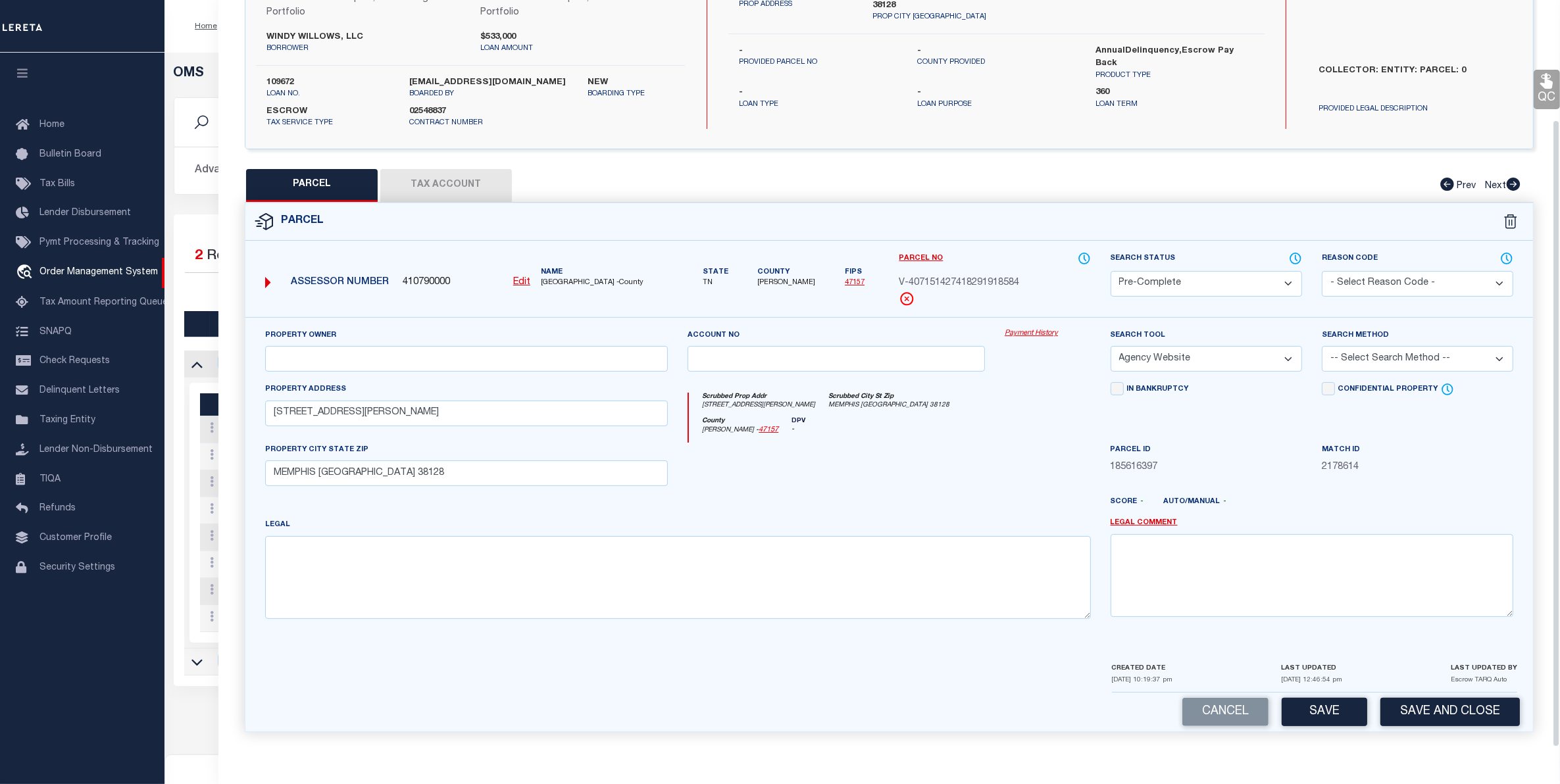
click at [1317, 694] on div "Cancel Save Save and Close" at bounding box center [889, 711] width 1288 height 39
drag, startPoint x: 1347, startPoint y: 703, endPoint x: 1323, endPoint y: 702, distance: 24.0
click at [1344, 702] on button "Save" at bounding box center [1325, 712] width 86 height 28
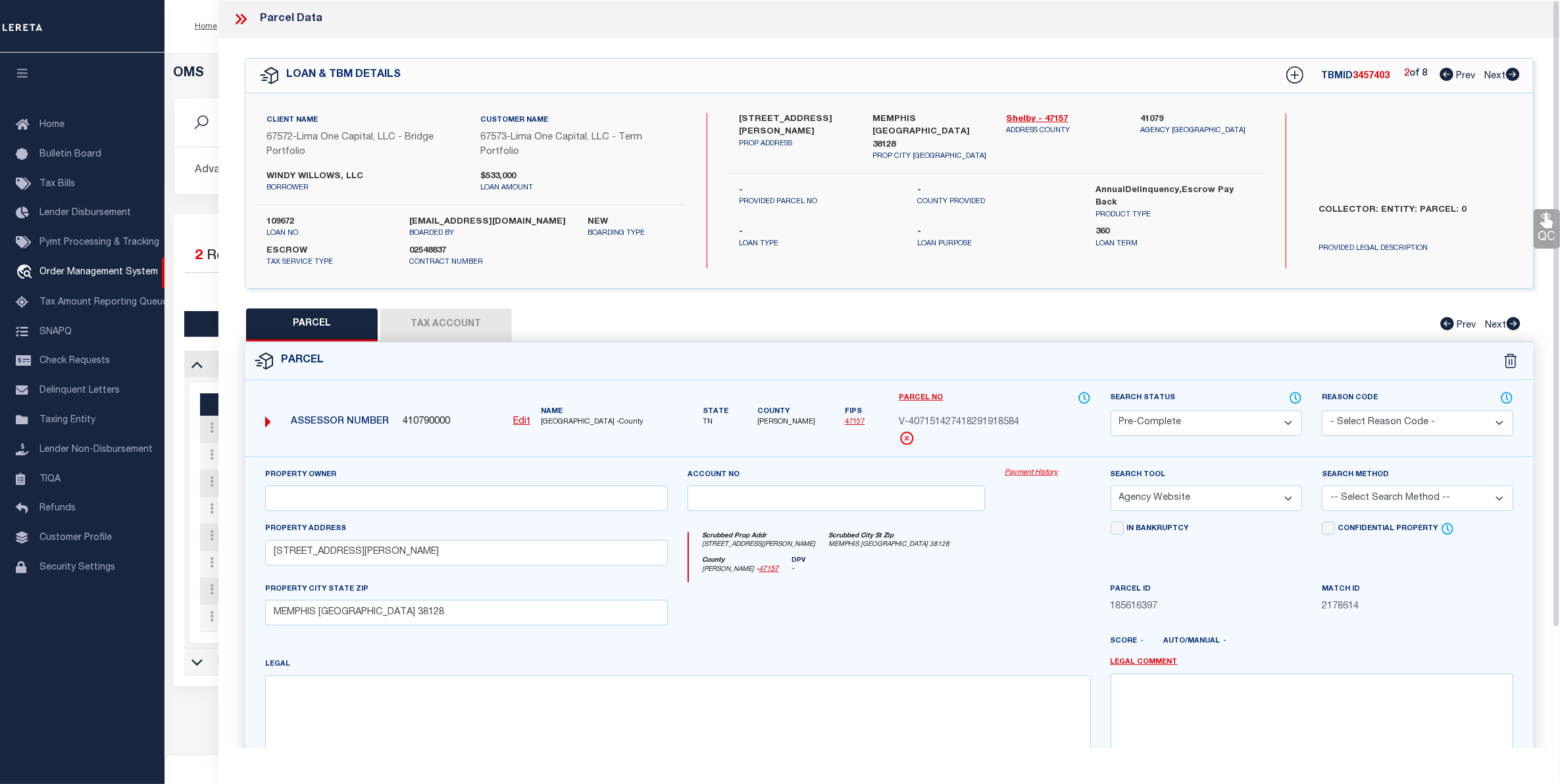
select select "AS"
select select
checkbox input "false"
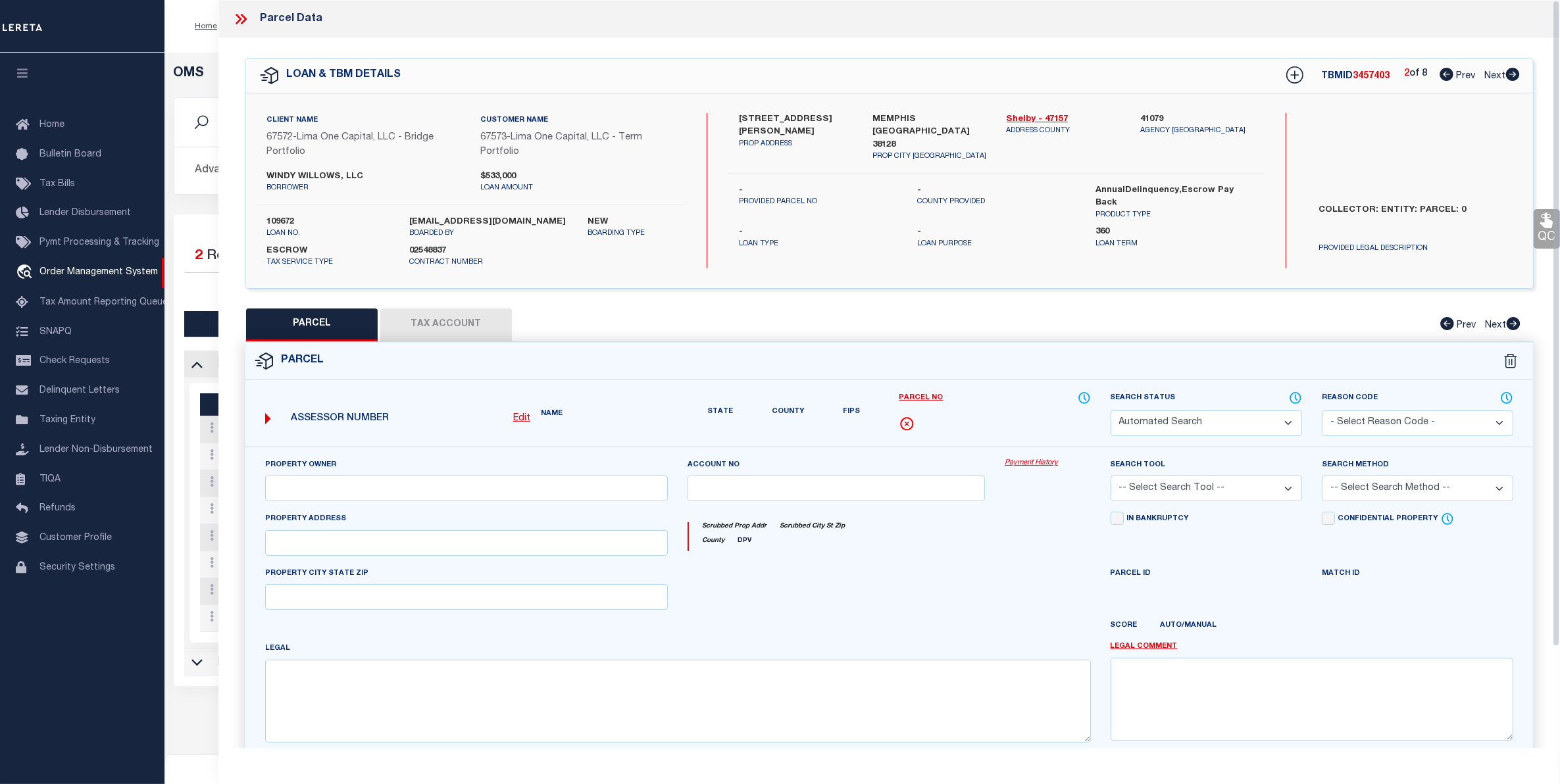
select select "PC"
select select "AGW"
select select
type input "[STREET_ADDRESS][PERSON_NAME]"
type input "MEMPHIS TN 38128"
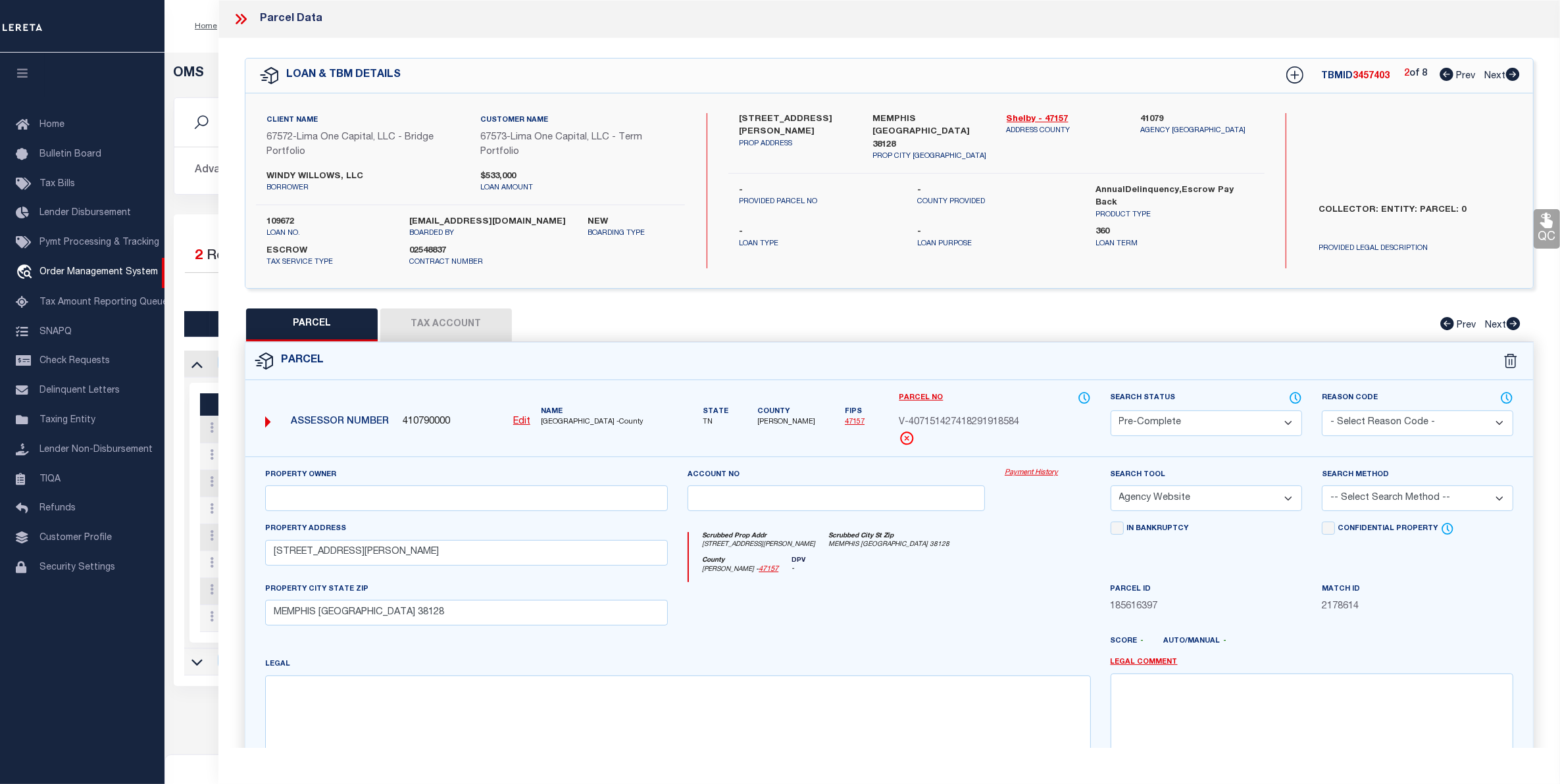
click at [1490, 73] on span "Next" at bounding box center [1495, 77] width 21 height 9
select select "AS"
select select
checkbox input "false"
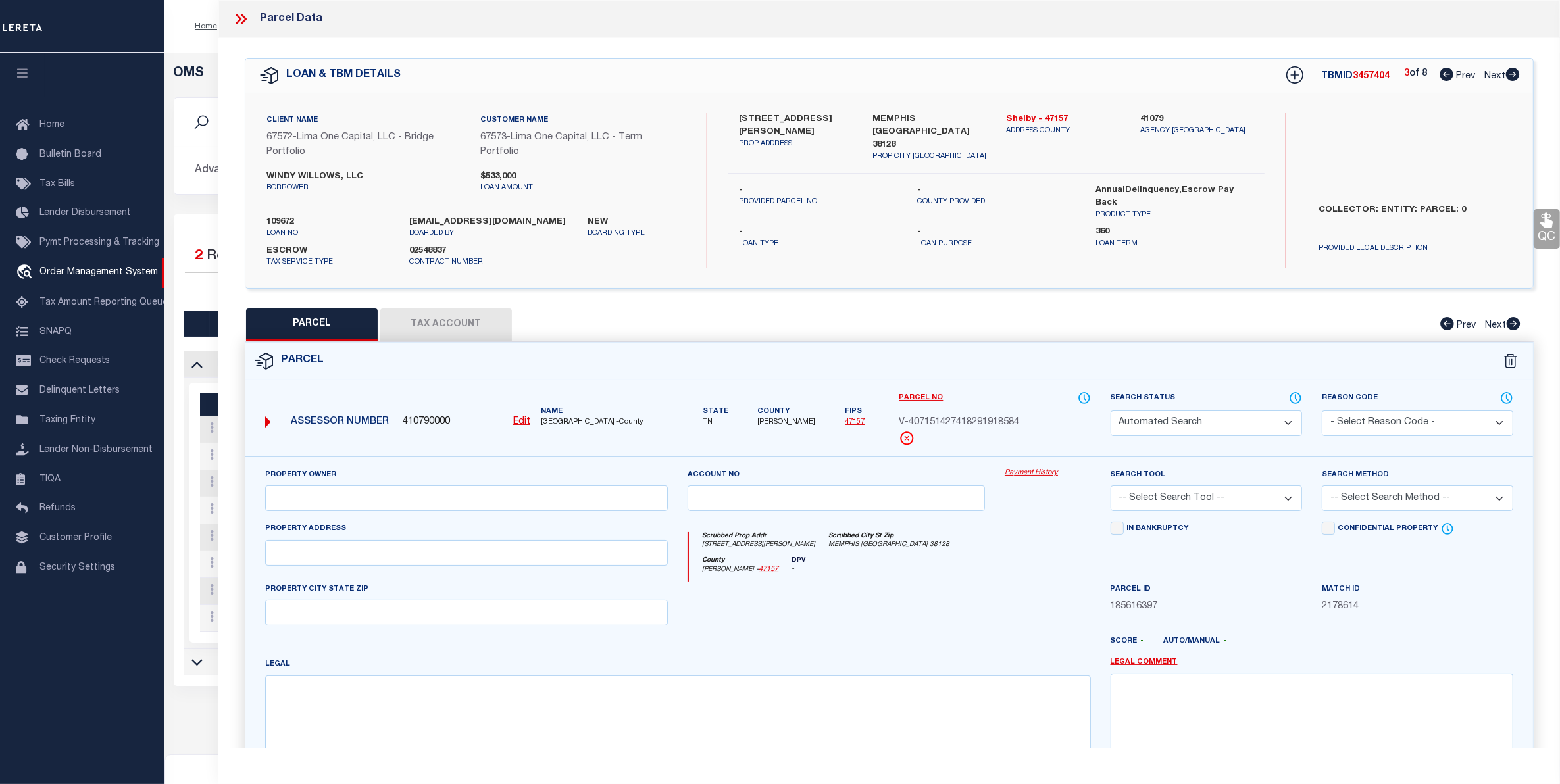
select select "BP"
select select "AGW"
select select
type input "[STREET_ADDRESS]"
checkbox input "false"
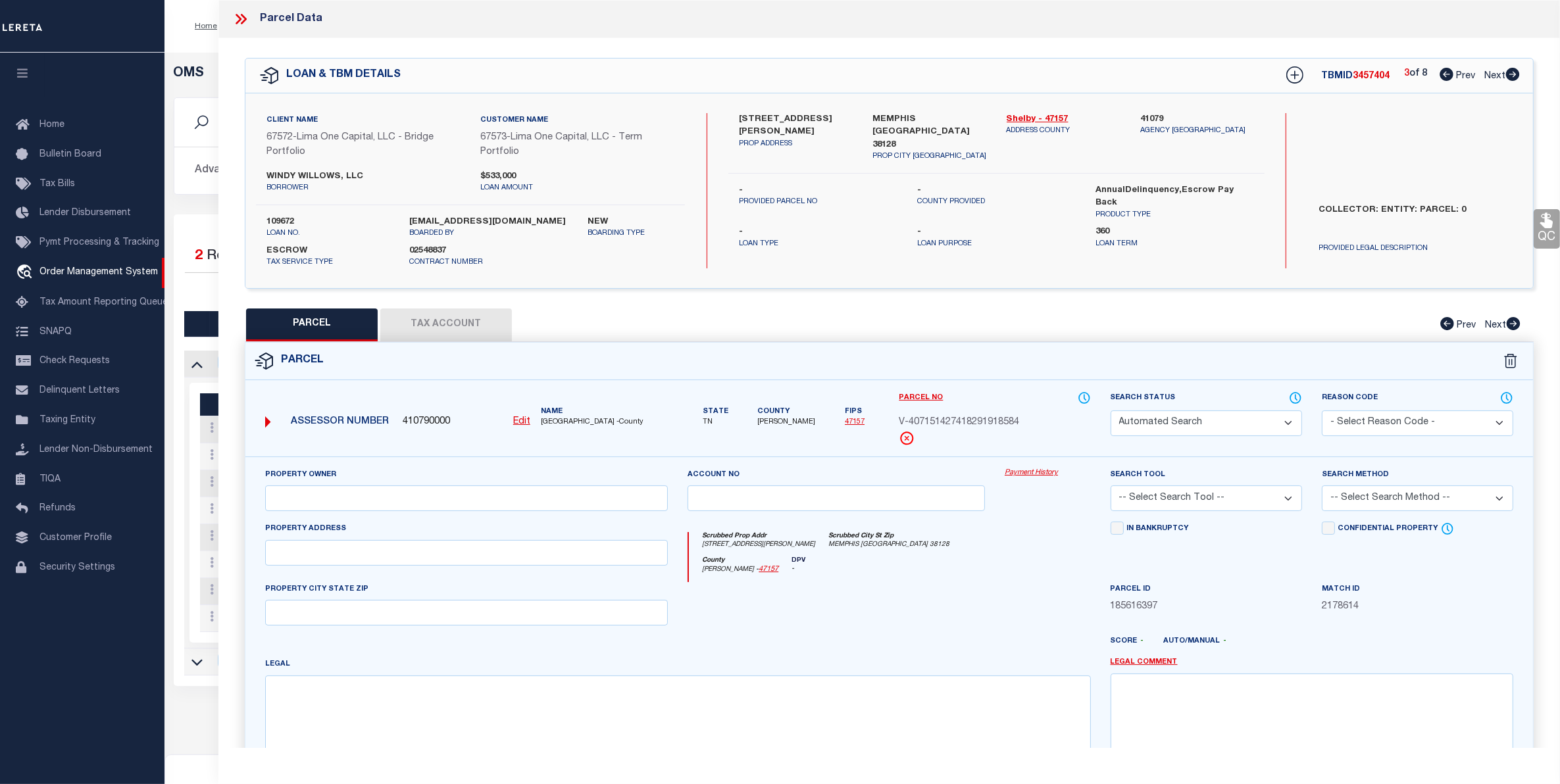
type input "MEMPHIS TN 38141"
drag, startPoint x: 439, startPoint y: 320, endPoint x: 432, endPoint y: 319, distance: 7.1
click at [438, 320] on button "Tax Account" at bounding box center [446, 325] width 131 height 33
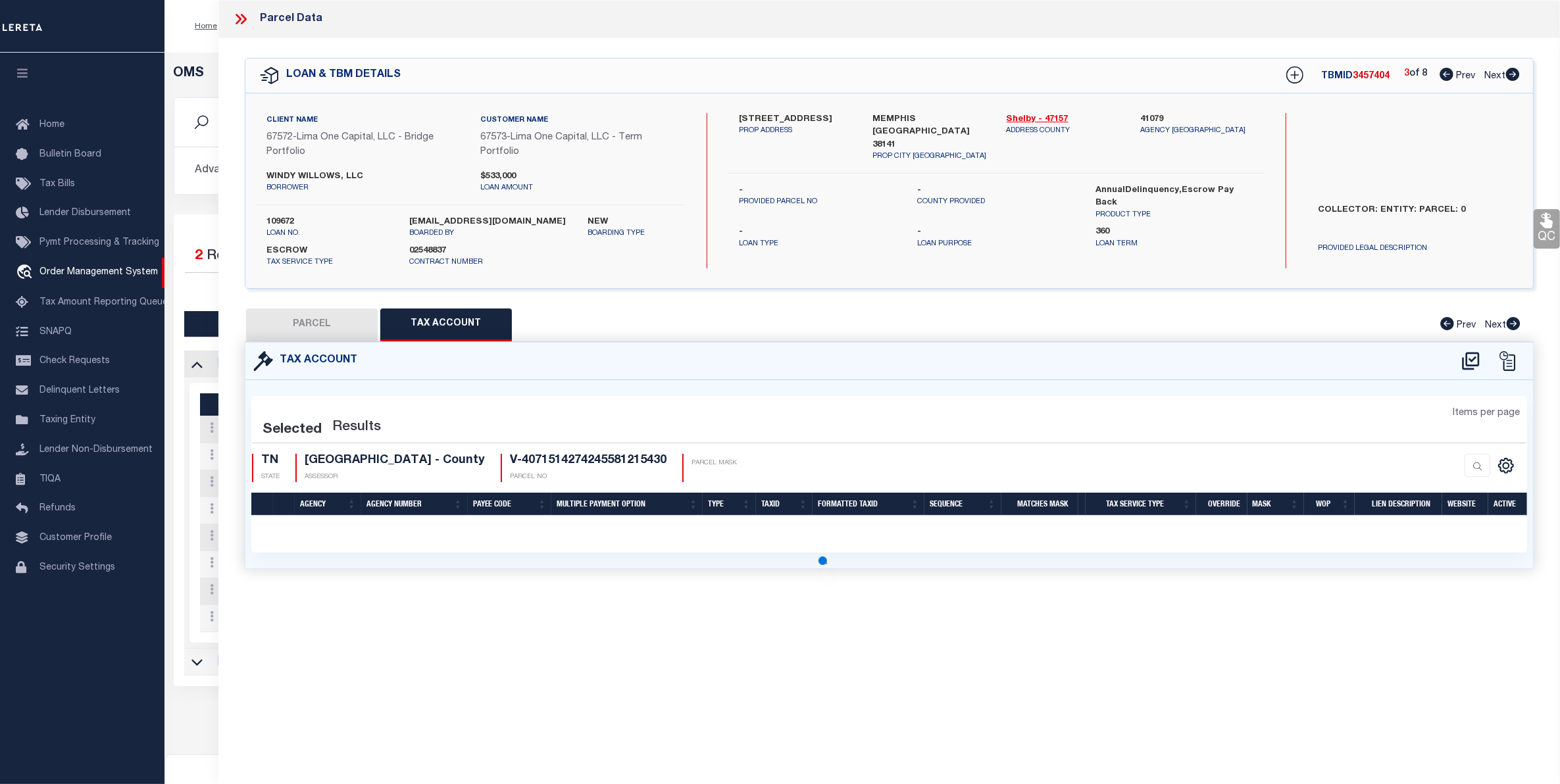
select select "100"
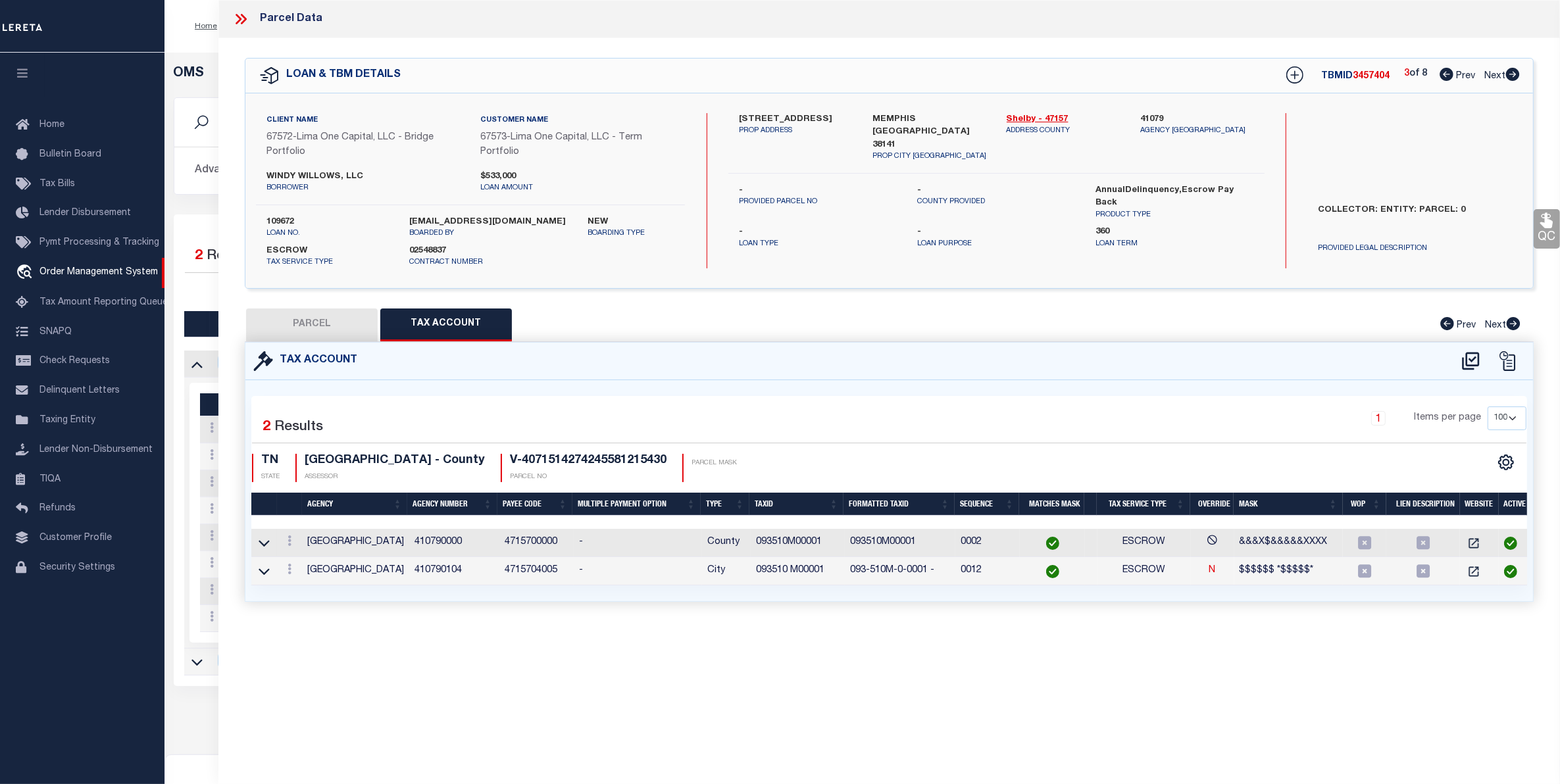
click at [309, 323] on button "PARCEL" at bounding box center [311, 325] width 131 height 33
select select "AS"
select select
checkbox input "false"
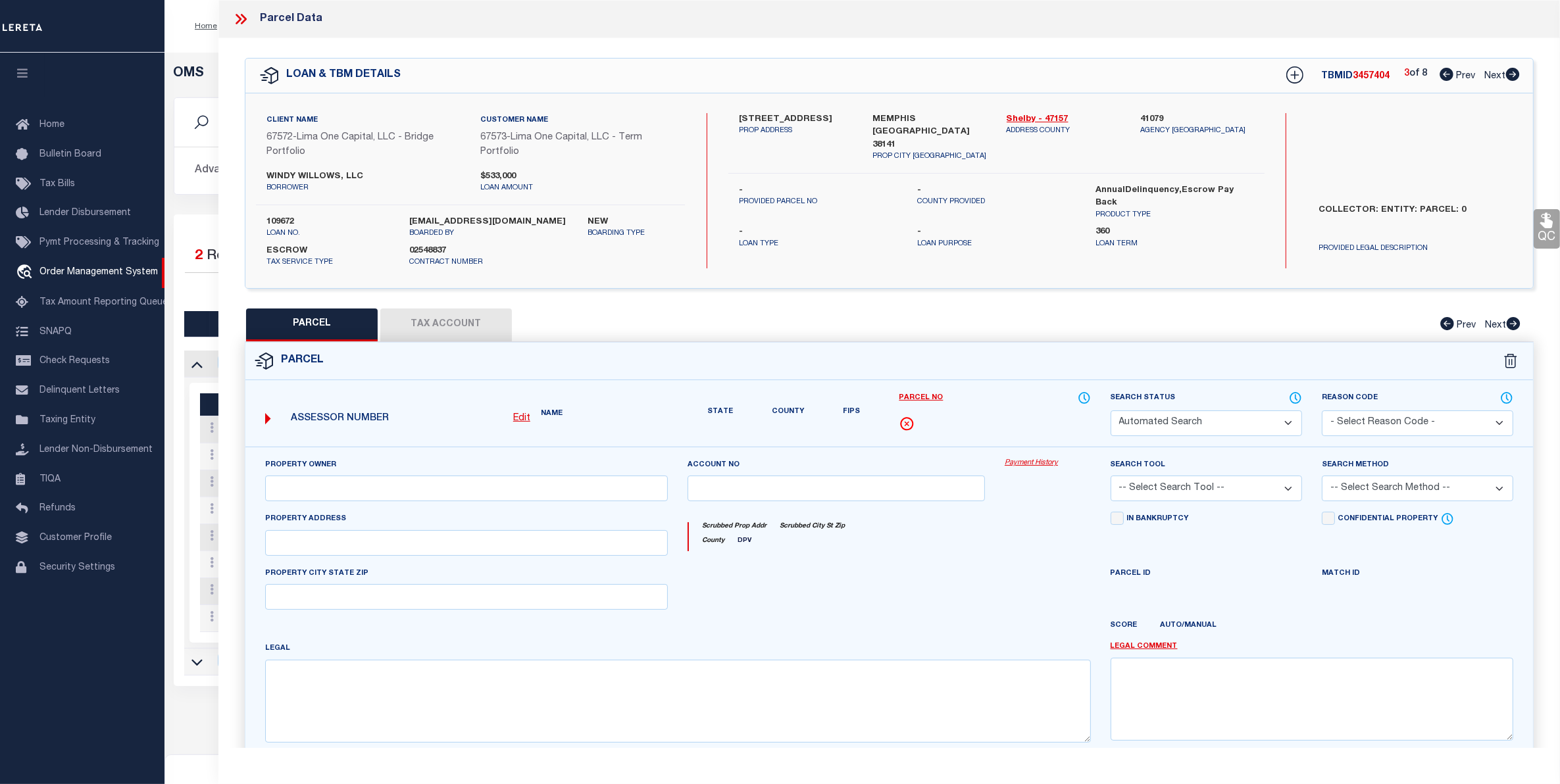
select select "BP"
select select "AGW"
select select
type input "[STREET_ADDRESS]"
checkbox input "false"
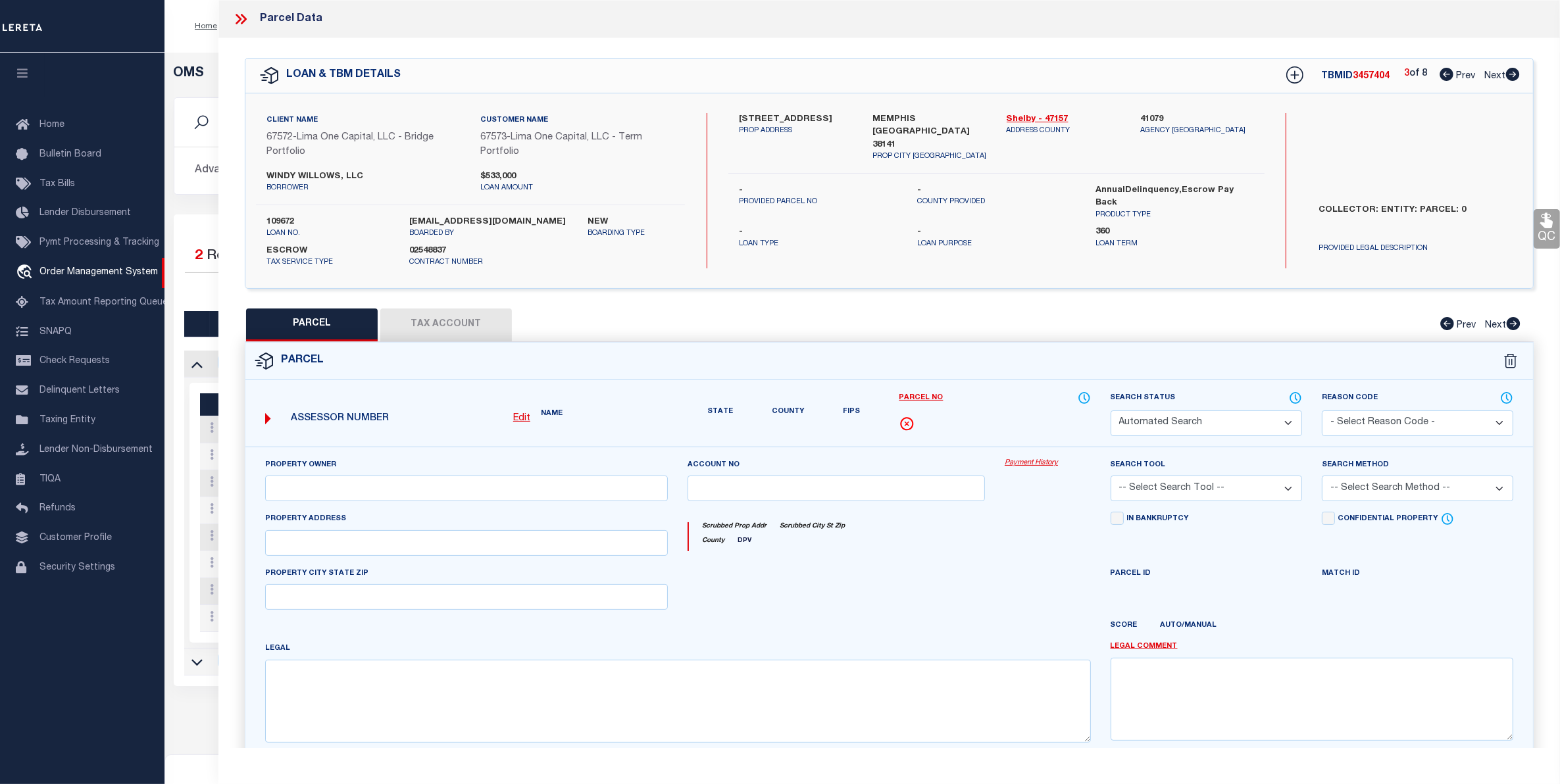
type input "MEMPHIS TN 38141"
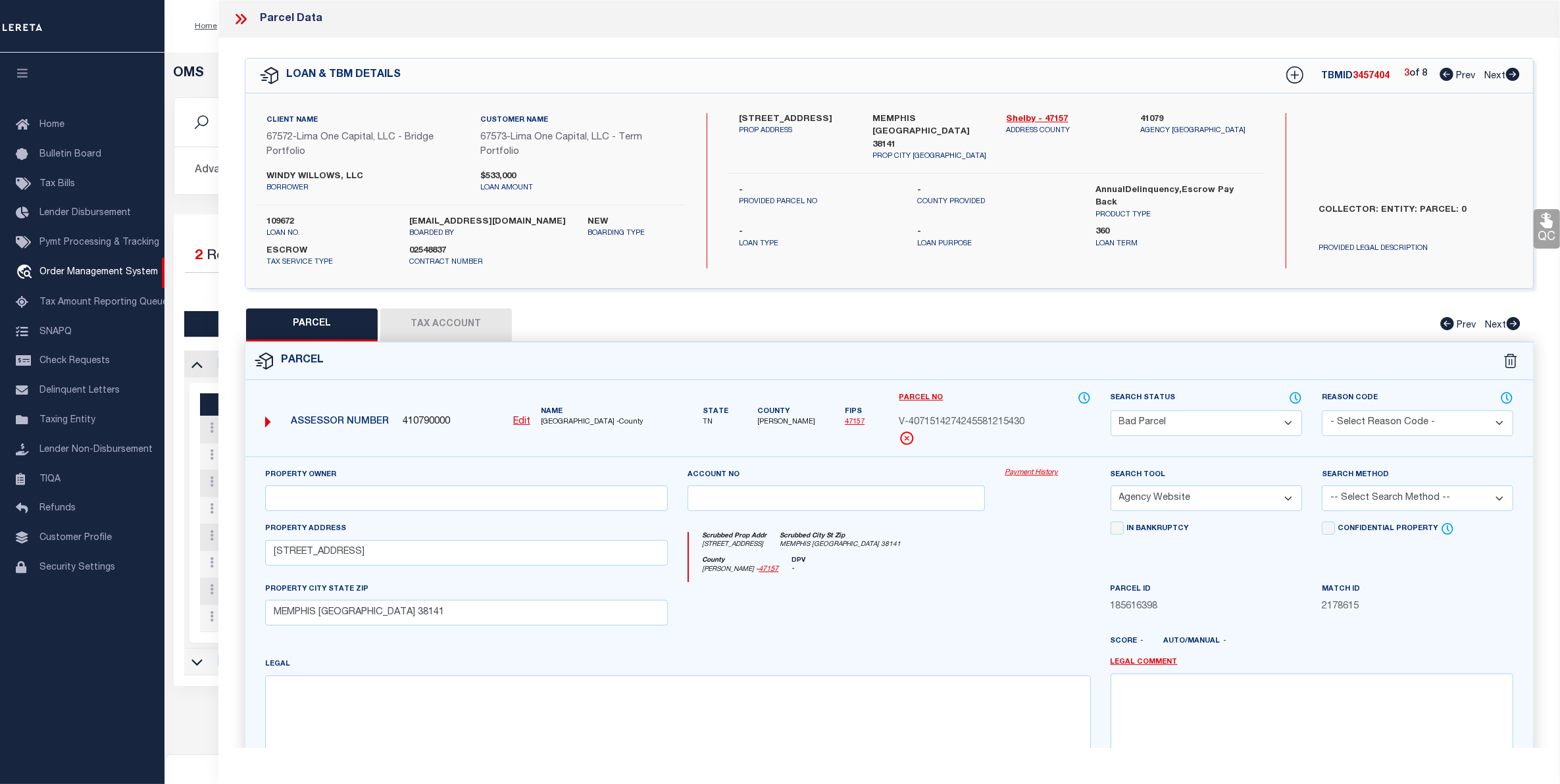
click at [1209, 424] on select "Automated Search Bad Parcel Complete Duplicate Parcel High Dollar Reporting In …" at bounding box center [1207, 423] width 192 height 26
click at [1111, 411] on select "Automated Search Bad Parcel Complete Duplicate Parcel High Dollar Reporting In …" at bounding box center [1207, 423] width 192 height 26
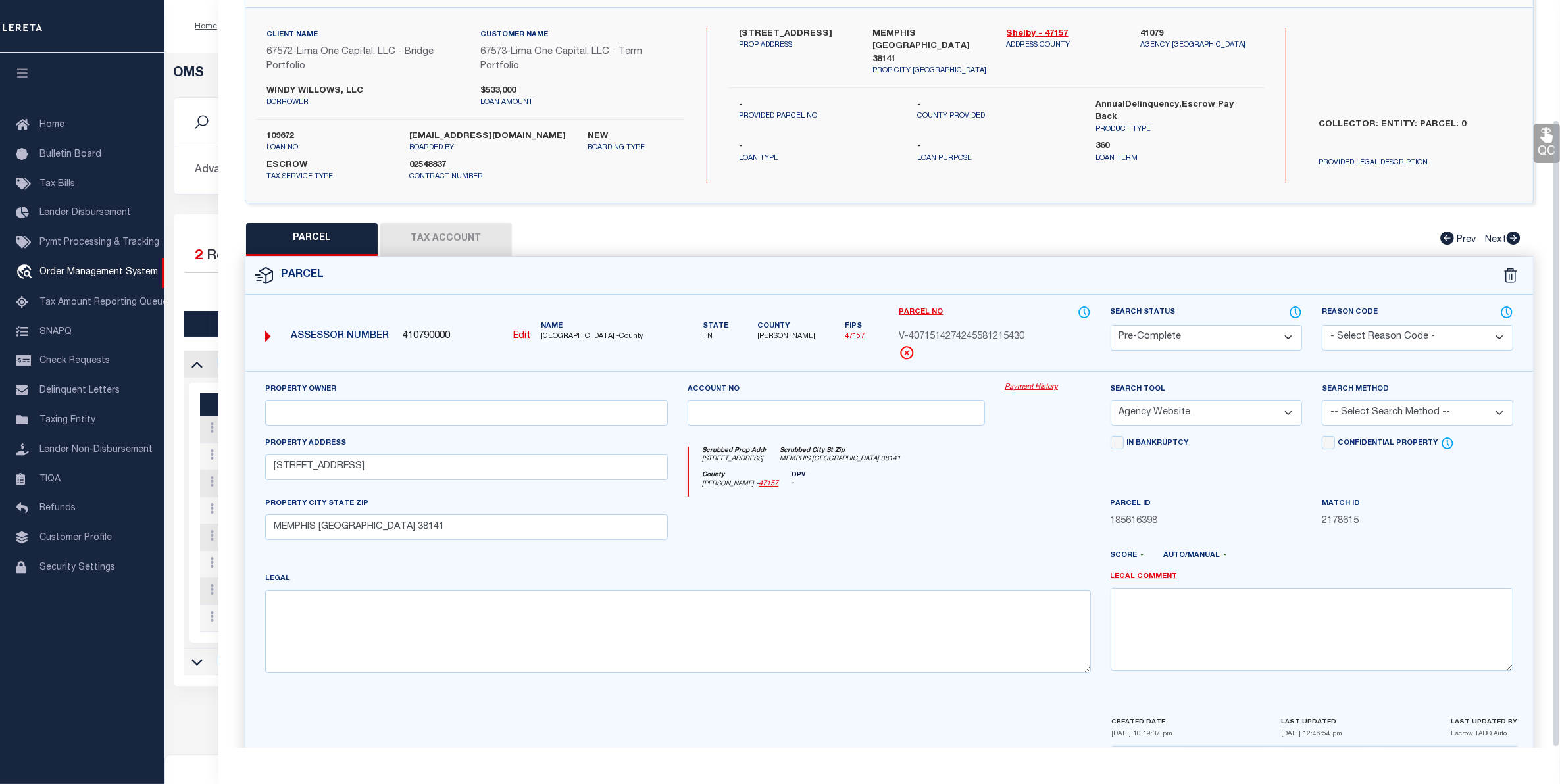
scroll to position [143, 0]
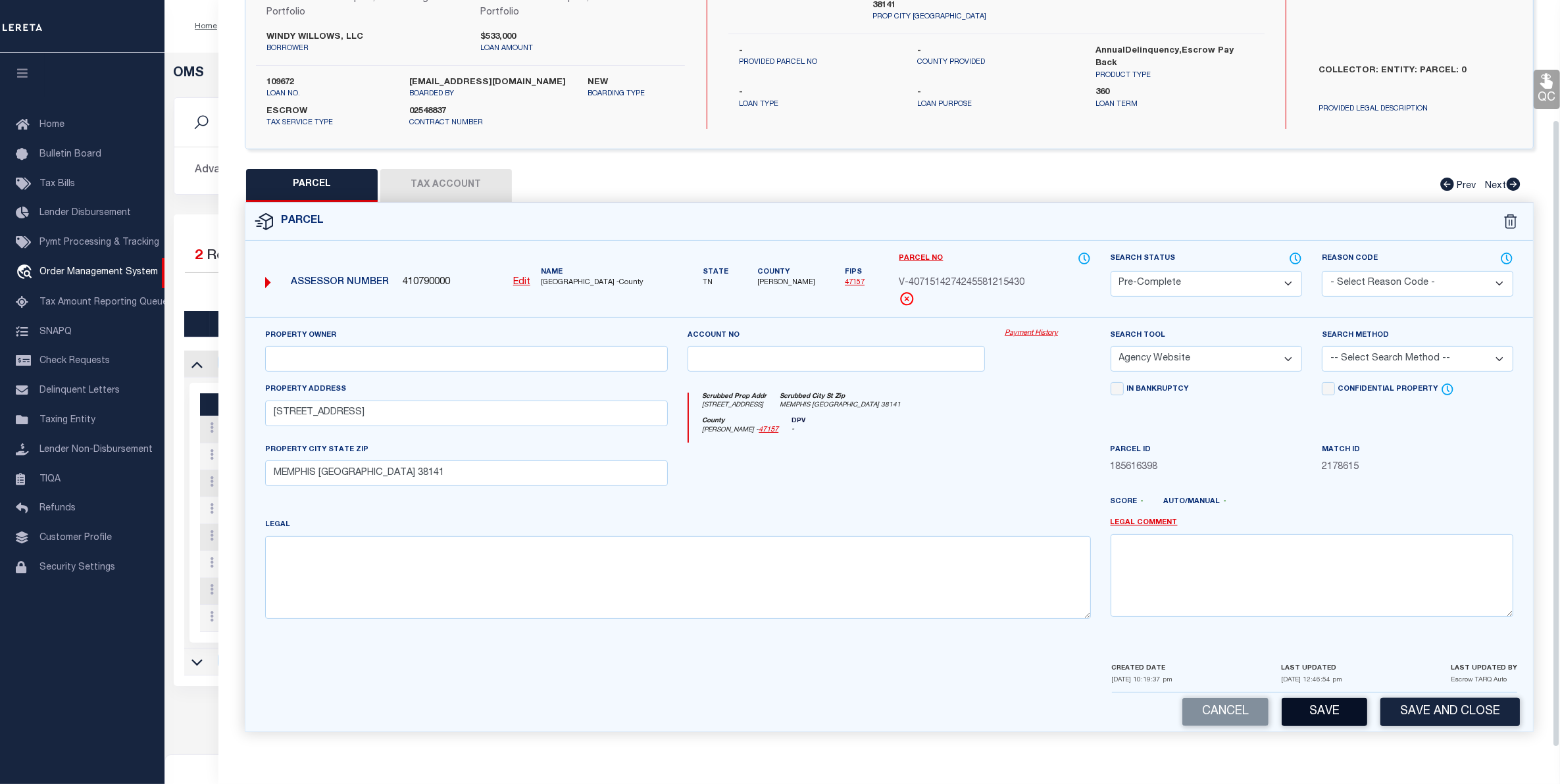
drag, startPoint x: 1323, startPoint y: 708, endPoint x: 1316, endPoint y: 702, distance: 9.2
click at [1316, 702] on button "Save" at bounding box center [1325, 712] width 86 height 28
select select "AS"
select select
checkbox input "false"
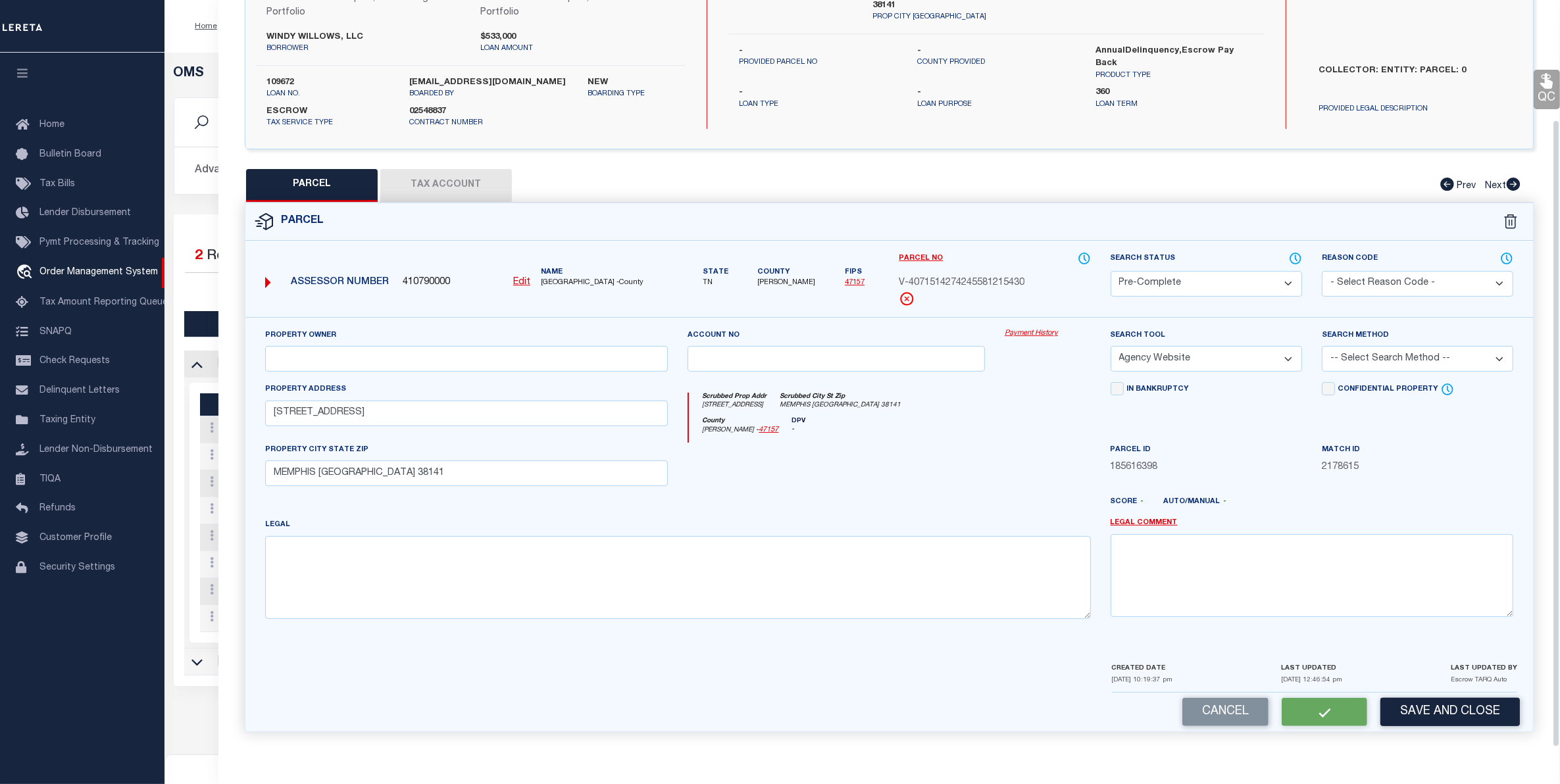
checkbox input "false"
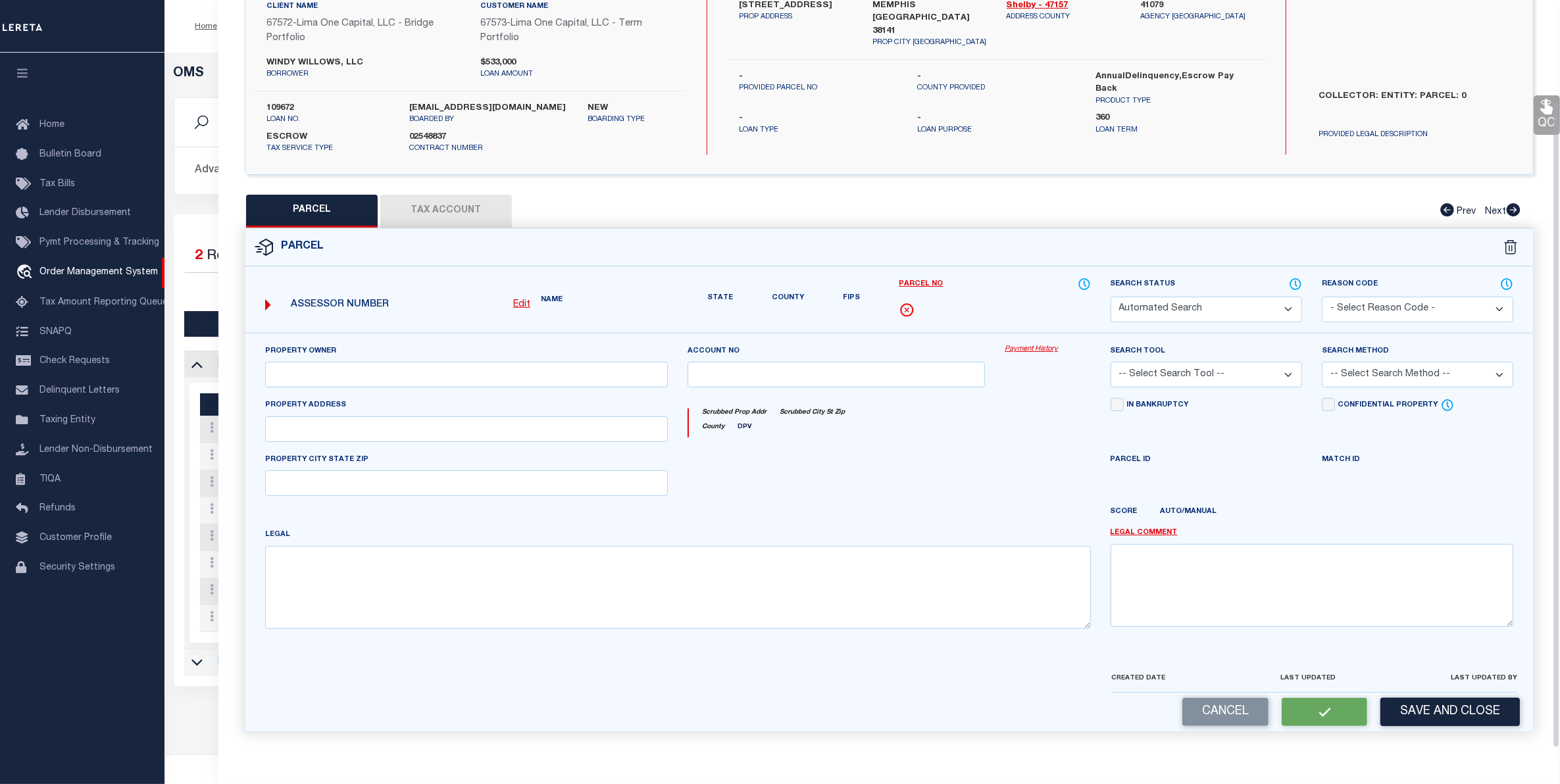
select select "PC"
select select "AGW"
select select
type input "[STREET_ADDRESS]"
type input "MEMPHIS TN 38141"
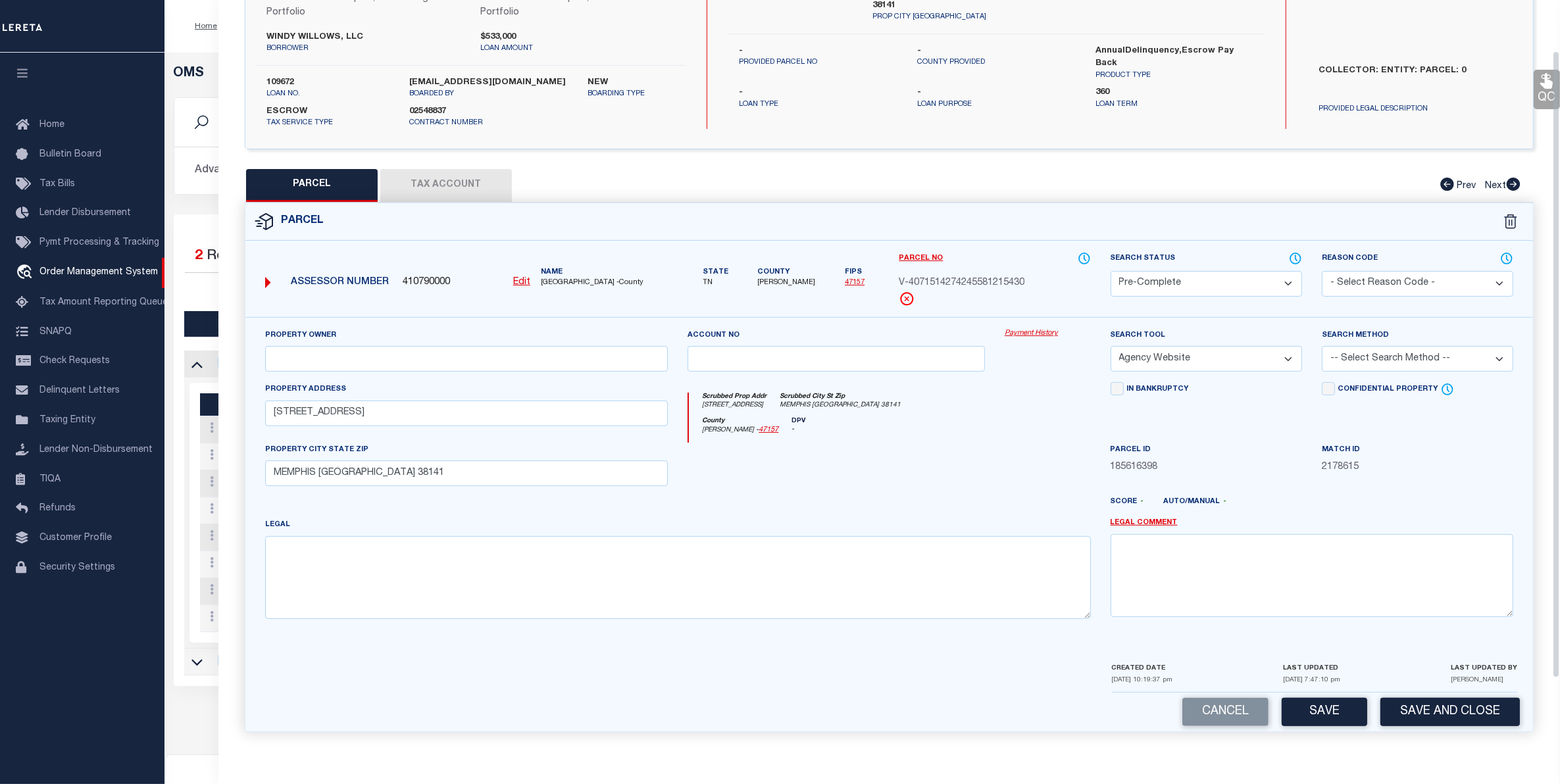
scroll to position [0, 0]
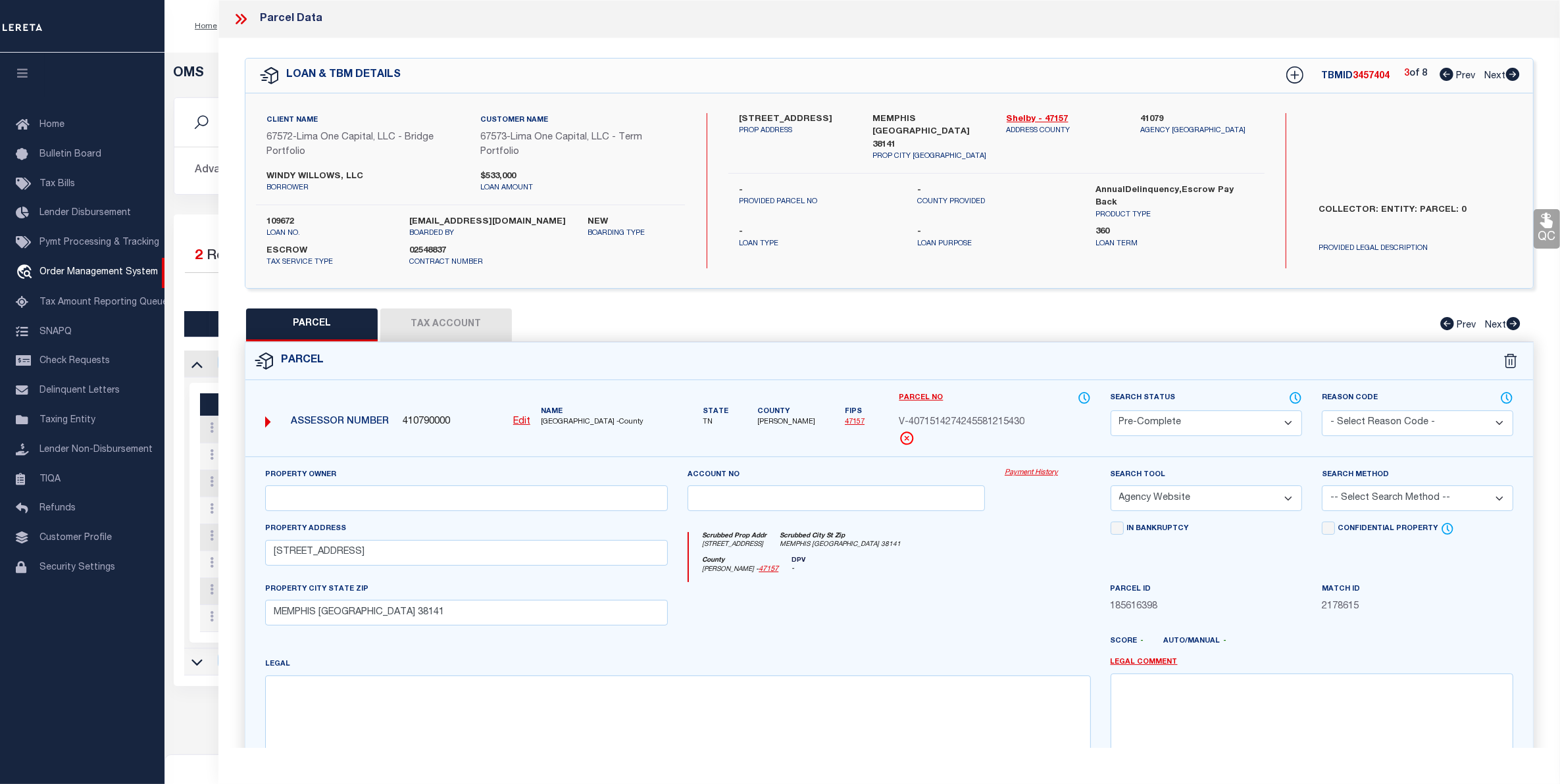
click at [1492, 77] on span "Next" at bounding box center [1495, 77] width 21 height 9
select select "AS"
select select
checkbox input "false"
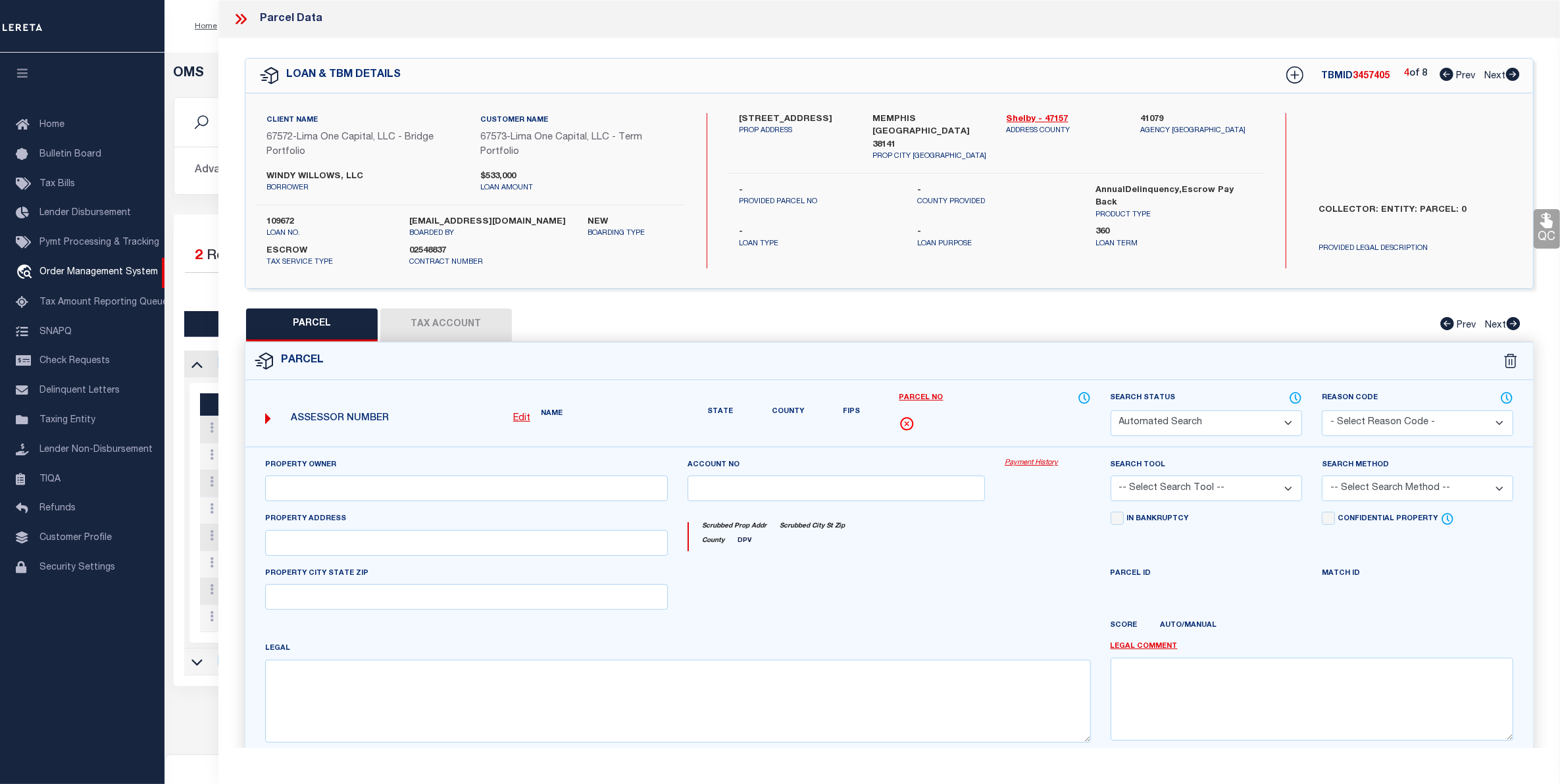
select select "BP"
select select "AGW"
select select
type input "[STREET_ADDRESS]"
checkbox input "false"
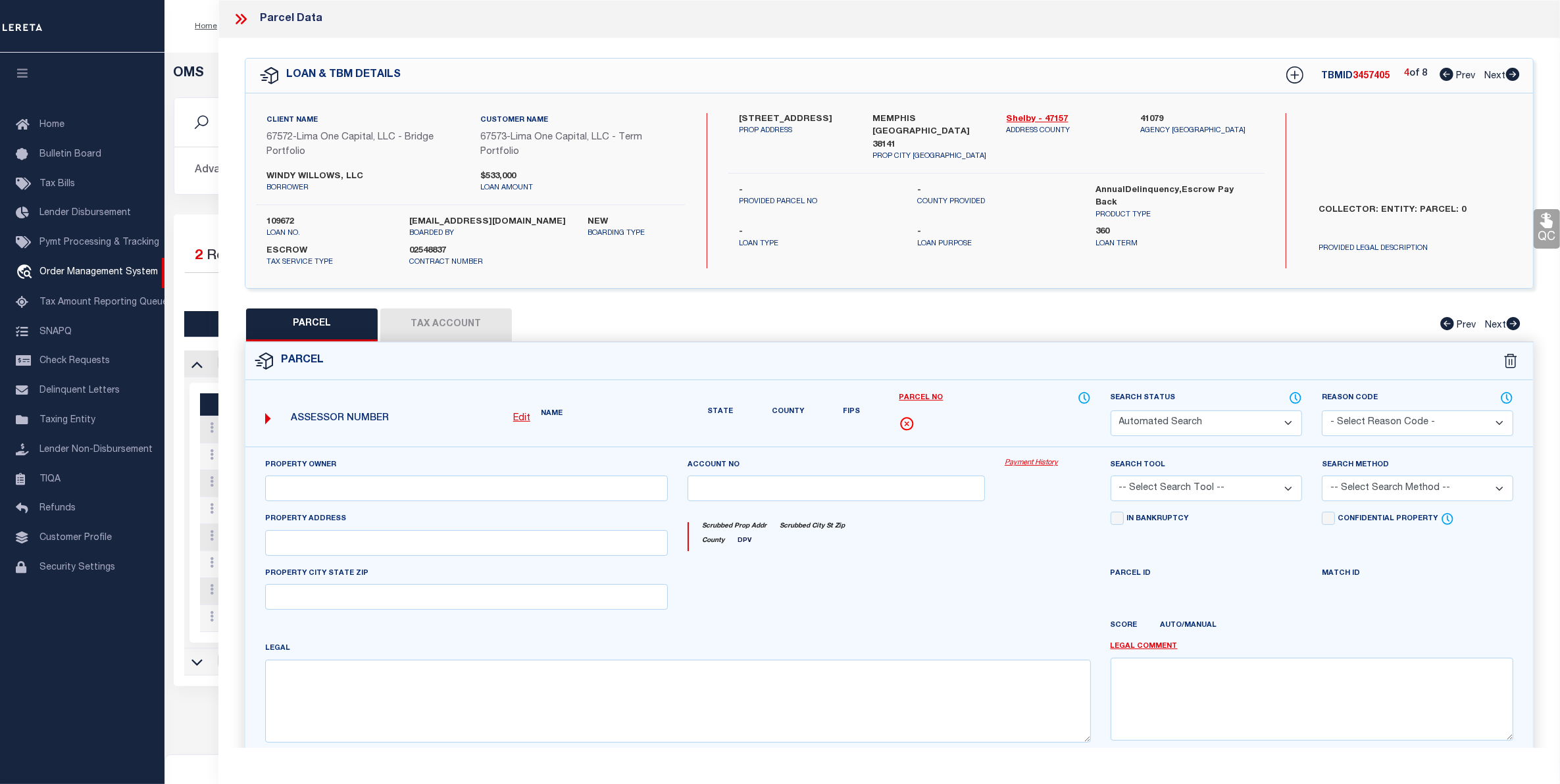
type input "MEMPHIS TN 38141"
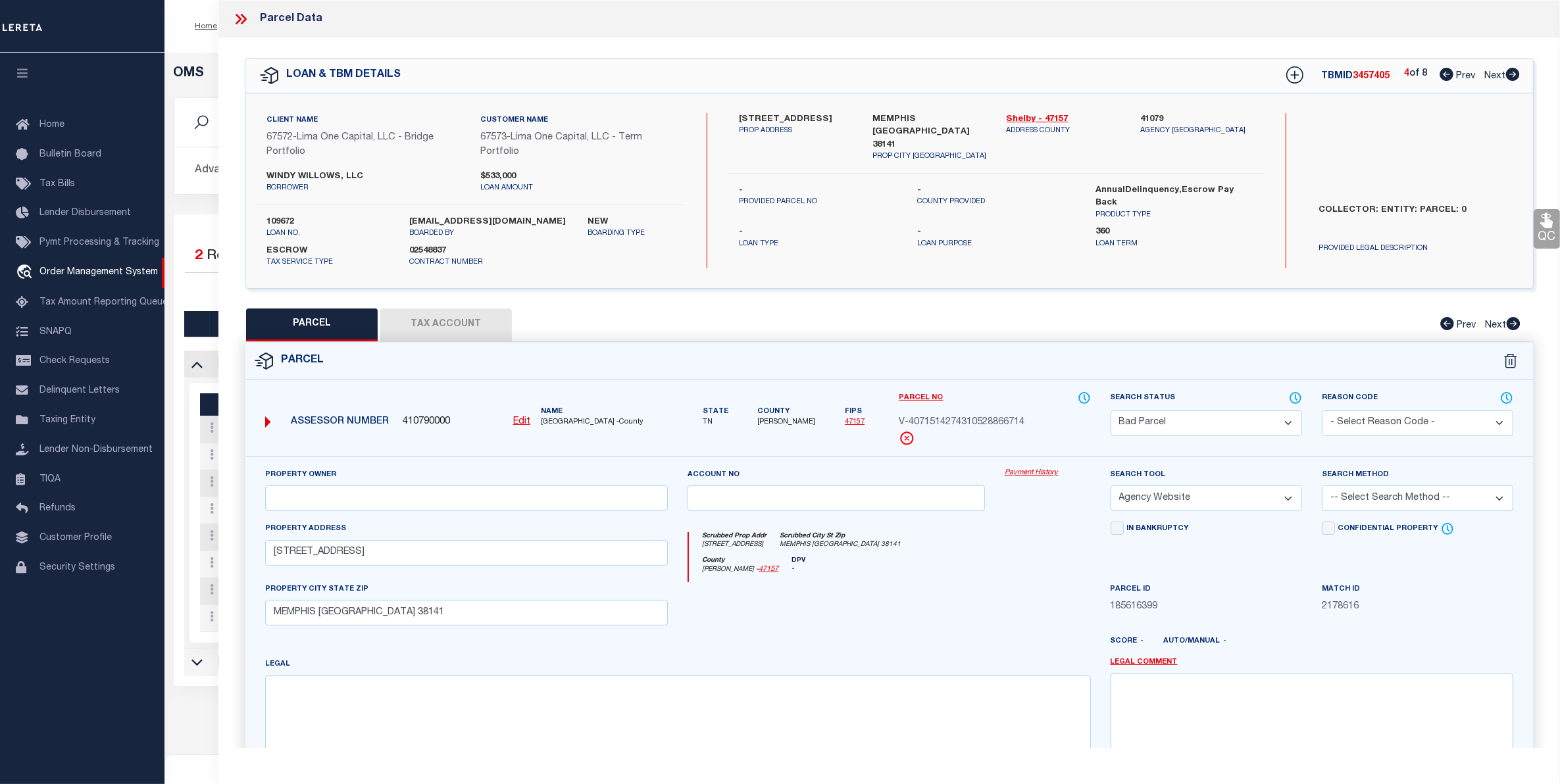
click at [396, 319] on button "Tax Account" at bounding box center [446, 325] width 131 height 33
select select "100"
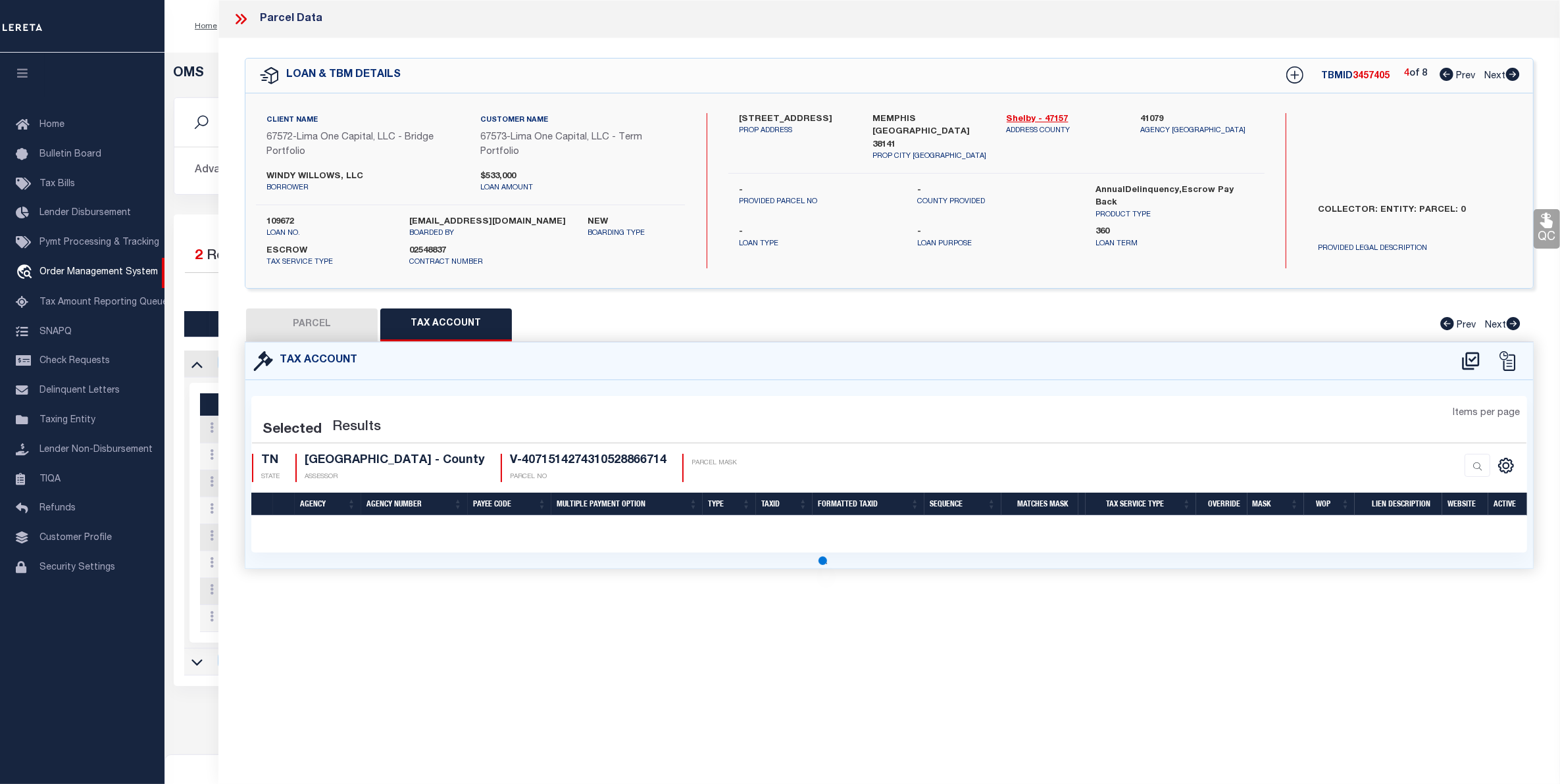
select select "100"
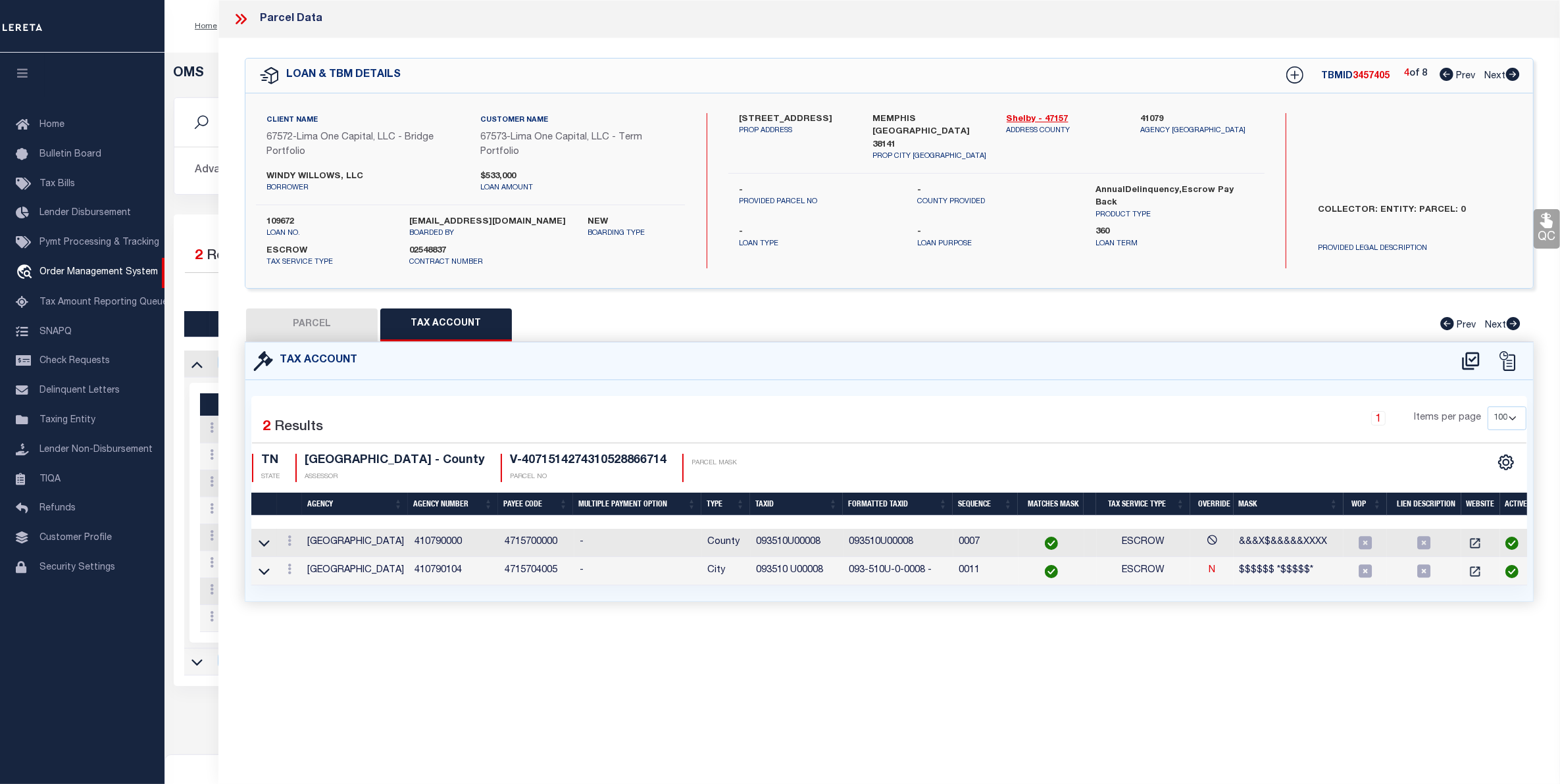
click at [334, 322] on button "PARCEL" at bounding box center [311, 325] width 131 height 33
select select "AS"
select select
checkbox input "false"
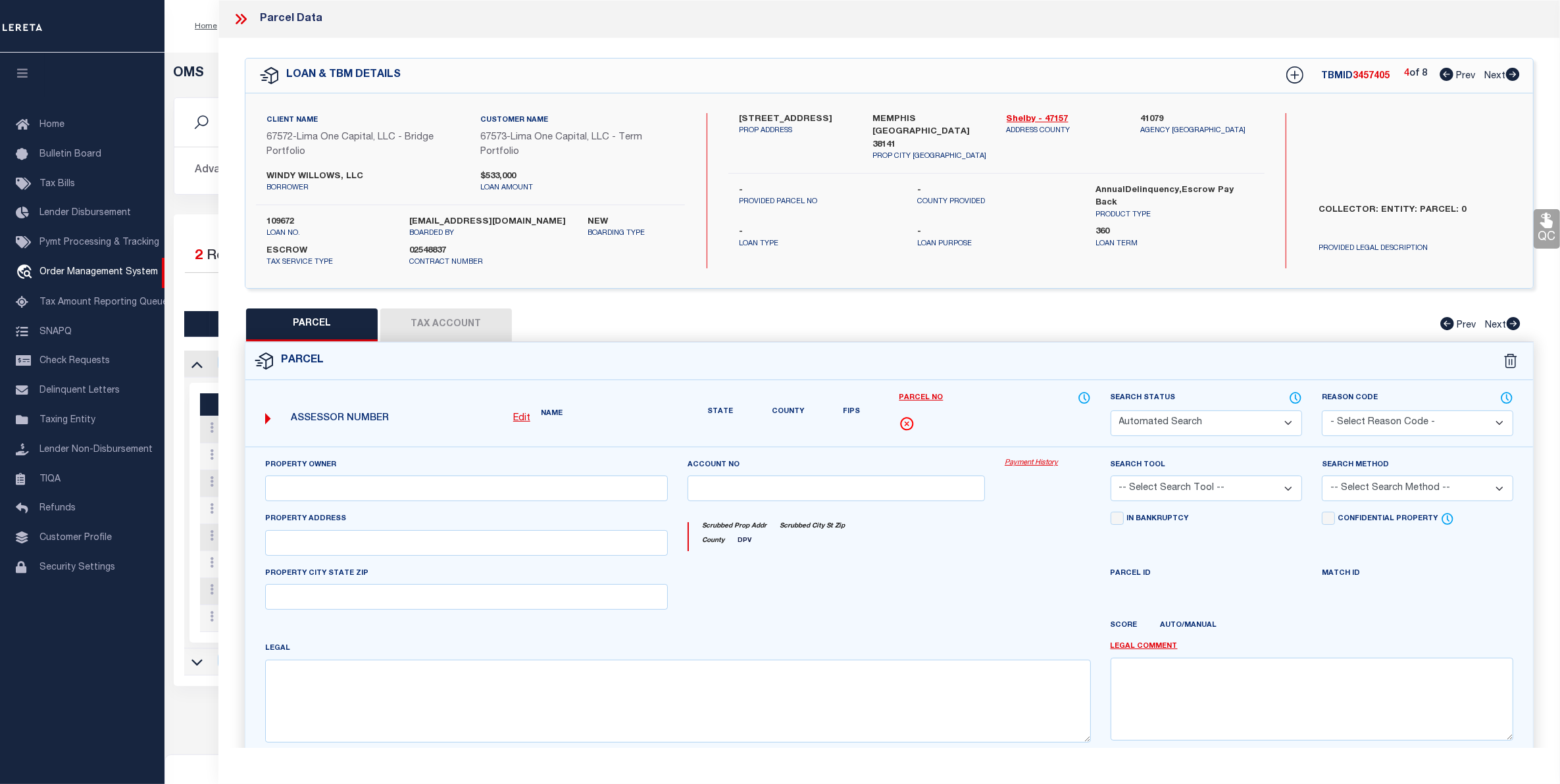
select select "BP"
select select "AGW"
select select
type input "[STREET_ADDRESS]"
checkbox input "false"
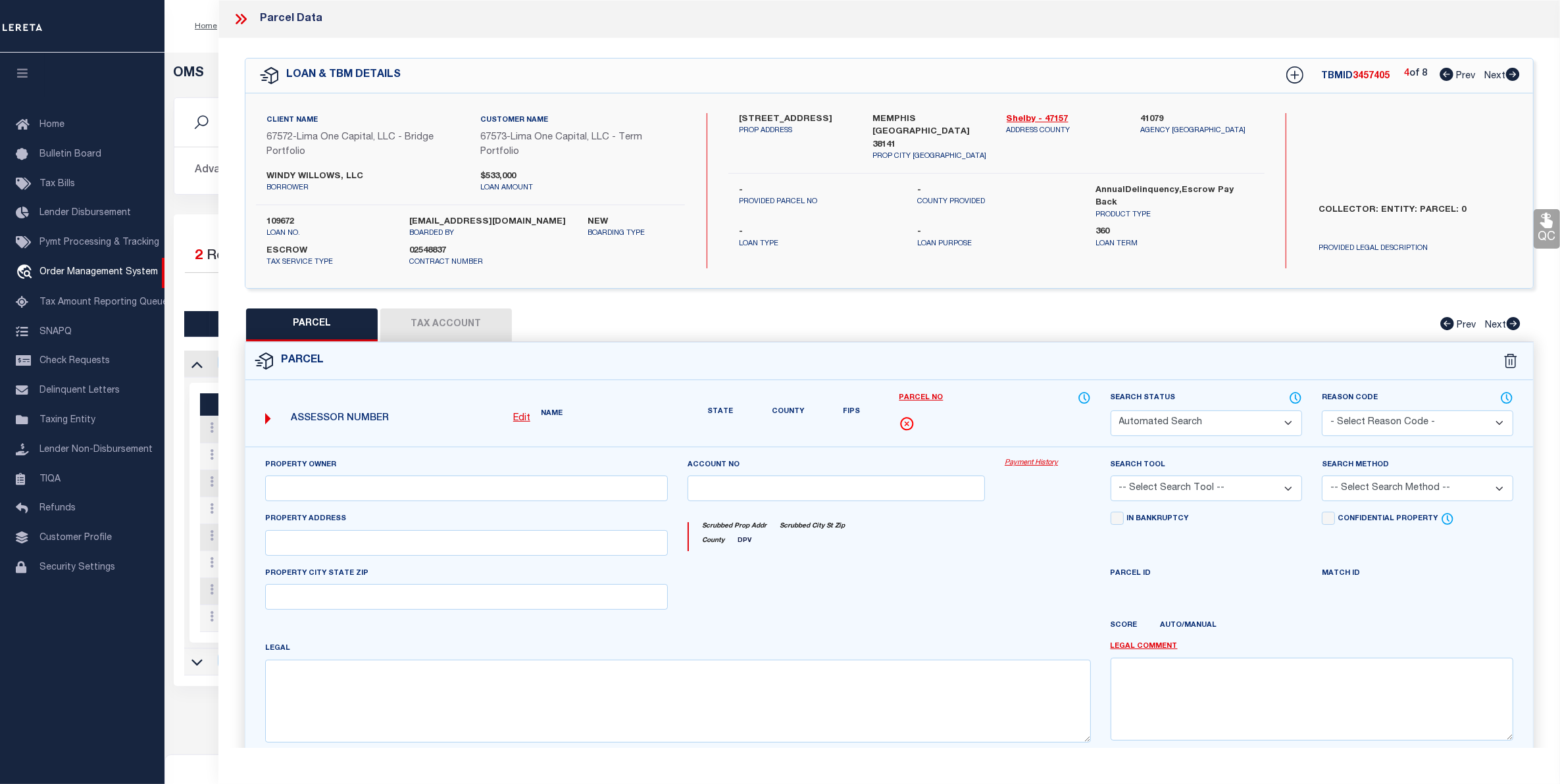
type input "MEMPHIS TN 38141"
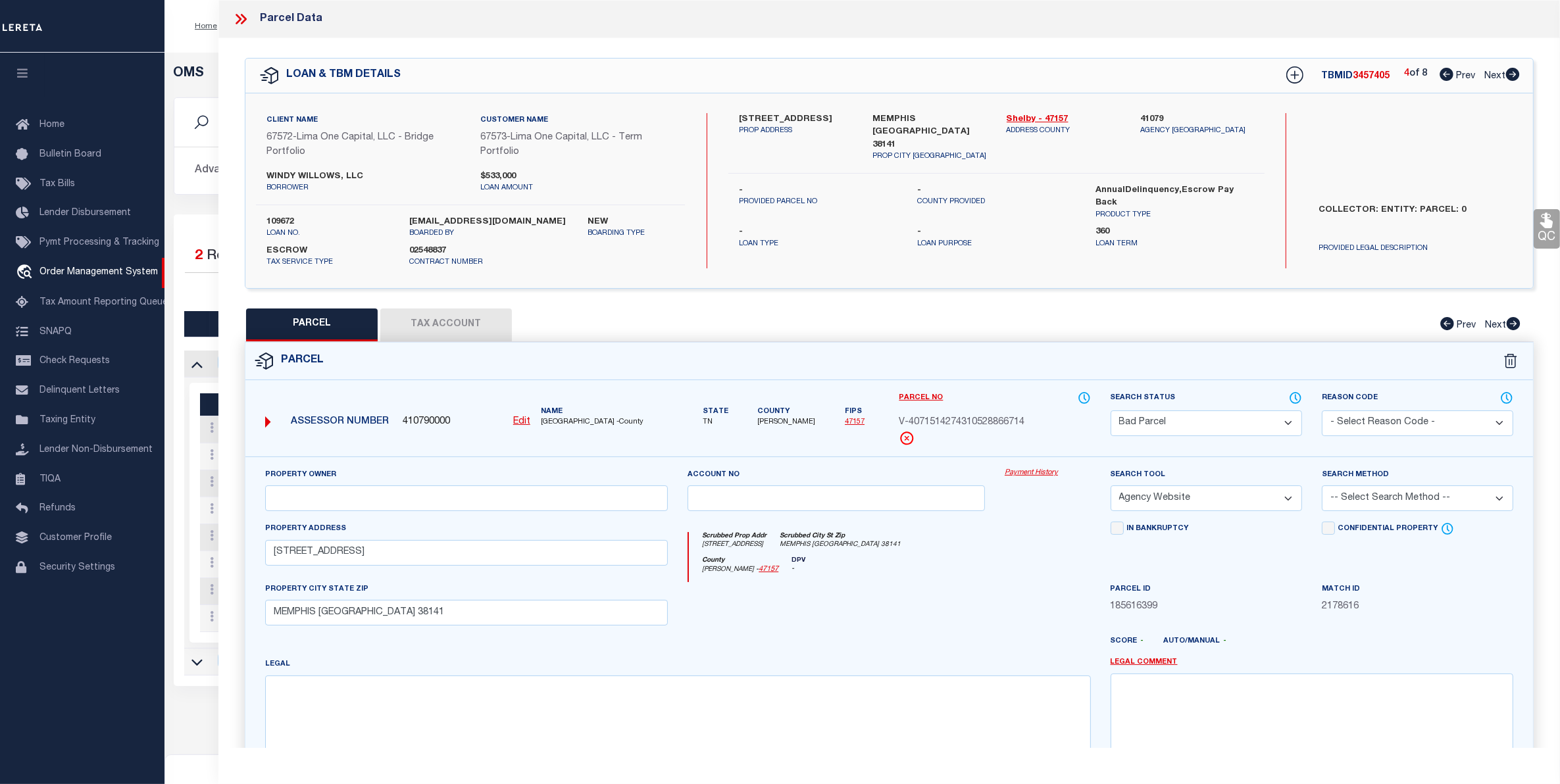
click at [1217, 419] on select "Automated Search Bad Parcel Complete Duplicate Parcel High Dollar Reporting In …" at bounding box center [1207, 423] width 192 height 26
click at [1111, 411] on select "Automated Search Bad Parcel Complete Duplicate Parcel High Dollar Reporting In …" at bounding box center [1207, 423] width 192 height 26
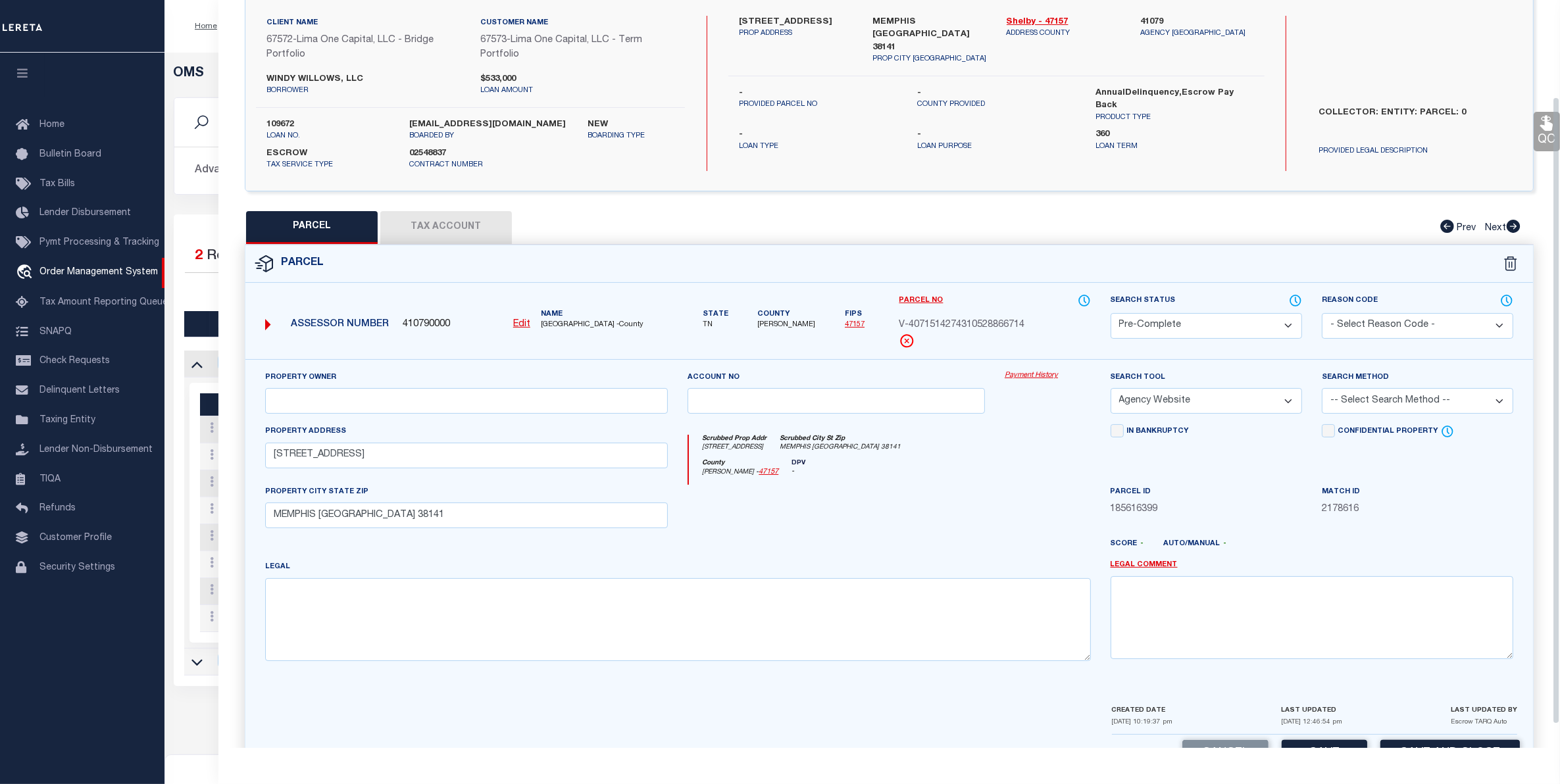
scroll to position [143, 0]
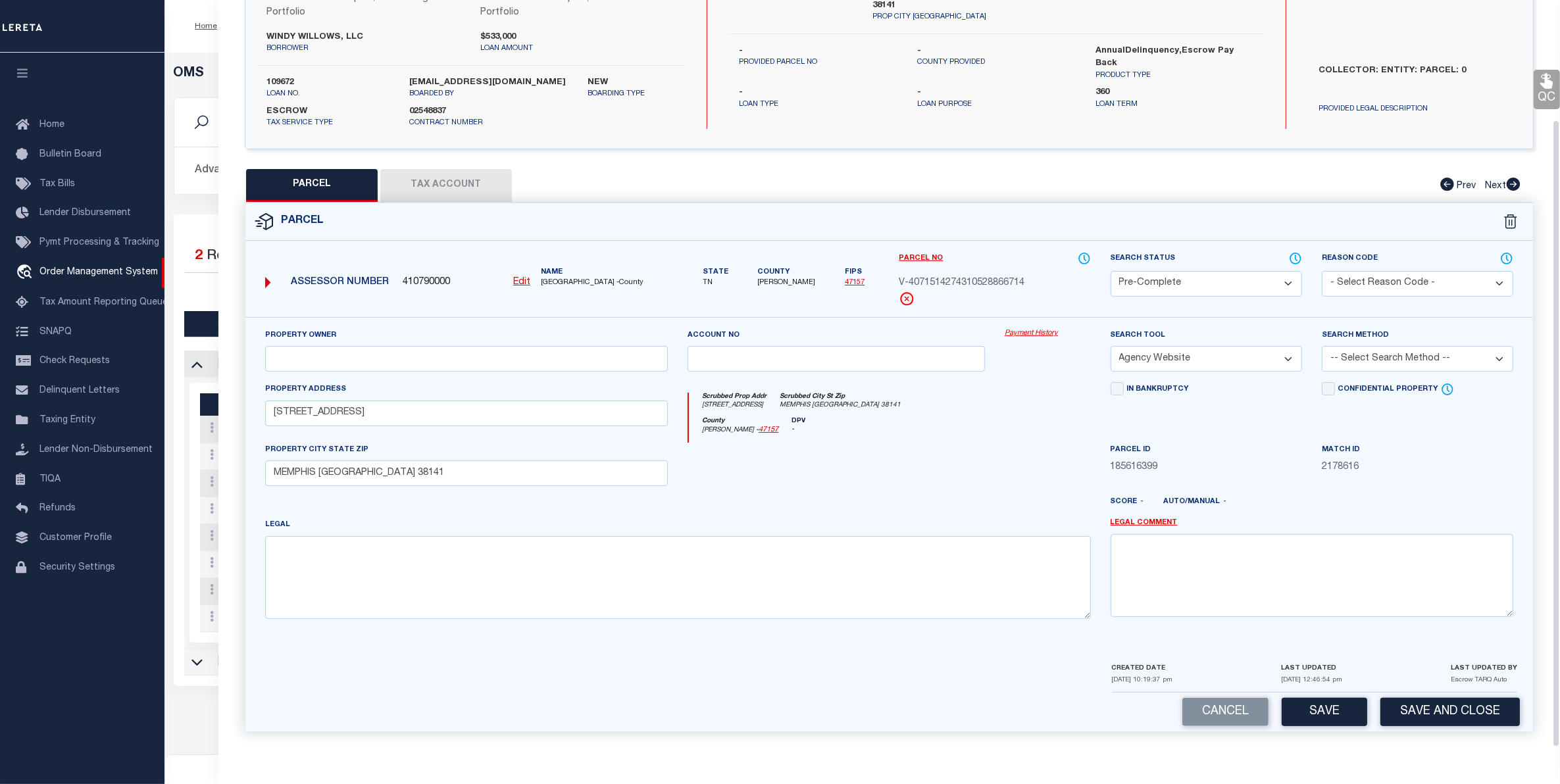
drag, startPoint x: 1341, startPoint y: 706, endPoint x: 1329, endPoint y: 697, distance: 15.0
click at [1340, 702] on button "Save" at bounding box center [1325, 712] width 86 height 28
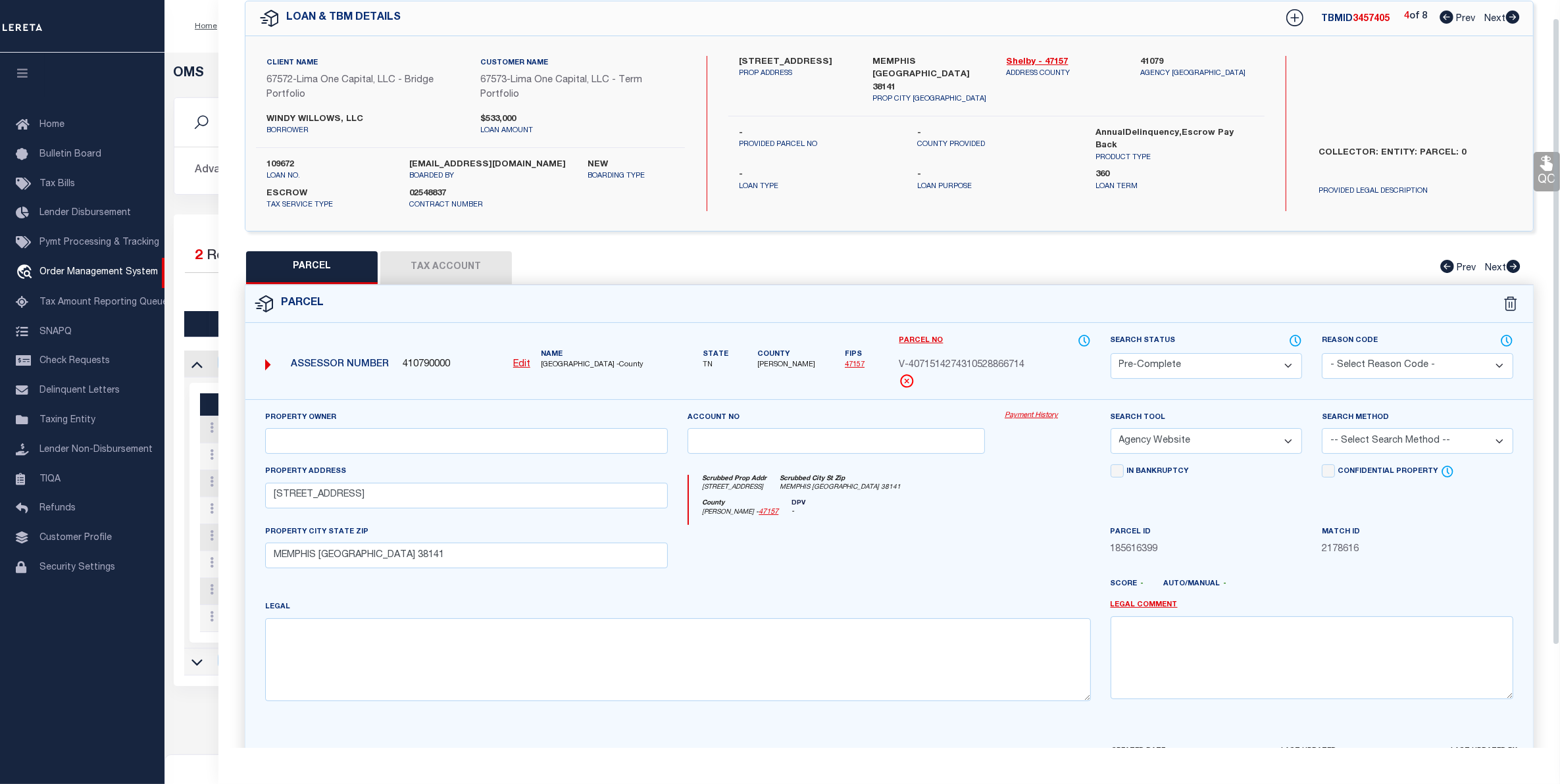
scroll to position [0, 0]
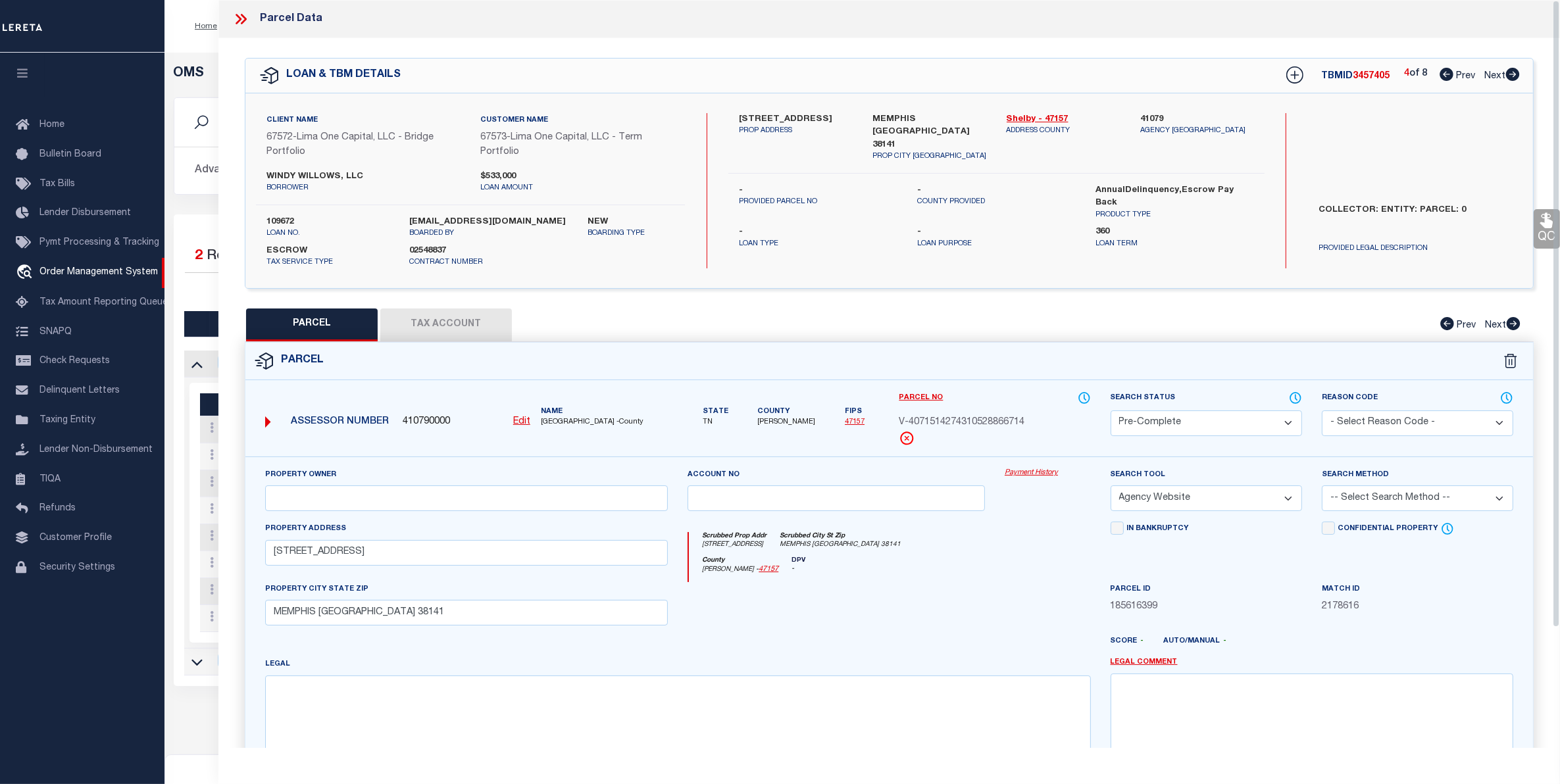
select select "AS"
select select
checkbox input "false"
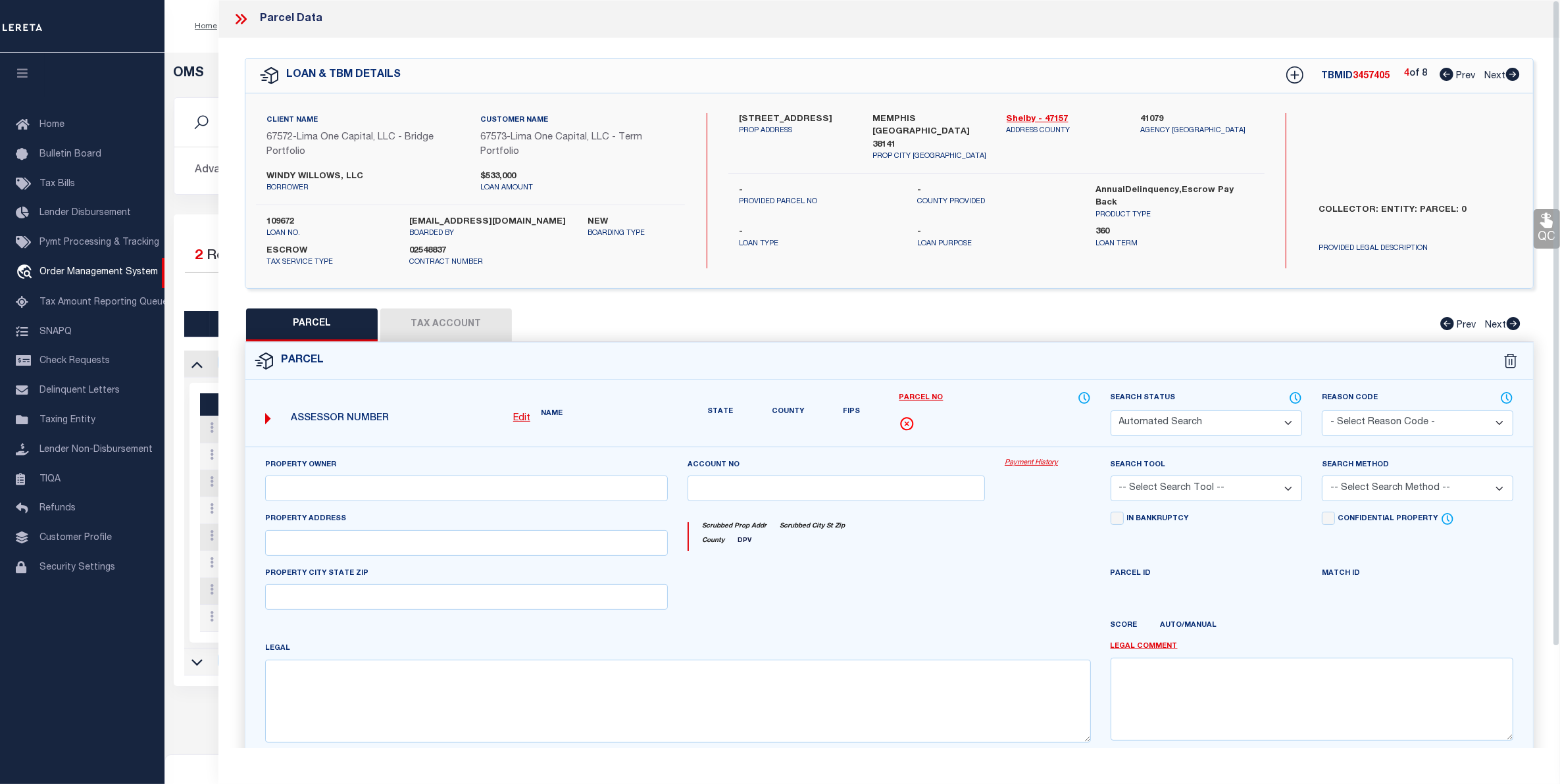
select select "PC"
select select "AGW"
select select
type input "[STREET_ADDRESS]"
type input "MEMPHIS TN 38141"
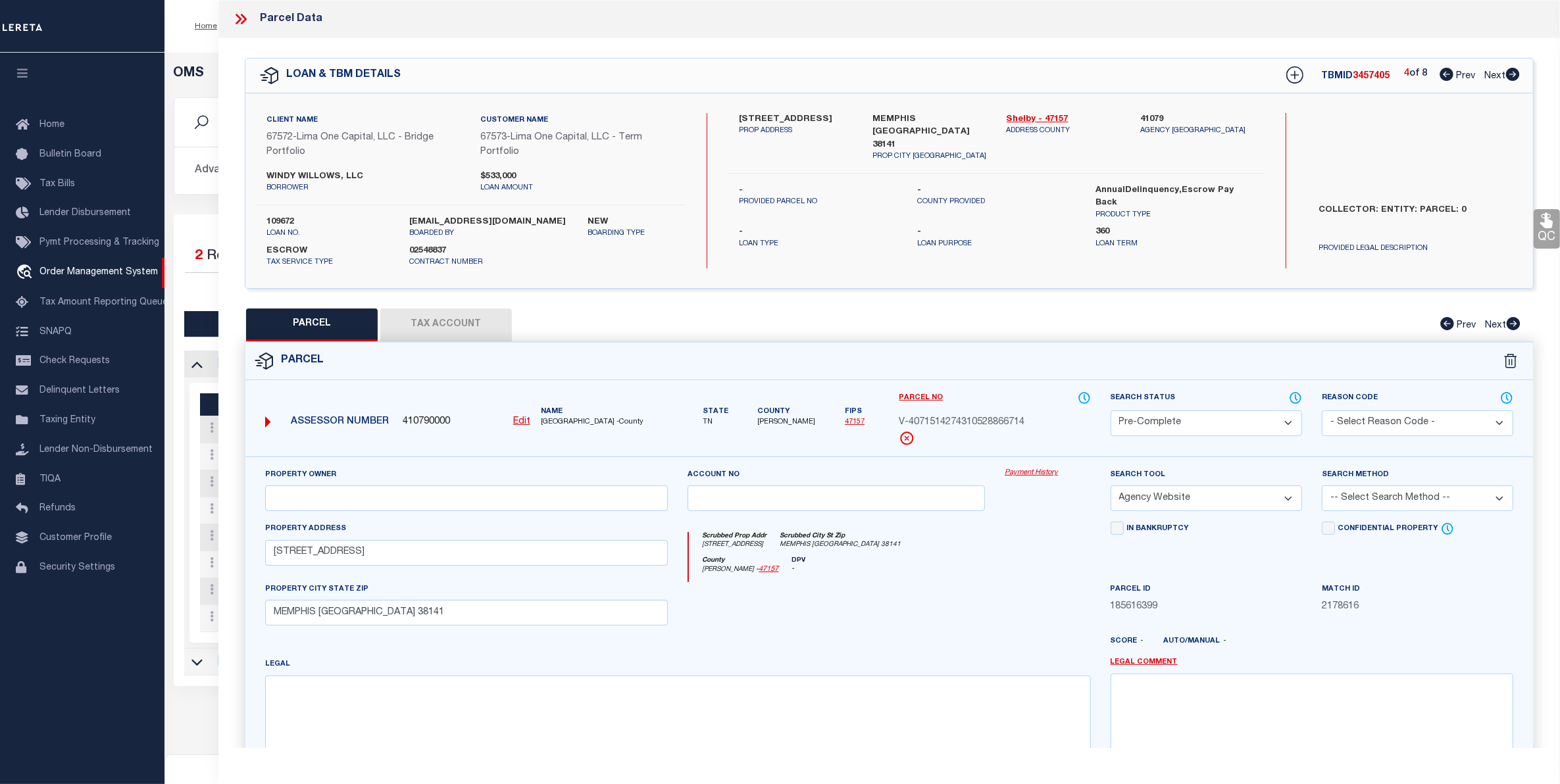
click at [1495, 79] on span "Next" at bounding box center [1495, 77] width 21 height 9
select select "AS"
select select
checkbox input "false"
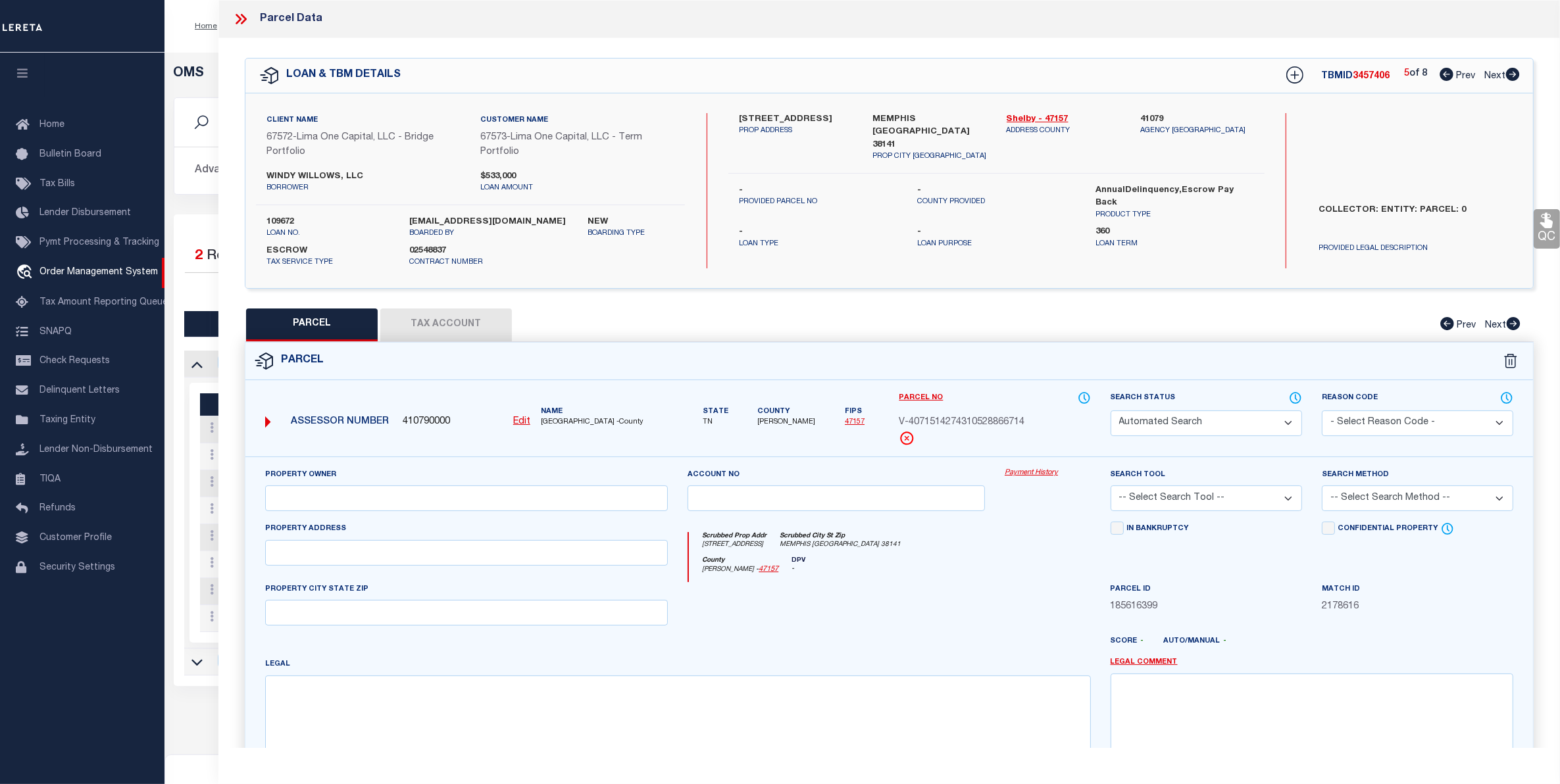
select select "PR"
type input "[STREET_ADDRESS]"
checkbox input "false"
type input "MEMPHIS TN 38128"
type textarea "Legacy Inactive"
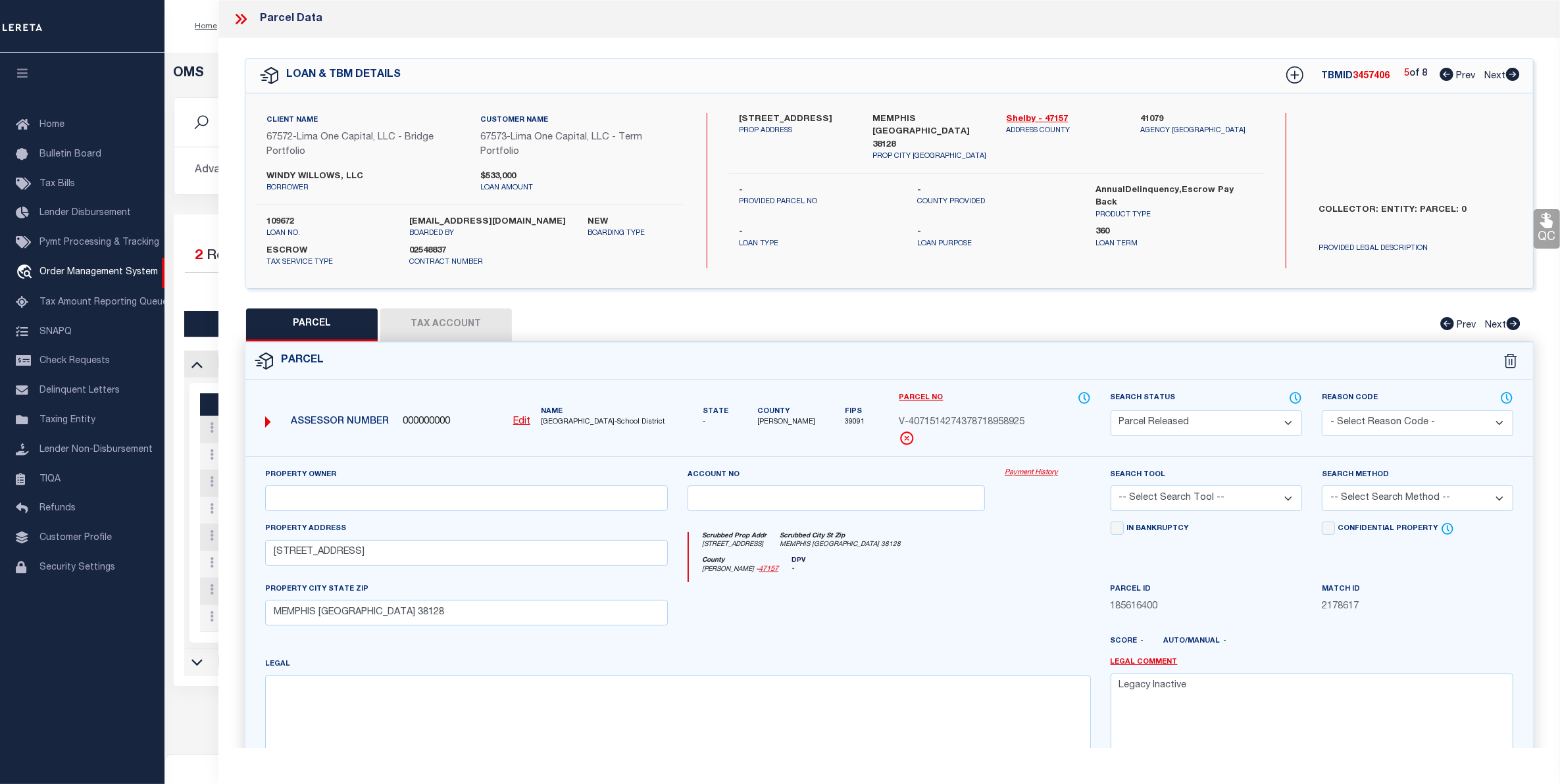
click at [1484, 79] on span "Next" at bounding box center [1495, 77] width 21 height 9
select select "AS"
checkbox input "false"
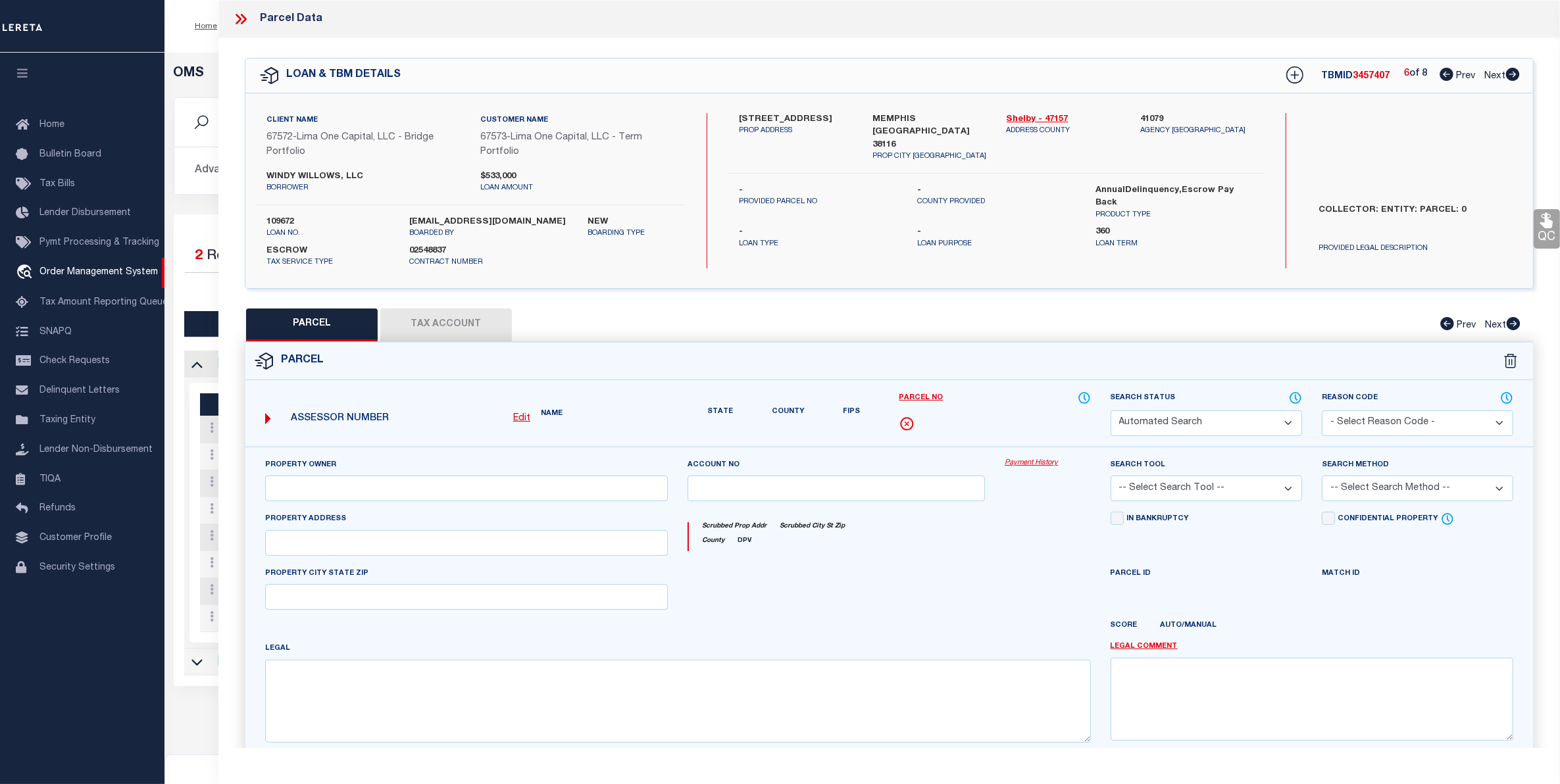
select select "BP"
select select "AGW"
select select
type input "[STREET_ADDRESS]"
checkbox input "false"
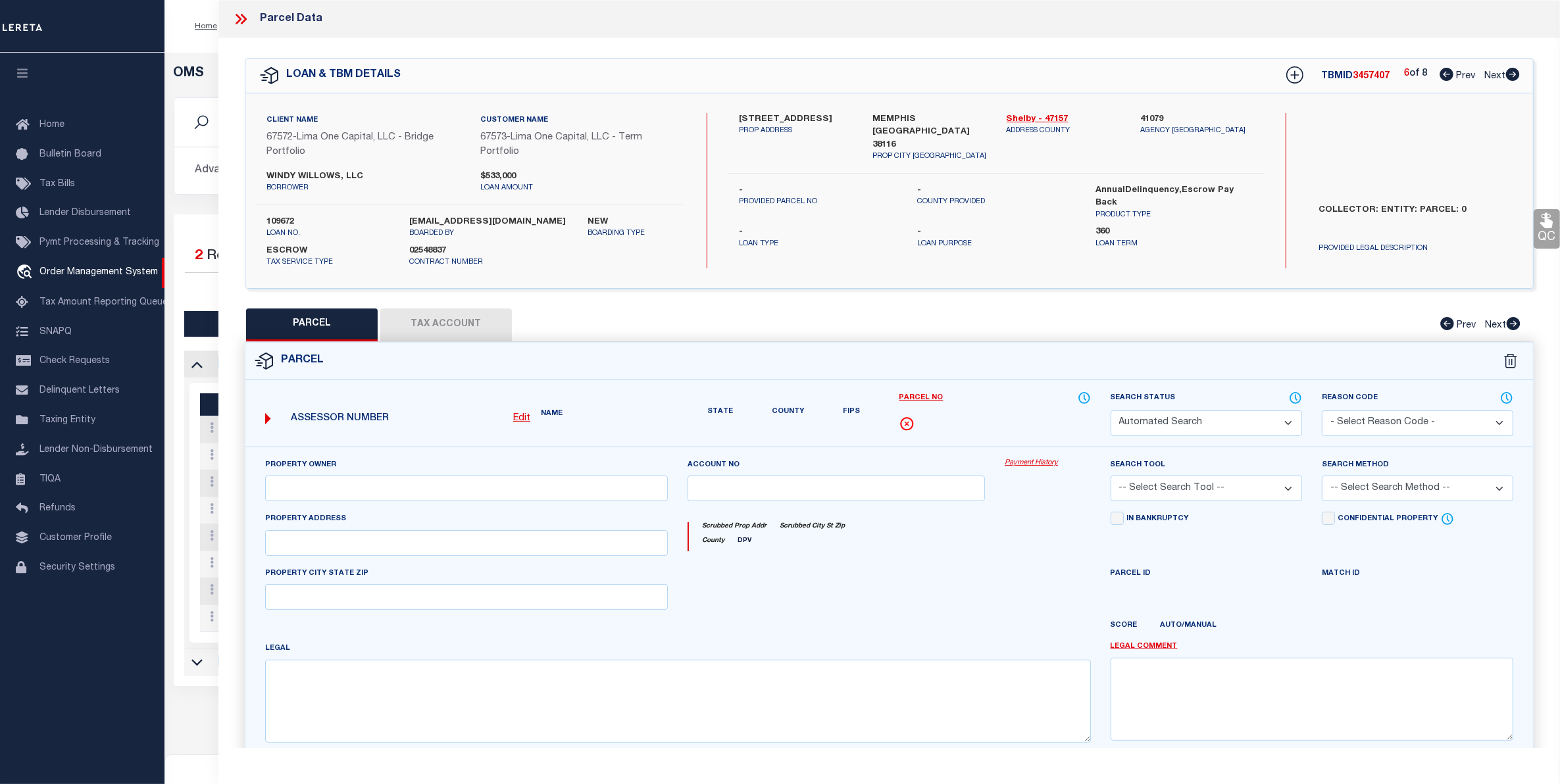
type input "MEMPHIS TN 38116"
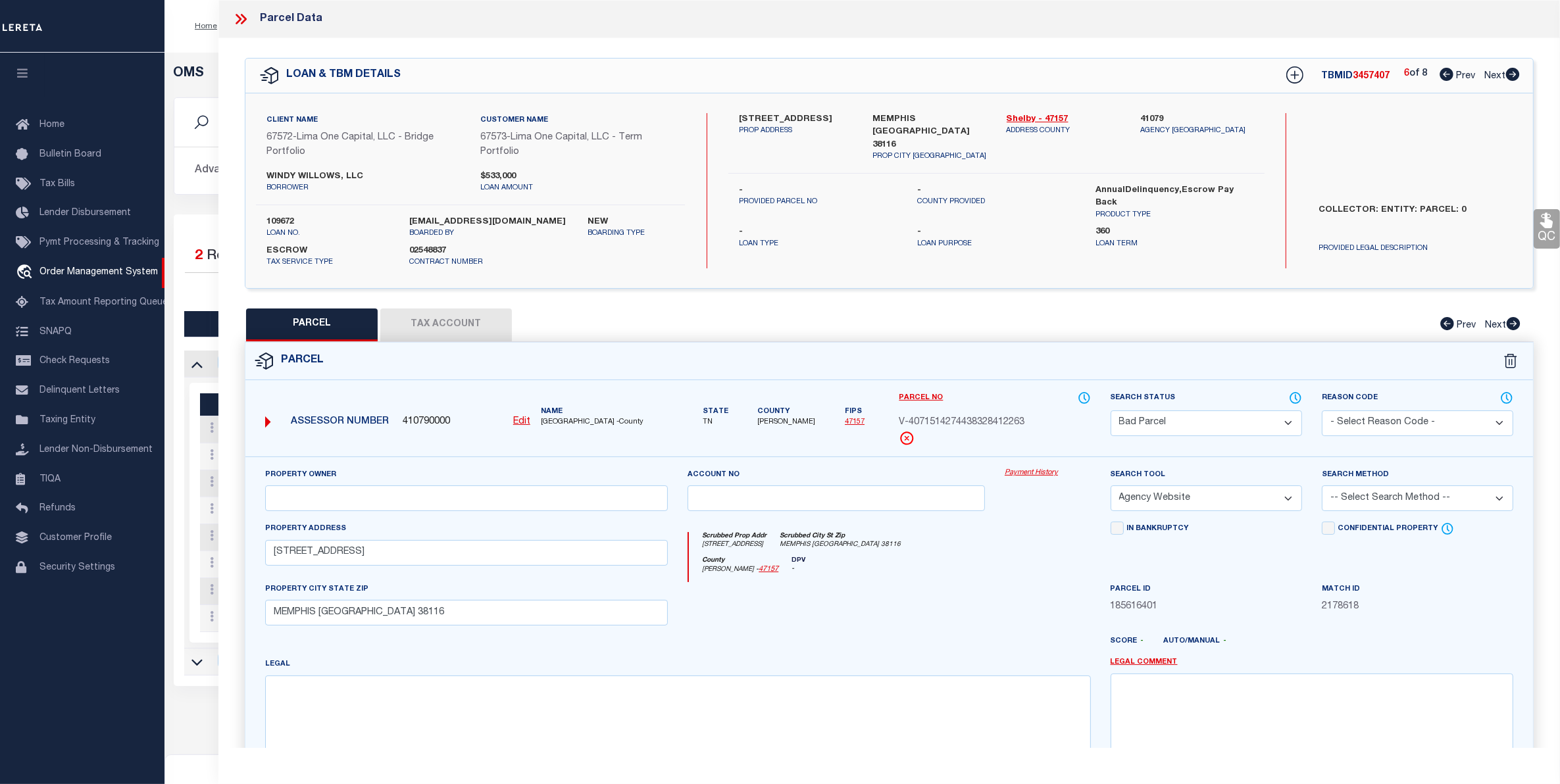
click at [1248, 428] on select "Automated Search Bad Parcel Complete Duplicate Parcel High Dollar Reporting In …" at bounding box center [1207, 423] width 192 height 26
click at [1111, 411] on select "Automated Search Bad Parcel Complete Duplicate Parcel High Dollar Reporting In …" at bounding box center [1207, 423] width 192 height 26
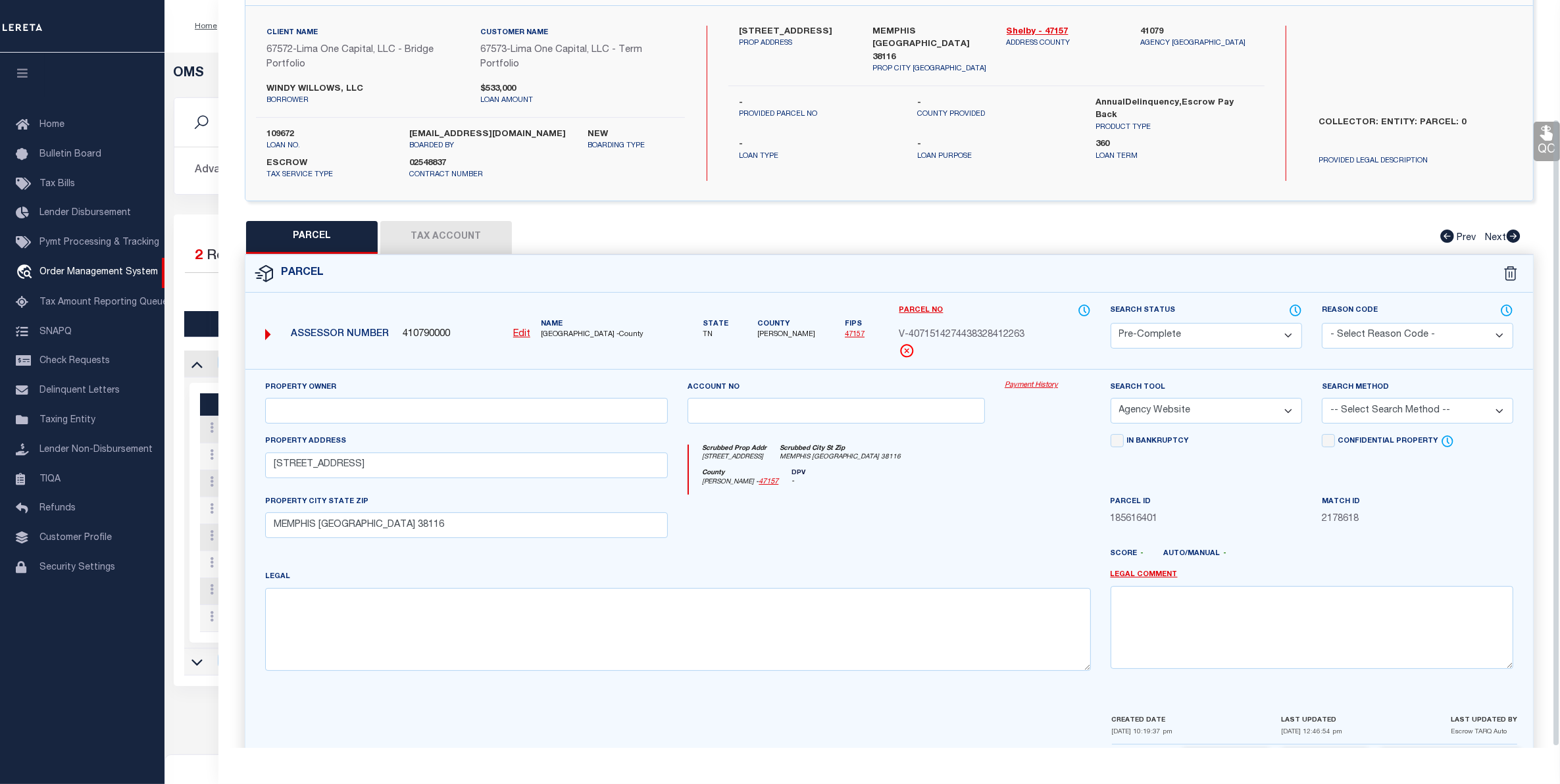
scroll to position [143, 0]
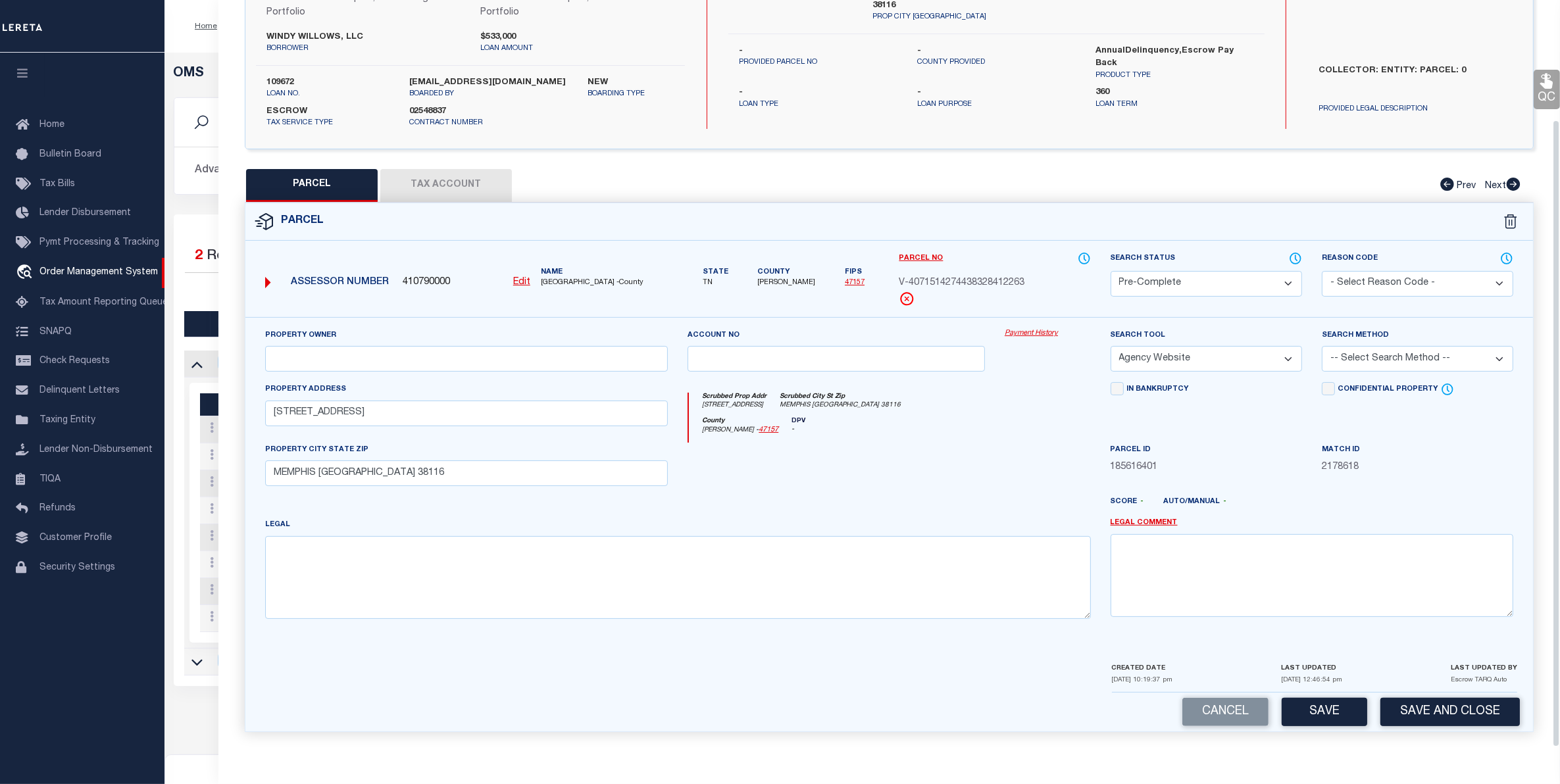
click at [1330, 702] on button "Save" at bounding box center [1325, 712] width 86 height 28
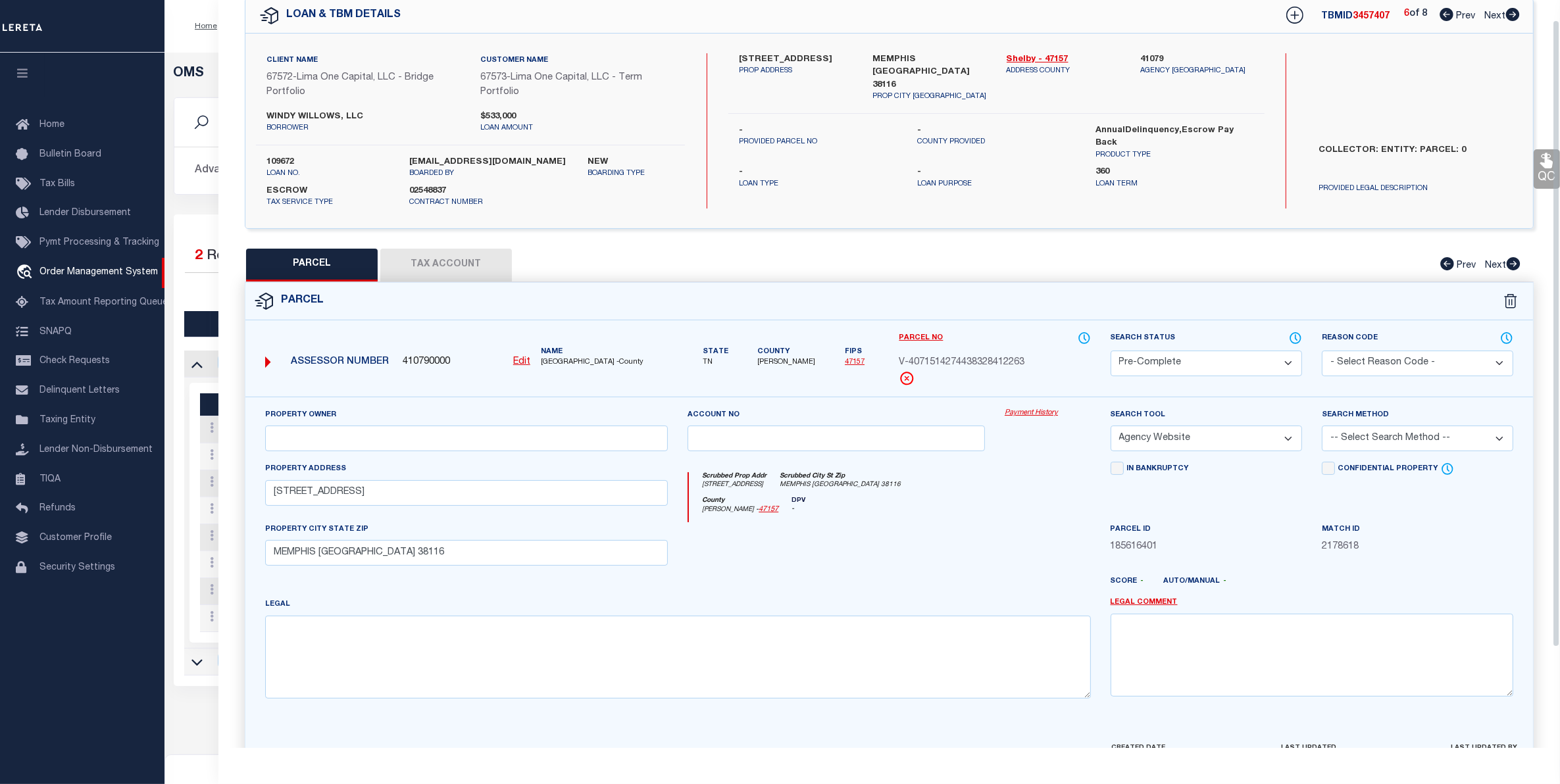
scroll to position [0, 0]
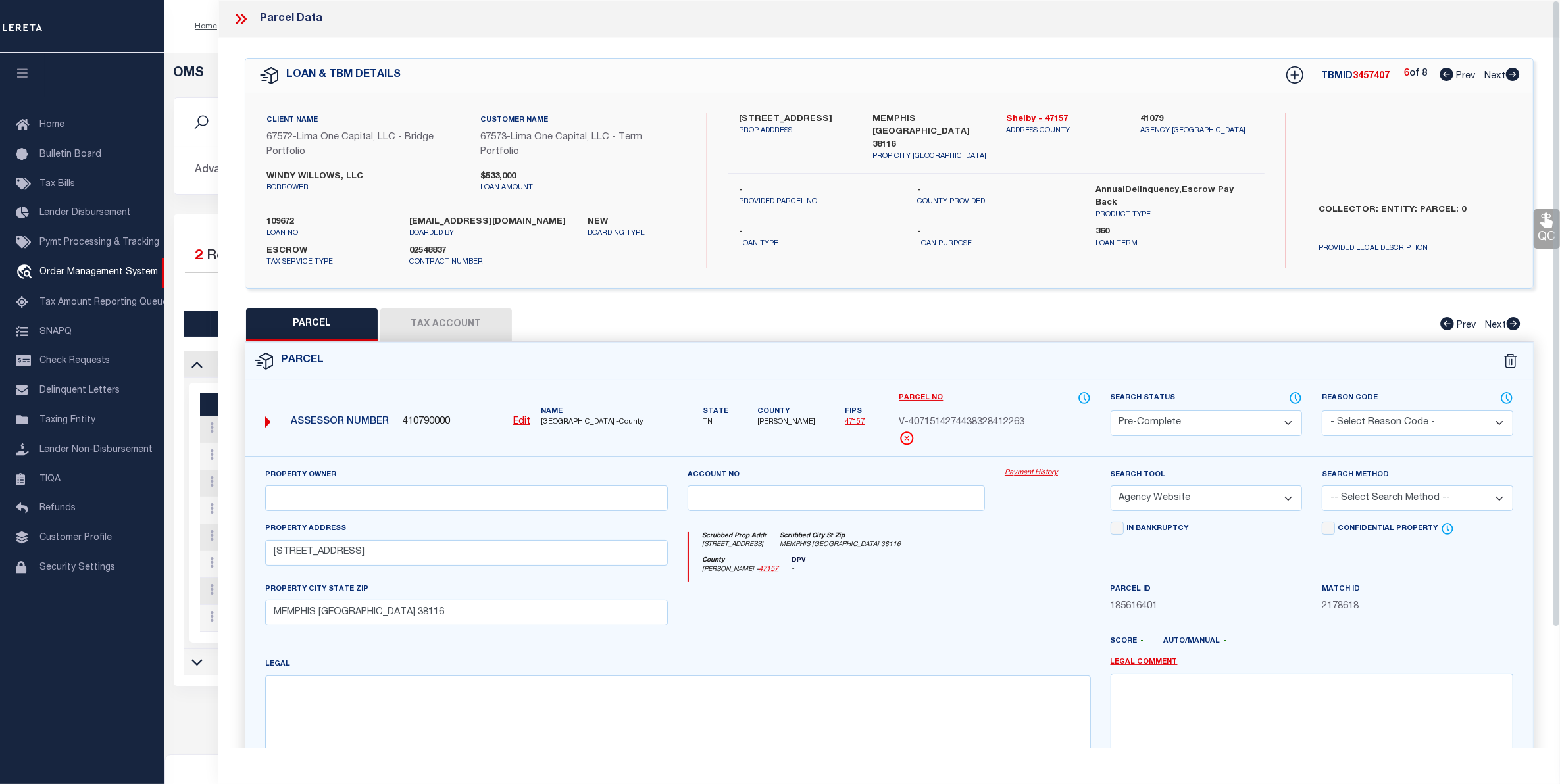
select select "AS"
select select
checkbox input "false"
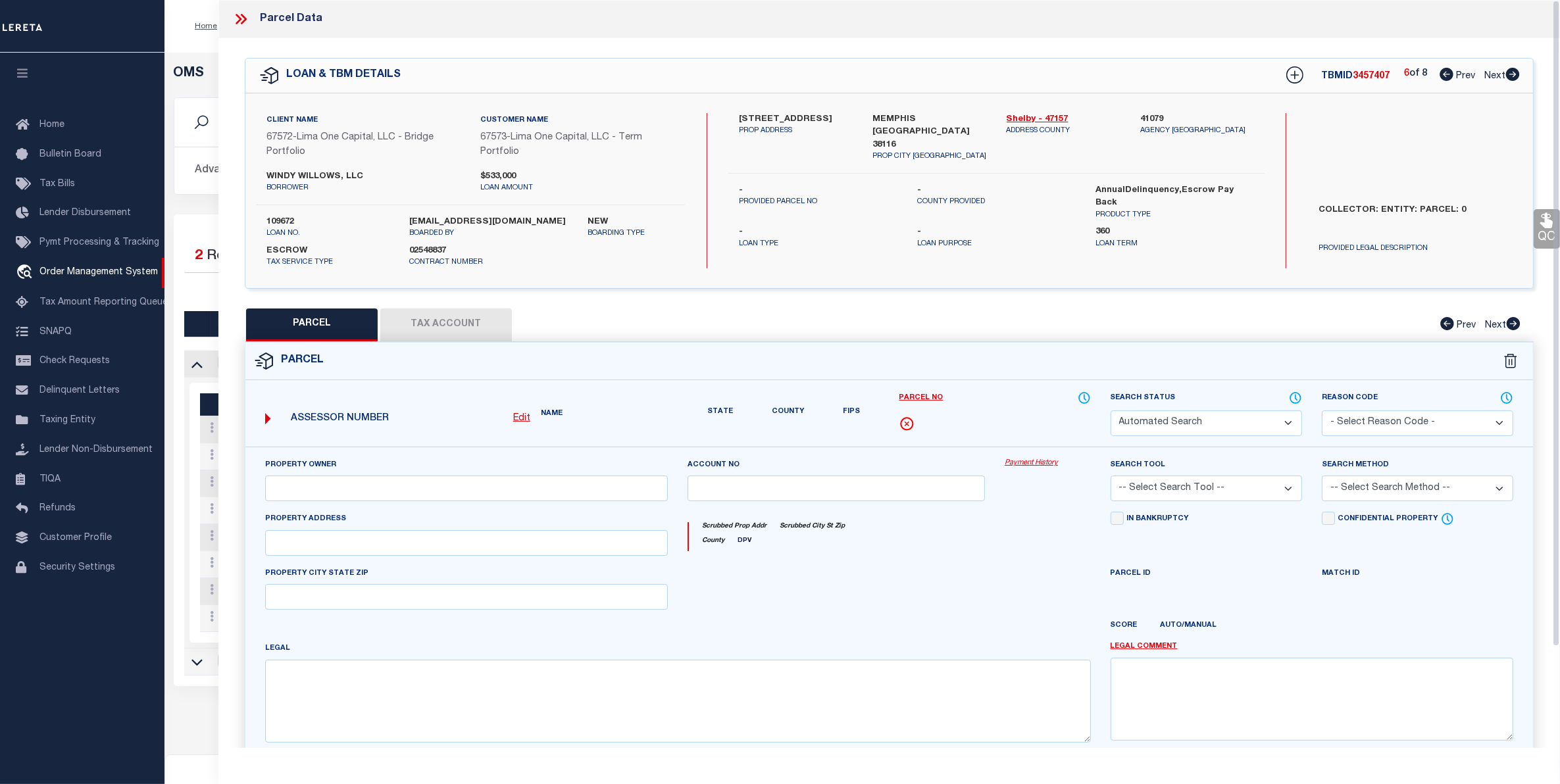
select select "PC"
select select "AGW"
select select
type input "[STREET_ADDRESS]"
type input "MEMPHIS TN 38116"
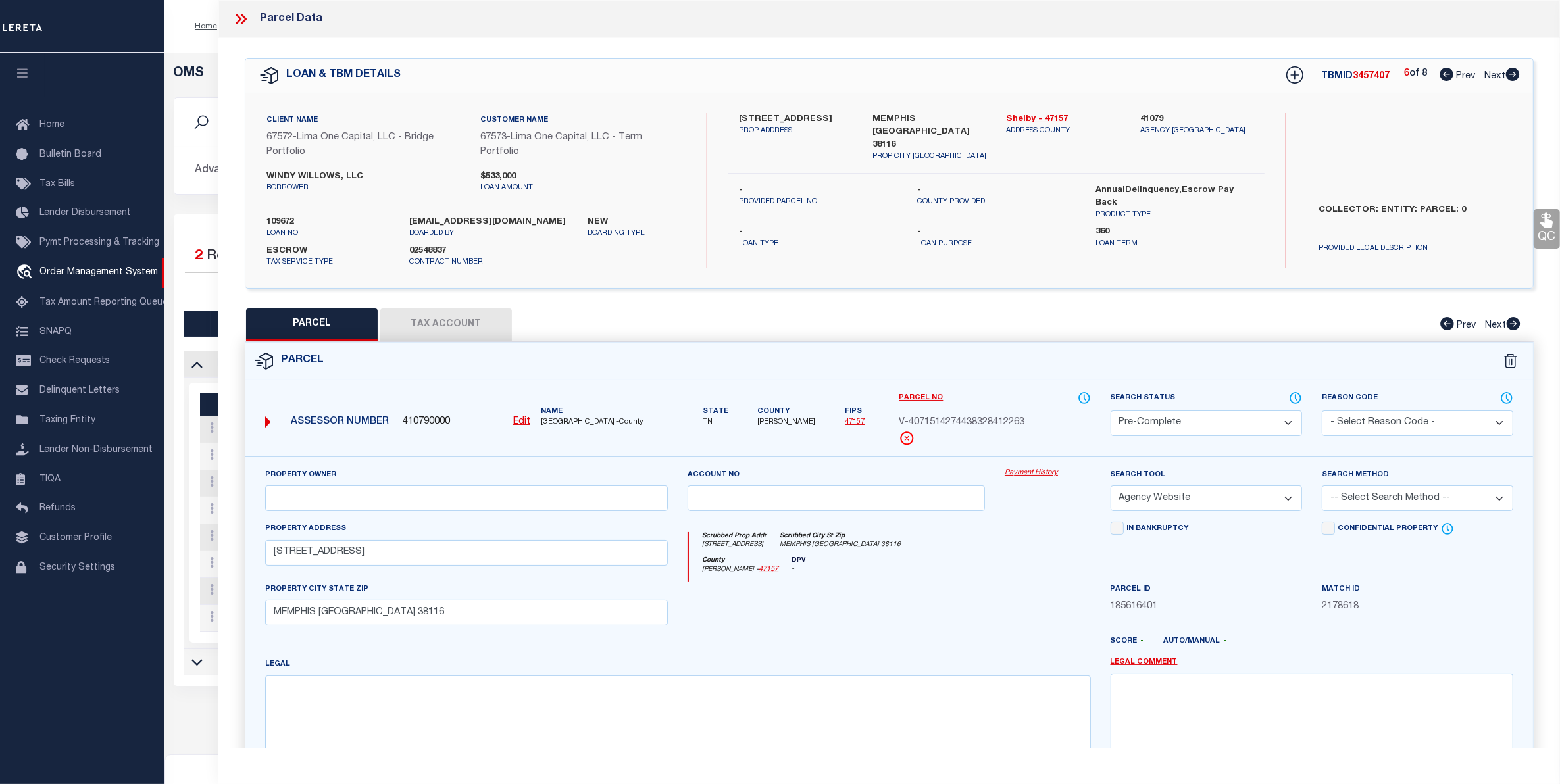
click at [1489, 75] on span "Next" at bounding box center [1495, 77] width 21 height 9
select select "AS"
click at [1492, 75] on span "Next" at bounding box center [1495, 77] width 21 height 9
click at [1468, 73] on span "Prev" at bounding box center [1466, 77] width 19 height 9
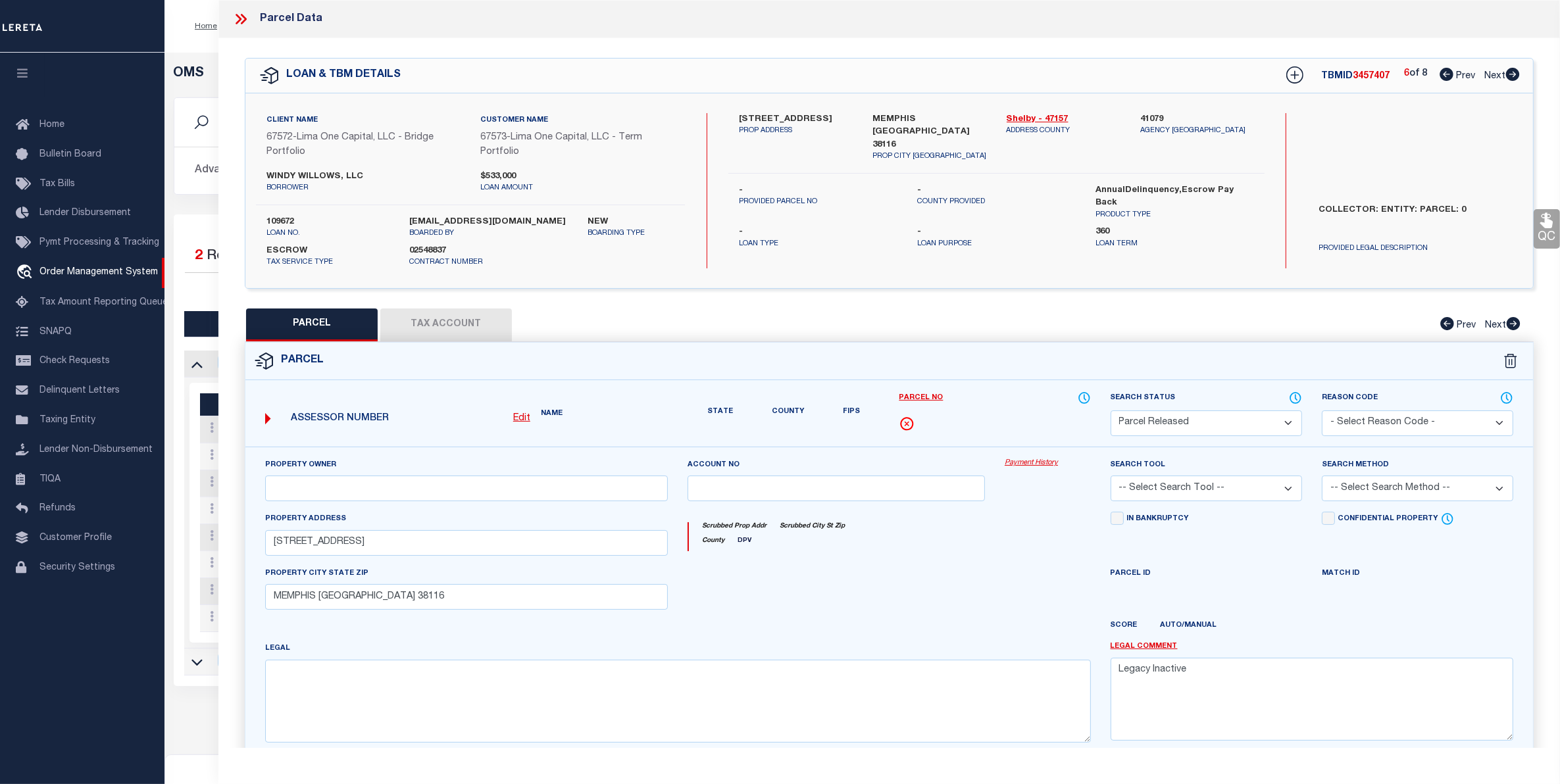
click at [1468, 73] on span "Prev" at bounding box center [1466, 77] width 19 height 9
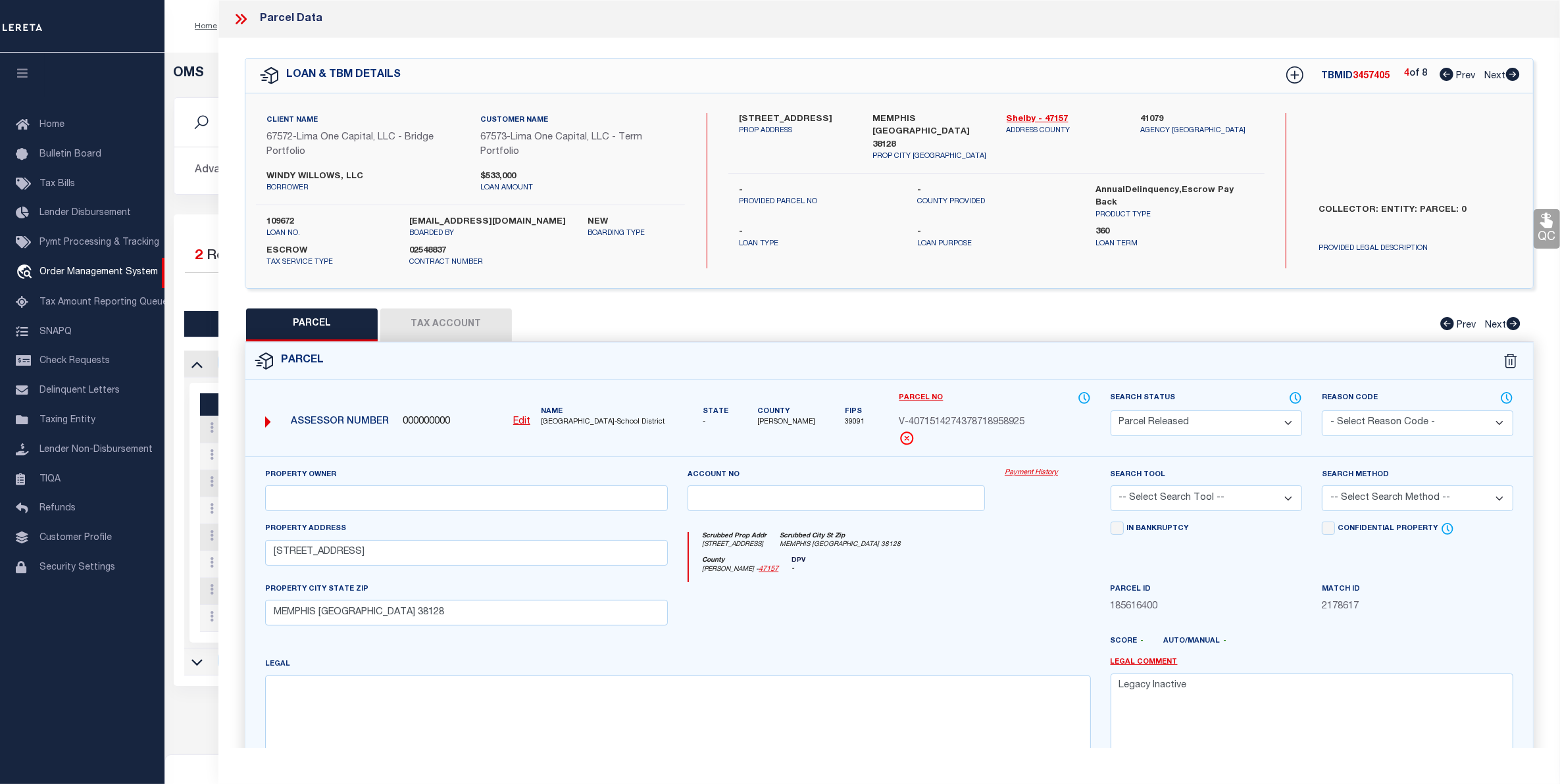
click at [1468, 73] on span "Prev" at bounding box center [1466, 77] width 19 height 9
click at [1467, 73] on span "Prev" at bounding box center [1466, 77] width 19 height 9
click at [241, 18] on icon at bounding box center [238, 19] width 6 height 10
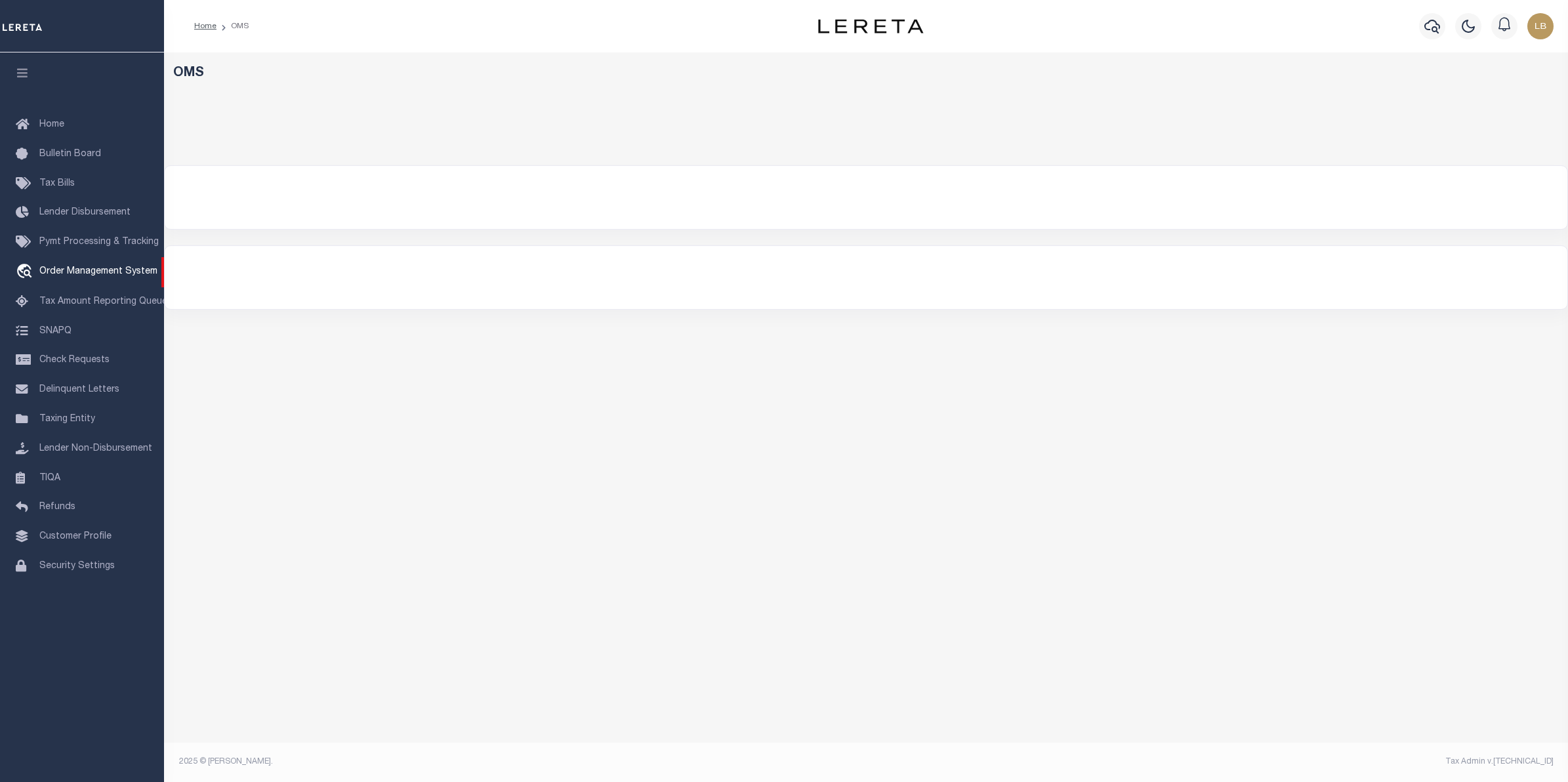
select select "200"
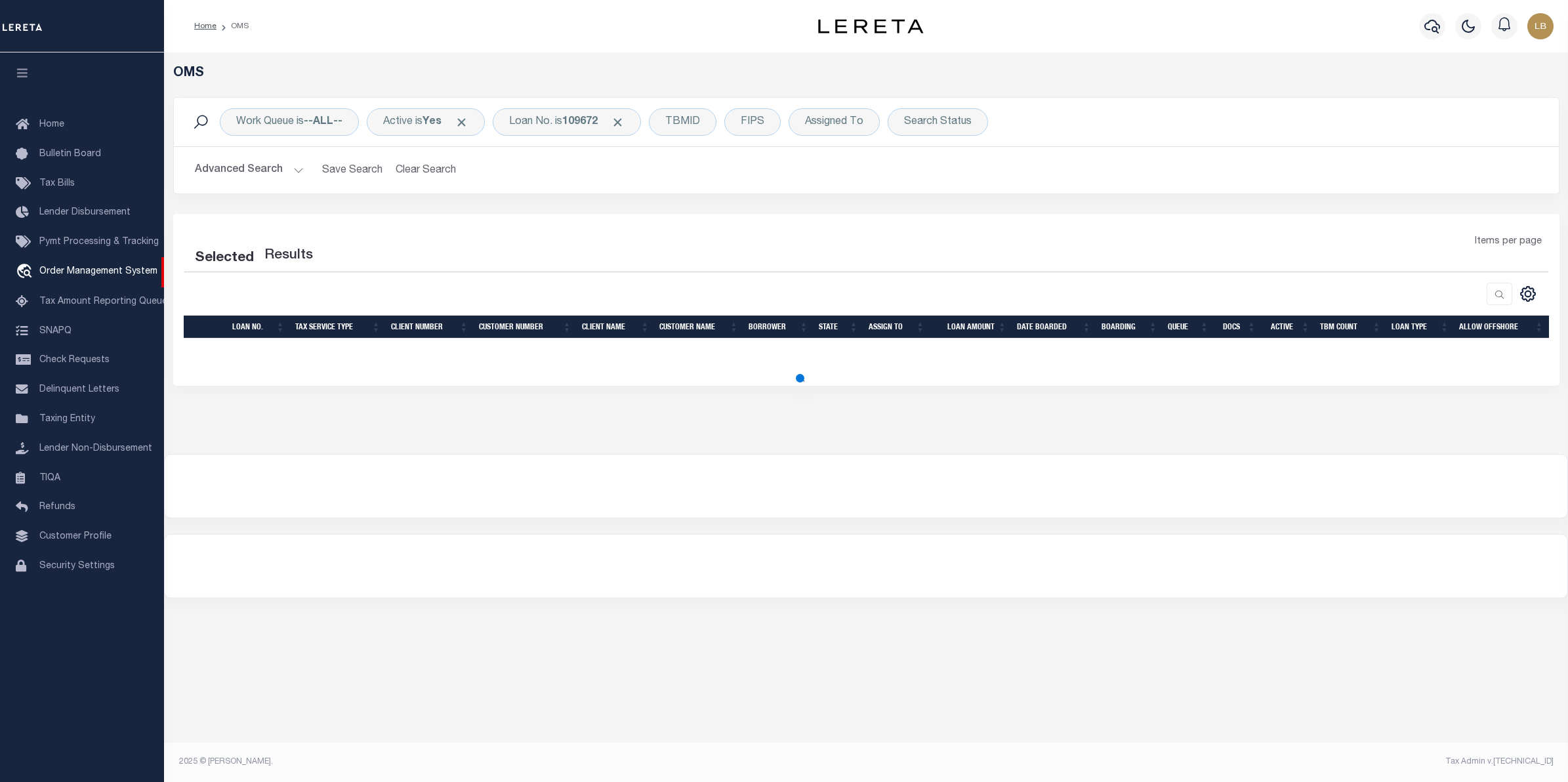
select select "200"
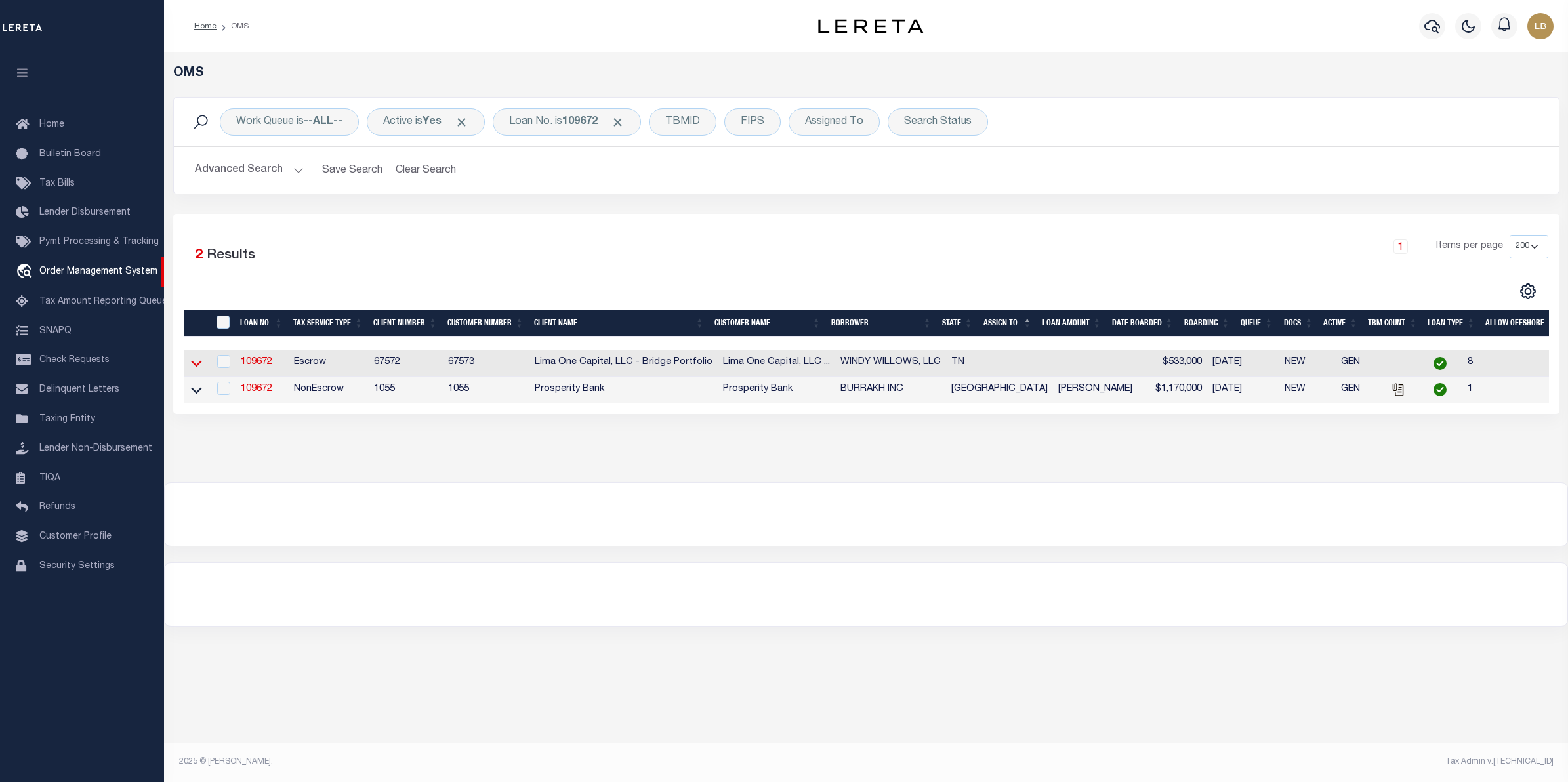
click at [196, 365] on icon at bounding box center [197, 363] width 11 height 14
